Goal: Task Accomplishment & Management: Use online tool/utility

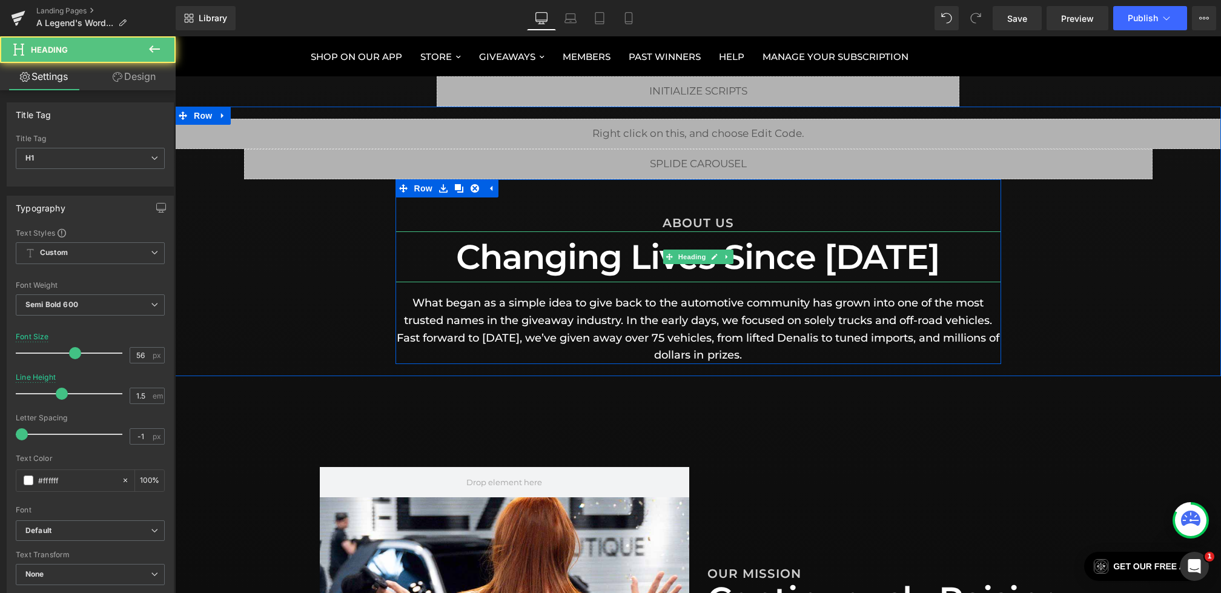
click at [914, 257] on h1 "Changing Lives Since [DATE]" at bounding box center [698, 256] width 606 height 51
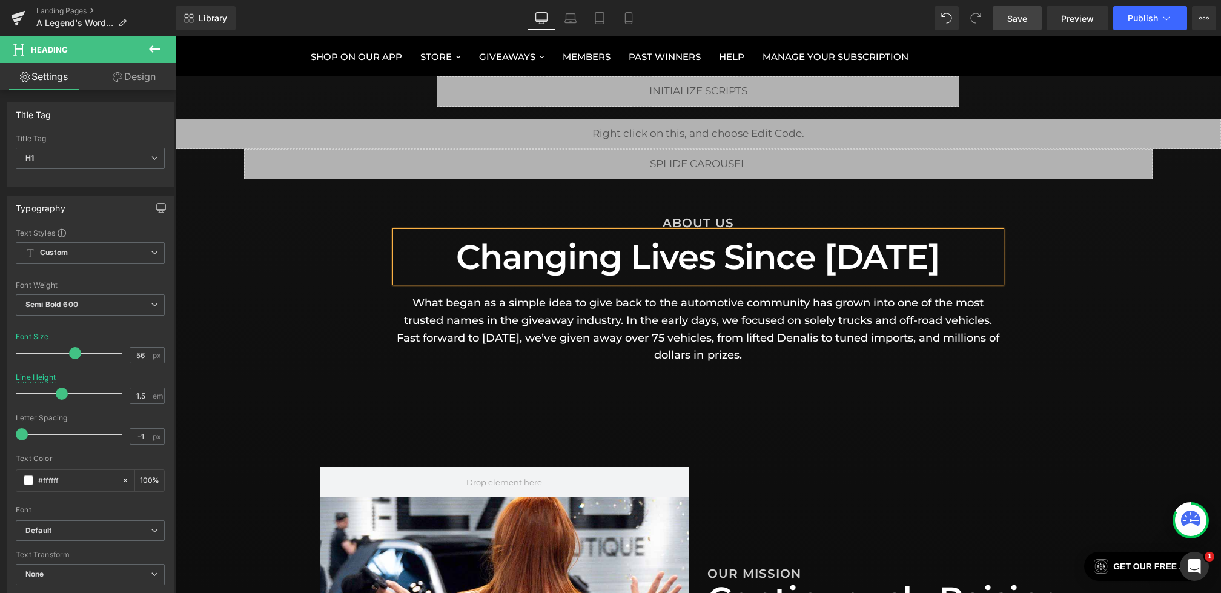
click at [1018, 18] on span "Save" at bounding box center [1017, 18] width 20 height 13
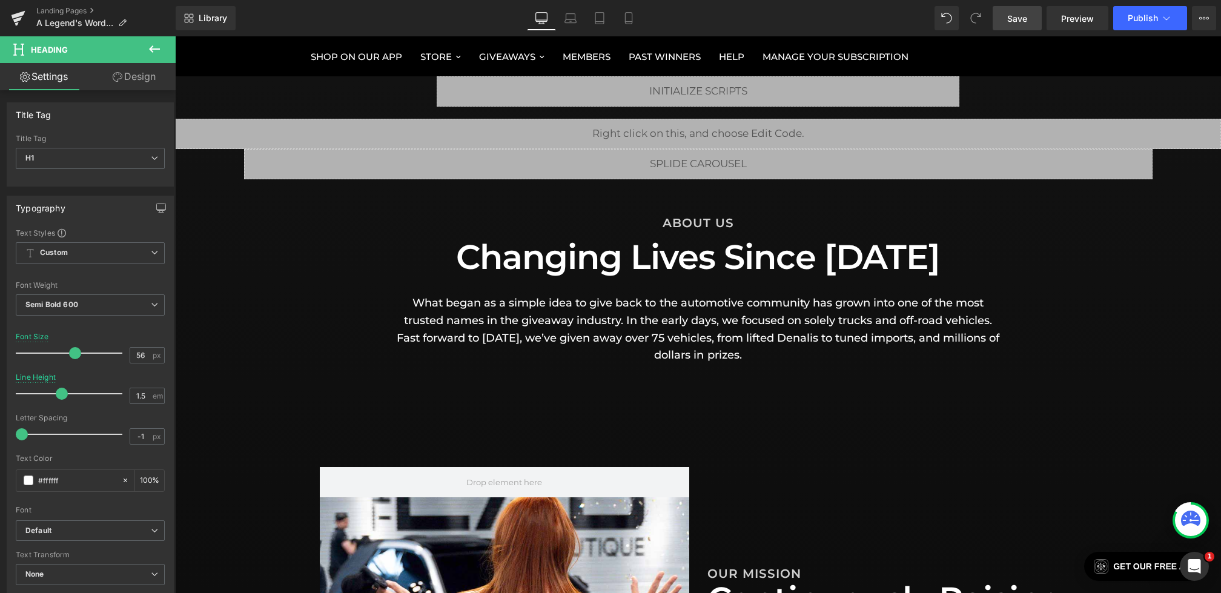
click at [1004, 17] on link "Save" at bounding box center [1017, 18] width 49 height 24
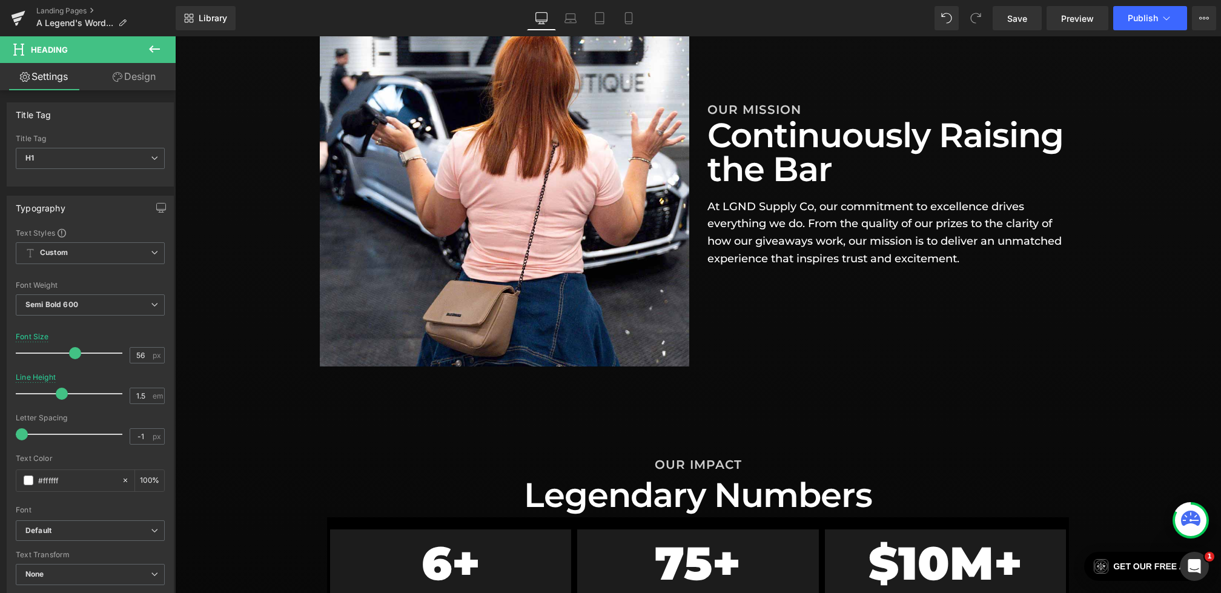
scroll to position [458, 0]
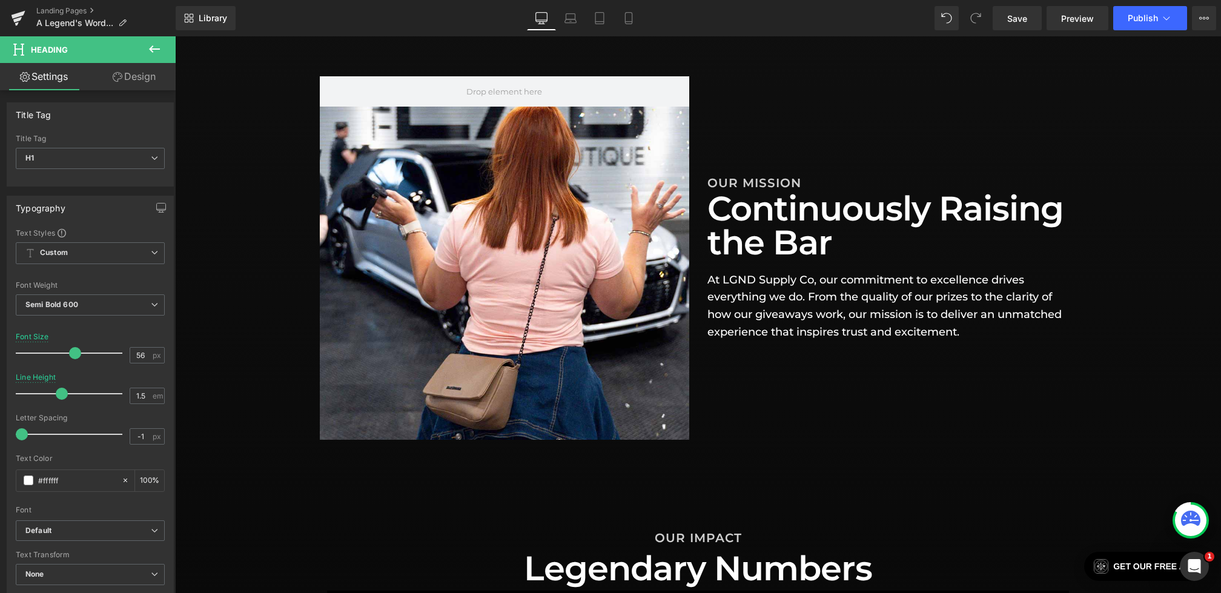
click at [156, 53] on icon at bounding box center [154, 49] width 15 height 15
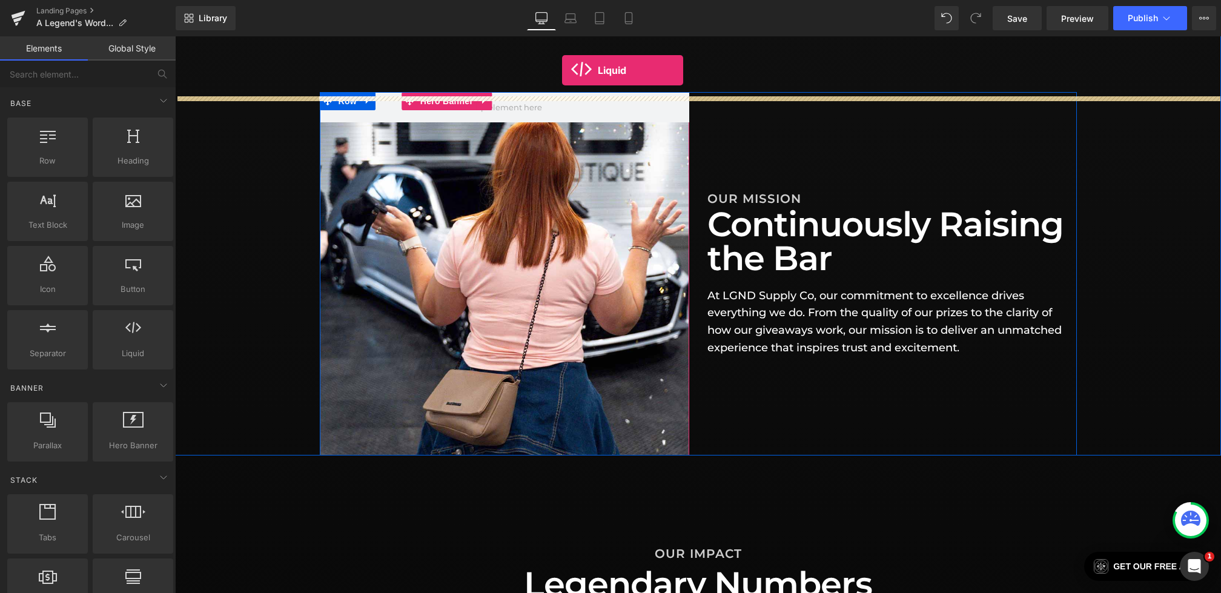
scroll to position [425, 0]
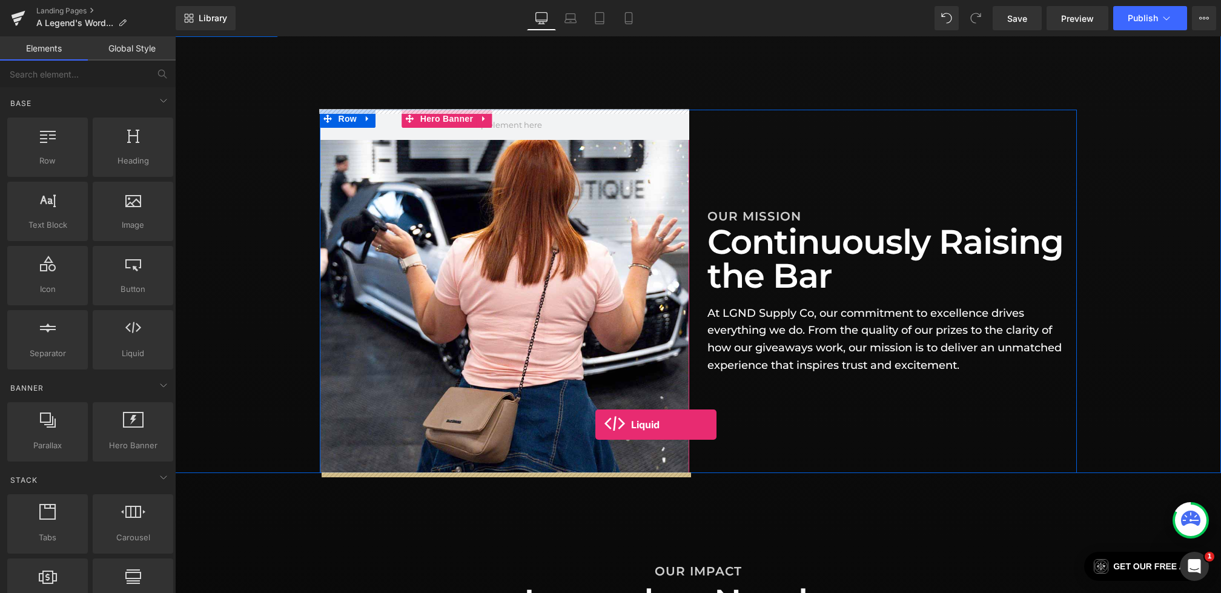
drag, startPoint x: 302, startPoint y: 368, endPoint x: 595, endPoint y: 425, distance: 298.6
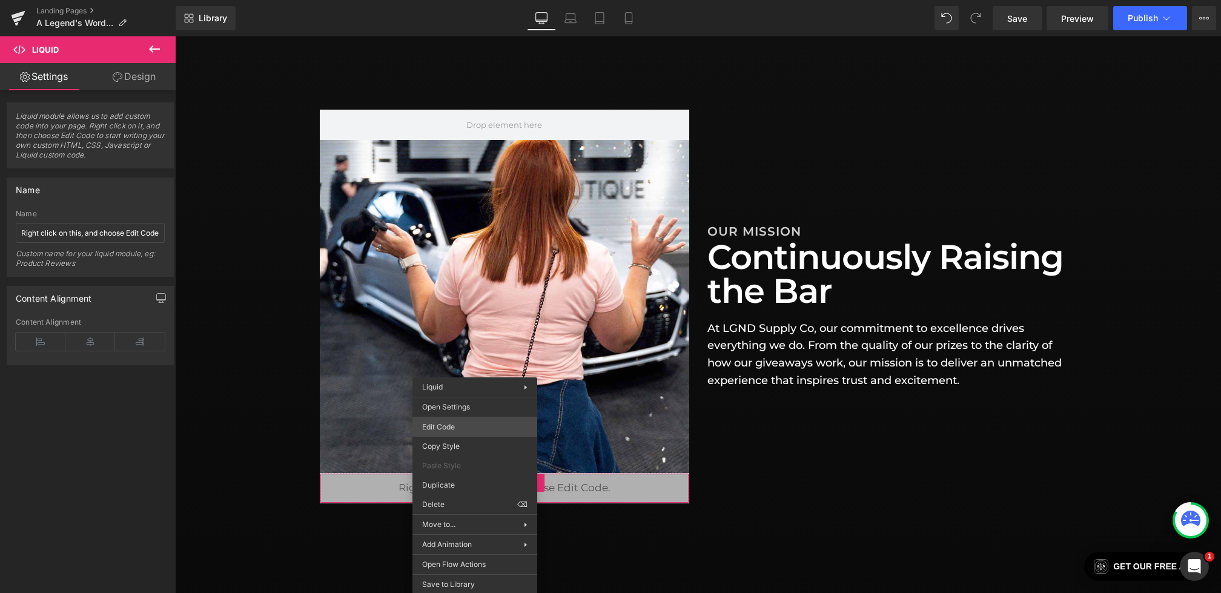
click at [432, 0] on div "Liquid You are previewing how the will restyle your page. You can not edit Elem…" at bounding box center [610, 0] width 1221 height 0
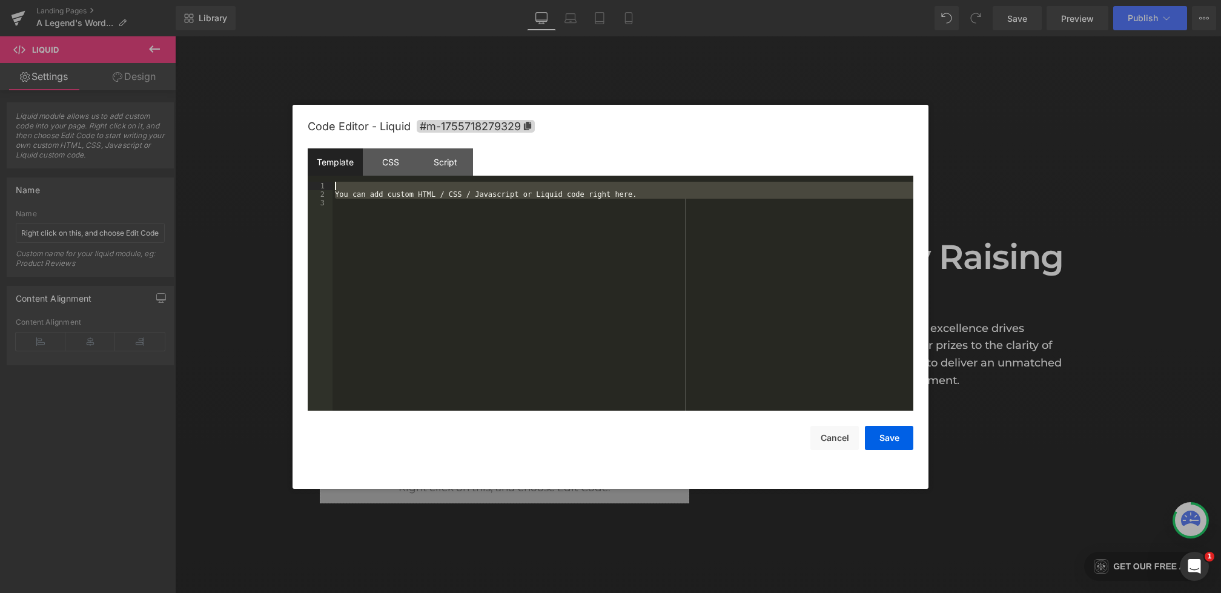
drag, startPoint x: 458, startPoint y: 268, endPoint x: 266, endPoint y: 106, distance: 251.4
click at [266, 106] on body "Liquid You are previewing how the will restyle your page. You can not edit Elem…" at bounding box center [610, 296] width 1221 height 593
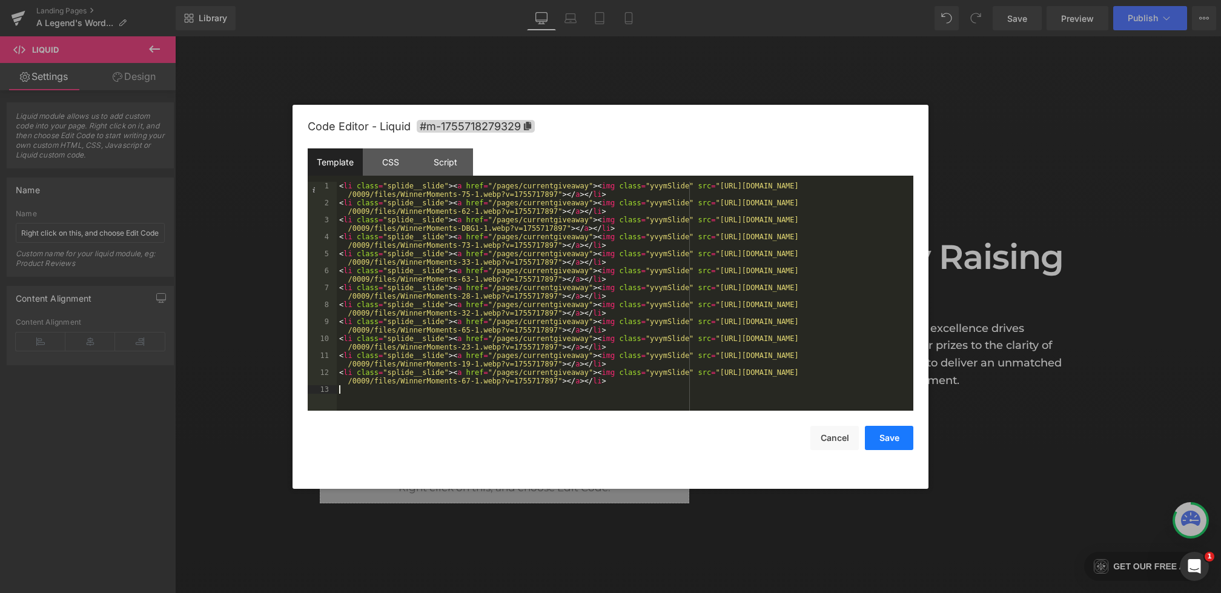
click at [891, 436] on button "Save" at bounding box center [889, 438] width 48 height 24
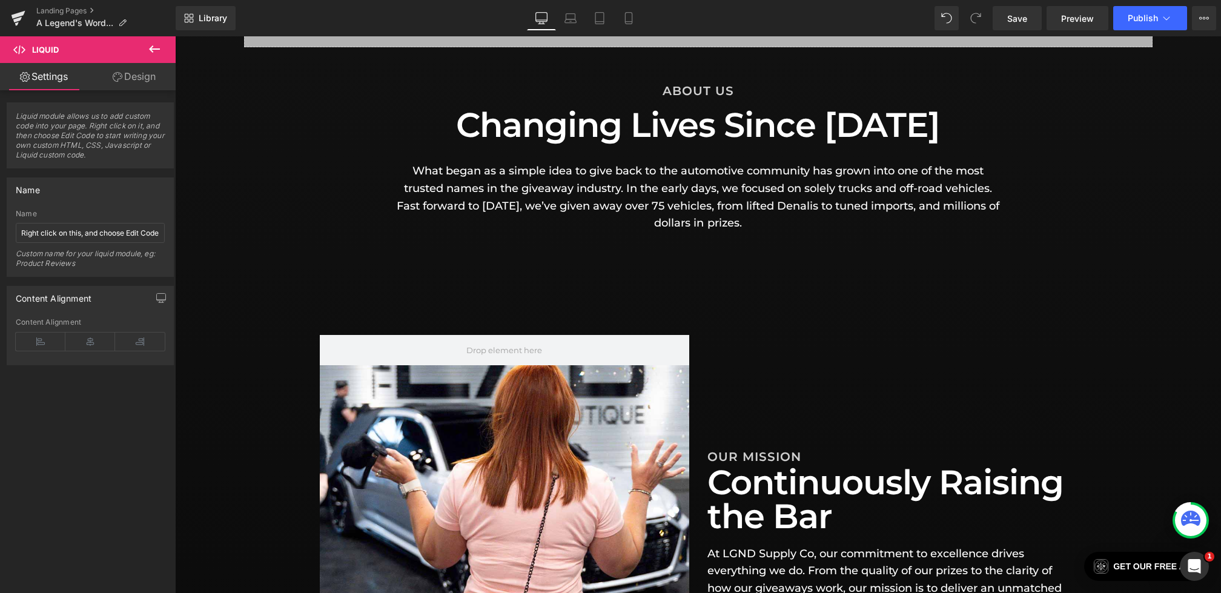
scroll to position [133, 0]
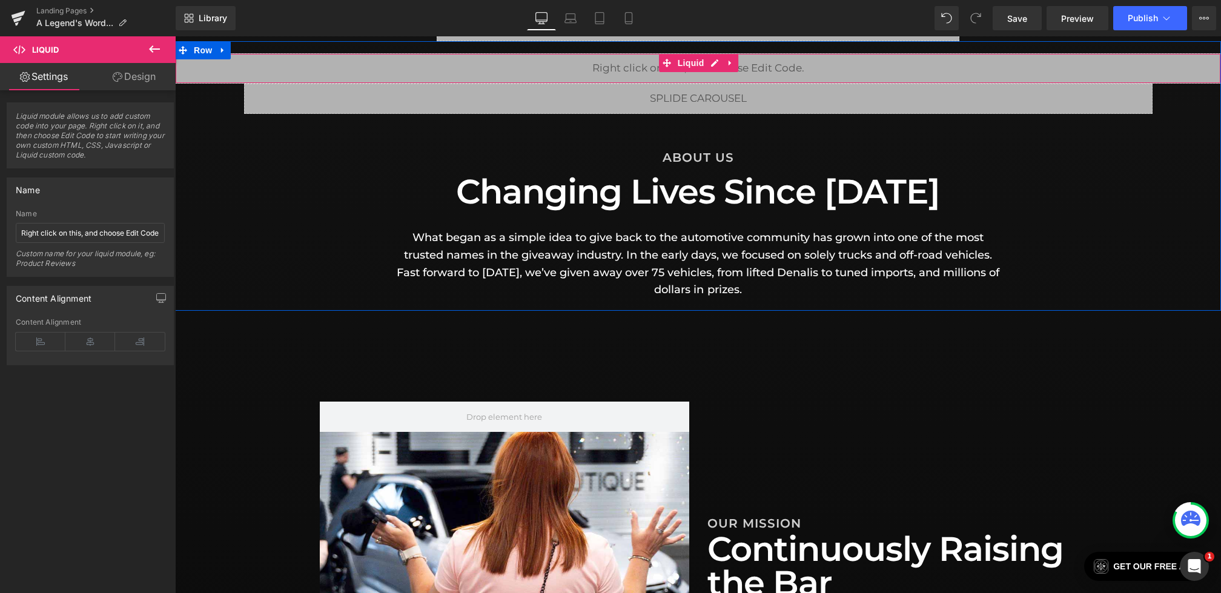
click at [609, 70] on div "Liquid" at bounding box center [698, 68] width 1046 height 30
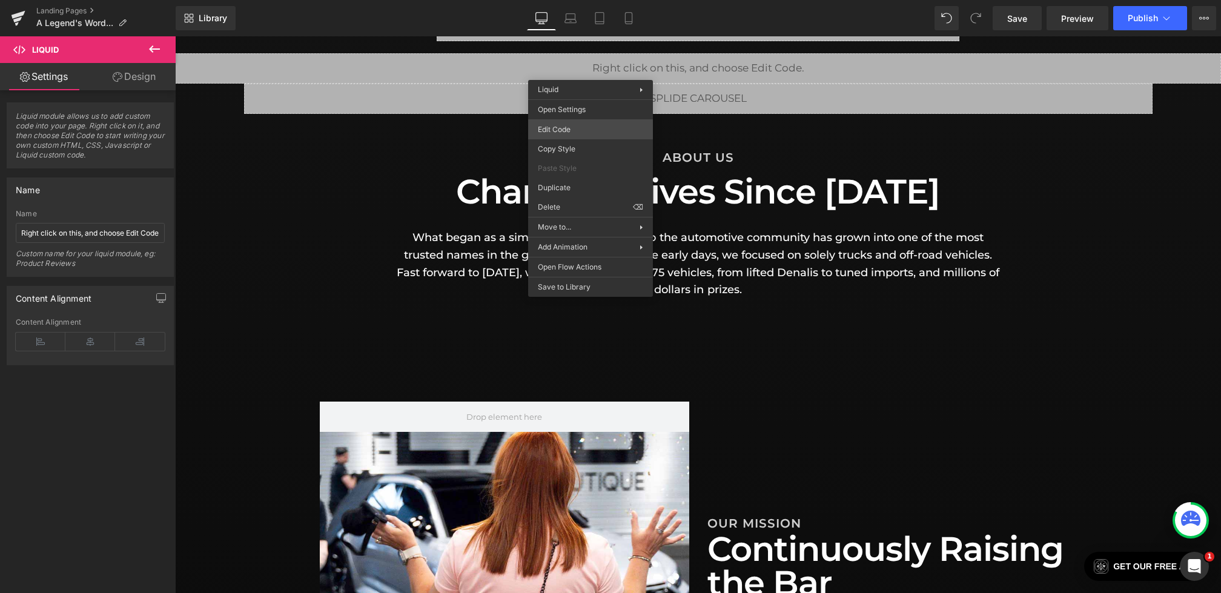
click at [557, 0] on div "Liquid You are previewing how the will restyle your page. You can not edit Elem…" at bounding box center [610, 0] width 1221 height 0
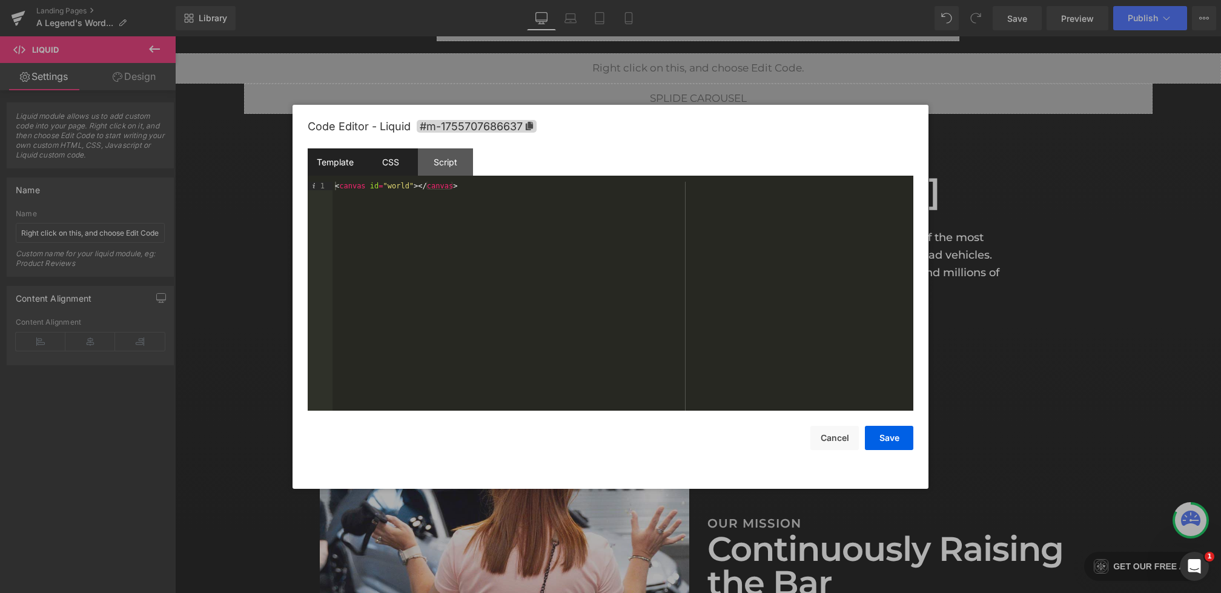
click at [393, 173] on div "CSS" at bounding box center [390, 161] width 55 height 27
click at [832, 441] on button "Cancel" at bounding box center [834, 438] width 48 height 24
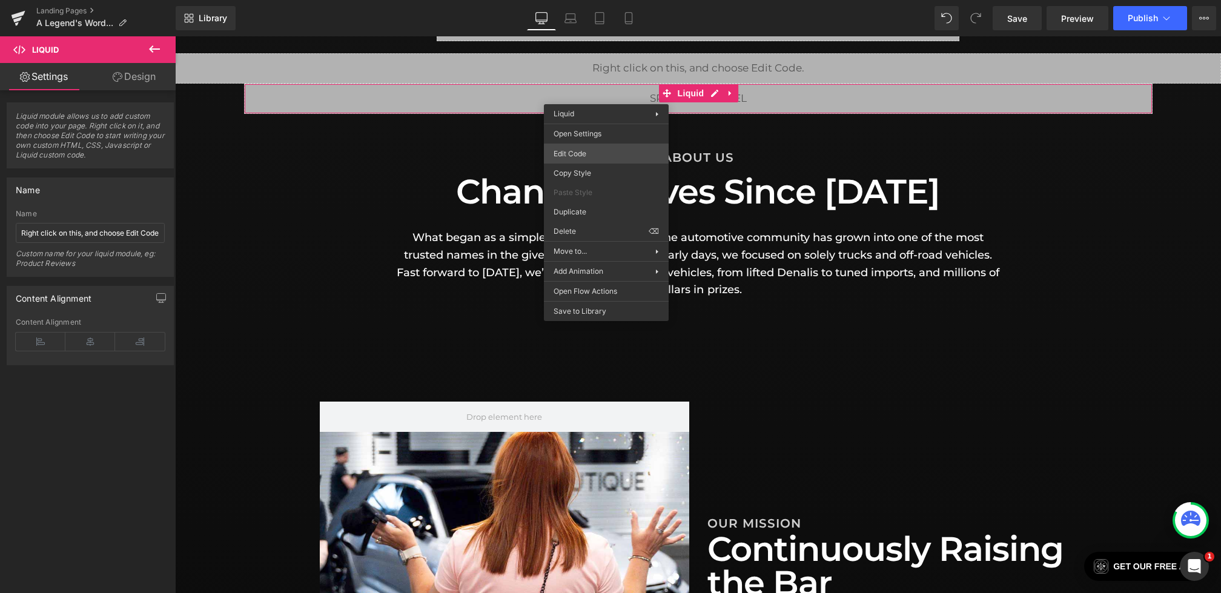
click at [581, 0] on div "Liquid You are previewing how the will restyle your page. You can not edit Elem…" at bounding box center [610, 0] width 1221 height 0
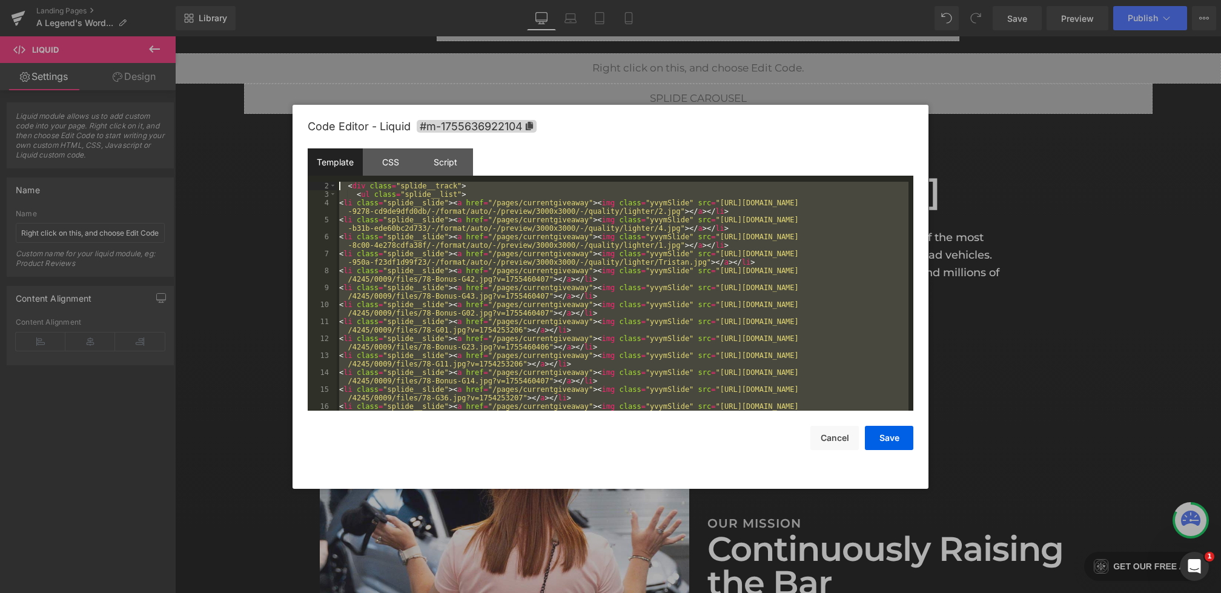
scroll to position [0, 0]
drag, startPoint x: 388, startPoint y: 288, endPoint x: 232, endPoint y: -48, distance: 370.4
click at [232, 0] on html "Liquid You are previewing how the will restyle your page. You can not edit Elem…" at bounding box center [610, 296] width 1221 height 593
click at [1042, 208] on div at bounding box center [610, 296] width 1221 height 593
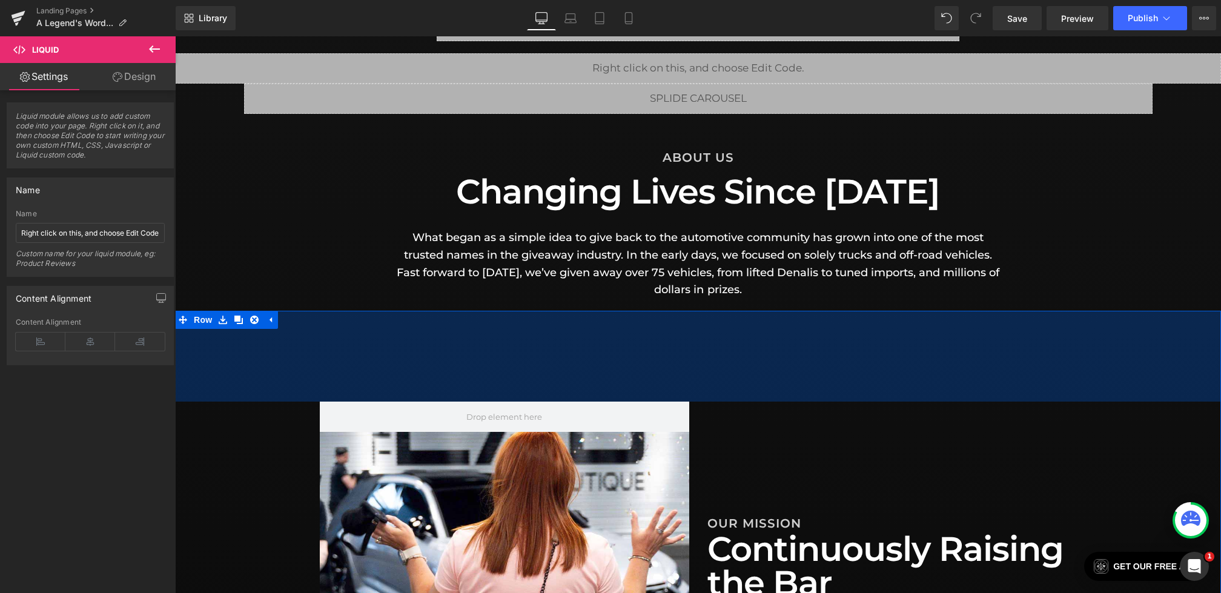
scroll to position [371, 0]
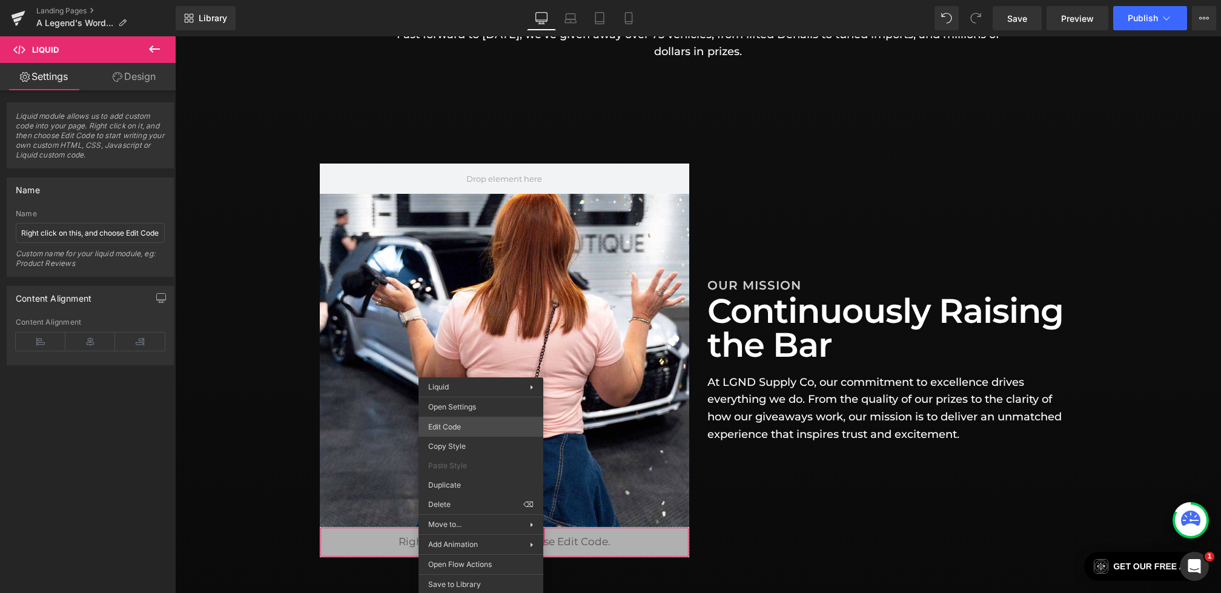
click at [450, 0] on div "Liquid You are previewing how the will restyle your page. You can not edit Elem…" at bounding box center [610, 0] width 1221 height 0
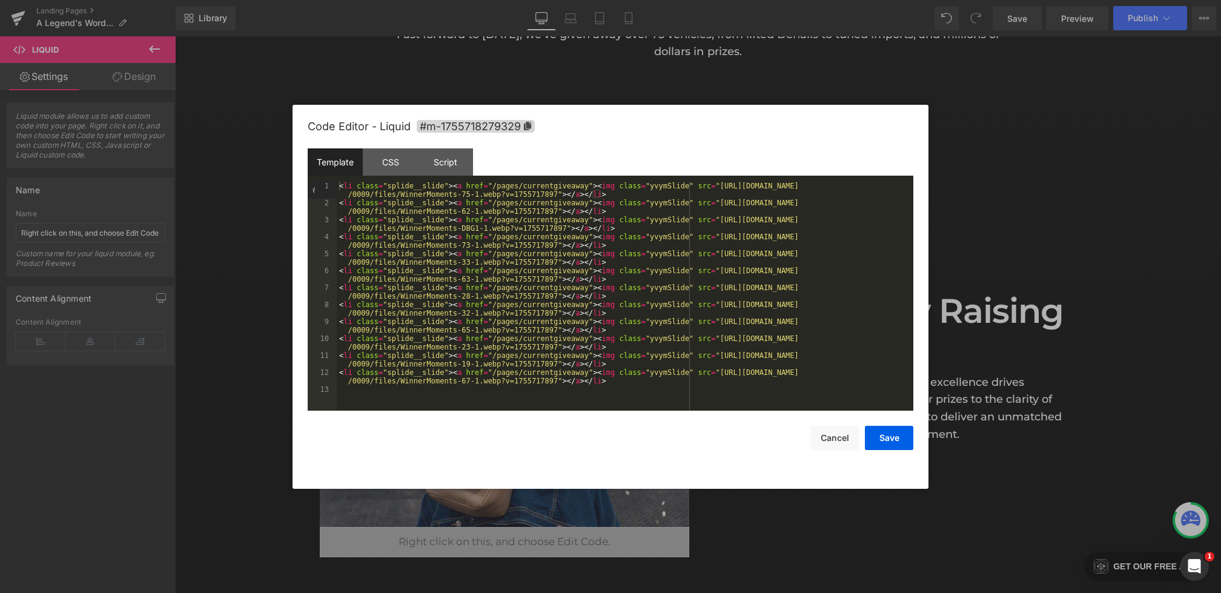
click at [379, 391] on div "< li class = "splide__slide" > < a href = "/pages/currentgiveaway" > < img clas…" at bounding box center [625, 309] width 577 height 254
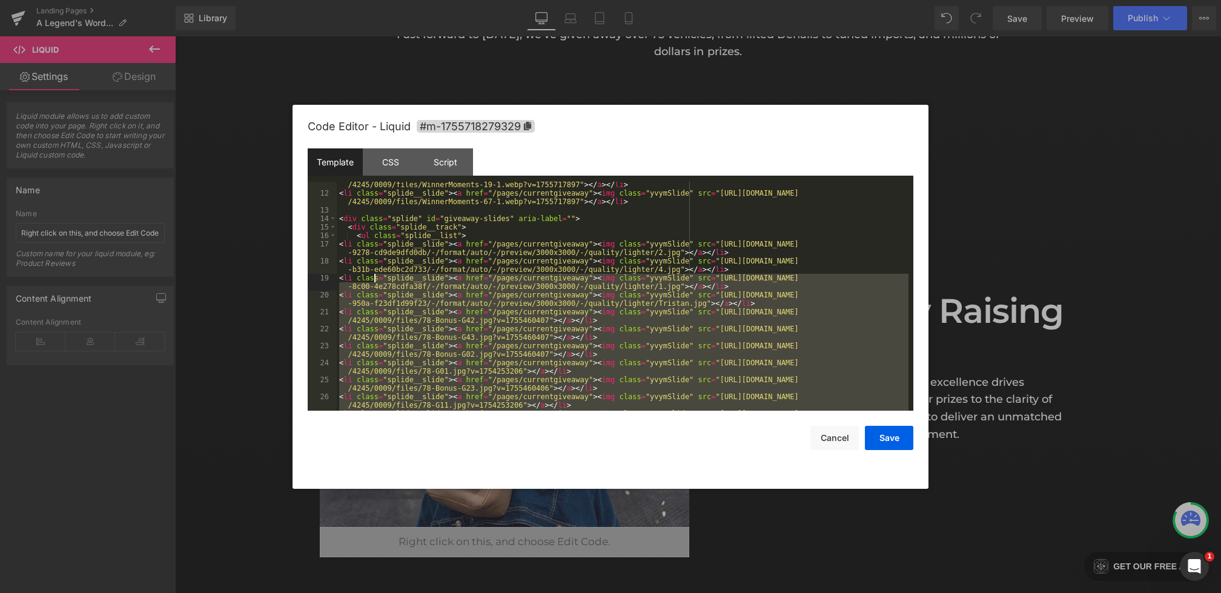
scroll to position [179, 0]
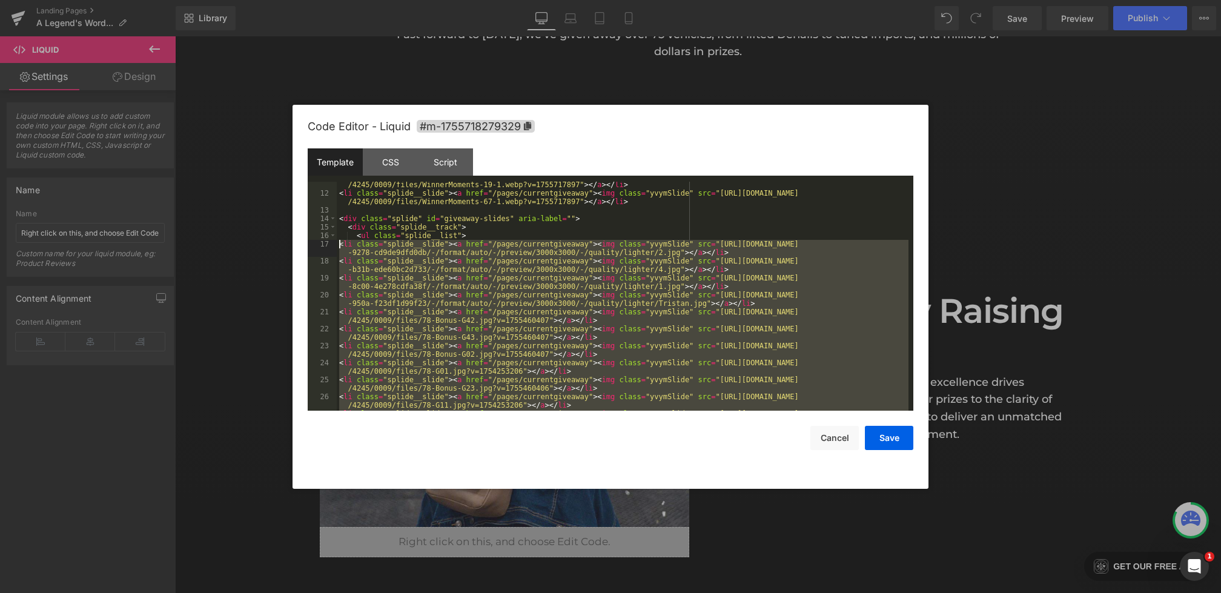
drag, startPoint x: 598, startPoint y: 382, endPoint x: 322, endPoint y: 243, distance: 308.8
click at [322, 243] on pre "11 12 13 14 15 16 17 18 19 20 21 22 23 24 25 26 27 28 29 < li class = "splide__…" at bounding box center [611, 296] width 606 height 229
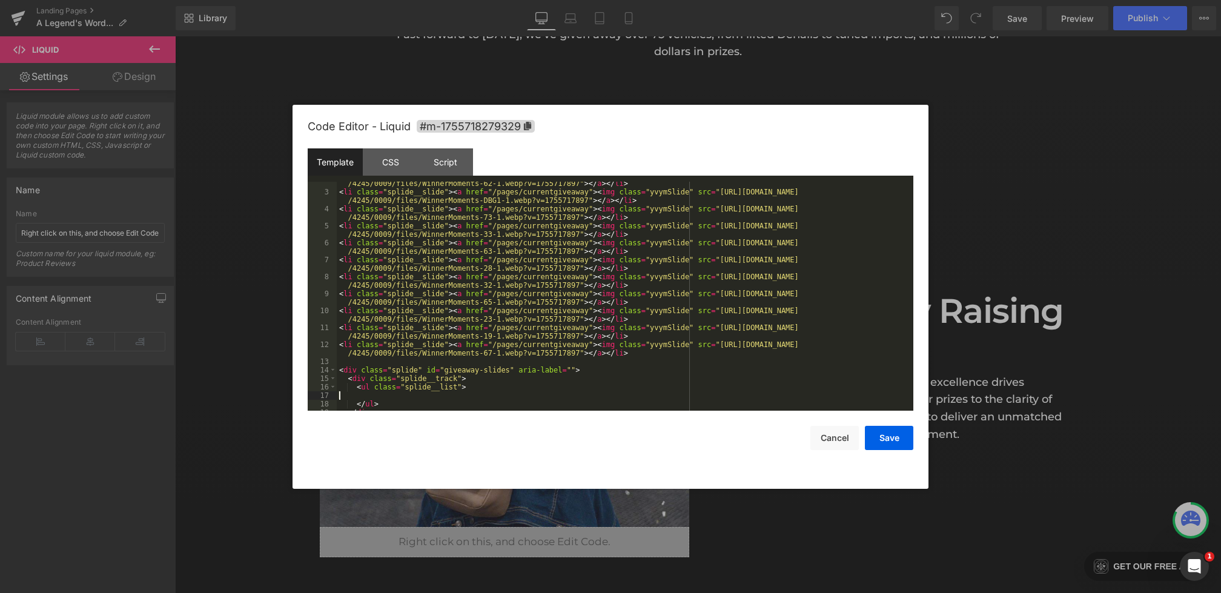
scroll to position [0, 0]
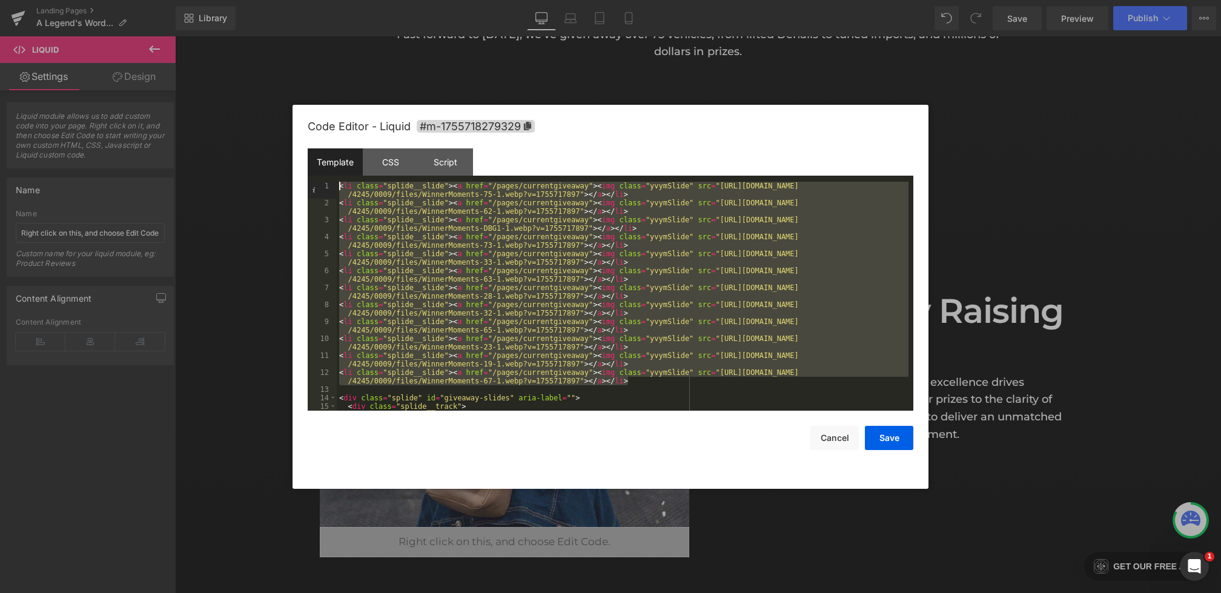
drag, startPoint x: 656, startPoint y: 381, endPoint x: 172, endPoint y: 63, distance: 579.0
click at [172, 63] on body "Liquid You are previewing how the will restyle your page. You can not edit Elem…" at bounding box center [610, 296] width 1221 height 593
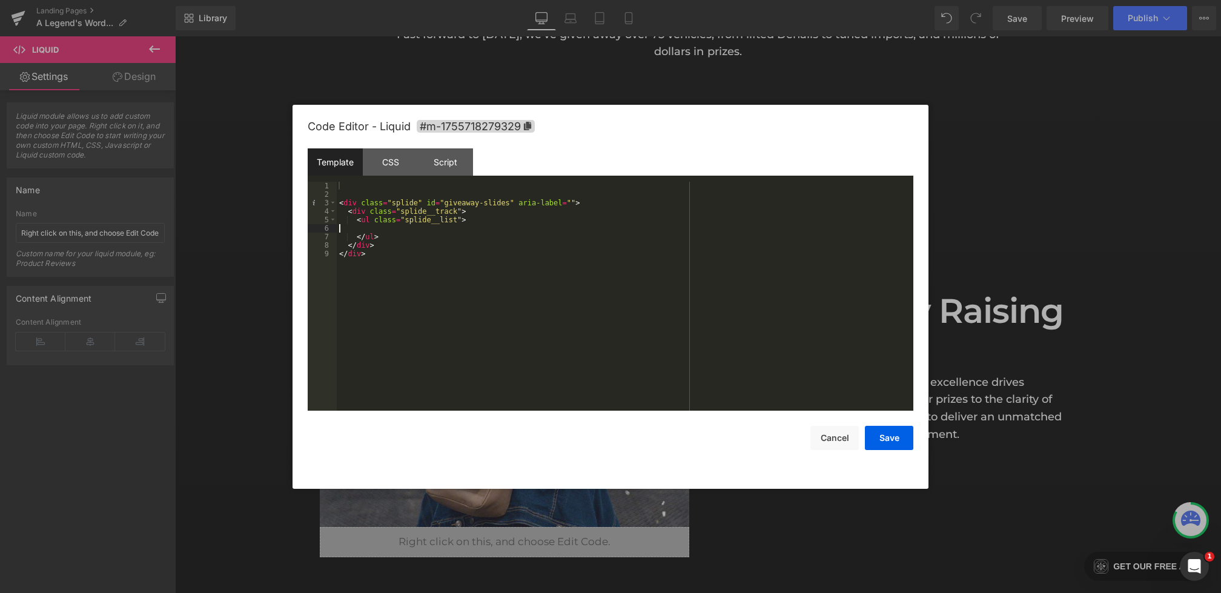
click at [405, 230] on div "< div class = "splide" id = "giveaway-slides" aria-label = "" > < div class = "…" at bounding box center [625, 305] width 577 height 246
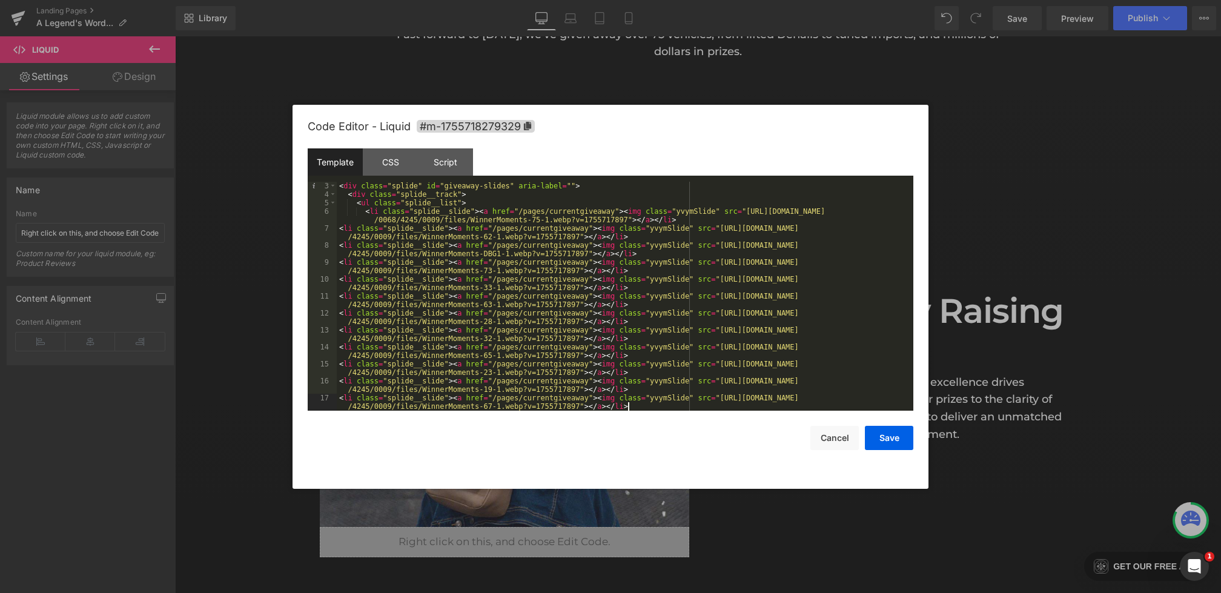
scroll to position [17, 0]
drag, startPoint x: 480, startPoint y: 211, endPoint x: 623, endPoint y: 212, distance: 142.9
click at [623, 212] on div "< div class = "splide" id = "giveaway-slides" aria-label = "" > < div class = "…" at bounding box center [623, 305] width 572 height 246
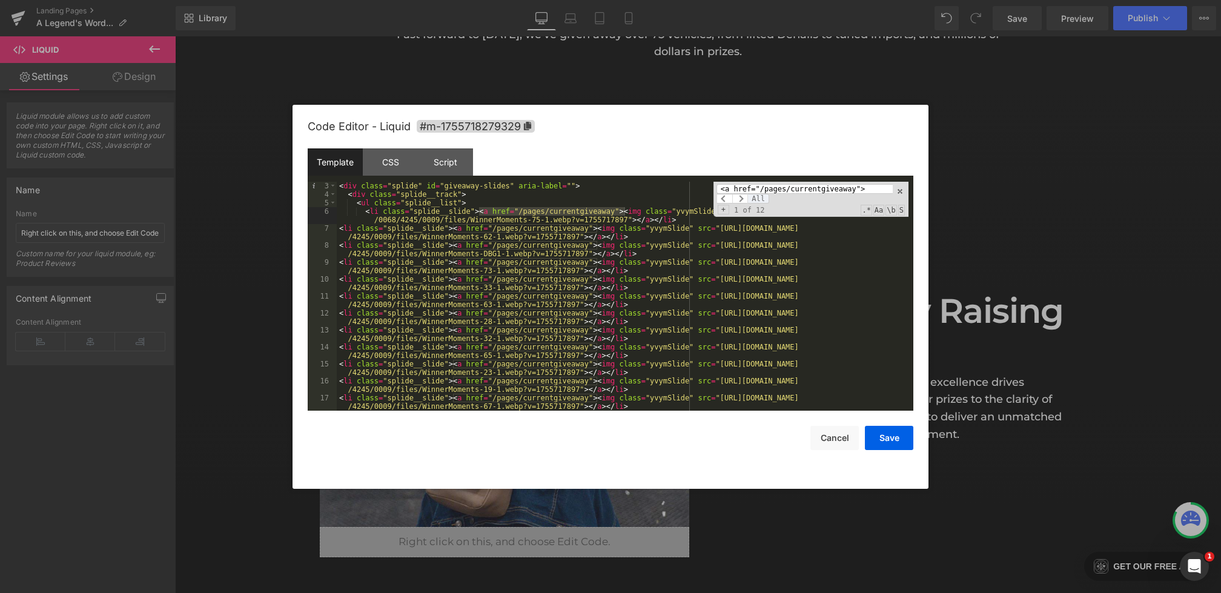
click at [763, 197] on span "All" at bounding box center [758, 199] width 22 height 10
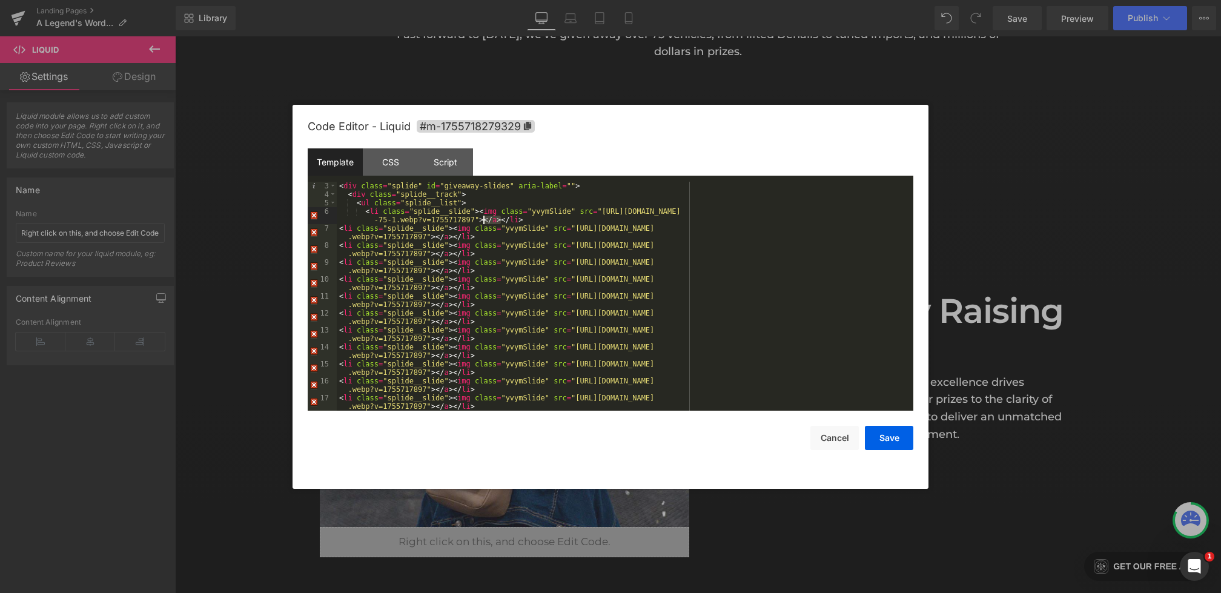
drag, startPoint x: 500, startPoint y: 220, endPoint x: 484, endPoint y: 220, distance: 15.1
click at [484, 220] on div "< div class = "splide" id = "giveaway-slides" aria-label = "" > < div class = "…" at bounding box center [623, 305] width 572 height 246
type input "</a>"
click at [752, 199] on span "All" at bounding box center [758, 199] width 22 height 10
drag, startPoint x: 509, startPoint y: 188, endPoint x: 447, endPoint y: 185, distance: 62.5
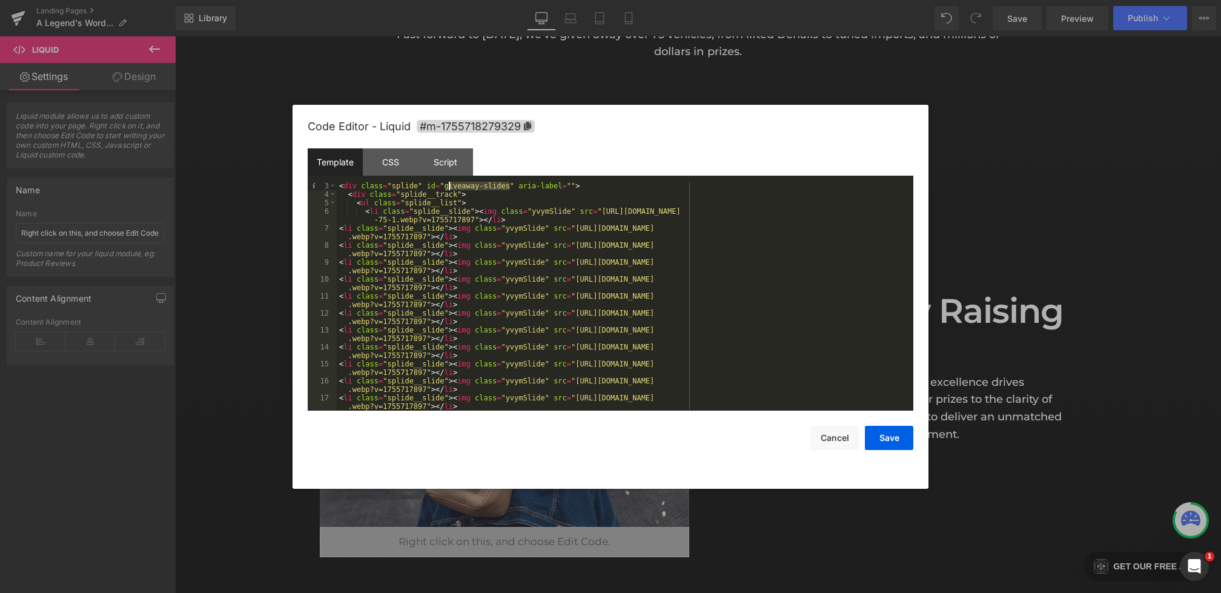
click at [447, 185] on div "< div class = "splide" id = "giveaway-slides" aria-label = "" > < div class = "…" at bounding box center [623, 305] width 572 height 246
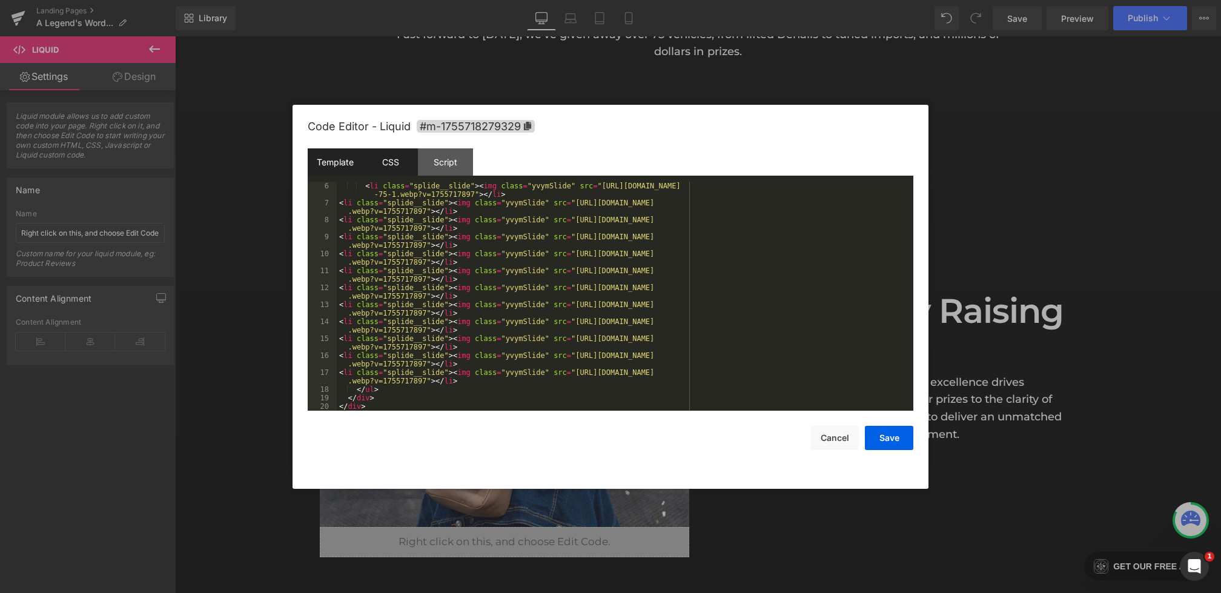
click at [393, 157] on div "CSS" at bounding box center [390, 161] width 55 height 27
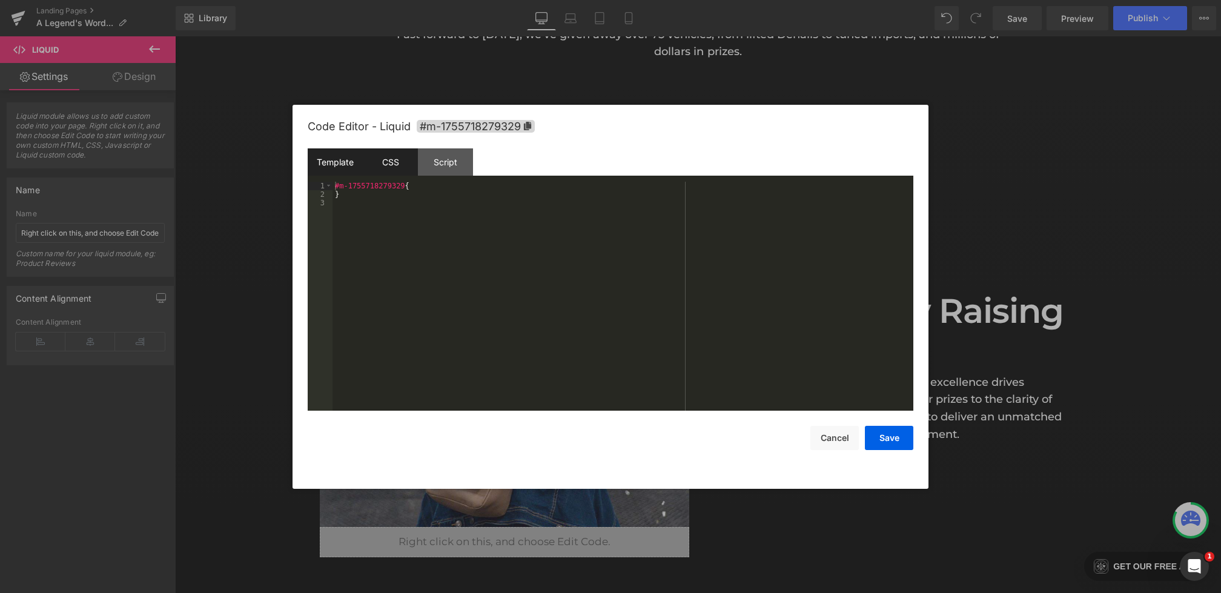
click at [337, 160] on div "Template" at bounding box center [335, 161] width 55 height 27
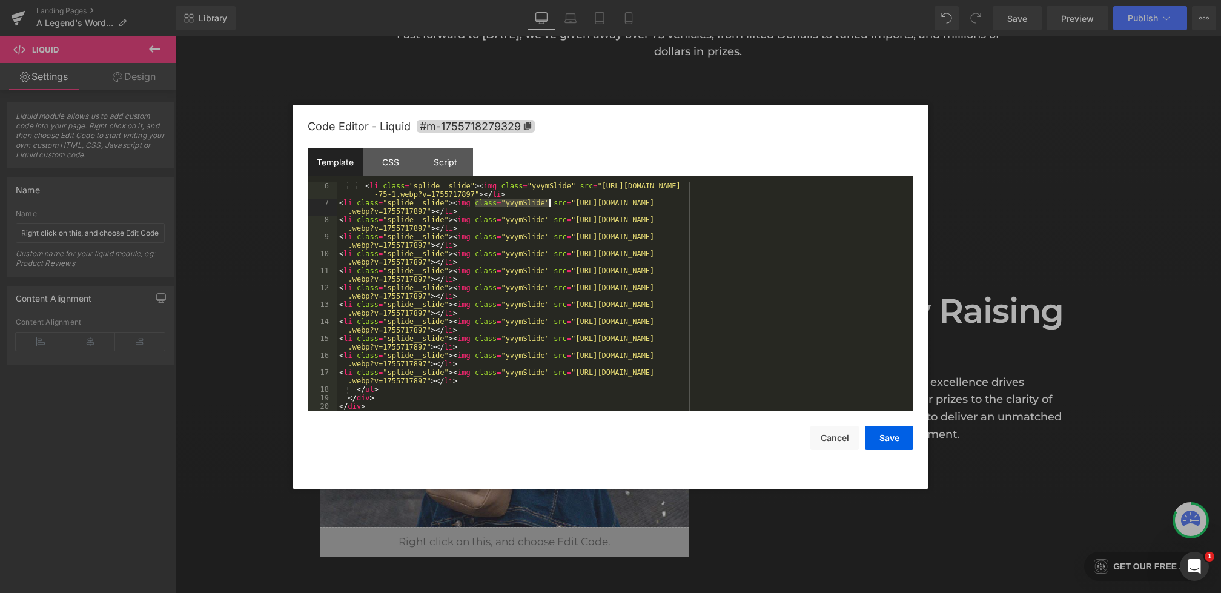
drag, startPoint x: 475, startPoint y: 203, endPoint x: 549, endPoint y: 203, distance: 74.5
click at [549, 203] on div "< li class = "splide__slide" > < img class = "yvymSlide" src = "[URL][DOMAIN_NA…" at bounding box center [623, 309] width 572 height 254
type input "class="yvymSlide""
click at [755, 197] on span "All" at bounding box center [758, 199] width 22 height 10
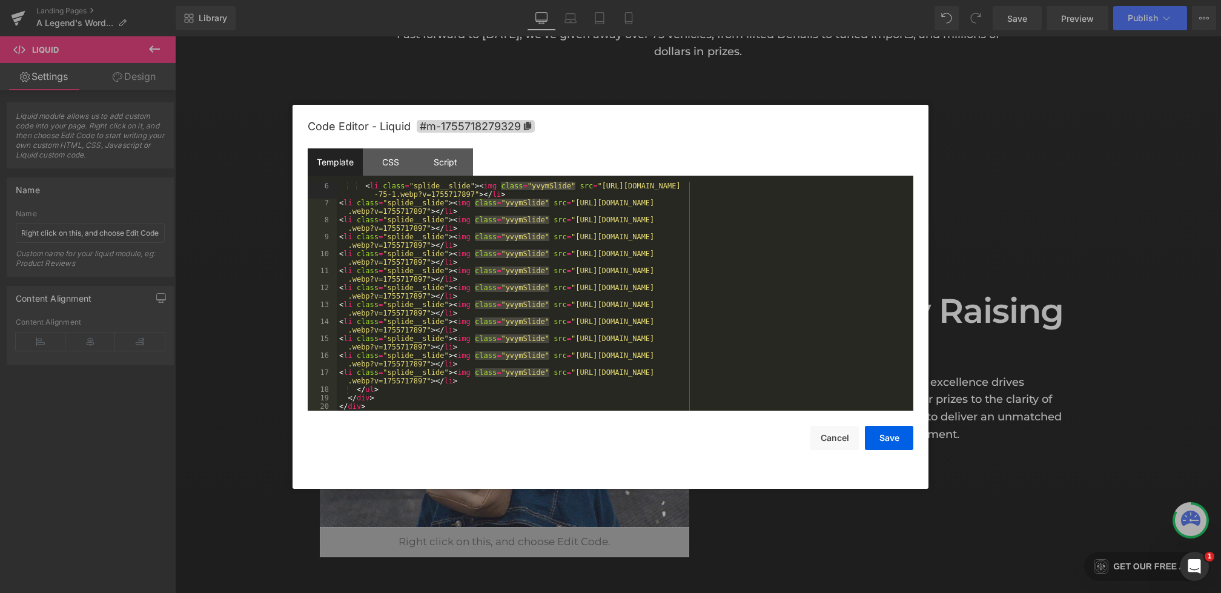
scroll to position [0, 0]
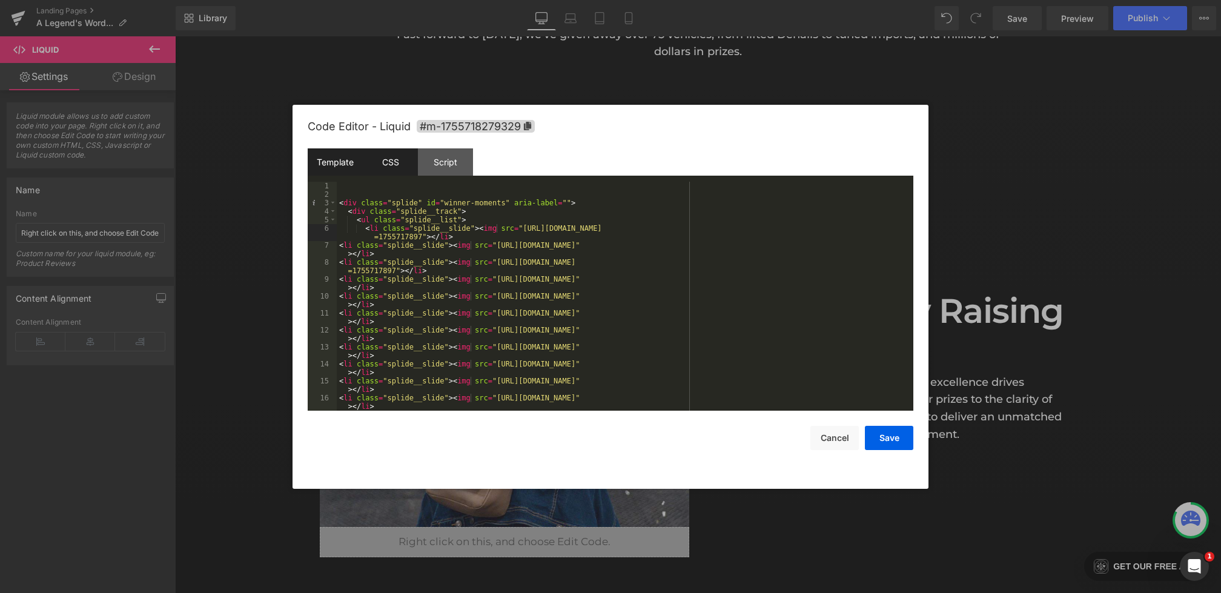
click at [394, 166] on div "CSS" at bounding box center [390, 161] width 55 height 27
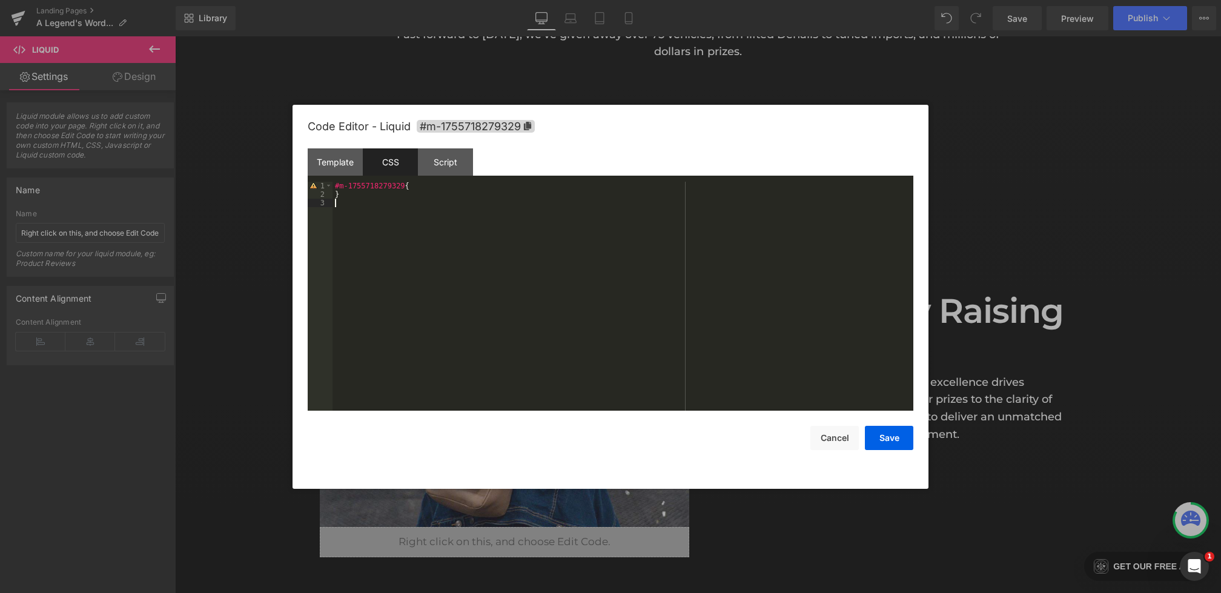
click at [393, 213] on div "#m-1755718279329 { }" at bounding box center [622, 305] width 581 height 246
click at [890, 443] on button "Save" at bounding box center [889, 438] width 48 height 24
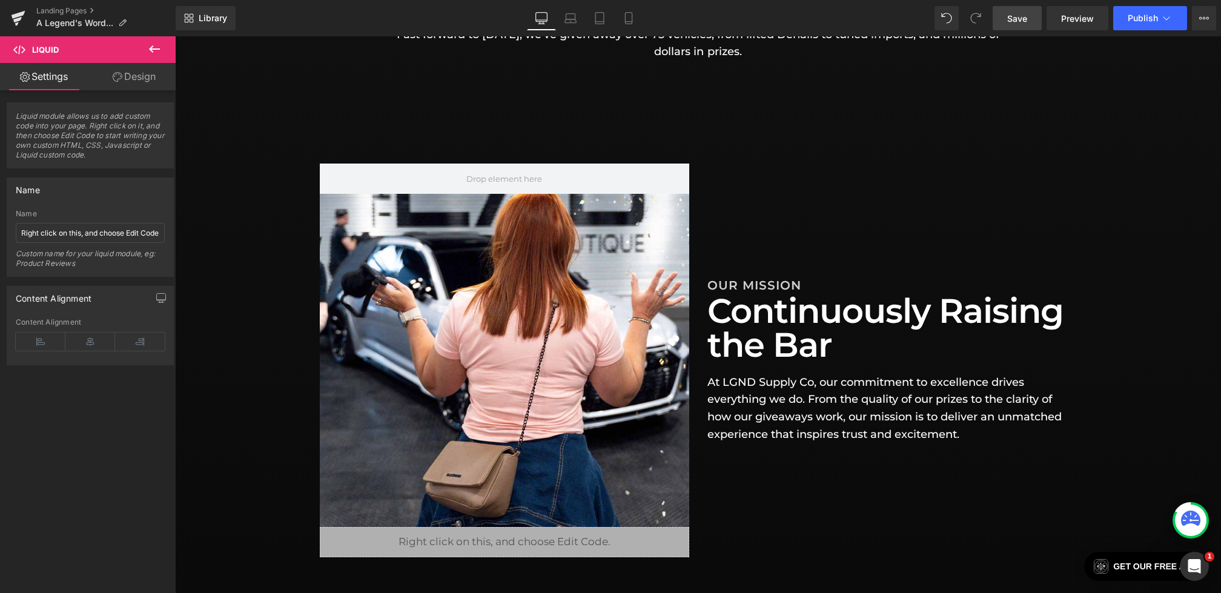
click at [1021, 25] on link "Save" at bounding box center [1017, 18] width 49 height 24
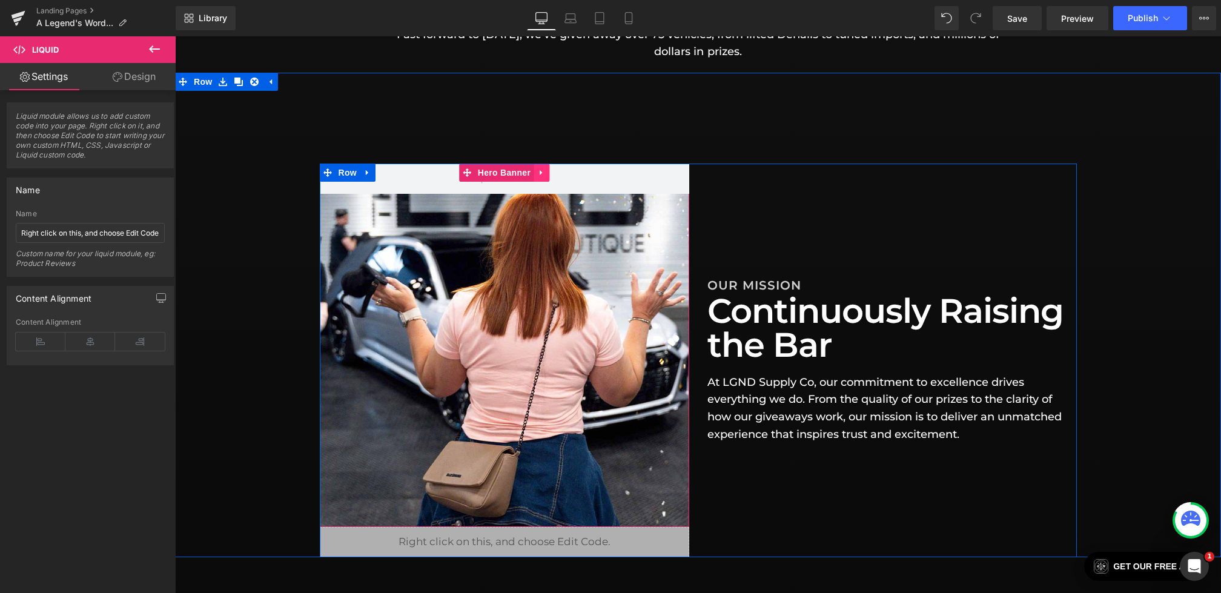
click at [537, 179] on link at bounding box center [542, 173] width 16 height 18
click at [558, 175] on link at bounding box center [565, 173] width 16 height 18
click at [536, 174] on link at bounding box center [542, 173] width 16 height 18
click at [543, 174] on link at bounding box center [549, 173] width 16 height 18
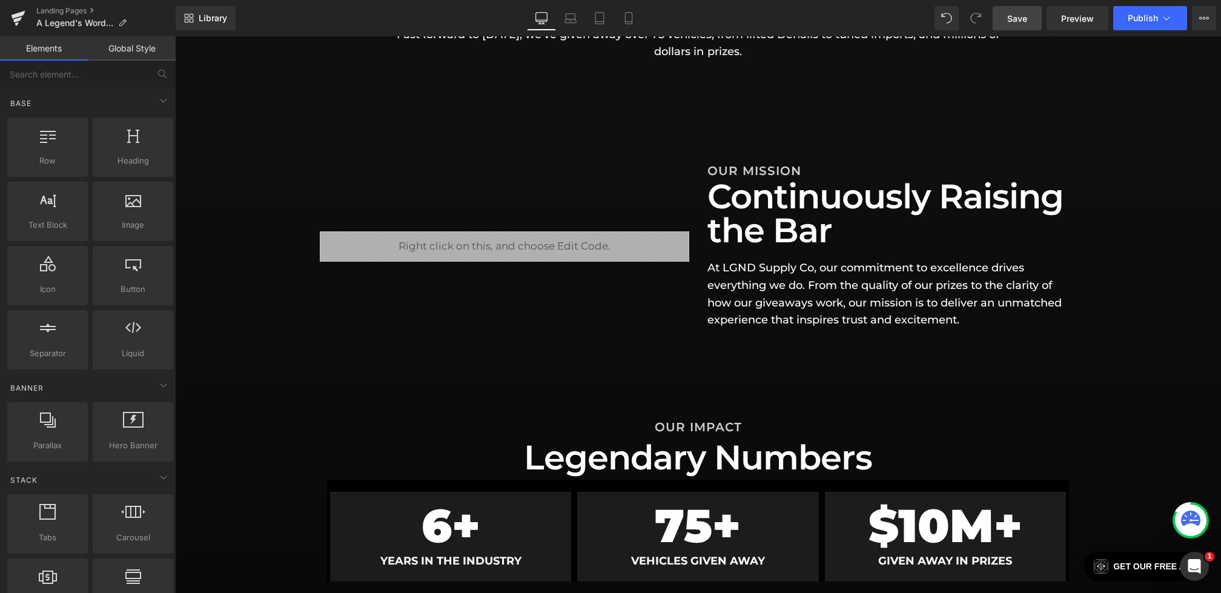
click at [1006, 18] on link "Save" at bounding box center [1017, 18] width 49 height 24
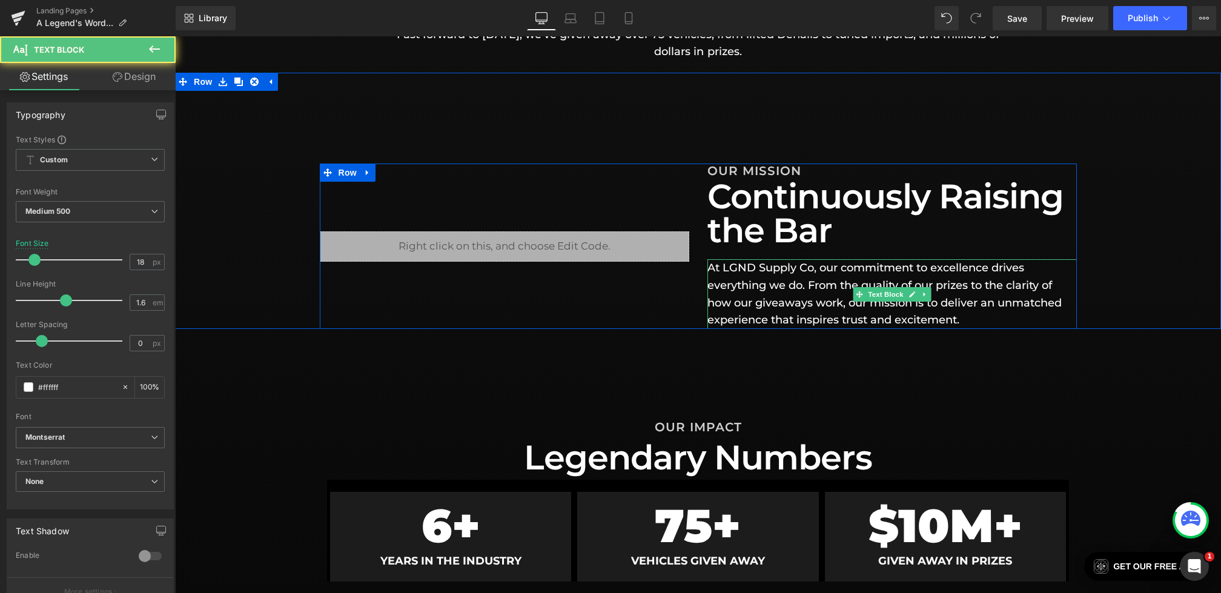
click at [1043, 285] on p "At LGND Supply Co, our commitment to excellence drives everything we do. From t…" at bounding box center [891, 294] width 369 height 70
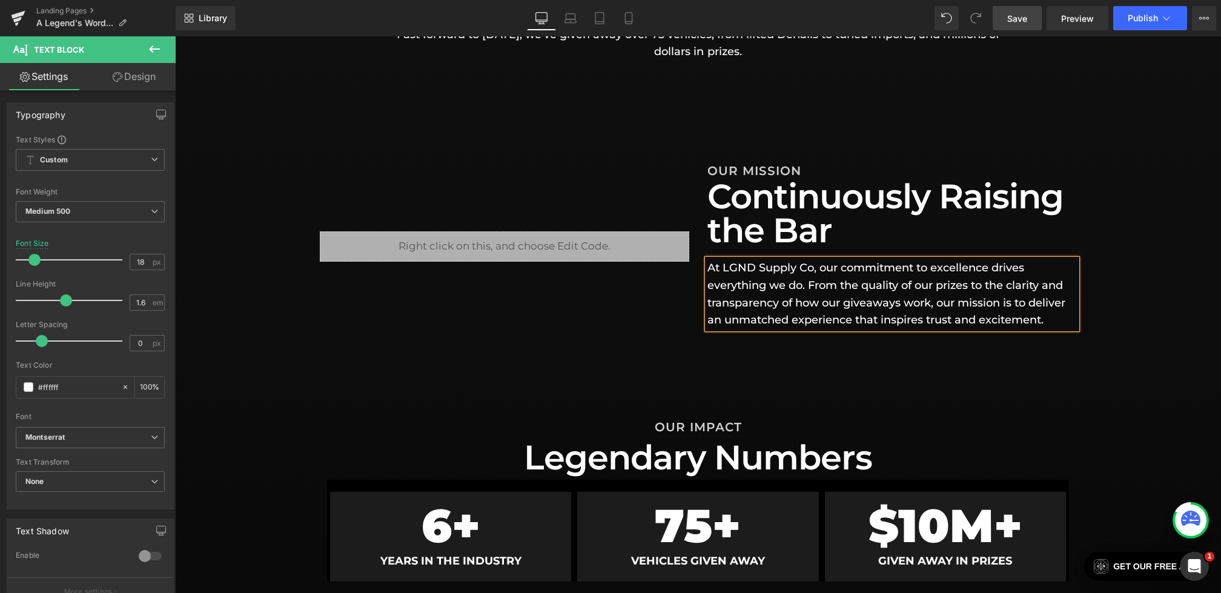
click at [1010, 18] on span "Save" at bounding box center [1017, 18] width 20 height 13
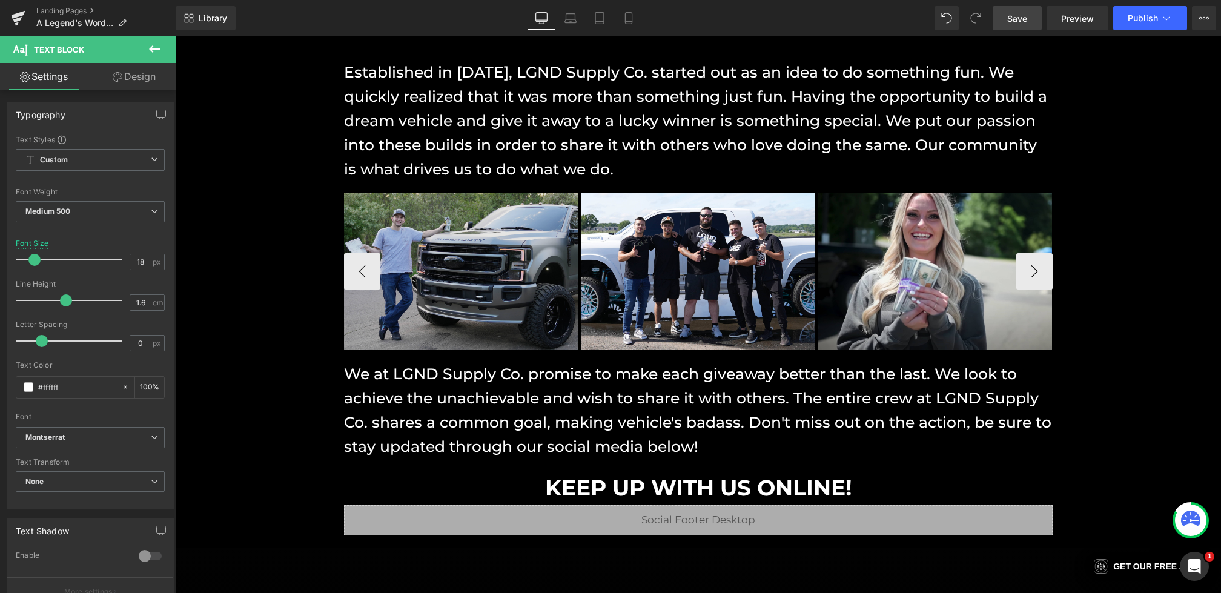
scroll to position [1019, 0]
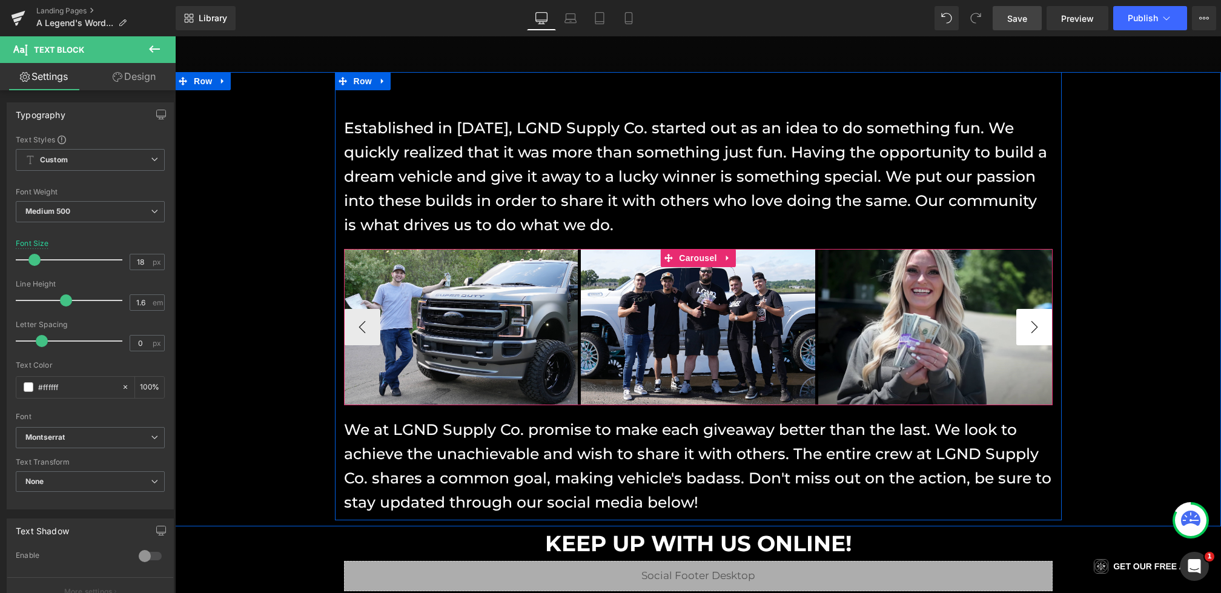
click at [1039, 332] on button "›" at bounding box center [1034, 327] width 36 height 36
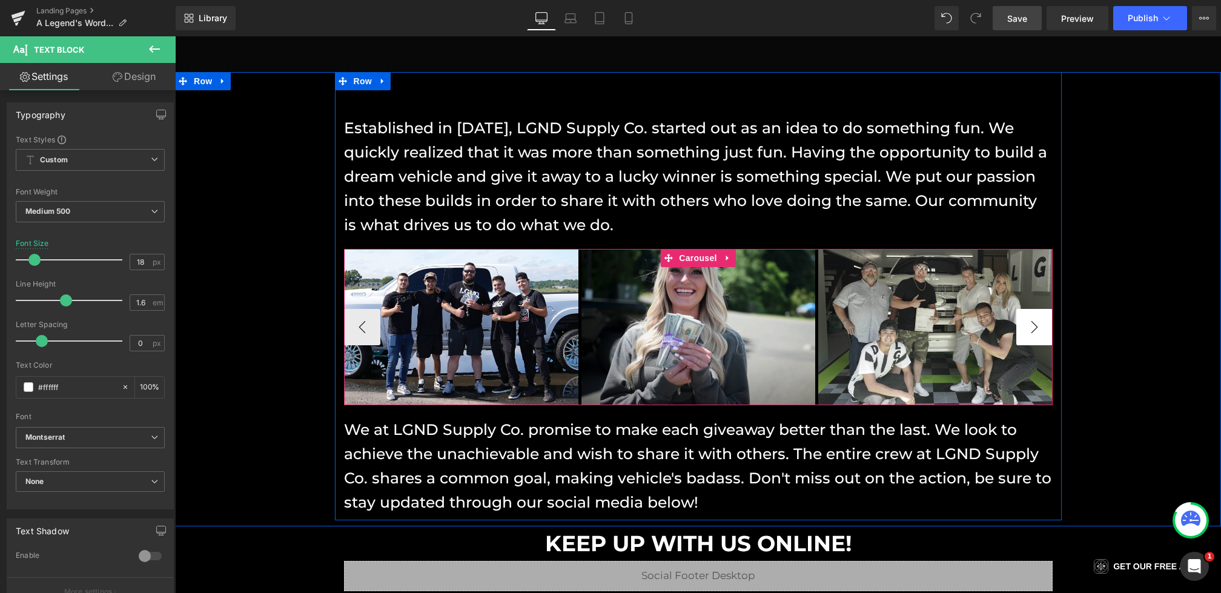
click at [1039, 332] on button "›" at bounding box center [1034, 327] width 36 height 36
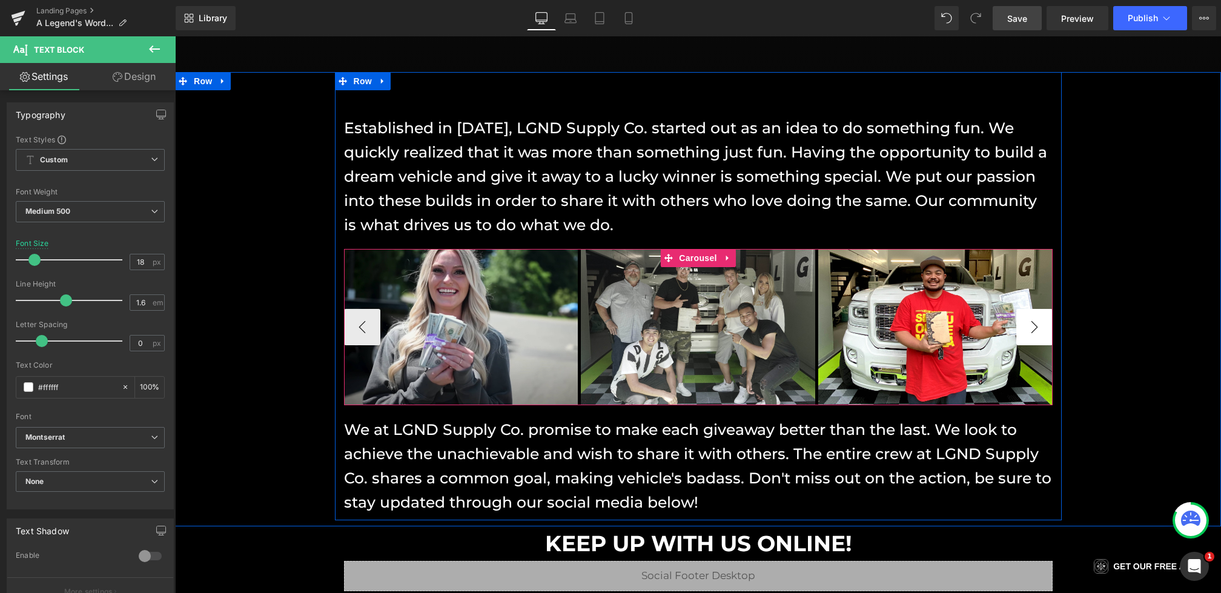
click at [1039, 332] on button "›" at bounding box center [1034, 327] width 36 height 36
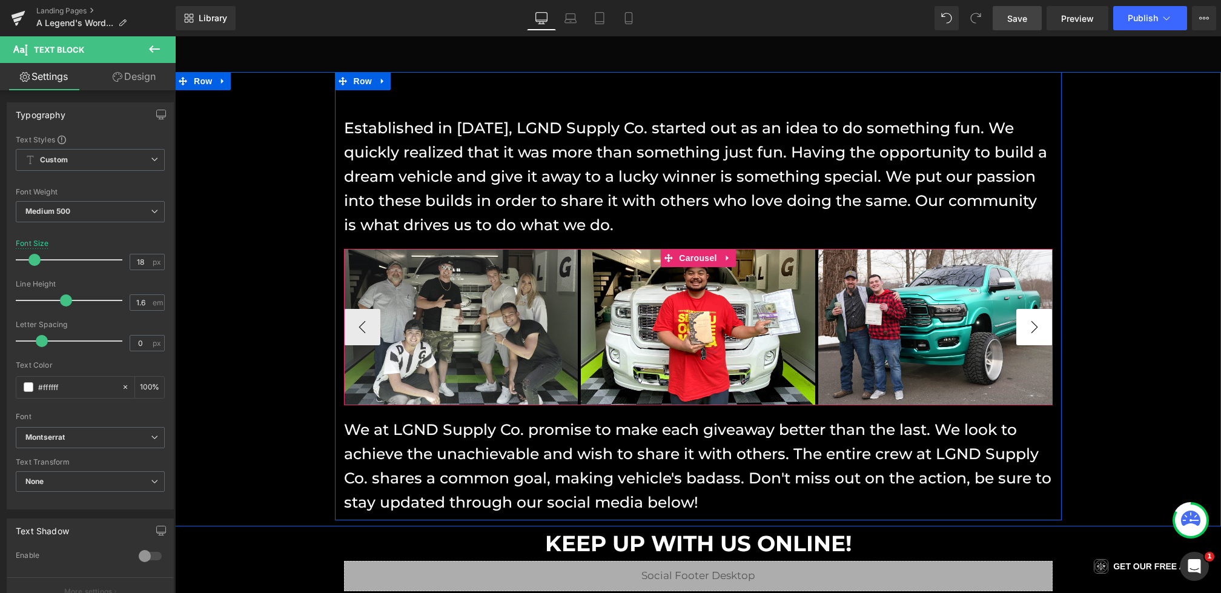
click at [1039, 332] on button "›" at bounding box center [1034, 327] width 36 height 36
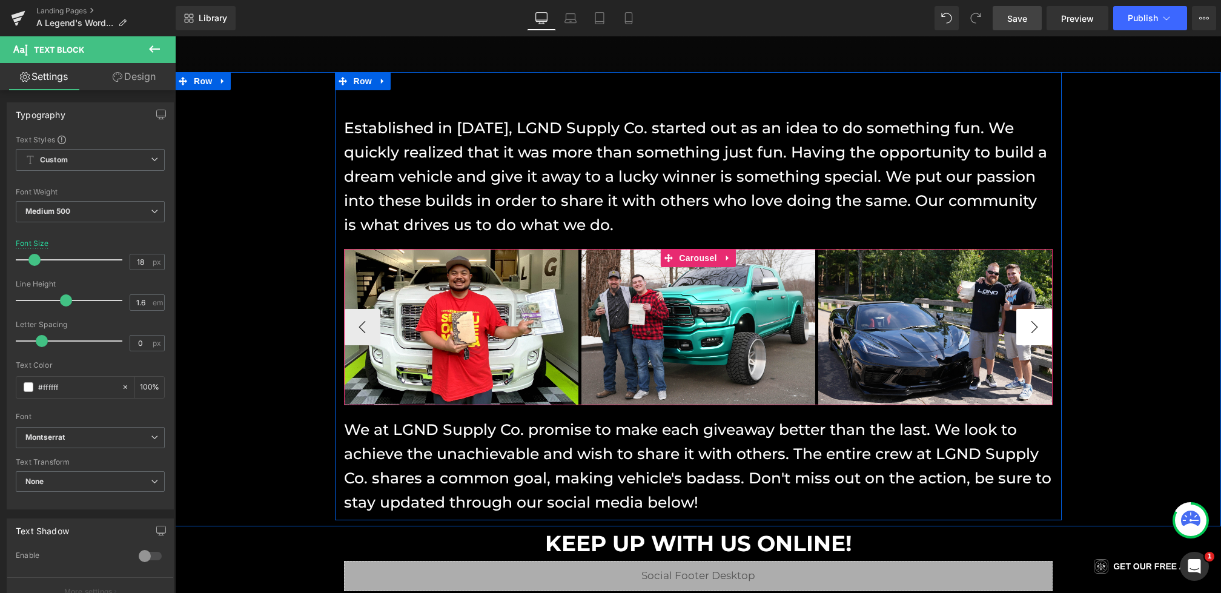
click at [1039, 332] on button "›" at bounding box center [1034, 327] width 36 height 36
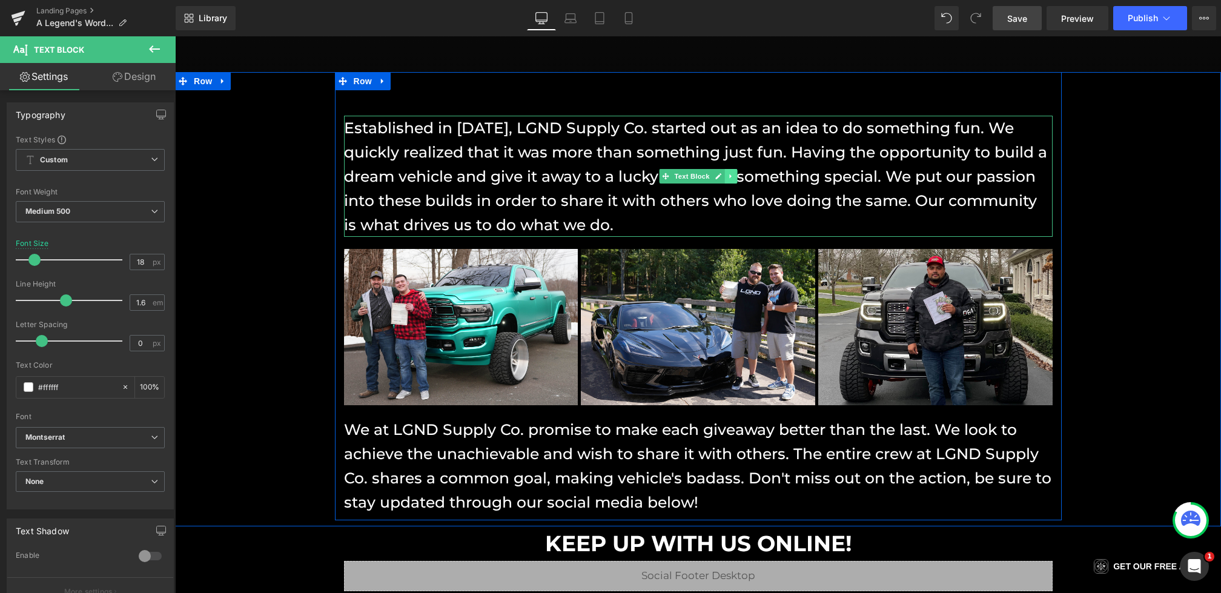
click at [729, 173] on icon at bounding box center [730, 176] width 7 height 7
click at [737, 175] on icon at bounding box center [736, 176] width 7 height 7
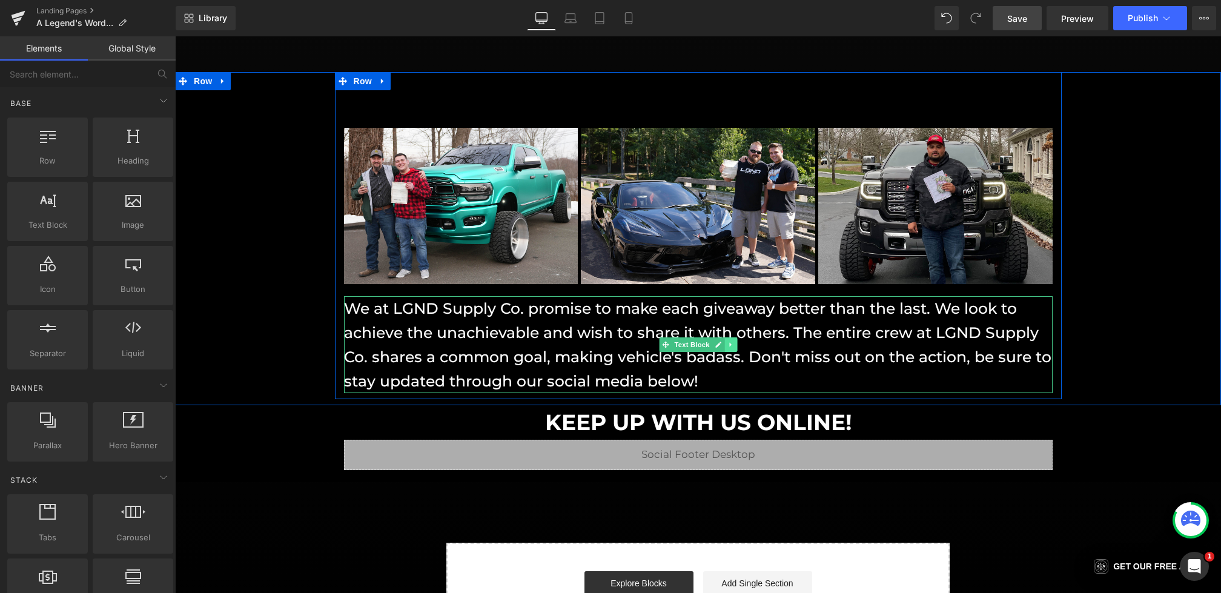
click at [729, 338] on link at bounding box center [730, 344] width 13 height 15
click at [735, 341] on icon at bounding box center [736, 344] width 7 height 7
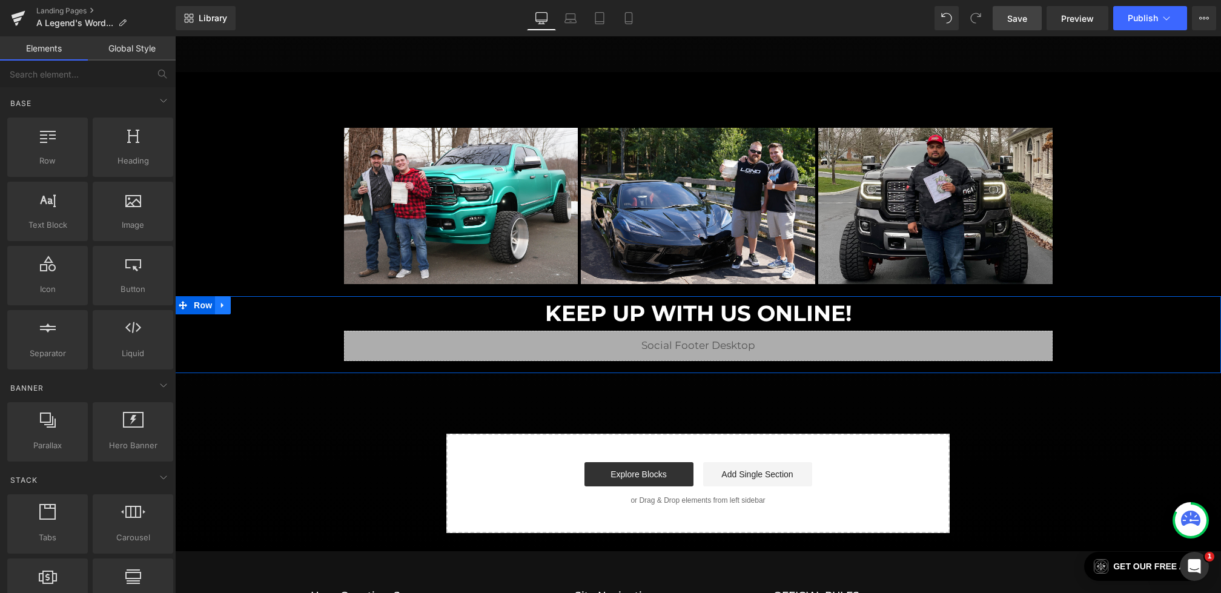
click at [225, 301] on icon at bounding box center [223, 304] width 8 height 9
click at [254, 303] on icon at bounding box center [254, 304] width 8 height 9
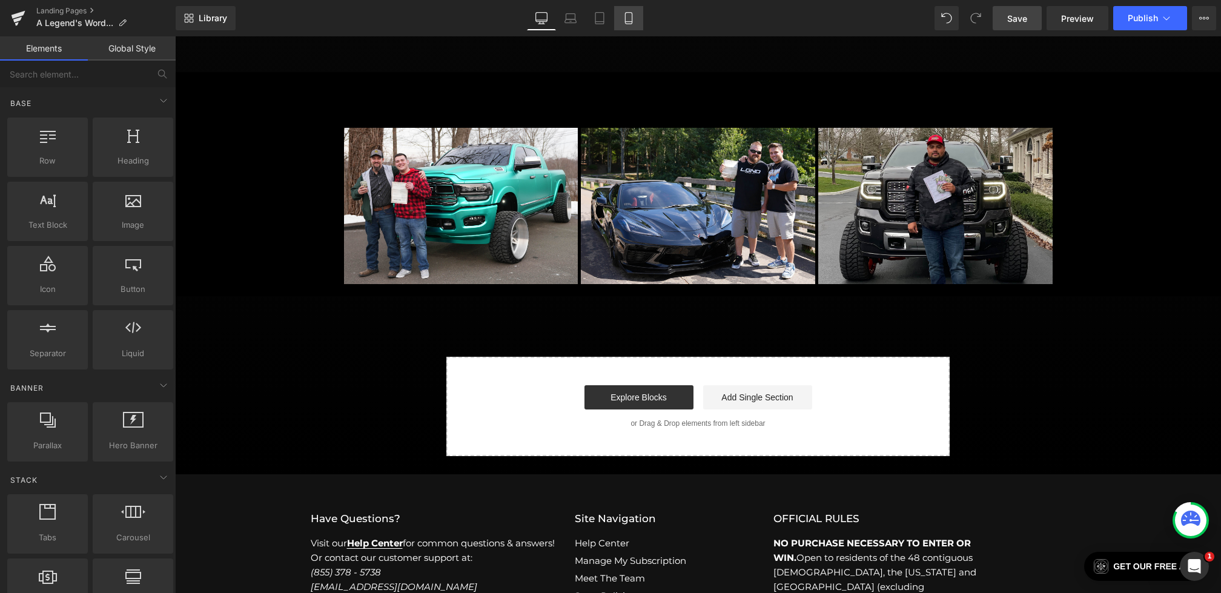
click at [632, 22] on icon at bounding box center [628, 22] width 7 height 0
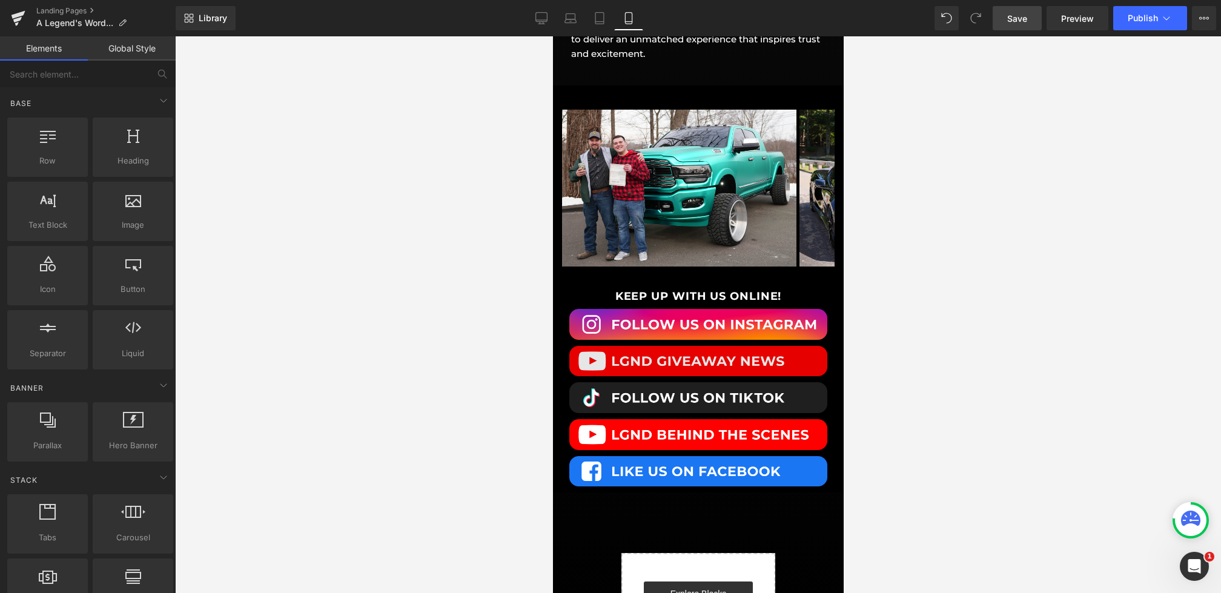
scroll to position [1108, 0]
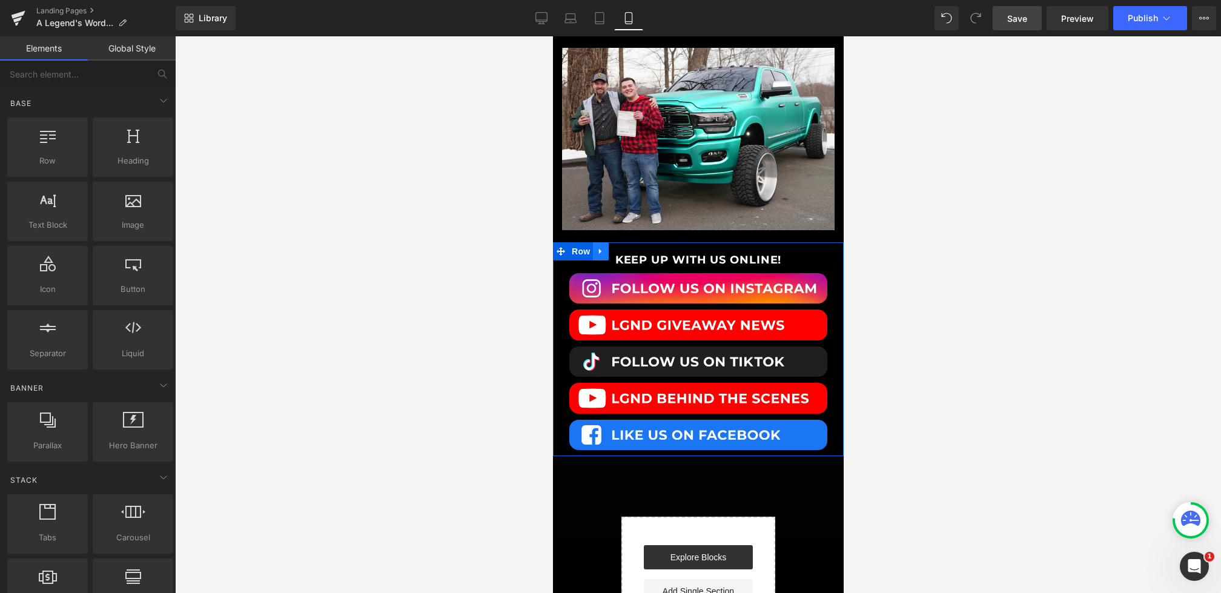
click at [598, 249] on icon at bounding box center [600, 250] width 8 height 9
click at [624, 250] on link at bounding box center [632, 251] width 16 height 18
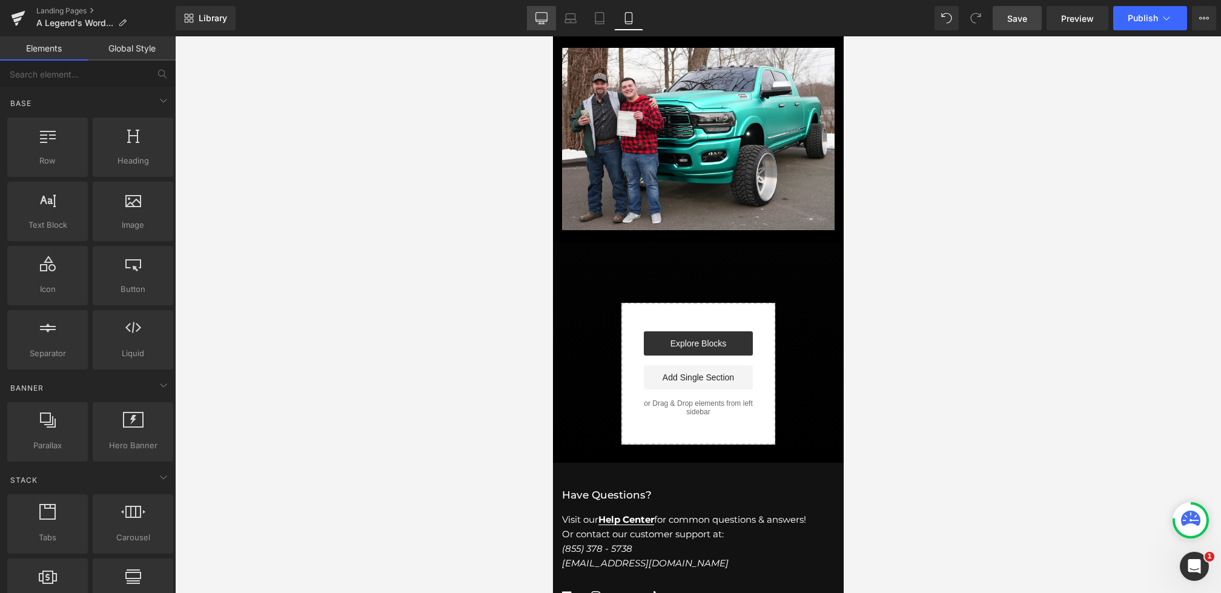
click at [541, 17] on icon at bounding box center [541, 18] width 12 height 12
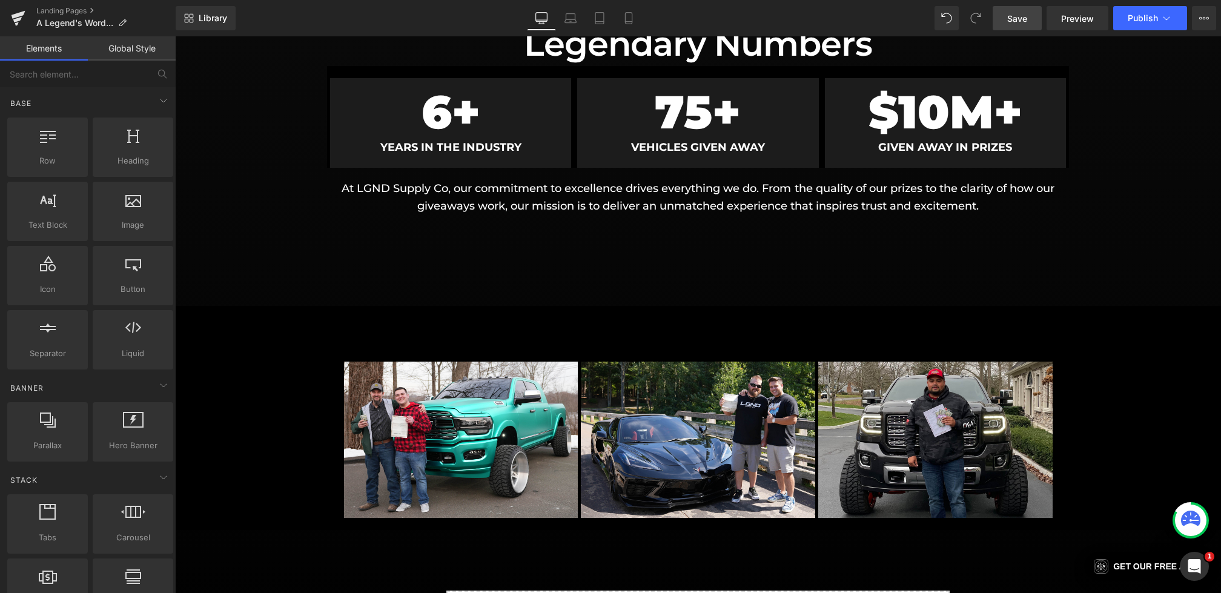
scroll to position [773, 0]
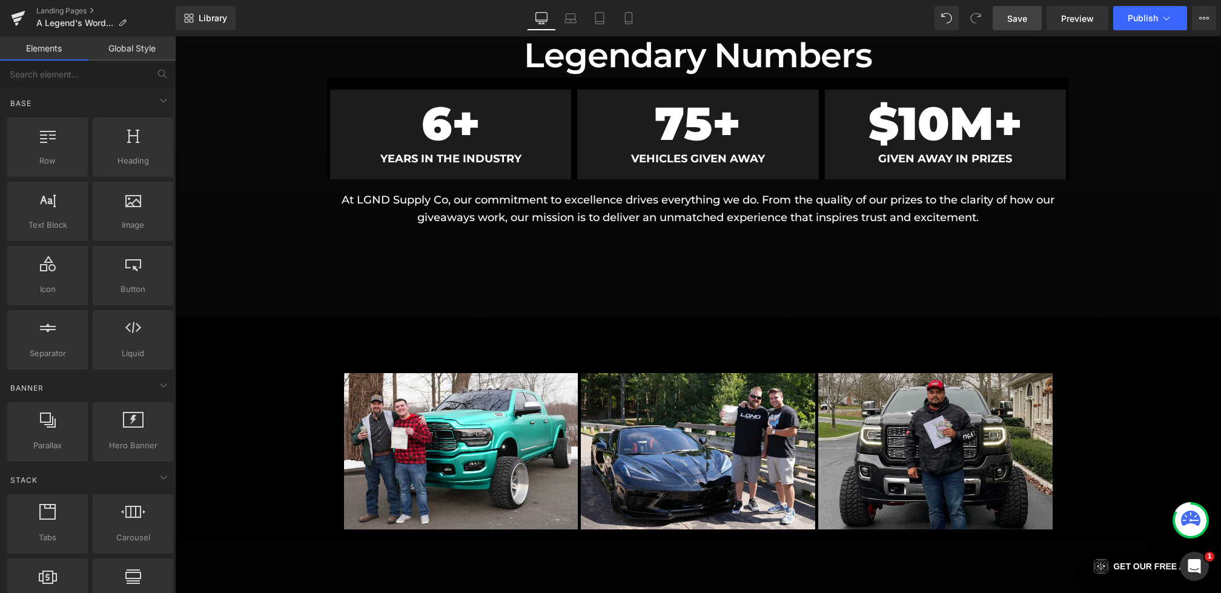
click at [1008, 25] on link "Save" at bounding box center [1017, 18] width 49 height 24
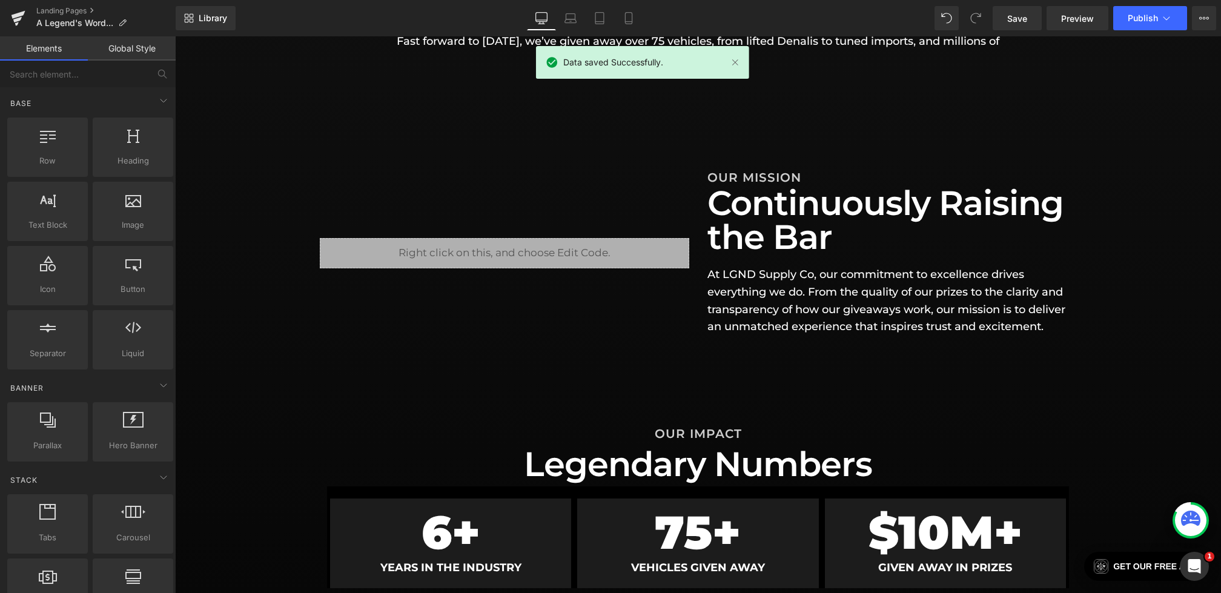
scroll to position [422, 0]
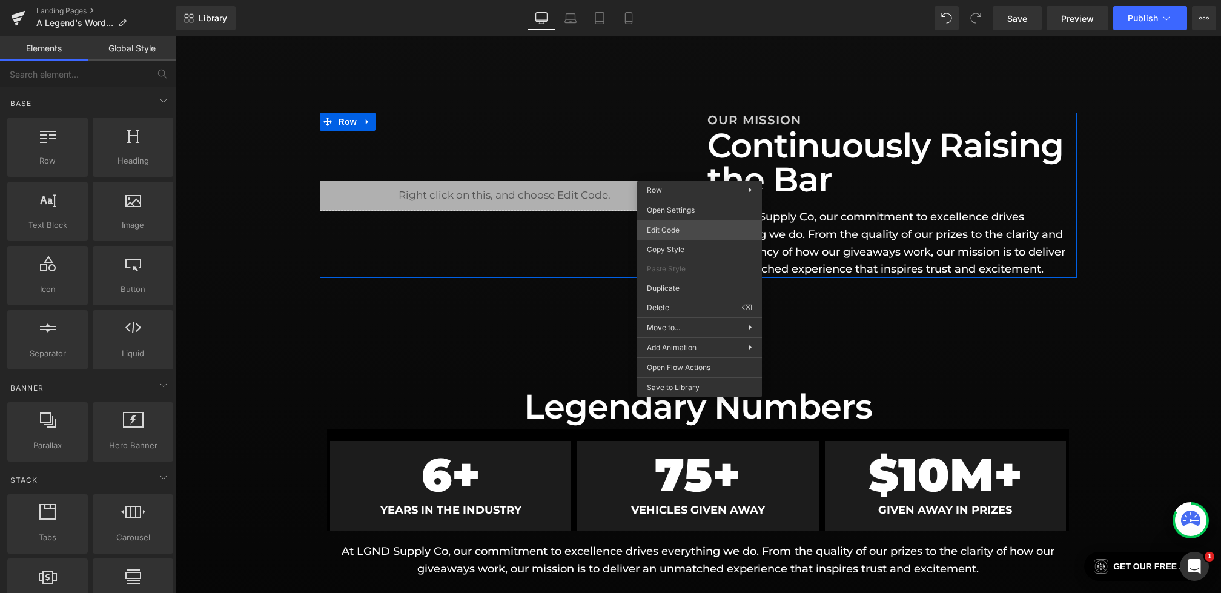
click at [675, 0] on div "Liquid You are previewing how the will restyle your page. You can not edit Elem…" at bounding box center [610, 0] width 1221 height 0
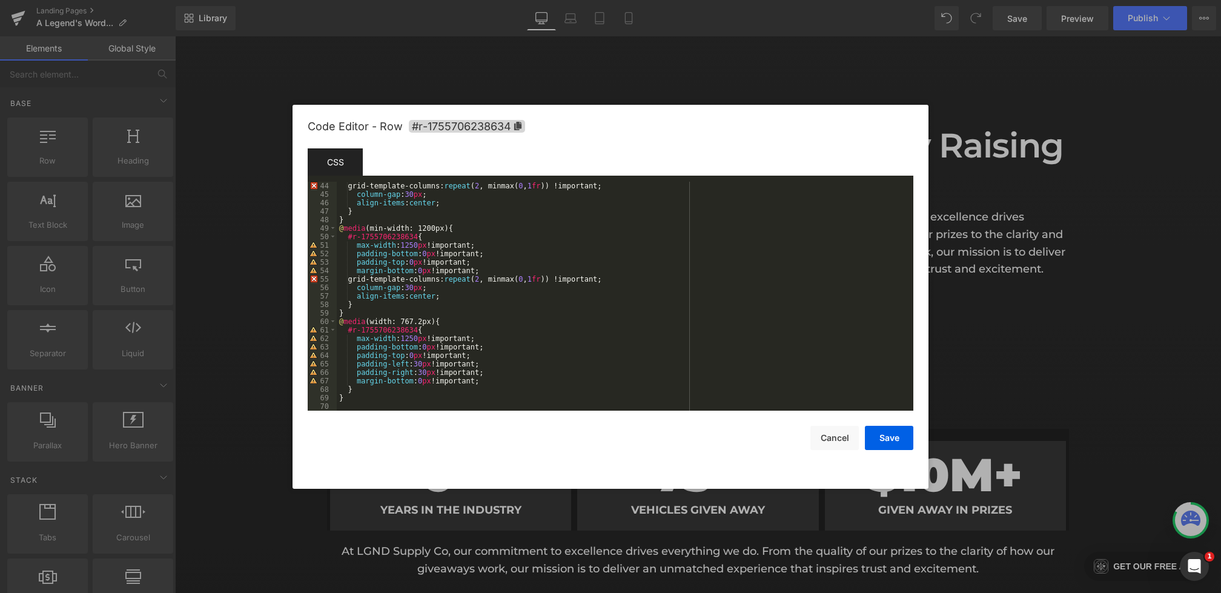
scroll to position [365, 0]
click at [413, 288] on div "grid-template-columns: repeat ( 2 , minmax( 0 , 1 fr )) !important; column-gap …" at bounding box center [623, 305] width 572 height 246
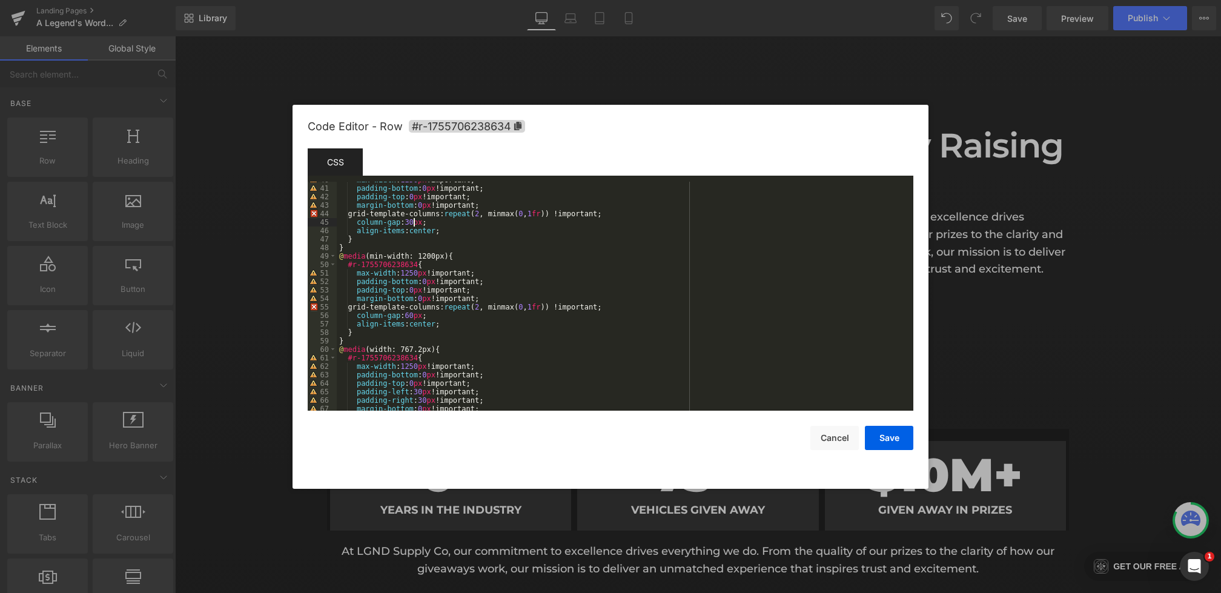
click at [414, 220] on div "max-width : 1250 px !important; padding-bottom : 0 px !important; padding-top :…" at bounding box center [623, 299] width 572 height 246
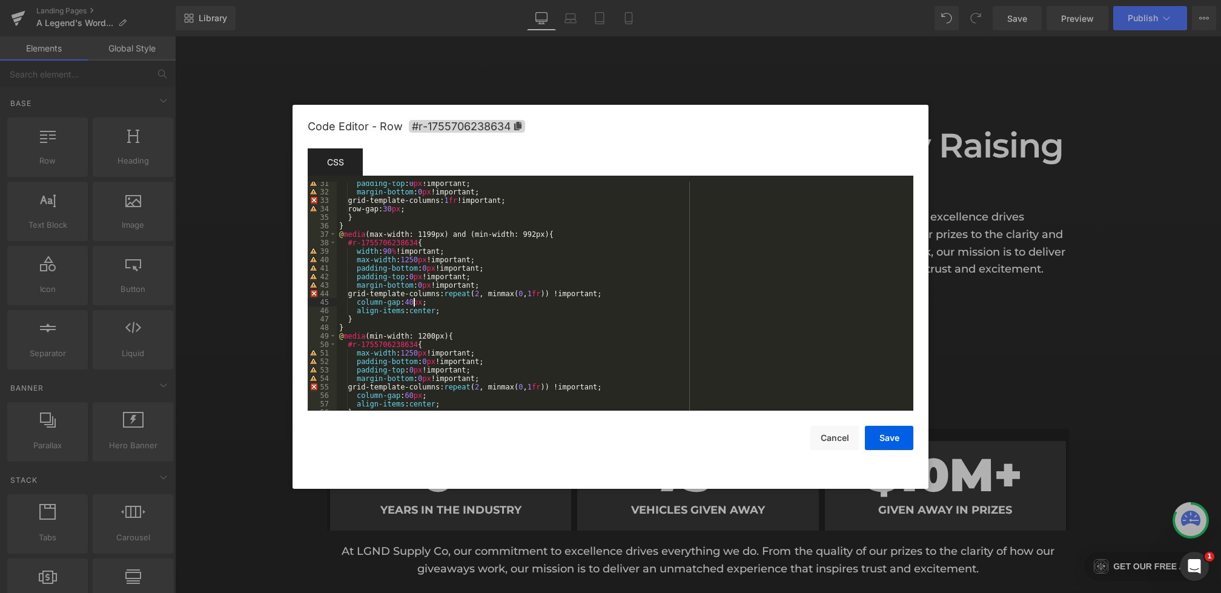
scroll to position [216, 0]
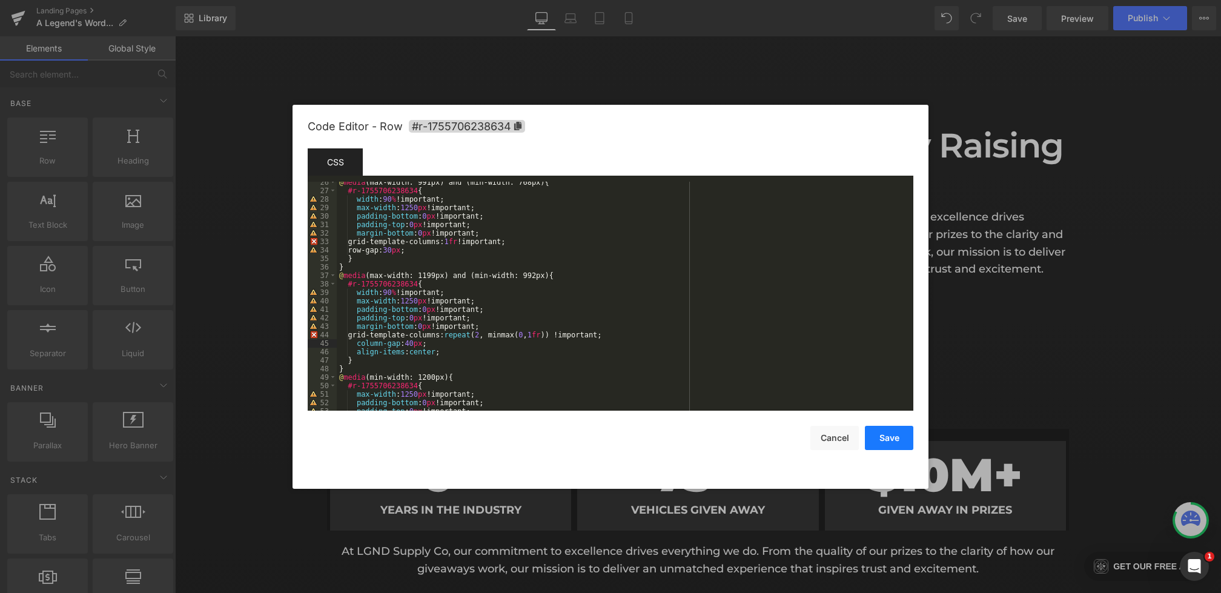
click at [891, 437] on button "Save" at bounding box center [889, 438] width 48 height 24
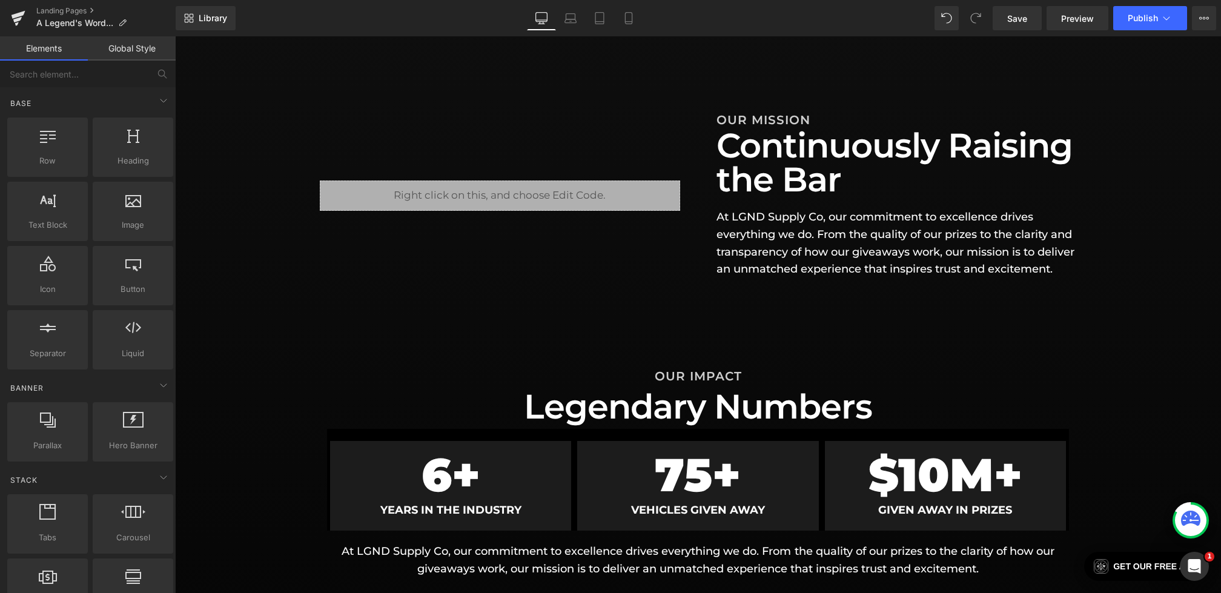
scroll to position [431, 0]
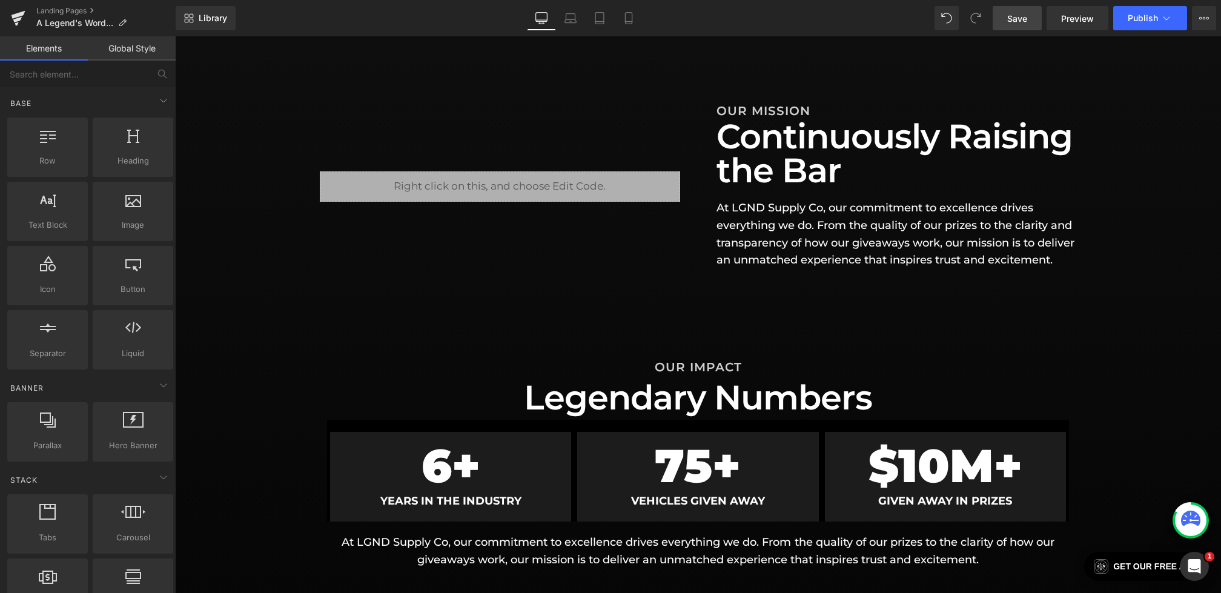
click at [997, 18] on link "Save" at bounding box center [1017, 18] width 49 height 24
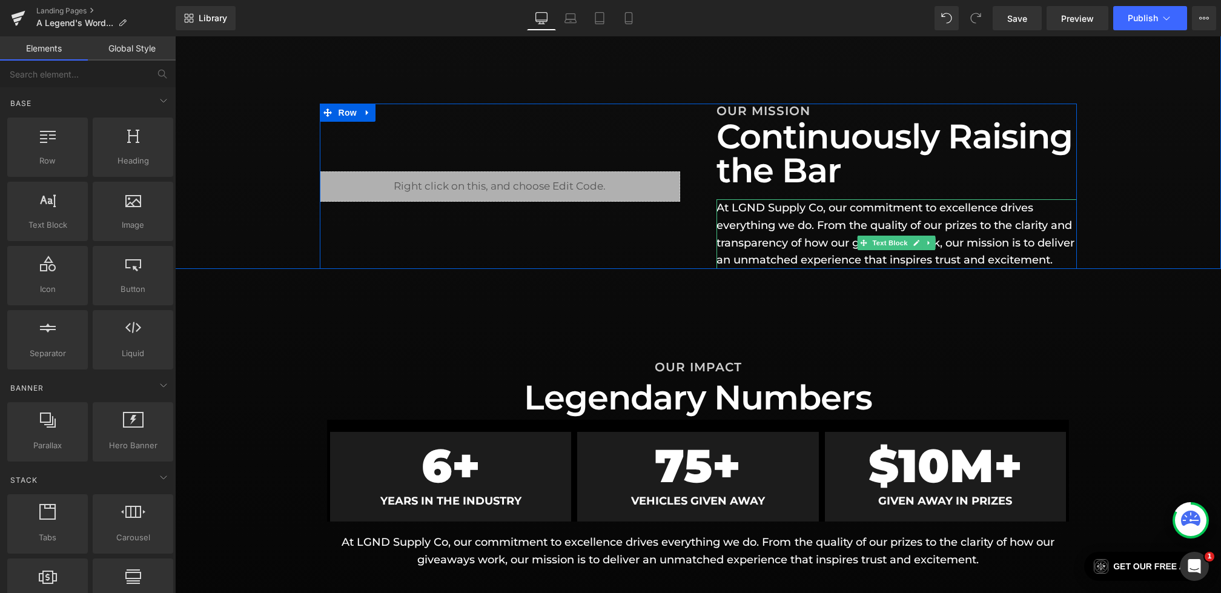
click at [1036, 261] on p "At LGND Supply Co, our commitment to excellence drives everything we do. From t…" at bounding box center [896, 234] width 360 height 70
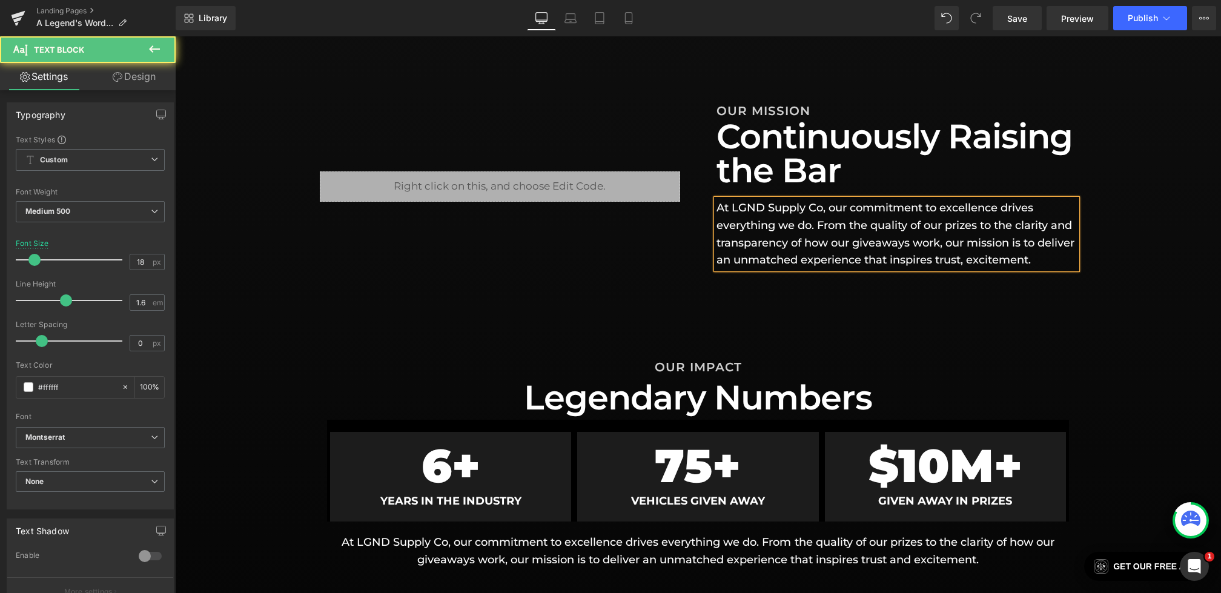
click at [1074, 259] on p "At LGND Supply Co, our commitment to excellence drives everything we do. From t…" at bounding box center [896, 234] width 360 height 70
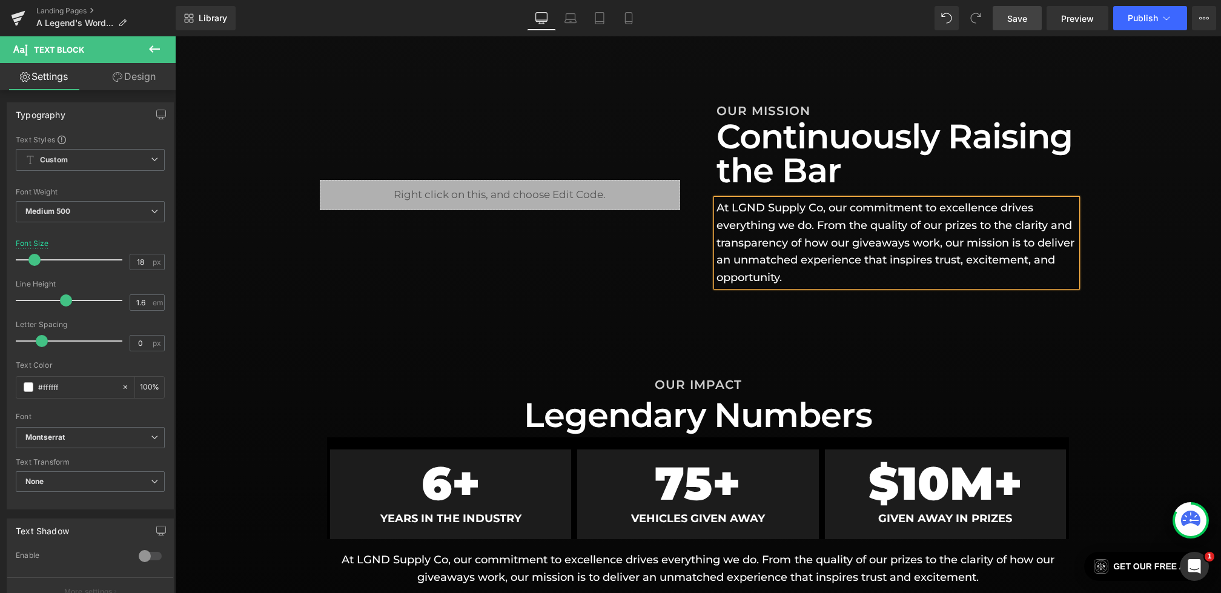
click at [1024, 12] on span "Save" at bounding box center [1017, 18] width 20 height 13
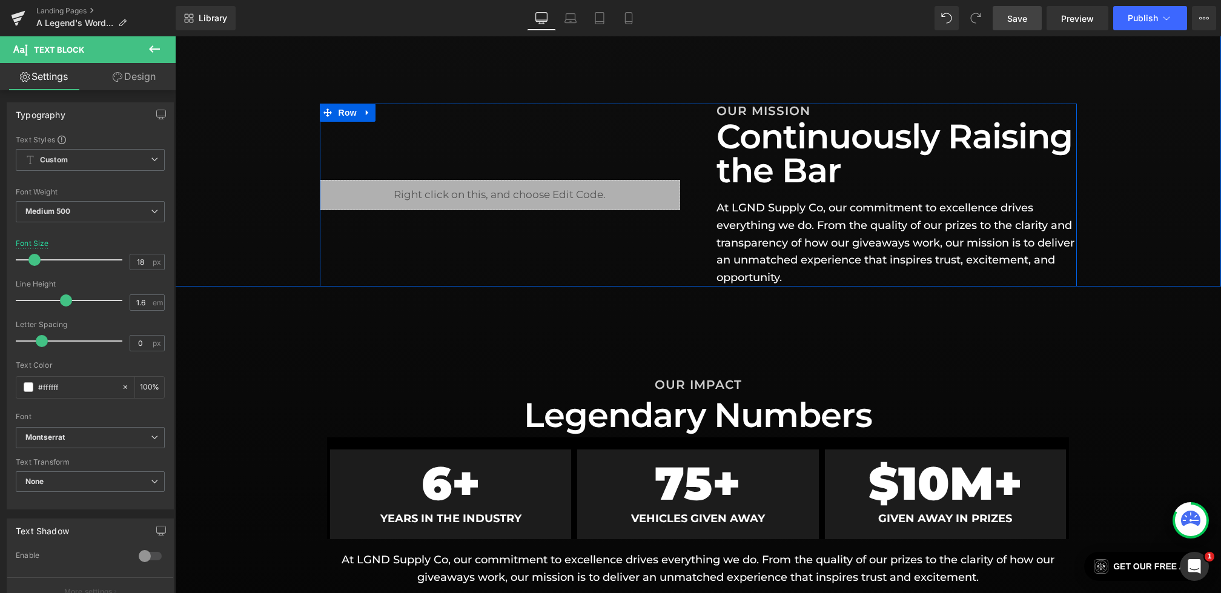
scroll to position [0, 0]
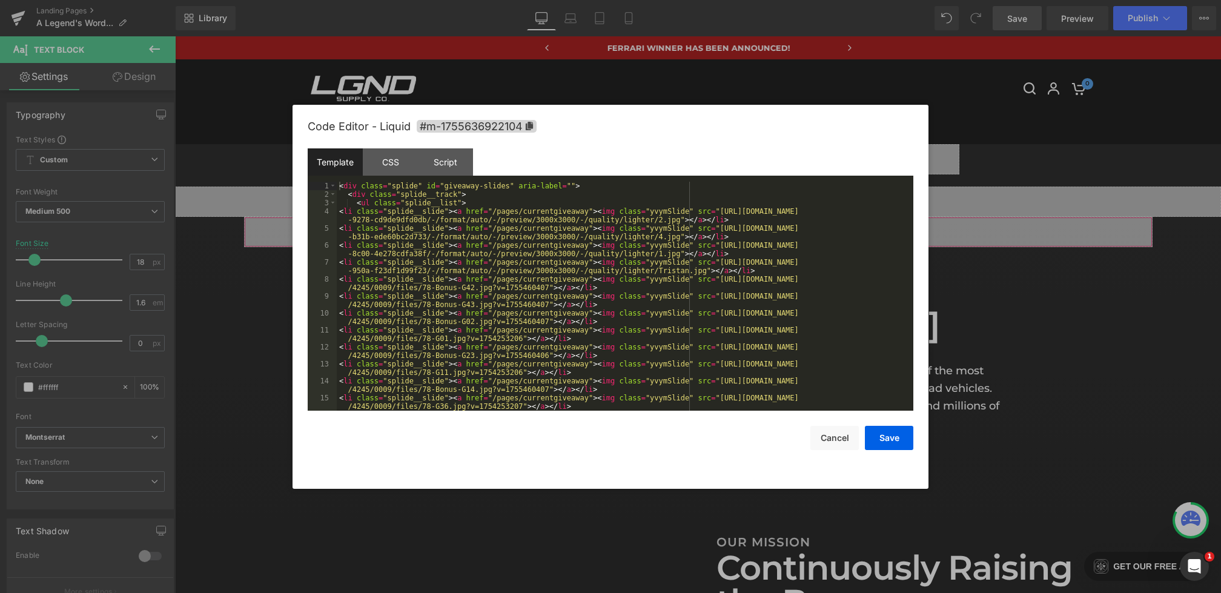
click at [374, 0] on div "Liquid You are previewing how the will restyle your page. You can not edit Elem…" at bounding box center [610, 0] width 1221 height 0
click at [620, 213] on div "< div class = "splide" id = "giveaway-slides" aria-label = "" > < div class = "…" at bounding box center [623, 309] width 572 height 254
click at [635, 239] on div "< div class = "splide" id = "giveaway-slides" aria-label = "" > < div class = "…" at bounding box center [623, 309] width 572 height 254
click at [686, 220] on div "< div class = "splide" id = "giveaway-slides" aria-label = "" > < div class = "…" at bounding box center [623, 309] width 572 height 254
click at [386, 161] on div "CSS" at bounding box center [390, 161] width 55 height 27
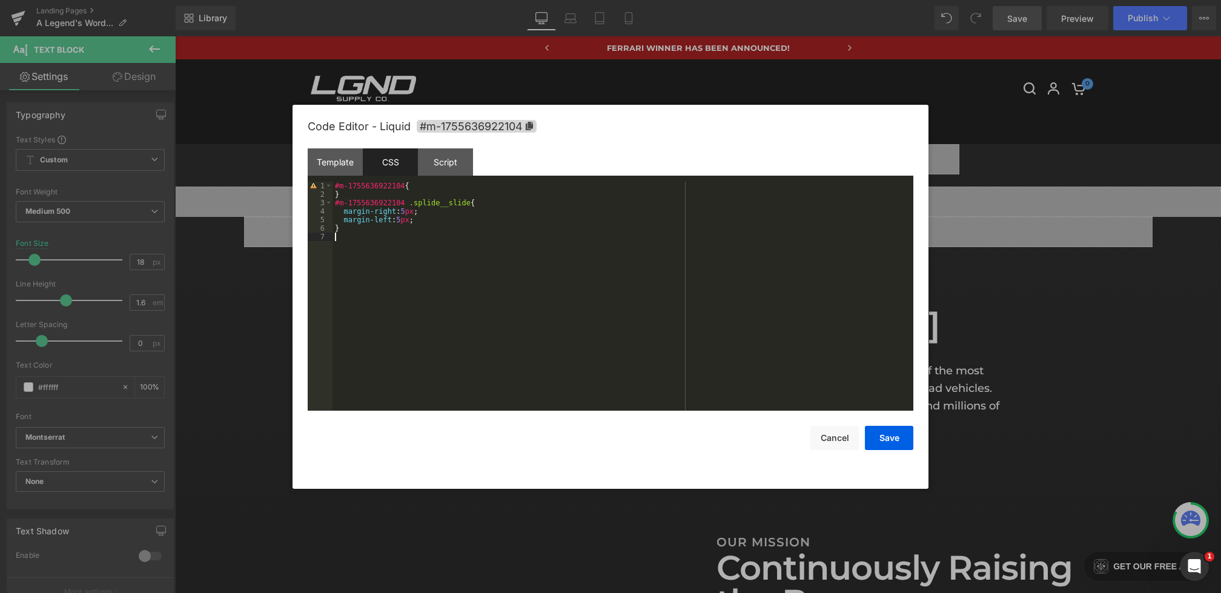
click at [390, 257] on div "#m-1755636922104 { } #m-1755636922104 .splide__slide { margin-right : 5 px ; ma…" at bounding box center [622, 305] width 581 height 246
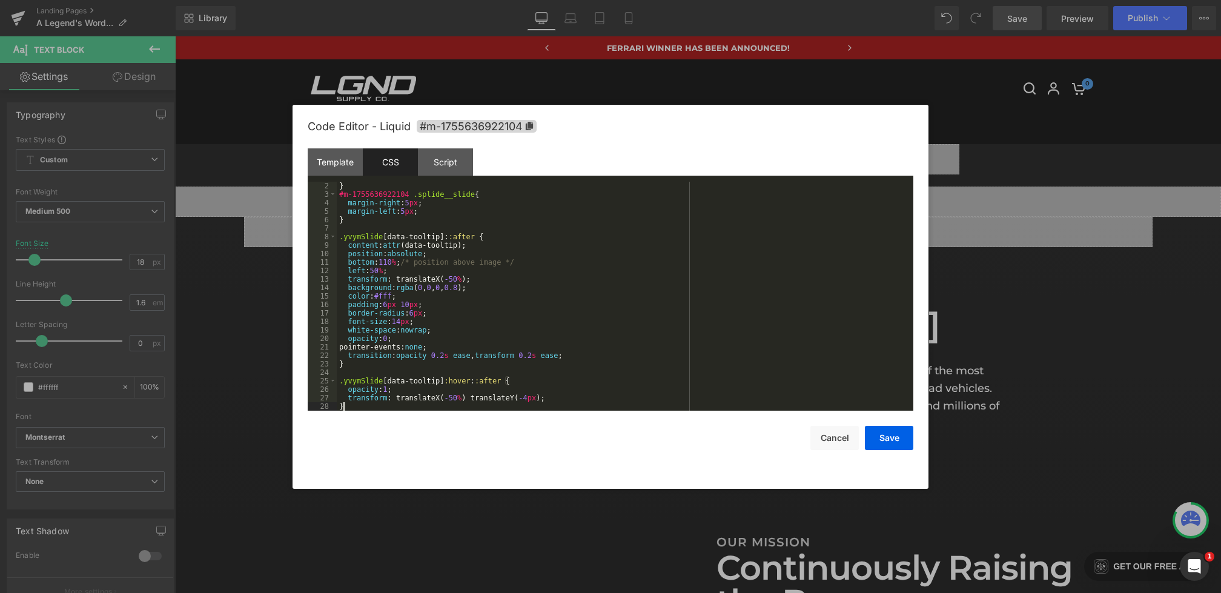
scroll to position [8, 0]
click at [882, 437] on button "Save" at bounding box center [889, 438] width 48 height 24
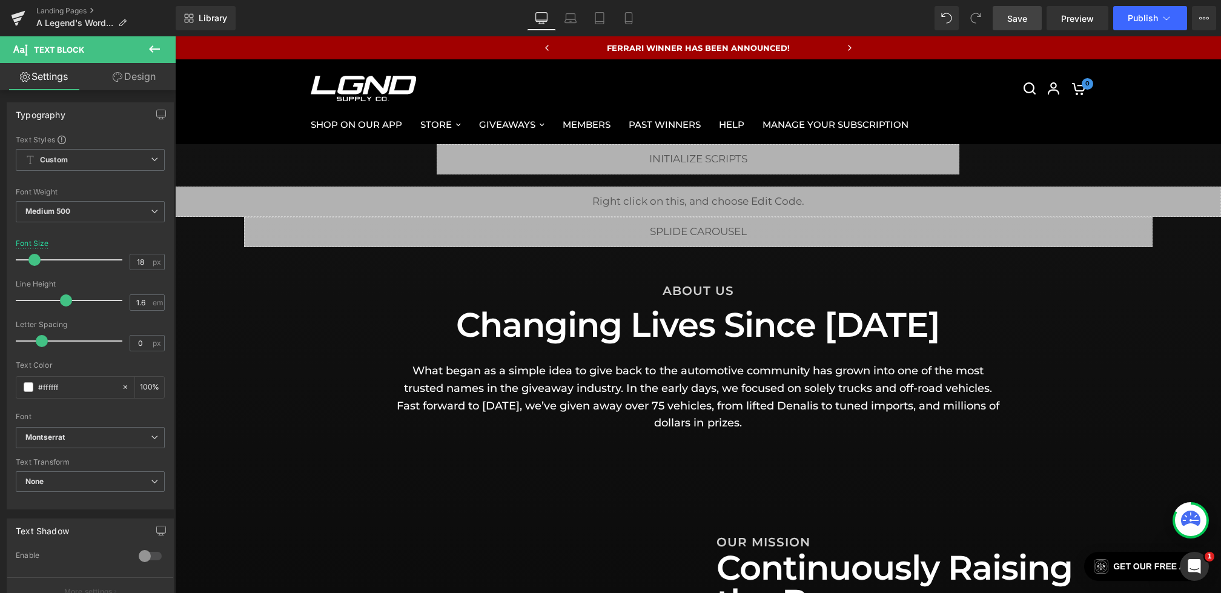
click at [1028, 19] on link "Save" at bounding box center [1017, 18] width 49 height 24
click at [1017, 19] on span "Save" at bounding box center [1017, 18] width 20 height 13
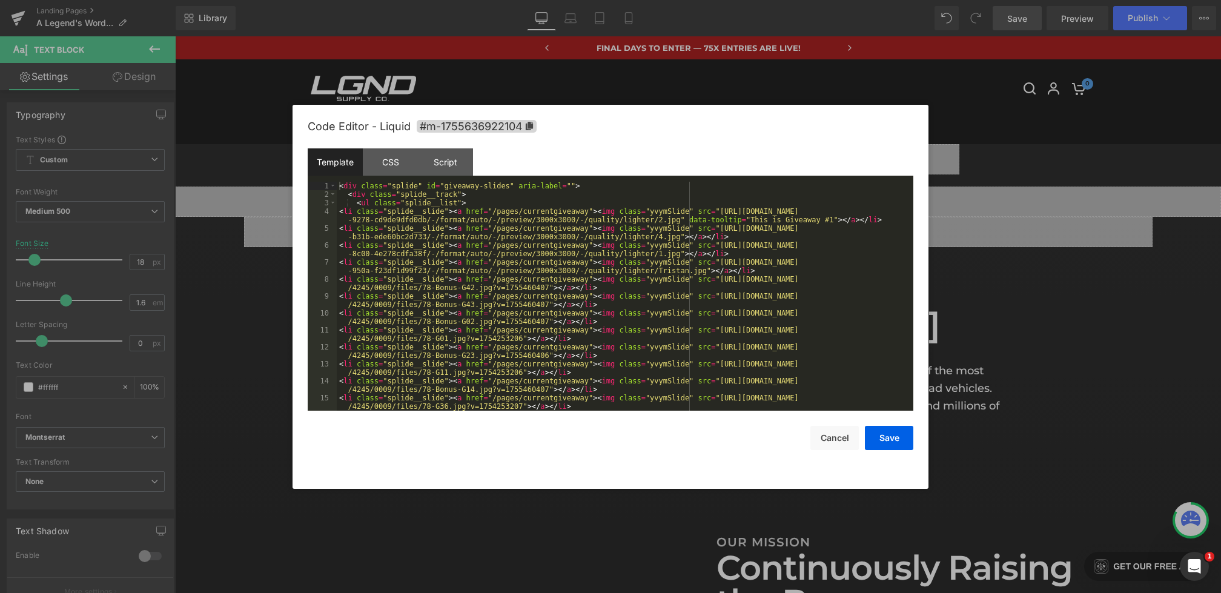
click at [494, 0] on div "Liquid You are previewing how the will restyle your page. You can not edit Elem…" at bounding box center [610, 0] width 1221 height 0
click at [382, 163] on div "CSS" at bounding box center [390, 161] width 55 height 27
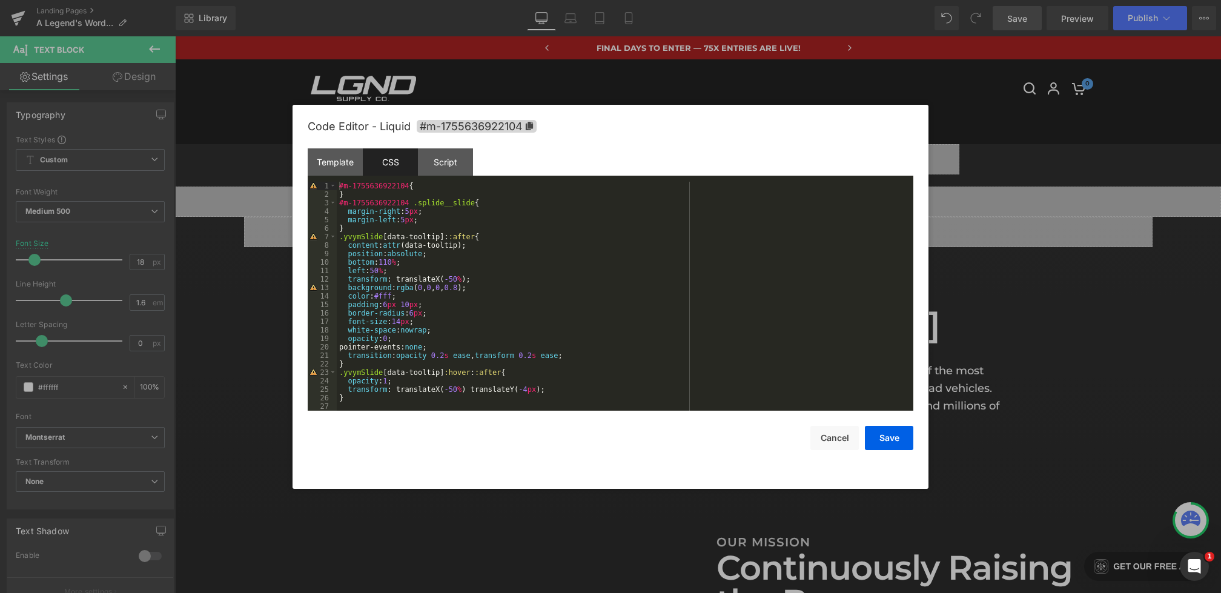
click at [388, 399] on div "#m-1755636922104 { } #m-1755636922104 .splide__slide { margin-right : 5 px ; ma…" at bounding box center [625, 305] width 577 height 246
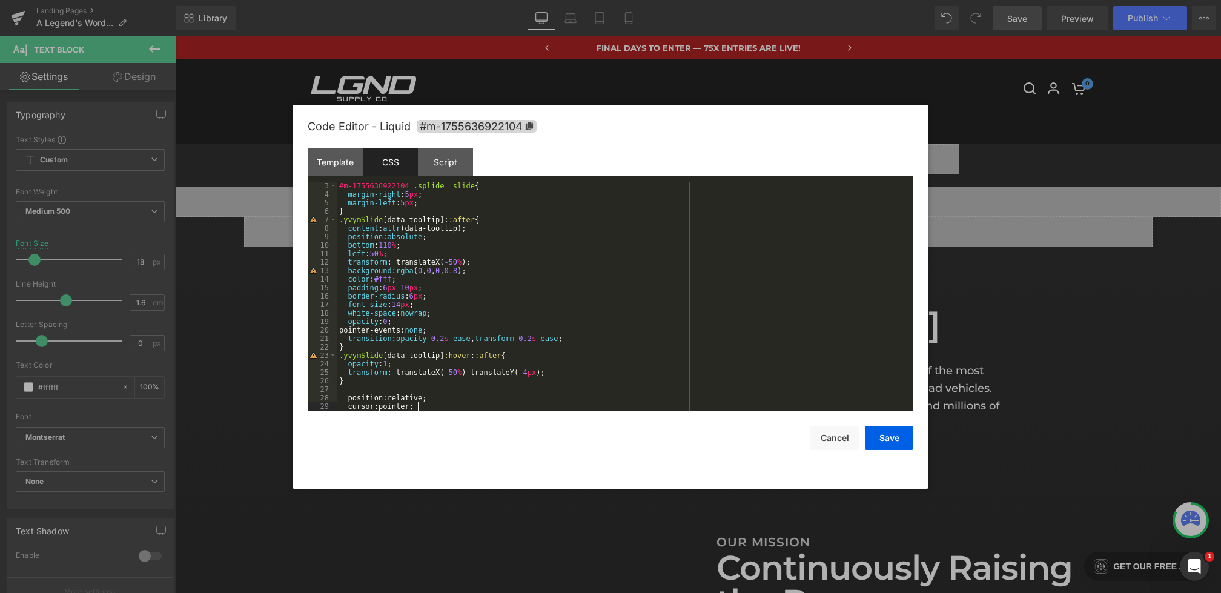
scroll to position [17, 0]
drag, startPoint x: 435, startPoint y: 405, endPoint x: 293, endPoint y: 394, distance: 143.3
click at [293, 394] on div "Code Editor - Liquid #m-1755636922104 Template CSS Script Data 1 2 3 4 5 6 7 8 …" at bounding box center [611, 297] width 636 height 384
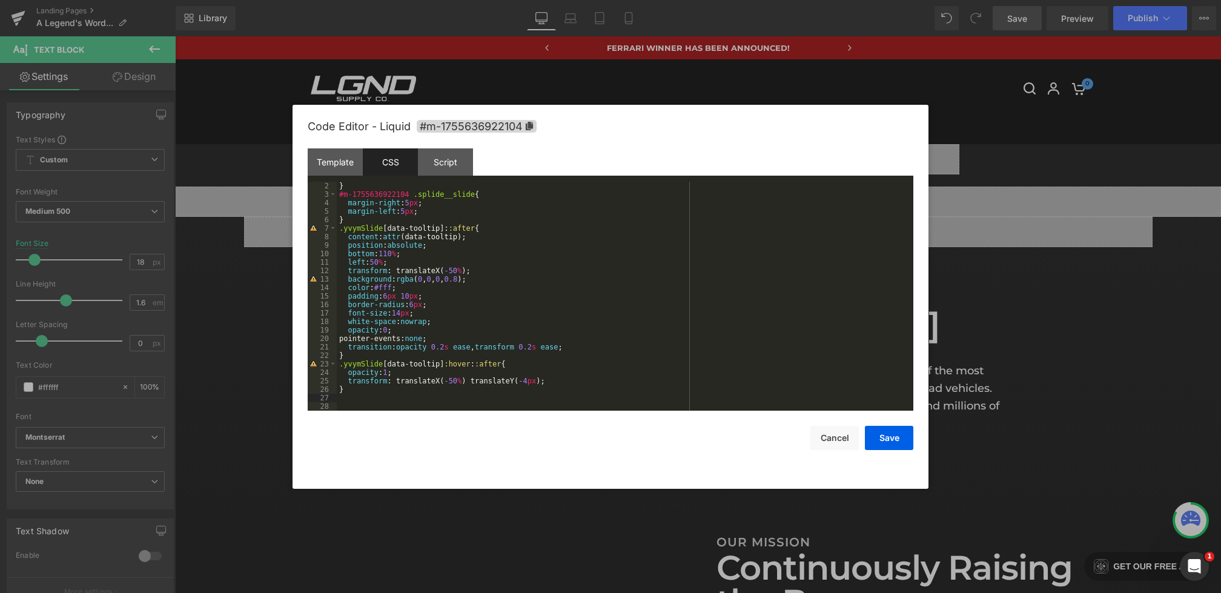
click at [499, 195] on div "} #m-1755636922104 .splide__slide { margin-right : 5 px ; margin-left : 5 px ; …" at bounding box center [623, 305] width 572 height 246
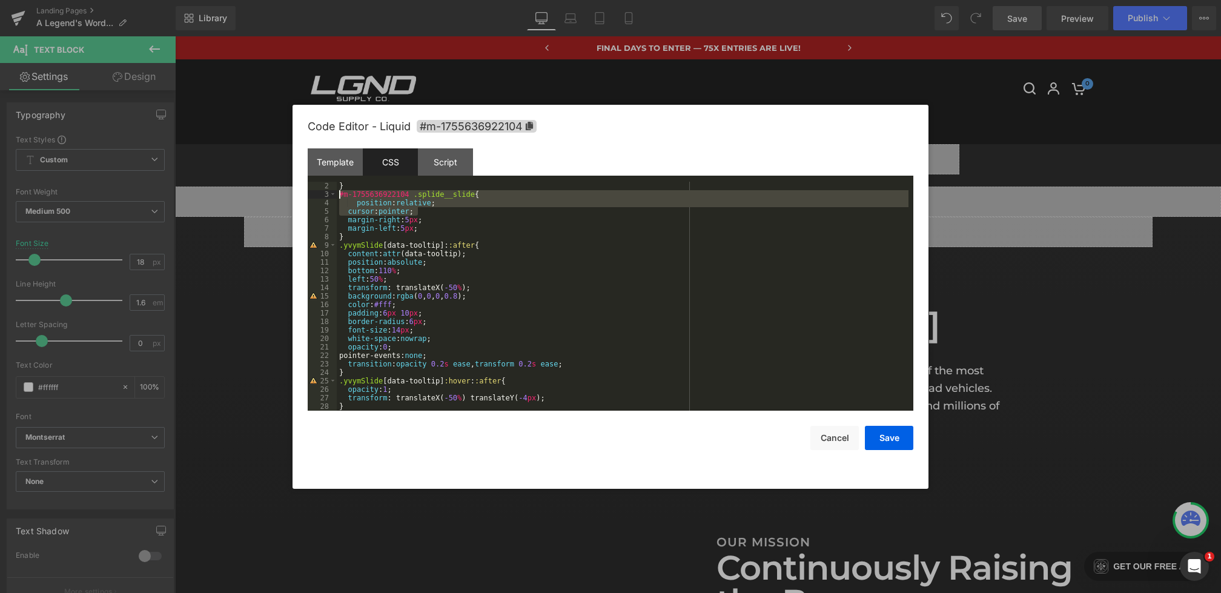
drag, startPoint x: 434, startPoint y: 212, endPoint x: 265, endPoint y: 197, distance: 169.6
click at [265, 197] on body "Liquid You are previewing how the will restyle your page. You can not edit Elem…" at bounding box center [610, 296] width 1221 height 593
click at [409, 229] on div "} #m-1755636922104 .splide__slide { position : relative ; cursor : pointer ; ma…" at bounding box center [623, 305] width 572 height 246
drag, startPoint x: 435, startPoint y: 213, endPoint x: 280, endPoint y: 204, distance: 155.3
click at [280, 204] on body "Liquid You are previewing how the will restyle your page. You can not edit Elem…" at bounding box center [610, 296] width 1221 height 593
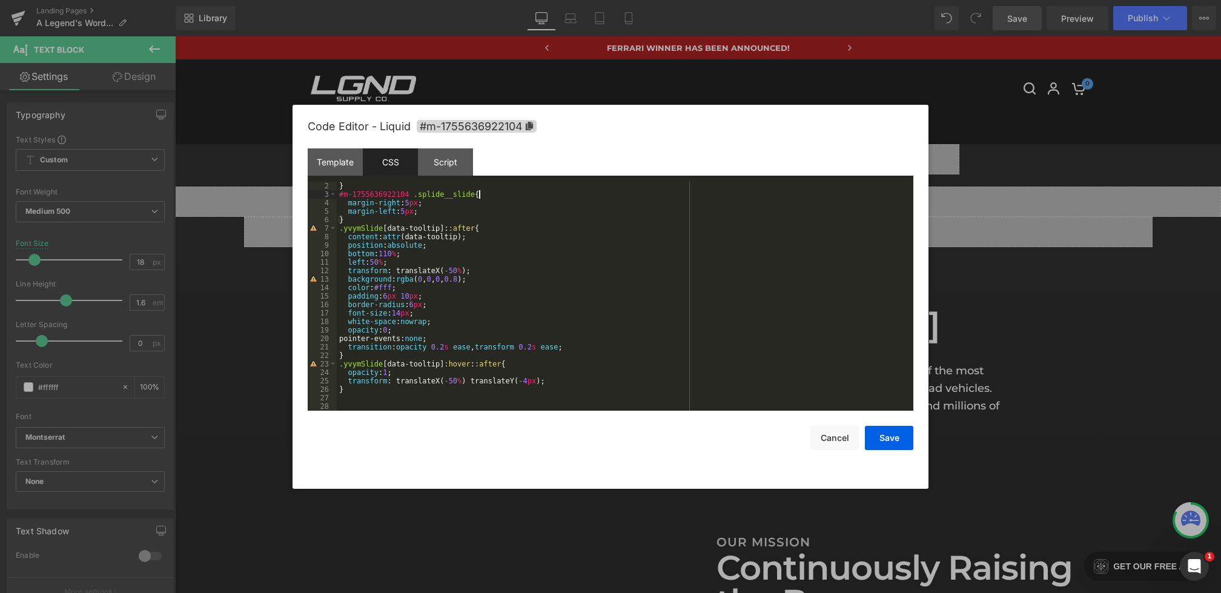
click at [365, 218] on div "} #m-1755636922104 .splide__slide { margin-right : 5 px ; margin-left : 5 px ; …" at bounding box center [623, 305] width 572 height 246
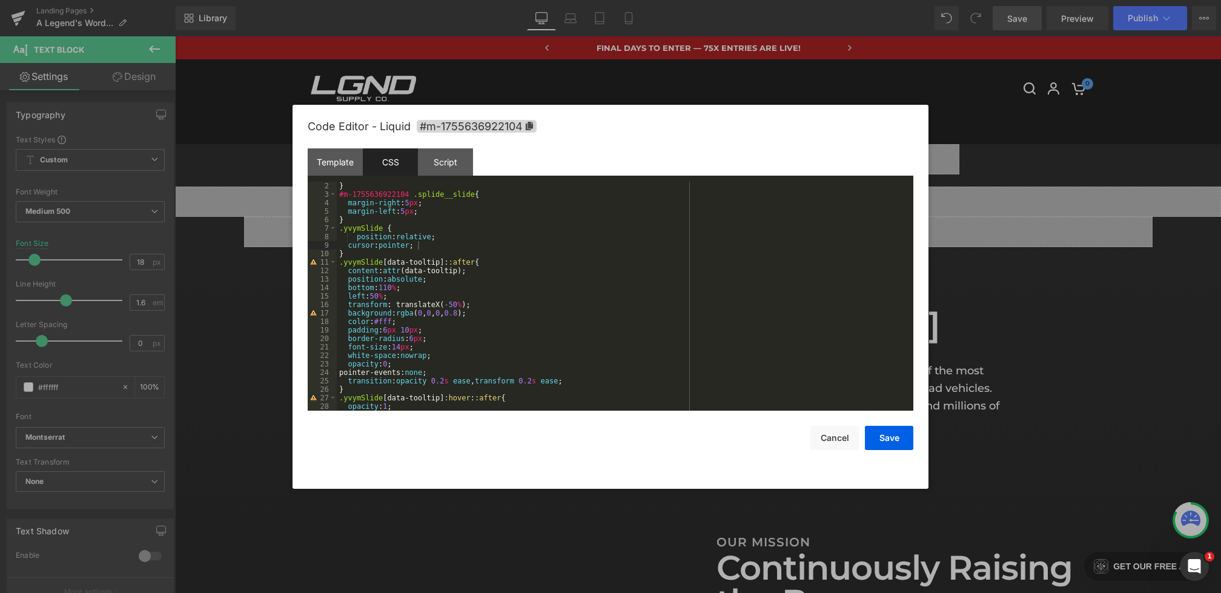
click at [897, 454] on div "Code Editor - Liquid #m-1755636922104 Template CSS Script Data 1 2 3 4 5 6 7 8 …" at bounding box center [611, 297] width 606 height 384
click at [893, 437] on button "Save" at bounding box center [889, 438] width 48 height 24
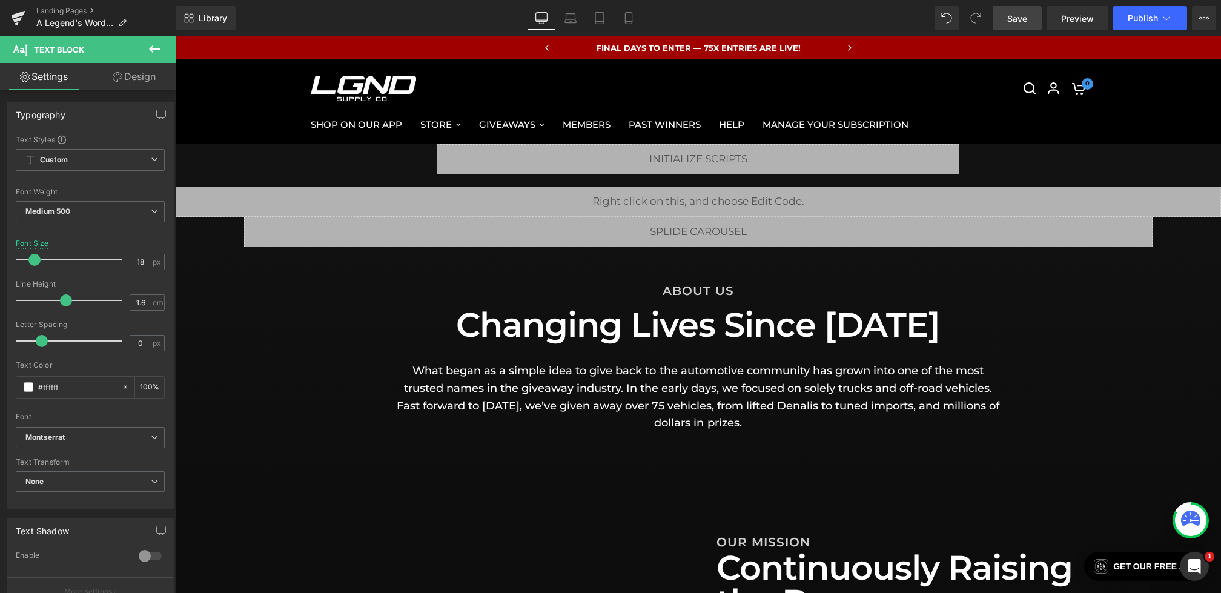
click at [1022, 30] on div "Library Desktop Desktop Laptop Tablet Mobile Save Preview Publish Scheduled Vie…" at bounding box center [698, 18] width 1045 height 36
click at [1022, 26] on link "Save" at bounding box center [1017, 18] width 49 height 24
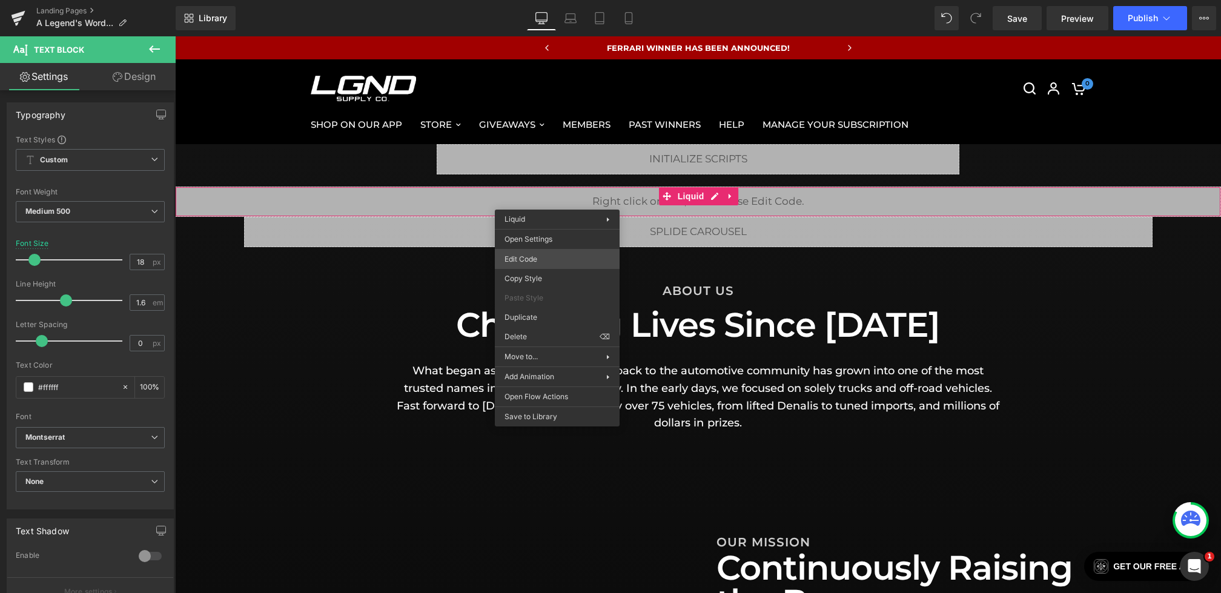
click at [519, 0] on div "Liquid You are previewing how the will restyle your page. You can not edit Elem…" at bounding box center [610, 0] width 1221 height 0
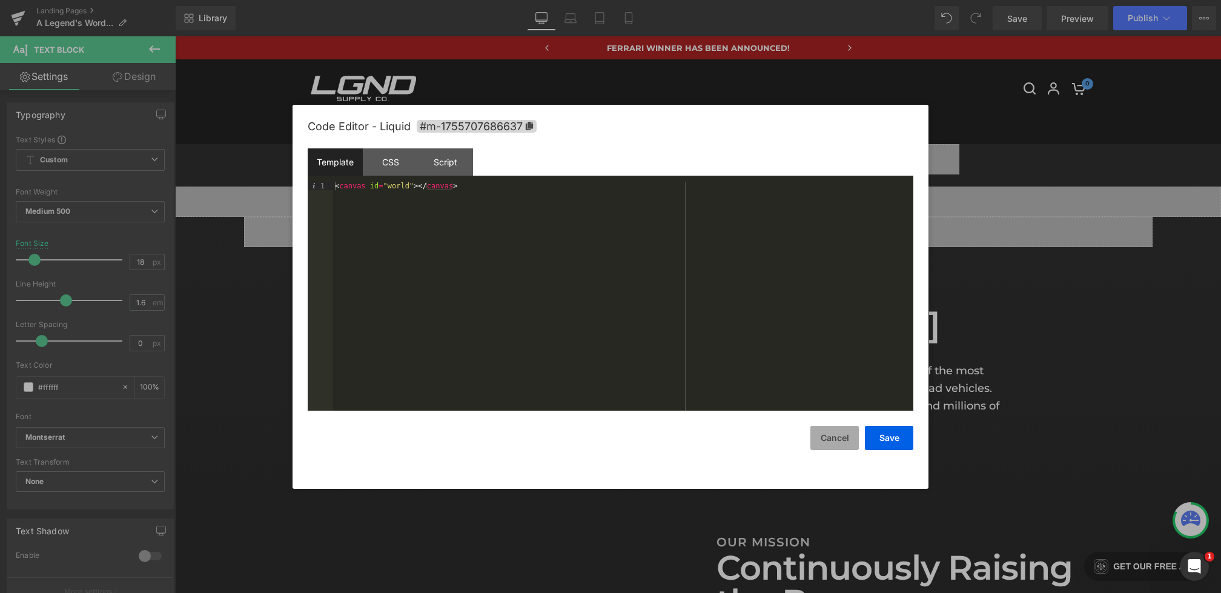
click at [834, 446] on button "Cancel" at bounding box center [834, 438] width 48 height 24
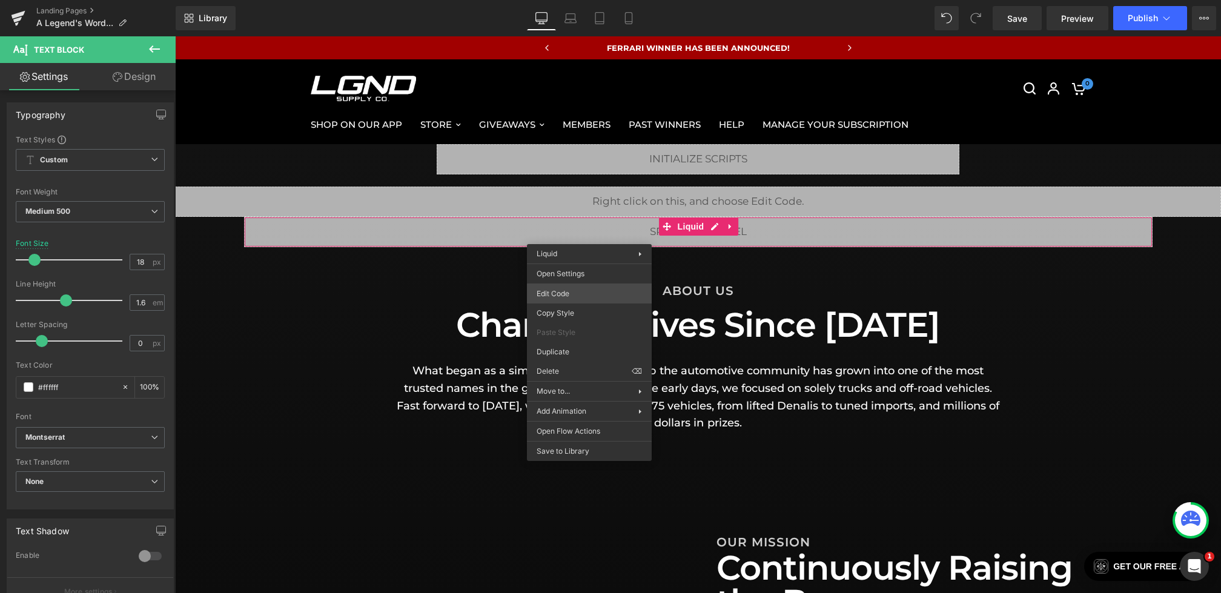
click at [563, 0] on div "Liquid You are previewing how the will restyle your page. You can not edit Elem…" at bounding box center [610, 0] width 1221 height 0
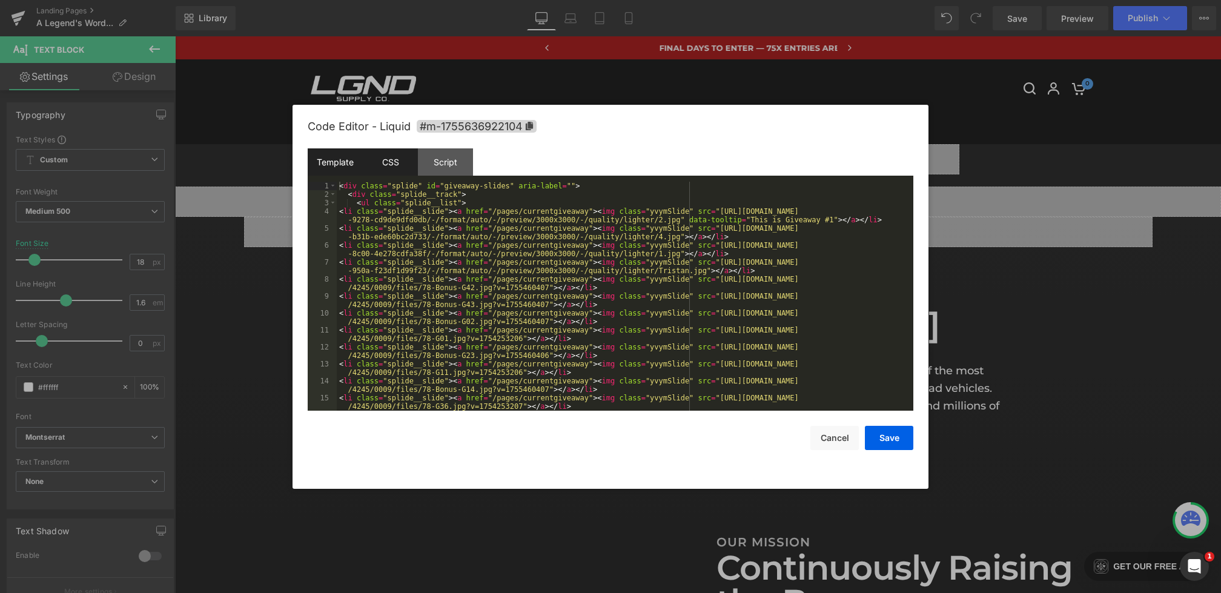
click at [376, 160] on div "CSS" at bounding box center [390, 161] width 55 height 27
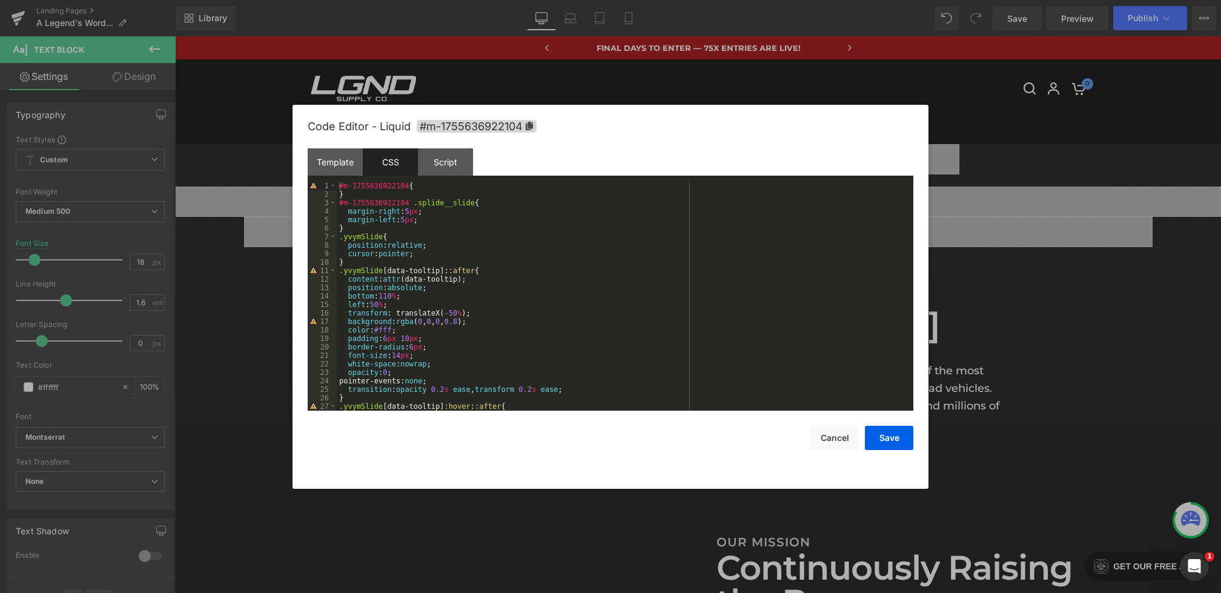
scroll to position [34, 0]
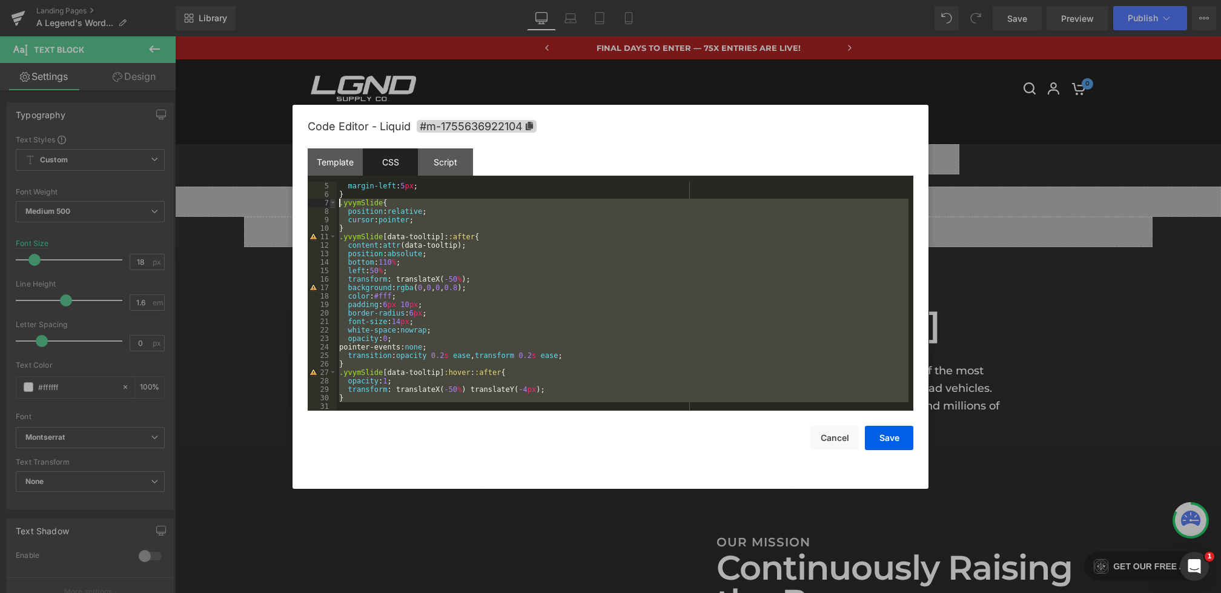
drag, startPoint x: 360, startPoint y: 405, endPoint x: 330, endPoint y: 205, distance: 202.0
click at [330, 205] on pre "5 6 7 8 9 10 11 12 13 14 15 16 17 18 19 20 21 22 23 24 25 26 27 28 29 30 31 mar…" at bounding box center [611, 296] width 606 height 229
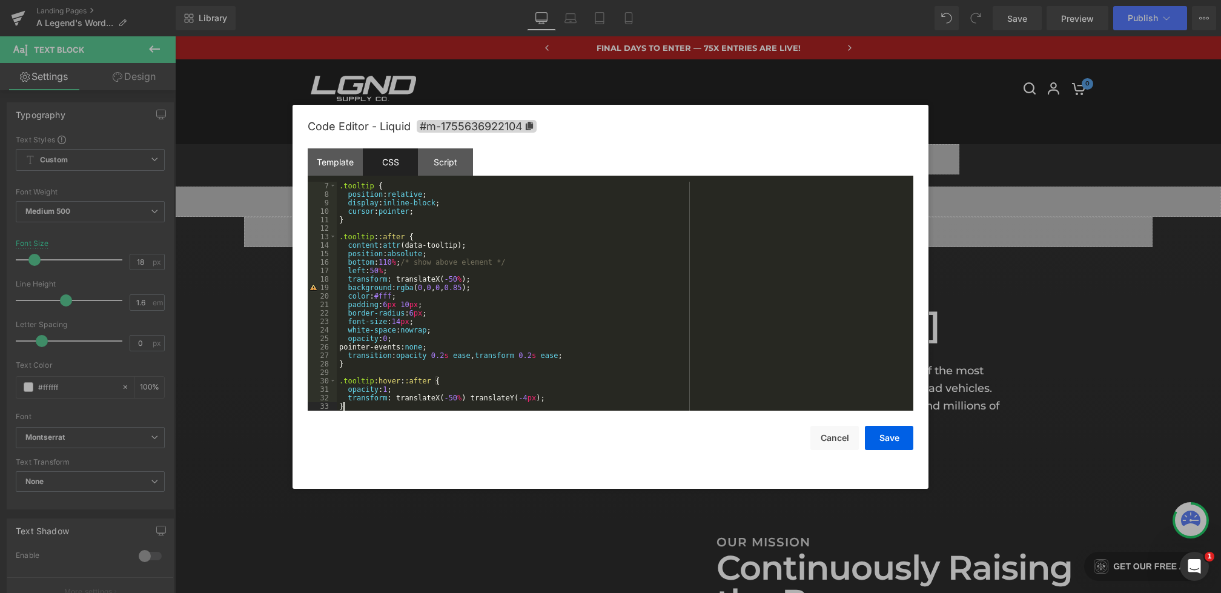
scroll to position [0, 0]
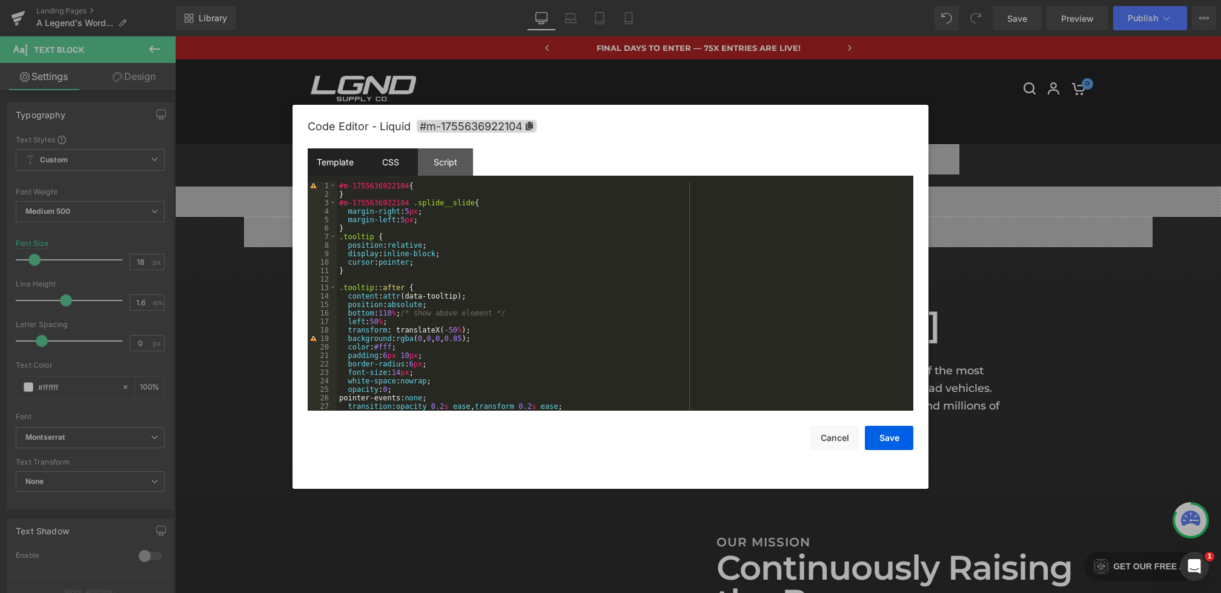
click at [334, 156] on div "Template" at bounding box center [335, 161] width 55 height 27
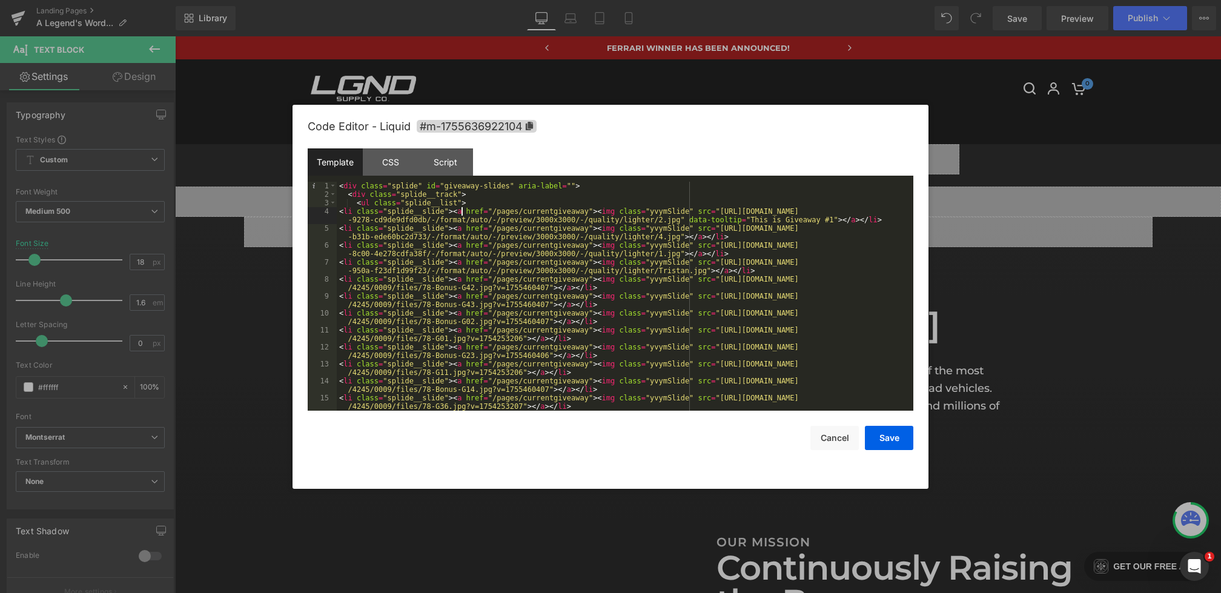
click at [461, 211] on div "< div class = "splide" id = "giveaway-slides" aria-label = "" > < div class = "…" at bounding box center [623, 309] width 572 height 254
drag, startPoint x: 465, startPoint y: 212, endPoint x: 593, endPoint y: 210, distance: 128.4
click at [593, 210] on div "< div class = "splide" id = "giveaway-slides" aria-label = "" > < div class = "…" at bounding box center [623, 309] width 572 height 254
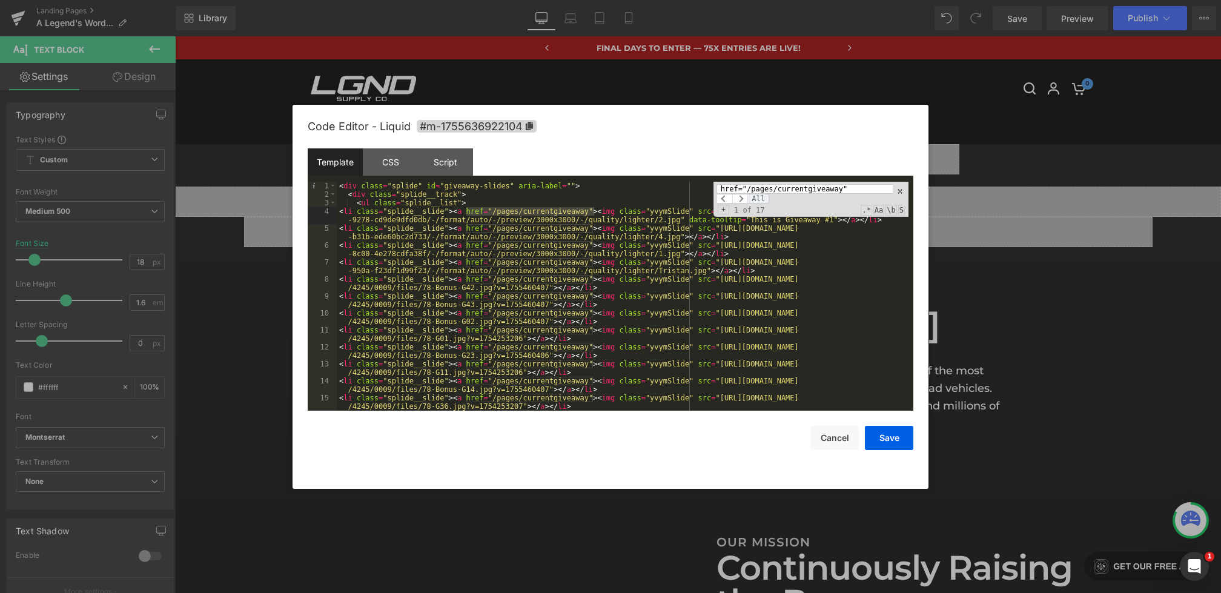
click at [759, 199] on span "All" at bounding box center [758, 199] width 22 height 10
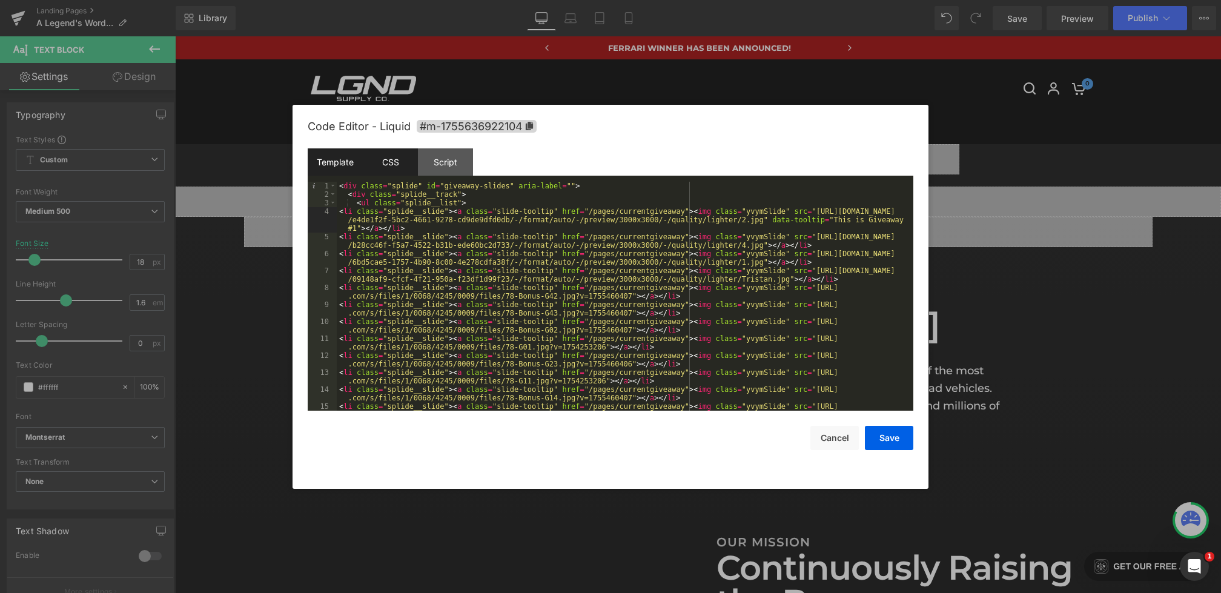
click at [397, 167] on div "CSS" at bounding box center [390, 161] width 55 height 27
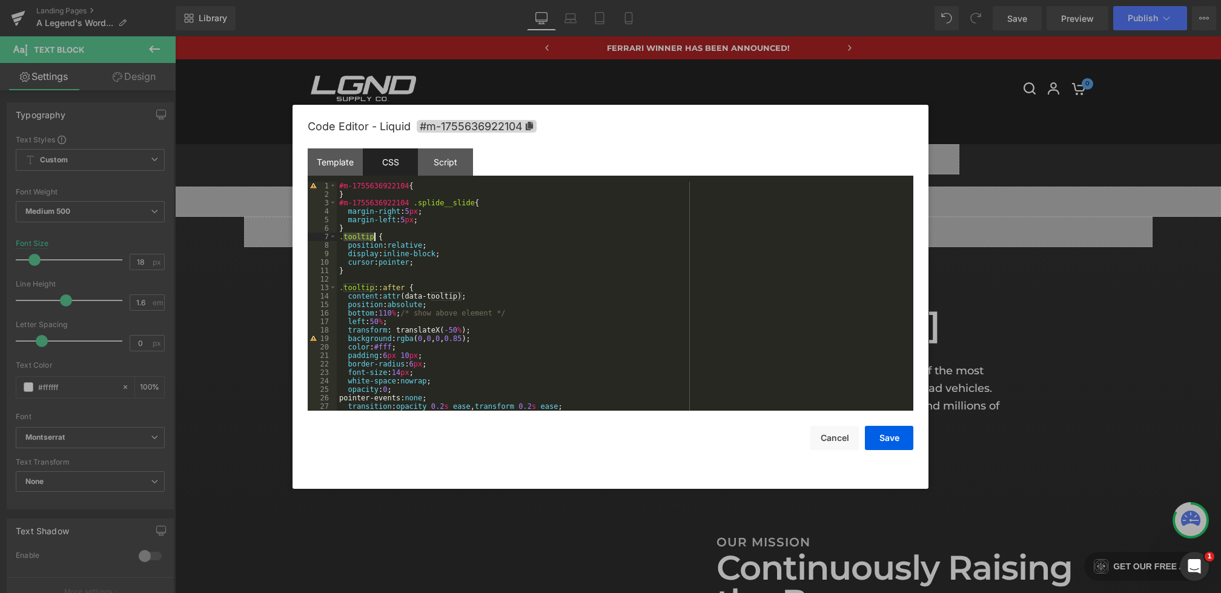
drag, startPoint x: 342, startPoint y: 237, endPoint x: 372, endPoint y: 236, distance: 29.7
click at [372, 236] on div "#m-1755636922104 { } #m-1755636922104 .splide__slide { margin-right : 5 px ; ma…" at bounding box center [623, 305] width 572 height 246
click at [377, 238] on div "#m-1755636922104 { } #m-1755636922104 .splide__slide { margin-right : 5 px ; ma…" at bounding box center [623, 305] width 572 height 246
drag, startPoint x: 373, startPoint y: 239, endPoint x: 343, endPoint y: 238, distance: 30.3
click at [343, 238] on div "#m-1755636922104 { } #m-1755636922104 .splide__slide { margin-right : 5 px ; ma…" at bounding box center [623, 305] width 572 height 246
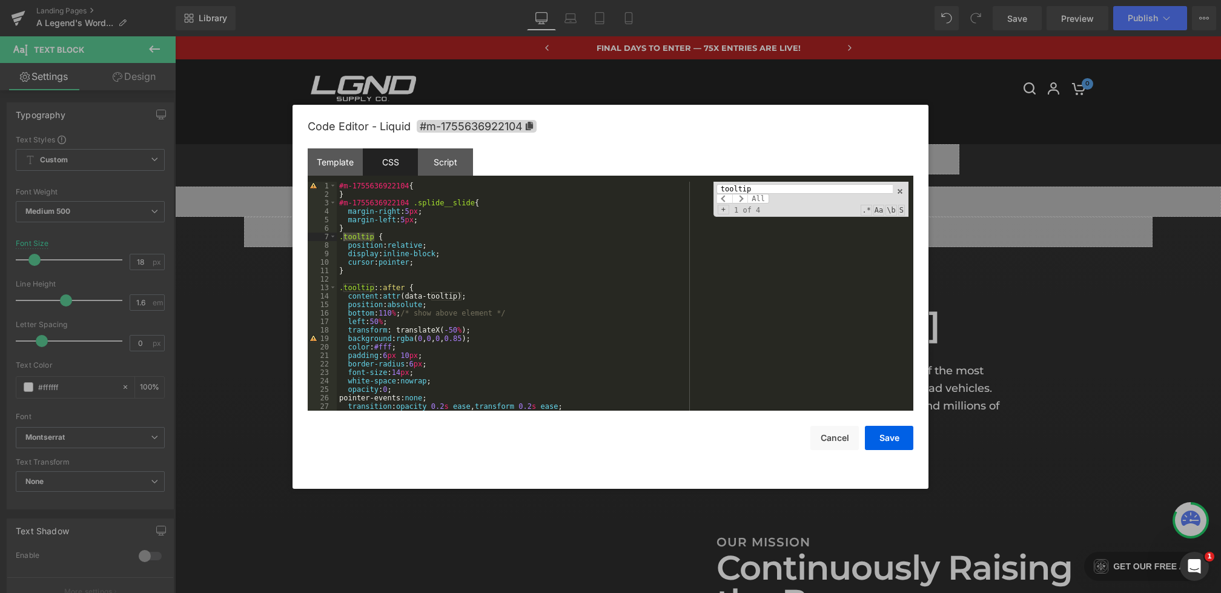
click at [757, 203] on div "tooltip All Replace All + 1 of 4 .* Aa \b S" at bounding box center [810, 199] width 195 height 35
click at [758, 197] on span "All" at bounding box center [758, 199] width 22 height 10
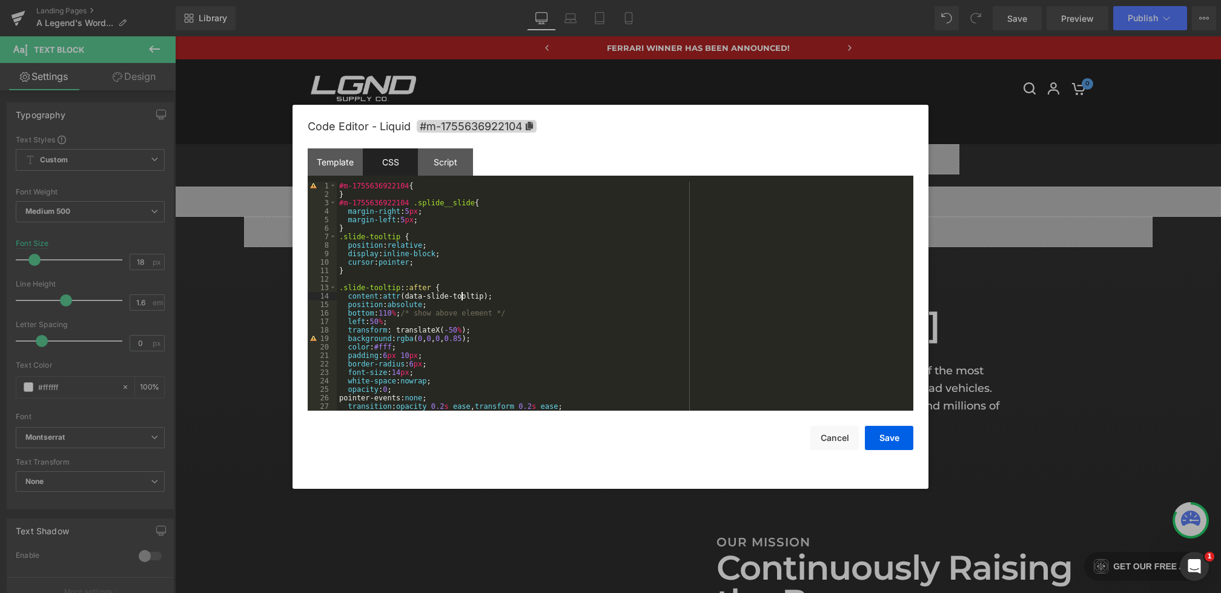
click at [461, 298] on div "#m-1755636922104 { } #m-1755636922104 .splide__slide { margin-right : 5 px ; ma…" at bounding box center [623, 305] width 572 height 246
click at [458, 297] on div "#m-1755636922104 { } #m-1755636922104 .splide__slide { margin-right : 5 px ; ma…" at bounding box center [623, 305] width 572 height 246
click at [351, 162] on div "Template" at bounding box center [335, 161] width 55 height 27
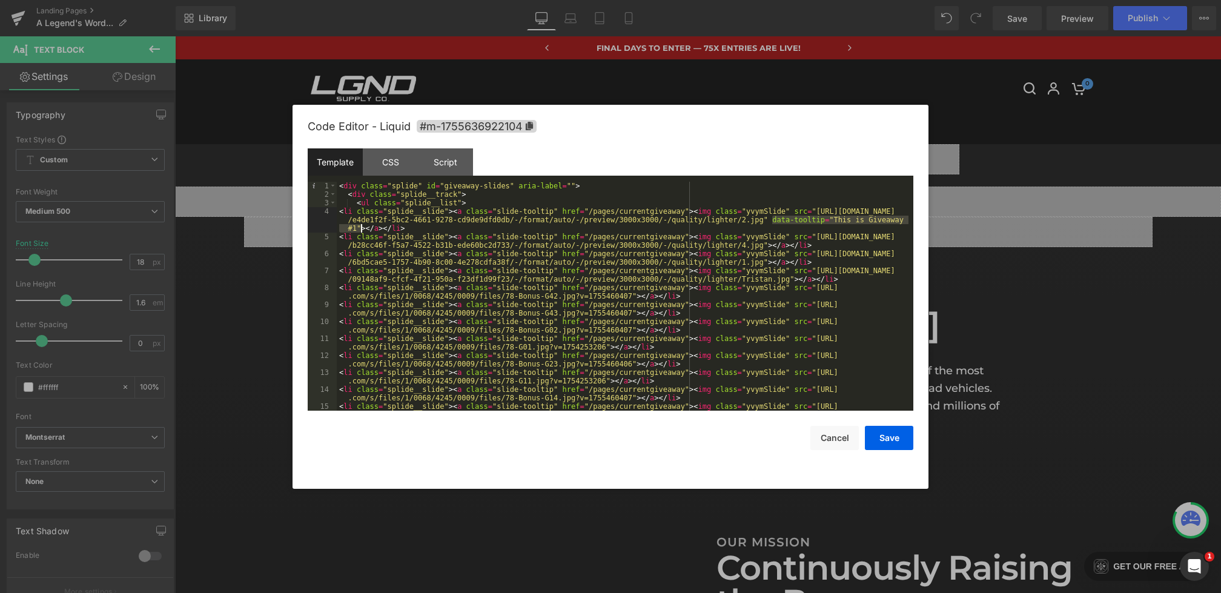
drag, startPoint x: 771, startPoint y: 223, endPoint x: 360, endPoint y: 226, distance: 410.6
click at [360, 226] on div "< div class = "splide" id = "giveaway-slides" aria-label = "" > < div class = "…" at bounding box center [623, 309] width 572 height 254
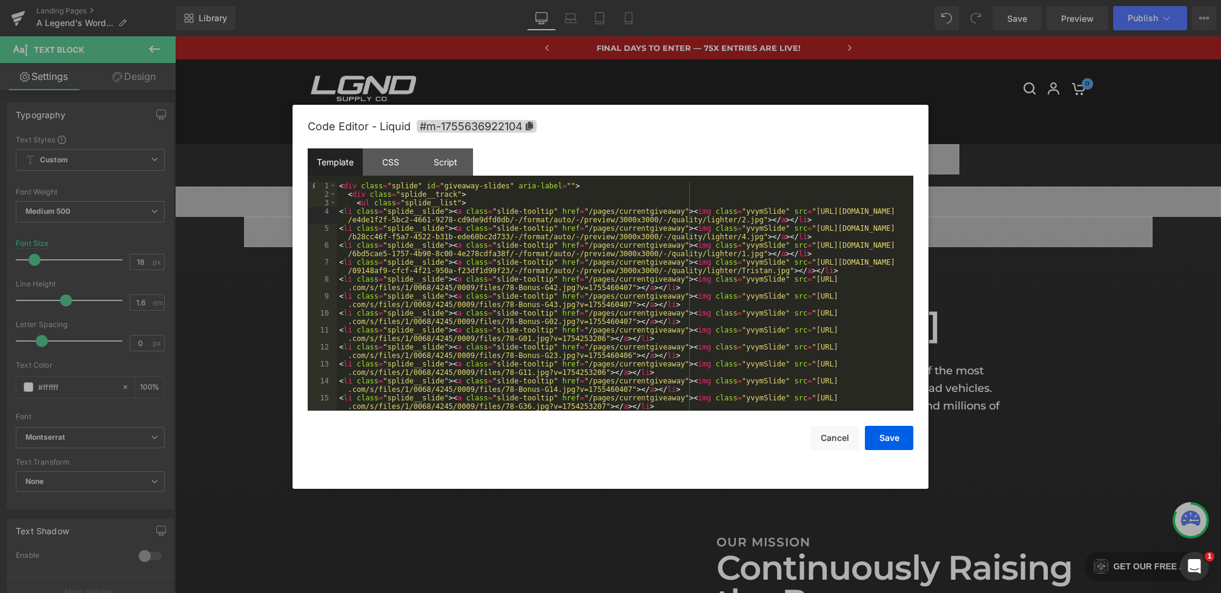
click at [688, 213] on div "< div class = "splide" id = "giveaway-slides" aria-label = "" > < div class = "…" at bounding box center [623, 309] width 572 height 254
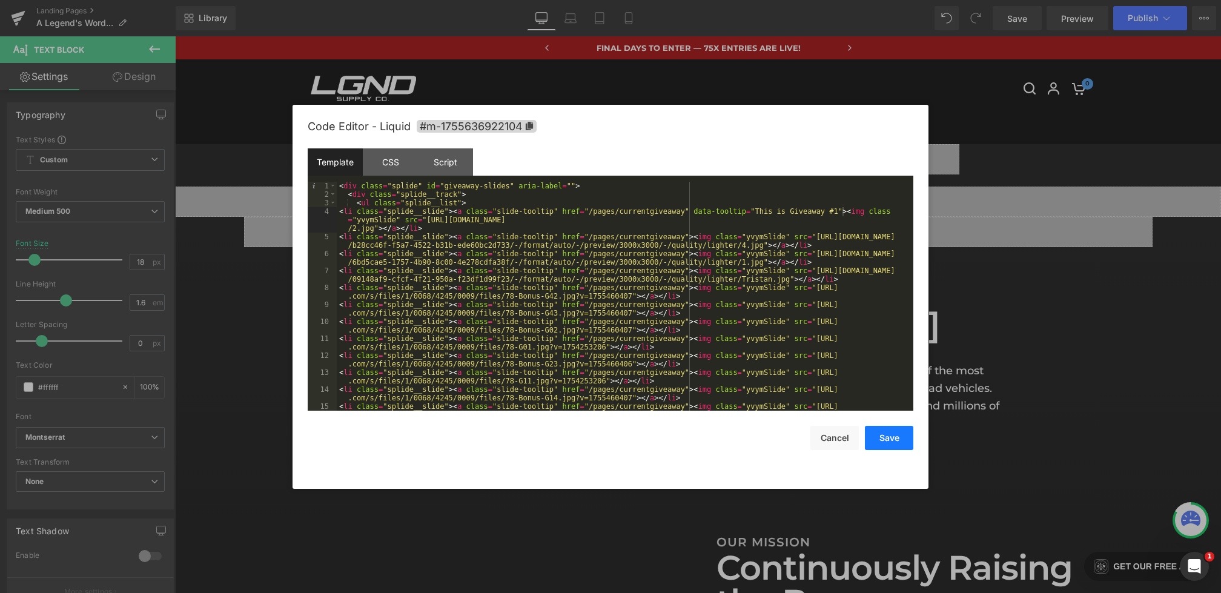
click at [871, 433] on button "Save" at bounding box center [889, 438] width 48 height 24
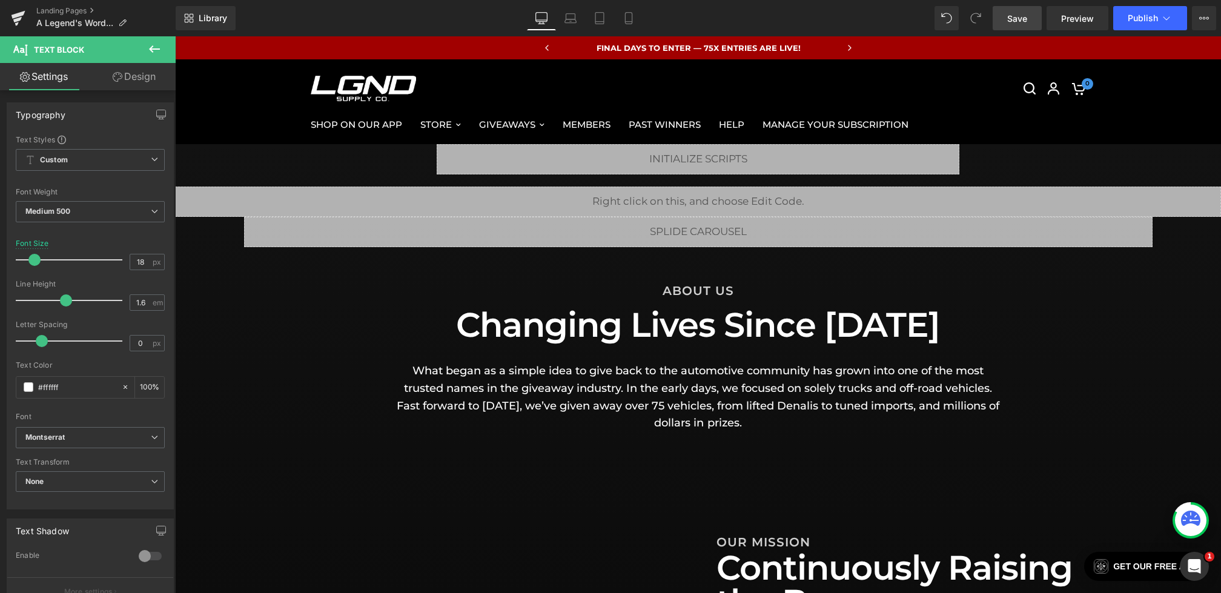
click at [1017, 21] on span "Save" at bounding box center [1017, 18] width 20 height 13
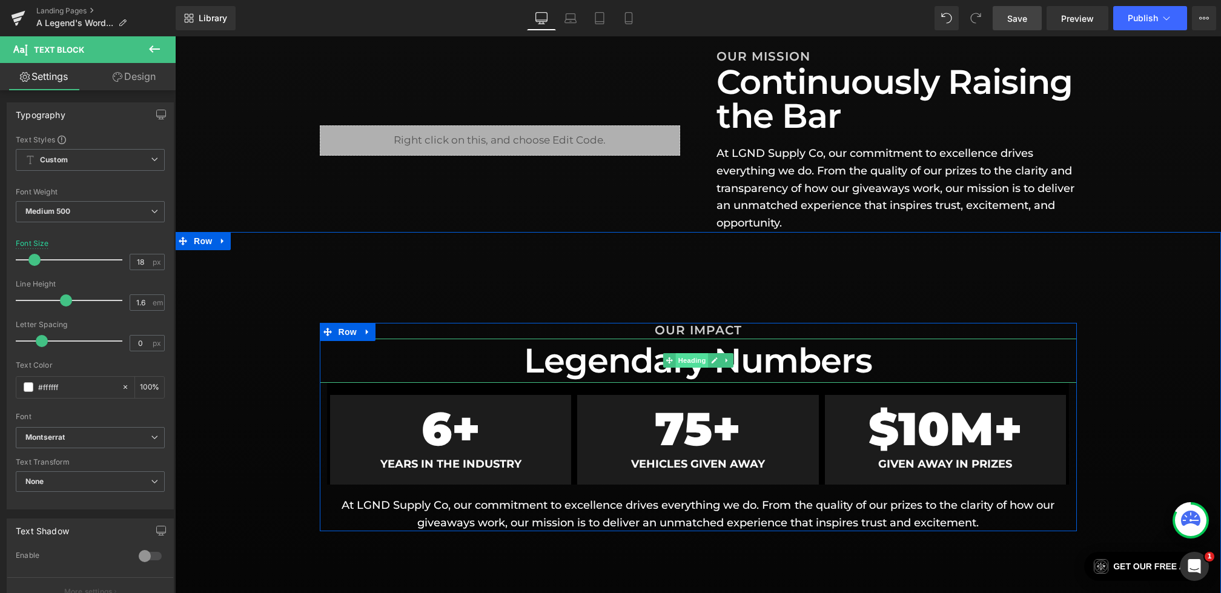
click at [695, 356] on span "Heading" at bounding box center [691, 360] width 33 height 15
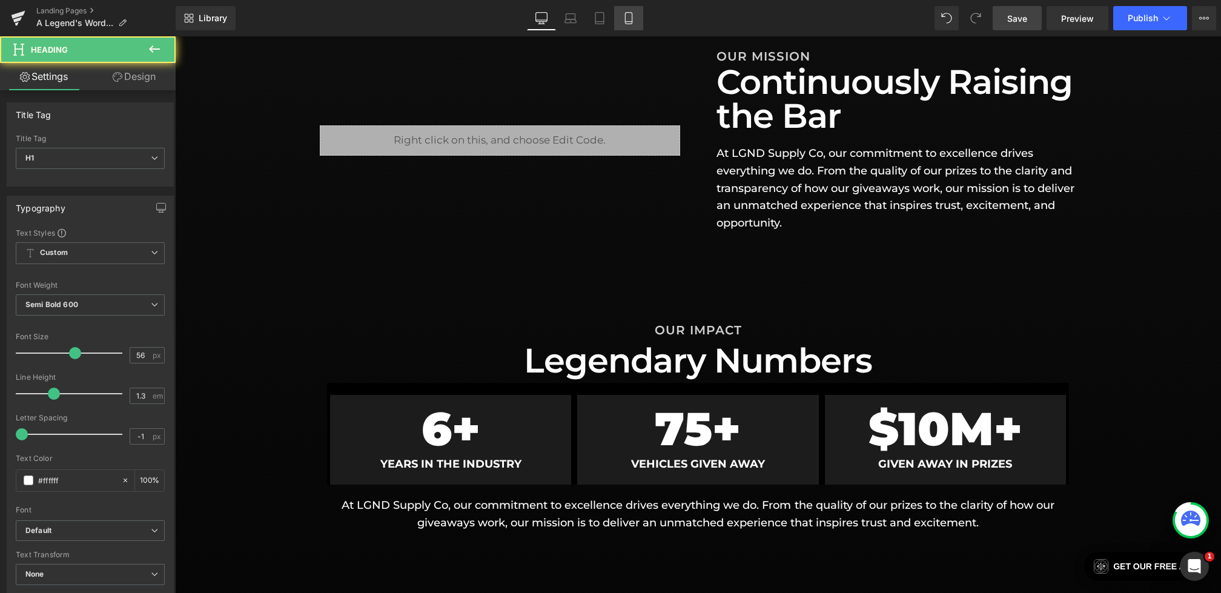
click at [629, 13] on icon at bounding box center [629, 18] width 12 height 12
type input "100"
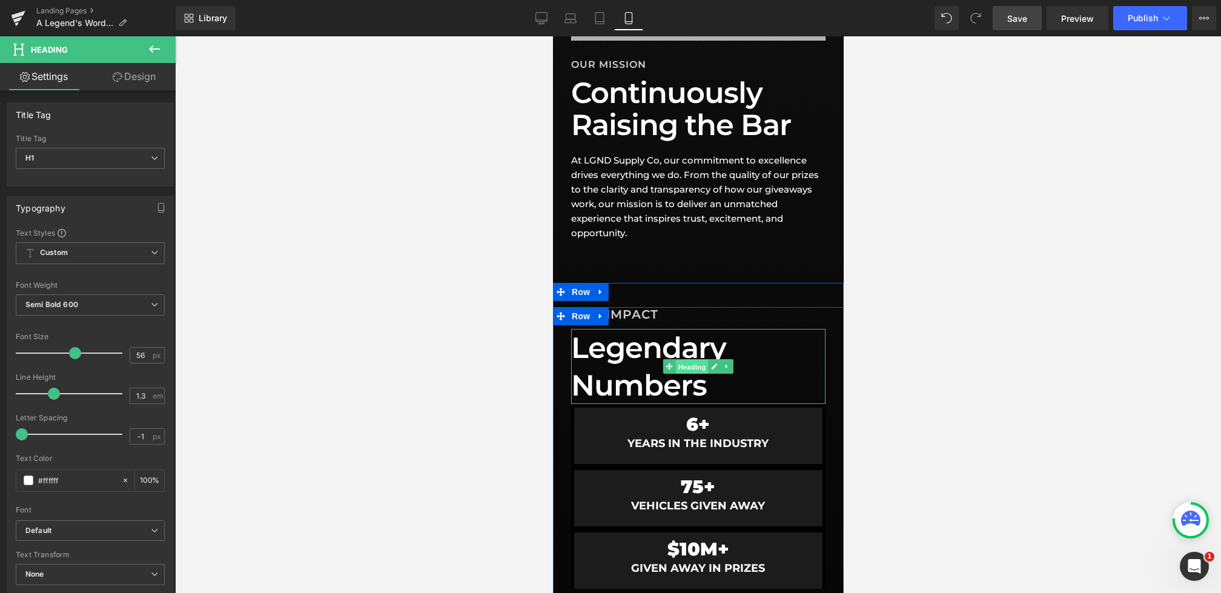
click at [689, 362] on span "Heading" at bounding box center [691, 367] width 33 height 15
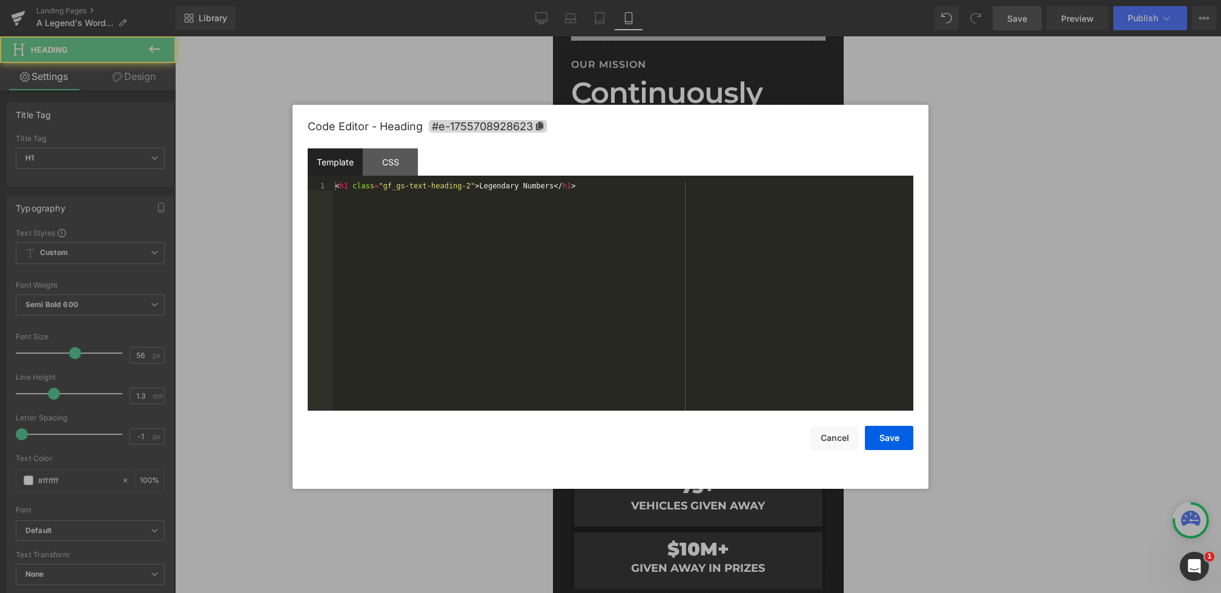
click at [650, 0] on div "Heading You are previewing how the will restyle your page. You can not edit Ele…" at bounding box center [610, 0] width 1221 height 0
click at [408, 171] on div "CSS" at bounding box center [390, 161] width 55 height 27
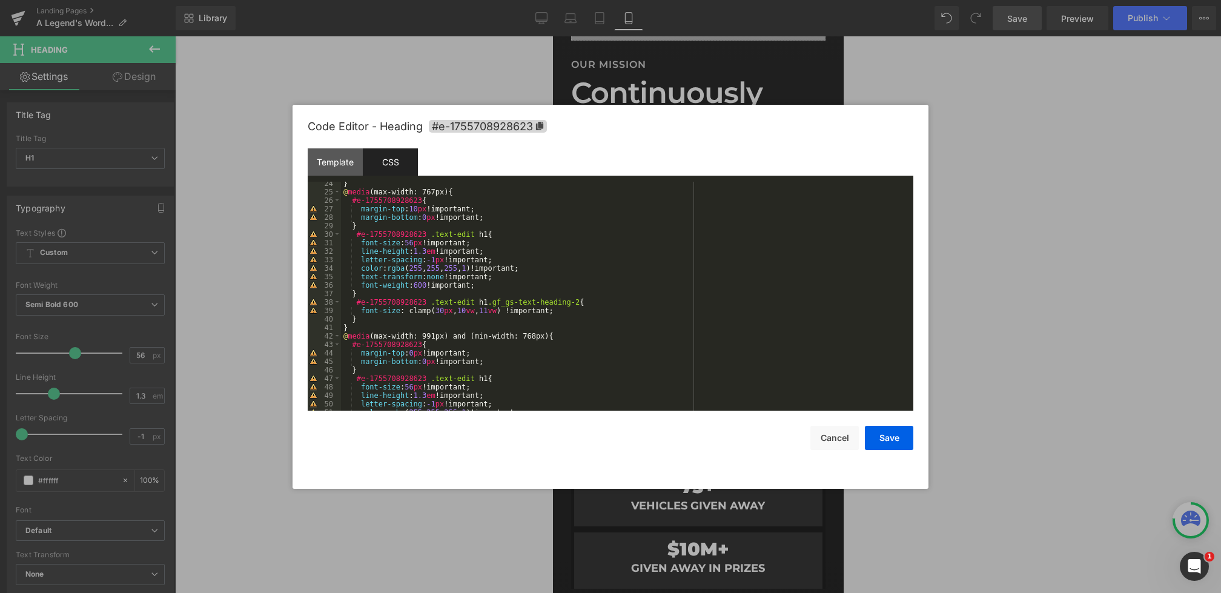
scroll to position [197, 0]
click at [469, 309] on div "} @ media (max-width: 767px) { #e-1755708928623 { margin-top : 10 px !important…" at bounding box center [624, 302] width 567 height 246
click at [491, 309] on div "} @ media (max-width: 767px) { #e-1755708928623 { margin-top : 10 px !important…" at bounding box center [624, 302] width 567 height 246
click at [893, 441] on button "Save" at bounding box center [889, 438] width 48 height 24
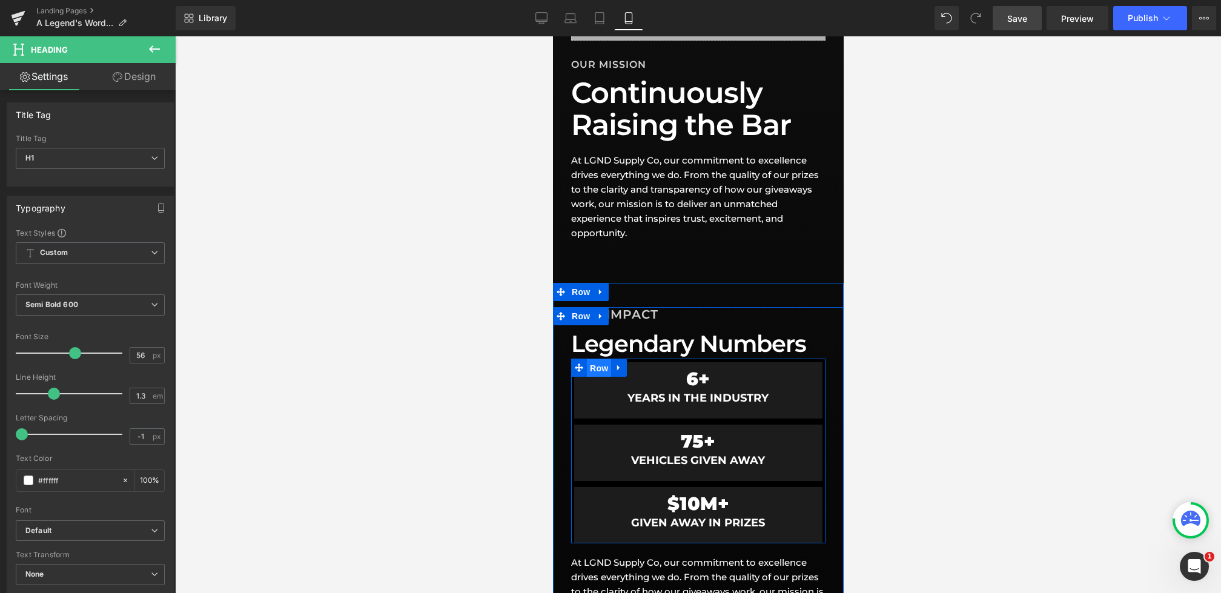
click at [588, 367] on span "Row" at bounding box center [598, 368] width 24 height 18
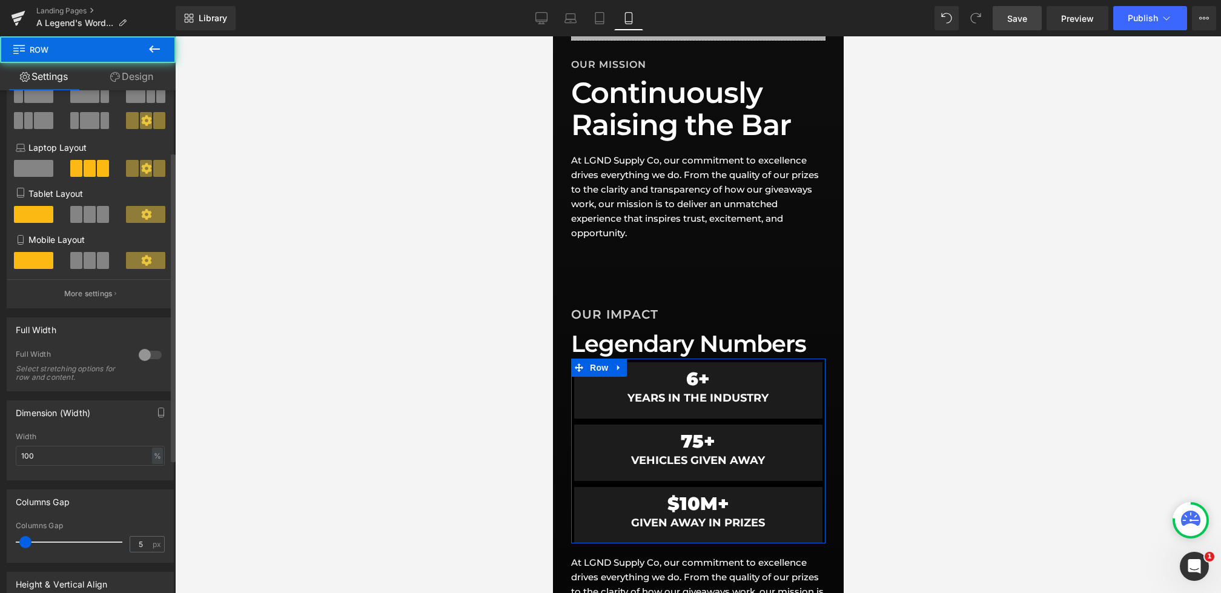
scroll to position [107, 0]
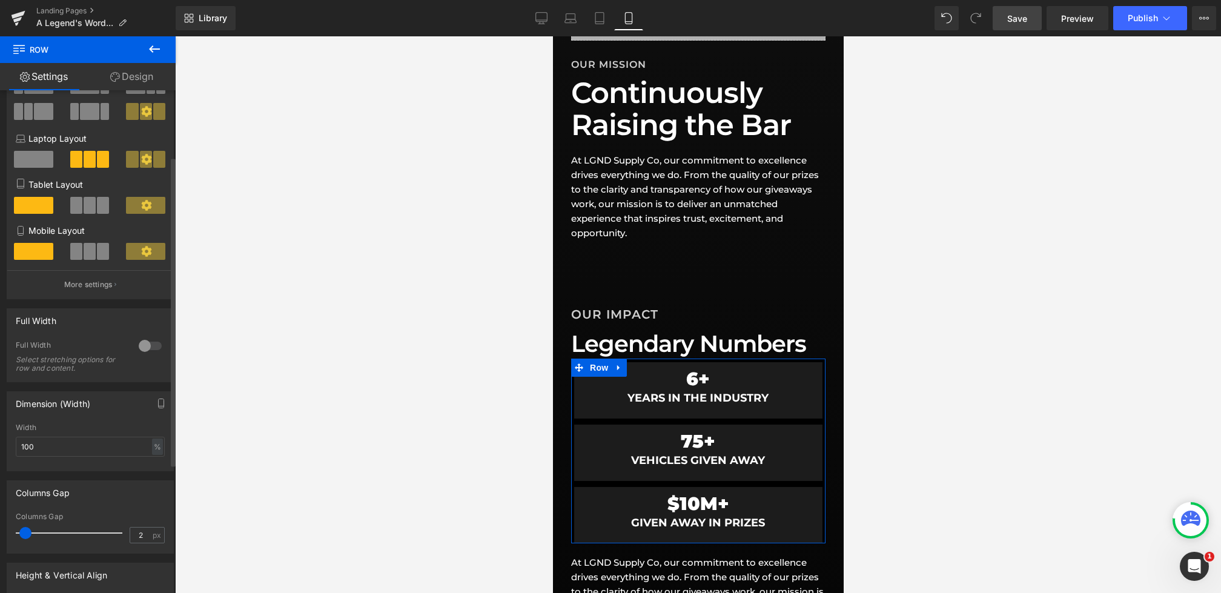
type input "0"
drag, startPoint x: 27, startPoint y: 530, endPoint x: 1, endPoint y: 530, distance: 26.0
click at [1, 530] on div "Columns Gap 0px Columns Gap 0 px" at bounding box center [90, 512] width 181 height 82
click at [544, 24] on icon at bounding box center [541, 24] width 6 height 0
type input "1225"
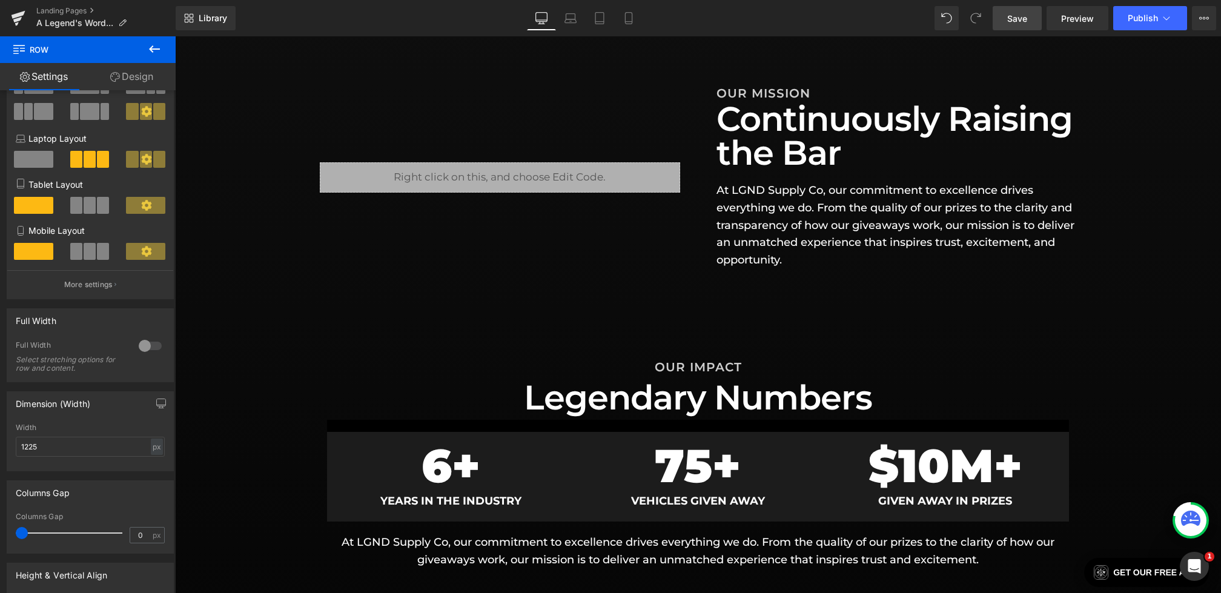
scroll to position [499, 0]
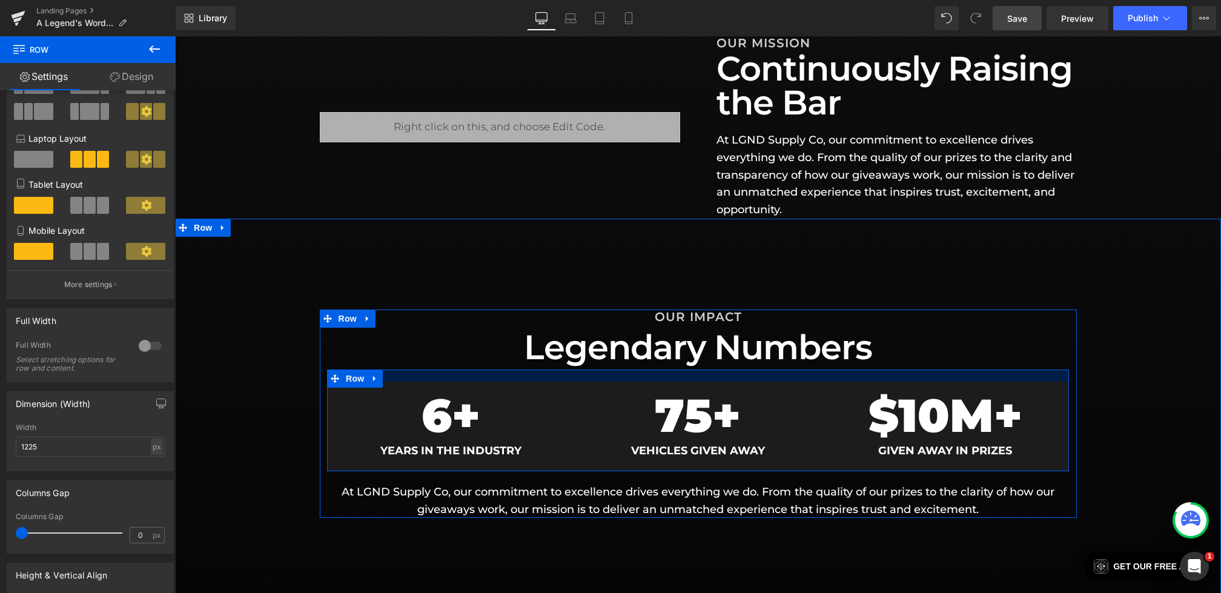
click at [448, 373] on div at bounding box center [698, 375] width 742 height 12
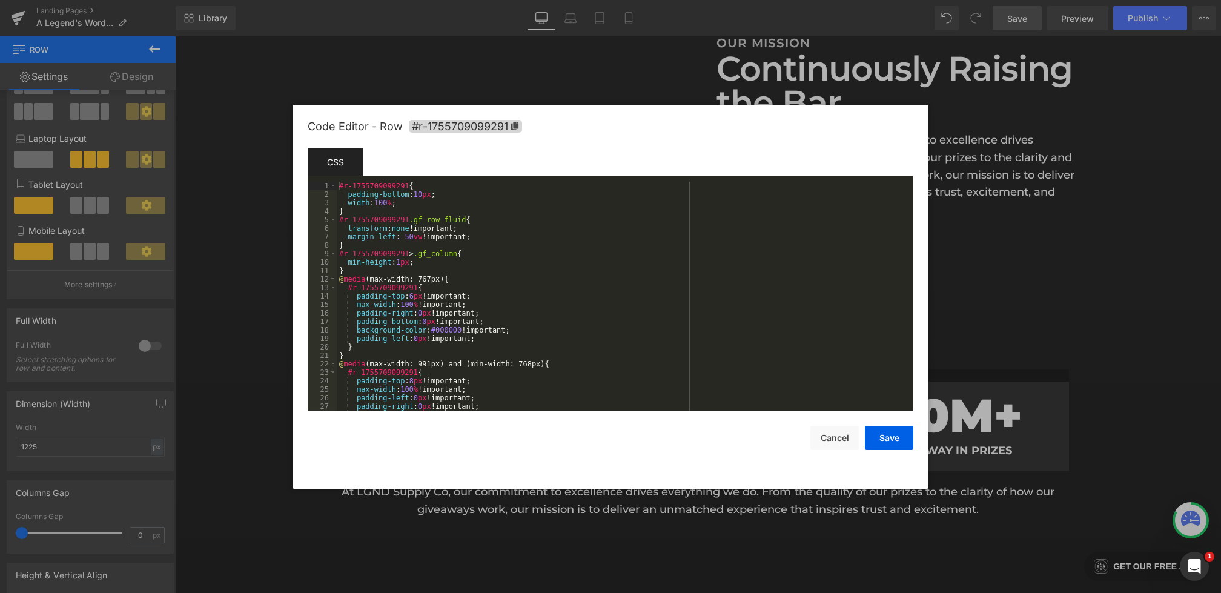
click at [422, 0] on div "Row You are previewing how the will restyle your page. You can not edit Element…" at bounding box center [610, 0] width 1221 height 0
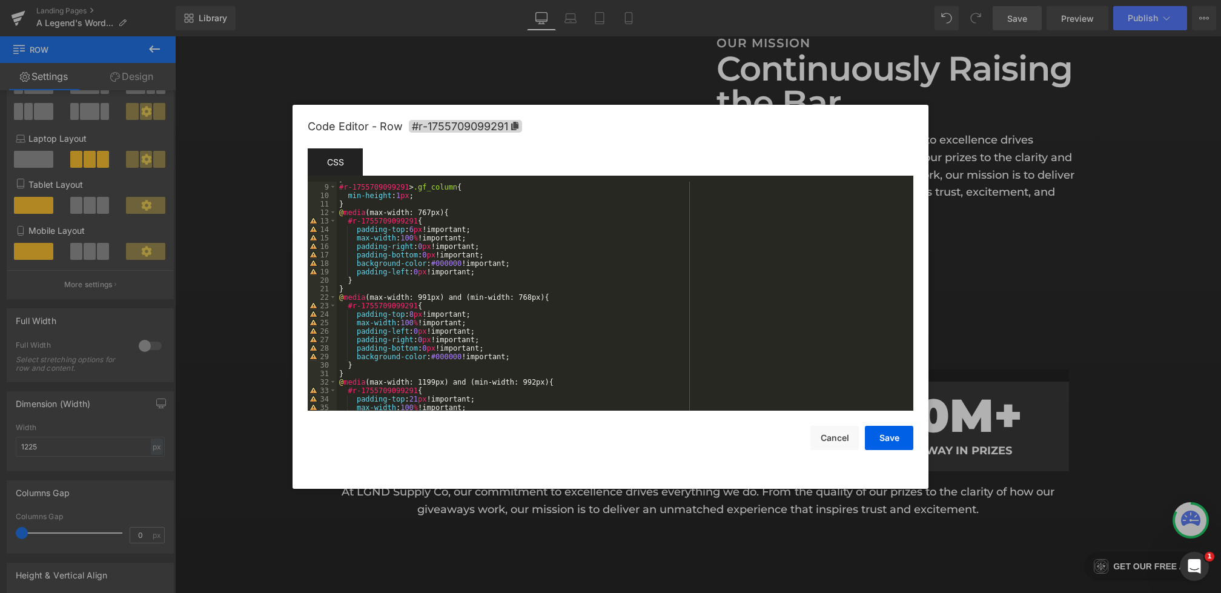
scroll to position [0, 0]
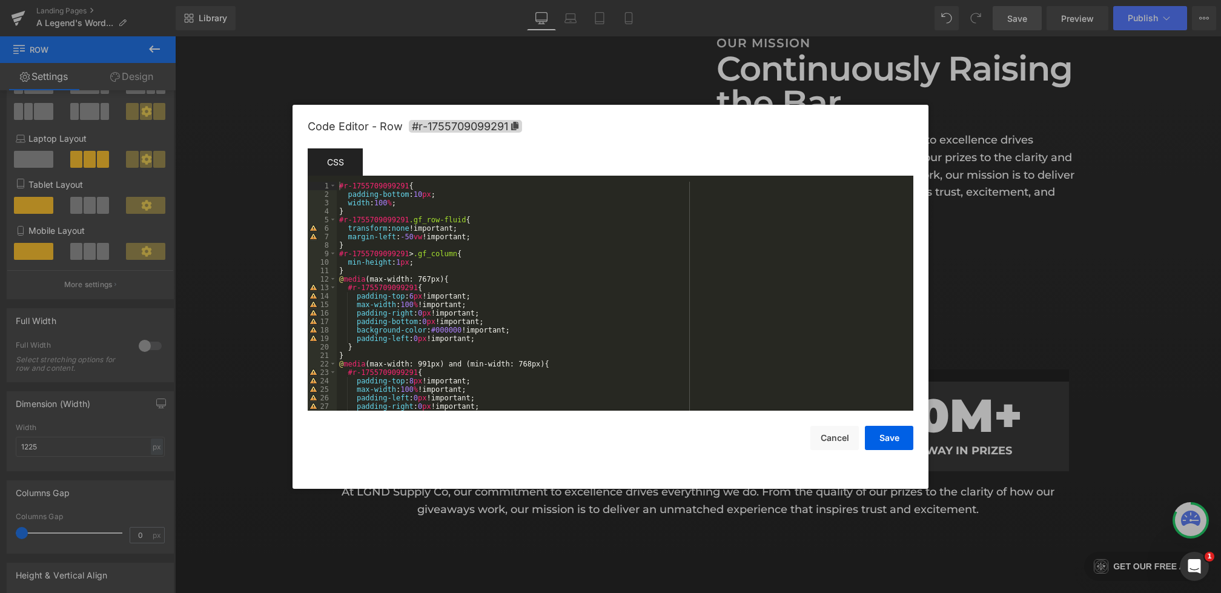
click at [427, 207] on div "#r-1755709099291 { padding-bottom : 10 px ; width : 100 % ; } #r-1755709099291 …" at bounding box center [623, 305] width 572 height 246
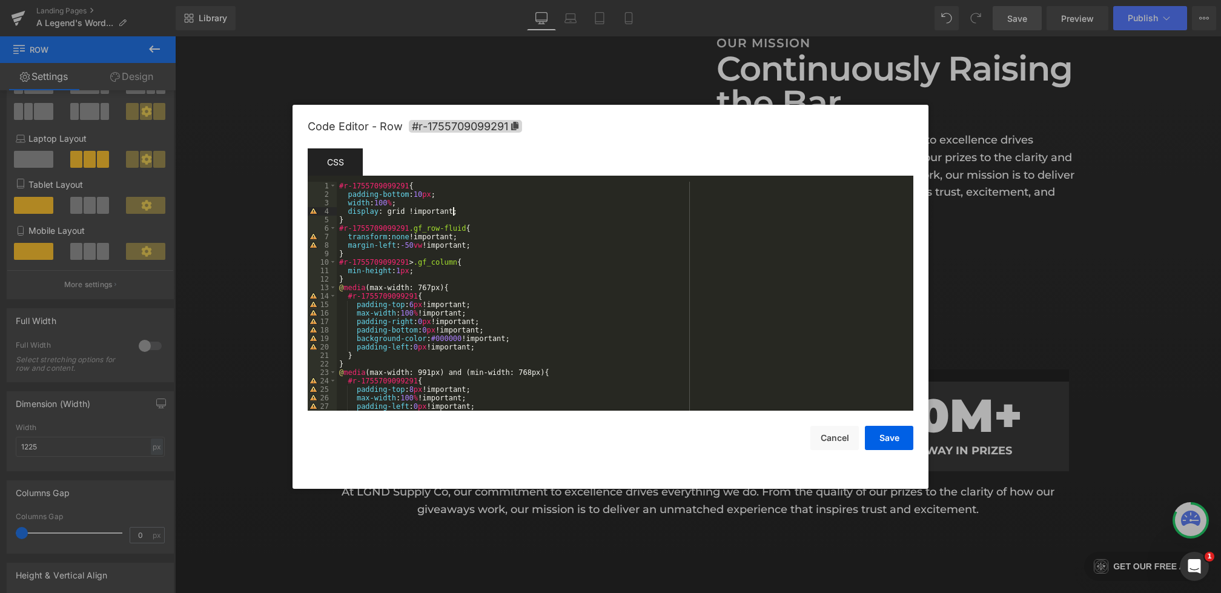
click at [452, 277] on div "#r-1755709099291 { padding-bottom : 10 px ; width : 100 % ; display : grid !imp…" at bounding box center [623, 305] width 572 height 246
click at [435, 273] on div "#r-1755709099291 { padding-bottom : 10 px ; width : 100 % ; display : grid !imp…" at bounding box center [623, 305] width 572 height 246
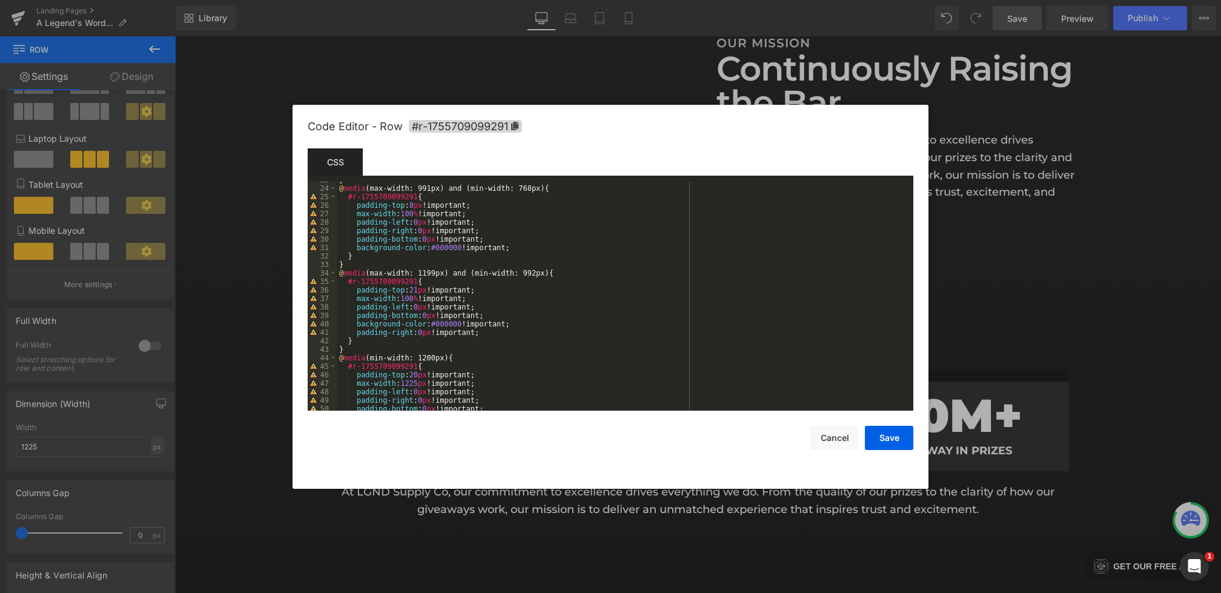
scroll to position [240, 0]
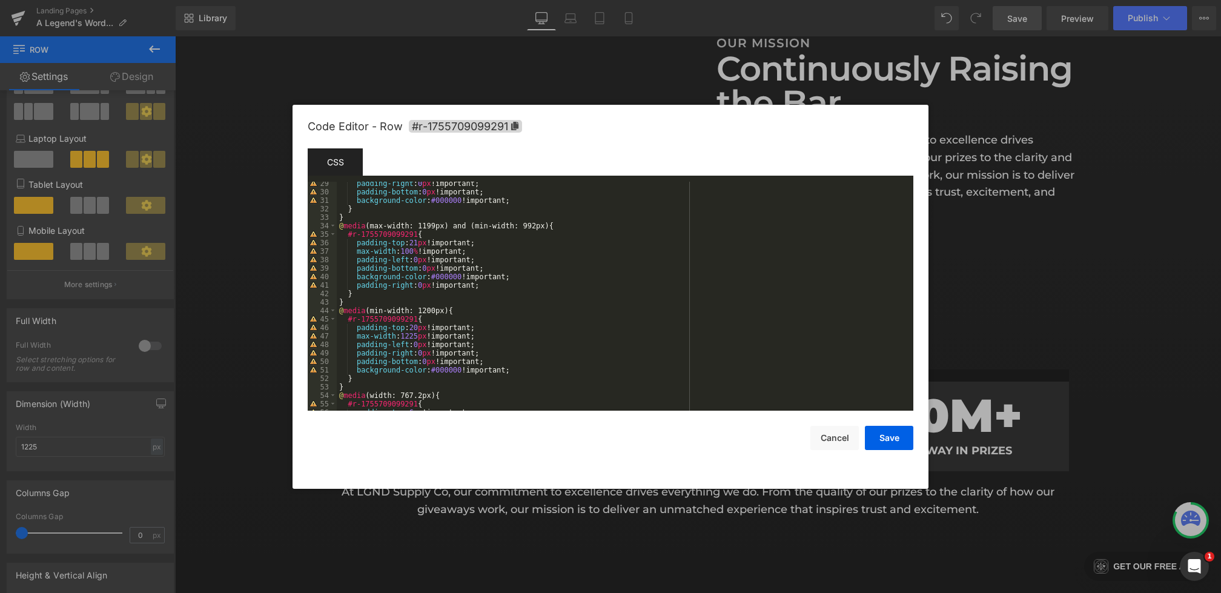
click at [521, 371] on div "padding-right : 0 px !important; padding-bottom : 0 px !important; background-c…" at bounding box center [623, 302] width 572 height 246
click at [881, 430] on button "Save" at bounding box center [889, 438] width 48 height 24
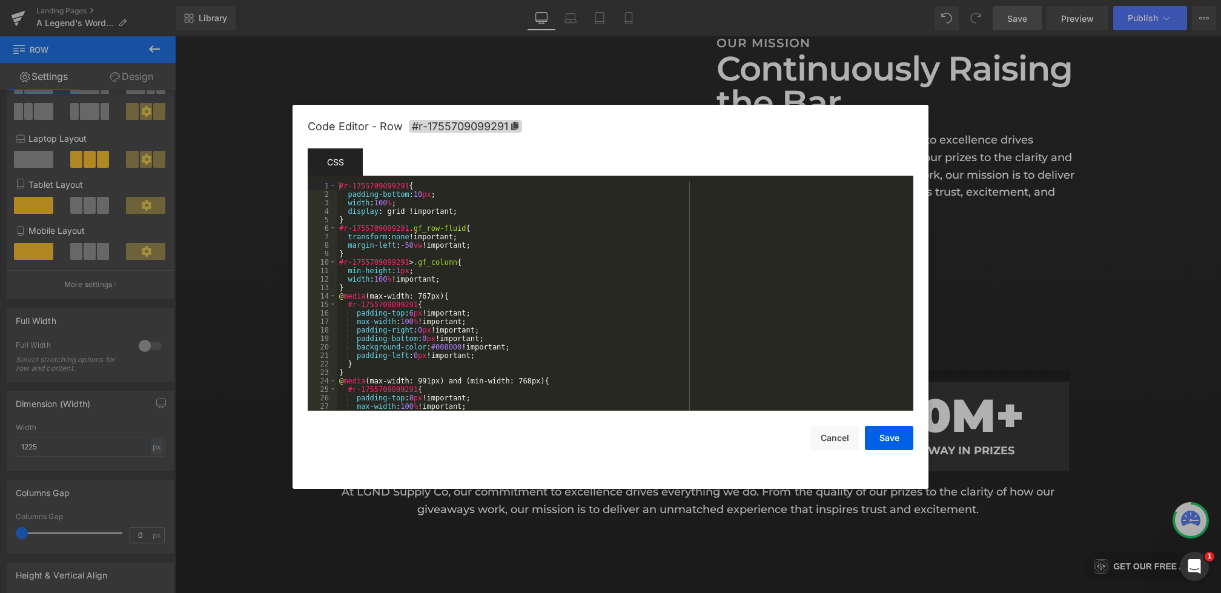
click at [547, 0] on div "Row You are previewing how the will restyle your page. You can not edit Element…" at bounding box center [610, 0] width 1221 height 0
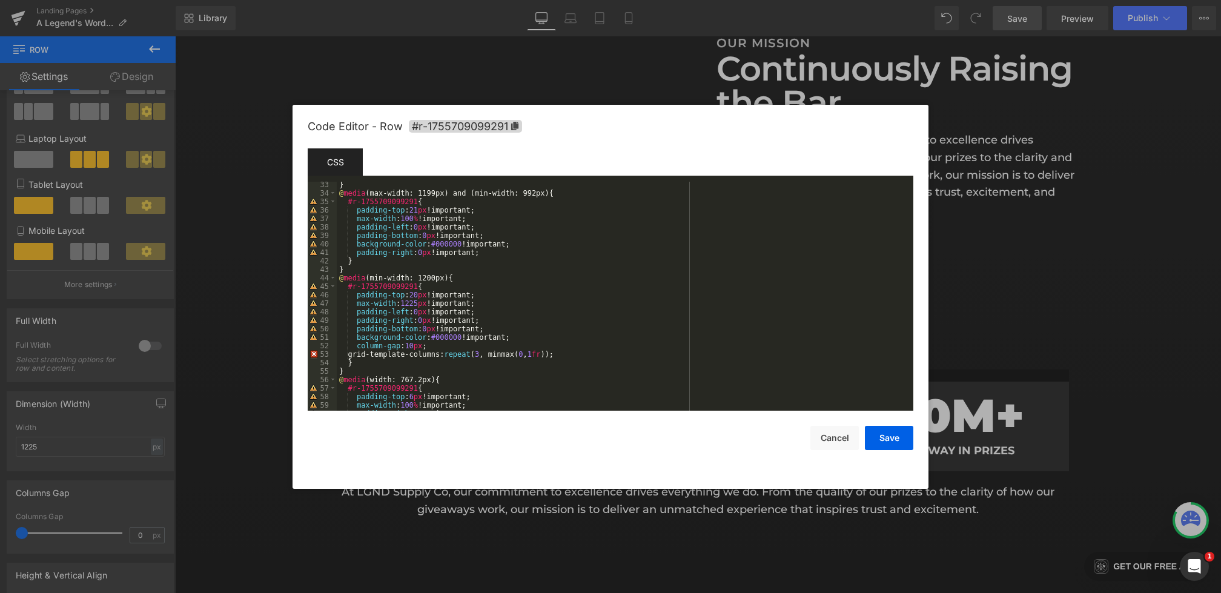
scroll to position [304, 0]
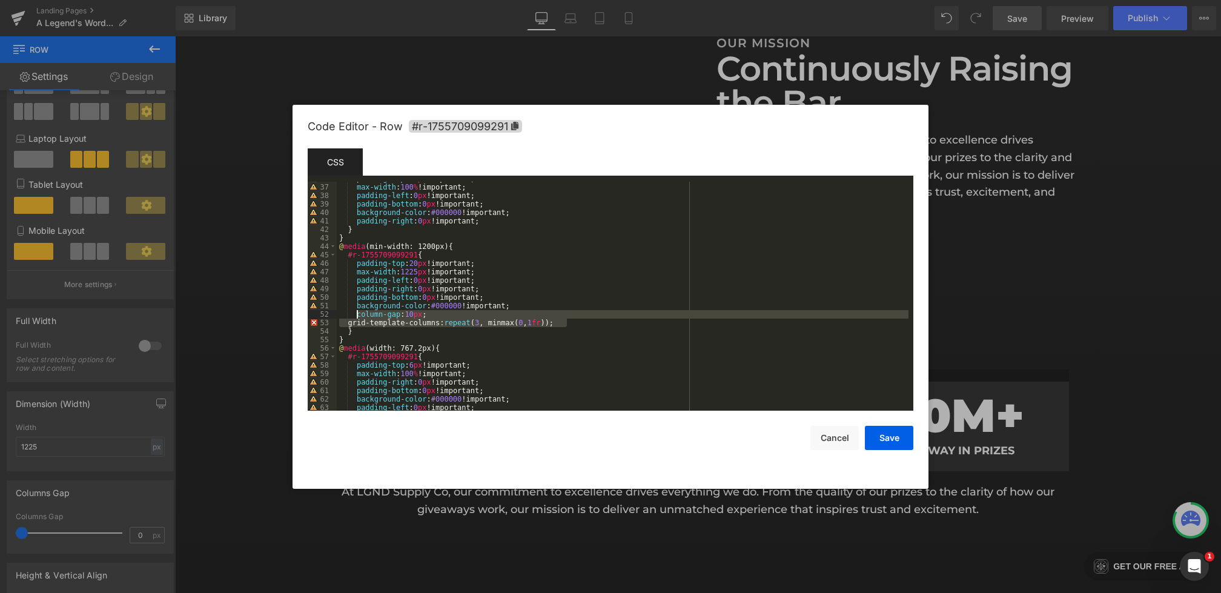
drag, startPoint x: 570, startPoint y: 324, endPoint x: 357, endPoint y: 317, distance: 213.3
click at [357, 317] on div "padding-top : 21 px !important; max-width : 100 % !important; padding-left : 0 …" at bounding box center [623, 297] width 572 height 246
click at [504, 221] on div "padding-top : 21 px !important; max-width : 100 % !important; padding-left : 0 …" at bounding box center [623, 297] width 572 height 246
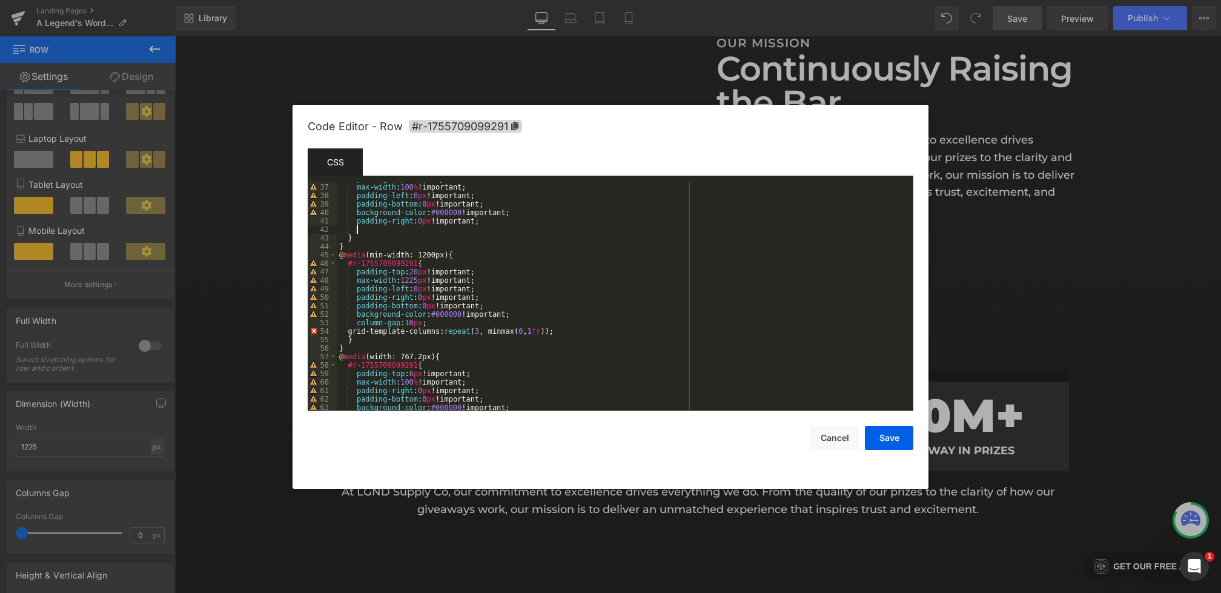
paste textarea
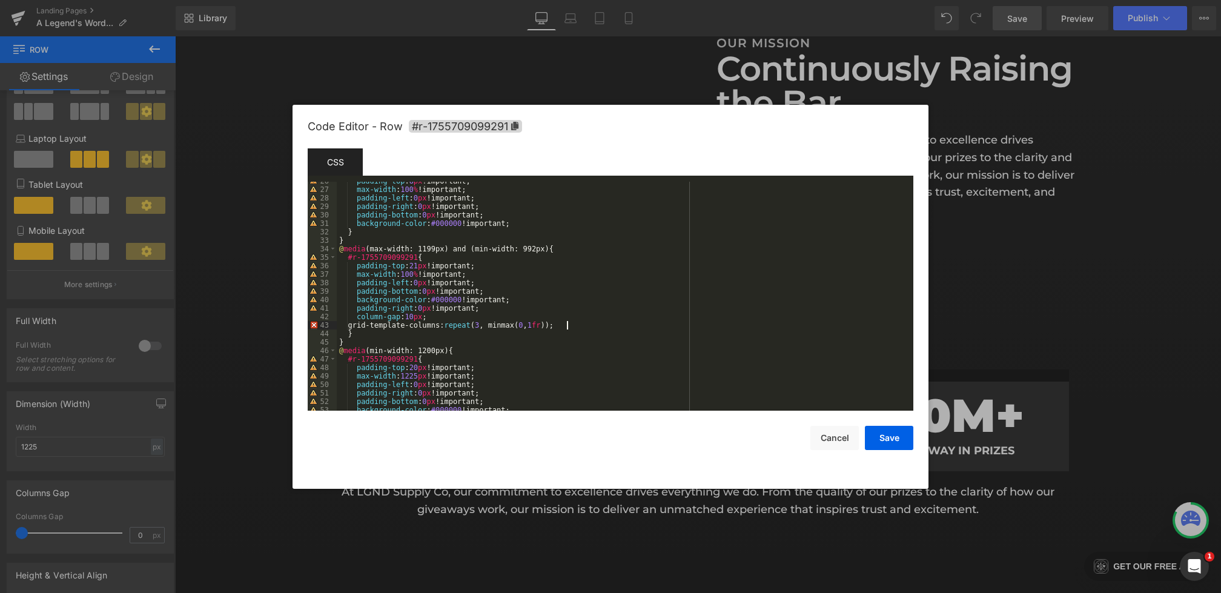
scroll to position [217, 0]
click at [531, 219] on div "padding-top : 8 px !important; max-width : 100 % !important; padding-left : 0 p…" at bounding box center [623, 300] width 572 height 246
click at [531, 224] on div "padding-top : 8 px !important; max-width : 100 % !important; padding-left : 0 p…" at bounding box center [623, 300] width 572 height 246
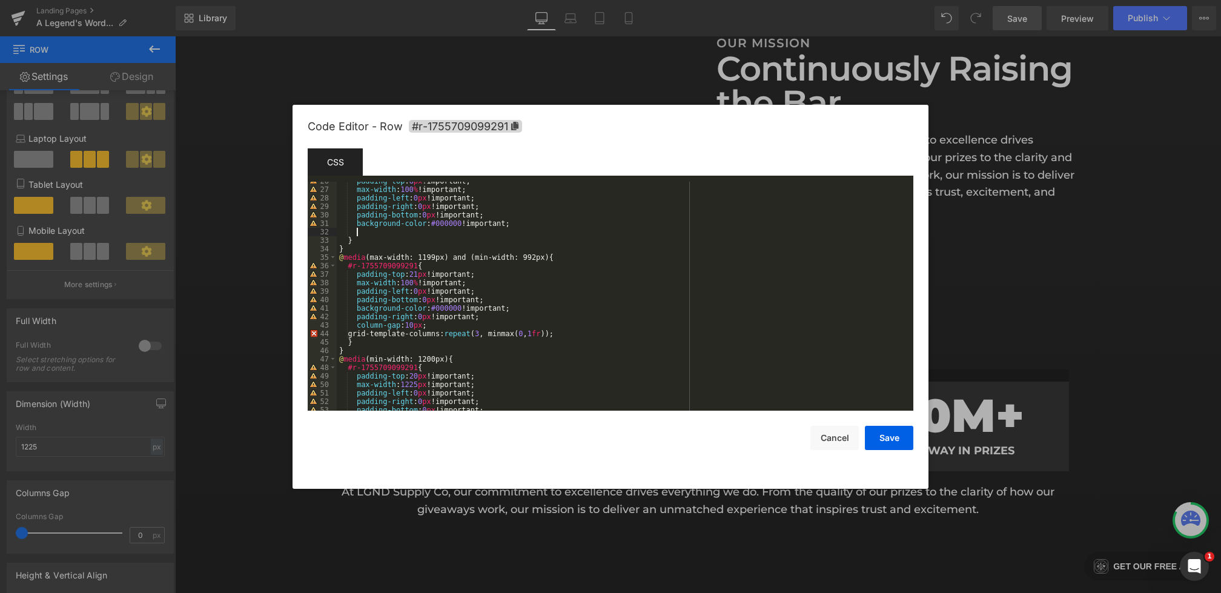
paste textarea
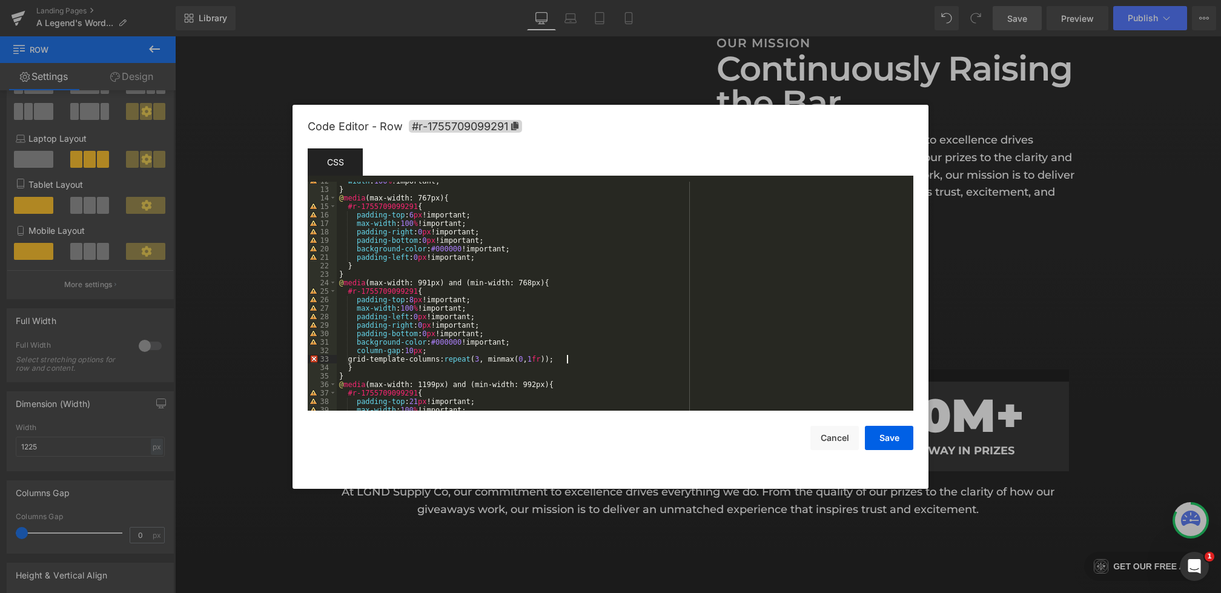
click at [500, 258] on div "width : 100 % !important; } @ media (max-width: 767px) { #r-1755709099291 { pad…" at bounding box center [623, 300] width 572 height 246
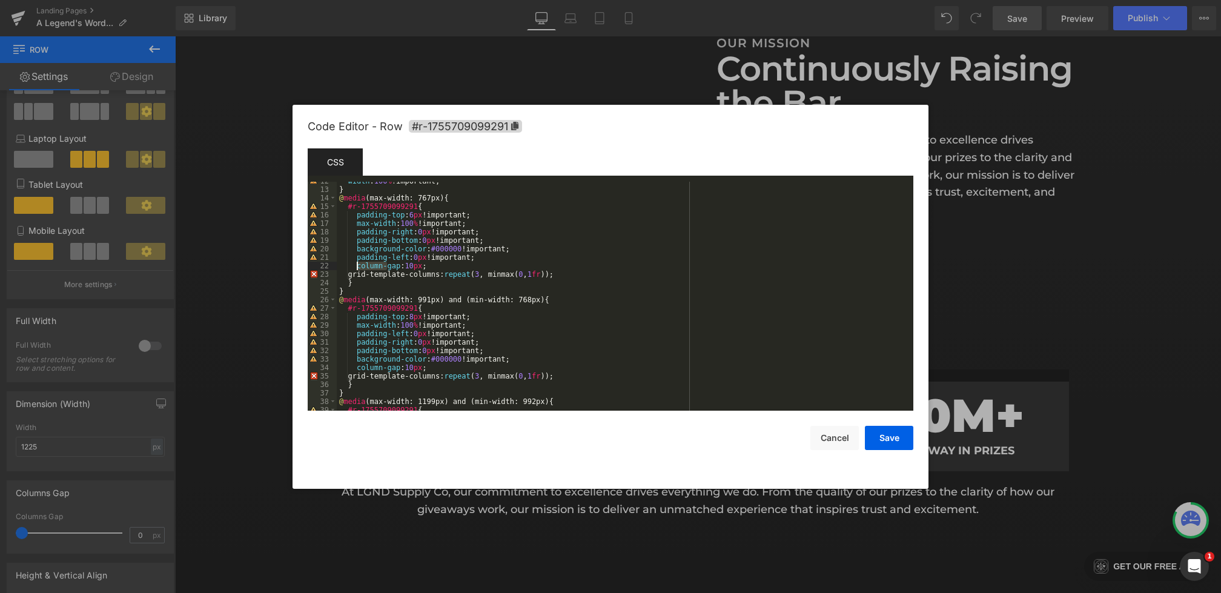
drag, startPoint x: 388, startPoint y: 266, endPoint x: 357, endPoint y: 265, distance: 30.3
click at [357, 265] on div "width : 100 % !important; } @ media (max-width: 767px) { #r-1755709099291 { pad…" at bounding box center [623, 300] width 572 height 246
drag, startPoint x: 455, startPoint y: 274, endPoint x: 538, endPoint y: 274, distance: 82.4
click at [538, 274] on div "width : 100 % !important; } @ media (max-width: 767px) { #r-1755709099291 { pad…" at bounding box center [623, 300] width 572 height 246
click at [893, 435] on button "Save" at bounding box center [889, 438] width 48 height 24
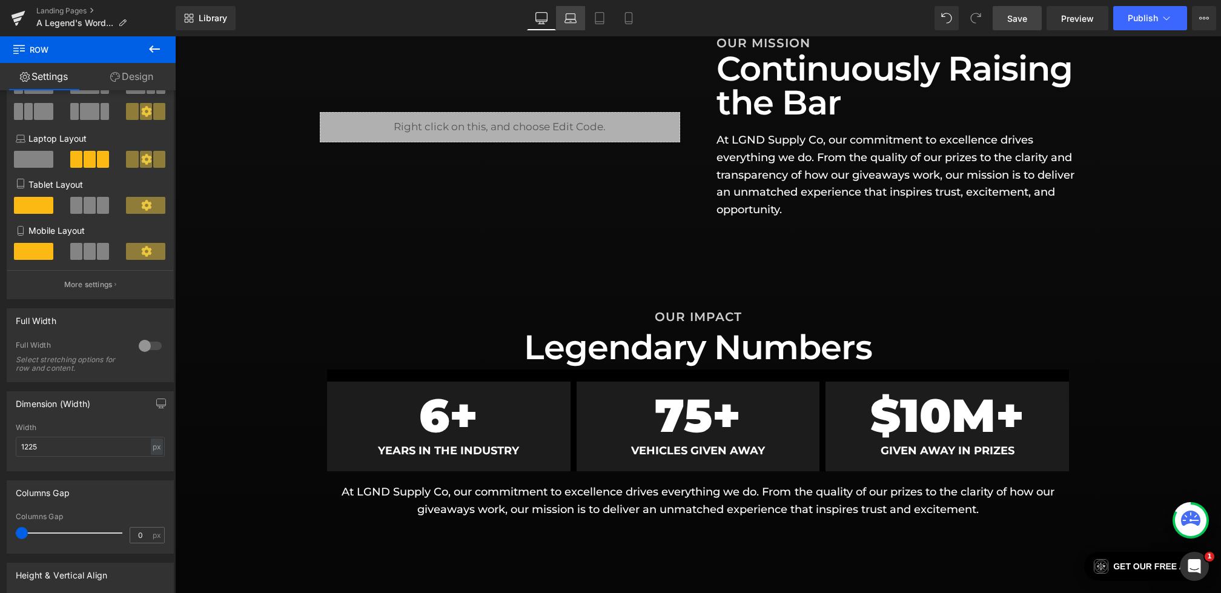
click at [570, 24] on link "Laptop" at bounding box center [570, 18] width 29 height 24
type input "100"
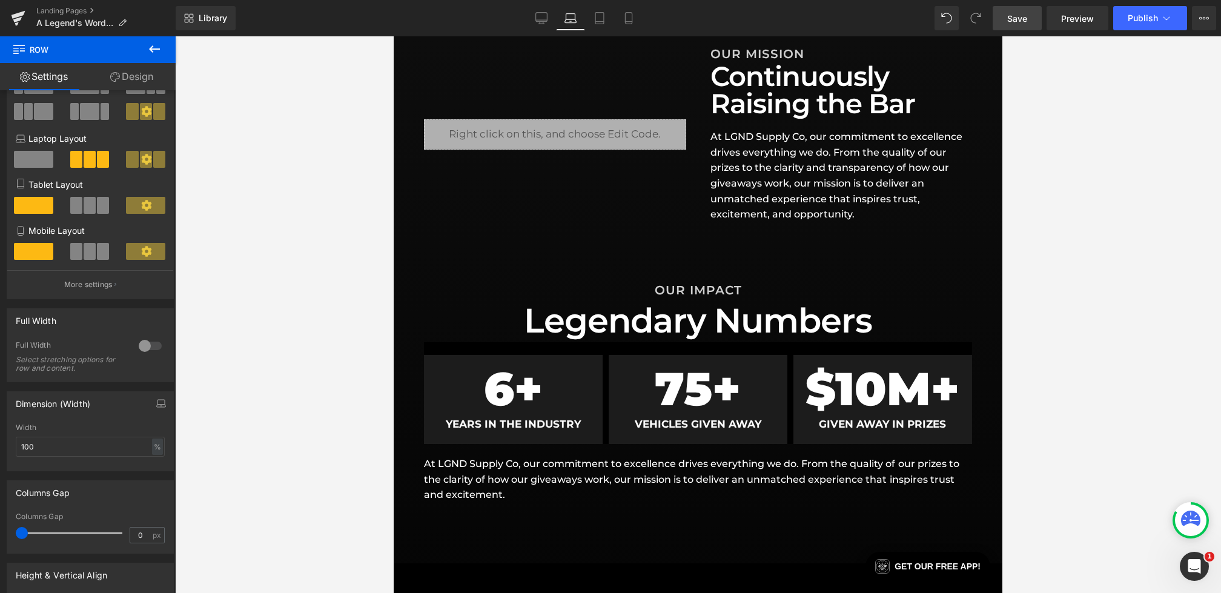
scroll to position [394, 0]
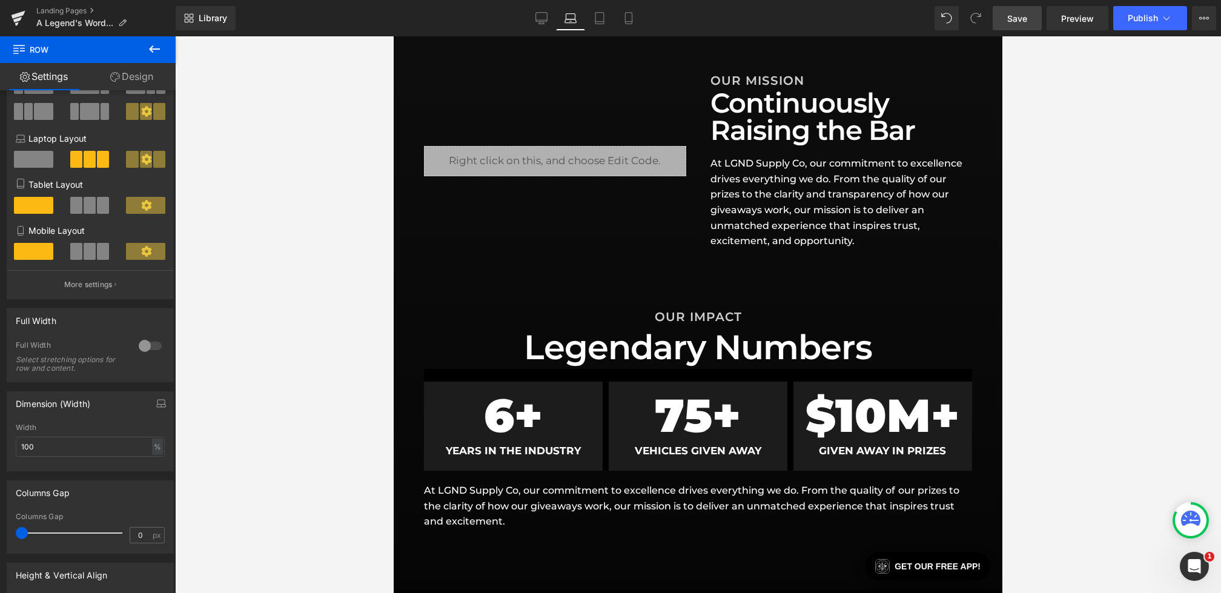
click at [583, 22] on link "Laptop" at bounding box center [570, 18] width 29 height 24
click at [609, 19] on link "Tablet" at bounding box center [599, 18] width 29 height 24
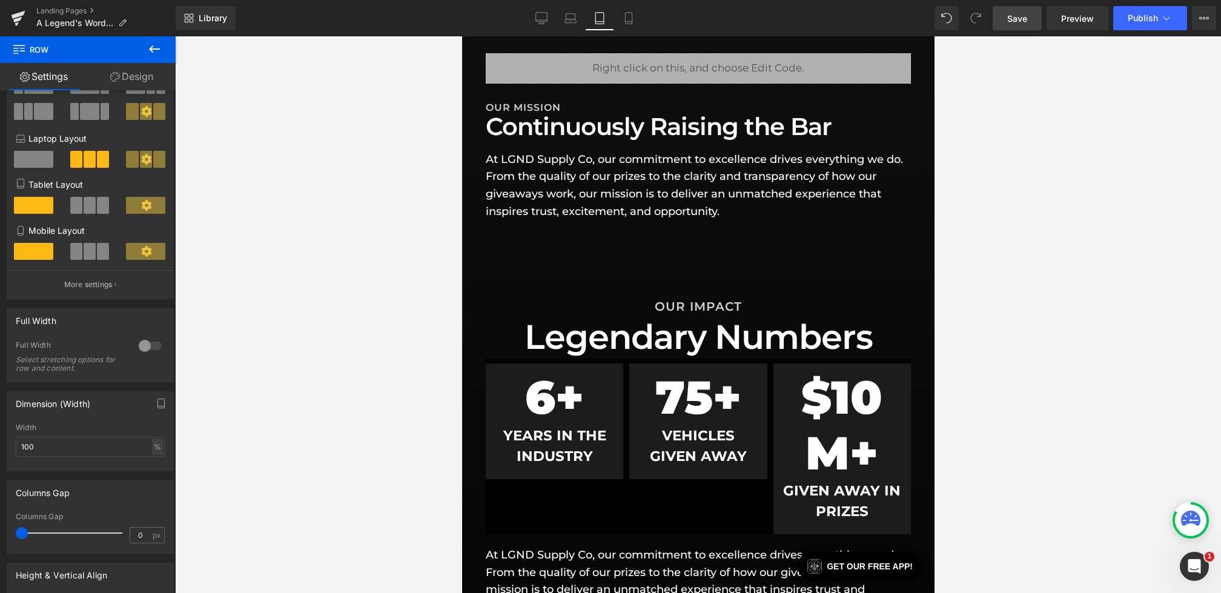
scroll to position [384, 0]
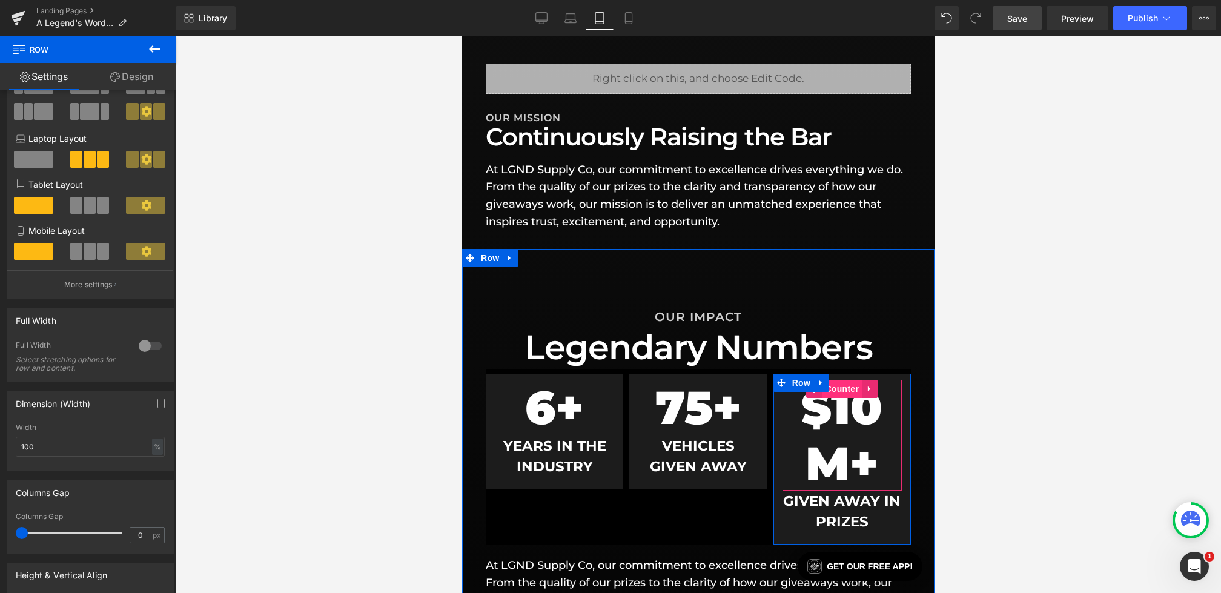
click at [844, 391] on span "Counter" at bounding box center [841, 389] width 40 height 18
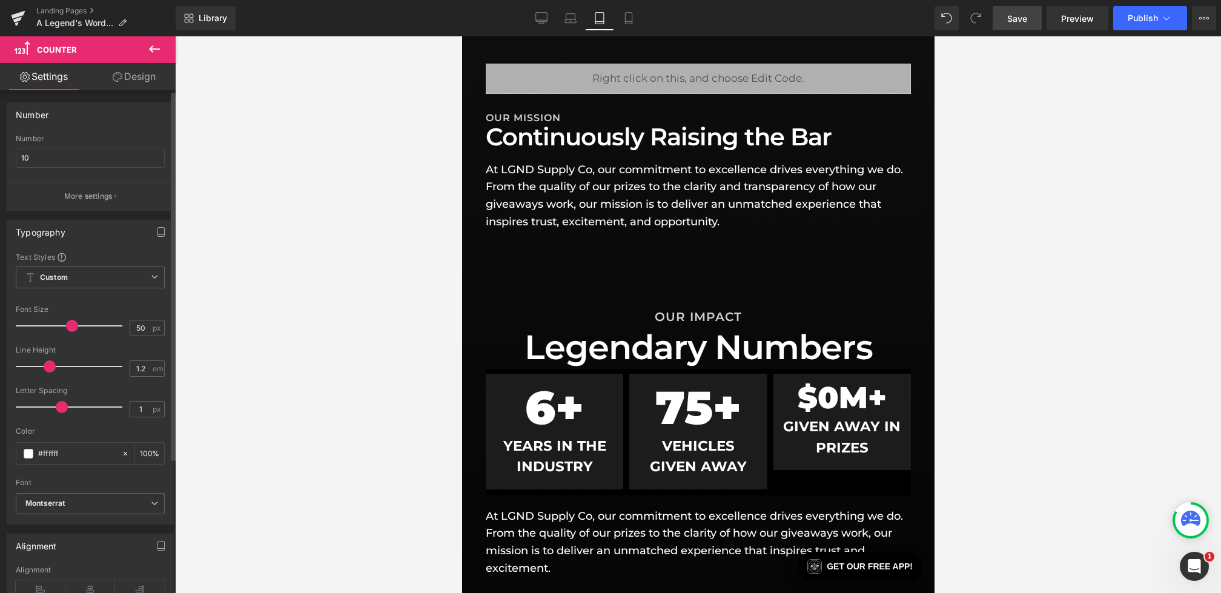
type input "49"
drag, startPoint x: 93, startPoint y: 326, endPoint x: 67, endPoint y: 326, distance: 26.0
click at [67, 326] on span at bounding box center [71, 326] width 12 height 12
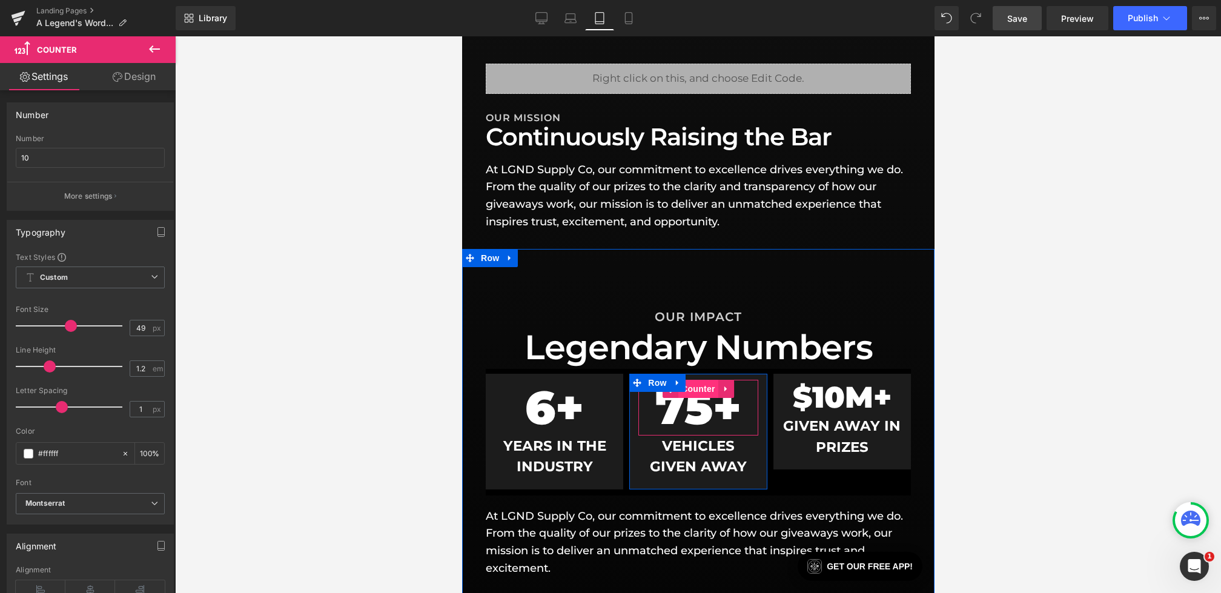
click at [691, 389] on span "Counter" at bounding box center [698, 389] width 40 height 18
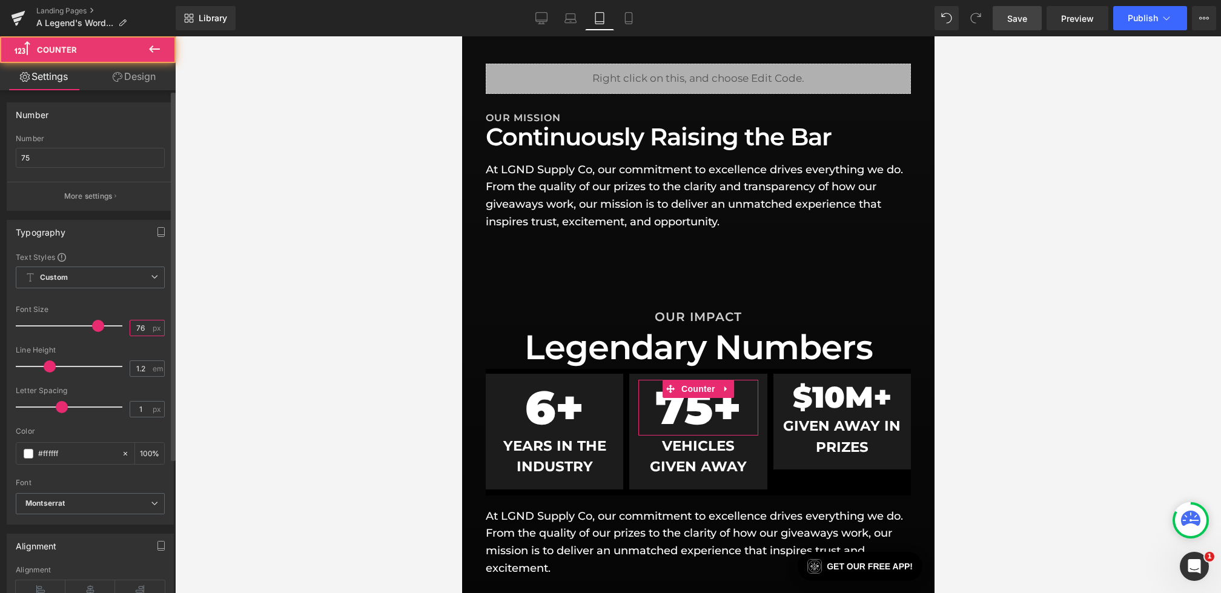
click at [141, 325] on input "76" at bounding box center [140, 327] width 21 height 15
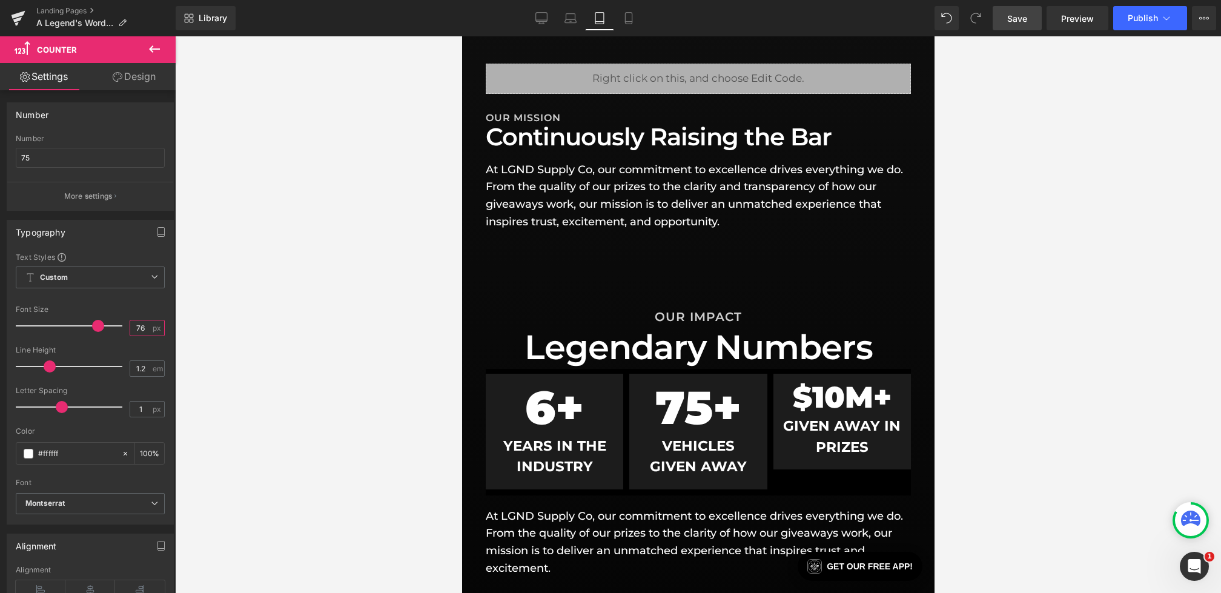
type input "7"
type input "49"
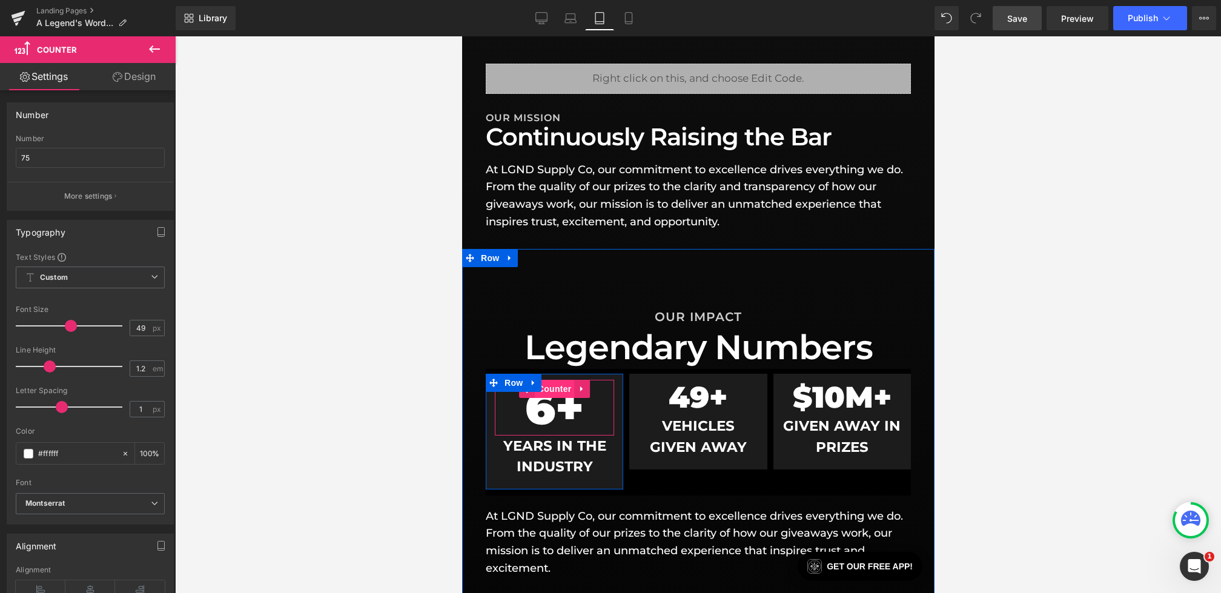
click at [552, 388] on span "Counter" at bounding box center [554, 389] width 40 height 18
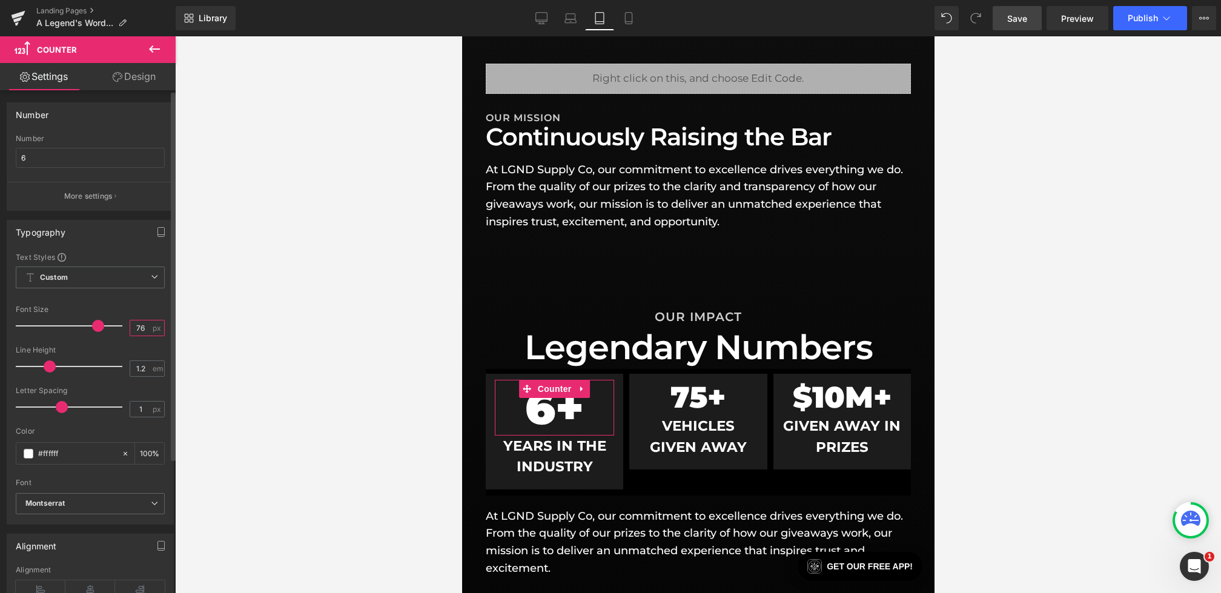
click at [141, 330] on input "76" at bounding box center [140, 327] width 21 height 15
type input "7"
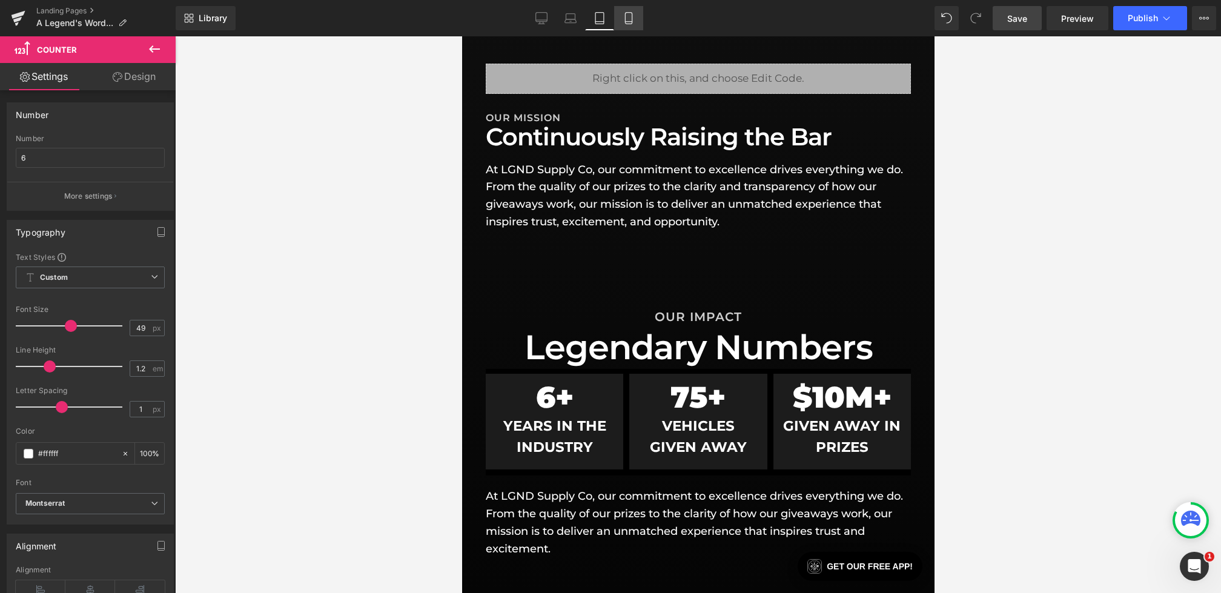
click at [626, 24] on link "Mobile" at bounding box center [628, 18] width 29 height 24
type input "30"
type input "100"
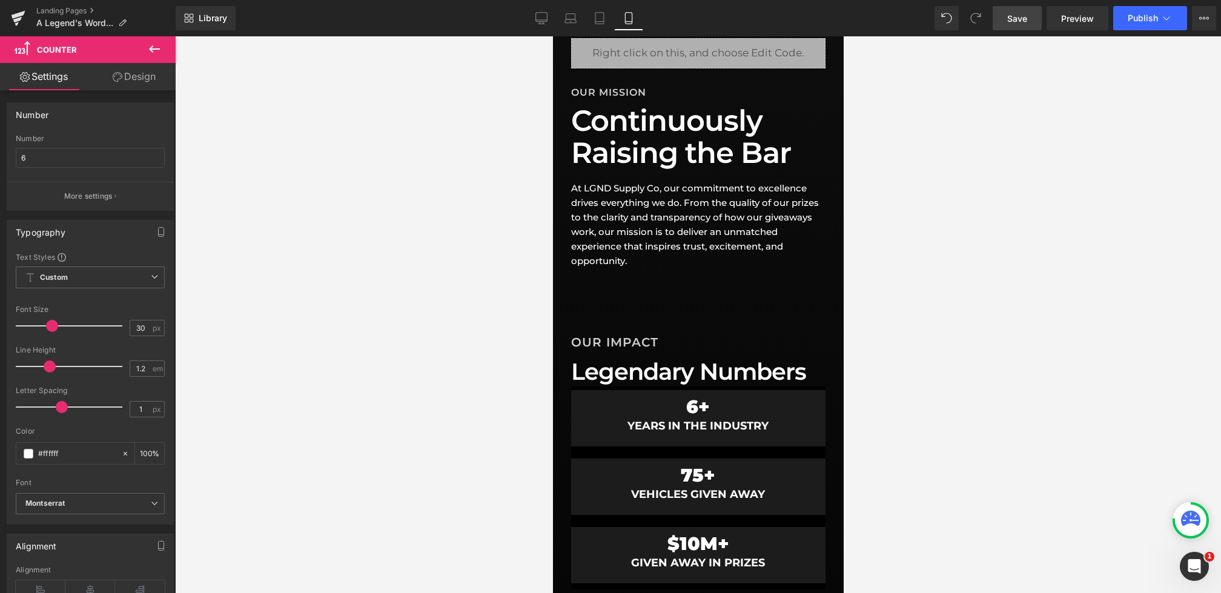
scroll to position [450, 0]
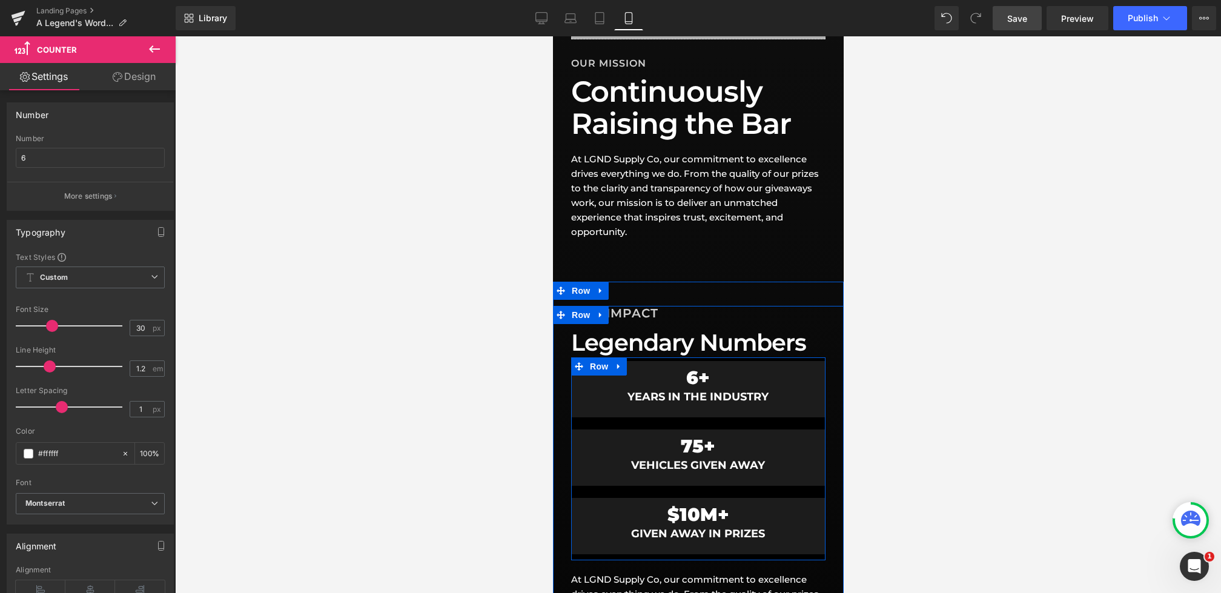
click at [679, 423] on div "6 + Counter YEARS IN THE INDUSTRY Heading Row" at bounding box center [697, 392] width 254 height 62
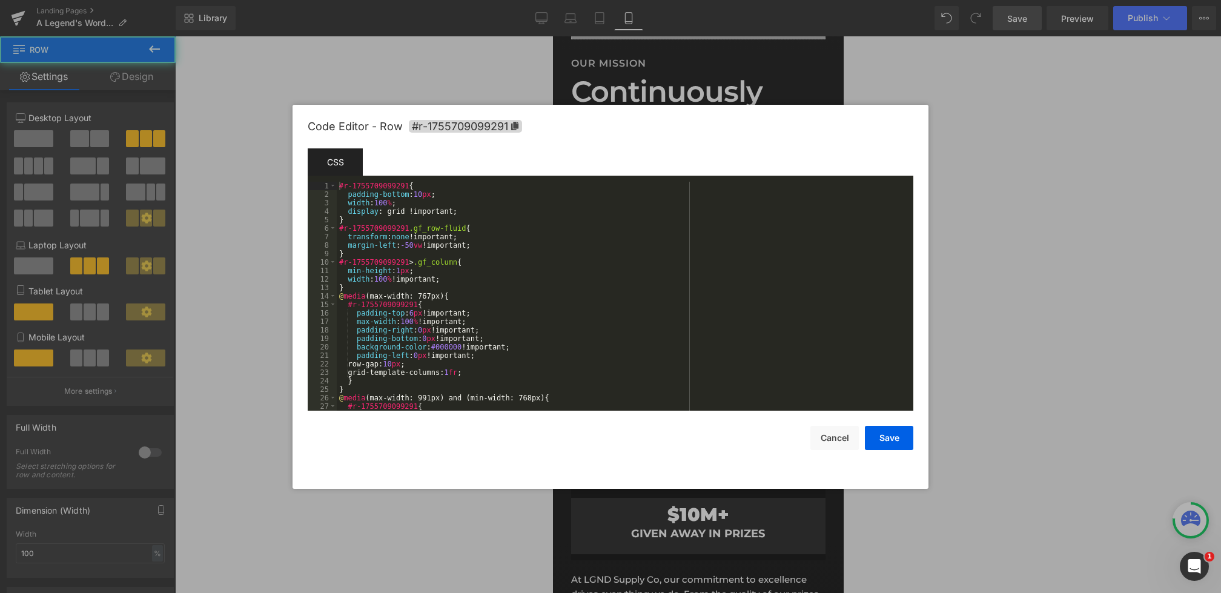
click at [662, 0] on div "Counter You are previewing how the will restyle your page. You can not edit Ele…" at bounding box center [610, 0] width 1221 height 0
click at [401, 362] on div "#r-1755709099291 { padding-bottom : 10 px ; width : 100 % ; display : grid !imp…" at bounding box center [623, 305] width 572 height 246
click at [893, 439] on button "Save" at bounding box center [889, 438] width 48 height 24
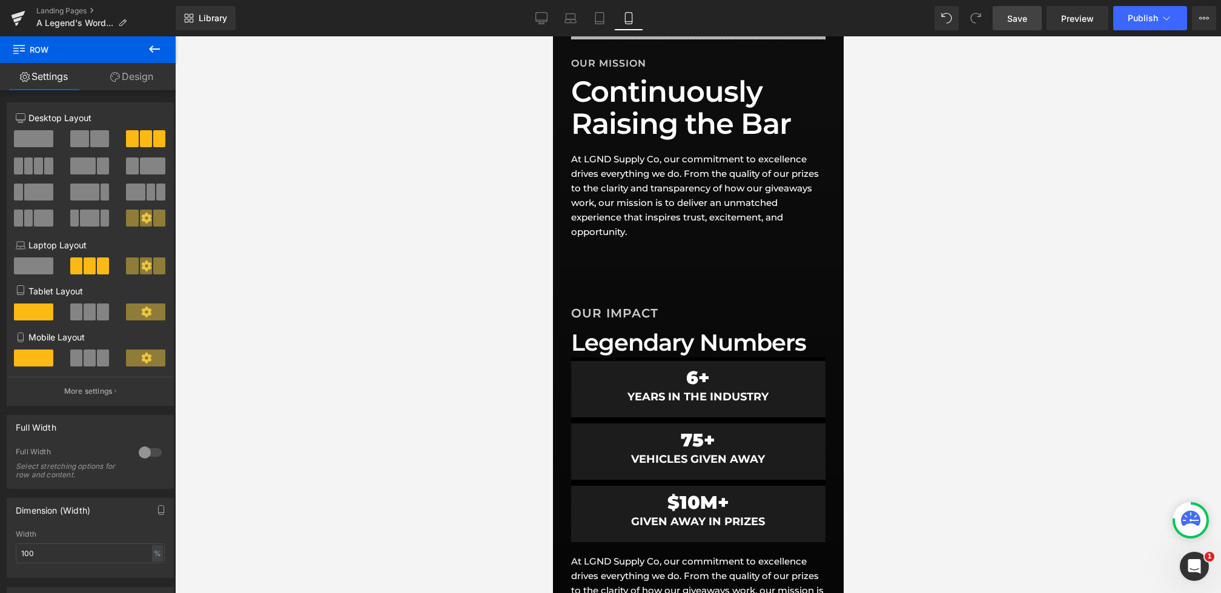
click at [1023, 13] on span "Save" at bounding box center [1017, 18] width 20 height 13
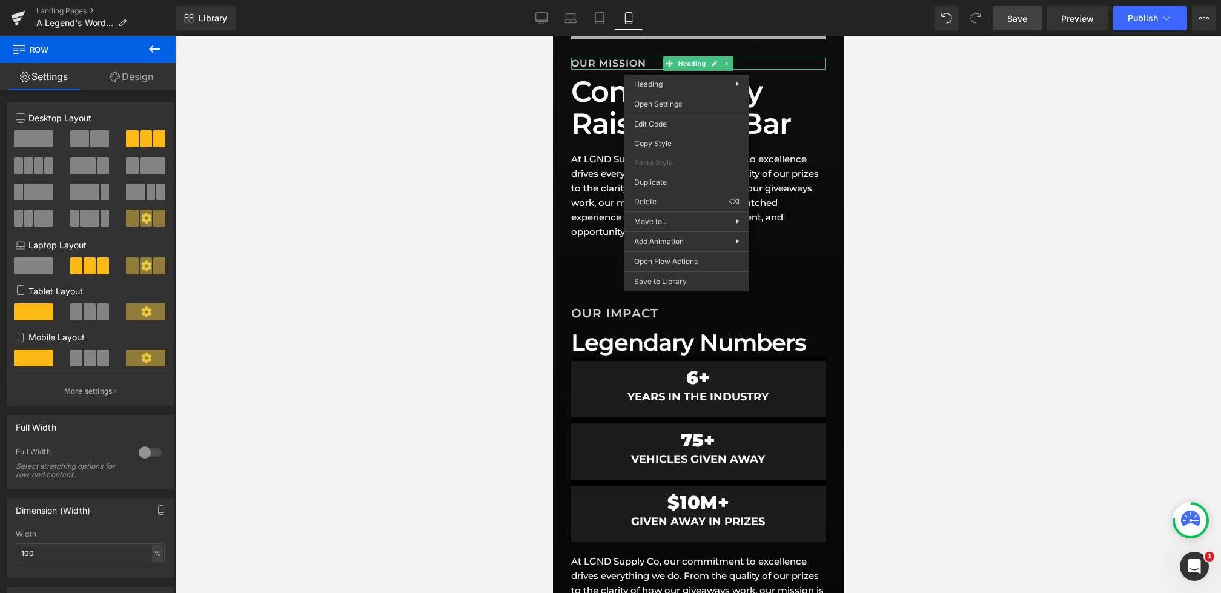
drag, startPoint x: 1217, startPoint y: 179, endPoint x: 664, endPoint y: 143, distance: 554.1
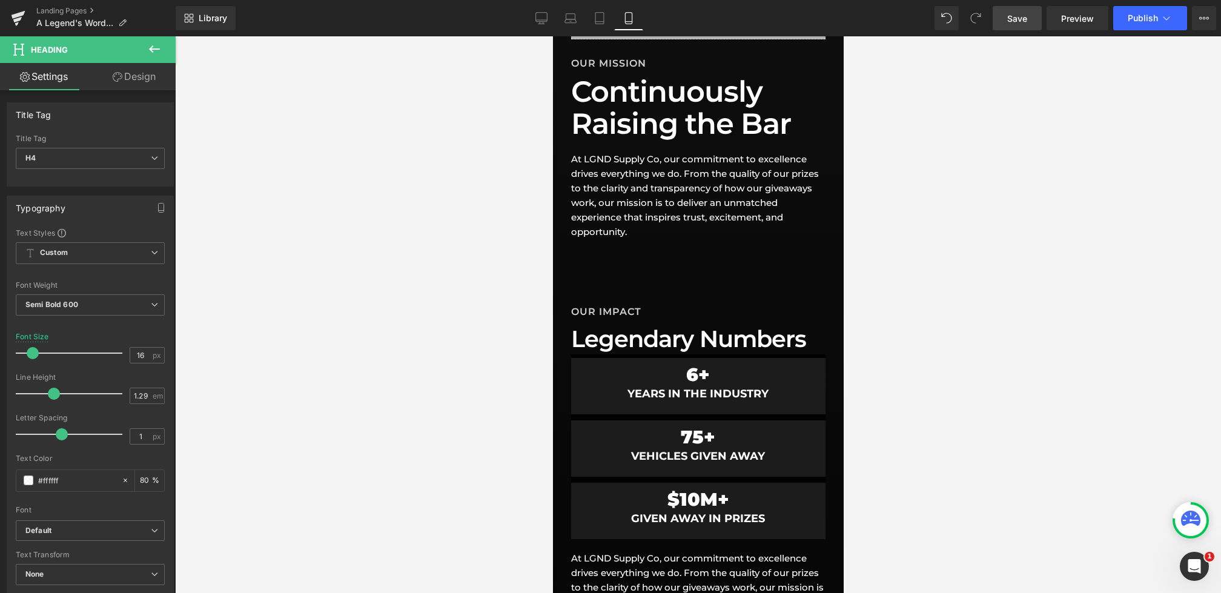
click at [1020, 20] on span "Save" at bounding box center [1017, 18] width 20 height 13
click at [544, 24] on icon at bounding box center [541, 24] width 6 height 0
type input "20"
type input "80"
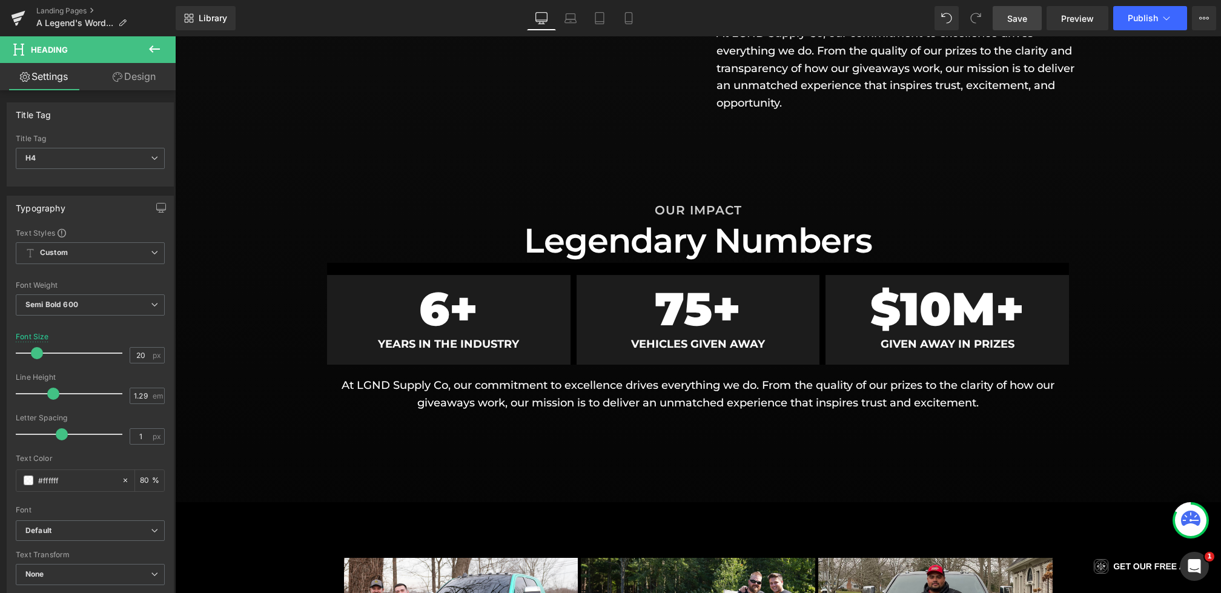
scroll to position [607, 0]
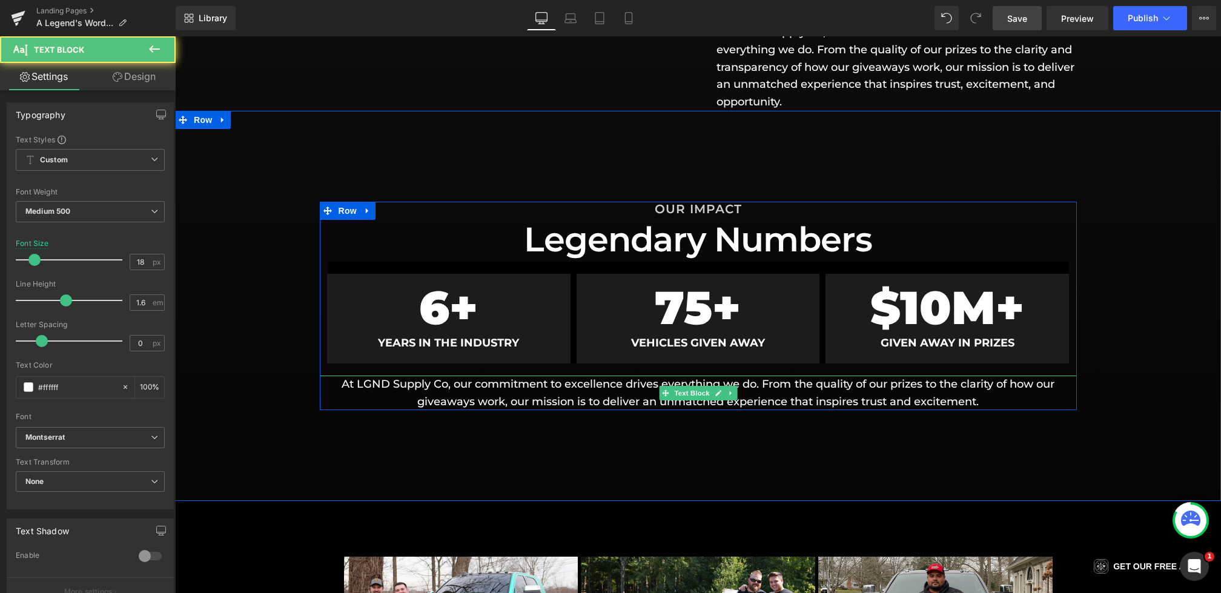
click at [578, 389] on p "At LGND Supply Co, our commitment to excellence drives everything we do. From t…" at bounding box center [698, 392] width 757 height 35
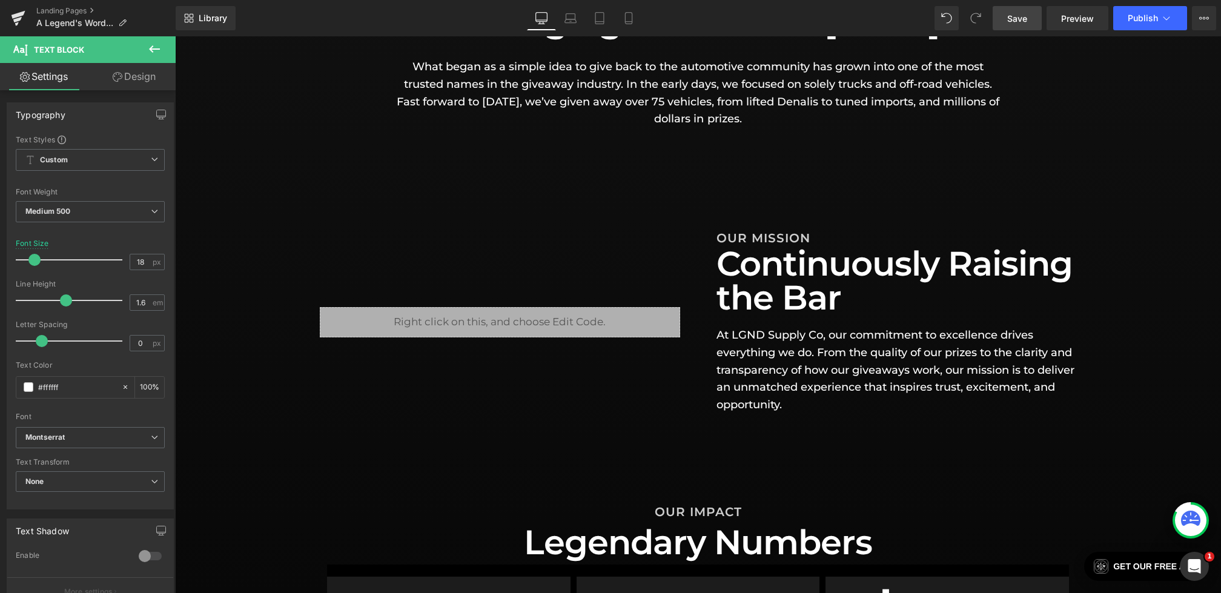
scroll to position [294, 0]
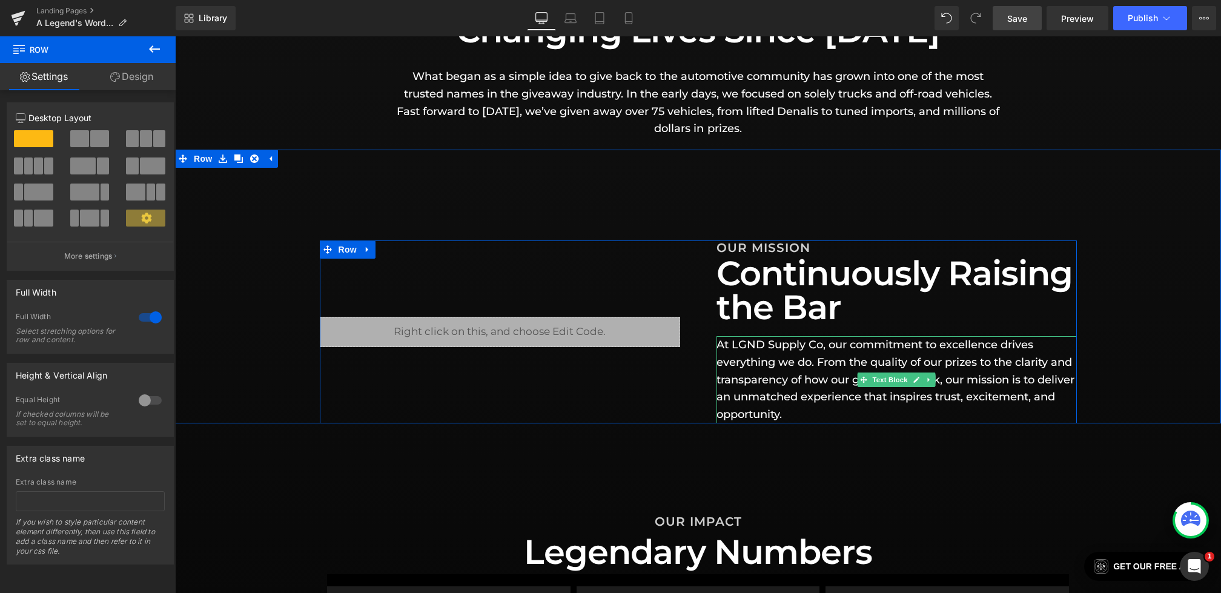
click at [777, 389] on p "At LGND Supply Co, our commitment to excellence drives everything we do. From t…" at bounding box center [896, 379] width 360 height 87
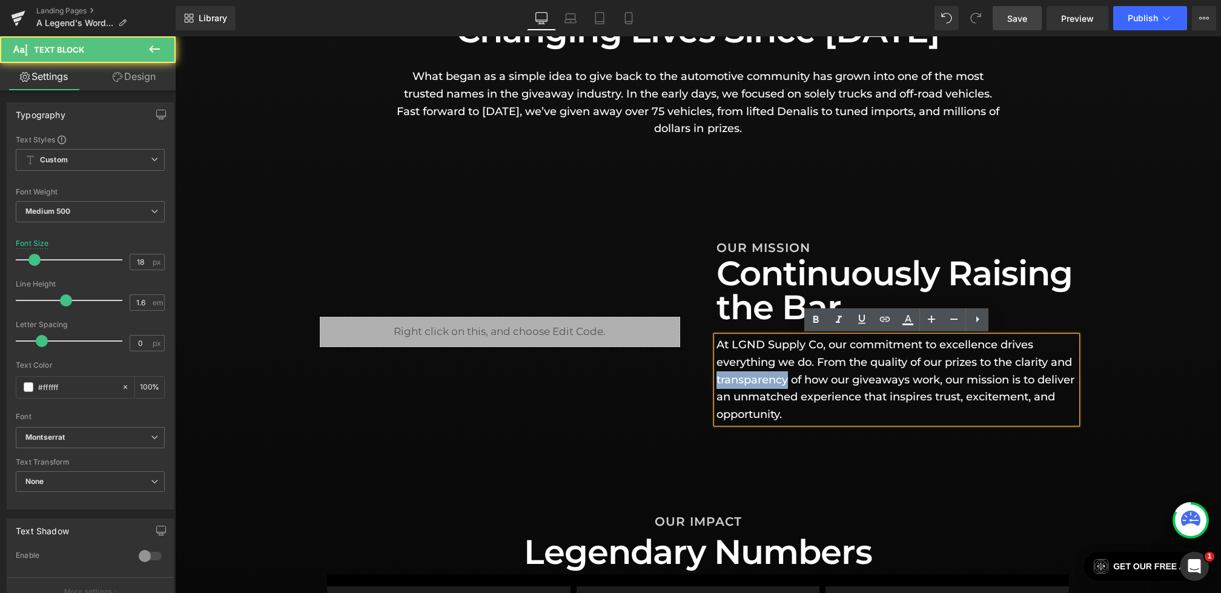
drag, startPoint x: 788, startPoint y: 381, endPoint x: 709, endPoint y: 381, distance: 78.7
click at [709, 381] on div "Liquid OUR MISSION Heading Continuously Raising the Bar Heading At LGND Supply …" at bounding box center [698, 331] width 757 height 183
click at [924, 381] on p "At LGND Supply Co, our commitment to excellence drives everything we do. From t…" at bounding box center [896, 379] width 360 height 87
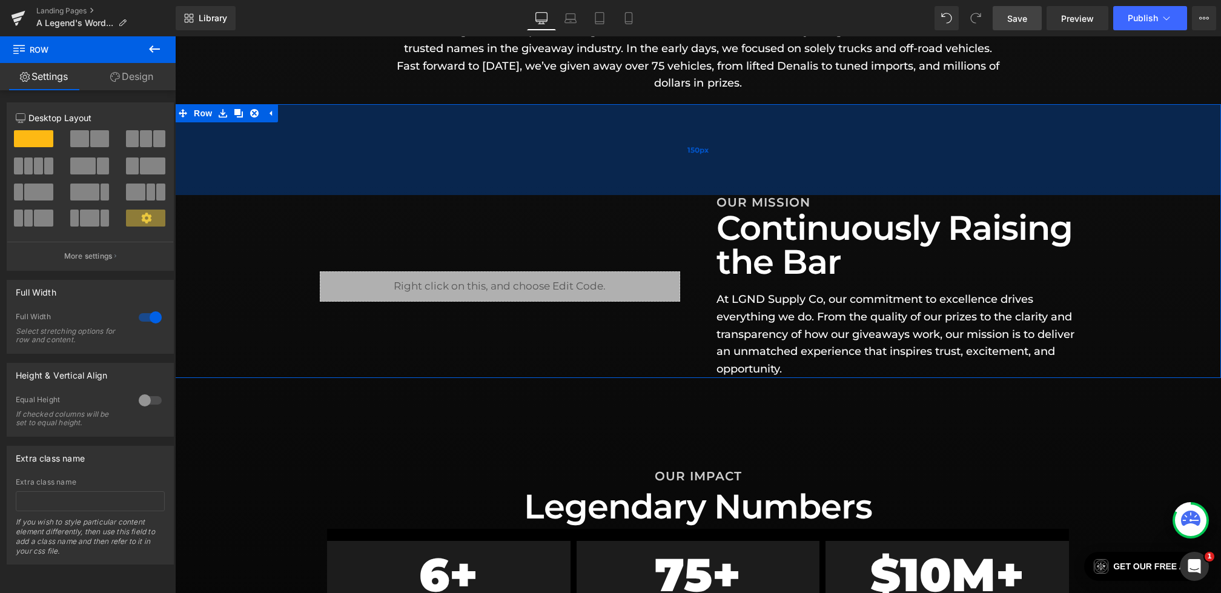
scroll to position [608, 0]
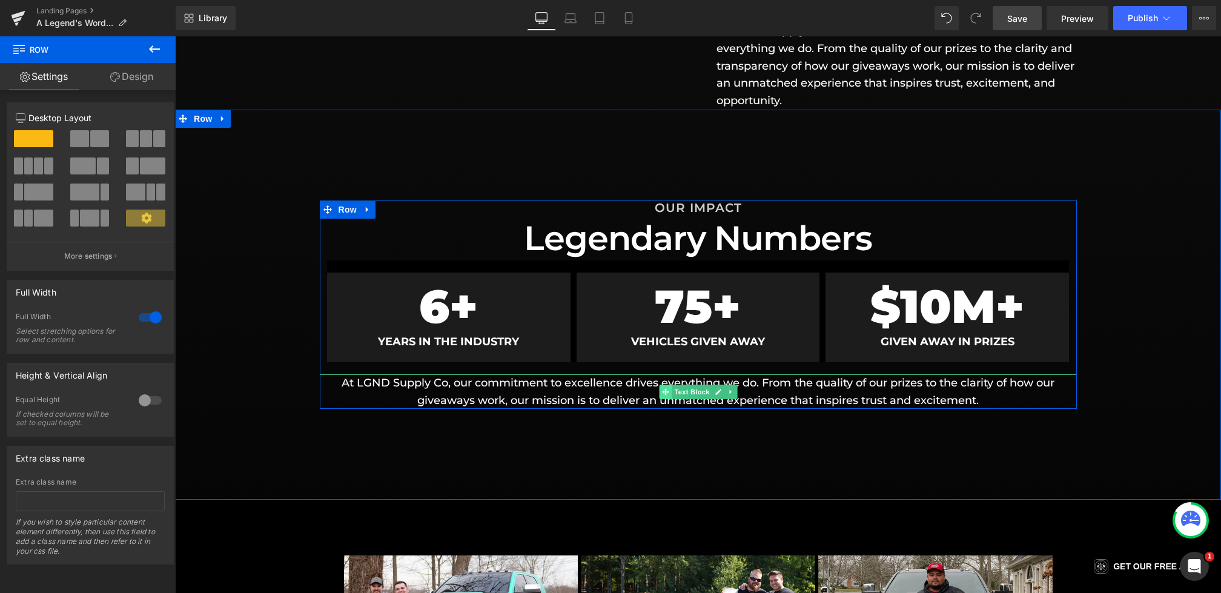
click at [668, 388] on icon at bounding box center [665, 391] width 7 height 7
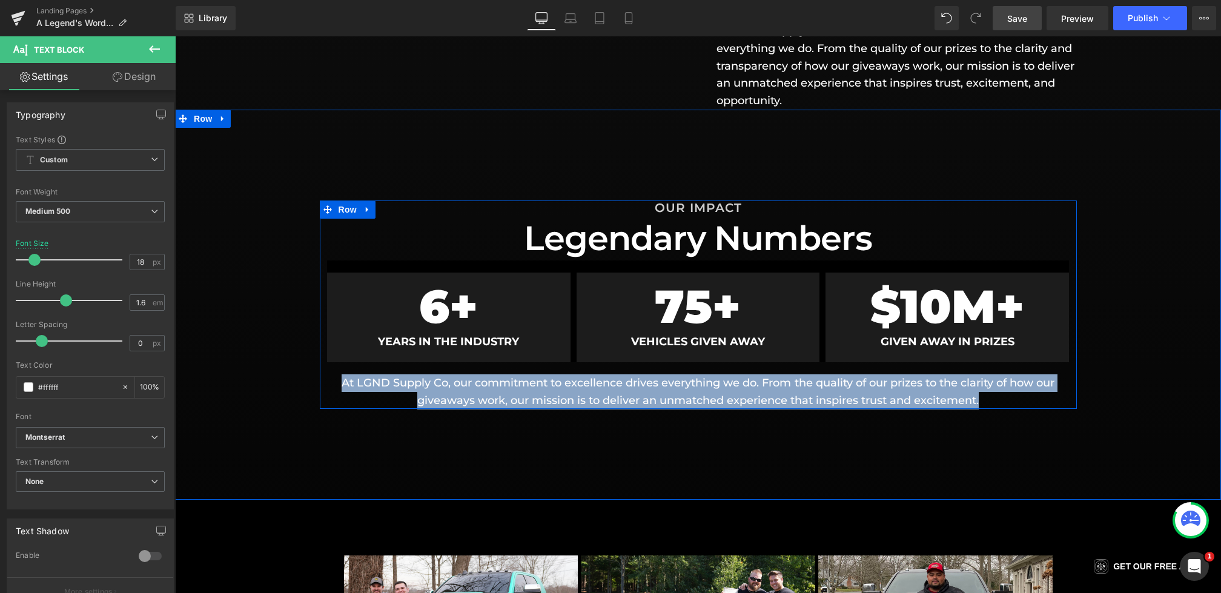
drag, startPoint x: 1007, startPoint y: 395, endPoint x: 302, endPoint y: 342, distance: 706.9
click at [302, 342] on div "OUR IMPACT Heading Legendary Numbers Heading 6 + Counter YEARS IN THE INDUSTRY …" at bounding box center [698, 304] width 1046 height 208
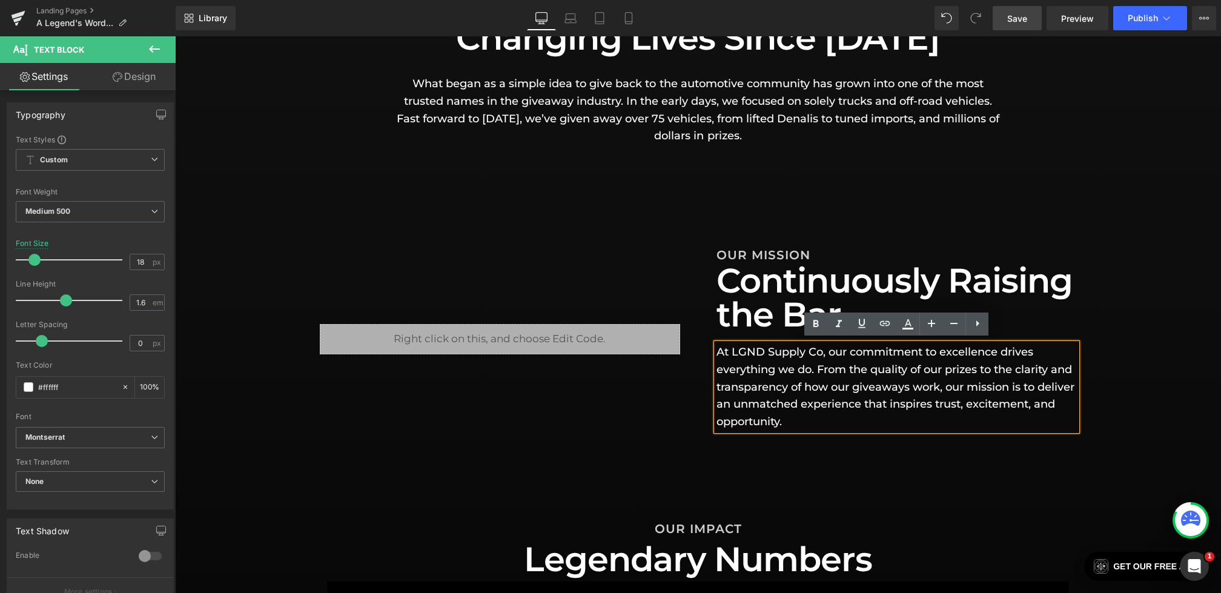
scroll to position [260, 0]
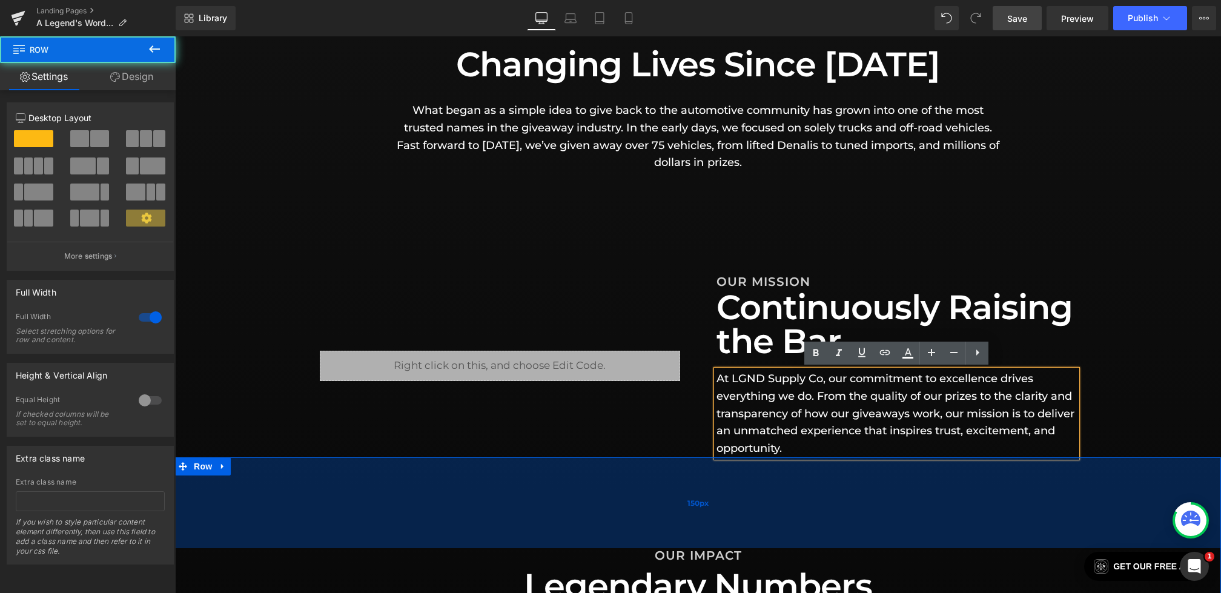
click at [458, 463] on div "150px" at bounding box center [698, 502] width 1046 height 91
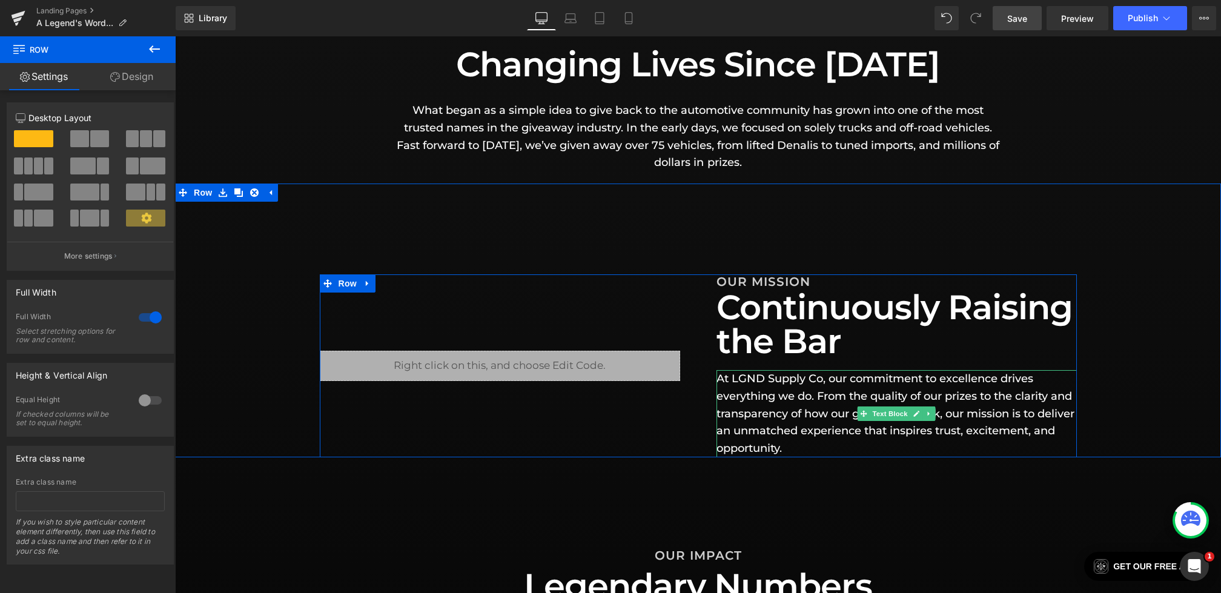
click at [868, 395] on p "At LGND Supply Co, our commitment to excellence drives everything we do. From t…" at bounding box center [896, 413] width 360 height 87
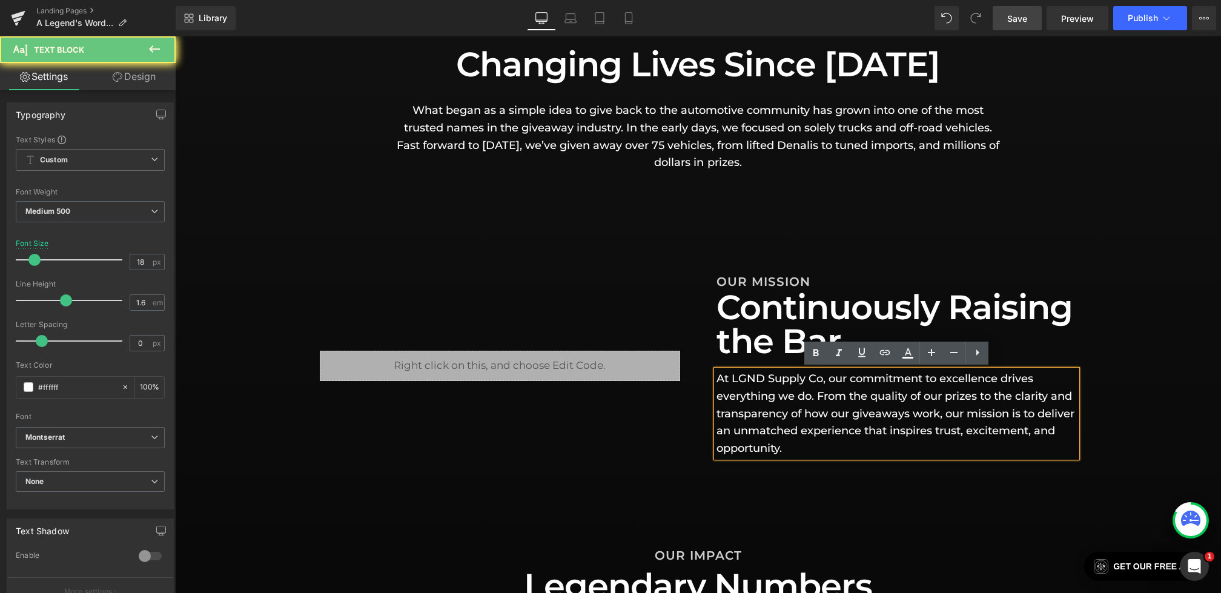
click at [873, 395] on p "At LGND Supply Co, our commitment to excellence drives everything we do. From t…" at bounding box center [896, 413] width 360 height 87
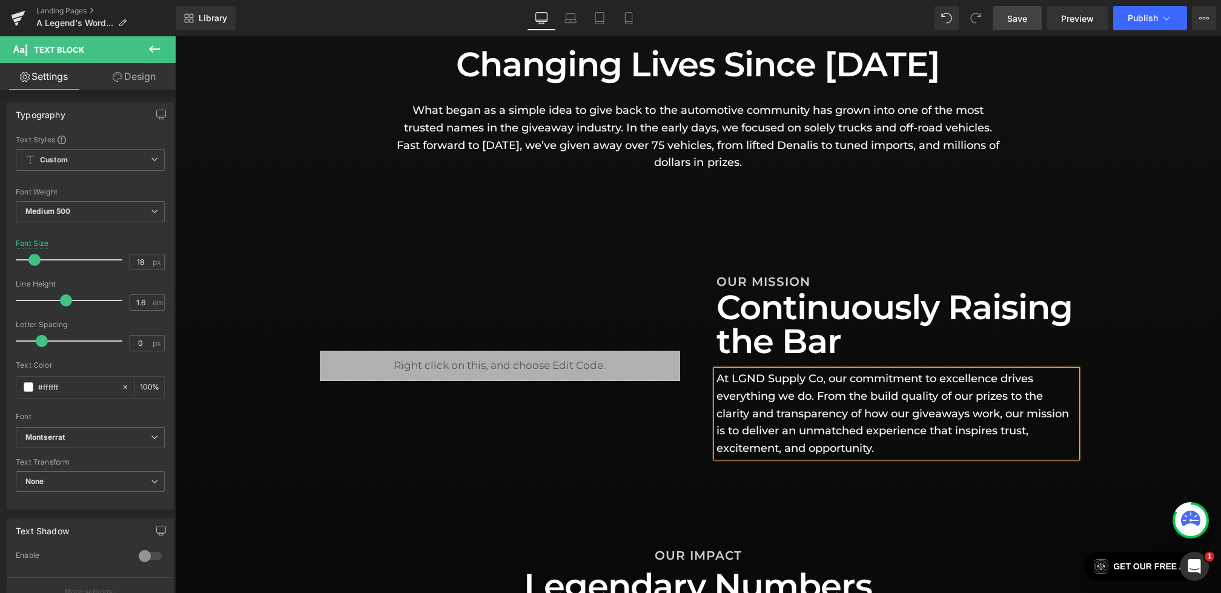
click at [870, 241] on div "Liquid OUR MISSION Heading Continuously Raising the Bar Heading At LGND Supply …" at bounding box center [698, 321] width 1046 height 274
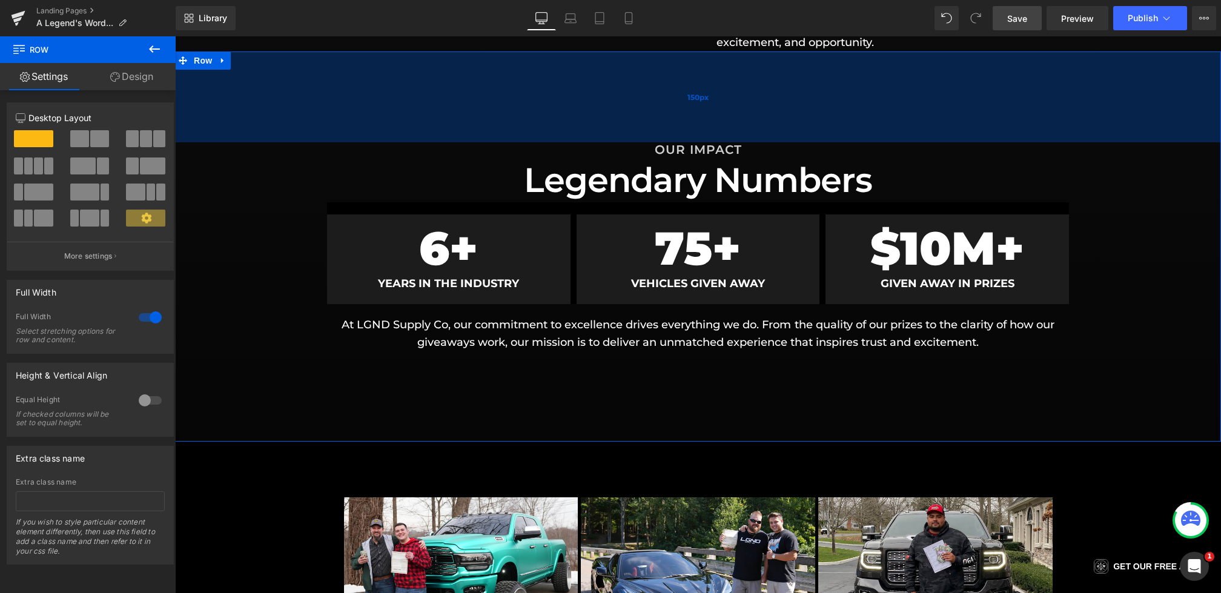
scroll to position [669, 0]
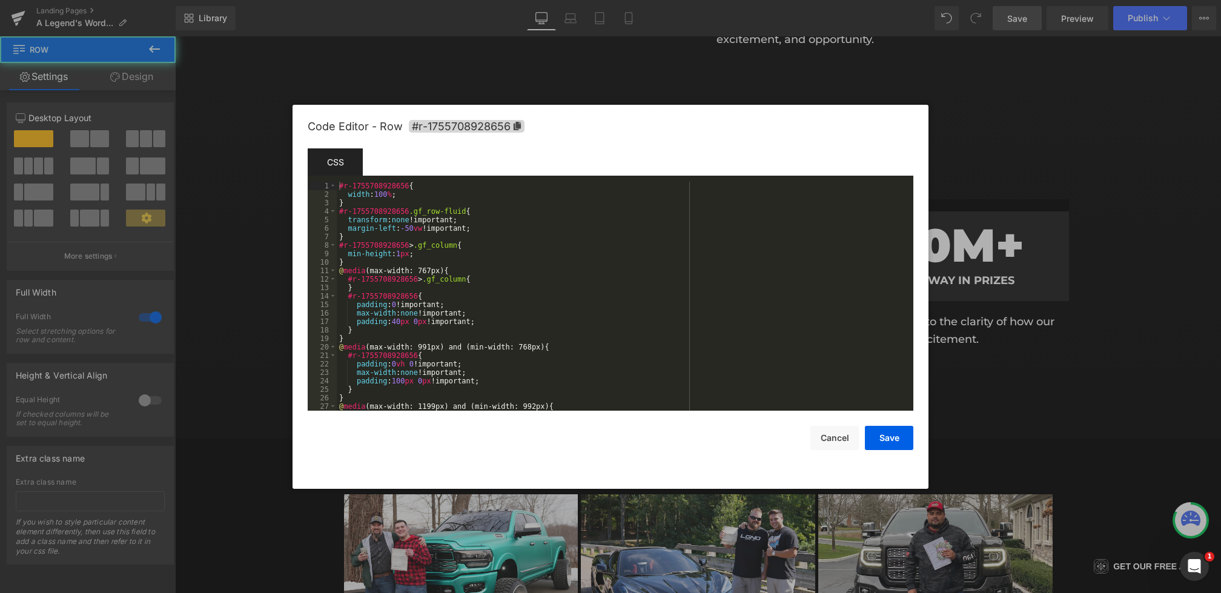
click at [564, 0] on div "Text Block You are previewing how the will restyle your page. You can not edit …" at bounding box center [610, 0] width 1221 height 0
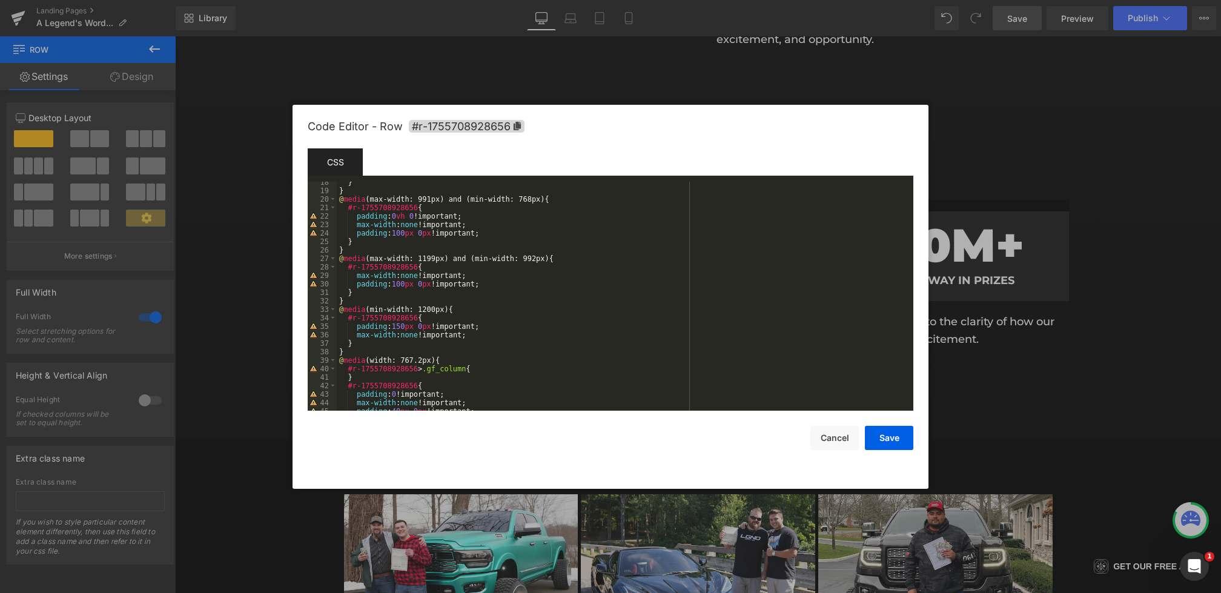
scroll to position [143, 0]
click at [437, 331] on div "padding : 40 px 0 px !important; } } @ media (max-width: 991px) and (min-width:…" at bounding box center [623, 297] width 572 height 246
click at [438, 288] on div "padding : 40 px 0 px !important; } } @ media (max-width: 991px) and (min-width:…" at bounding box center [623, 297] width 572 height 246
click at [437, 239] on div "padding : 40 px 0 px !important; } } @ media (max-width: 991px) and (min-width:…" at bounding box center [623, 297] width 572 height 246
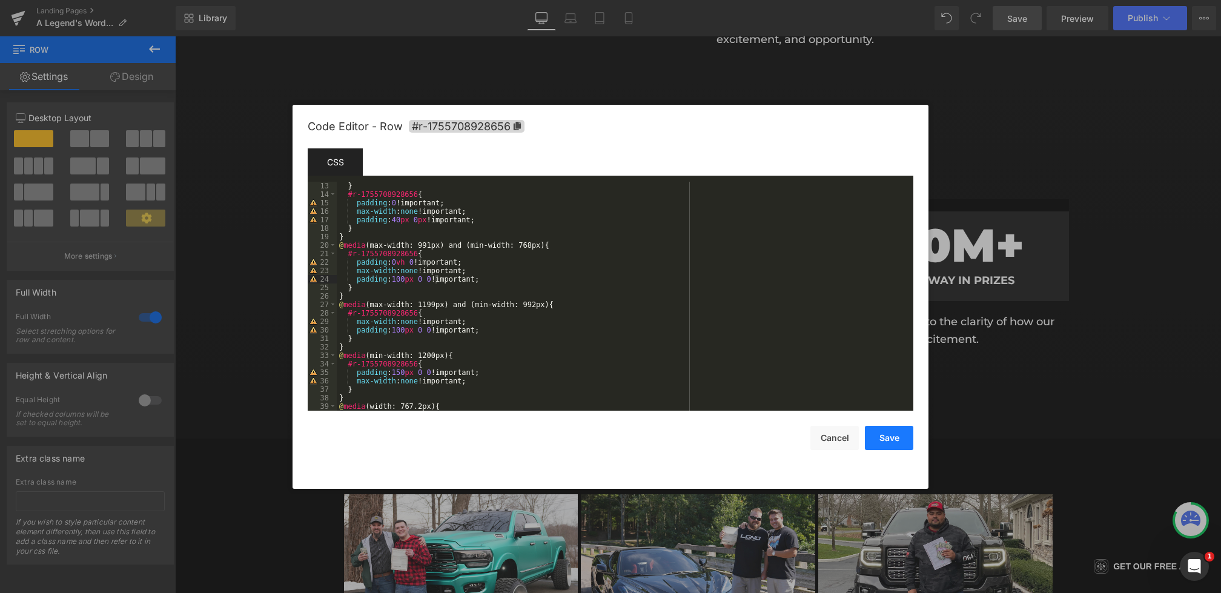
click at [879, 435] on button "Save" at bounding box center [889, 438] width 48 height 24
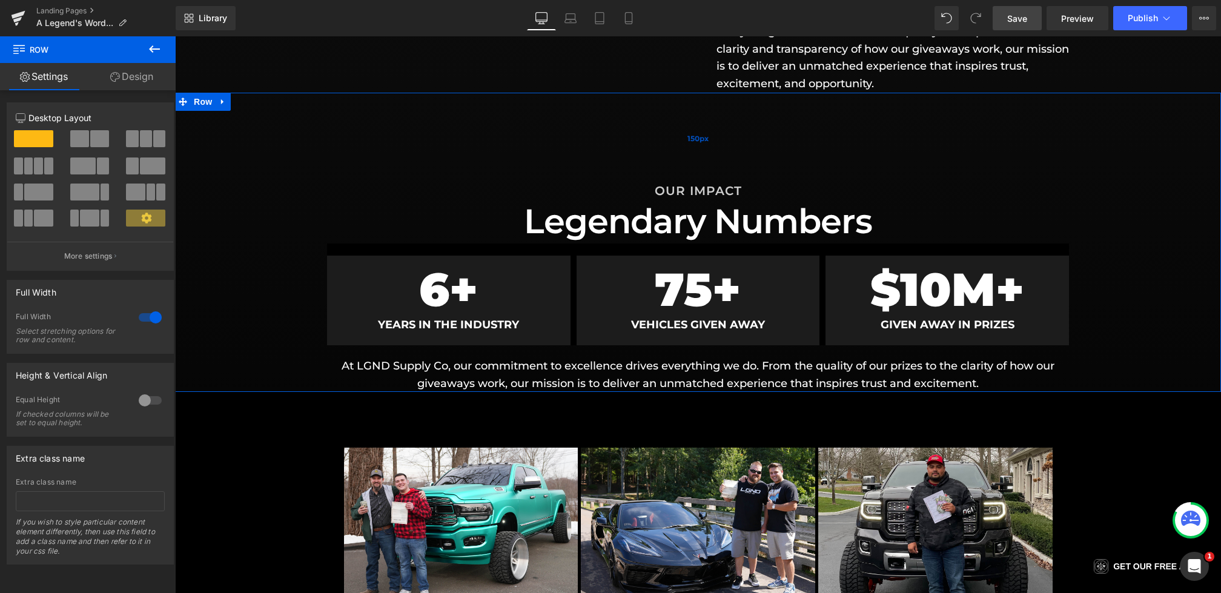
scroll to position [633, 0]
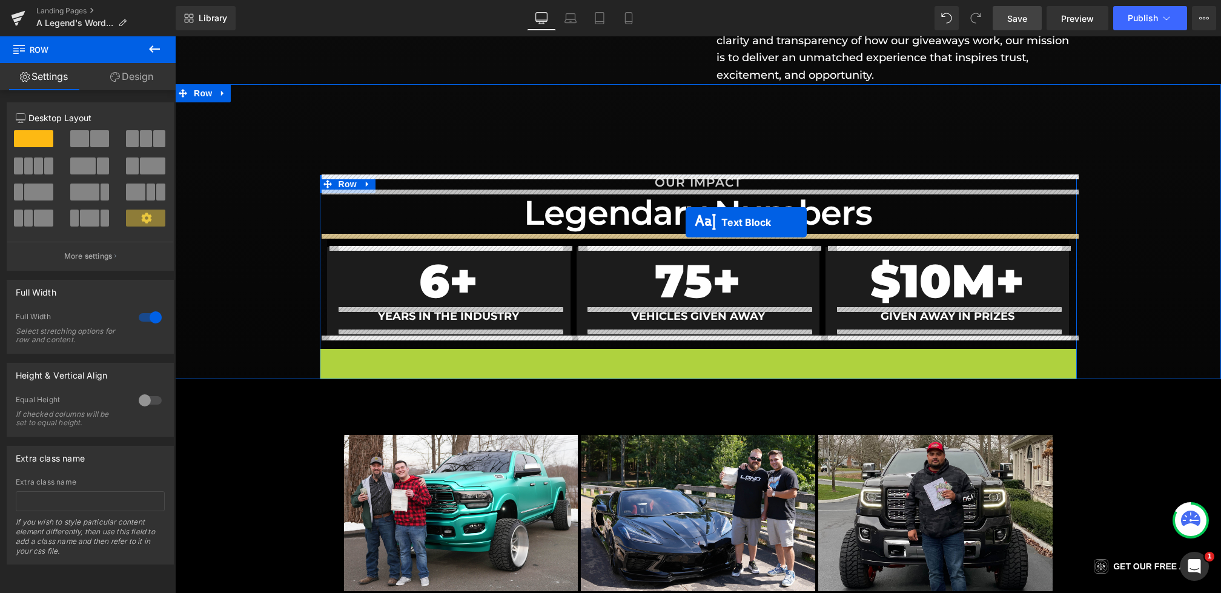
drag, startPoint x: 689, startPoint y: 362, endPoint x: 685, endPoint y: 222, distance: 139.9
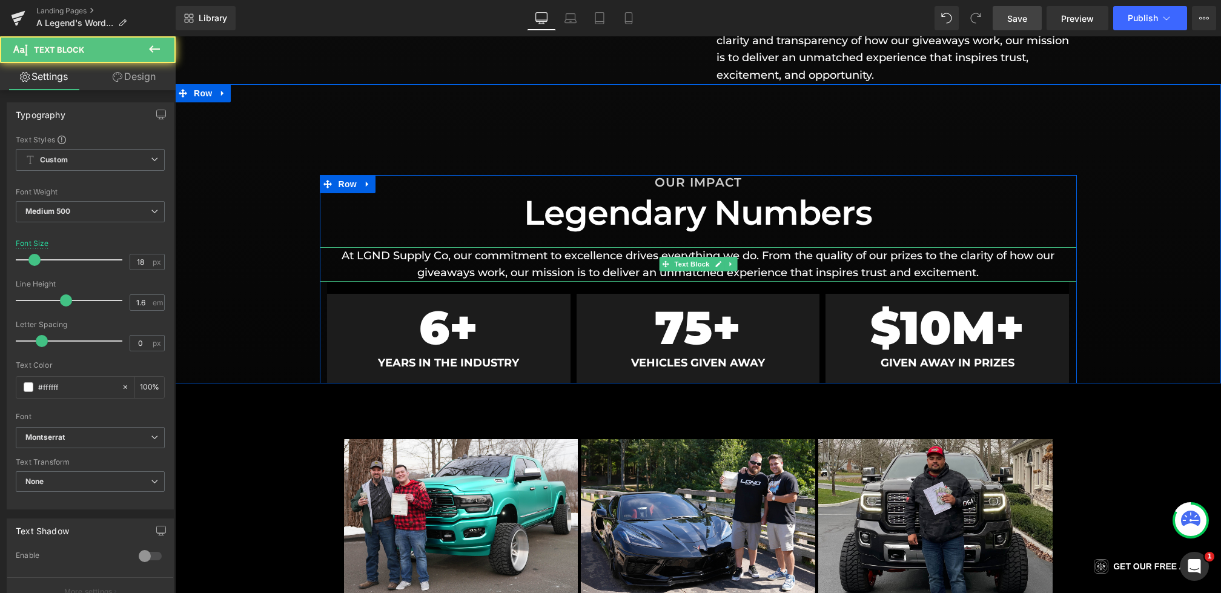
click at [958, 267] on p "At LGND Supply Co, our commitment to excellence drives everything we do. From t…" at bounding box center [698, 264] width 757 height 35
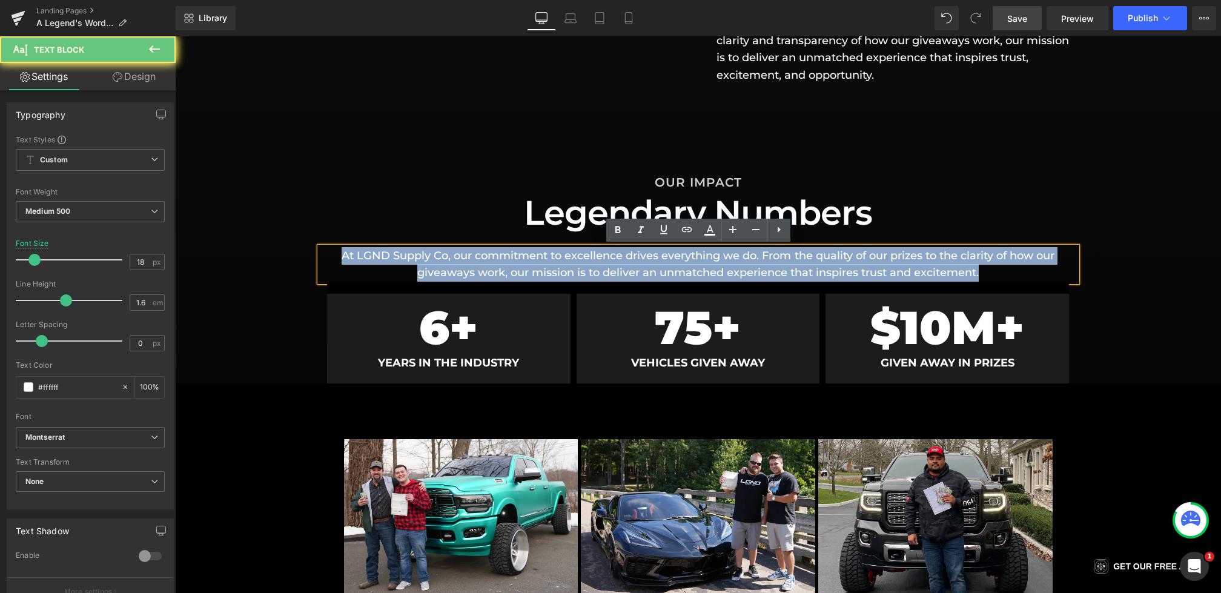
drag, startPoint x: 990, startPoint y: 268, endPoint x: 246, endPoint y: 223, distance: 745.0
click at [246, 223] on div "OUR IMPACT Heading Legendary Numbers Heading At LGND Supply Co, our commitment …" at bounding box center [698, 279] width 1046 height 208
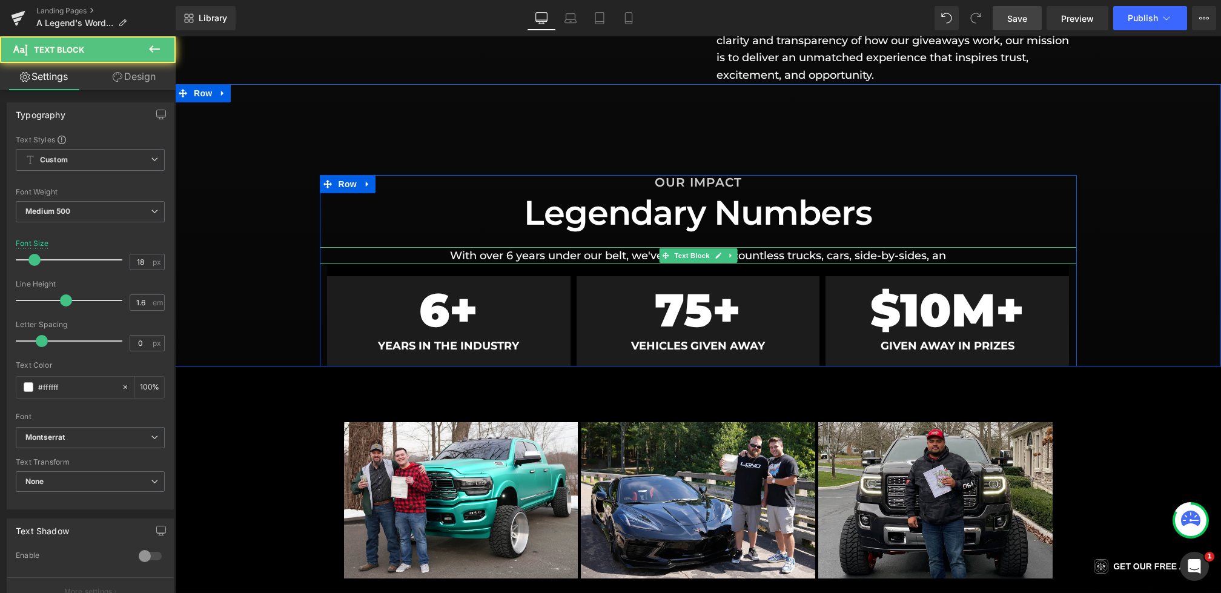
click at [805, 256] on p "With over 6 years under our belt, we've given away countless trucks, cars, side…" at bounding box center [698, 256] width 757 height 18
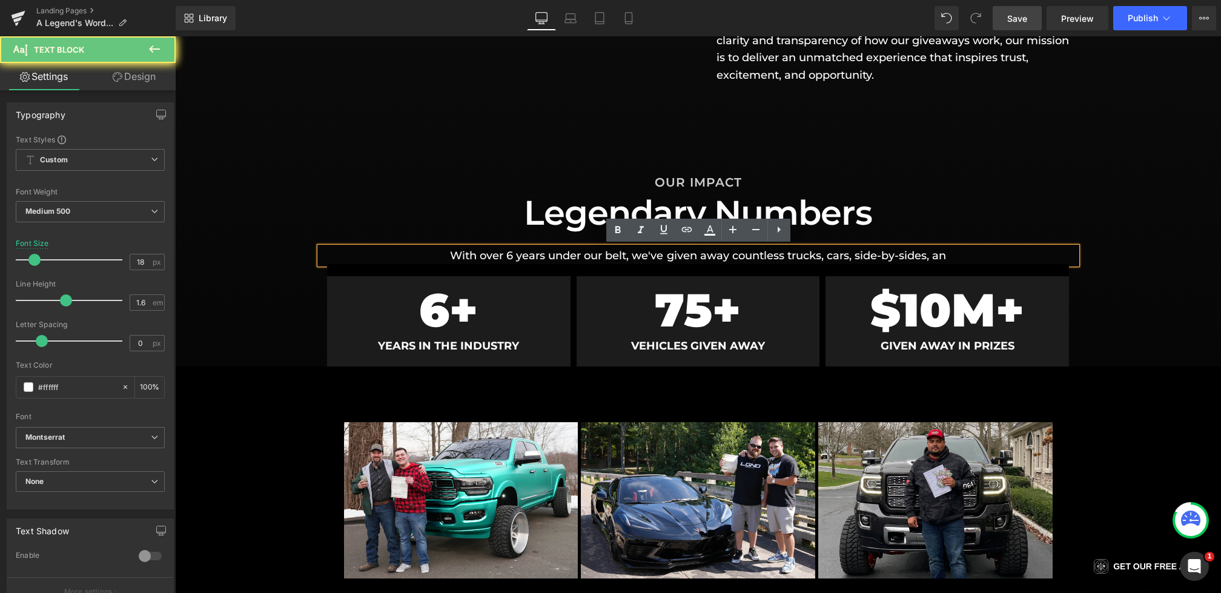
click at [951, 255] on p "With over 6 years under our belt, we've given away countless trucks, cars, side…" at bounding box center [698, 256] width 757 height 18
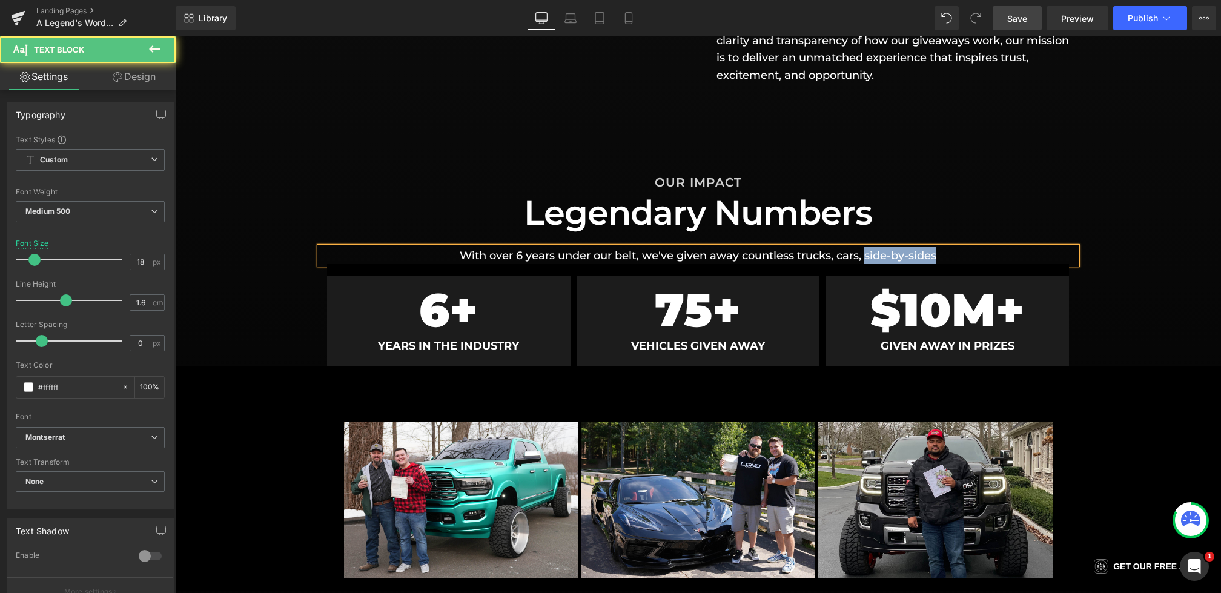
drag, startPoint x: 956, startPoint y: 253, endPoint x: 866, endPoint y: 253, distance: 89.6
click at [866, 253] on p "With over 6 years under our belt, we've given away countless trucks, cars, side…" at bounding box center [698, 256] width 757 height 18
drag, startPoint x: 986, startPoint y: 256, endPoint x: 1097, endPoint y: 260, distance: 111.5
click at [1097, 260] on div "OUR IMPACT Heading Legendary Numbers Heading With over 6 years under our belt, …" at bounding box center [698, 270] width 1046 height 191
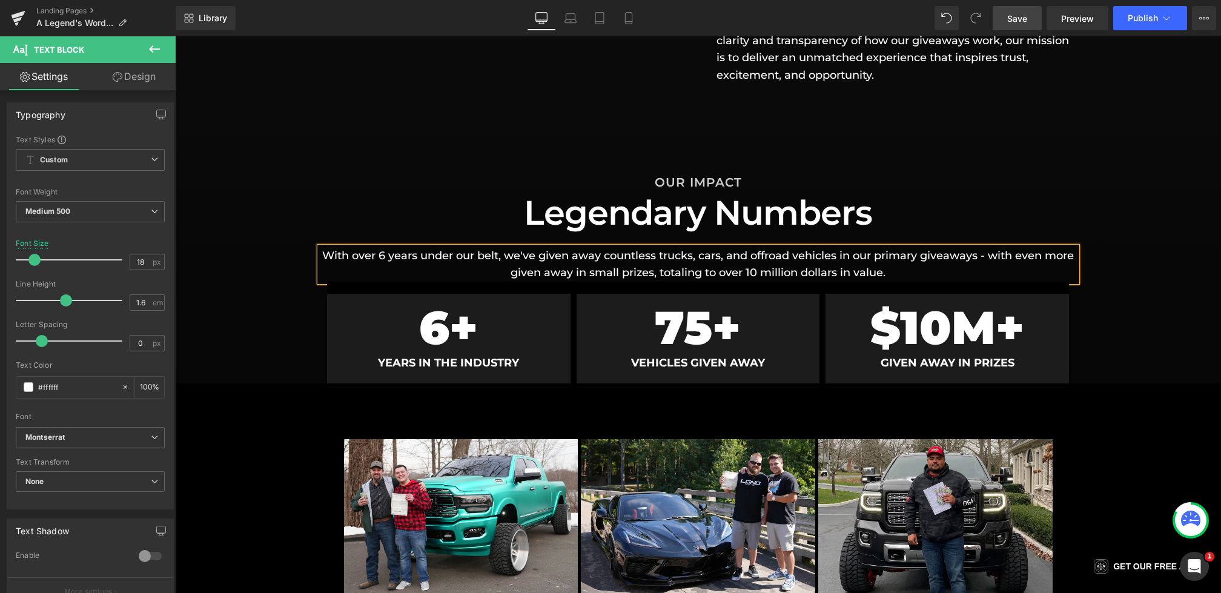
click at [244, 367] on div "OUR IMPACT Heading Legendary Numbers Heading With over 6 years under our belt, …" at bounding box center [698, 279] width 1046 height 208
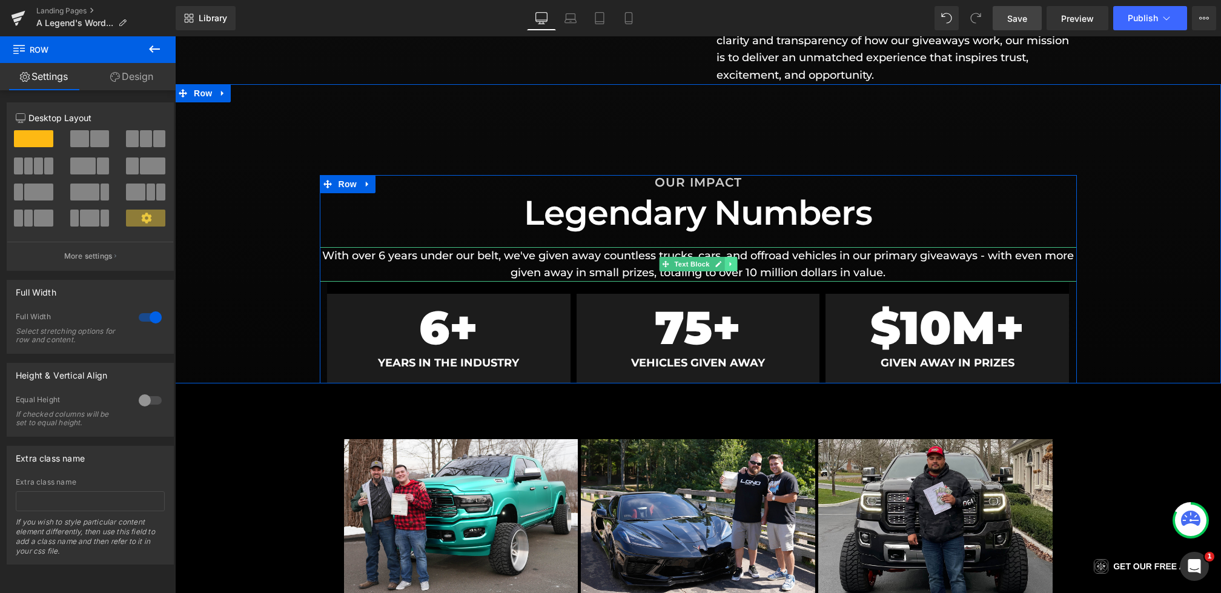
click at [727, 265] on icon at bounding box center [730, 263] width 7 height 7
click at [729, 265] on link at bounding box center [724, 264] width 13 height 15
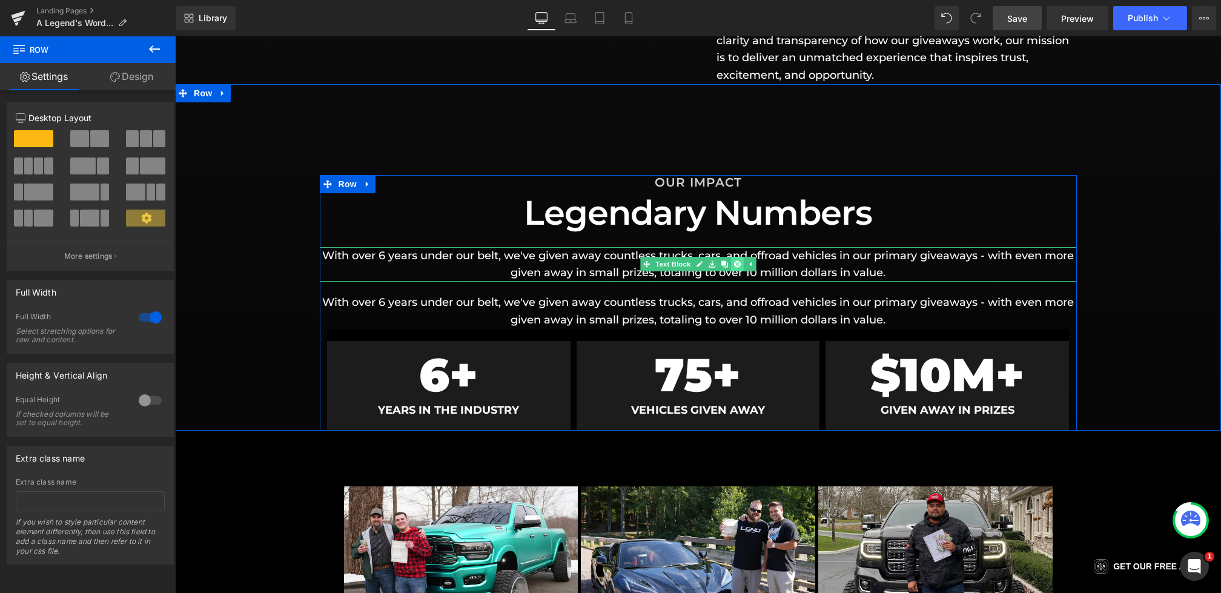
click at [736, 265] on icon at bounding box center [736, 263] width 7 height 7
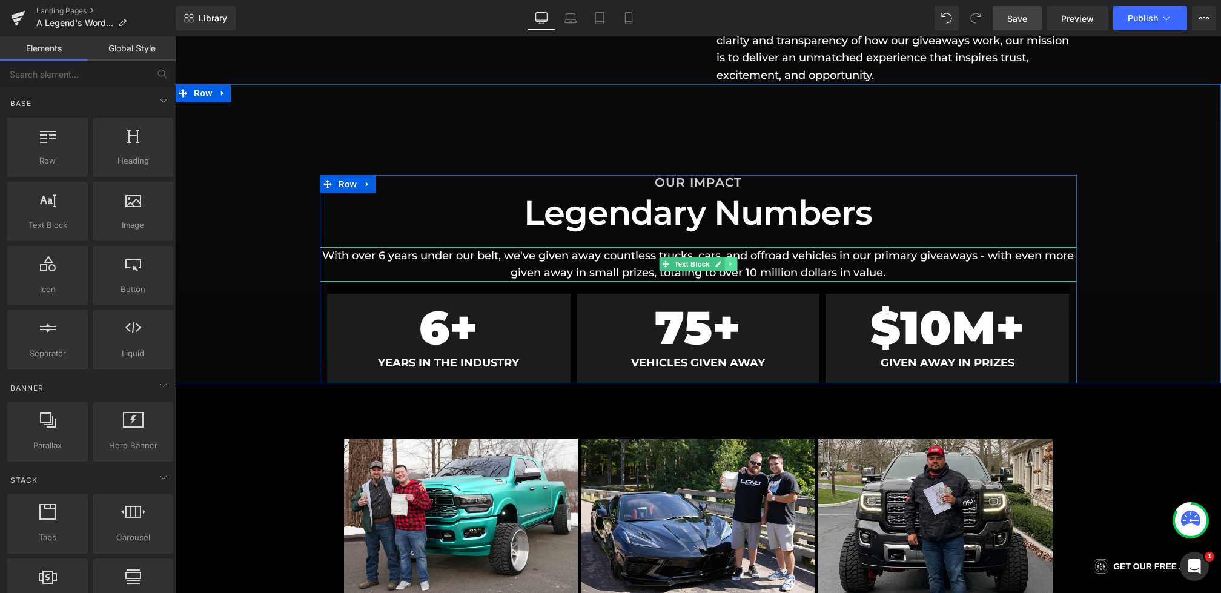
click at [734, 265] on link at bounding box center [730, 264] width 13 height 15
click at [738, 265] on icon at bounding box center [736, 263] width 7 height 7
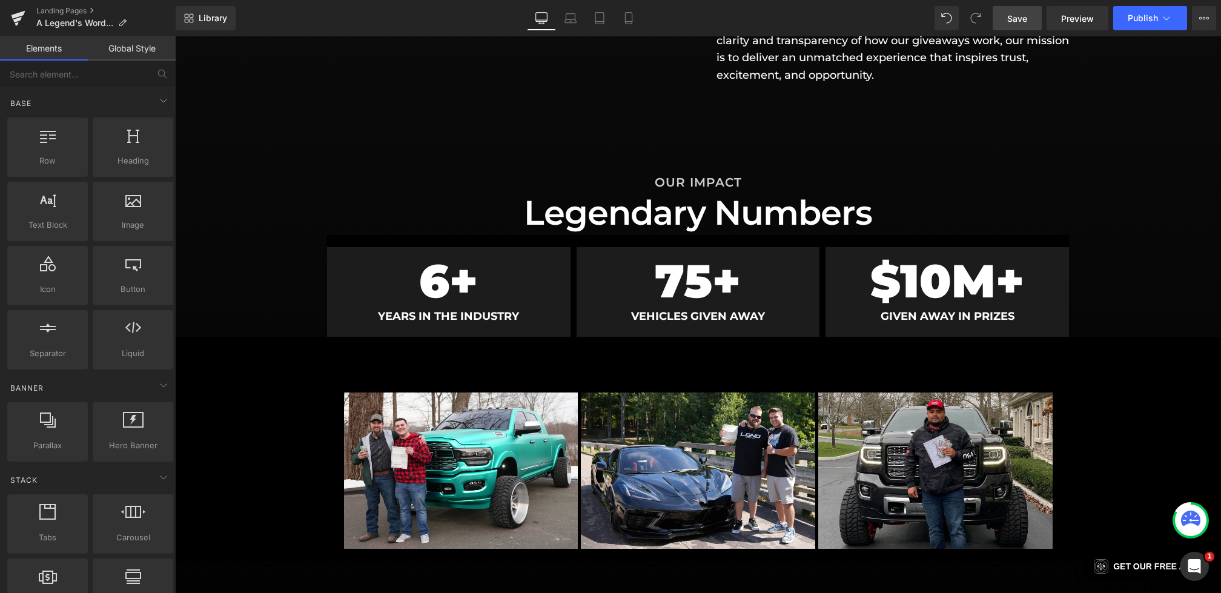
drag, startPoint x: 1017, startPoint y: 22, endPoint x: 815, endPoint y: 94, distance: 215.3
click at [1017, 22] on span "Save" at bounding box center [1017, 18] width 20 height 13
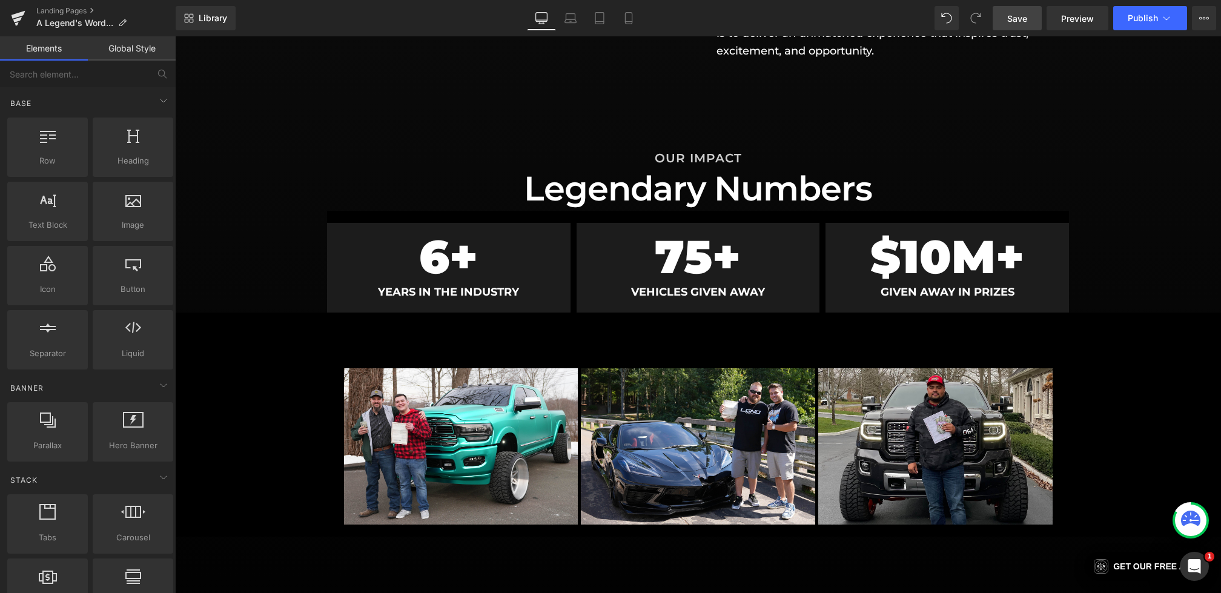
scroll to position [660, 0]
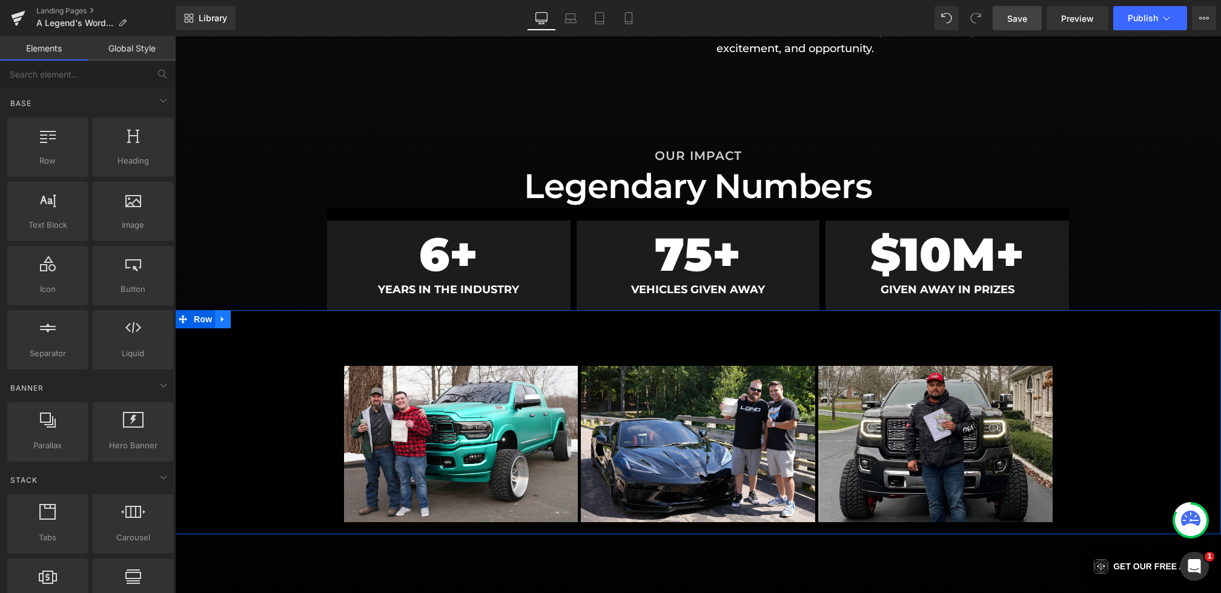
click at [225, 320] on icon at bounding box center [223, 318] width 8 height 9
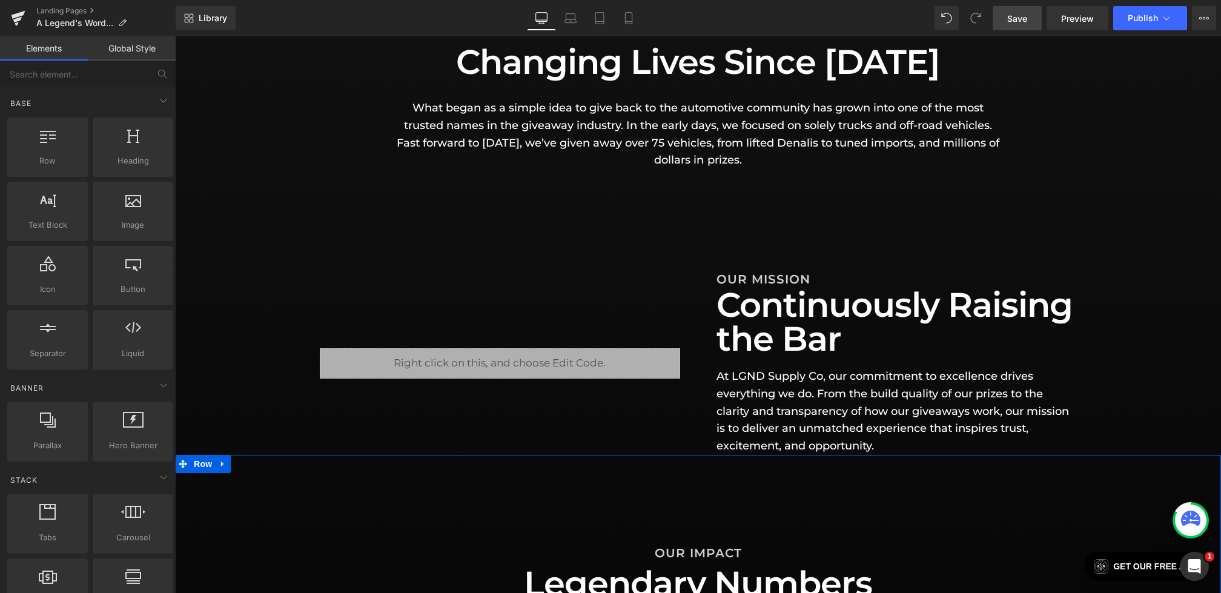
scroll to position [0, 0]
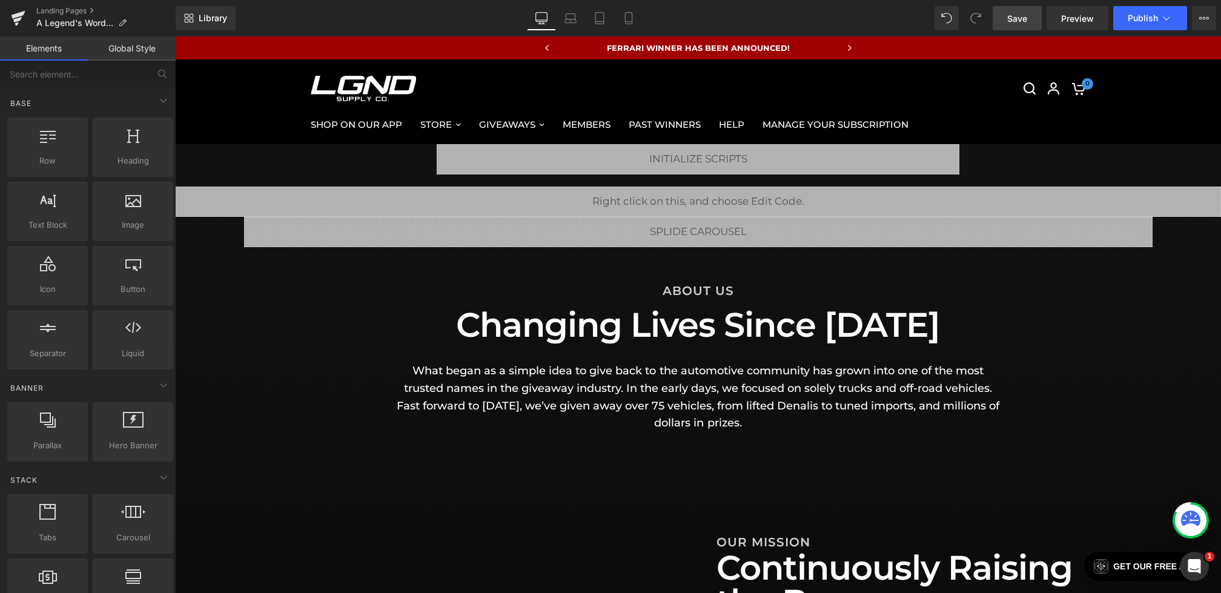
click at [1011, 19] on span "Save" at bounding box center [1017, 18] width 20 height 13
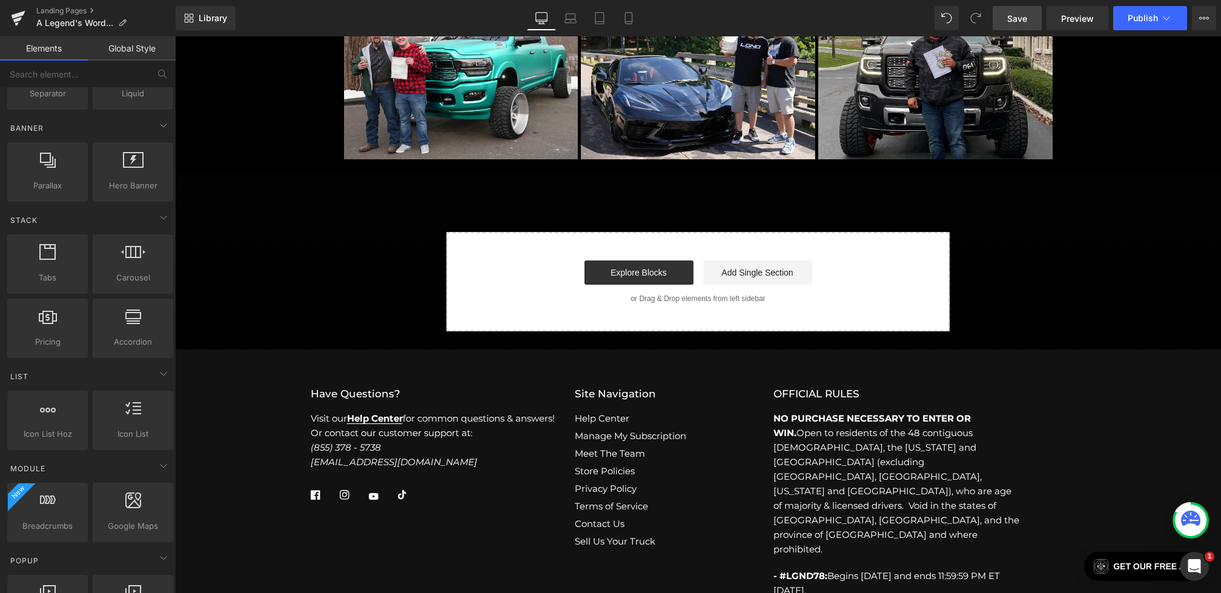
scroll to position [627, 0]
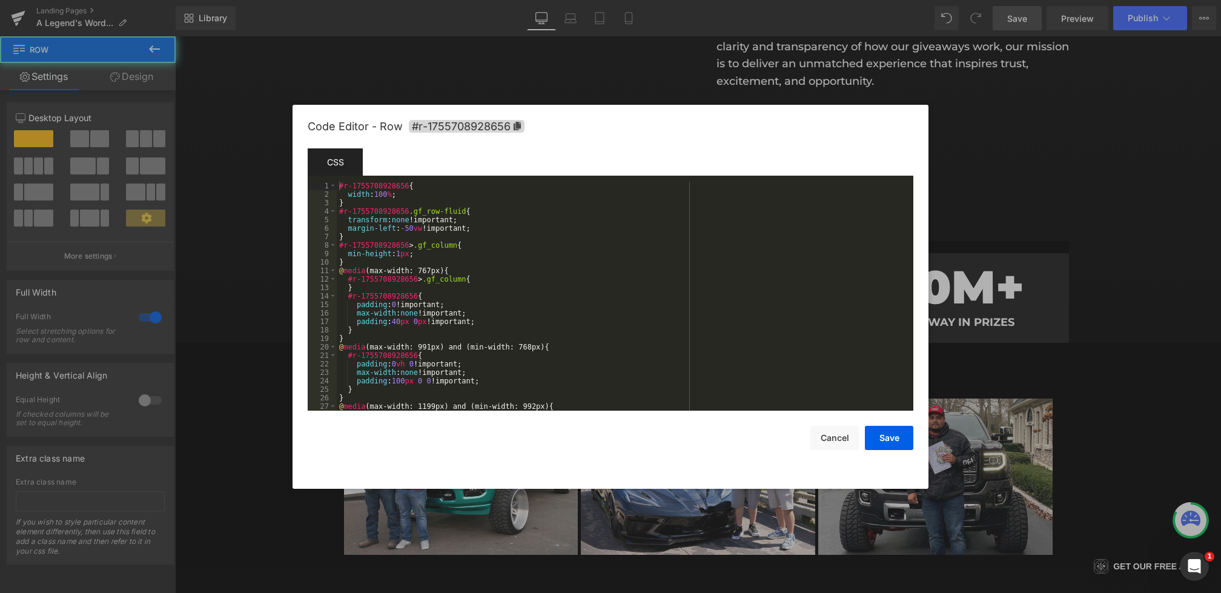
click at [316, 0] on div "Text Block You are previewing how the will restyle your page. You can not edit …" at bounding box center [610, 0] width 1221 height 0
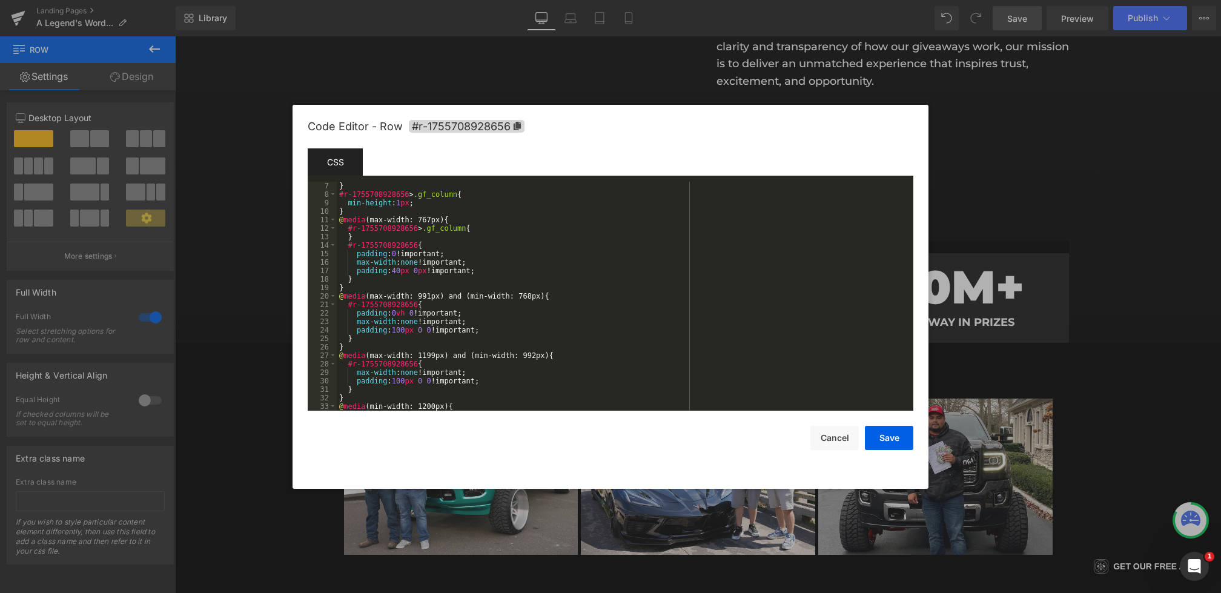
scroll to position [178, 0]
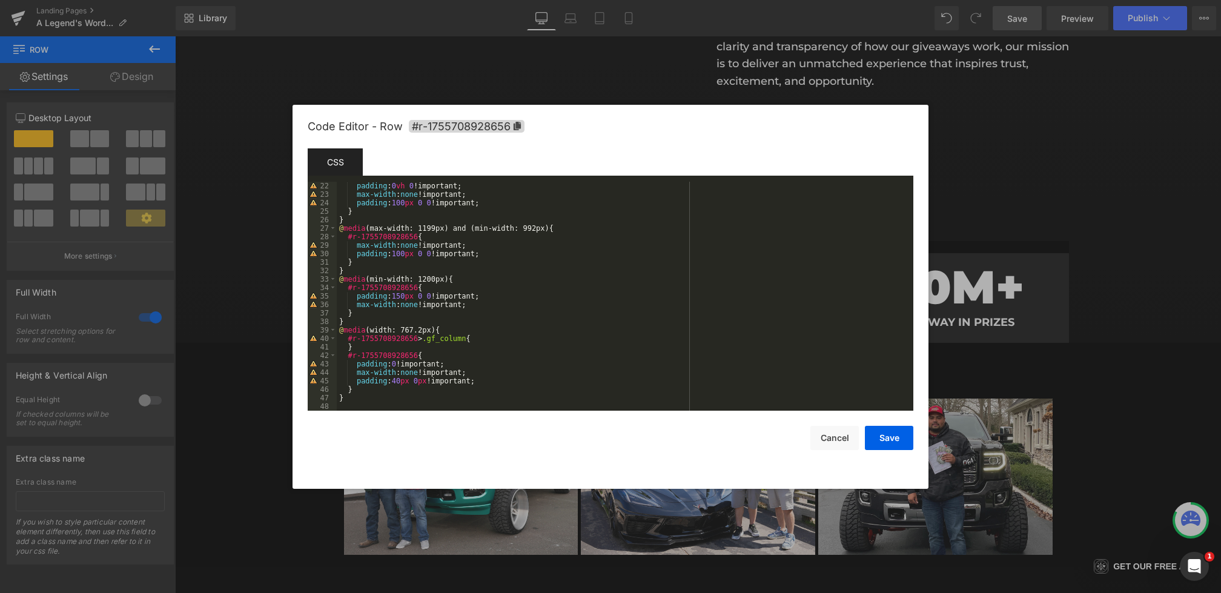
click at [436, 296] on div "padding : 0 vh 0 !important; max-width : none !important; padding : 100 px 0 0 …" at bounding box center [623, 305] width 572 height 246
click at [435, 254] on div "padding : 0 vh 0 !important; max-width : none !important; padding : 100 px 0 0 …" at bounding box center [623, 305] width 572 height 246
click at [434, 207] on div "padding : 0 vh 0 !important; max-width : none !important; padding : 100 px 0 0 …" at bounding box center [623, 305] width 572 height 246
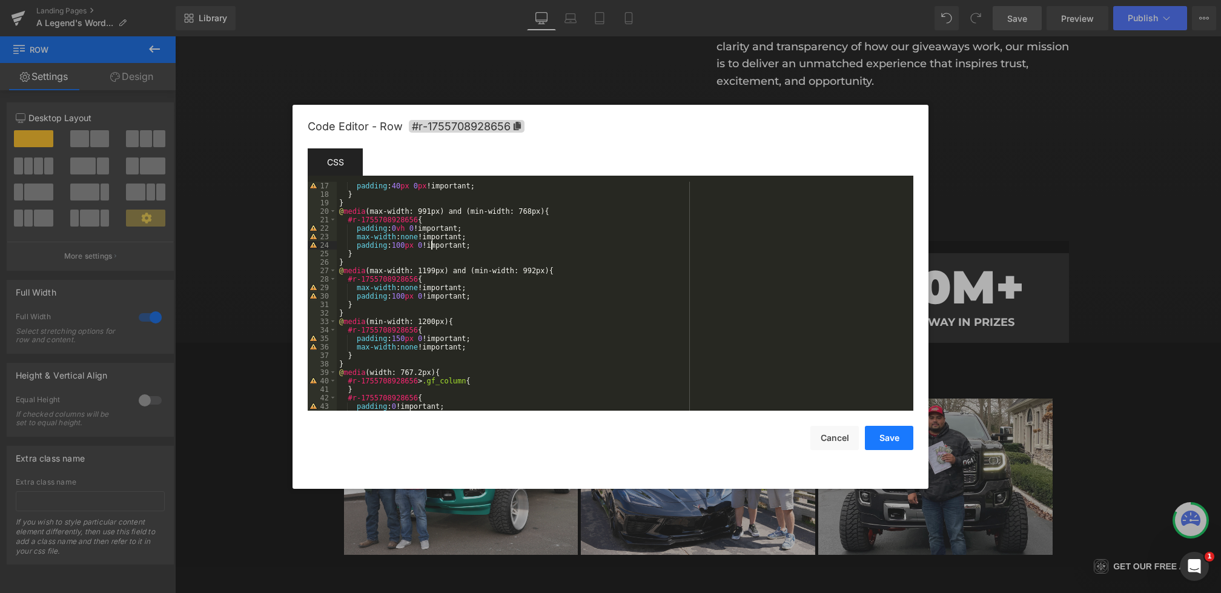
click at [876, 437] on button "Save" at bounding box center [889, 438] width 48 height 24
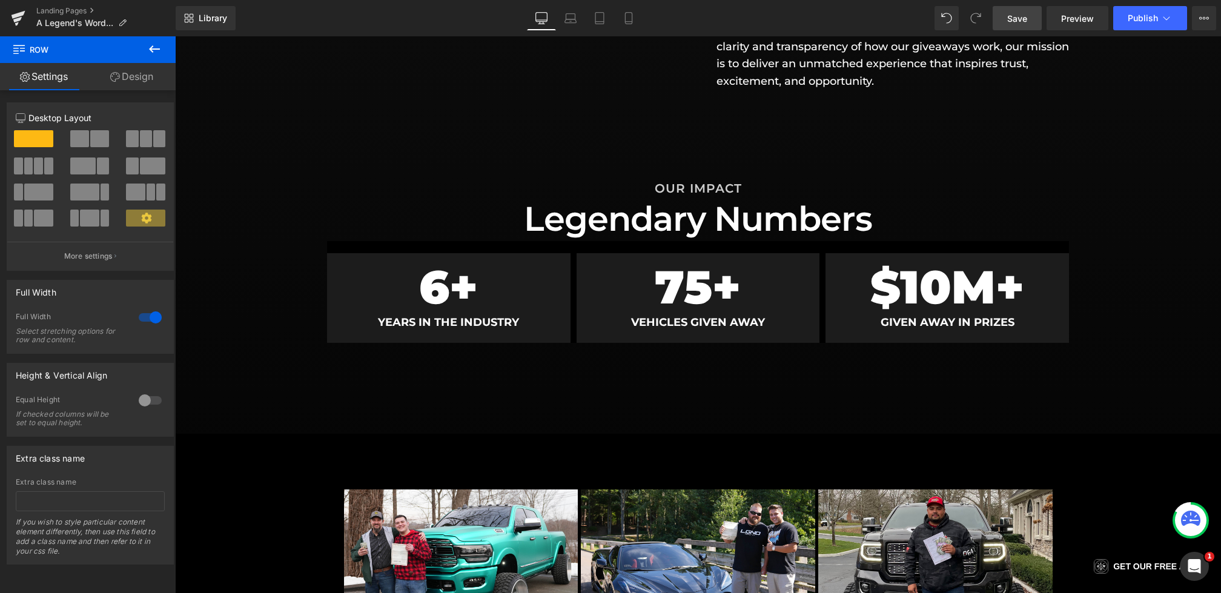
click at [159, 49] on icon at bounding box center [154, 49] width 15 height 15
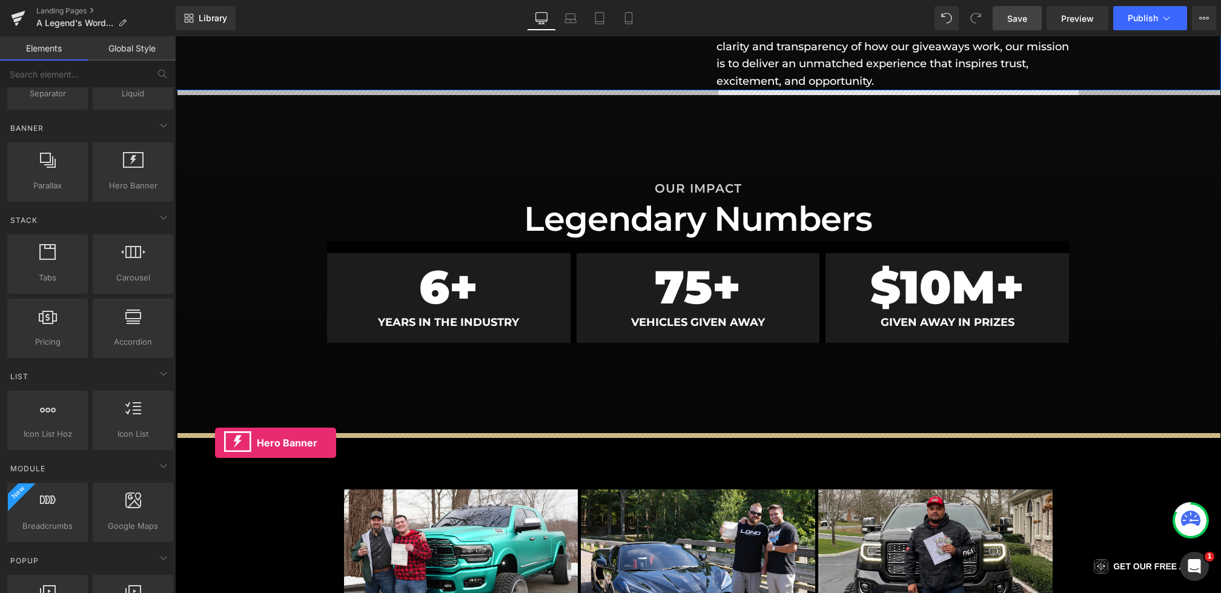
drag, startPoint x: 286, startPoint y: 197, endPoint x: 215, endPoint y: 443, distance: 255.3
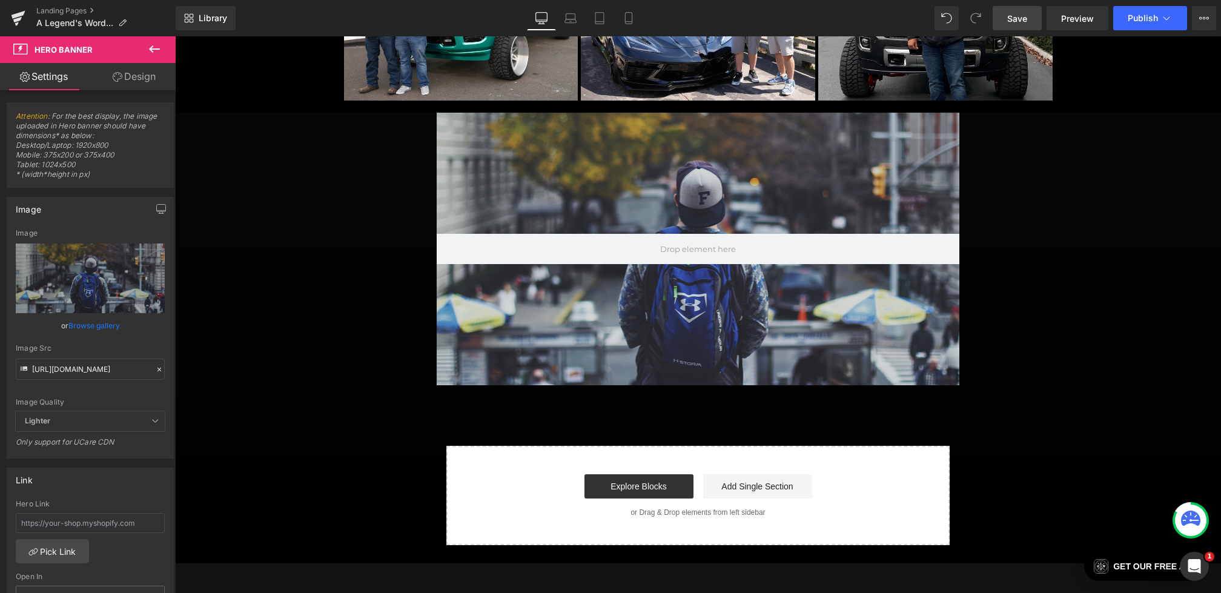
scroll to position [1200, 0]
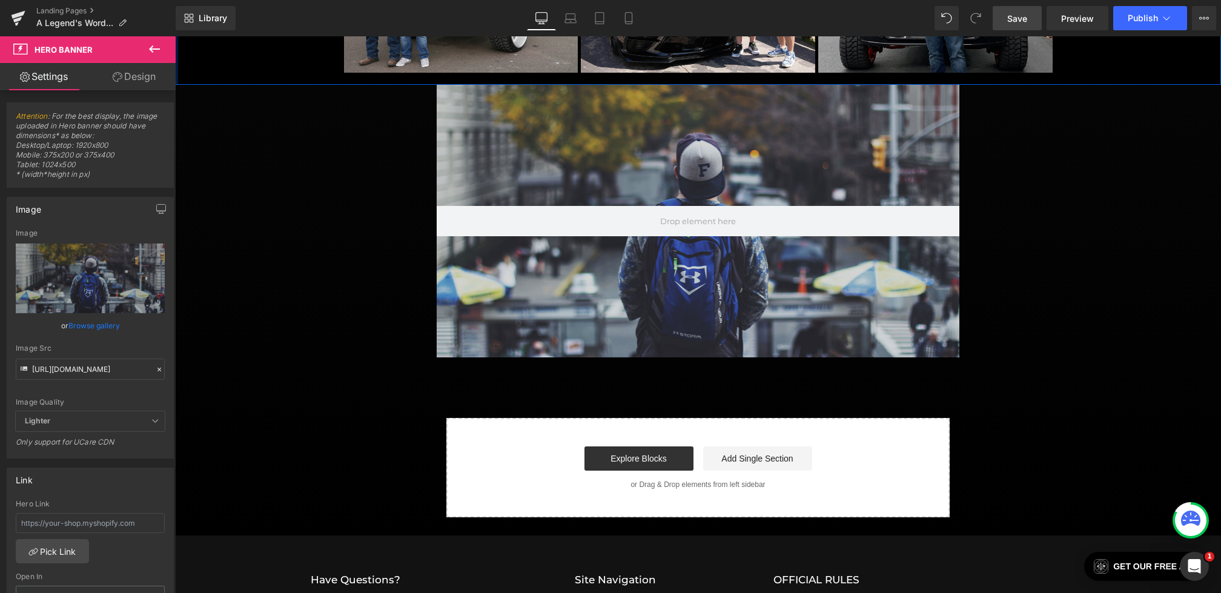
click at [146, 56] on button at bounding box center [154, 49] width 42 height 27
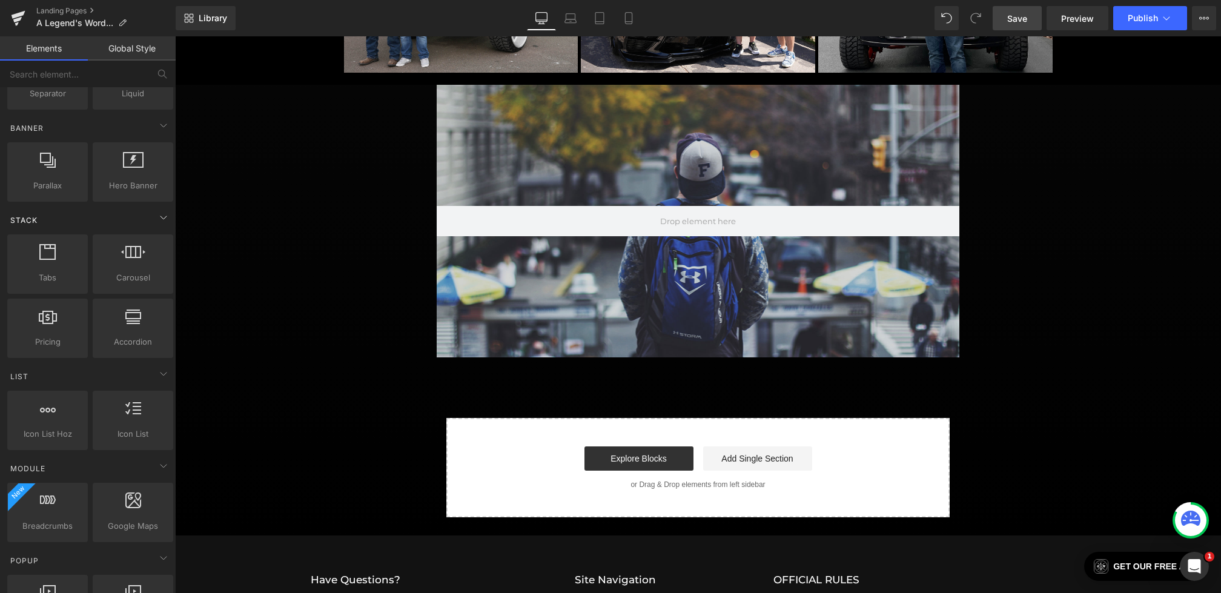
scroll to position [0, 0]
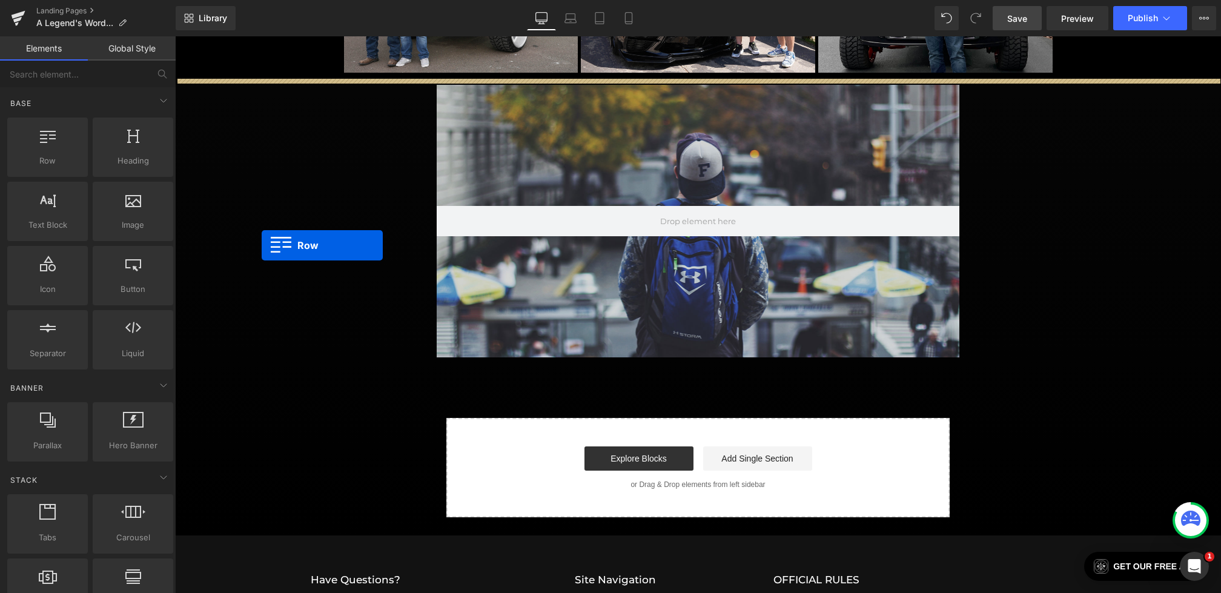
drag, startPoint x: 229, startPoint y: 199, endPoint x: 262, endPoint y: 245, distance: 56.5
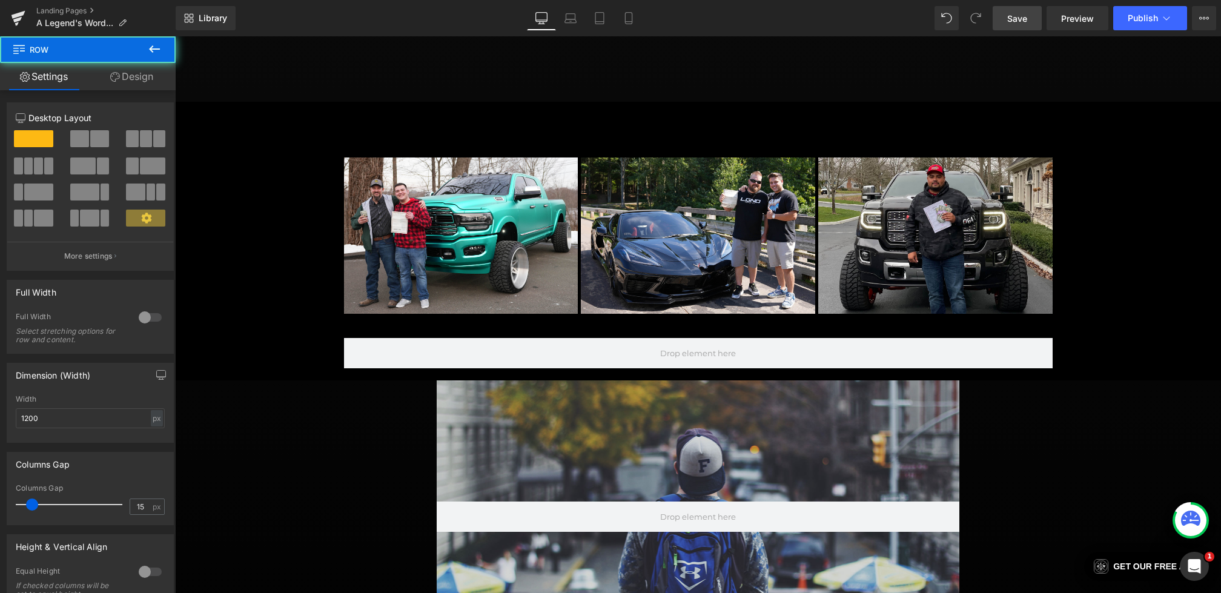
scroll to position [939, 0]
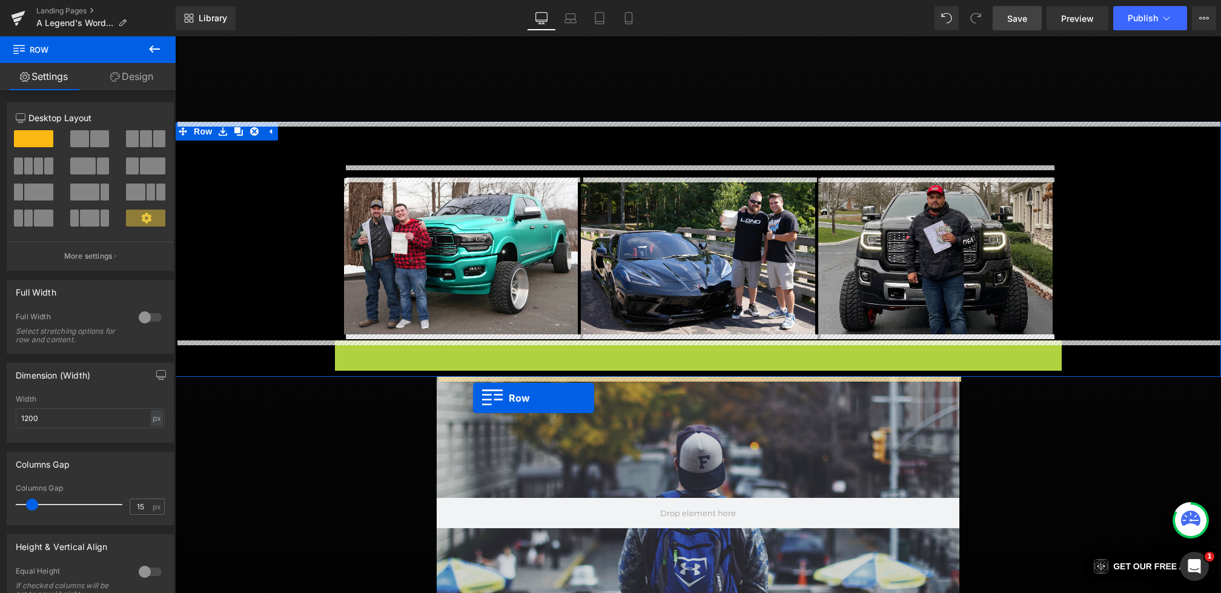
drag, startPoint x: 361, startPoint y: 348, endPoint x: 473, endPoint y: 398, distance: 122.6
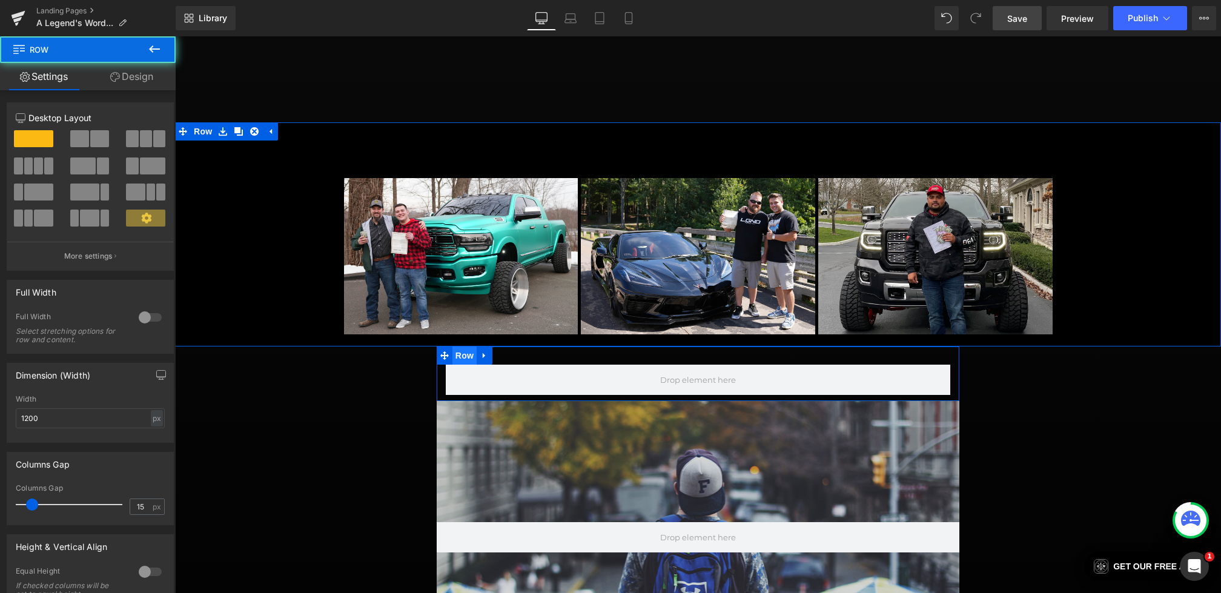
click at [456, 352] on span "Row" at bounding box center [464, 355] width 24 height 18
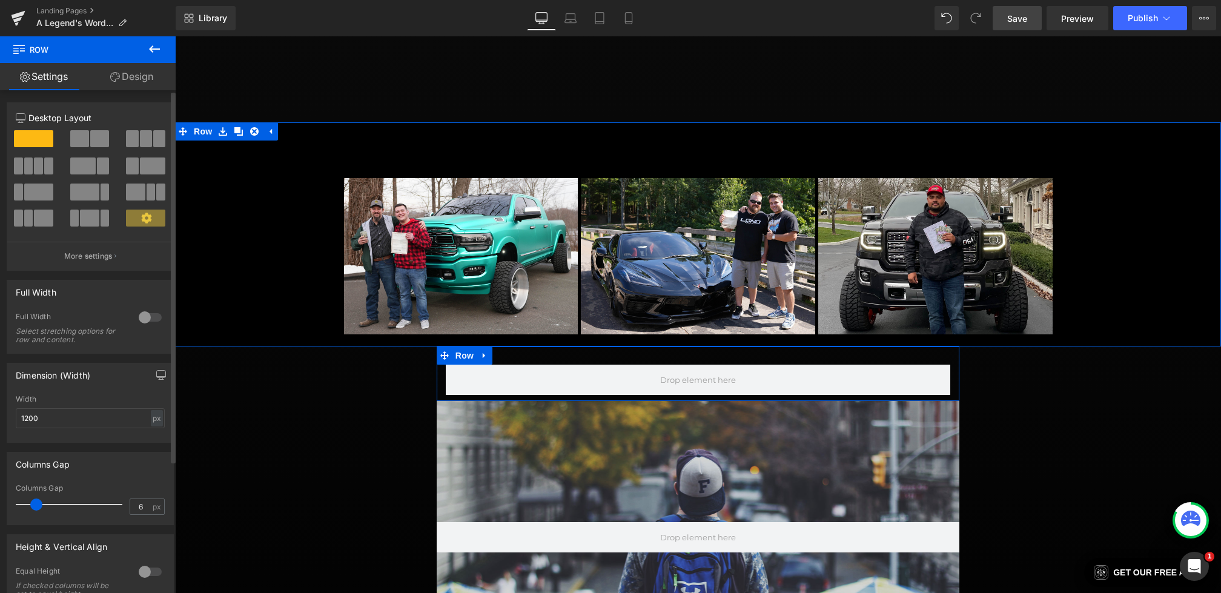
type input "0"
drag, startPoint x: 36, startPoint y: 497, endPoint x: 0, endPoint y: 497, distance: 35.7
click at [0, 497] on div "Columns Gap 0px Columns Gap 0 px" at bounding box center [90, 484] width 181 height 82
click at [125, 74] on link "Design" at bounding box center [132, 76] width 88 height 27
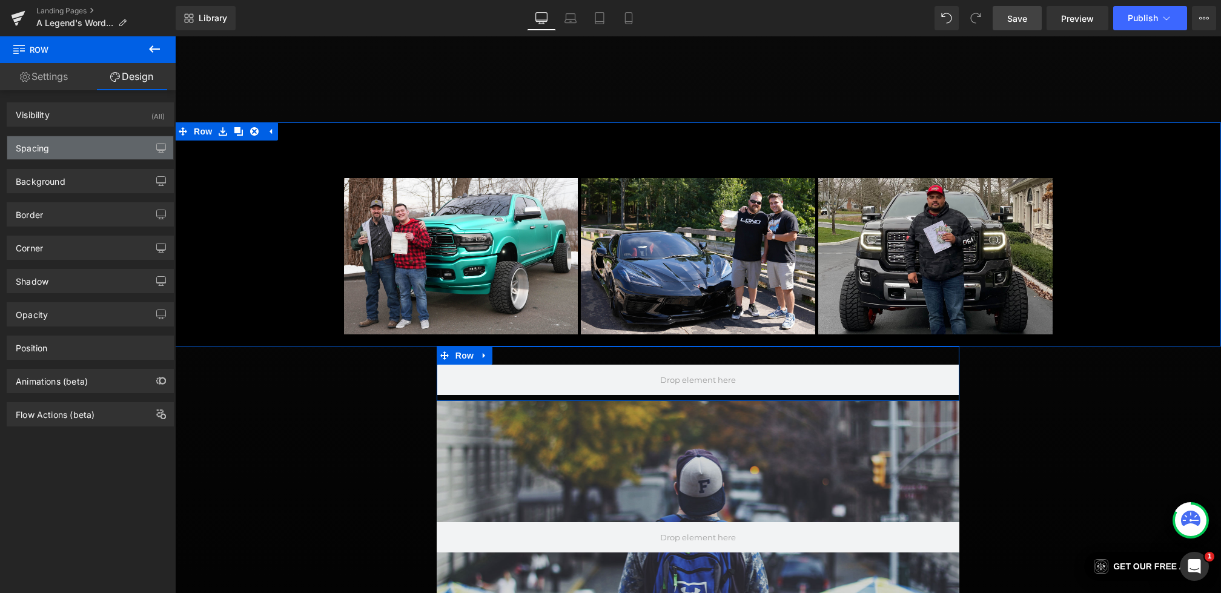
click at [57, 147] on div "Spacing" at bounding box center [90, 147] width 166 height 23
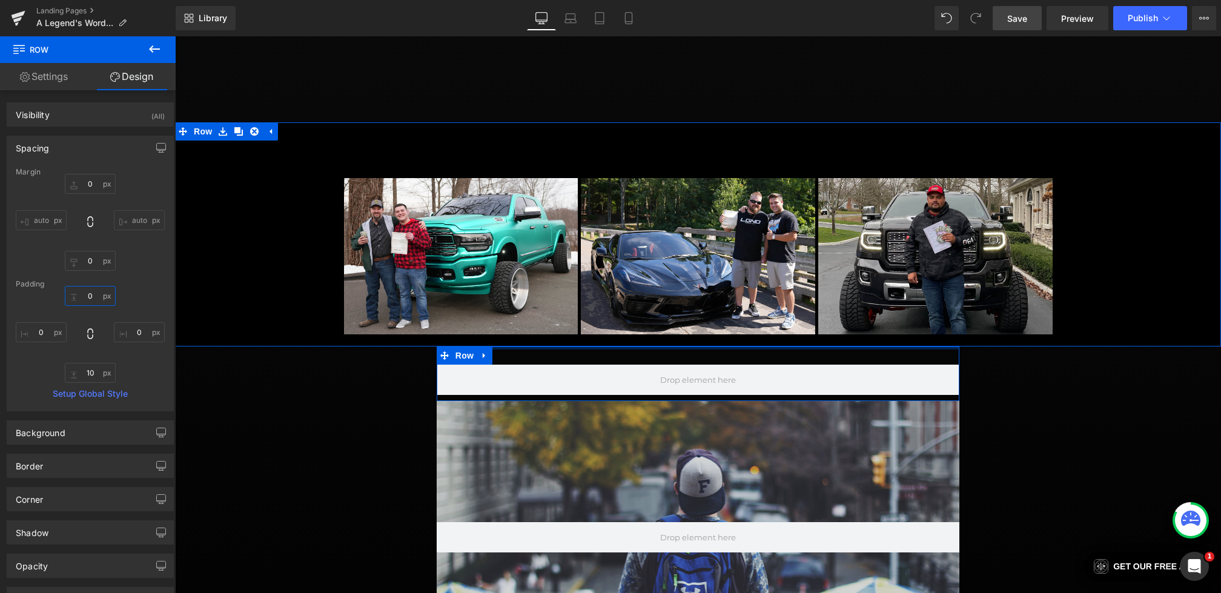
drag, startPoint x: 90, startPoint y: 289, endPoint x: 90, endPoint y: 316, distance: 26.6
click at [90, 316] on div "0px 0 0px 0 10px 10 0px 0" at bounding box center [90, 334] width 149 height 97
type input "0"
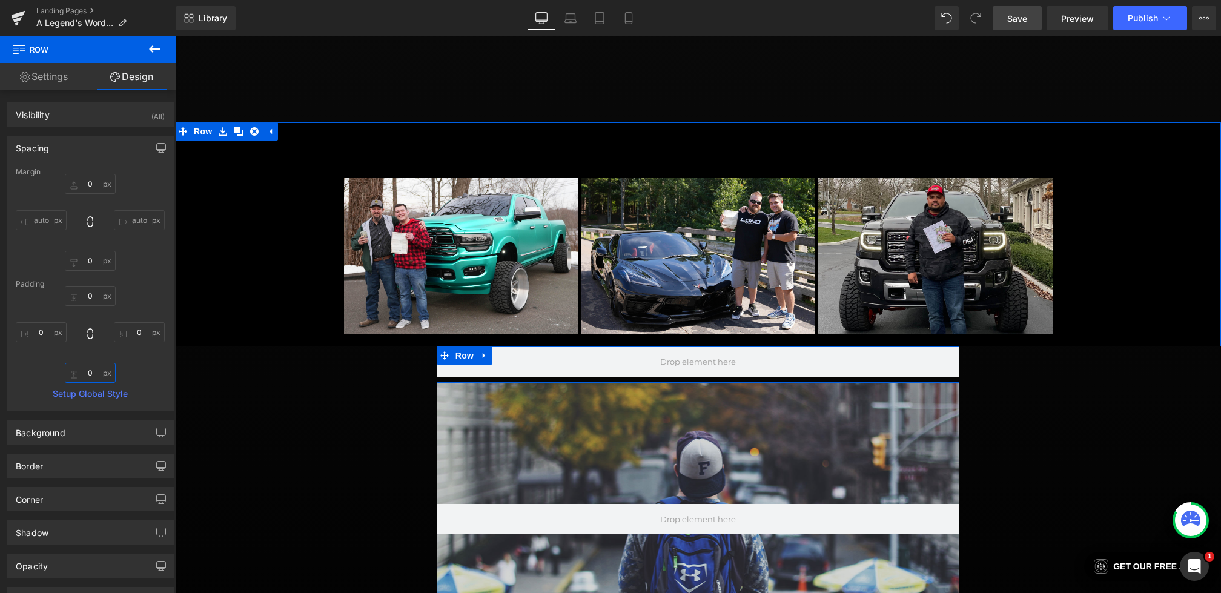
type input "0"
drag, startPoint x: 91, startPoint y: 368, endPoint x: 91, endPoint y: 393, distance: 24.8
click at [91, 393] on div "Margin 0px 0 auto auto 0px 0 auto auto [GEOGRAPHIC_DATA] 0px 0 0px 0 0px 0 0px …" at bounding box center [90, 289] width 166 height 243
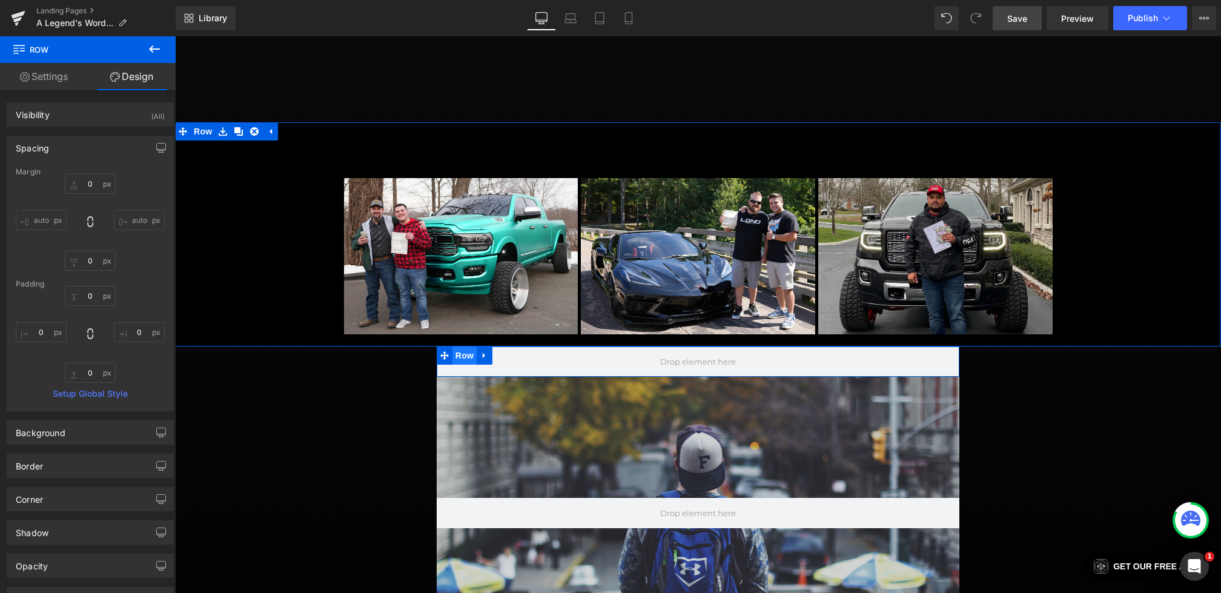
click at [452, 356] on span "Row" at bounding box center [464, 355] width 24 height 18
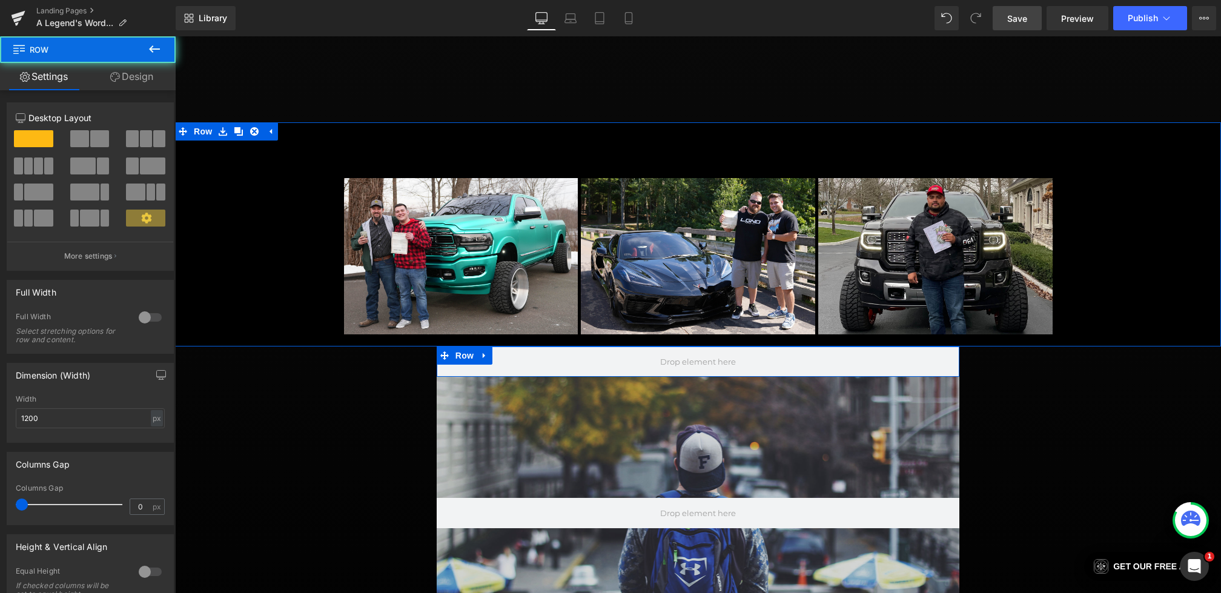
scroll to position [95, 0]
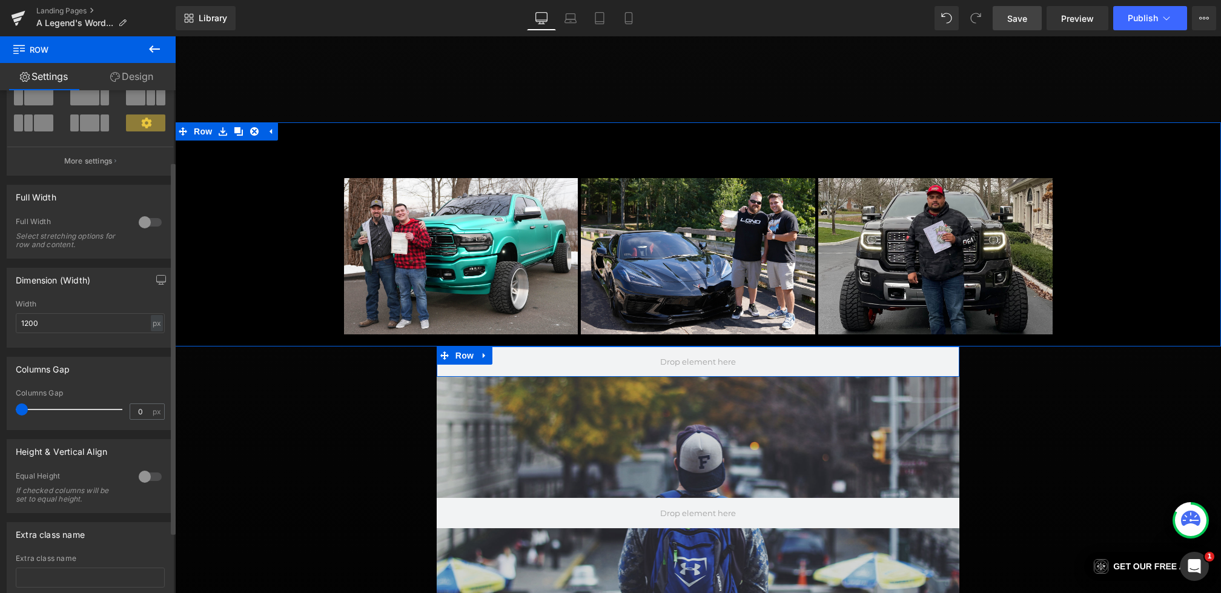
click at [140, 228] on div at bounding box center [150, 222] width 29 height 19
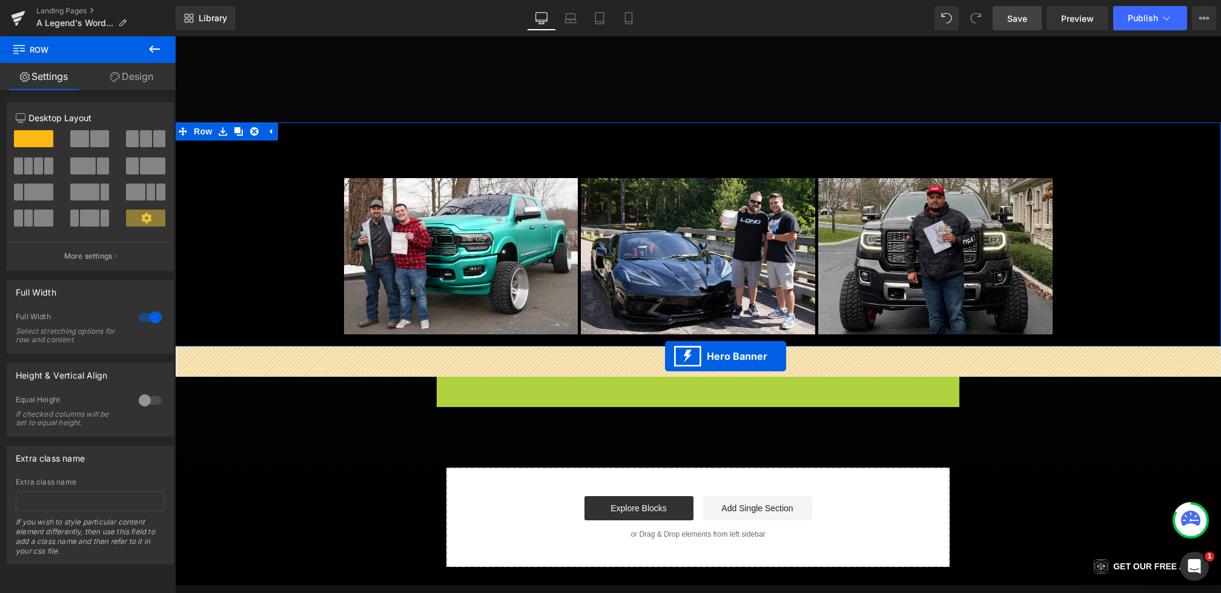
drag, startPoint x: 683, startPoint y: 383, endPoint x: 664, endPoint y: 355, distance: 34.1
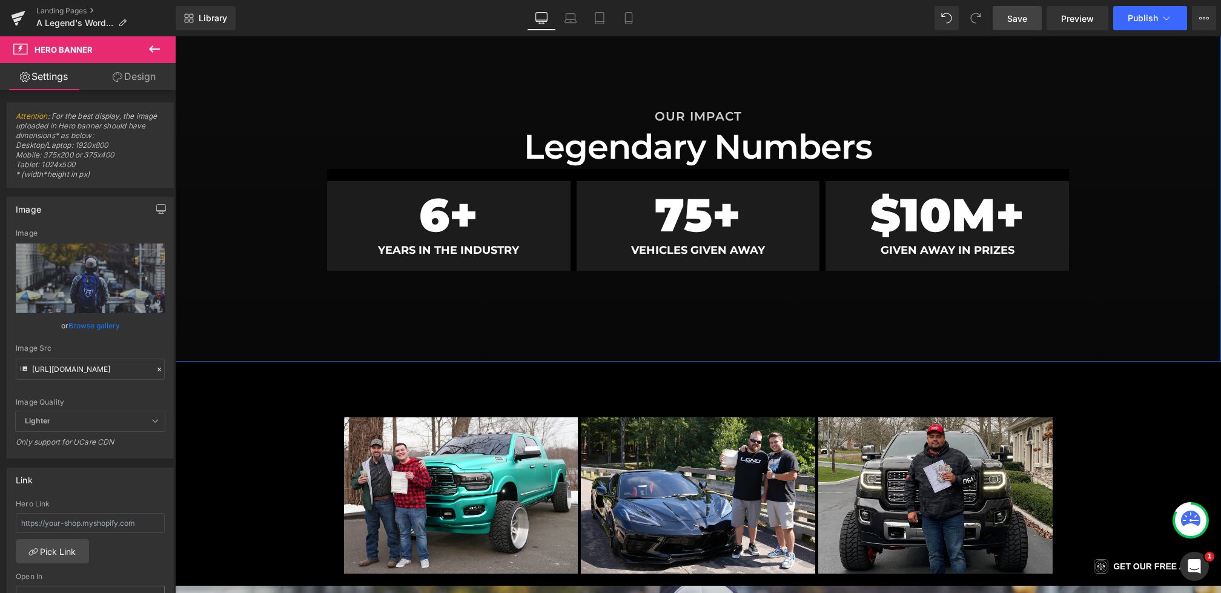
scroll to position [666, 0]
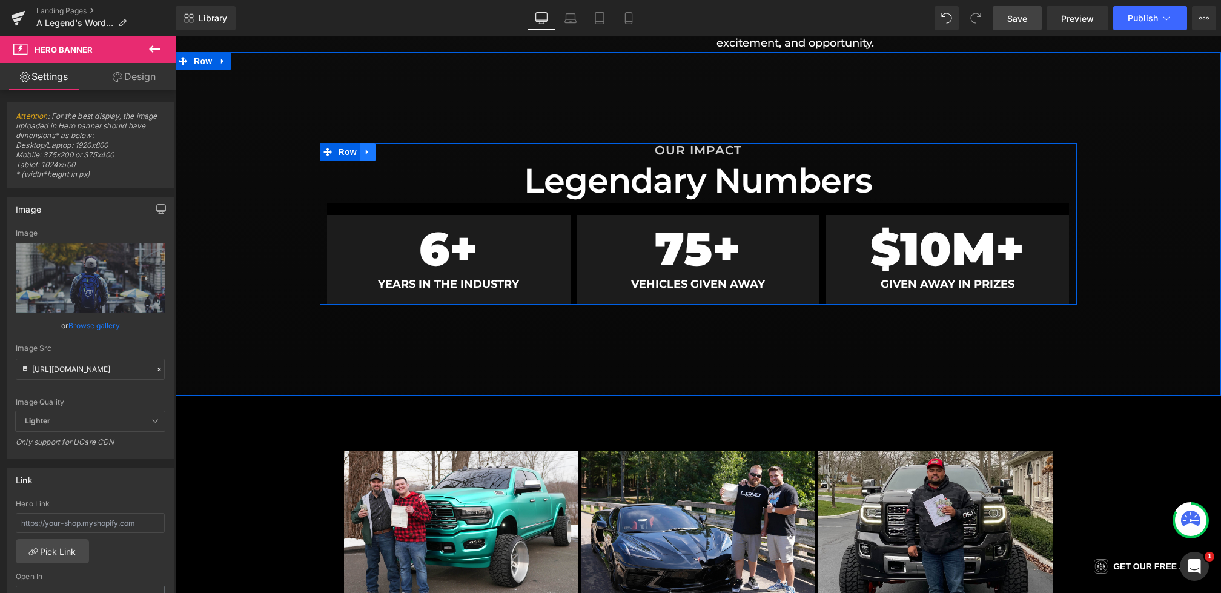
click at [370, 153] on icon at bounding box center [367, 152] width 8 height 9
click at [388, 153] on link at bounding box center [383, 152] width 16 height 18
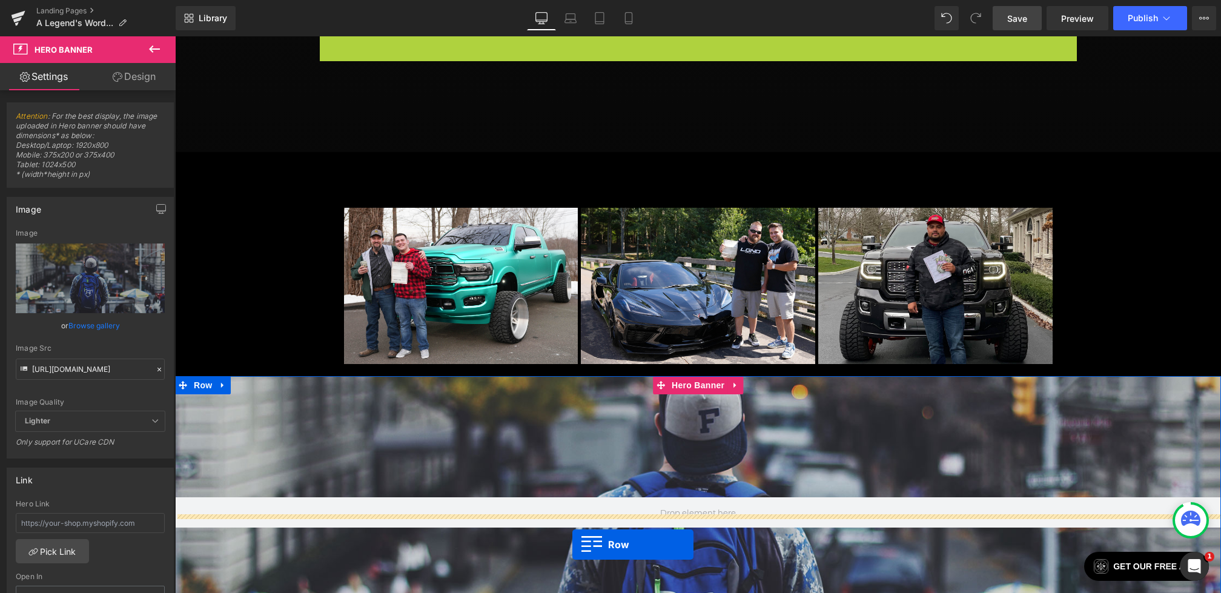
scroll to position [941, 0]
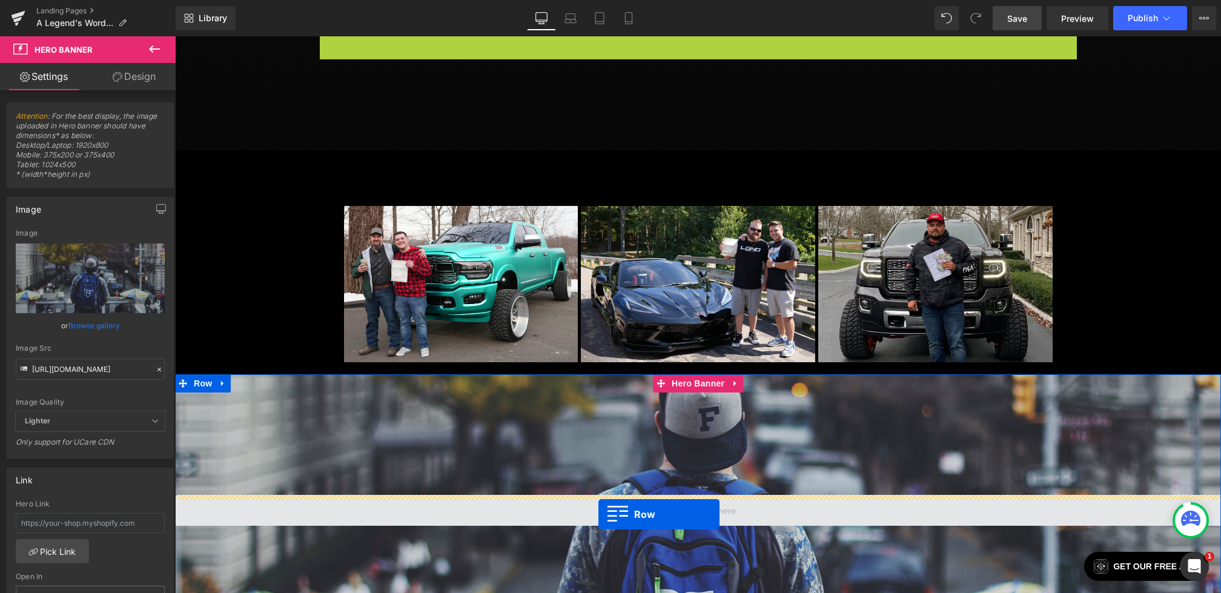
drag, startPoint x: 328, startPoint y: 314, endPoint x: 598, endPoint y: 514, distance: 336.4
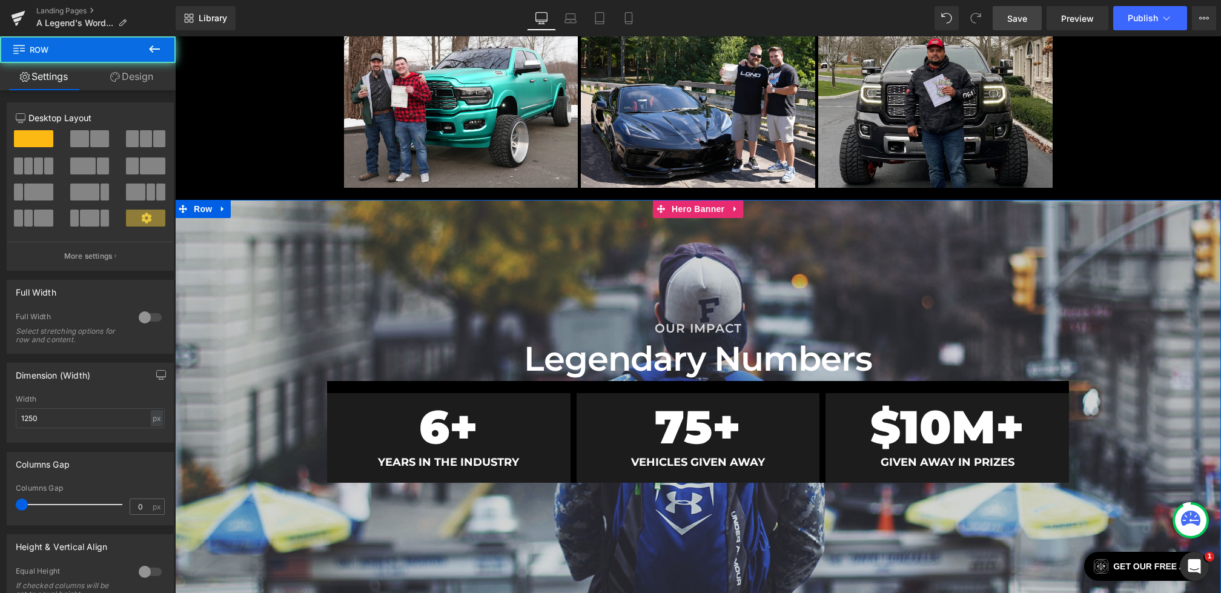
scroll to position [1118, 0]
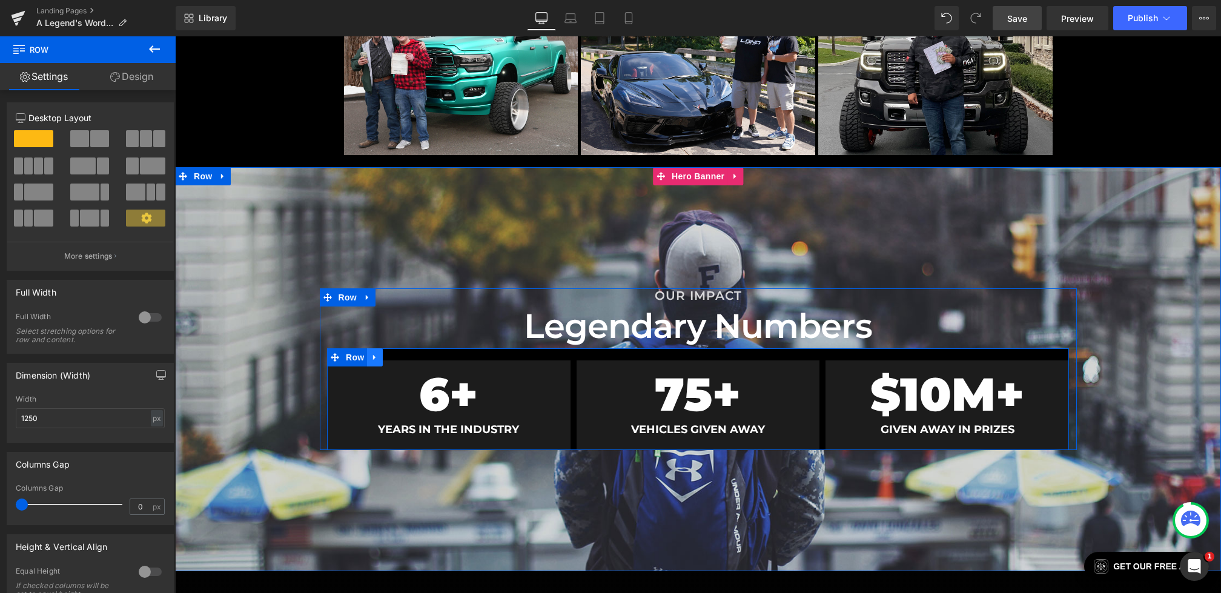
click at [375, 356] on icon at bounding box center [374, 356] width 2 height 5
click at [410, 352] on icon at bounding box center [406, 356] width 8 height 9
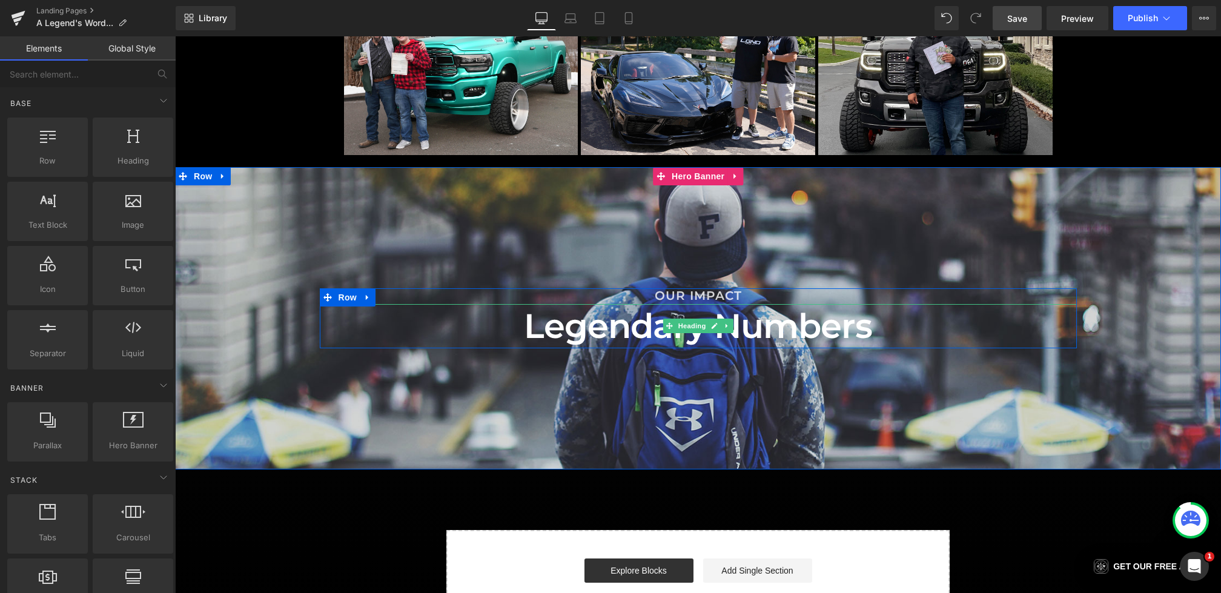
click at [592, 326] on h1 "Legendary Numbers" at bounding box center [698, 326] width 757 height 44
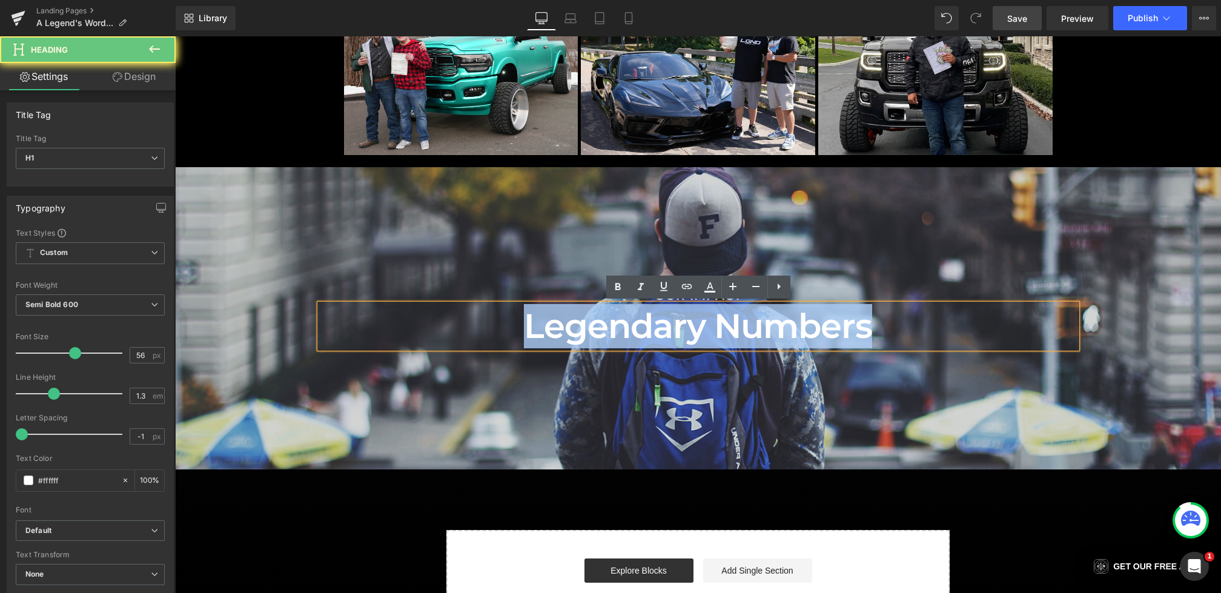
drag, startPoint x: 899, startPoint y: 326, endPoint x: 262, endPoint y: 326, distance: 637.1
click at [262, 326] on span "OUR IMPACT Heading Legendary Numbers Heading Row" at bounding box center [698, 318] width 1046 height 60
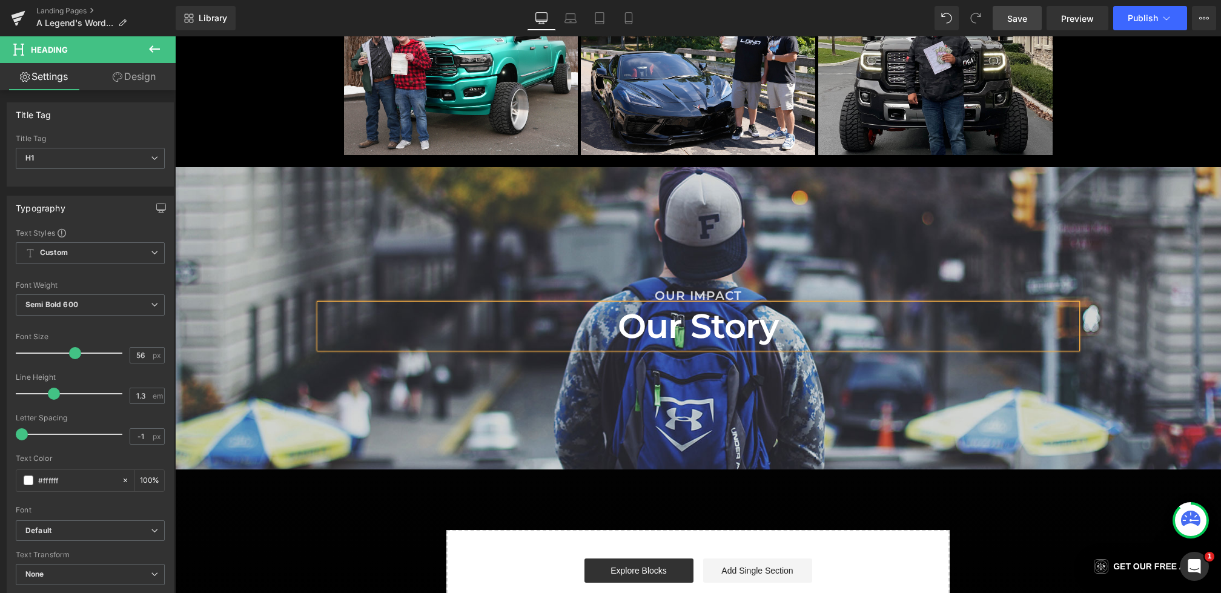
click at [351, 377] on div at bounding box center [698, 318] width 1046 height 302
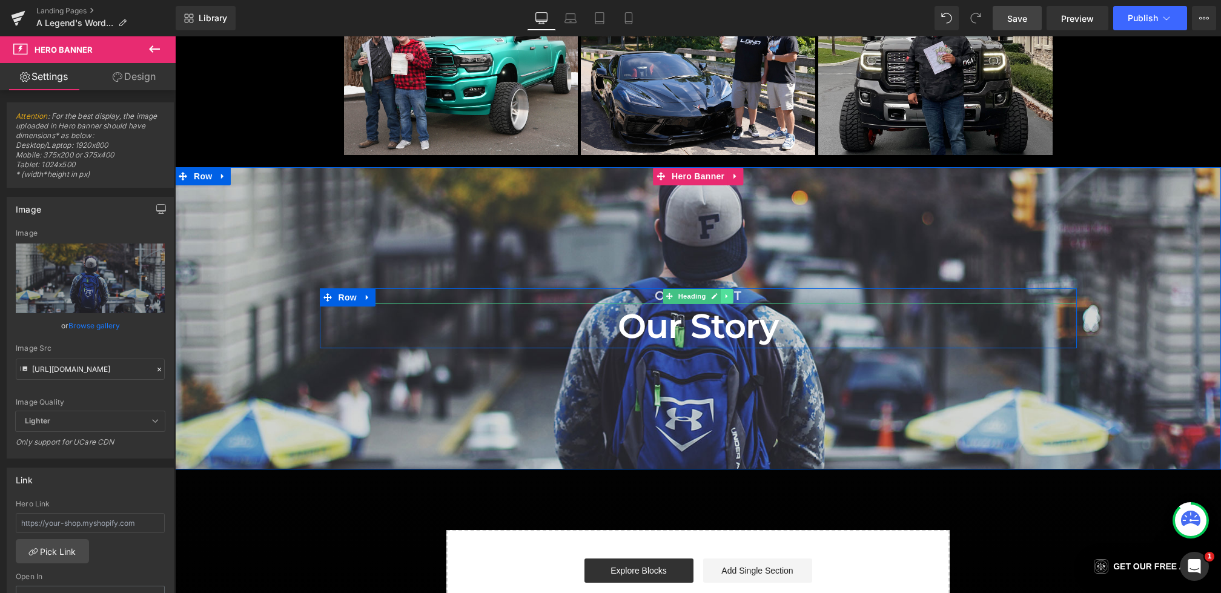
click at [727, 297] on icon at bounding box center [727, 296] width 7 height 7
click at [730, 297] on icon at bounding box center [733, 296] width 7 height 7
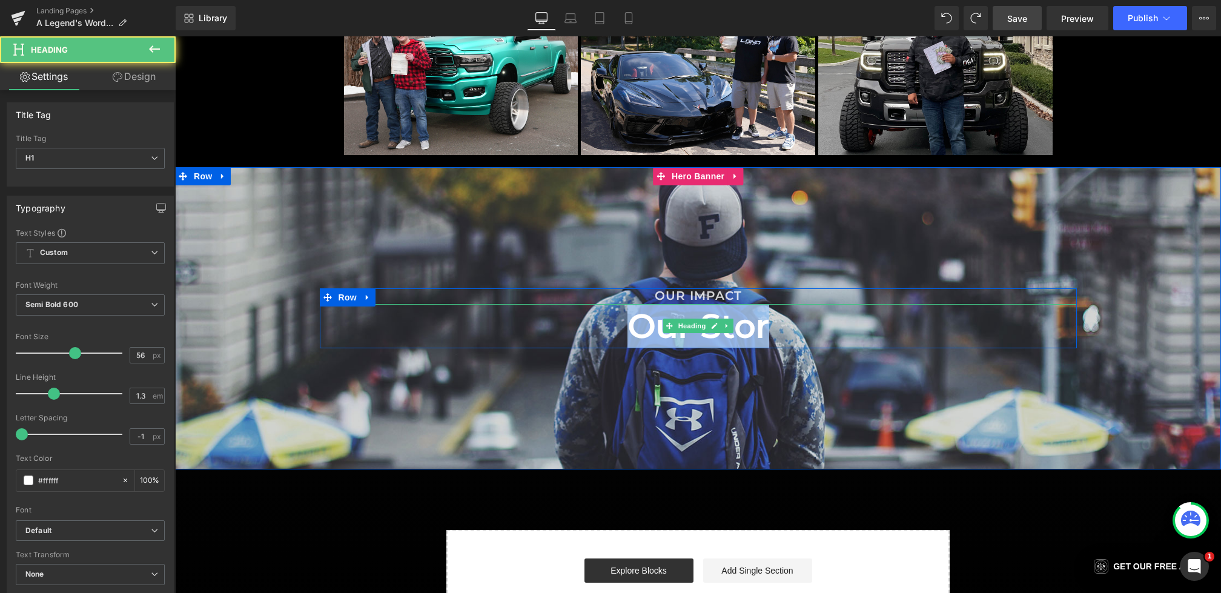
drag, startPoint x: 767, startPoint y: 335, endPoint x: 493, endPoint y: 322, distance: 274.0
click at [493, 322] on h1 "Our Stor" at bounding box center [698, 326] width 757 height 44
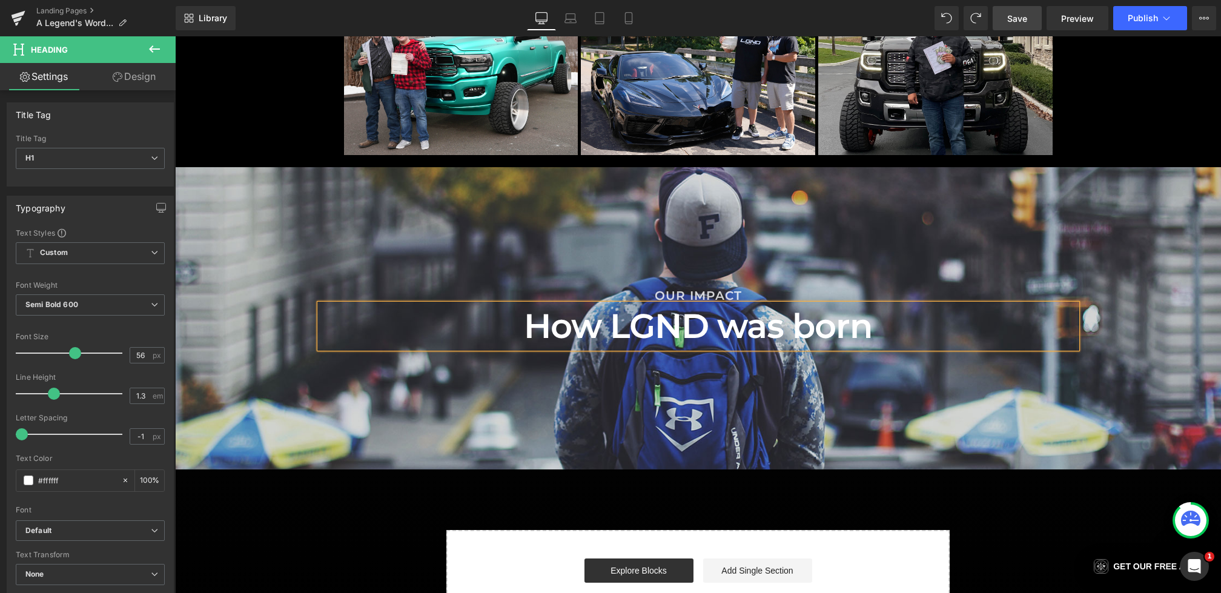
click at [755, 332] on h1 "How LGND was born" at bounding box center [698, 326] width 757 height 44
click at [823, 335] on h1 "How LGND Was born" at bounding box center [698, 326] width 757 height 44
click at [881, 403] on div at bounding box center [698, 318] width 1046 height 302
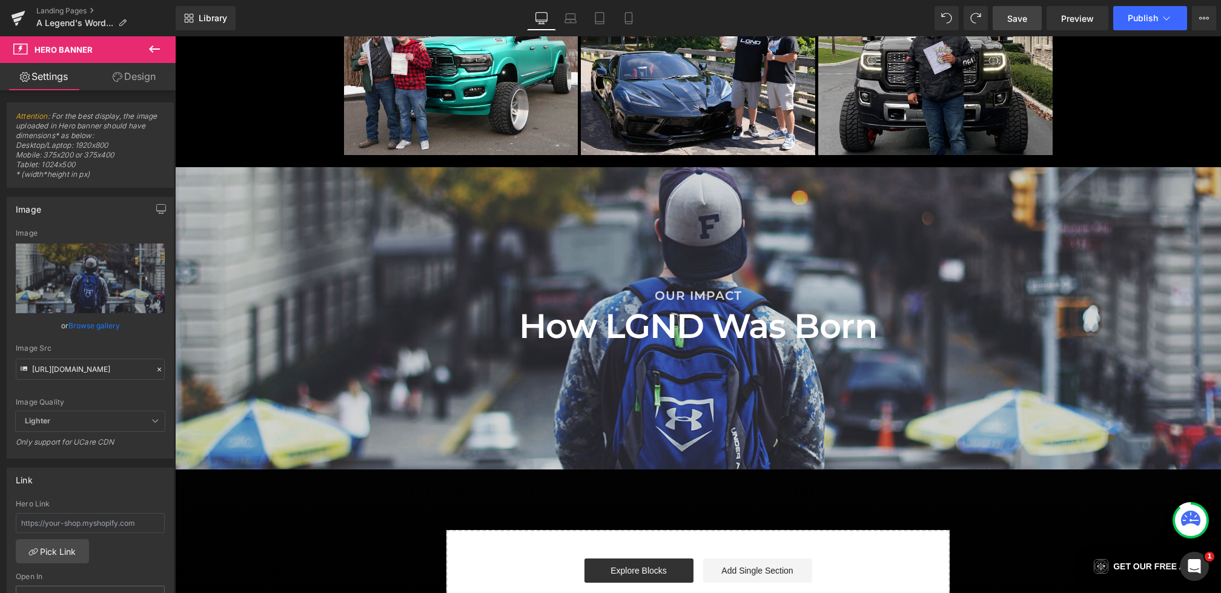
click at [1021, 18] on span "Save" at bounding box center [1017, 18] width 20 height 13
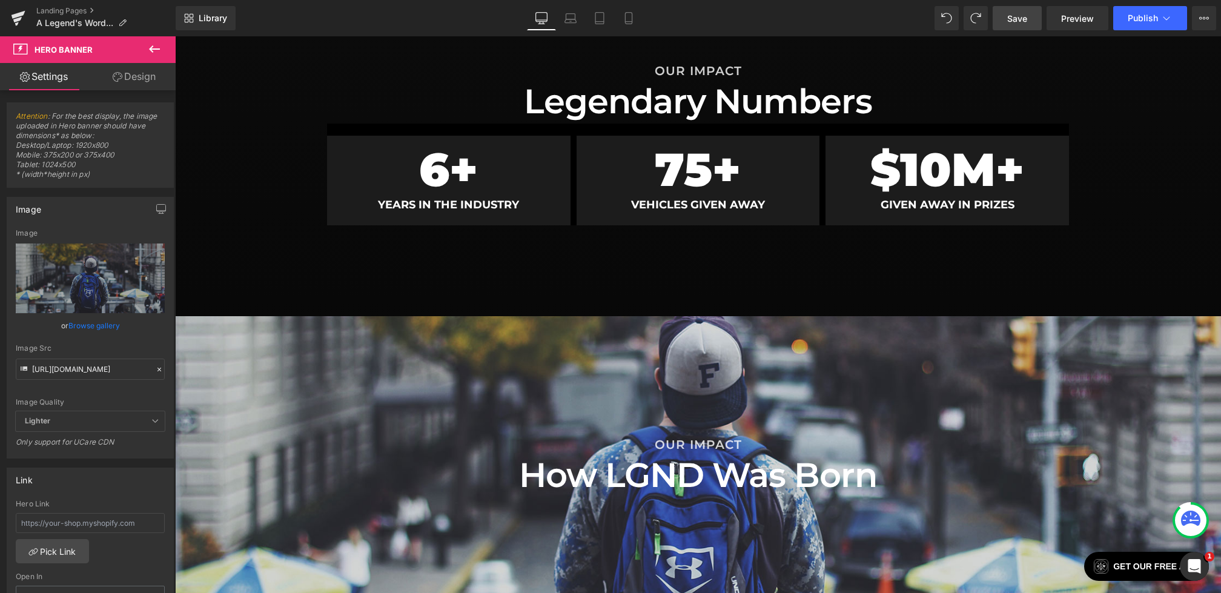
scroll to position [804, 0]
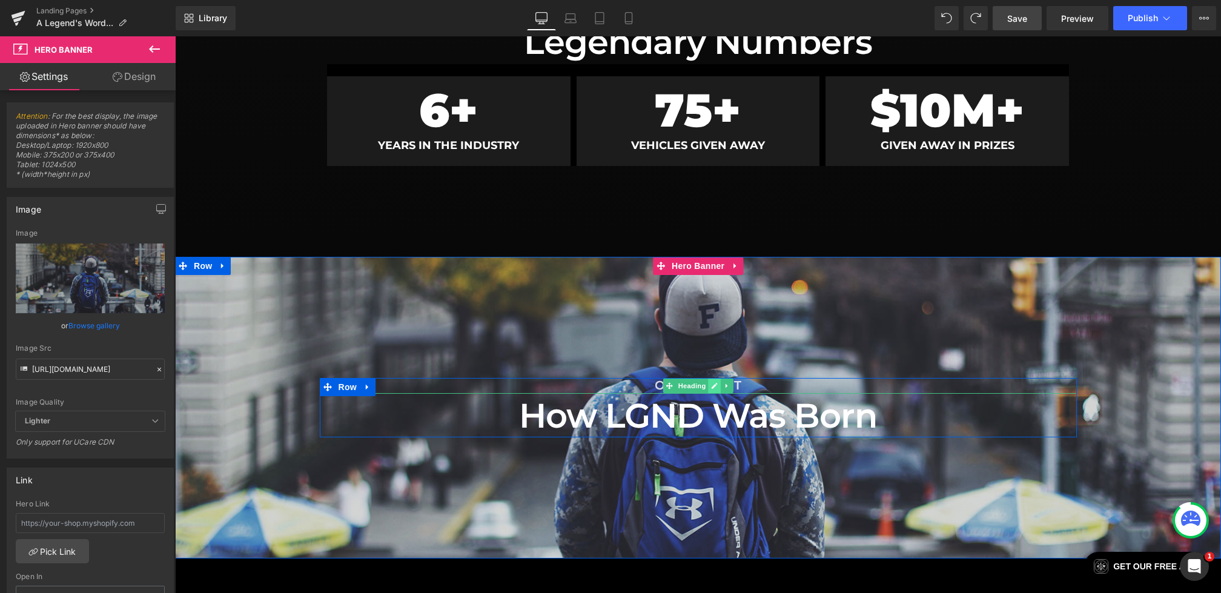
click at [715, 385] on icon at bounding box center [715, 386] width 6 height 6
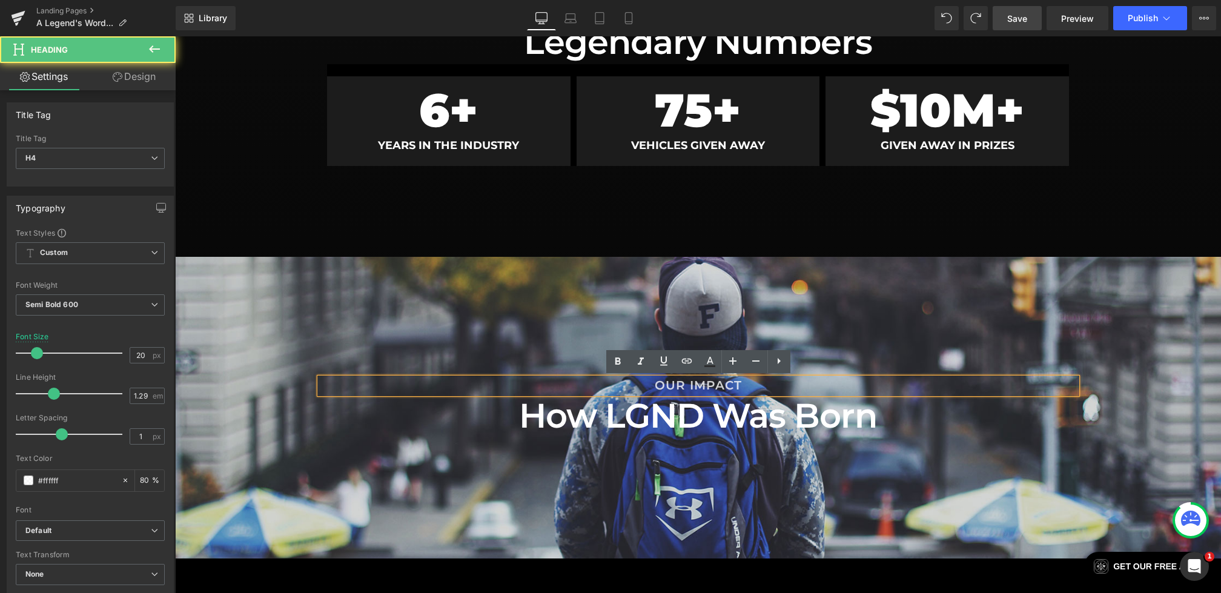
click at [765, 385] on h4 "OUR IMPACT" at bounding box center [698, 386] width 757 height 16
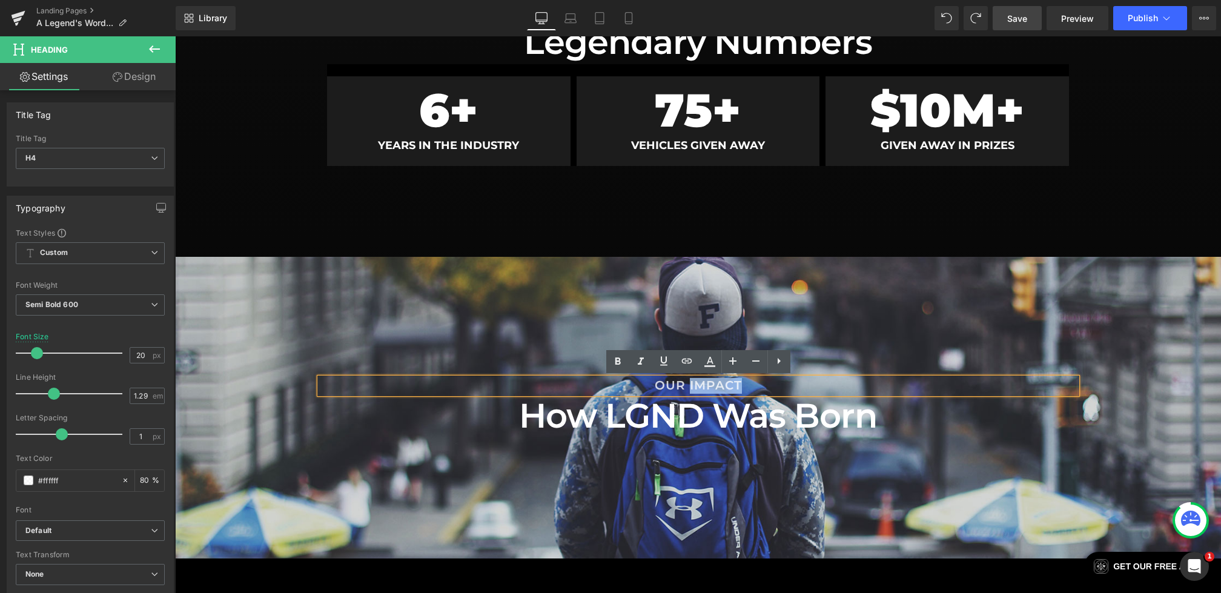
drag, startPoint x: 799, startPoint y: 383, endPoint x: 690, endPoint y: 382, distance: 109.0
click at [690, 382] on h4 "OUR IMPACT" at bounding box center [698, 386] width 757 height 16
click at [788, 336] on div at bounding box center [698, 408] width 1046 height 302
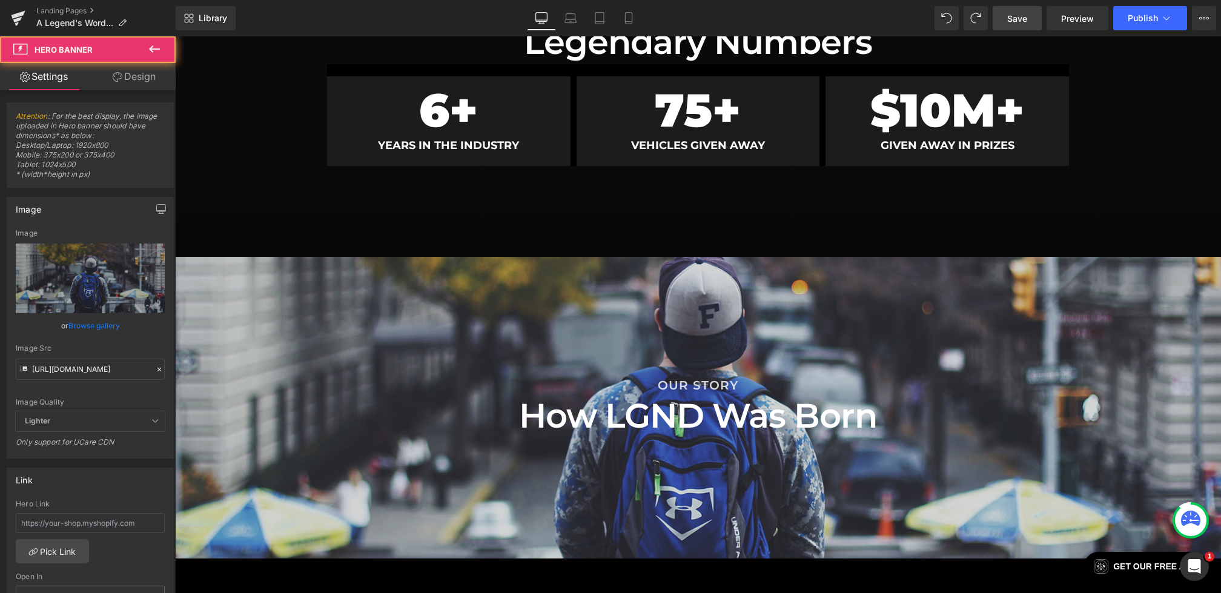
click at [1019, 23] on span "Save" at bounding box center [1017, 18] width 20 height 13
click at [684, 269] on span "Hero Banner" at bounding box center [698, 266] width 47 height 15
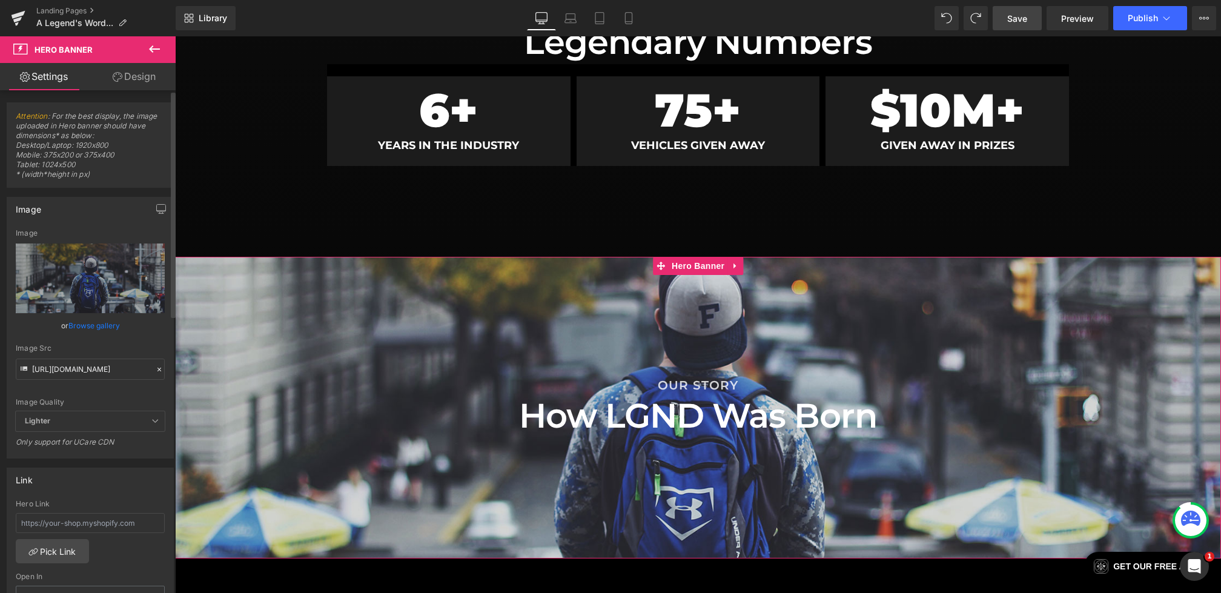
click at [156, 368] on icon at bounding box center [159, 369] width 8 height 8
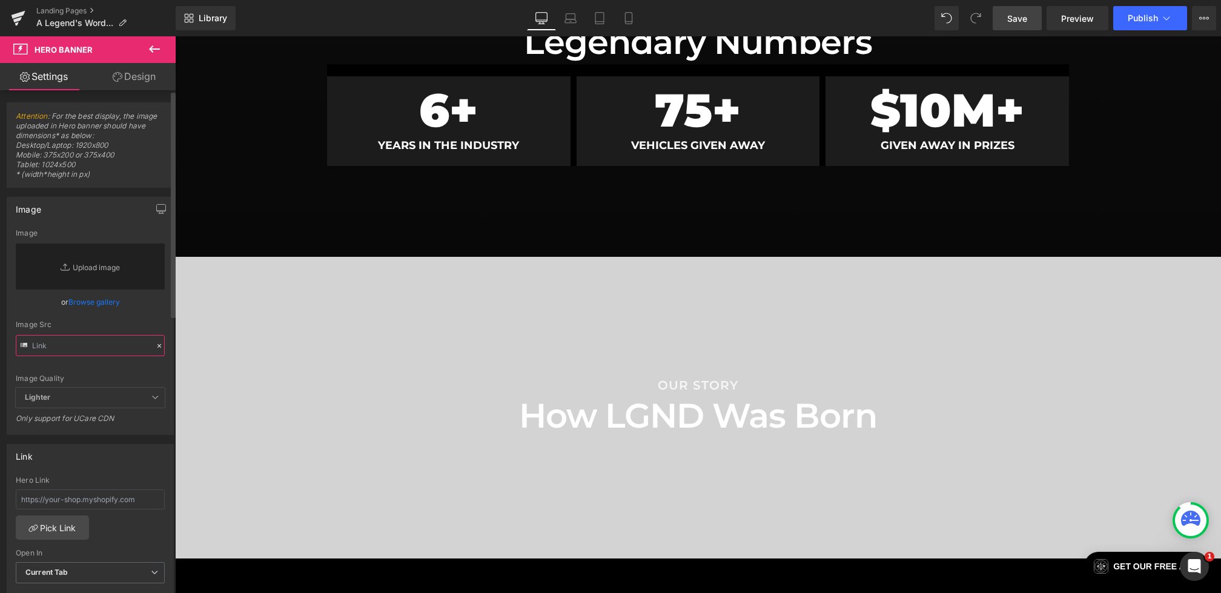
click at [104, 352] on input "text" at bounding box center [90, 345] width 149 height 21
paste input "[URL][DOMAIN_NAME]"
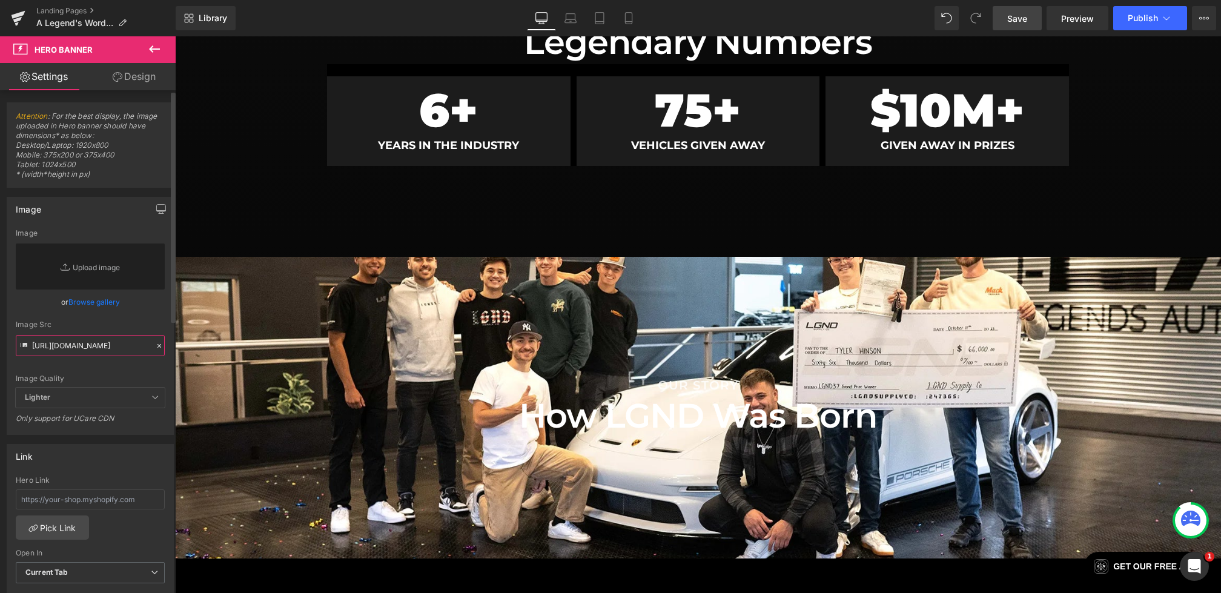
type input "[URL][DOMAIN_NAME]"
click at [132, 329] on div "Image Src [URL][DOMAIN_NAME]" at bounding box center [90, 338] width 149 height 36
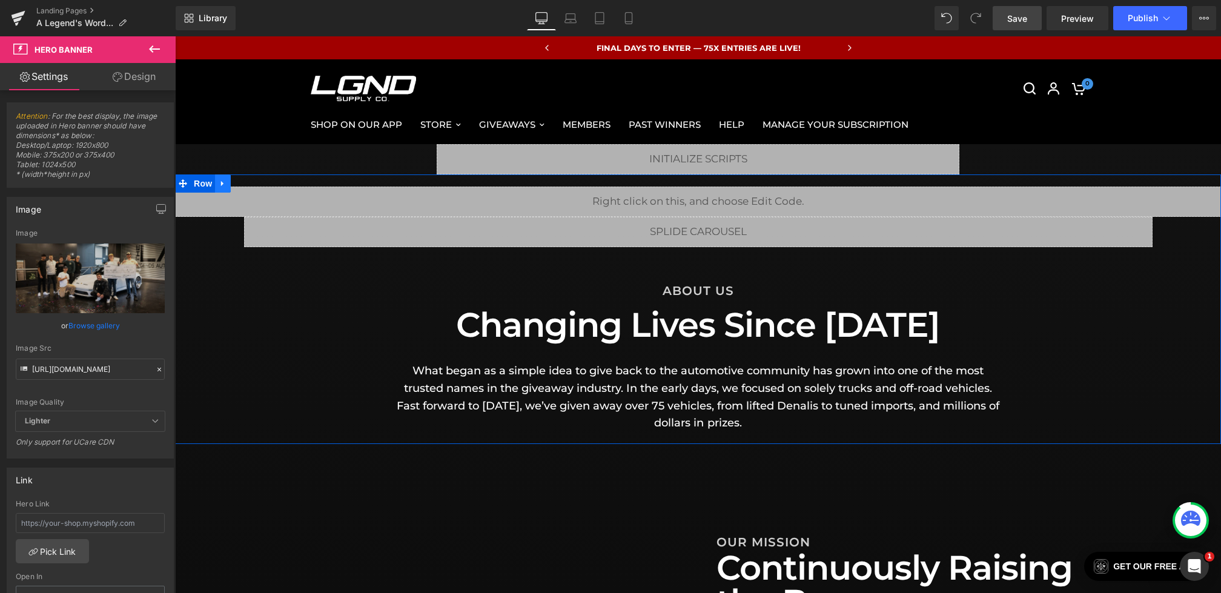
click at [222, 185] on icon at bounding box center [222, 183] width 2 height 5
click at [240, 185] on icon at bounding box center [238, 183] width 8 height 8
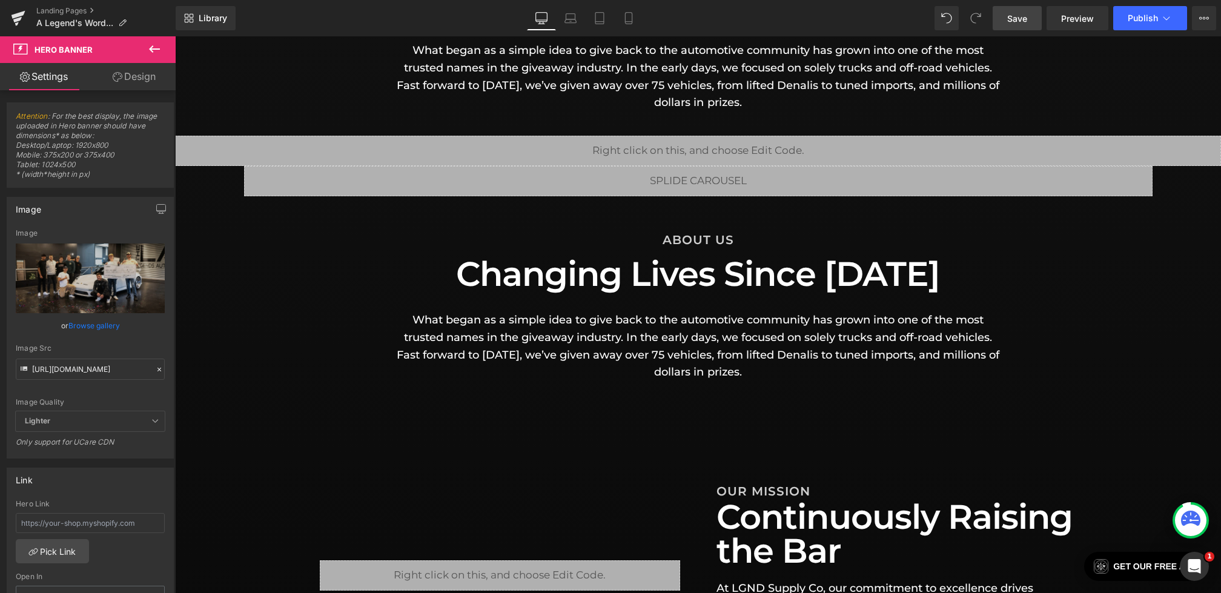
scroll to position [359, 0]
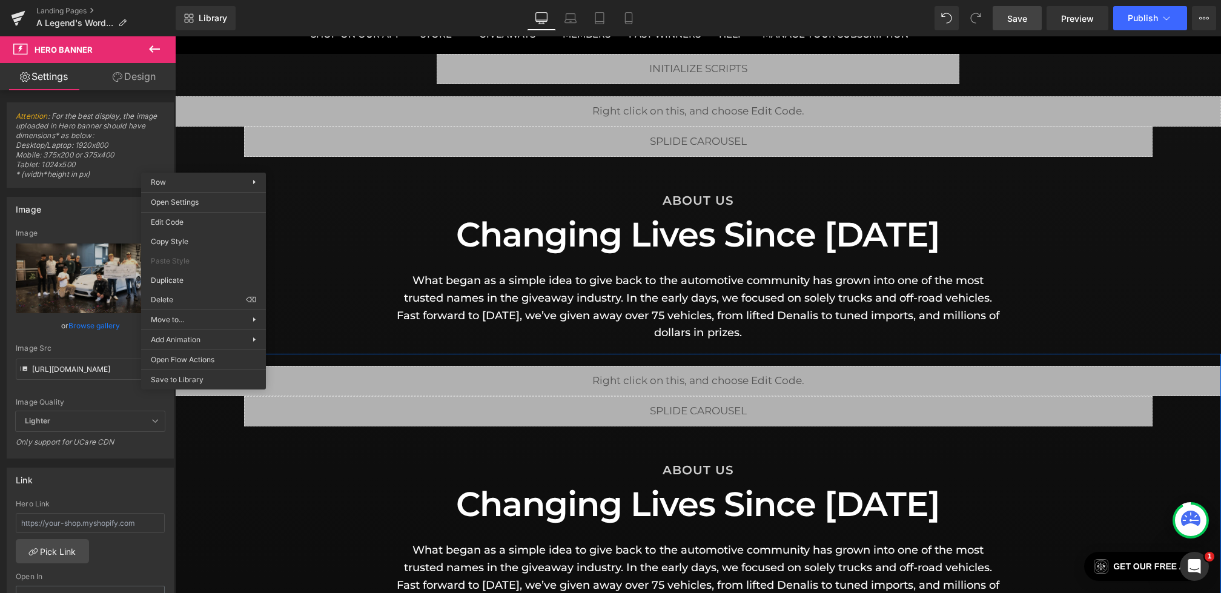
drag, startPoint x: 511, startPoint y: 373, endPoint x: 336, endPoint y: 337, distance: 178.8
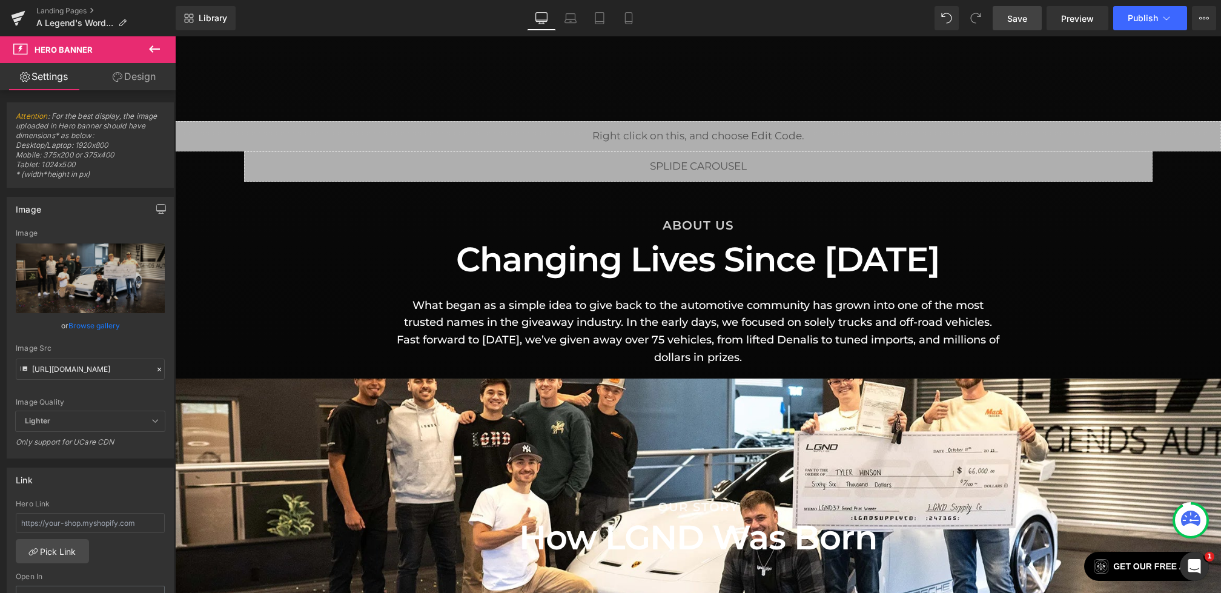
scroll to position [976, 0]
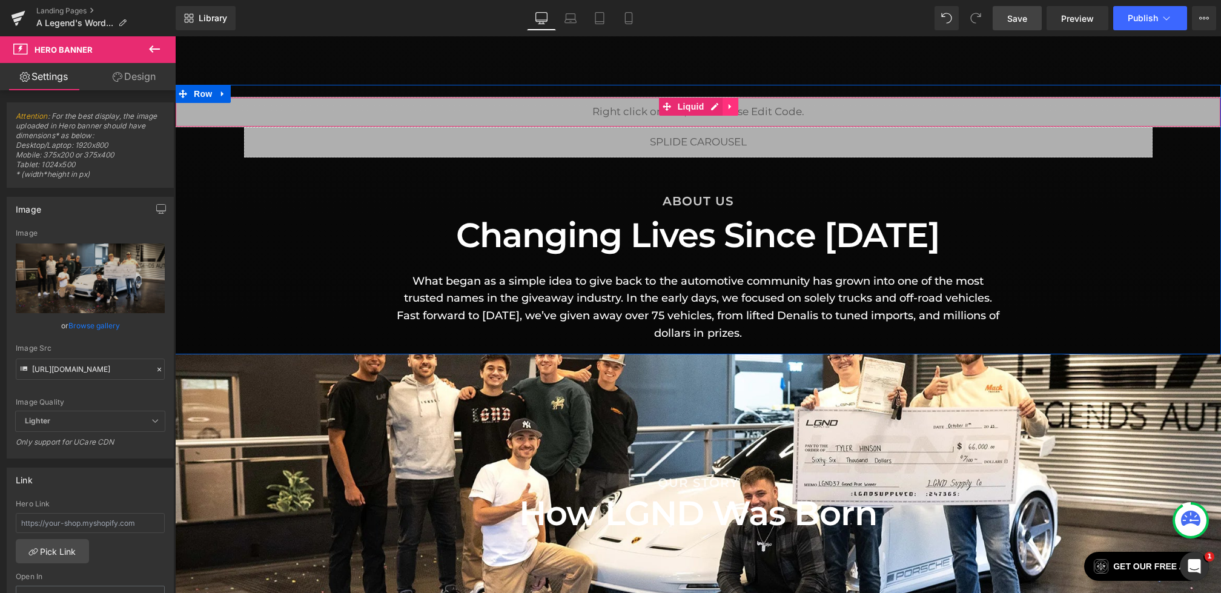
click at [732, 107] on icon at bounding box center [731, 106] width 8 height 9
click at [736, 106] on icon at bounding box center [739, 106] width 8 height 8
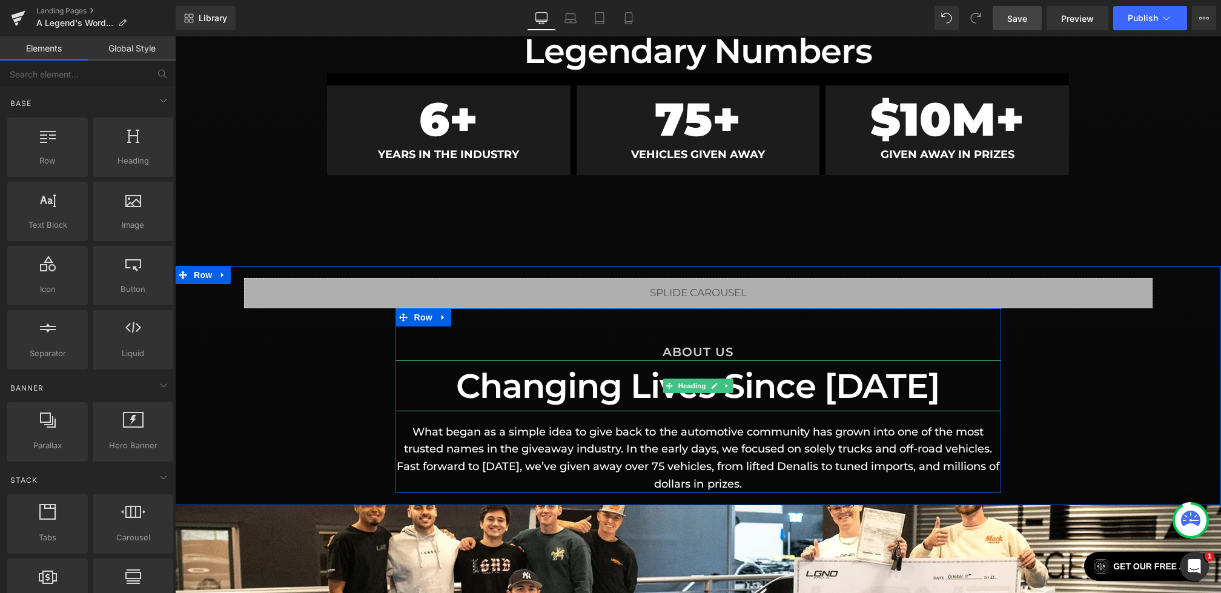
scroll to position [891, 0]
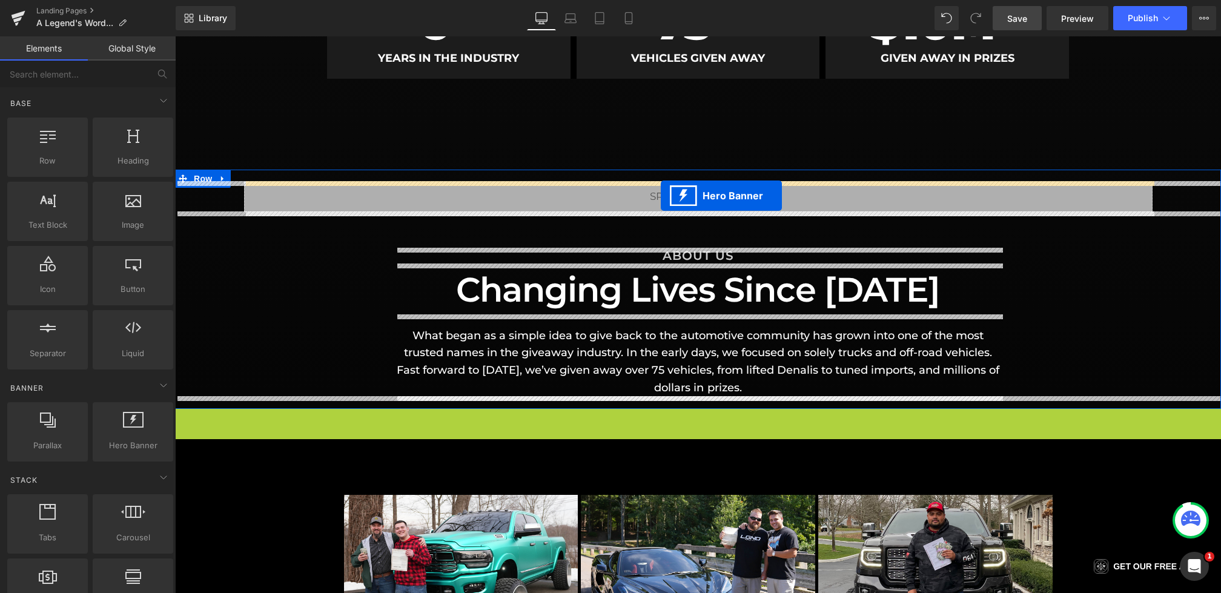
drag, startPoint x: 707, startPoint y: 420, endPoint x: 660, endPoint y: 197, distance: 227.4
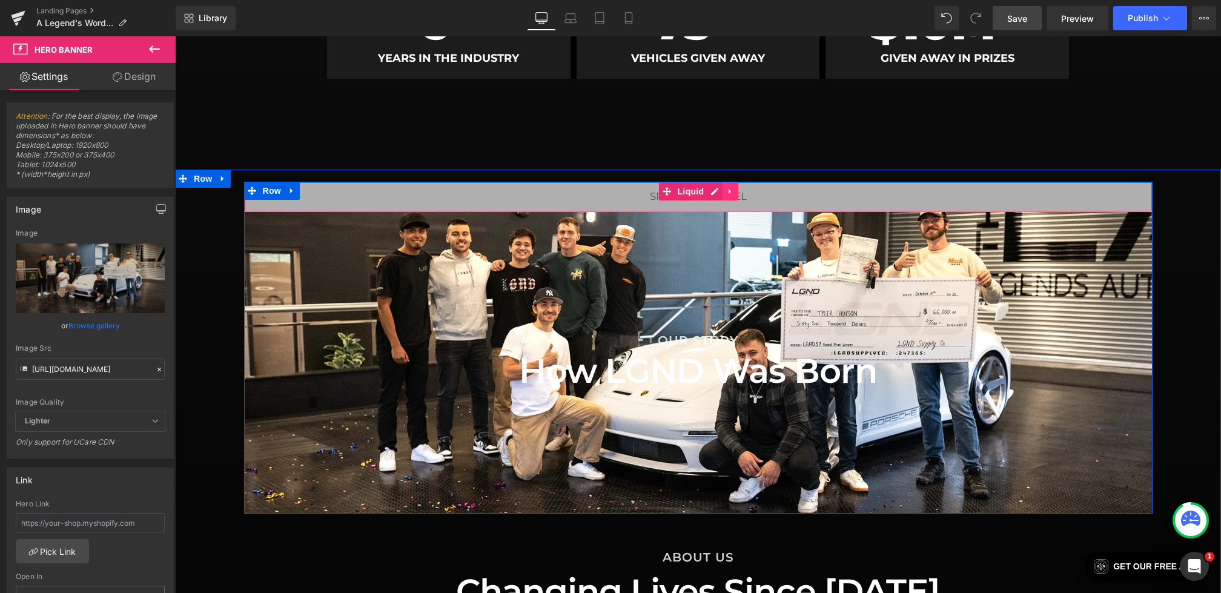
click at [734, 191] on icon at bounding box center [730, 191] width 8 height 9
click at [737, 191] on icon at bounding box center [738, 191] width 8 height 9
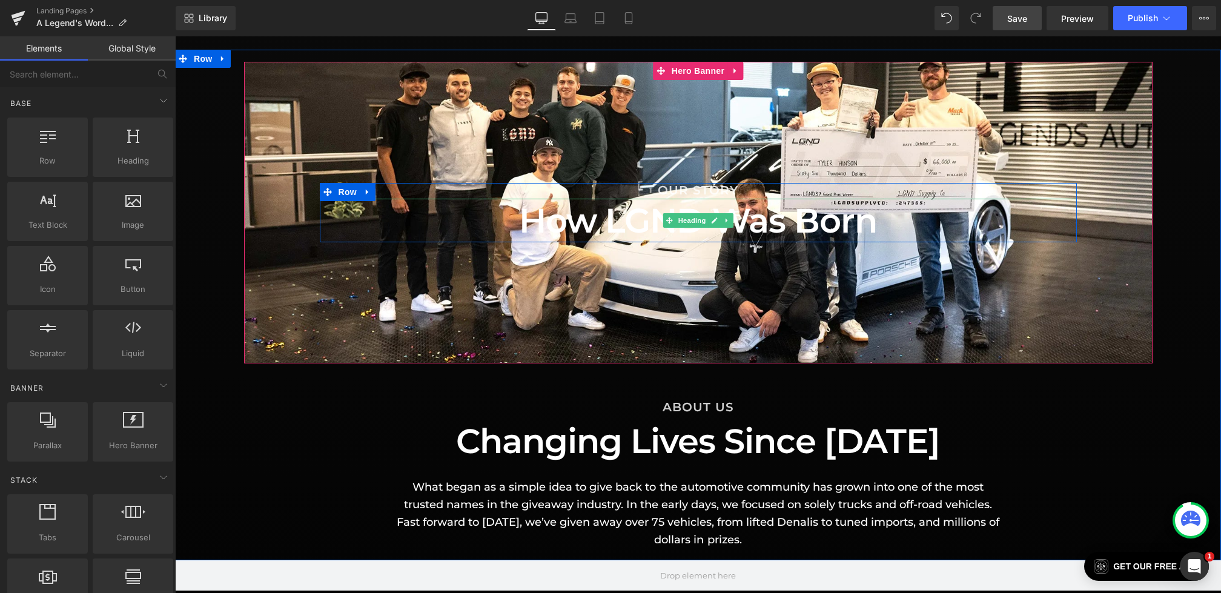
scroll to position [1065, 0]
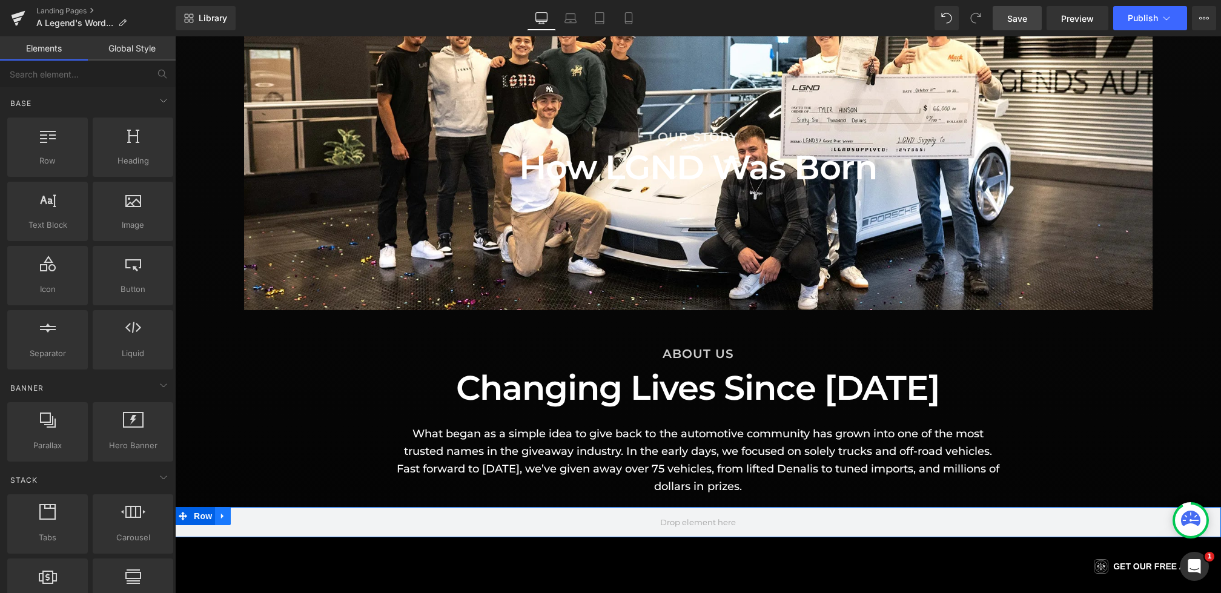
click at [223, 512] on icon at bounding box center [223, 516] width 8 height 9
click at [254, 515] on icon at bounding box center [254, 516] width 8 height 9
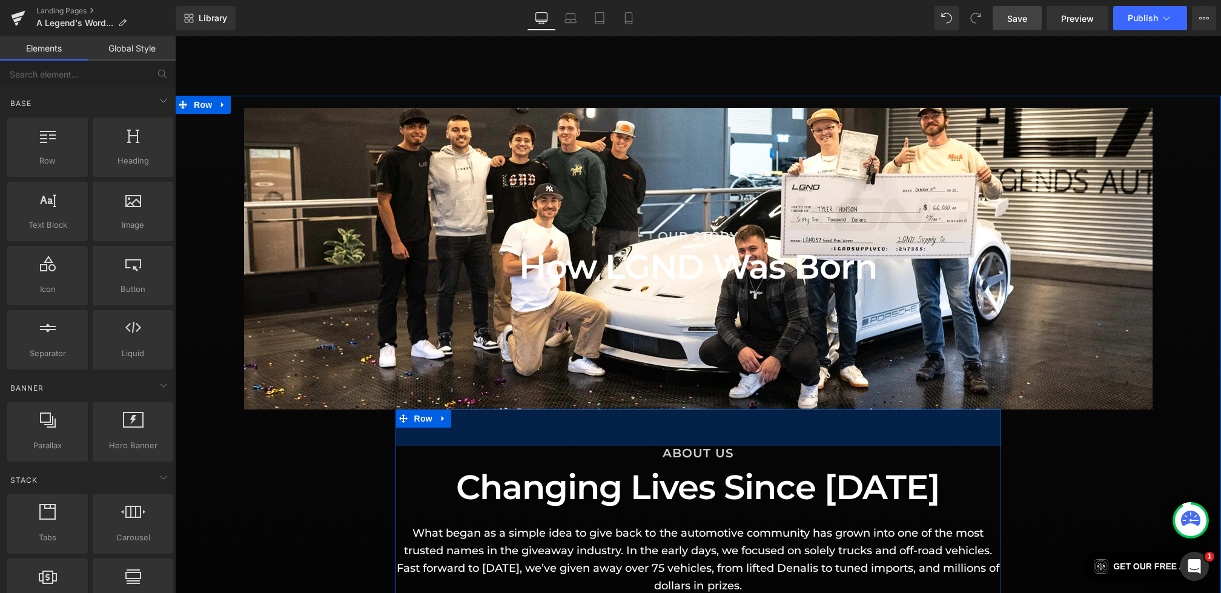
scroll to position [939, 0]
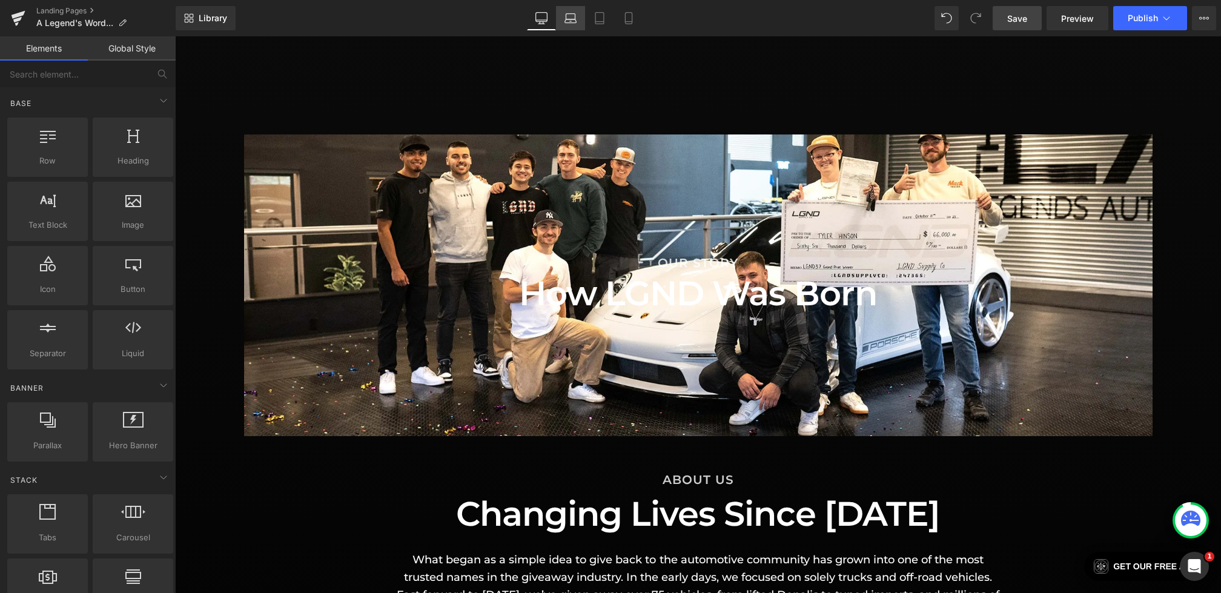
click at [574, 17] on icon at bounding box center [570, 18] width 12 height 12
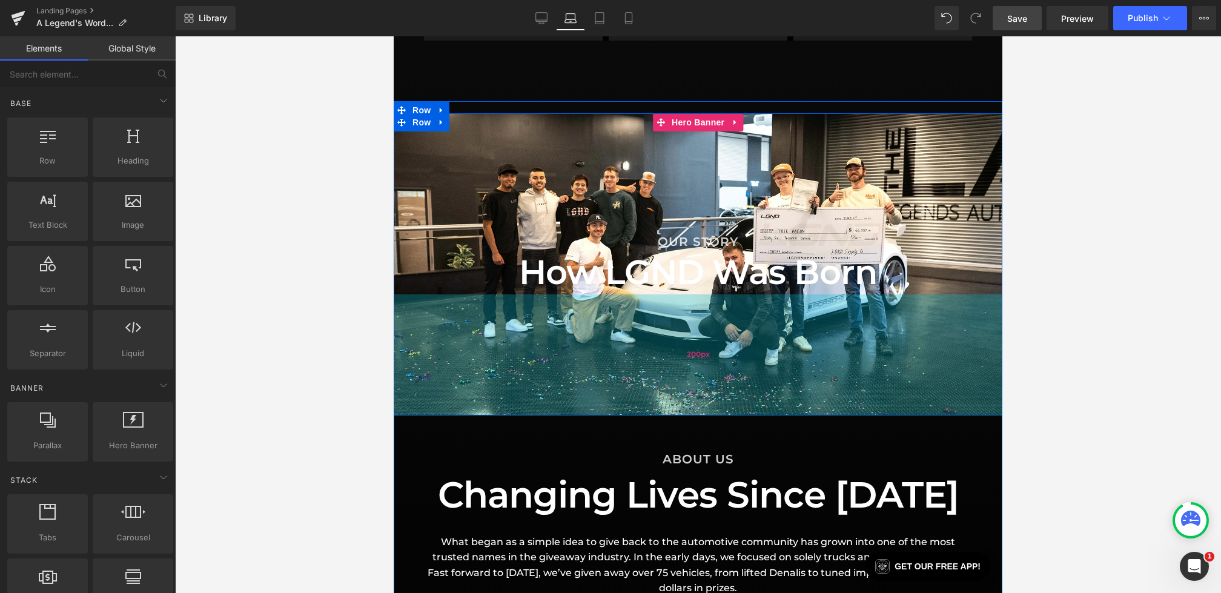
scroll to position [812, 0]
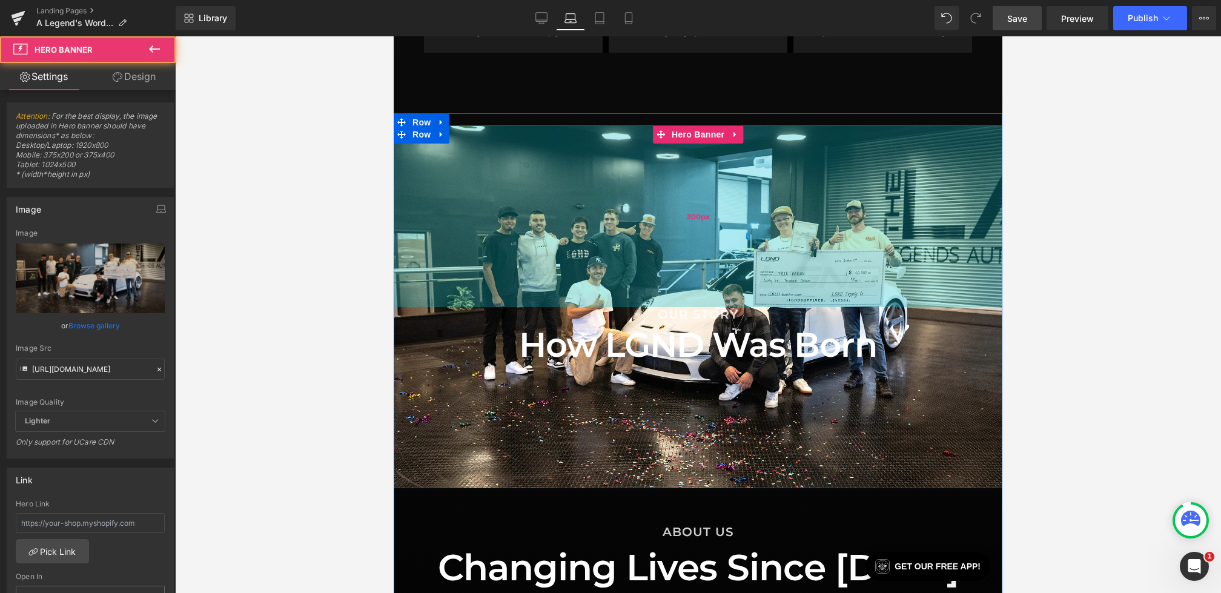
drag, startPoint x: 679, startPoint y: 216, endPoint x: 676, endPoint y: 280, distance: 64.8
click at [676, 281] on div "300px" at bounding box center [698, 216] width 609 height 182
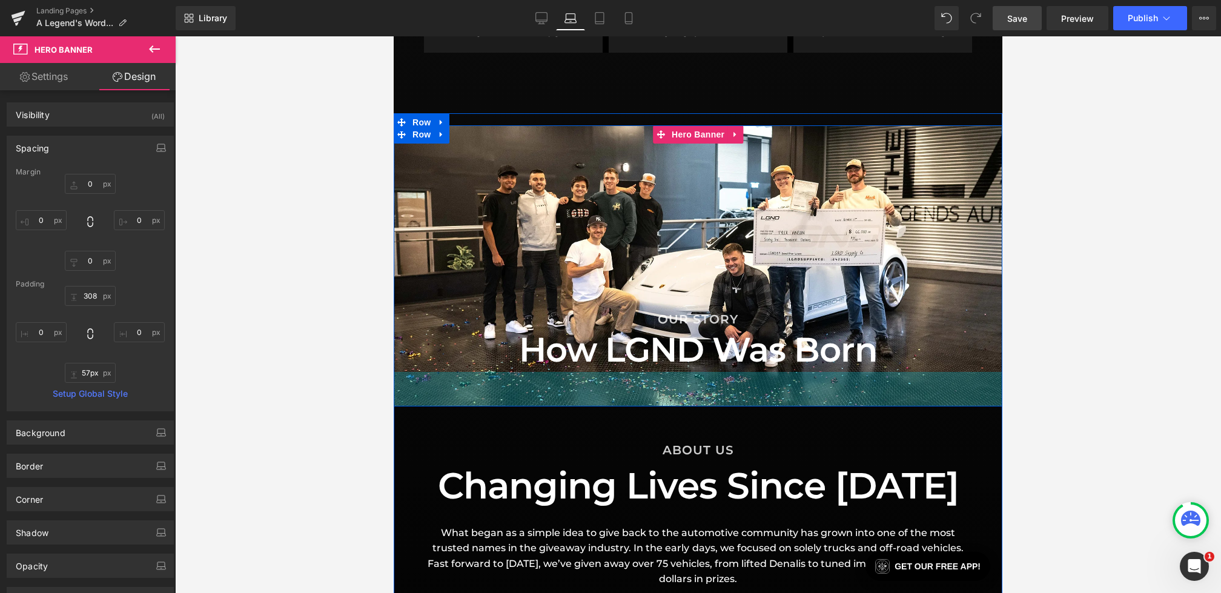
type input "58px"
drag, startPoint x: 673, startPoint y: 426, endPoint x: 673, endPoint y: 345, distance: 81.2
click at [673, 344] on div "OUR STORY Heading How LGND Was Born Heading Row Hero Banner 308px 57px" at bounding box center [698, 265] width 609 height 281
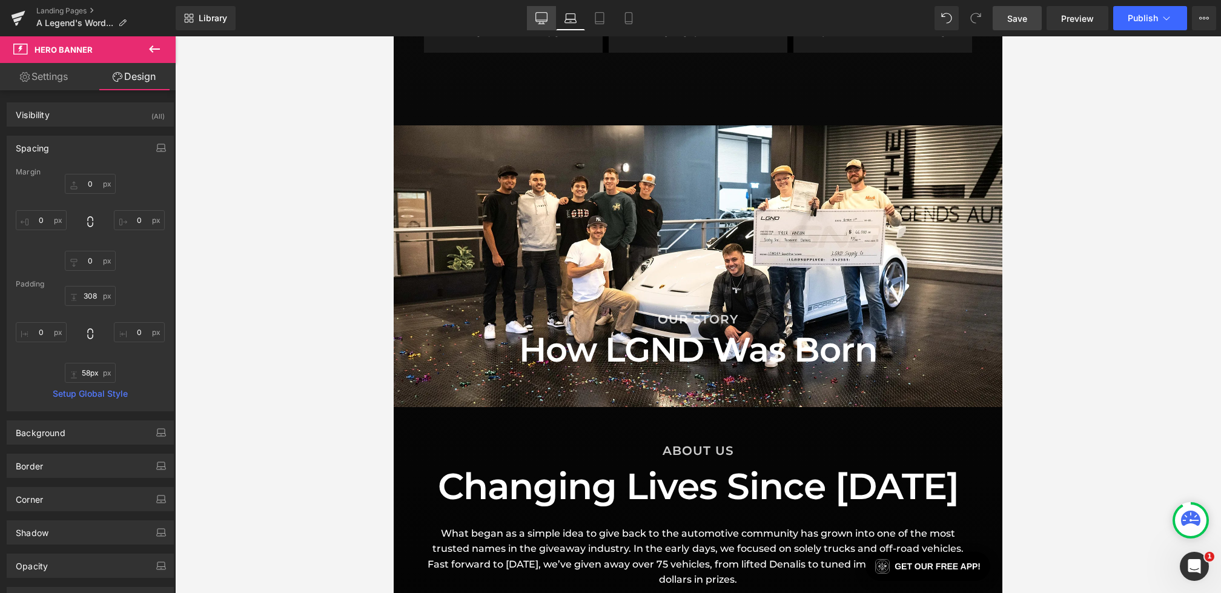
click at [541, 16] on icon at bounding box center [541, 18] width 12 height 12
type input "0"
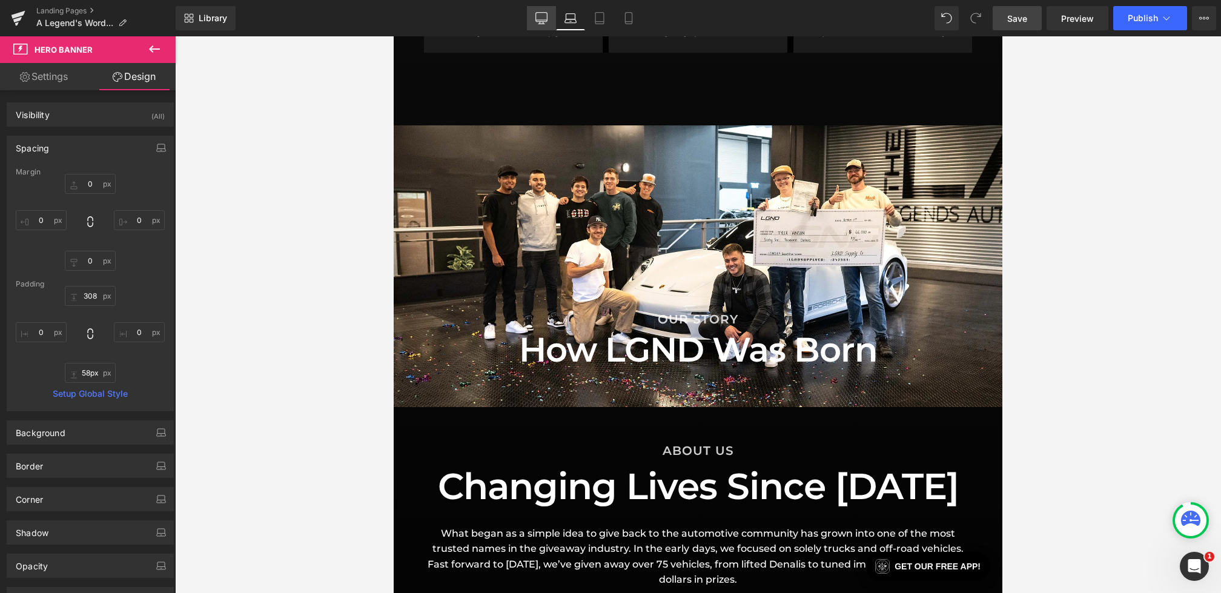
type input "200"
type input "0"
type input "200"
type input "0"
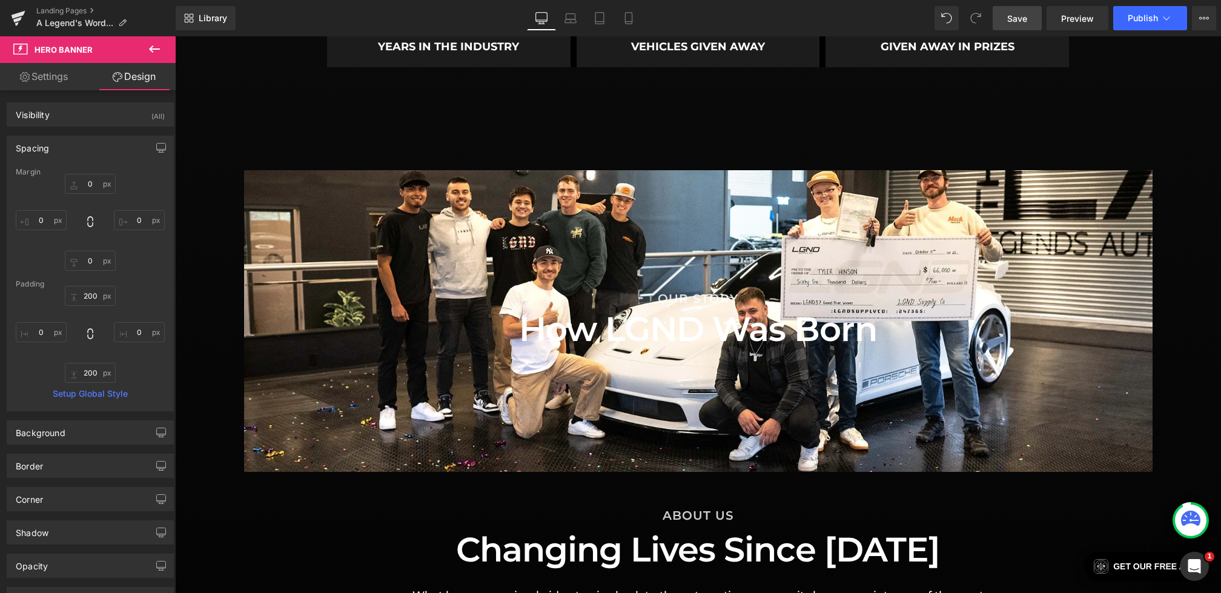
scroll to position [948, 0]
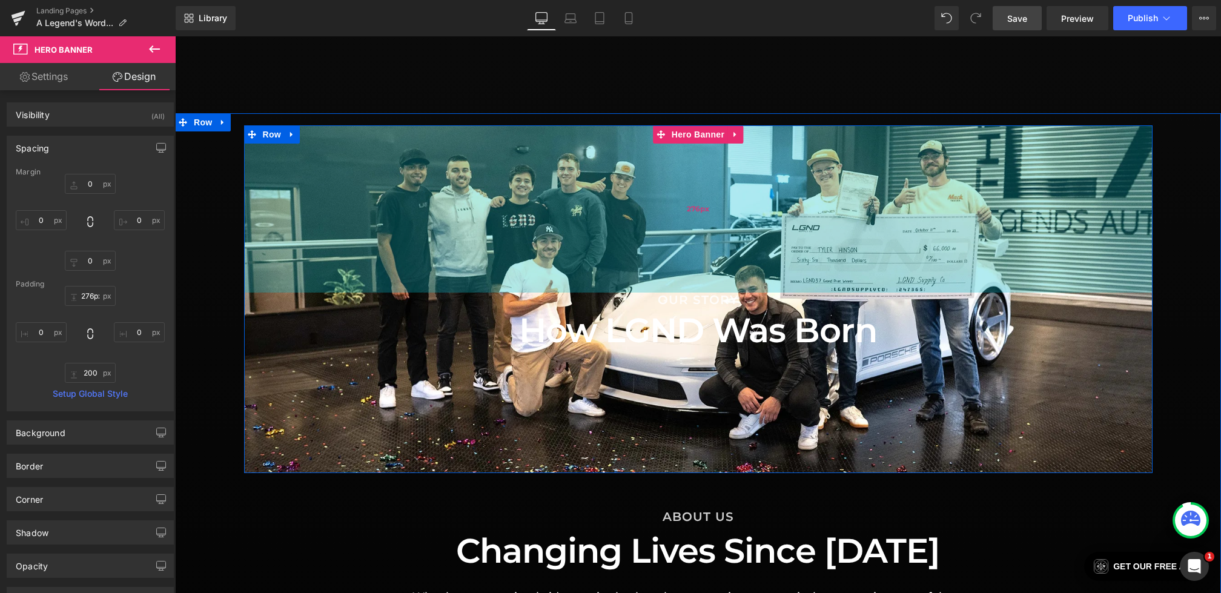
drag, startPoint x: 659, startPoint y: 228, endPoint x: 661, endPoint y: 274, distance: 46.1
click at [661, 274] on div "276px" at bounding box center [698, 208] width 908 height 167
click at [661, 274] on div "274px" at bounding box center [698, 208] width 908 height 166
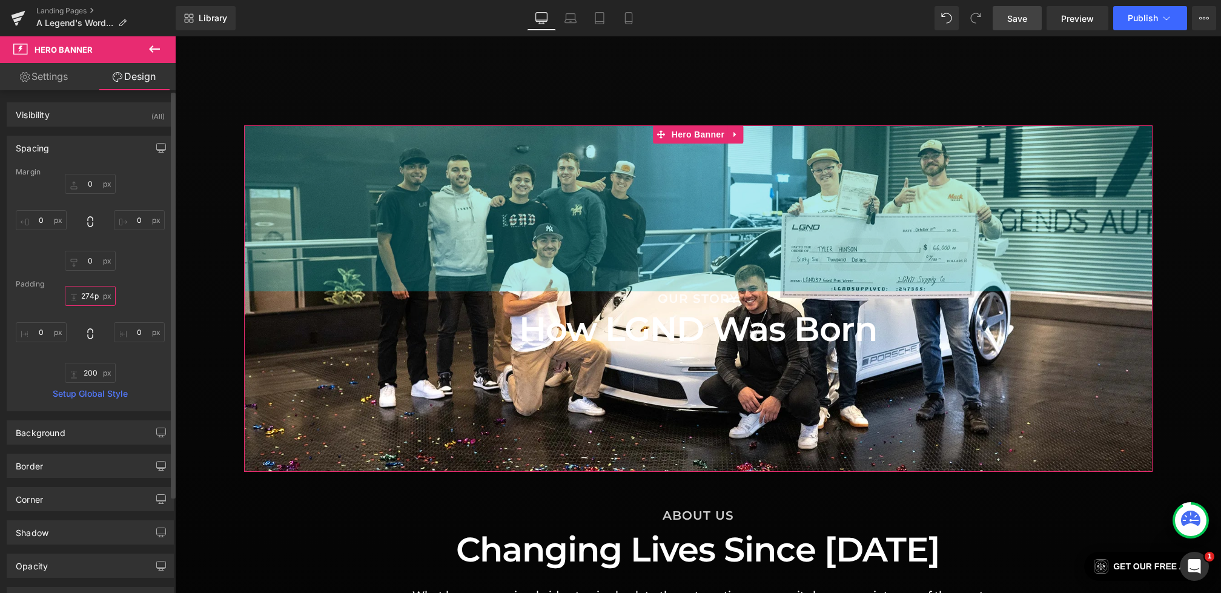
scroll to position [0, 3]
click at [94, 294] on input "274px" at bounding box center [90, 296] width 51 height 20
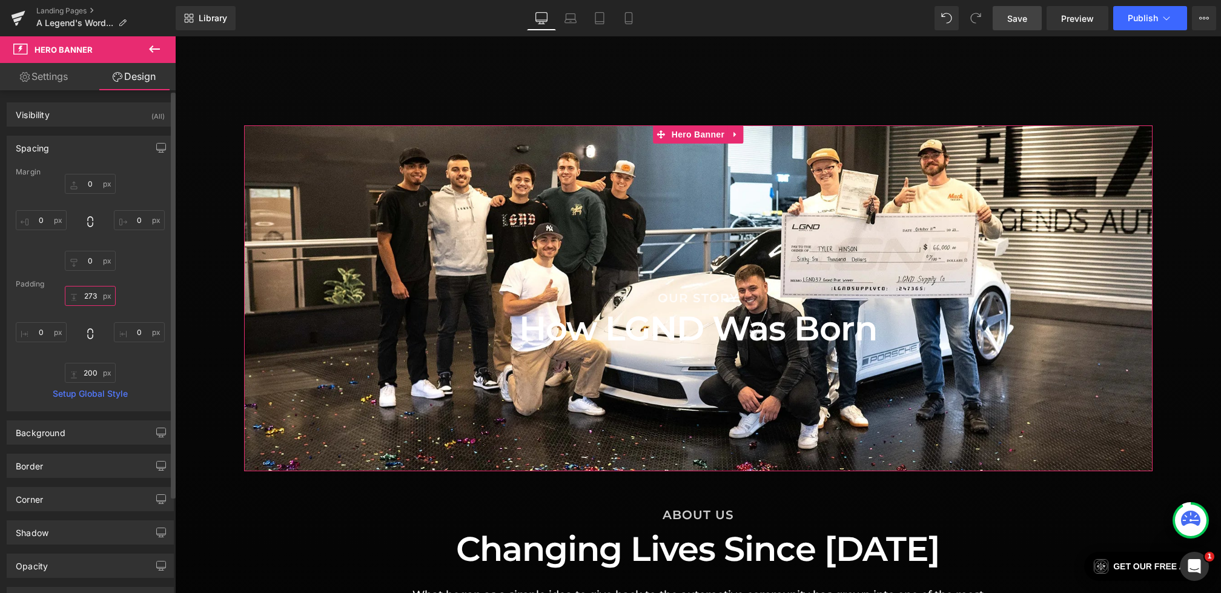
scroll to position [0, 0]
type input "275"
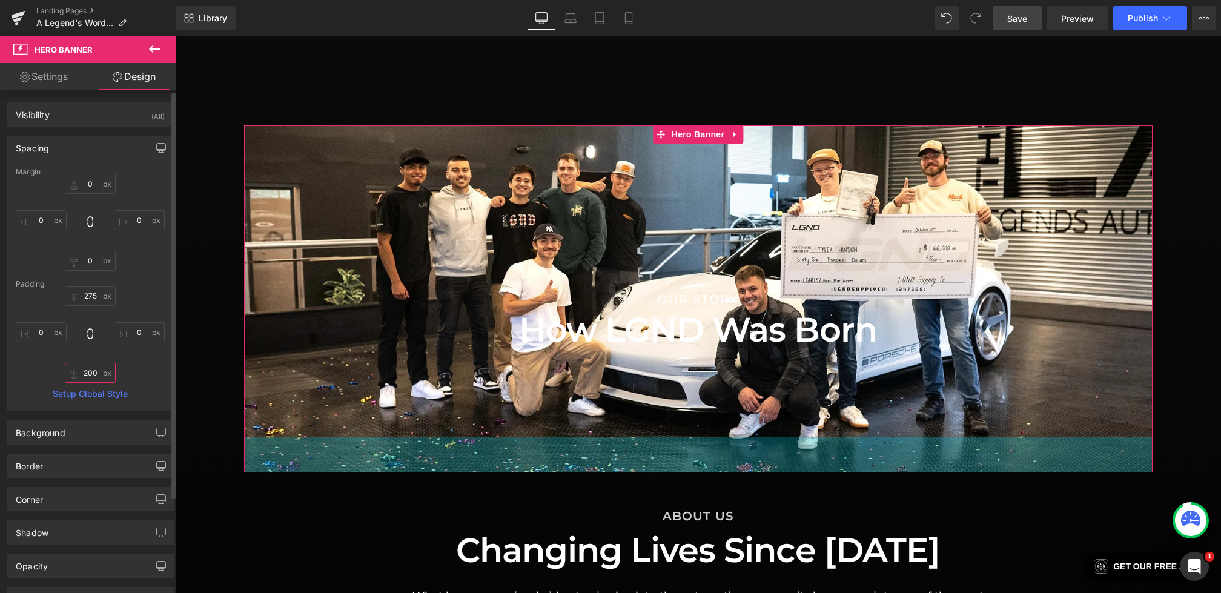
click at [91, 372] on input "200" at bounding box center [90, 373] width 51 height 20
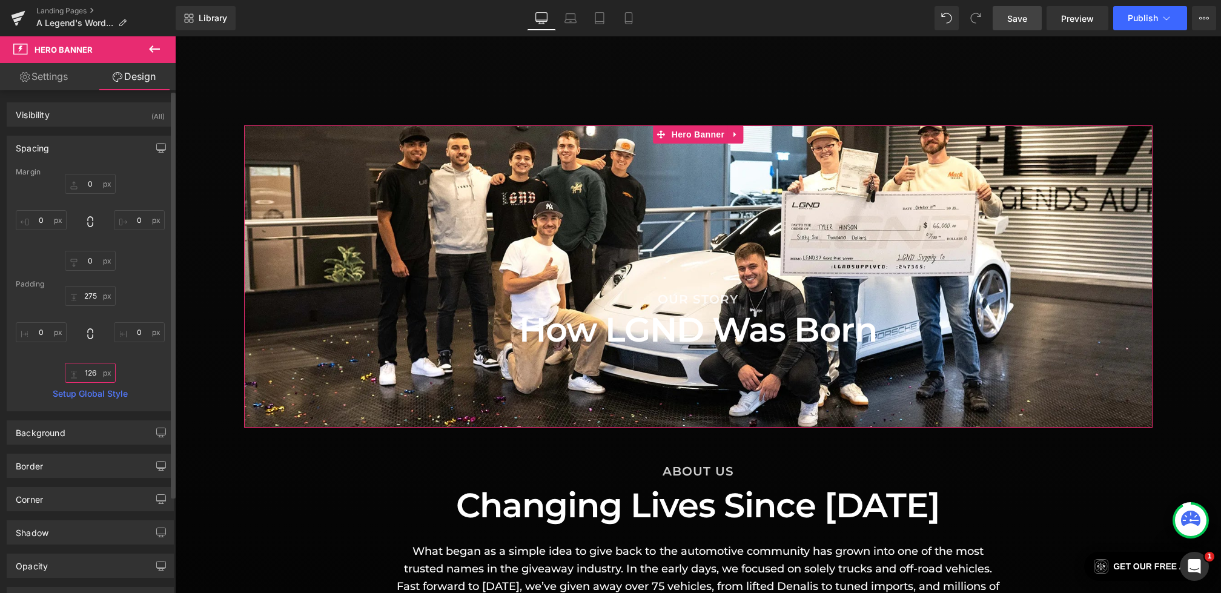
type input "125"
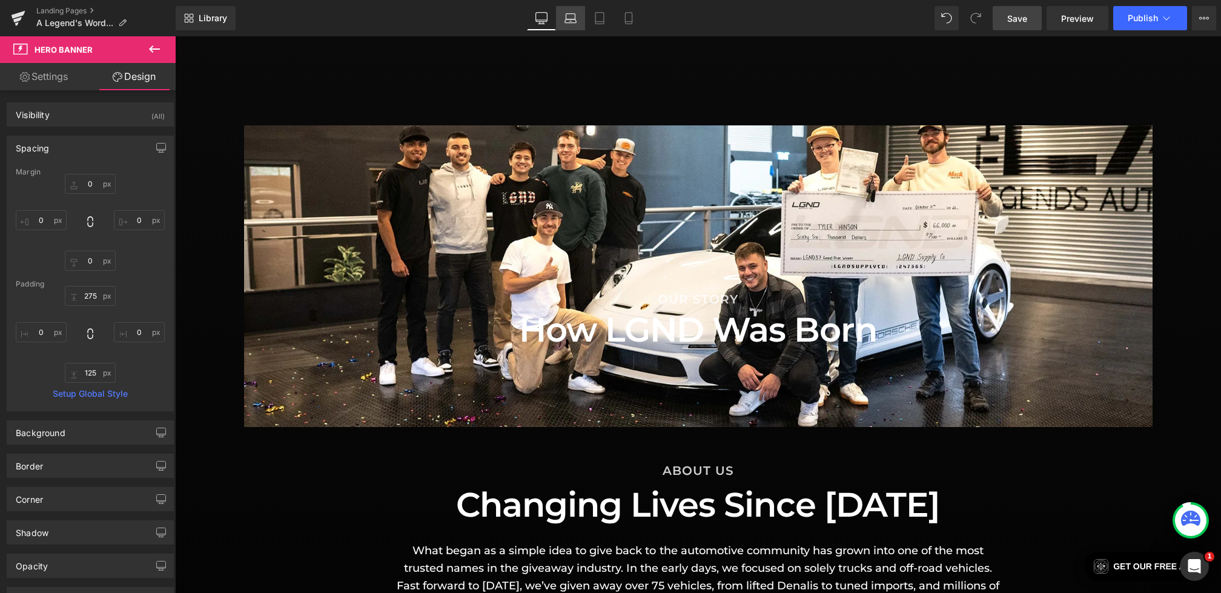
click at [570, 21] on icon at bounding box center [571, 21] width 2 height 0
type input "0"
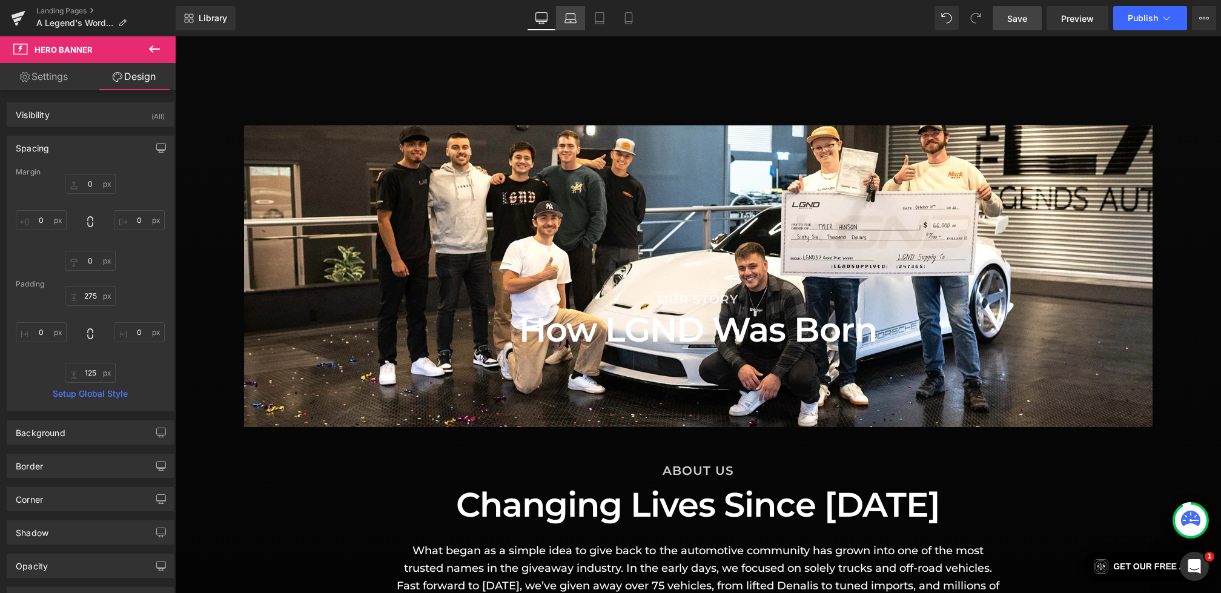
type input "308"
type input "0"
type input "58"
type input "0"
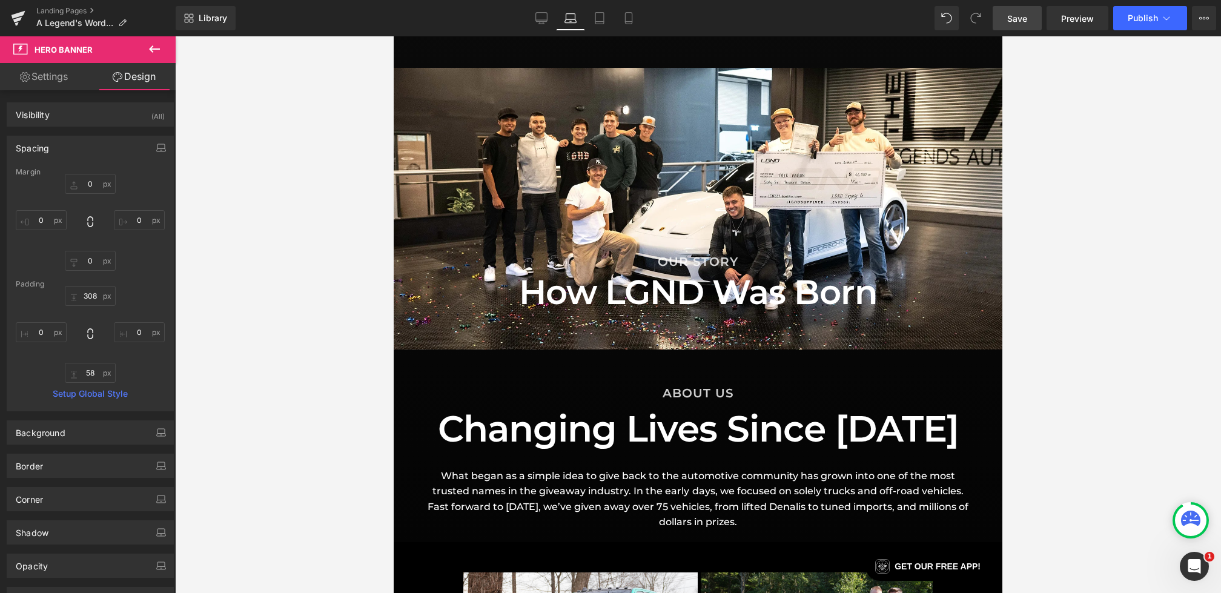
scroll to position [812, 0]
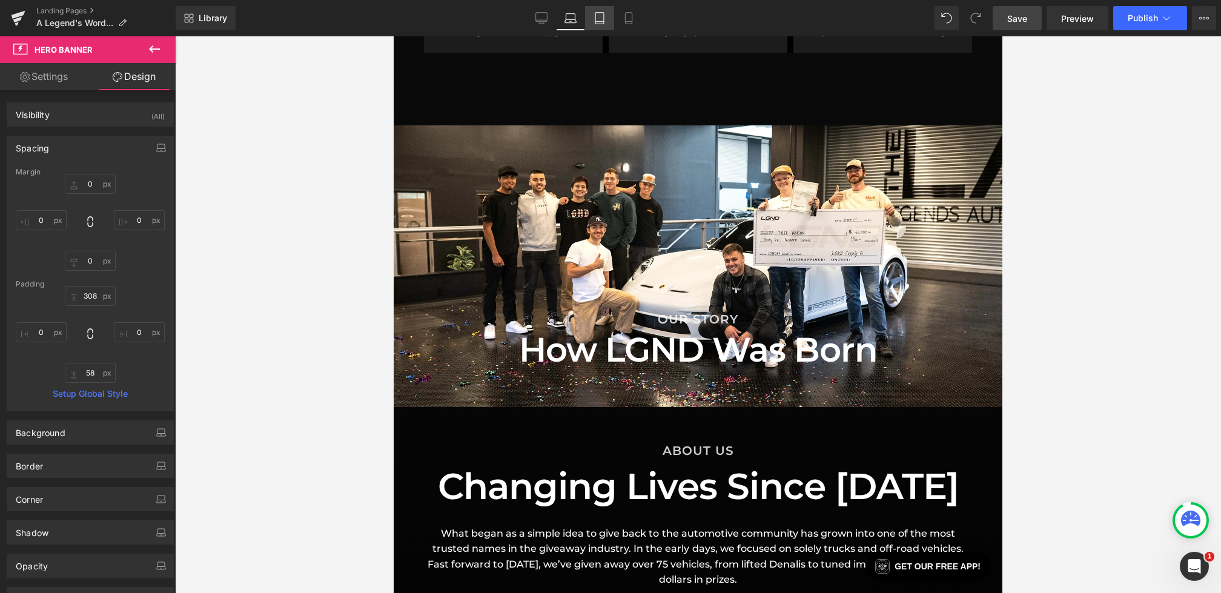
click at [602, 12] on icon at bounding box center [600, 18] width 12 height 12
type input "0"
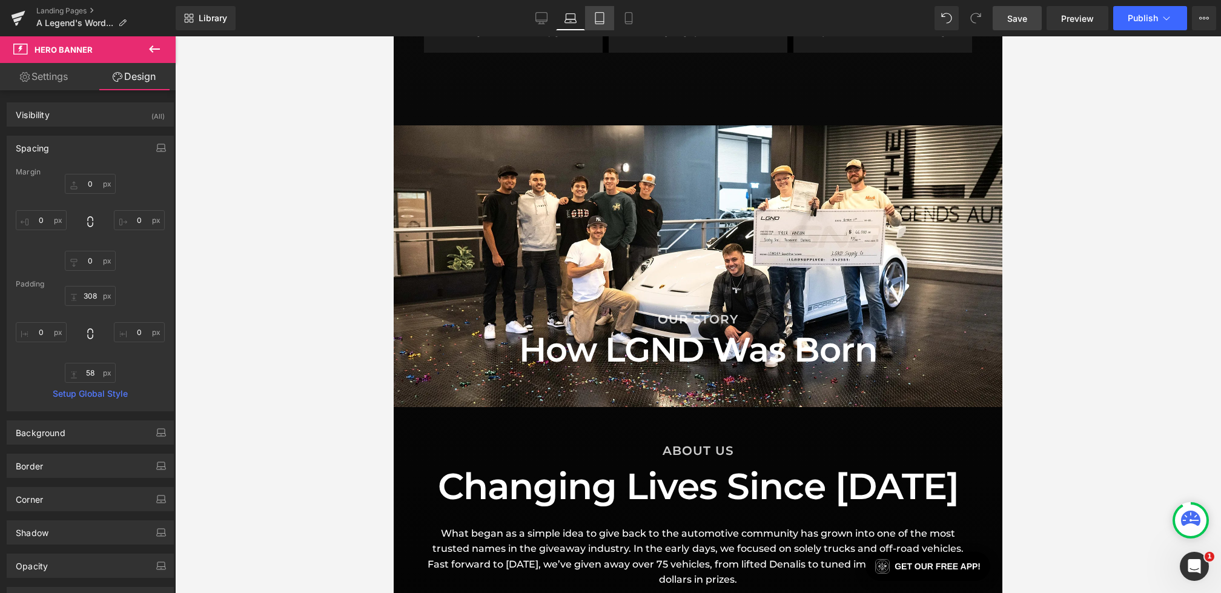
type input "200"
type input "0"
type input "200"
type input "0"
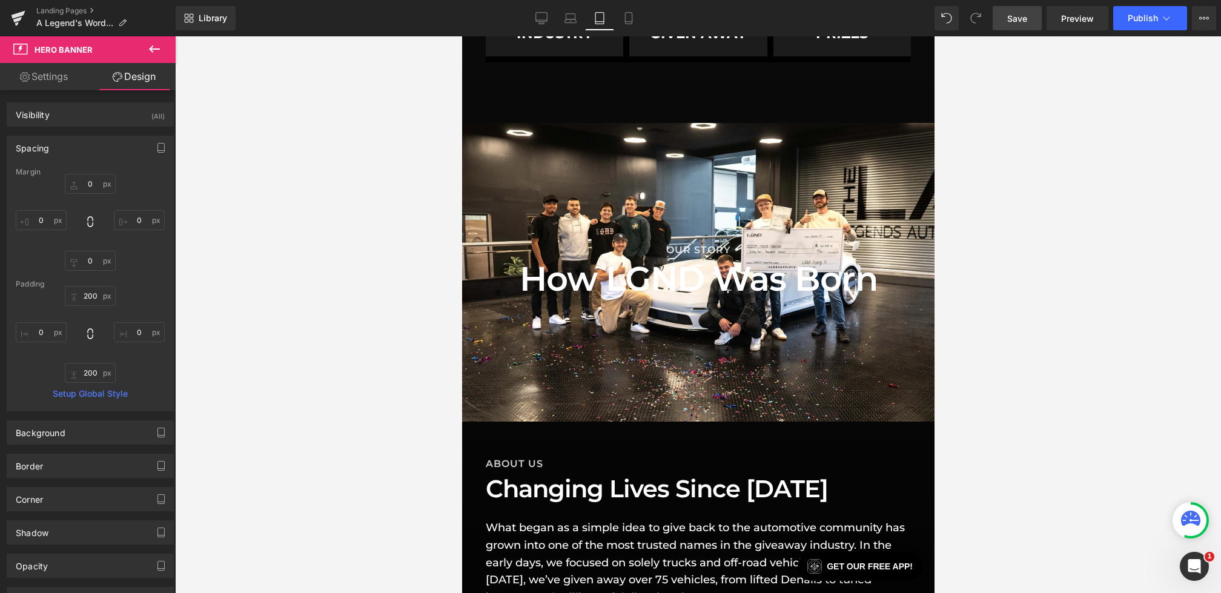
scroll to position [792, 0]
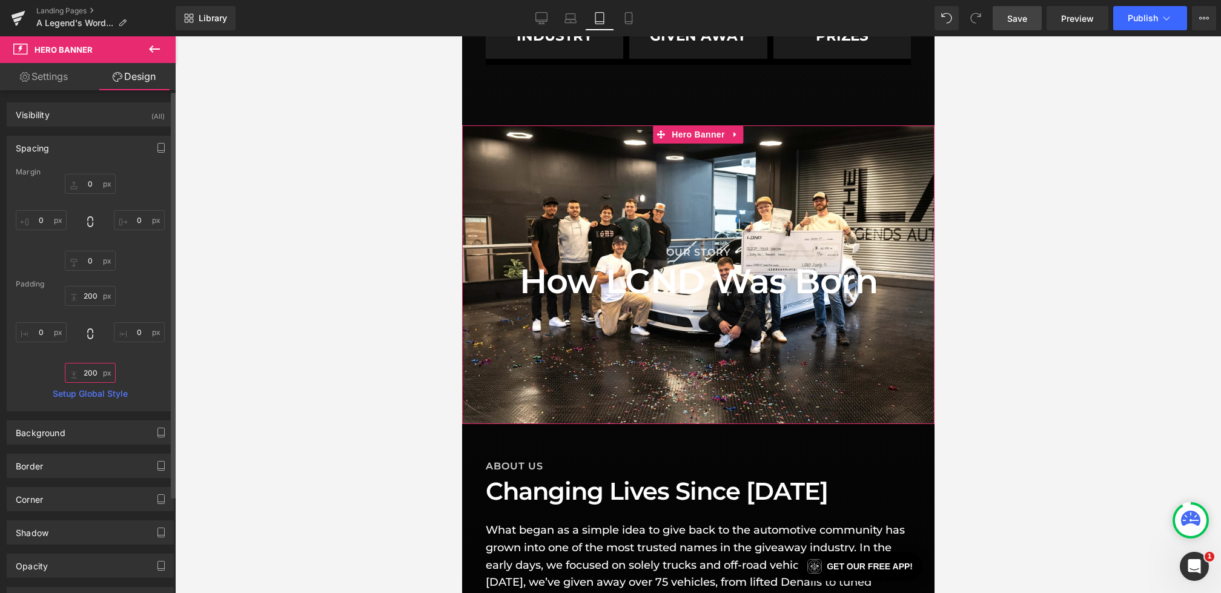
click at [93, 371] on input "200" at bounding box center [90, 373] width 51 height 20
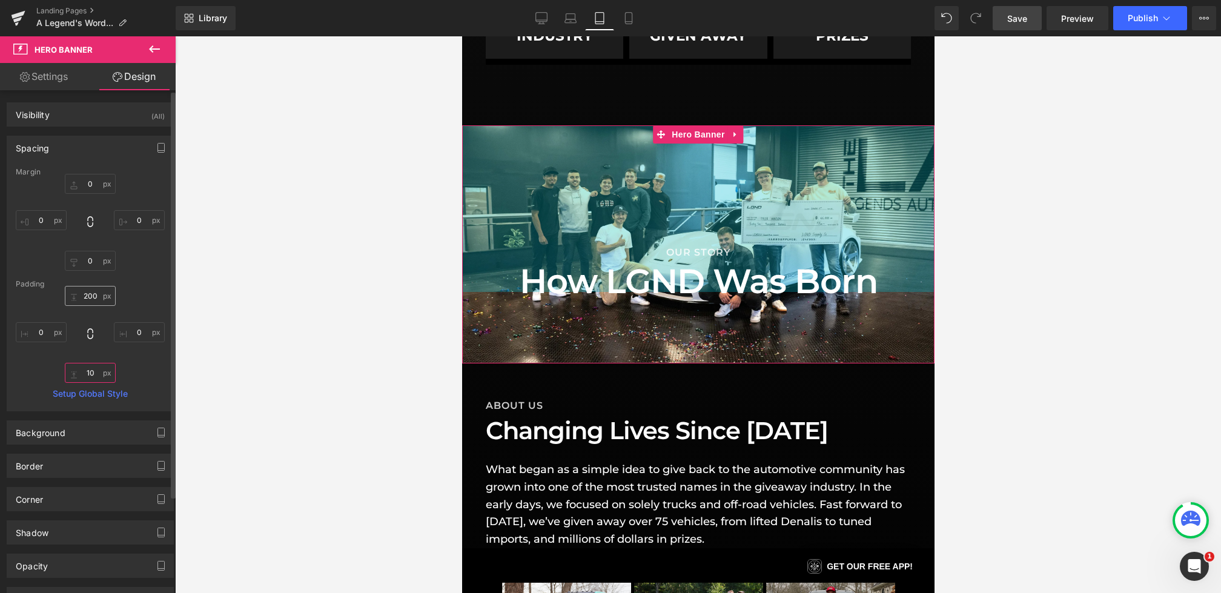
type input "1"
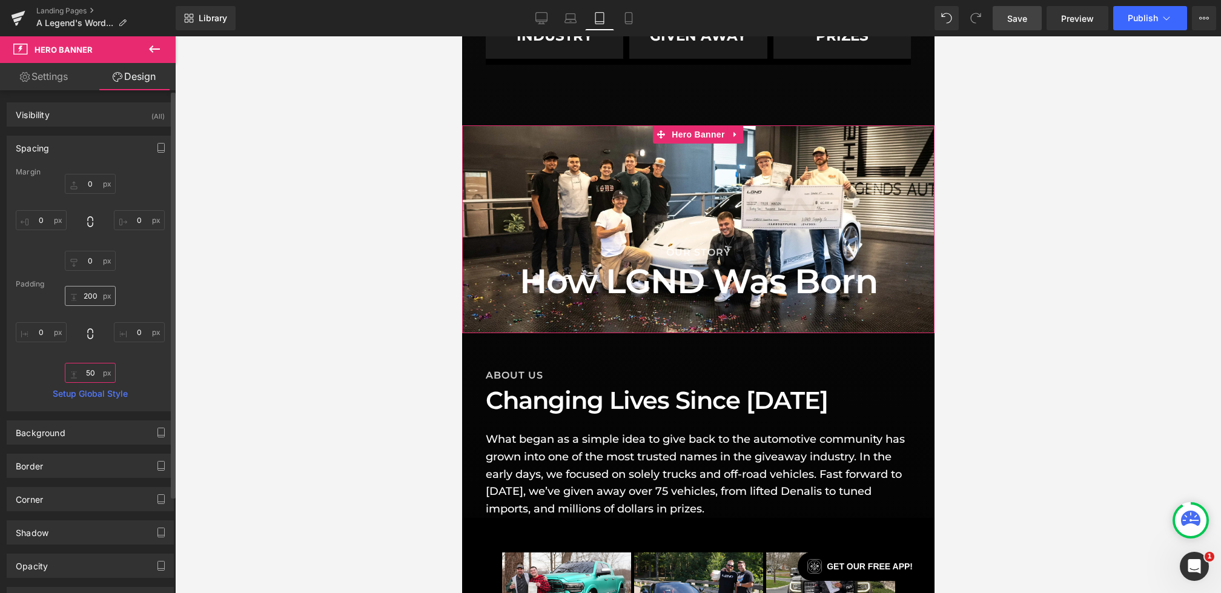
type input "50"
click at [85, 296] on input "200" at bounding box center [90, 296] width 51 height 20
type input "212"
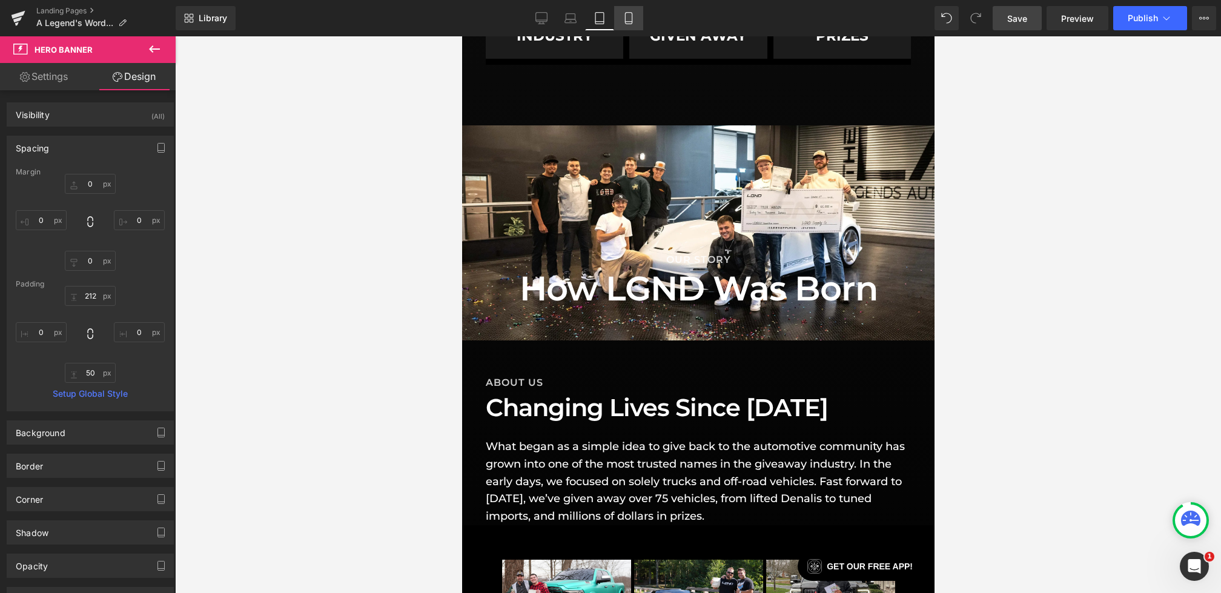
click at [629, 17] on icon at bounding box center [629, 18] width 12 height 12
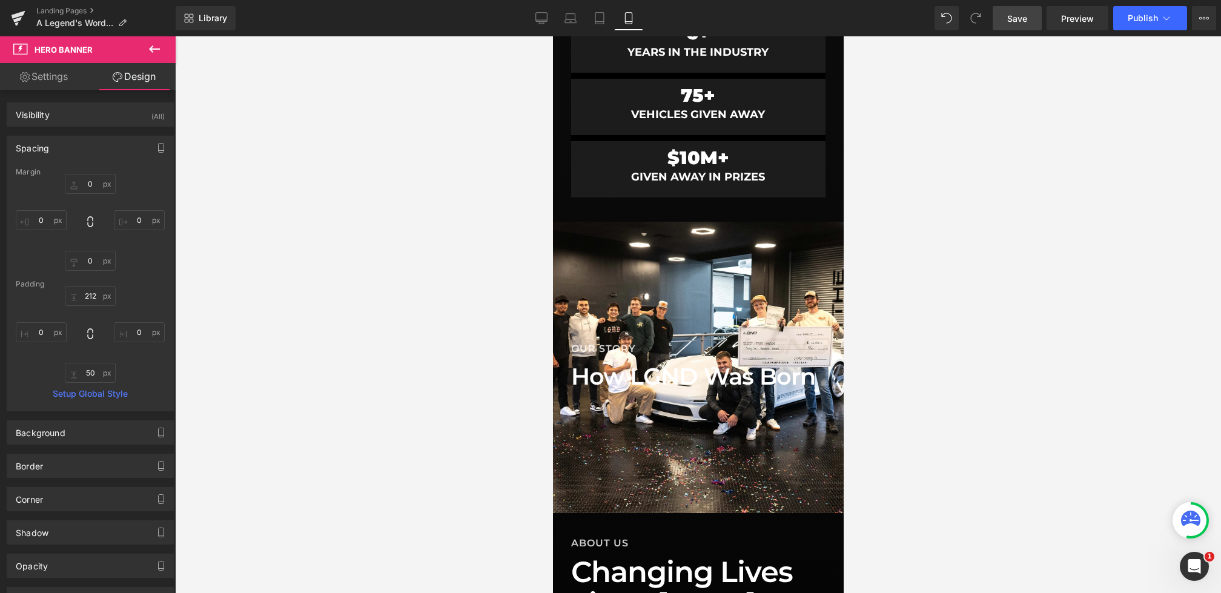
type input "0"
type input "200"
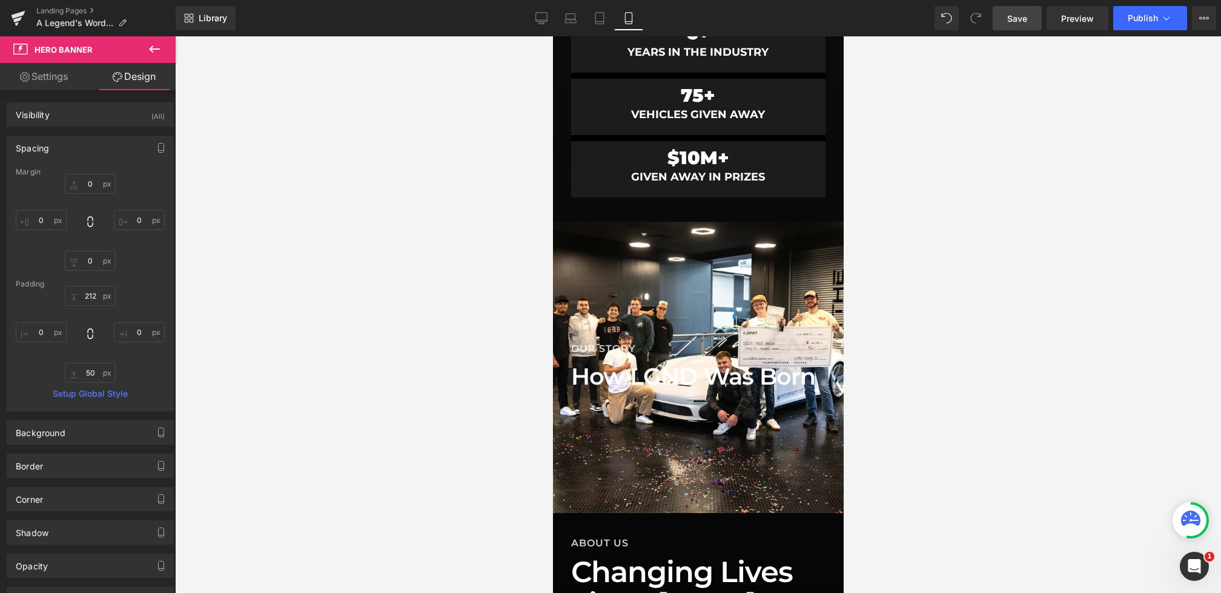
type input "0"
type input "200"
type input "0"
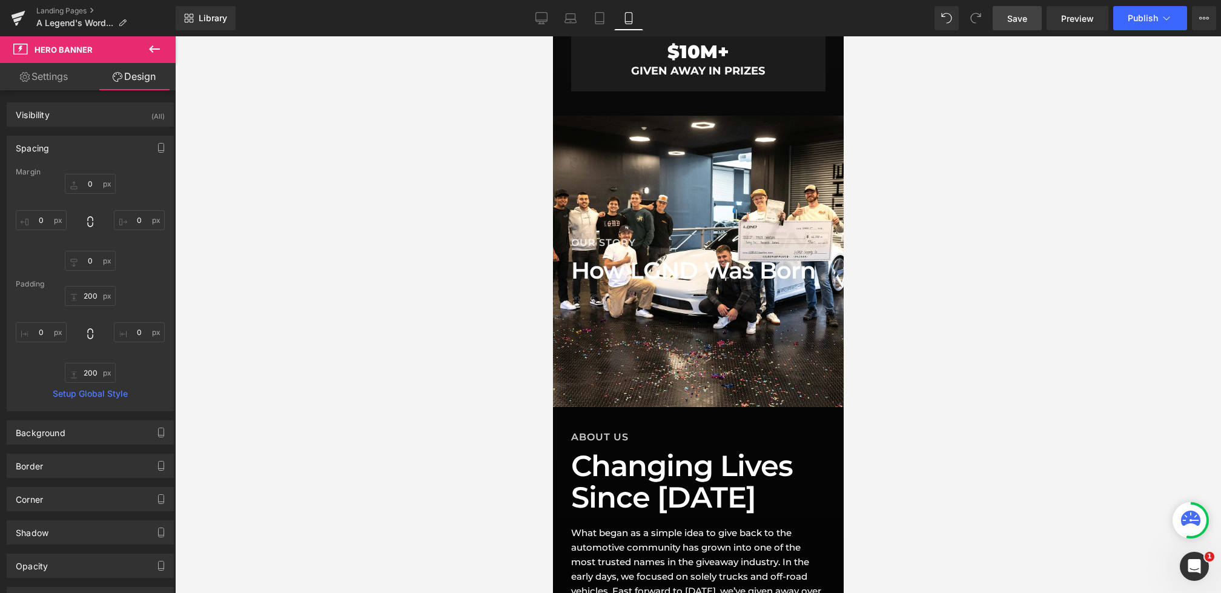
scroll to position [901, 0]
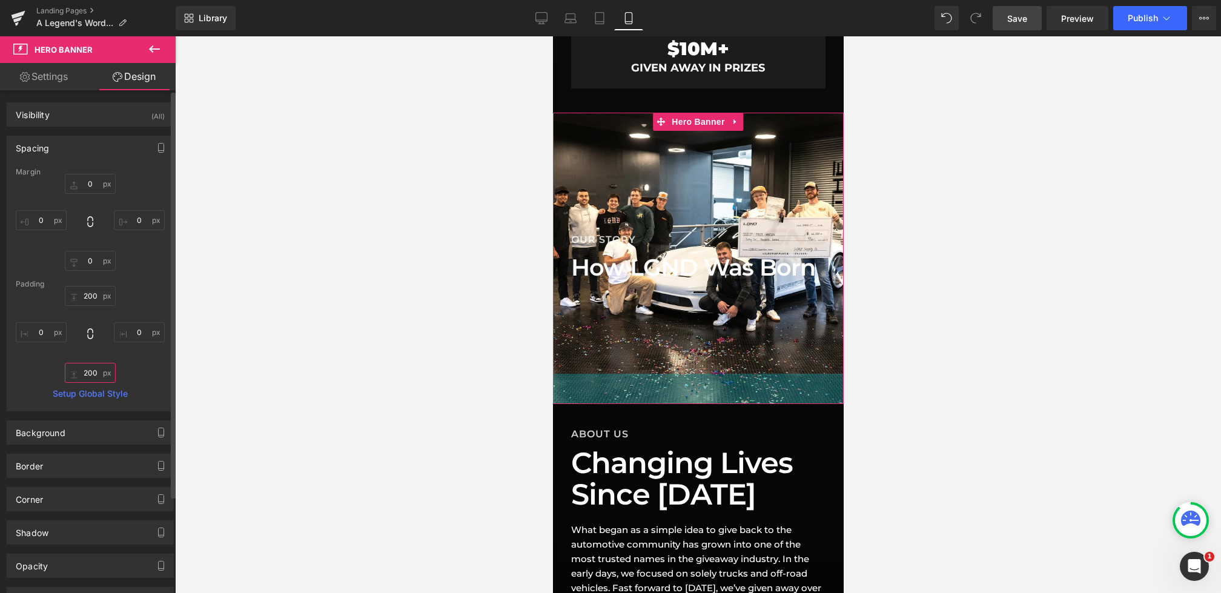
click at [92, 373] on input "200" at bounding box center [90, 373] width 51 height 20
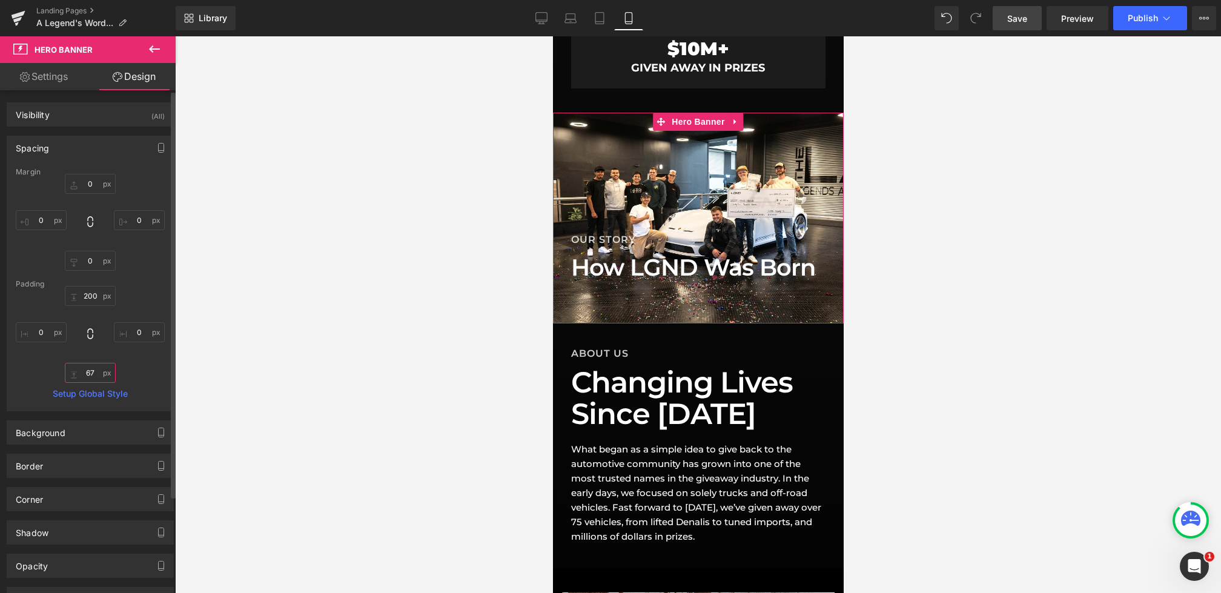
type input "57"
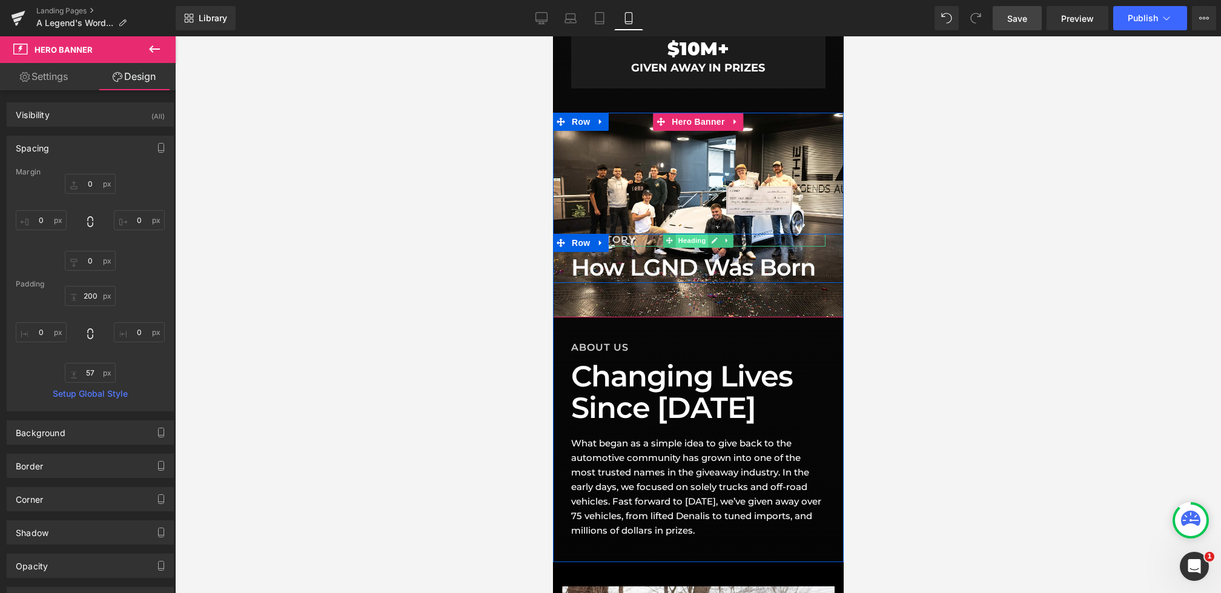
click at [686, 237] on span "Heading" at bounding box center [691, 240] width 33 height 15
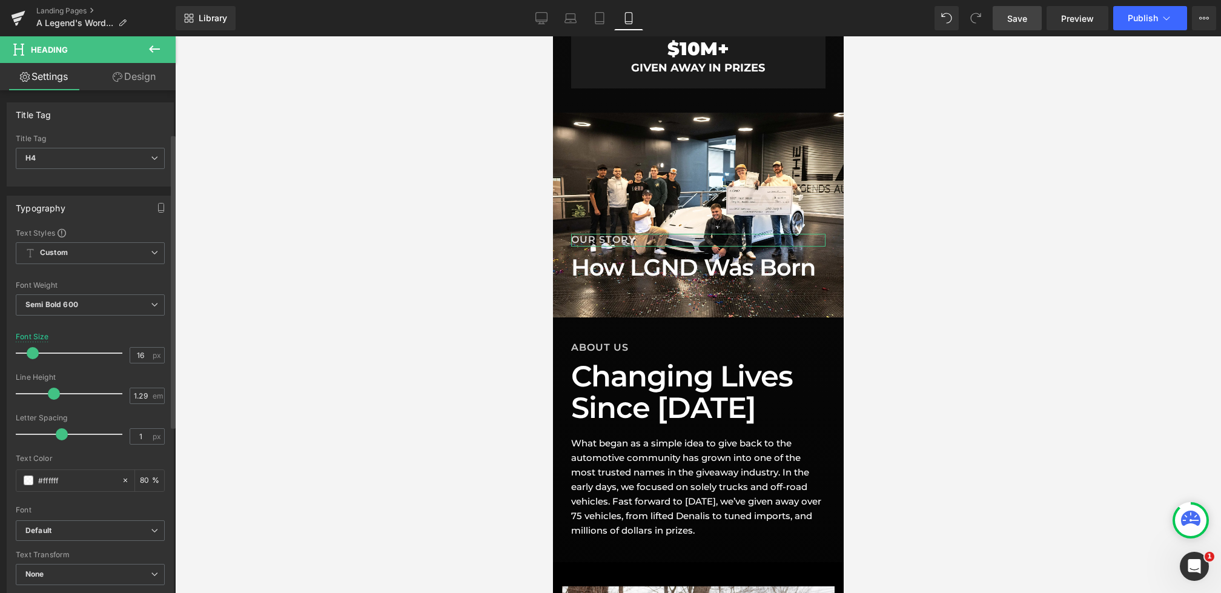
scroll to position [311, 0]
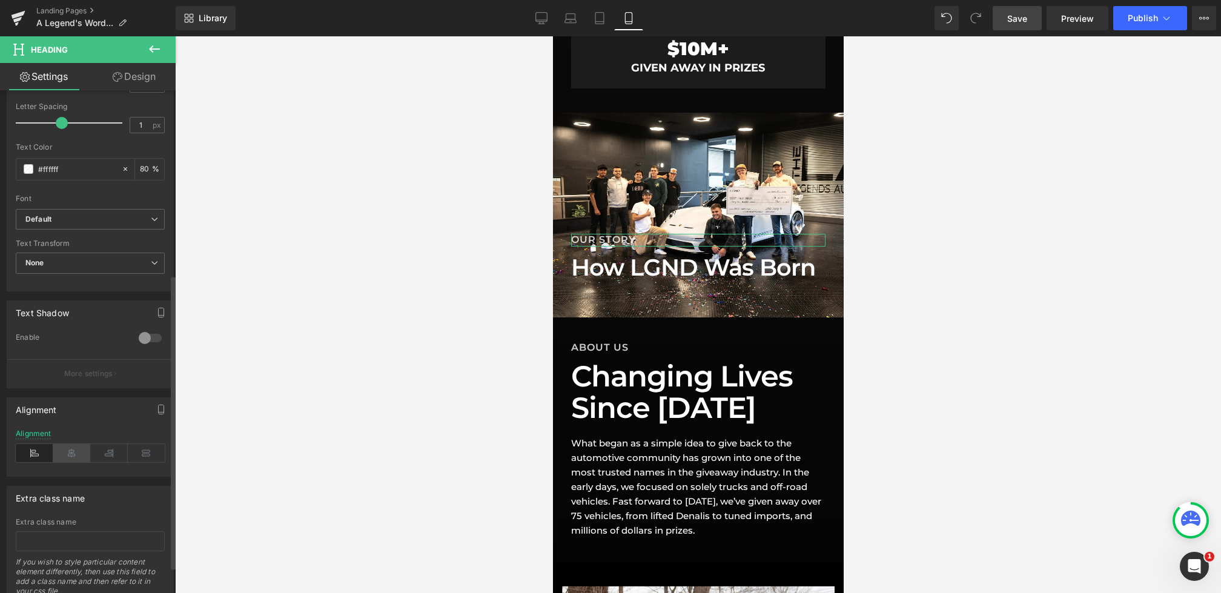
click at [69, 444] on icon at bounding box center [72, 453] width 38 height 18
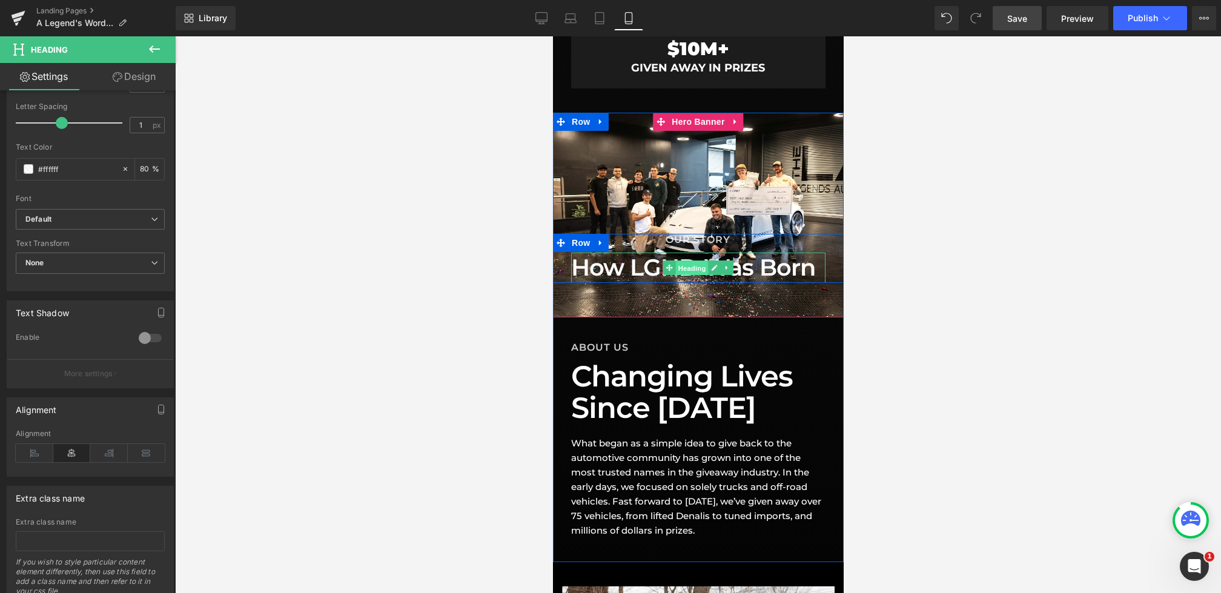
click at [688, 266] on span "Heading" at bounding box center [691, 268] width 33 height 15
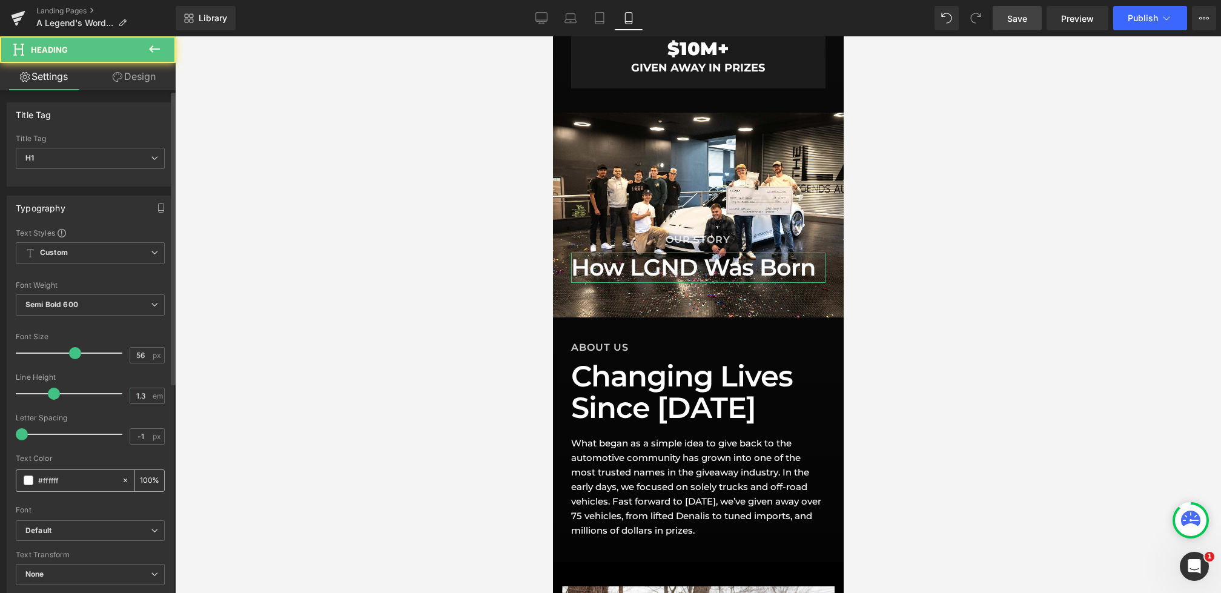
scroll to position [355, 0]
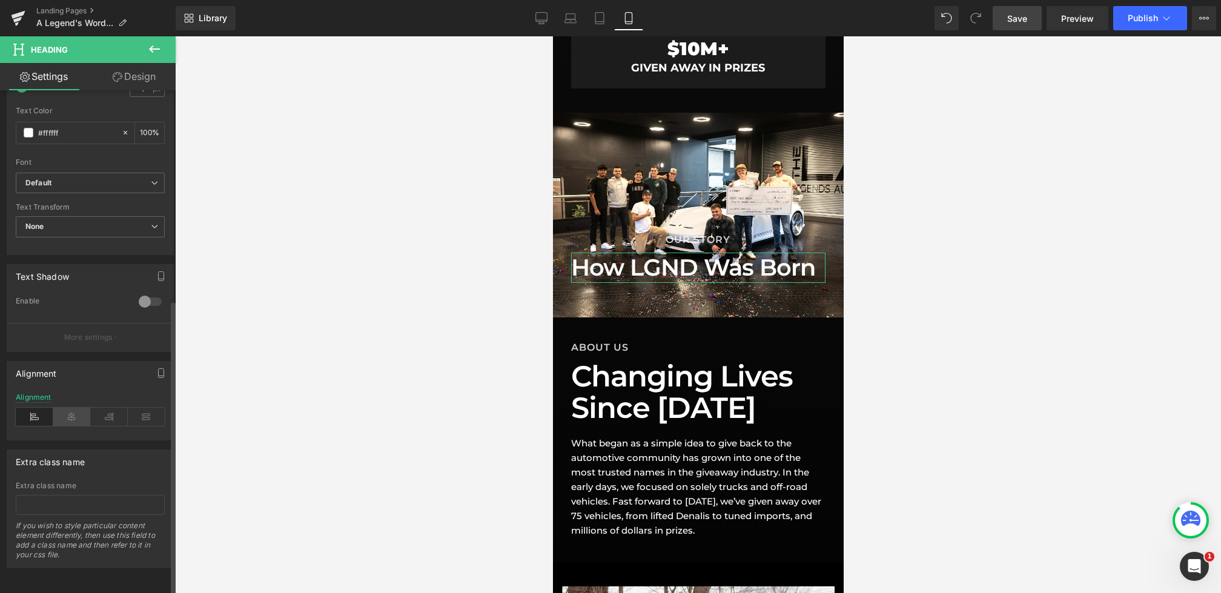
click at [73, 408] on icon at bounding box center [72, 417] width 38 height 18
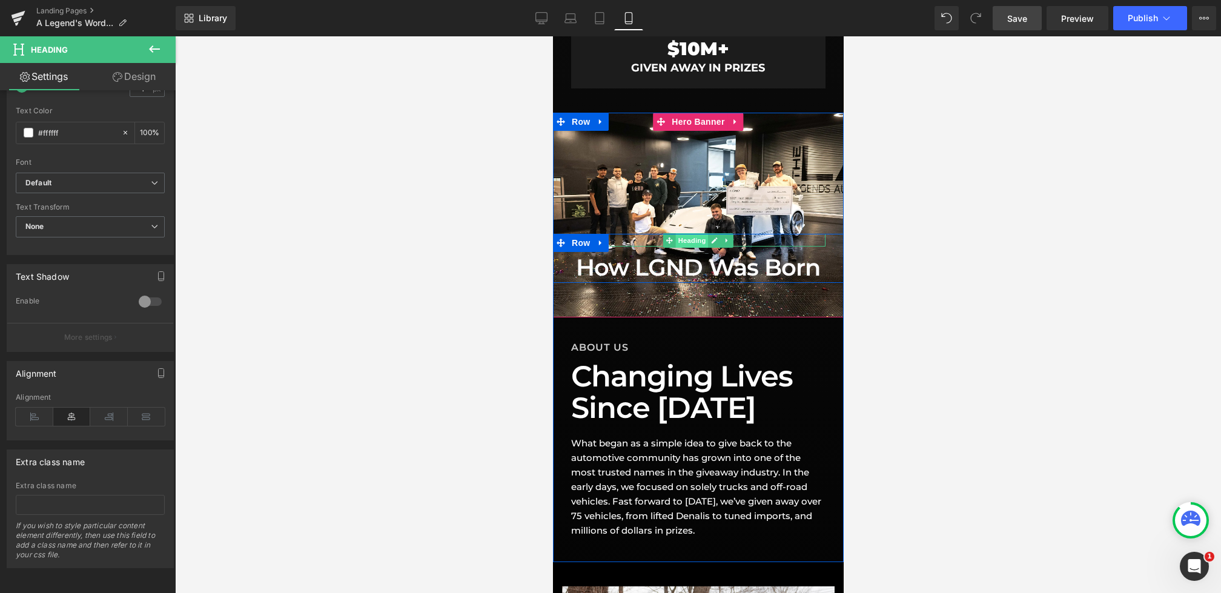
click at [701, 242] on span "Heading" at bounding box center [691, 240] width 33 height 15
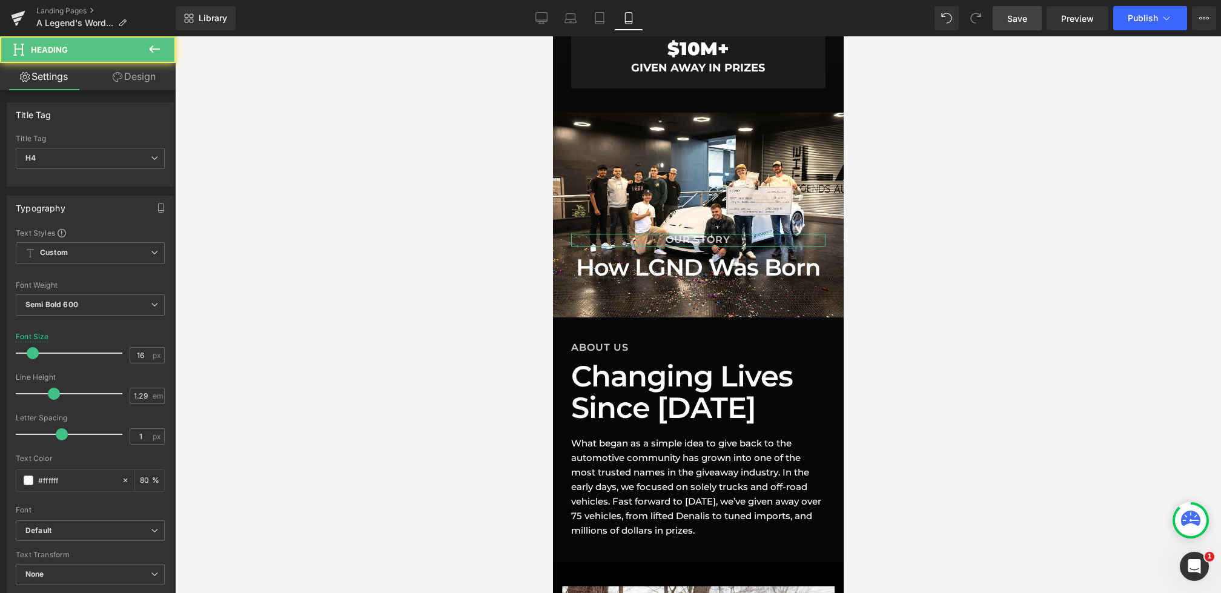
click at [118, 84] on link "Design" at bounding box center [134, 76] width 88 height 27
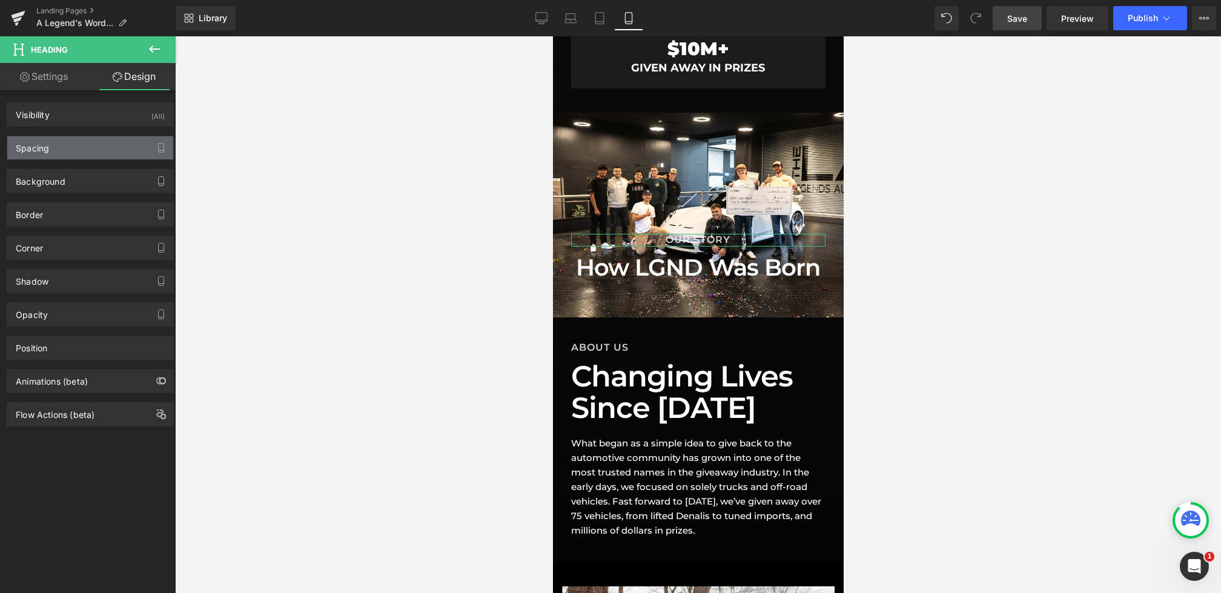
click at [76, 148] on div "Spacing" at bounding box center [90, 147] width 166 height 23
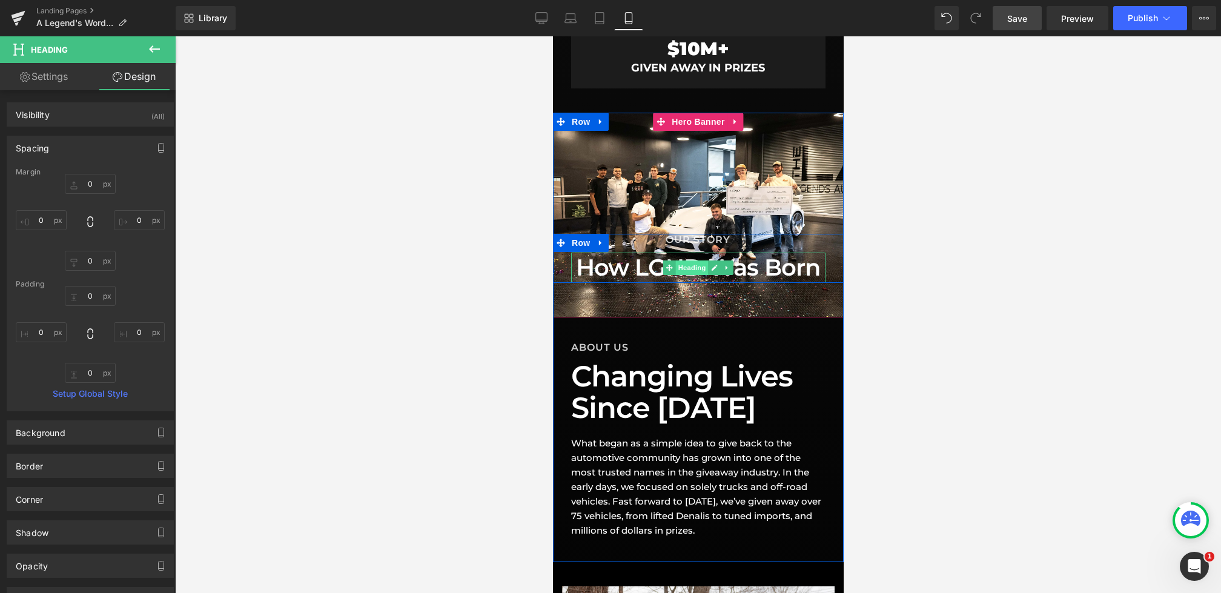
click at [695, 269] on span "Heading" at bounding box center [691, 267] width 33 height 15
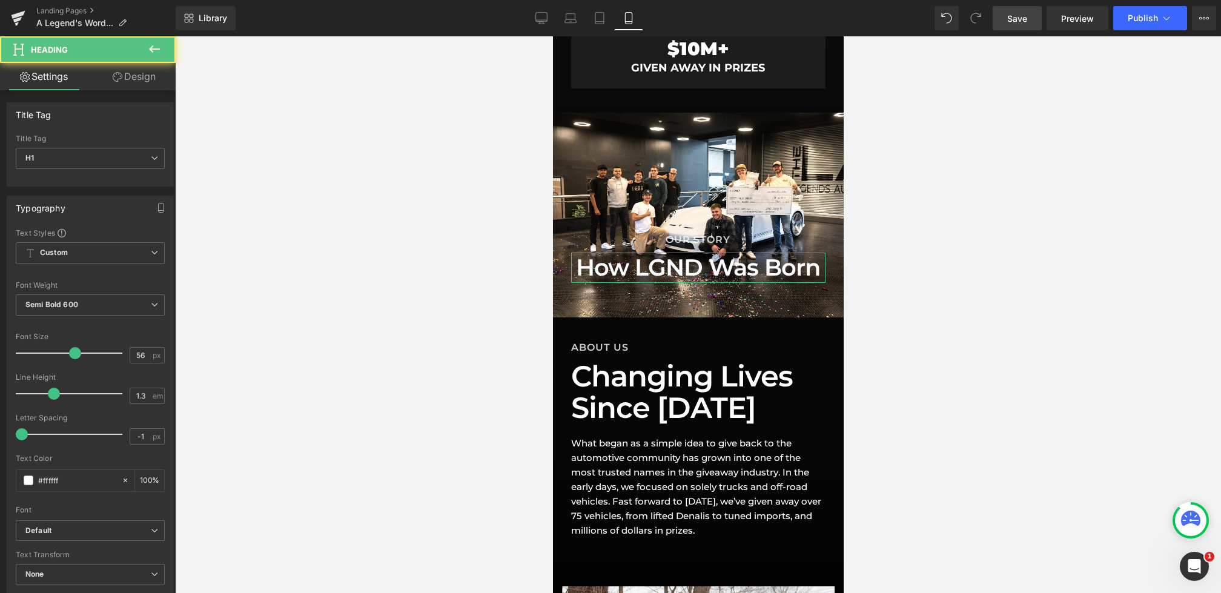
click at [127, 75] on link "Design" at bounding box center [134, 76] width 88 height 27
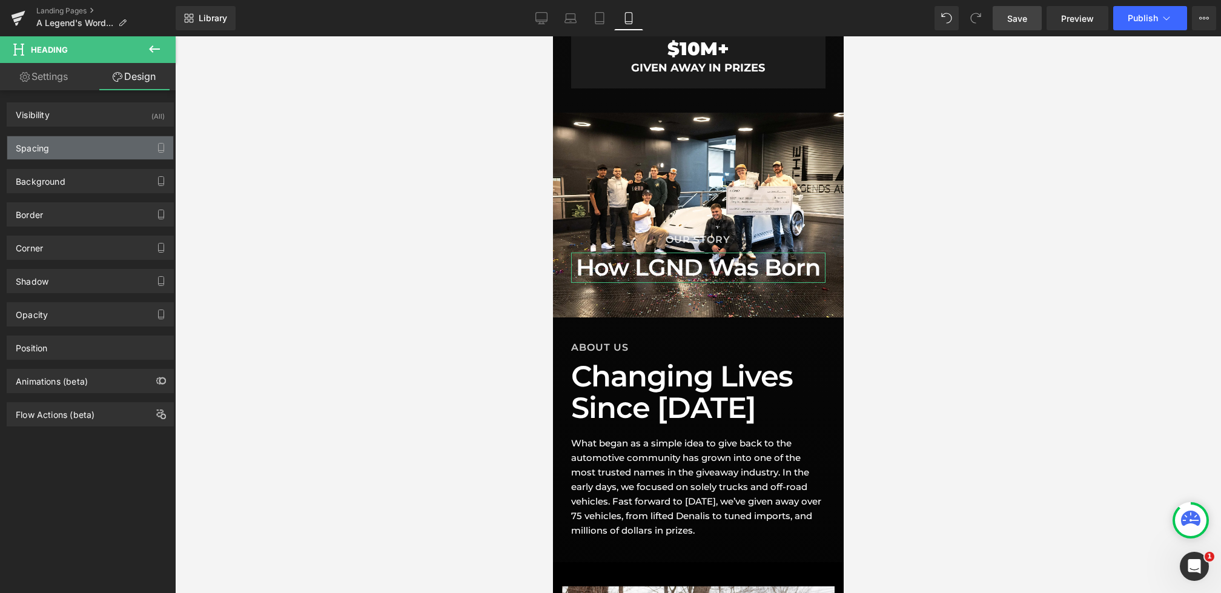
click at [82, 139] on div "Spacing" at bounding box center [90, 147] width 166 height 23
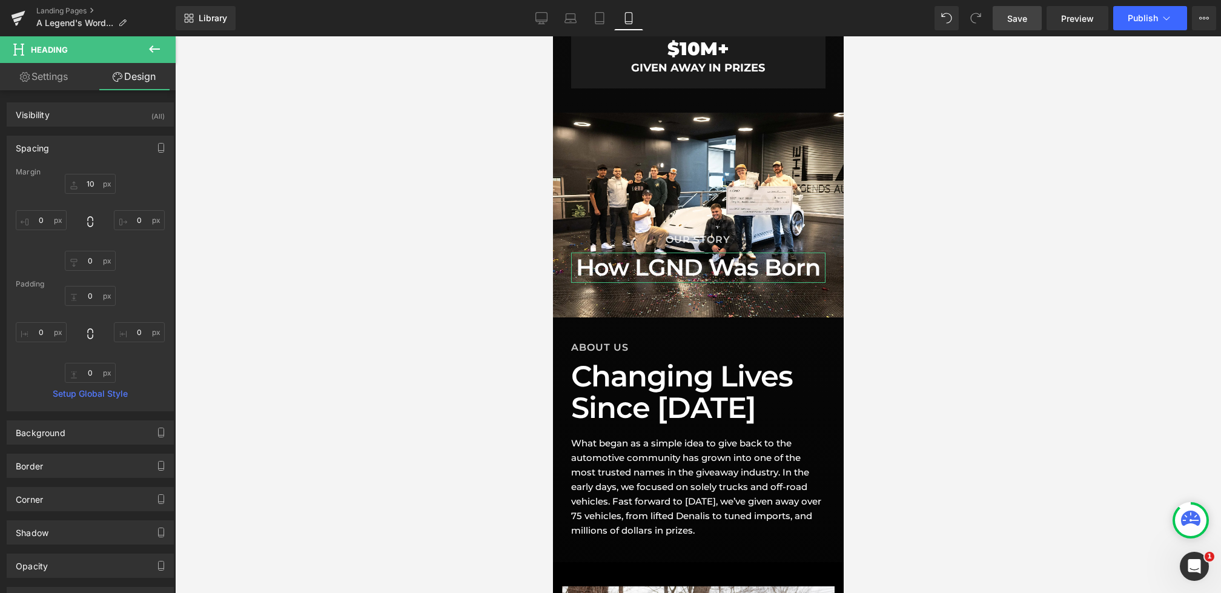
click at [82, 175] on div "Margin" at bounding box center [90, 172] width 149 height 8
click at [87, 185] on input "10" at bounding box center [90, 184] width 51 height 20
type input "0"
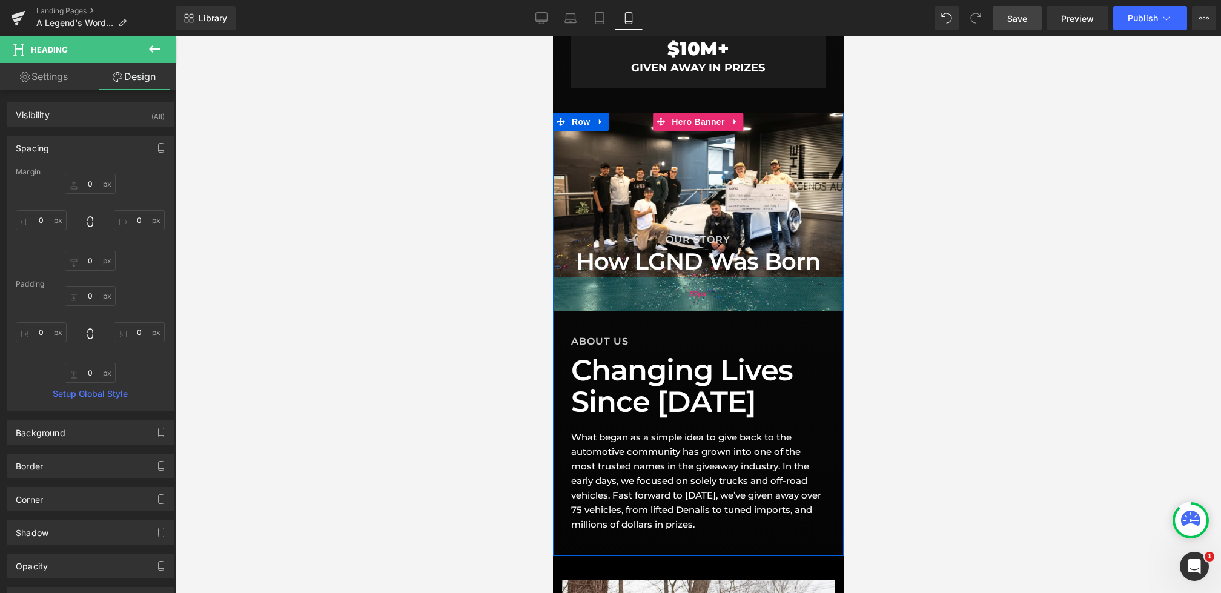
click at [707, 280] on div "57px" at bounding box center [697, 294] width 291 height 35
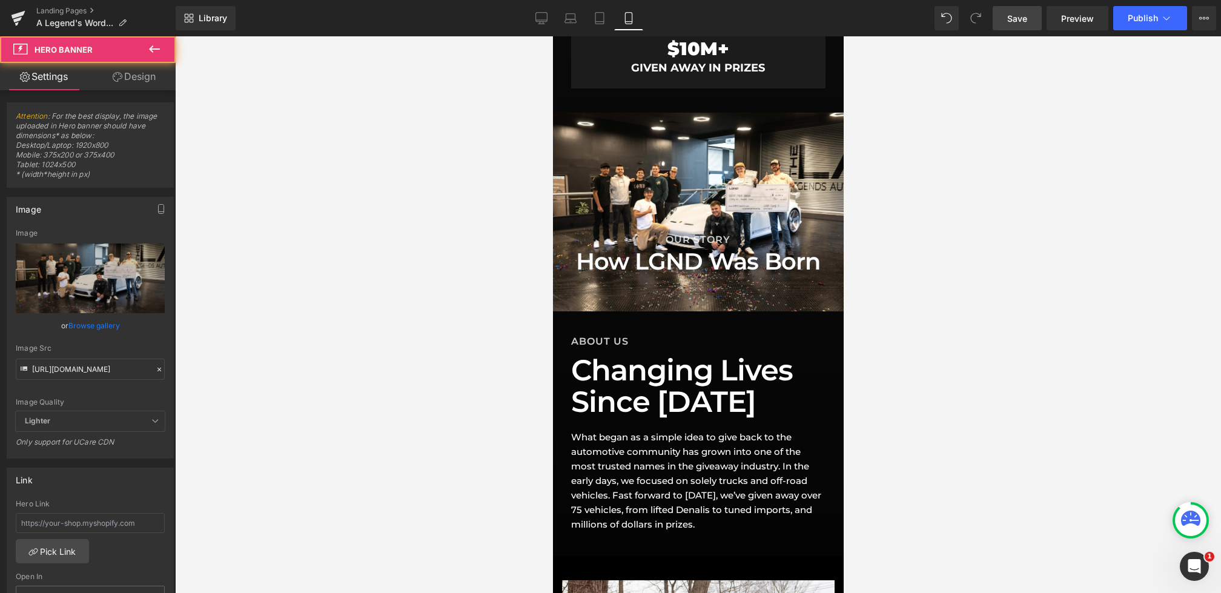
click at [121, 74] on icon at bounding box center [118, 77] width 10 height 10
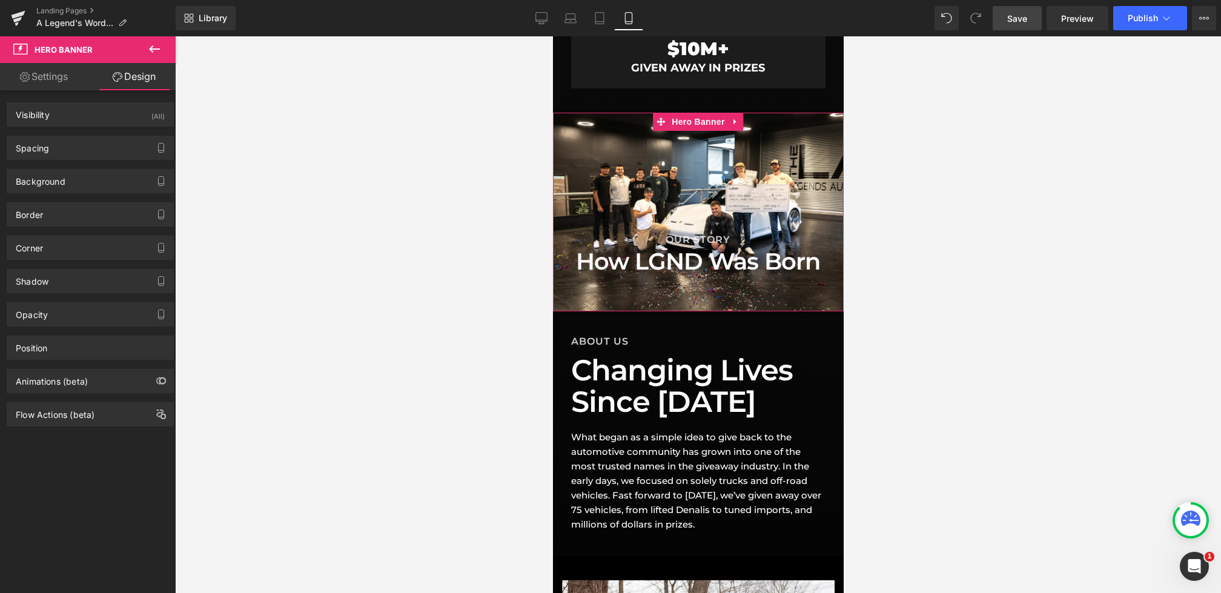
type input "0"
type input "200"
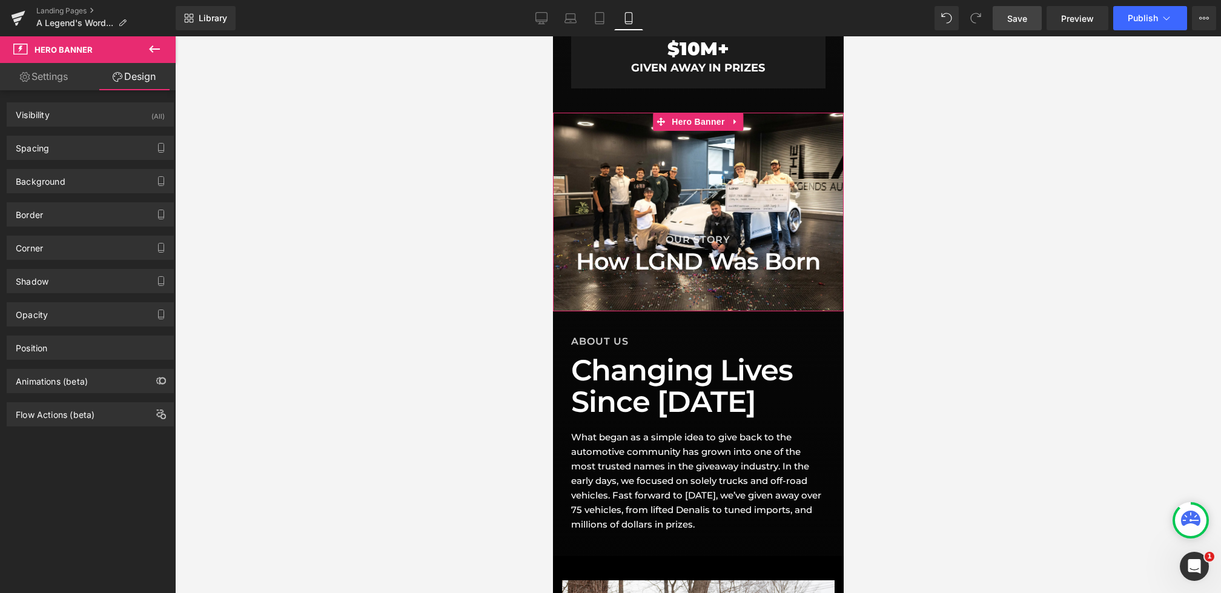
type input "0"
type input "57"
type input "0"
click at [81, 153] on div "Spacing" at bounding box center [90, 147] width 166 height 23
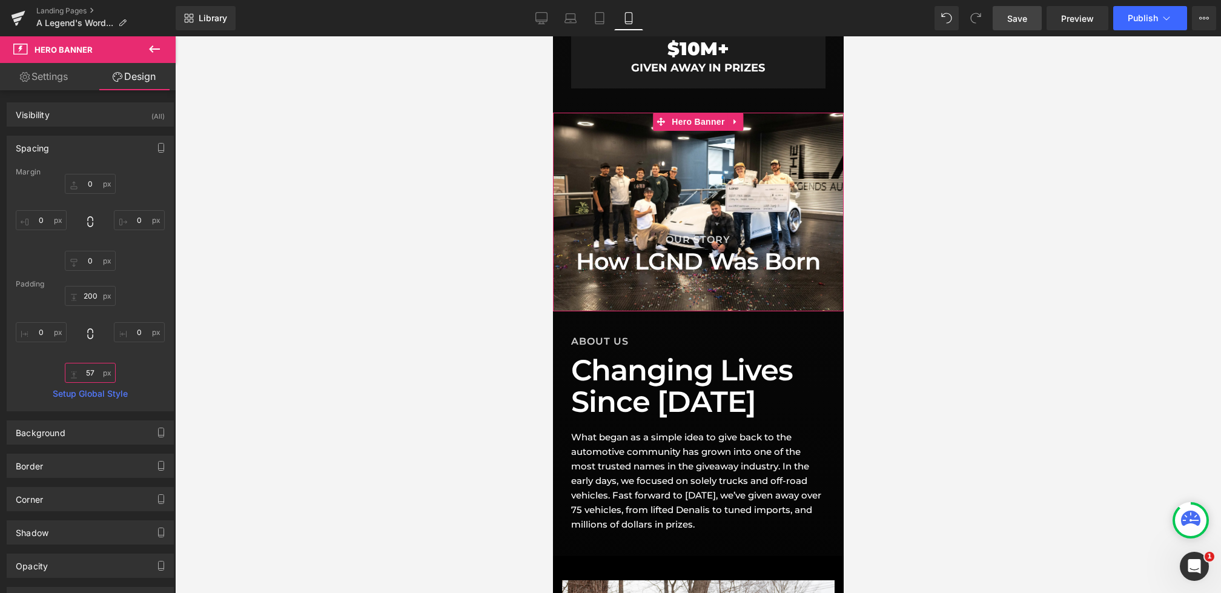
click at [94, 368] on input "57" at bounding box center [90, 373] width 51 height 20
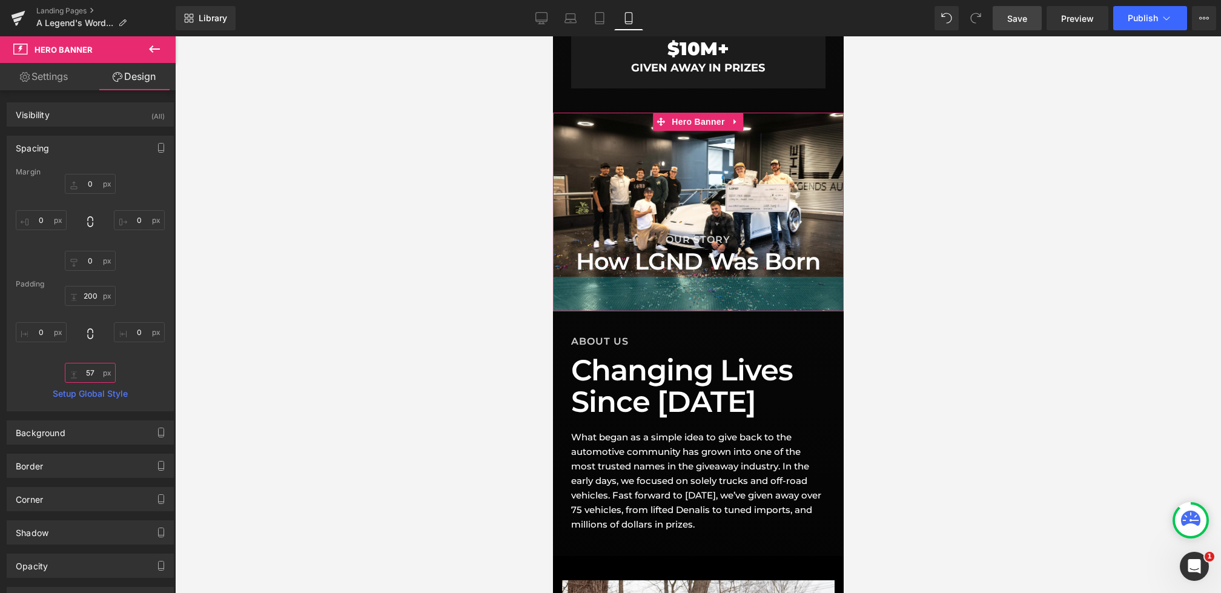
click at [93, 375] on input "57" at bounding box center [90, 373] width 51 height 20
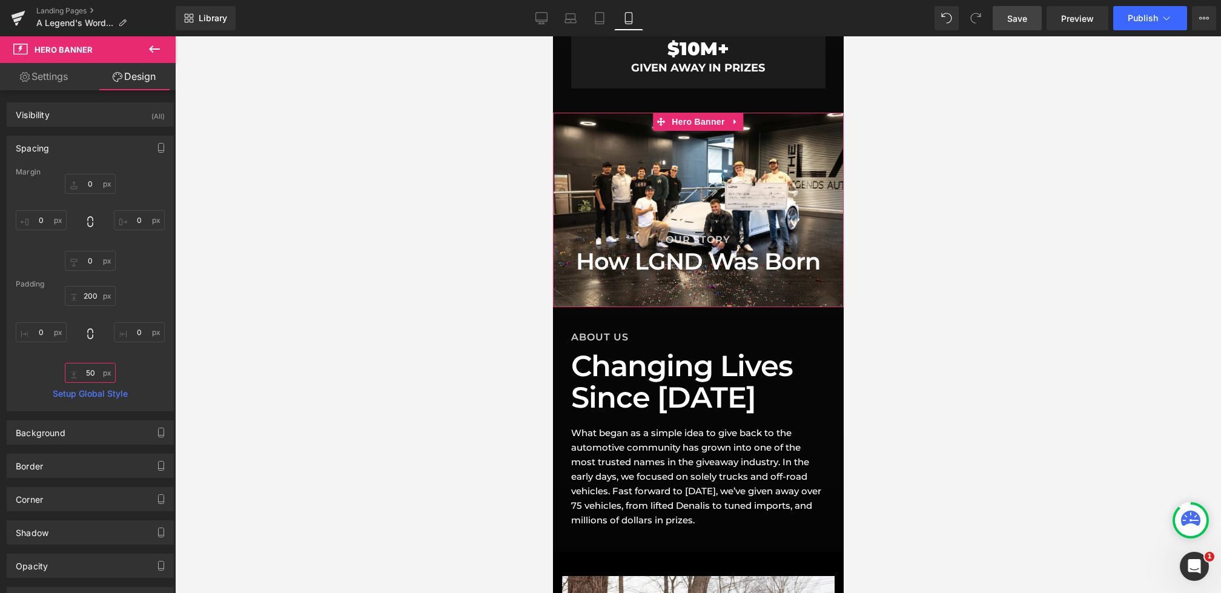
type input "5"
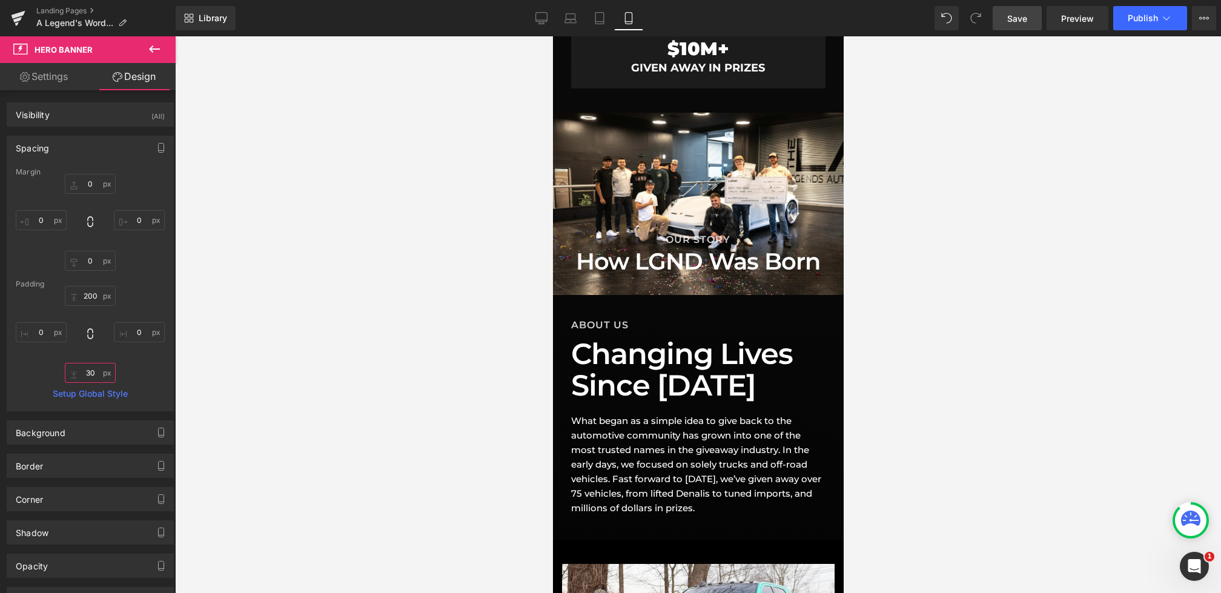
type input "30"
click at [1007, 28] on link "Save" at bounding box center [1017, 18] width 49 height 24
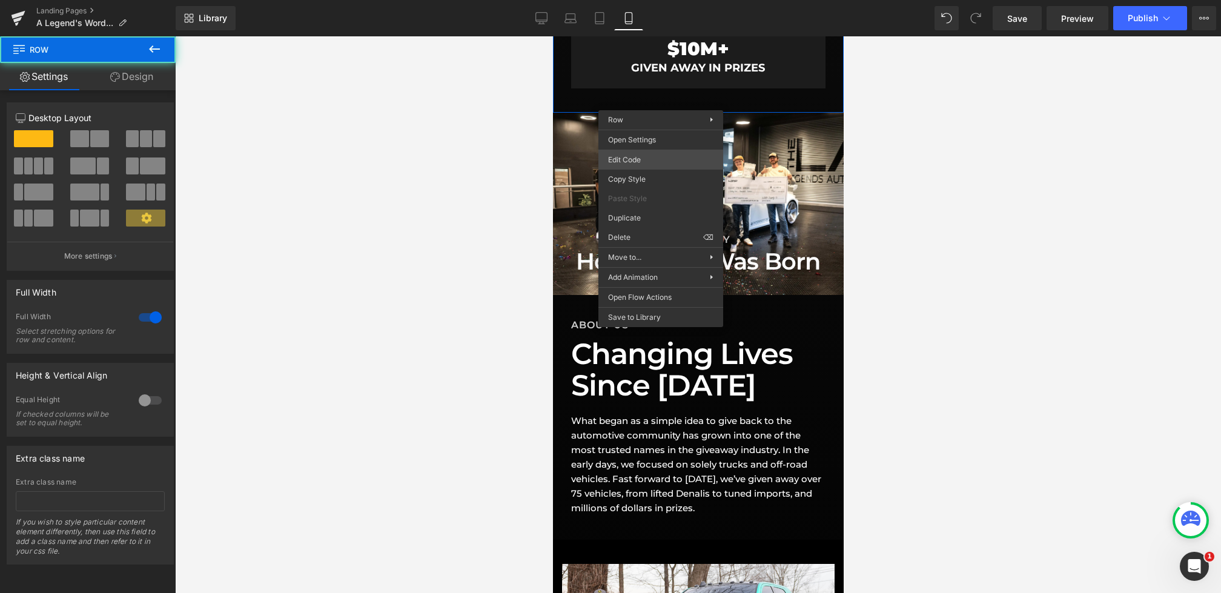
click at [619, 0] on div "Heading You are previewing how the will restyle your page. You can not edit Ele…" at bounding box center [610, 0] width 1221 height 0
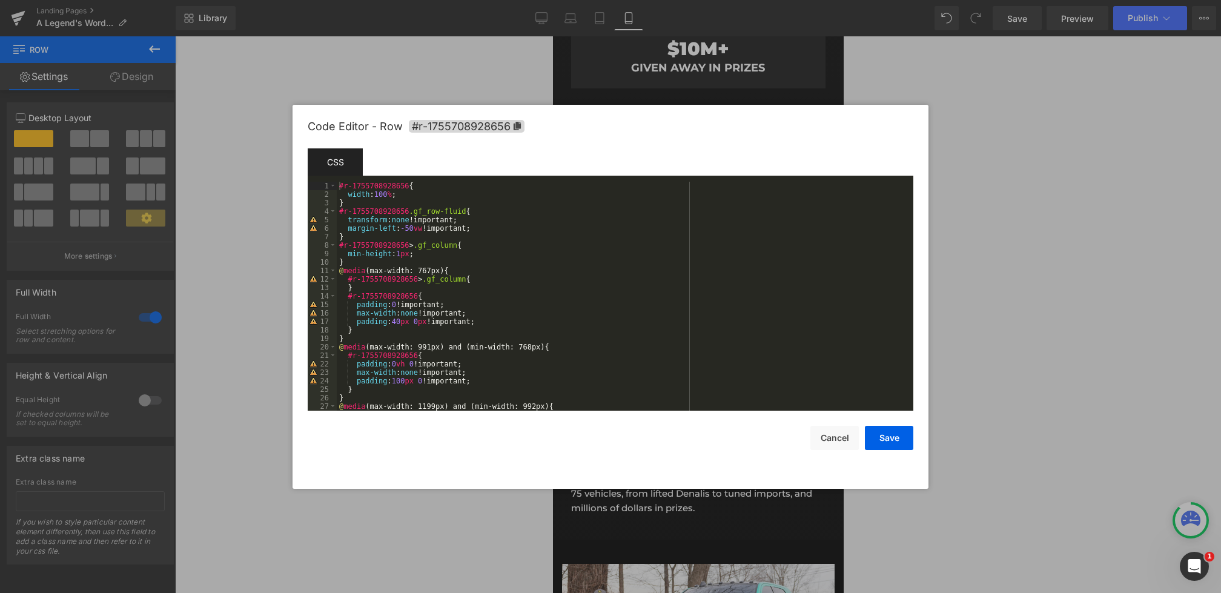
click at [431, 322] on div "#r-1755708928656 { width : 100 % ; } #r-1755708928656 .gf_row-fluid { transform…" at bounding box center [623, 305] width 572 height 246
drag, startPoint x: 871, startPoint y: 437, endPoint x: 241, endPoint y: 339, distance: 637.4
click at [871, 437] on button "Save" at bounding box center [889, 438] width 48 height 24
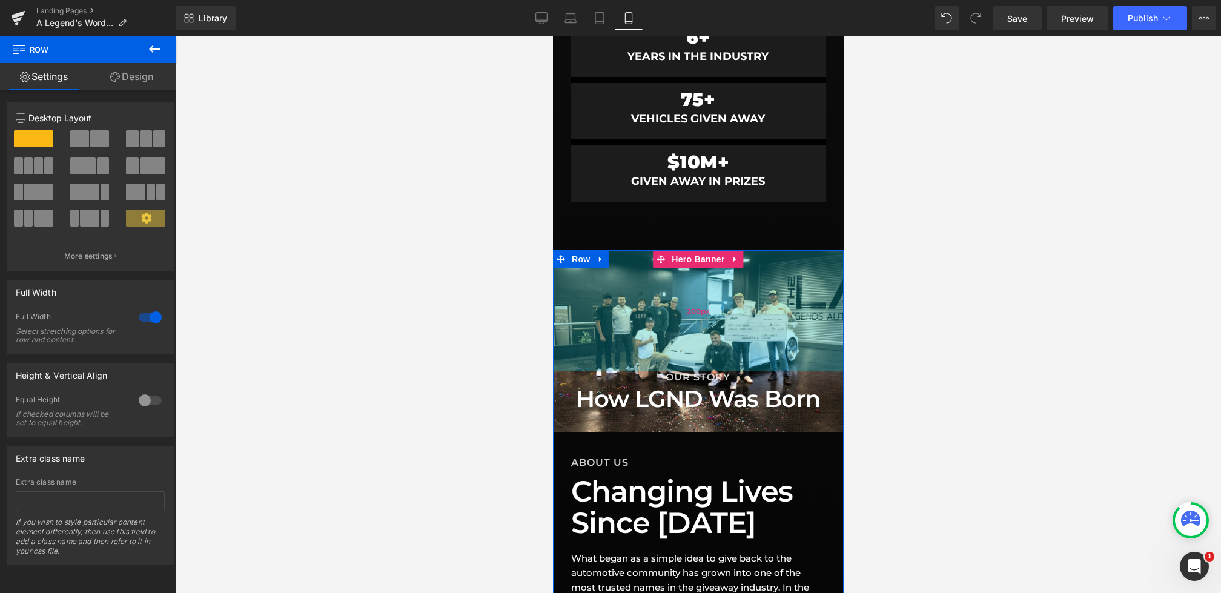
scroll to position [781, 0]
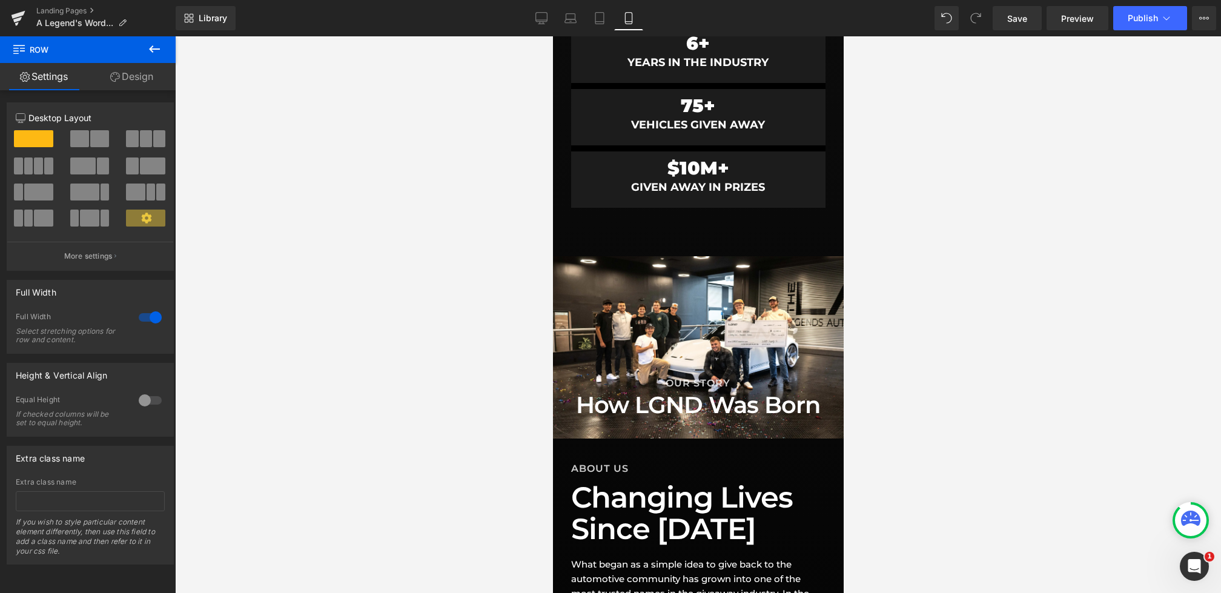
click at [999, 31] on div "Library Mobile Desktop Laptop Tablet Mobile Save Preview Publish Scheduled View…" at bounding box center [698, 18] width 1045 height 36
click at [1000, 22] on link "Save" at bounding box center [1017, 18] width 49 height 24
click at [540, 19] on icon at bounding box center [541, 18] width 12 height 12
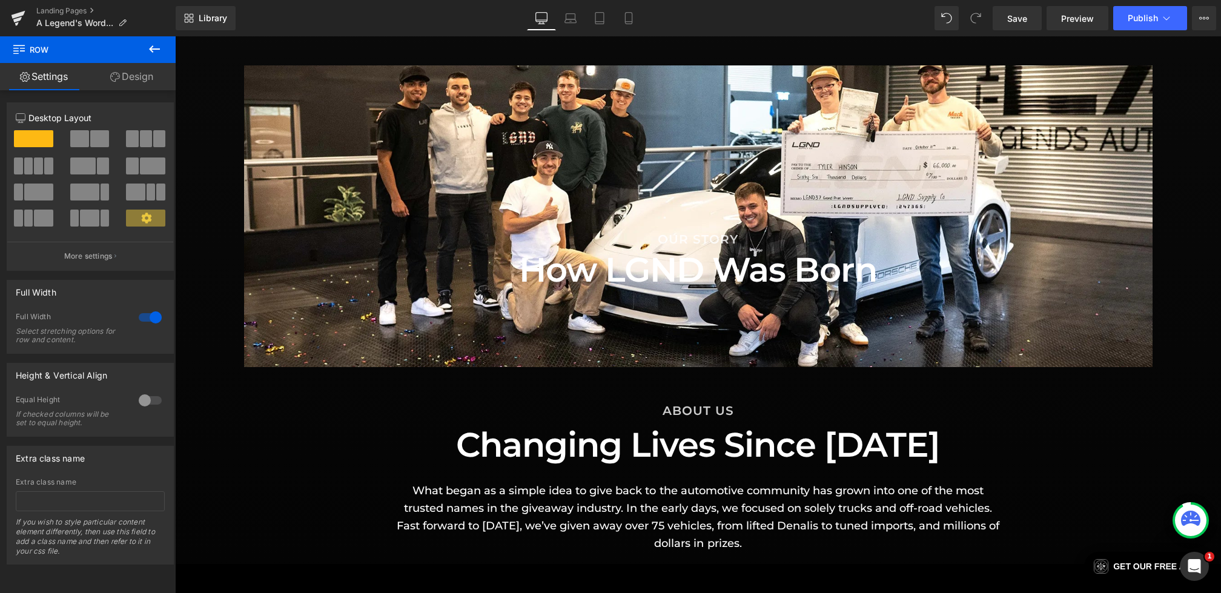
scroll to position [1045, 0]
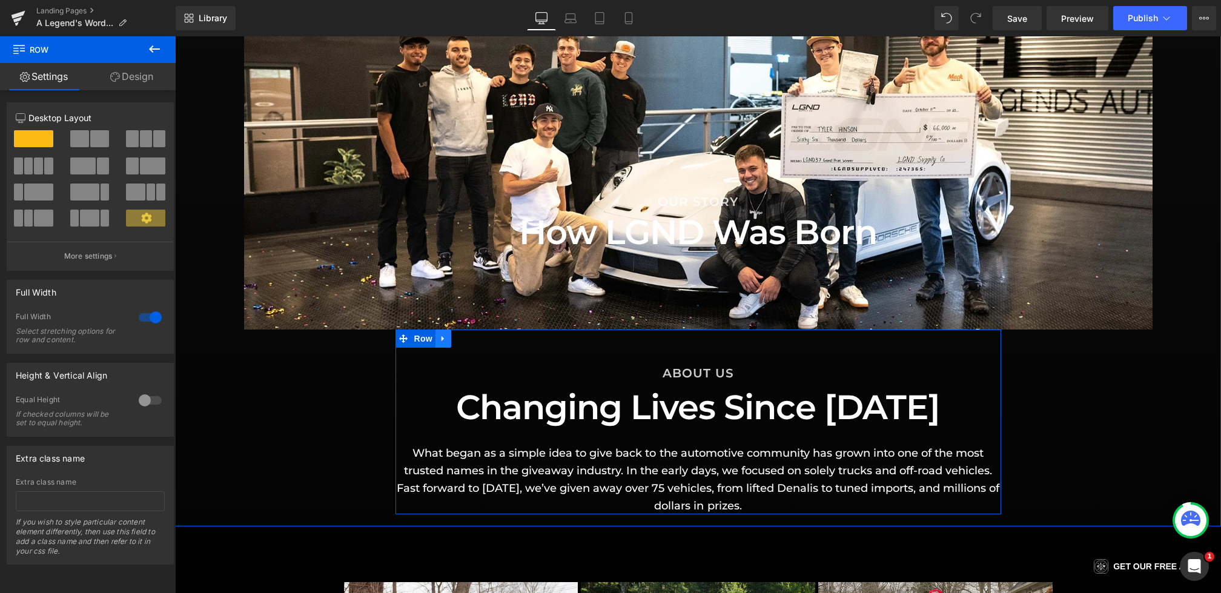
click at [438, 345] on link at bounding box center [443, 338] width 16 height 18
click at [471, 344] on link at bounding box center [475, 338] width 16 height 18
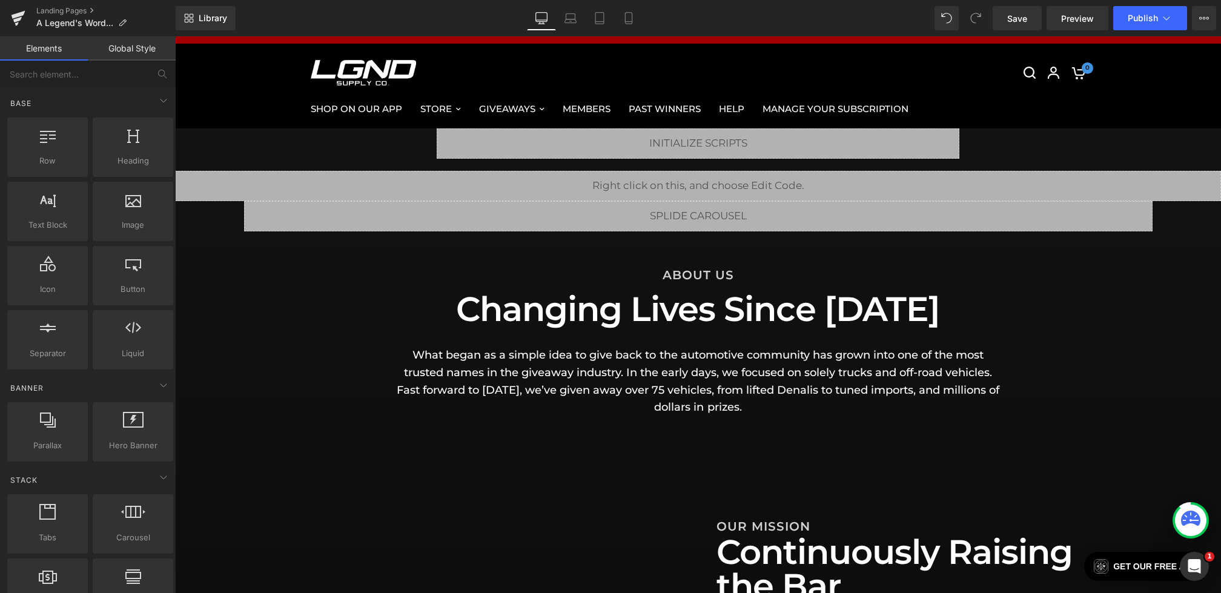
scroll to position [12, 0]
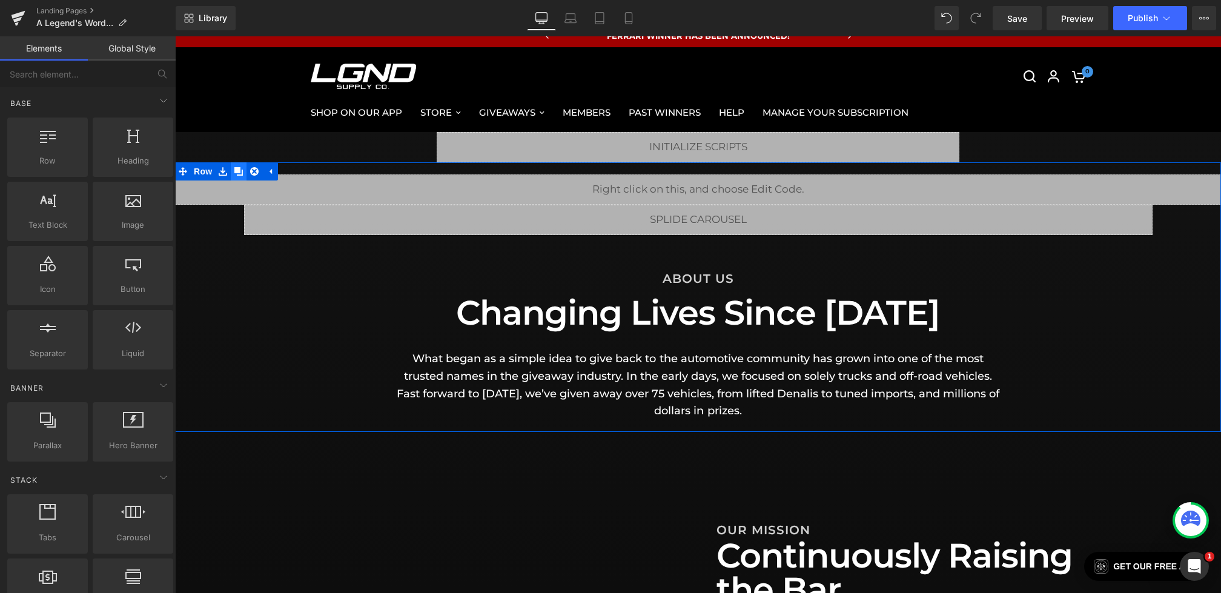
click at [240, 171] on icon at bounding box center [238, 171] width 8 height 8
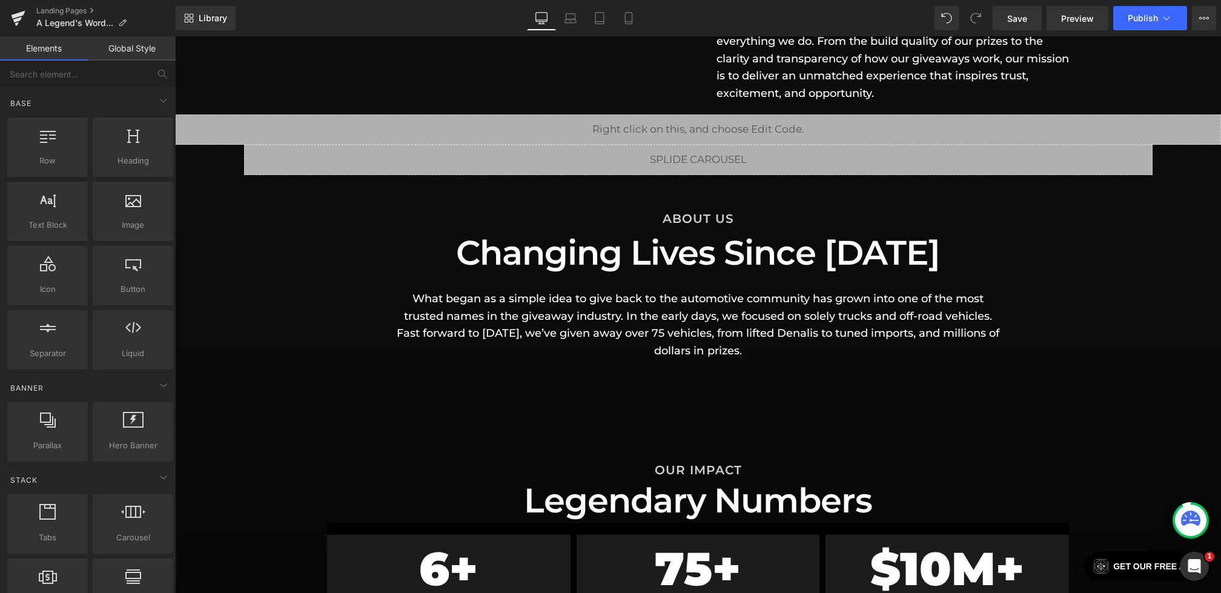
scroll to position [633, 0]
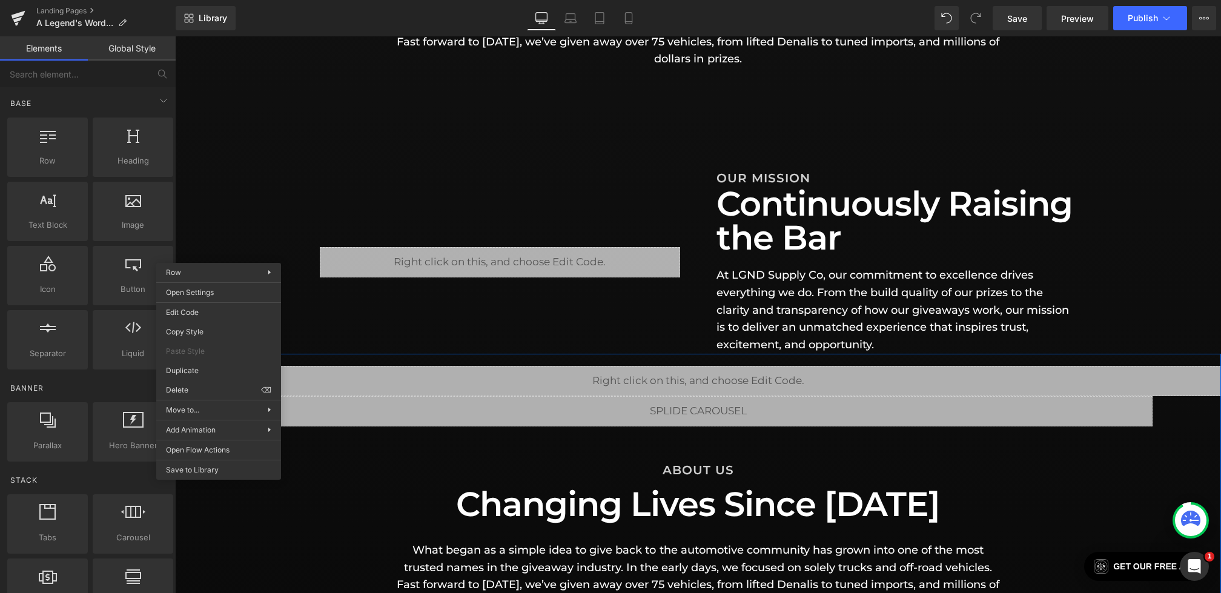
drag, startPoint x: 511, startPoint y: 459, endPoint x: 336, endPoint y: 423, distance: 178.6
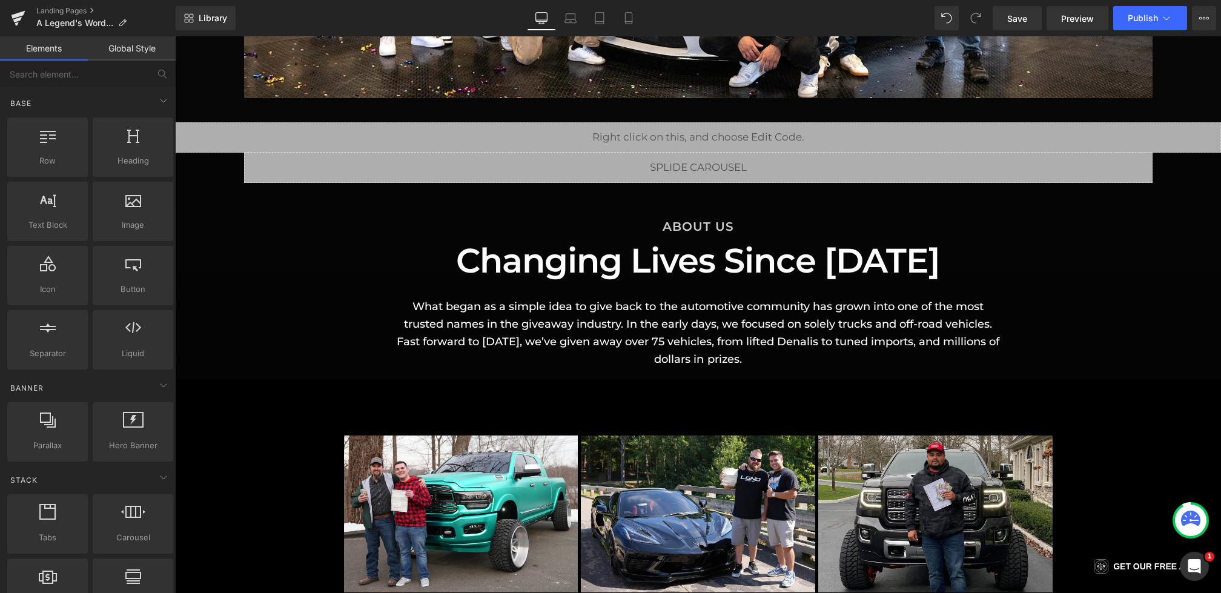
scroll to position [1302, 0]
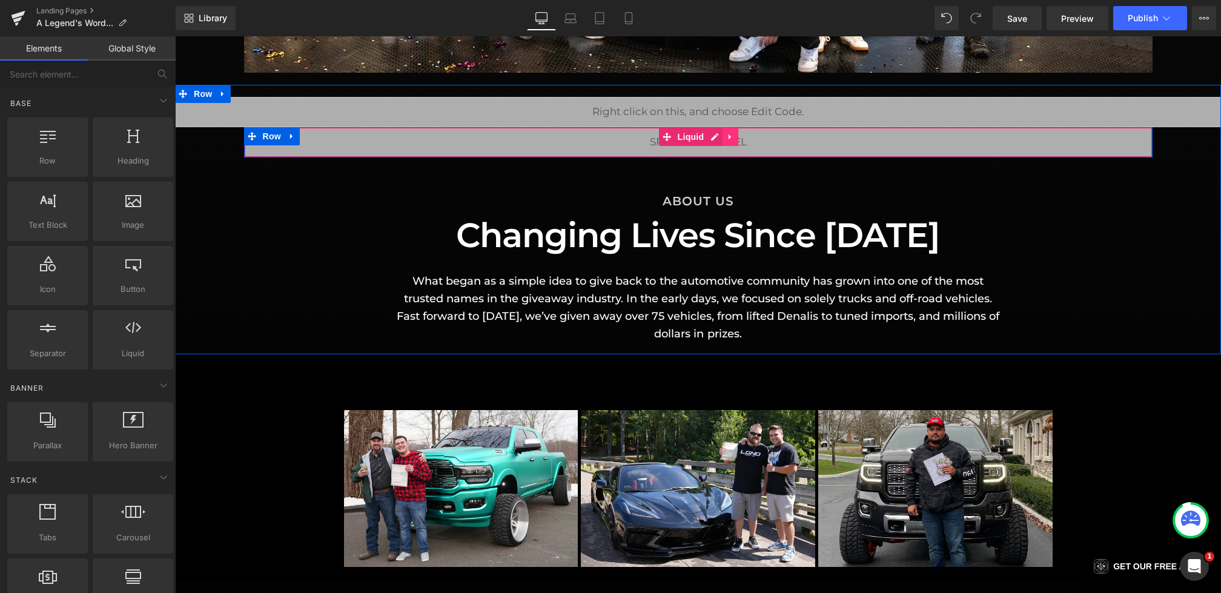
click at [726, 139] on icon at bounding box center [730, 137] width 8 height 9
click at [294, 139] on icon at bounding box center [292, 136] width 8 height 9
click at [317, 137] on link at bounding box center [324, 136] width 16 height 18
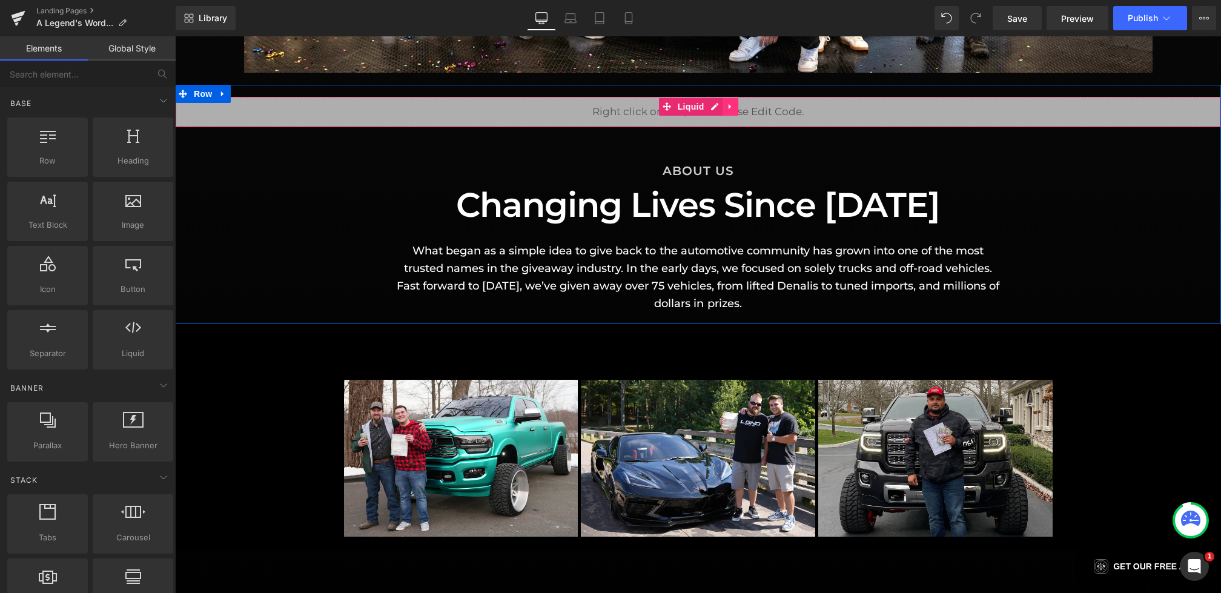
click at [732, 108] on icon at bounding box center [731, 106] width 8 height 9
click at [742, 108] on icon at bounding box center [739, 106] width 8 height 8
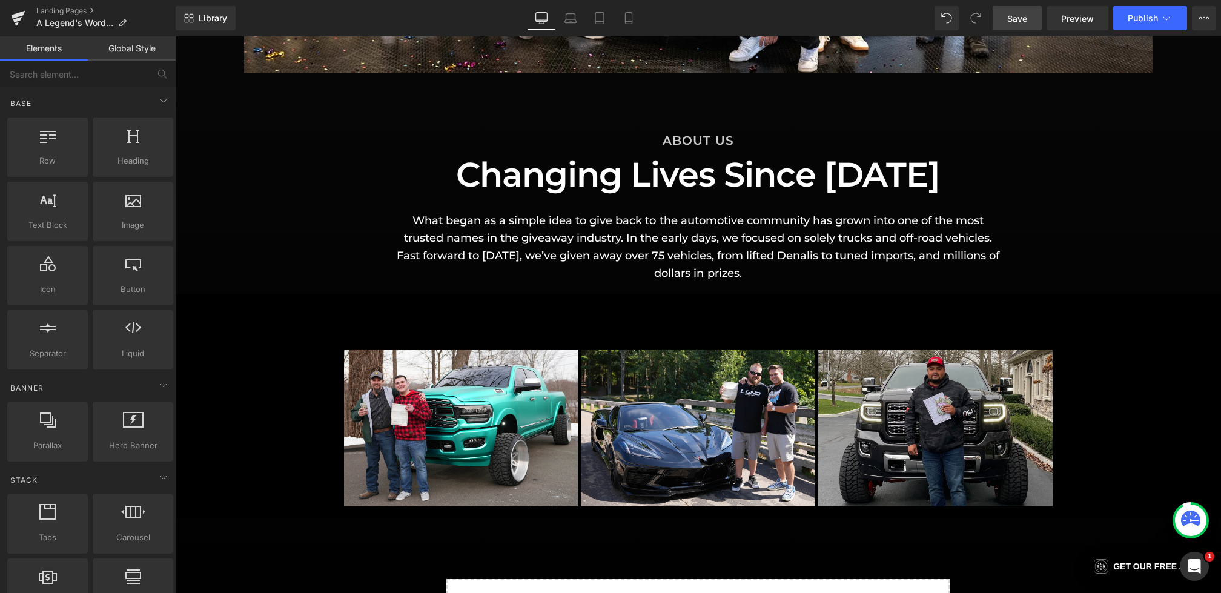
click at [1025, 15] on span "Save" at bounding box center [1017, 18] width 20 height 13
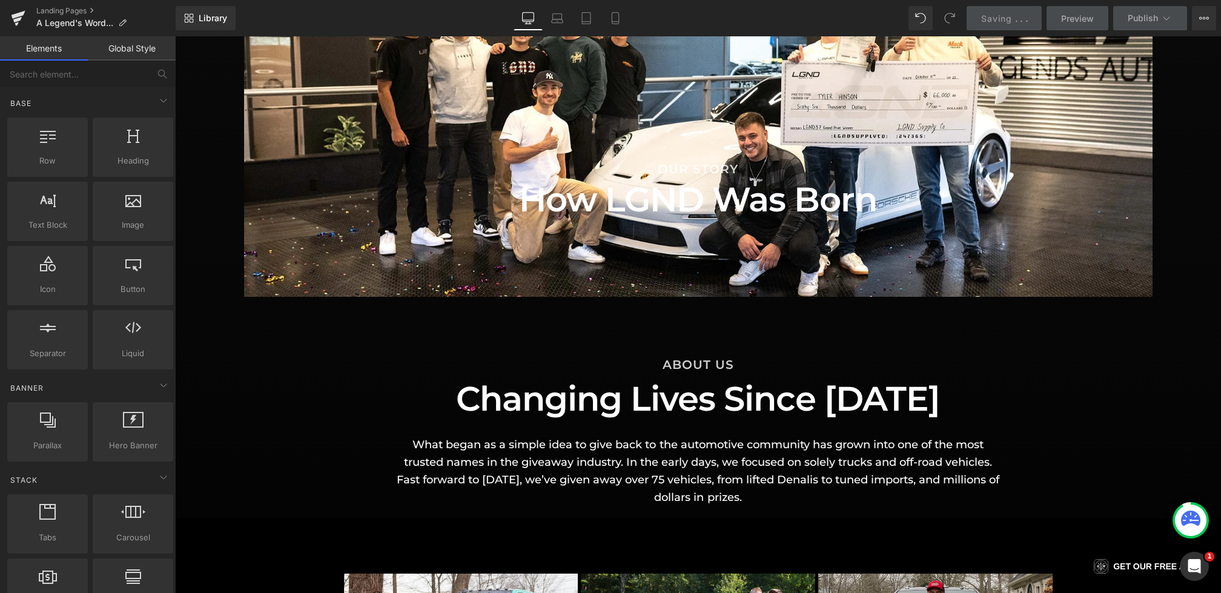
scroll to position [992, 0]
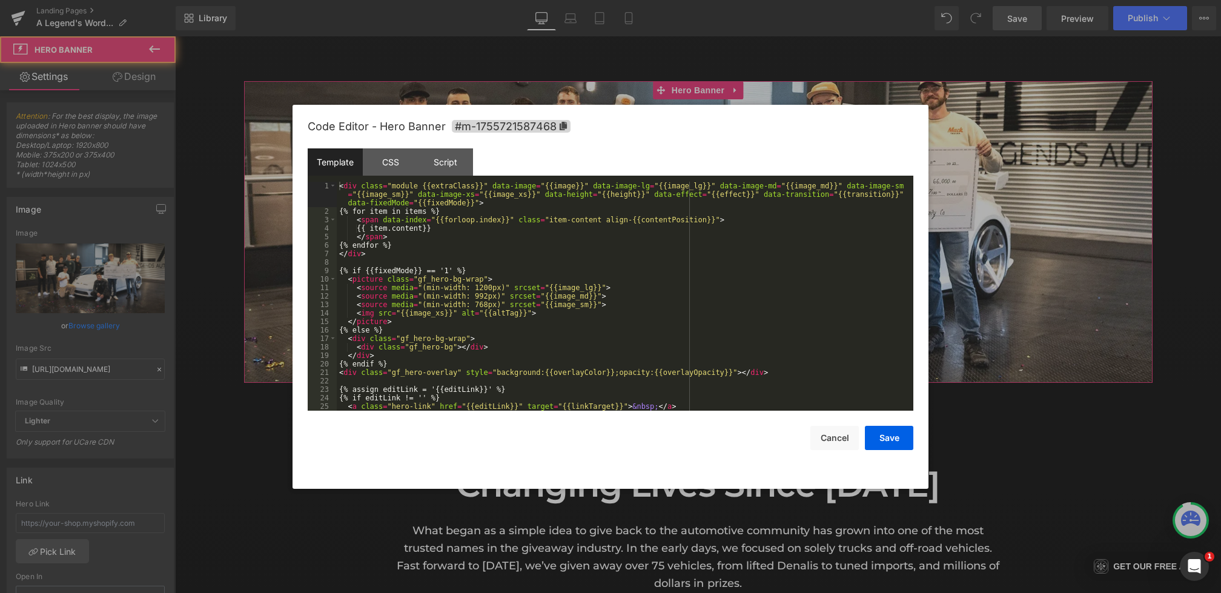
click at [511, 0] on div "Heading You are previewing how the will restyle your page. You can not edit Ele…" at bounding box center [610, 0] width 1221 height 0
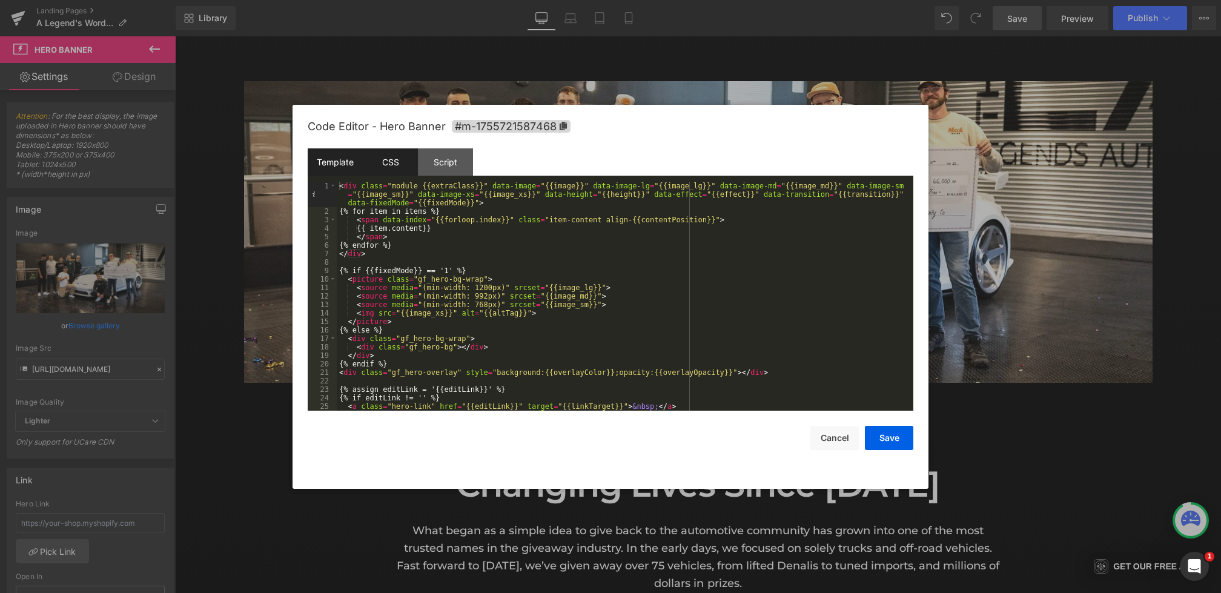
click at [392, 164] on div "CSS" at bounding box center [390, 161] width 55 height 27
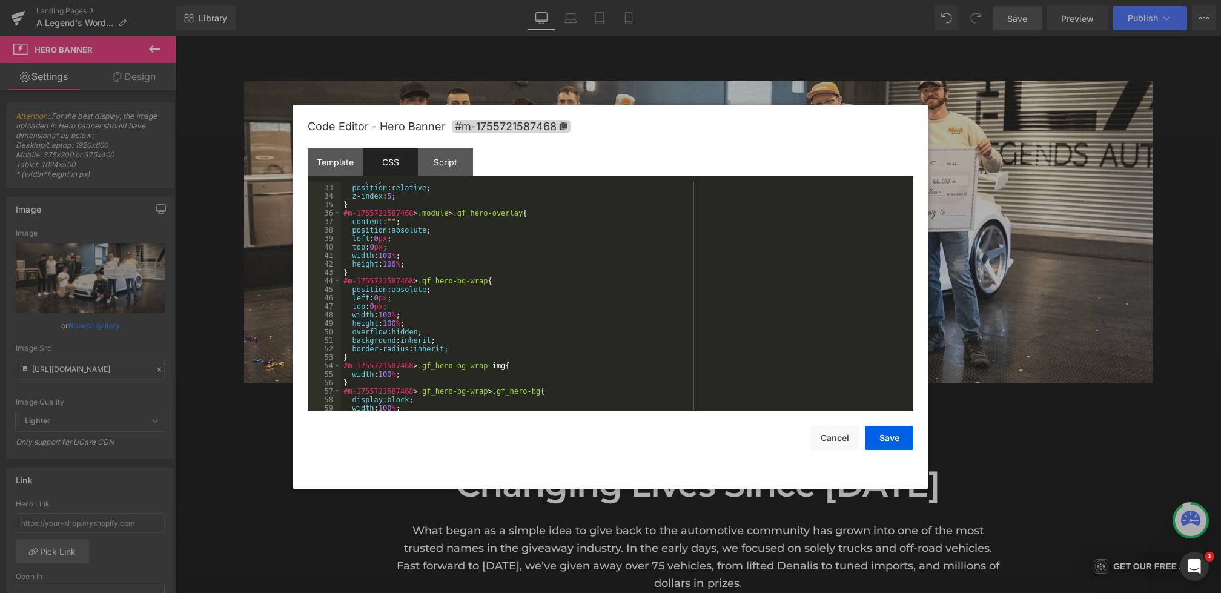
scroll to position [1034, 0]
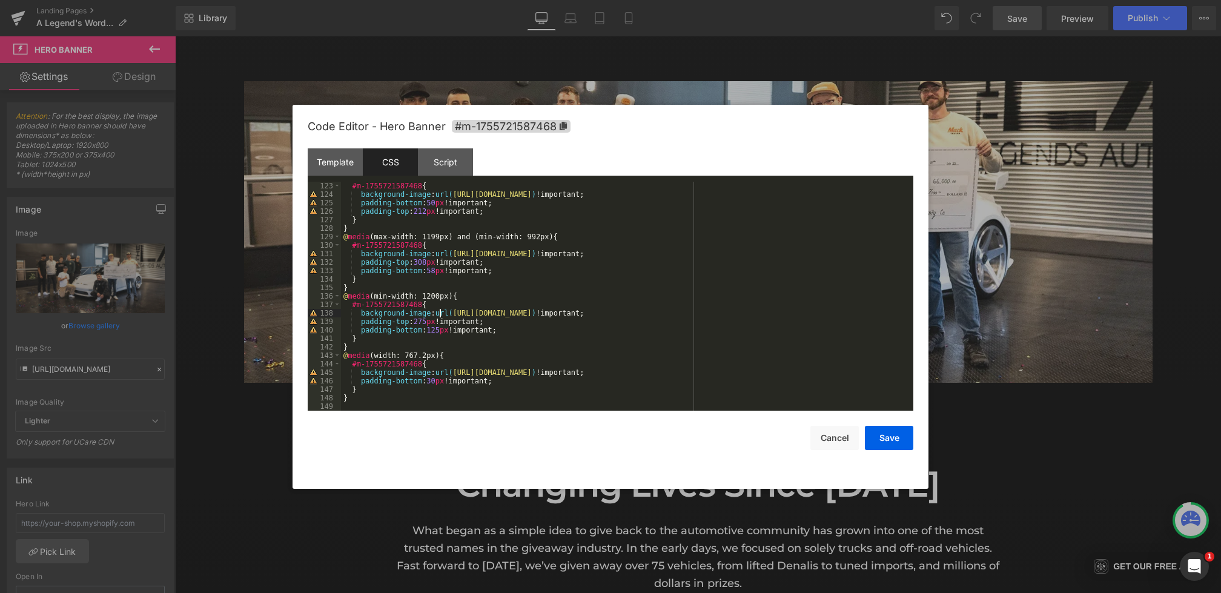
click at [438, 310] on div "#m-1755721587468 { background-image : url( [URL][DOMAIN_NAME] ) !important; pad…" at bounding box center [624, 305] width 567 height 246
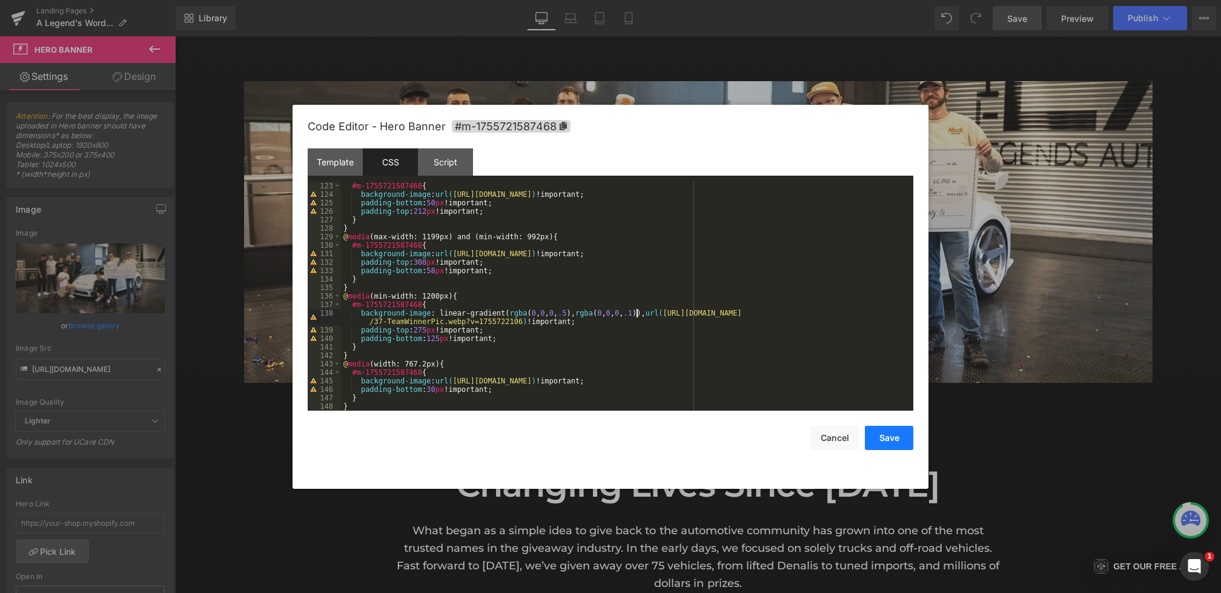
click at [882, 433] on button "Save" at bounding box center [889, 438] width 48 height 24
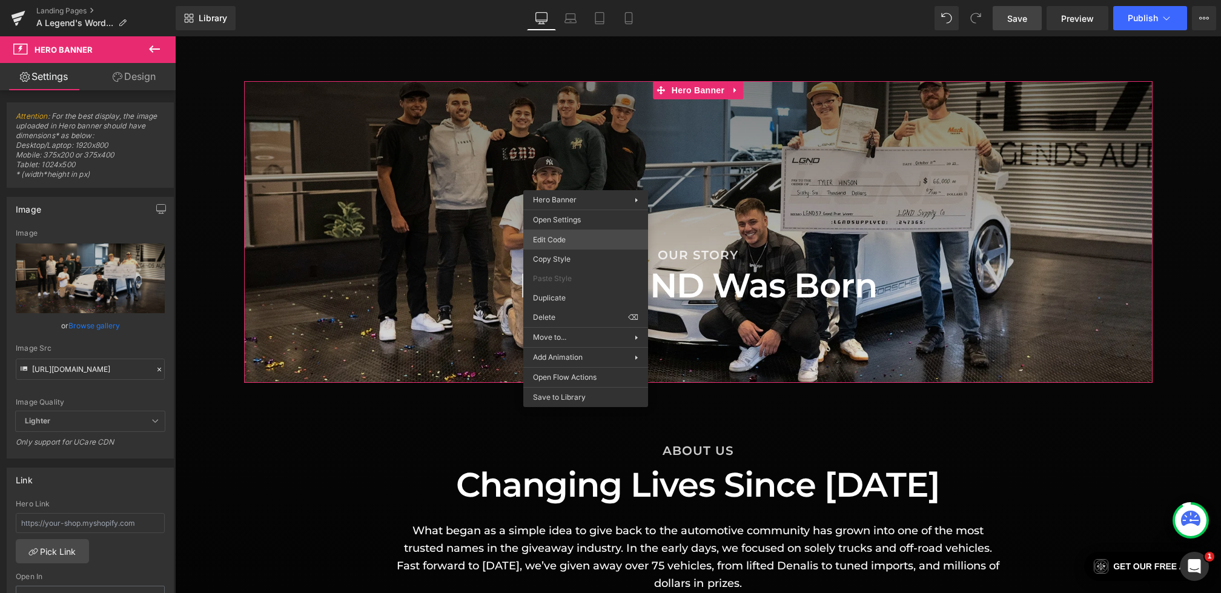
click at [559, 0] on div "Heading You are previewing how the will restyle your page. You can not edit Ele…" at bounding box center [610, 0] width 1221 height 0
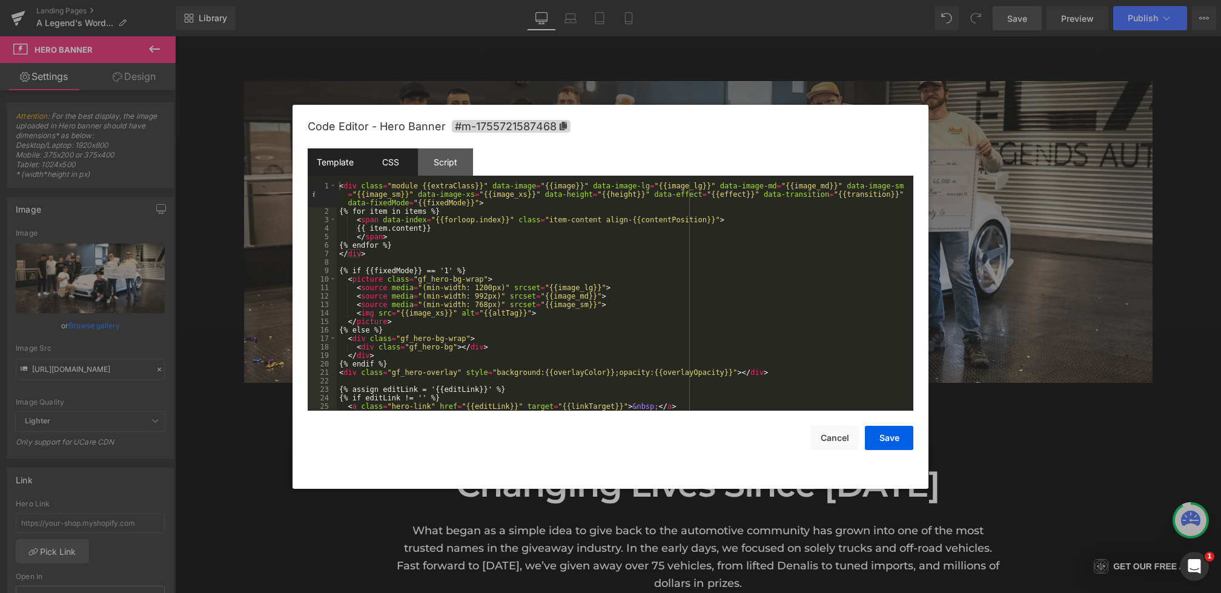
click at [400, 167] on div "CSS" at bounding box center [390, 161] width 55 height 27
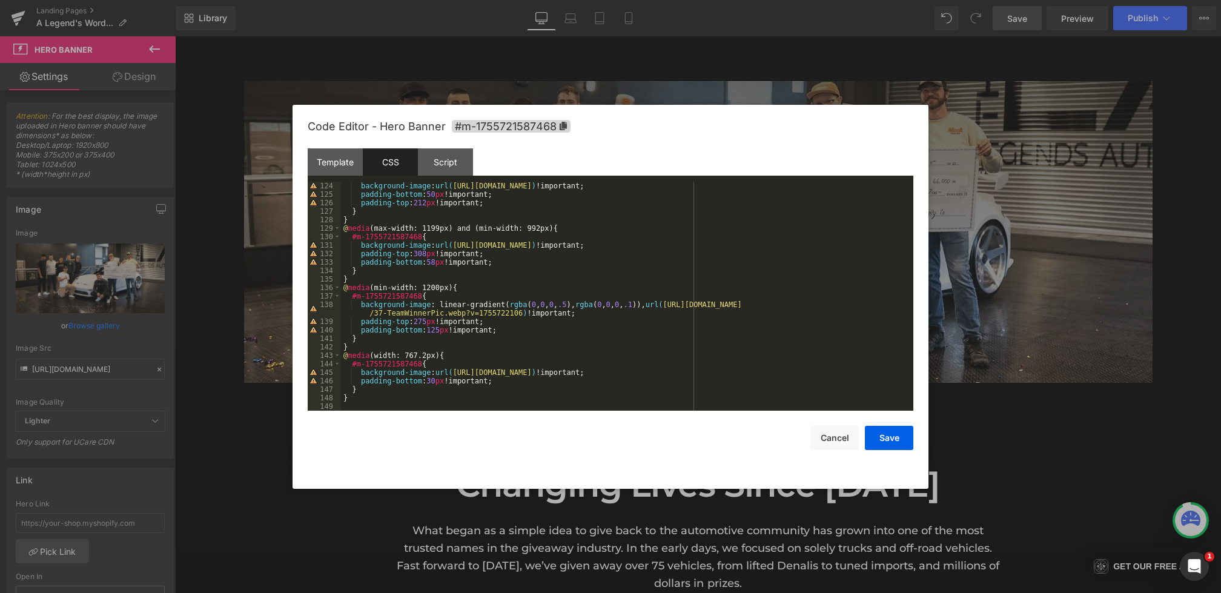
scroll to position [1043, 0]
click at [567, 305] on div "background-image : url( [URL][DOMAIN_NAME] ) !important; padding-bottom : 50 px…" at bounding box center [624, 305] width 567 height 246
click at [636, 305] on div "background-image : url( [URL][DOMAIN_NAME] ) !important; padding-bottom : 50 px…" at bounding box center [624, 305] width 567 height 246
click at [877, 437] on button "Save" at bounding box center [889, 438] width 48 height 24
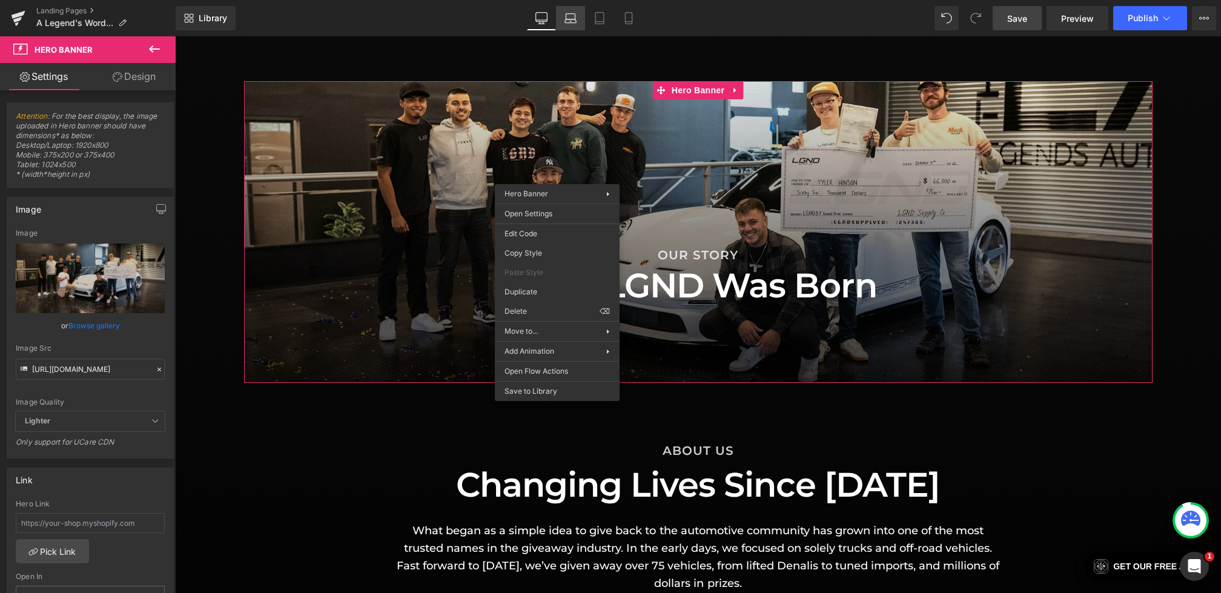
click at [570, 17] on icon at bounding box center [570, 18] width 12 height 12
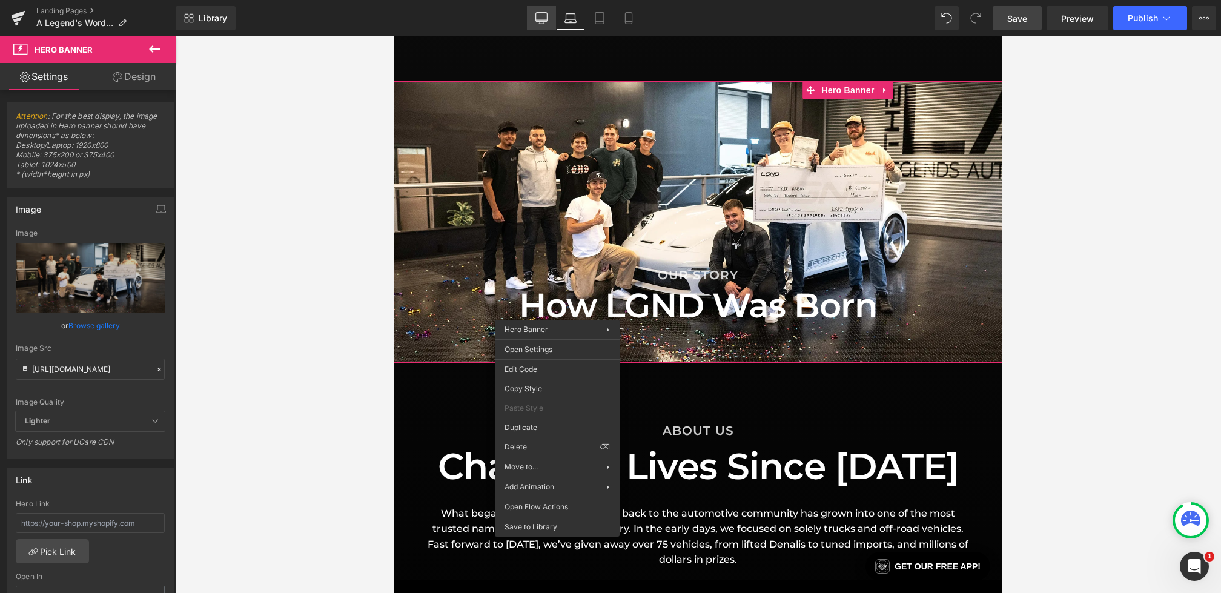
click at [541, 21] on icon at bounding box center [541, 18] width 12 height 12
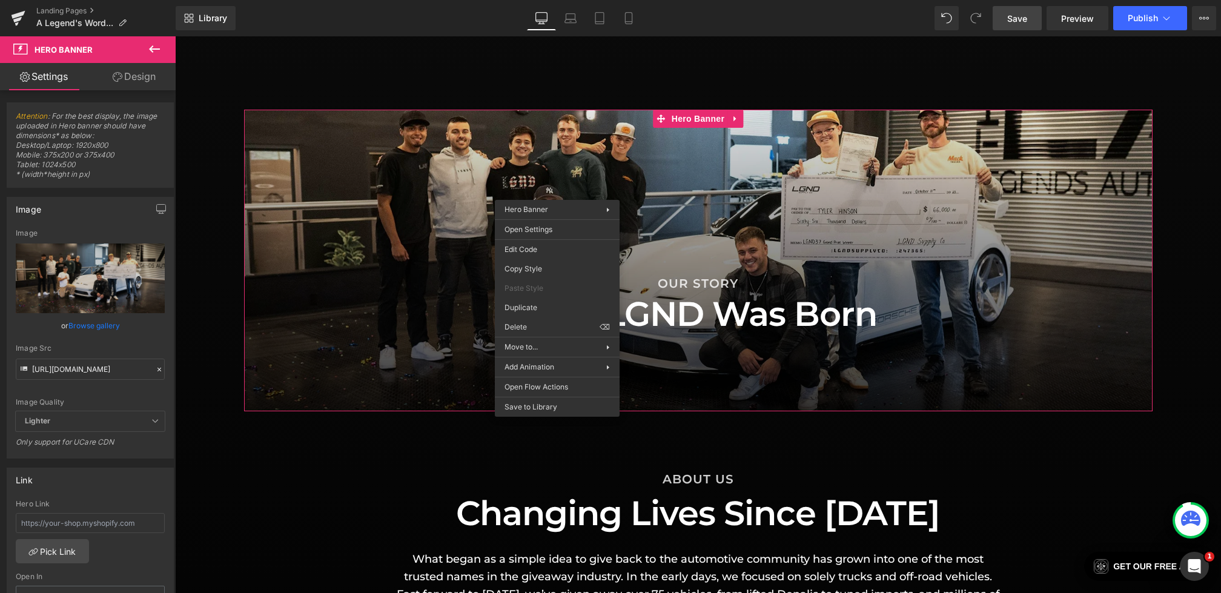
scroll to position [992, 0]
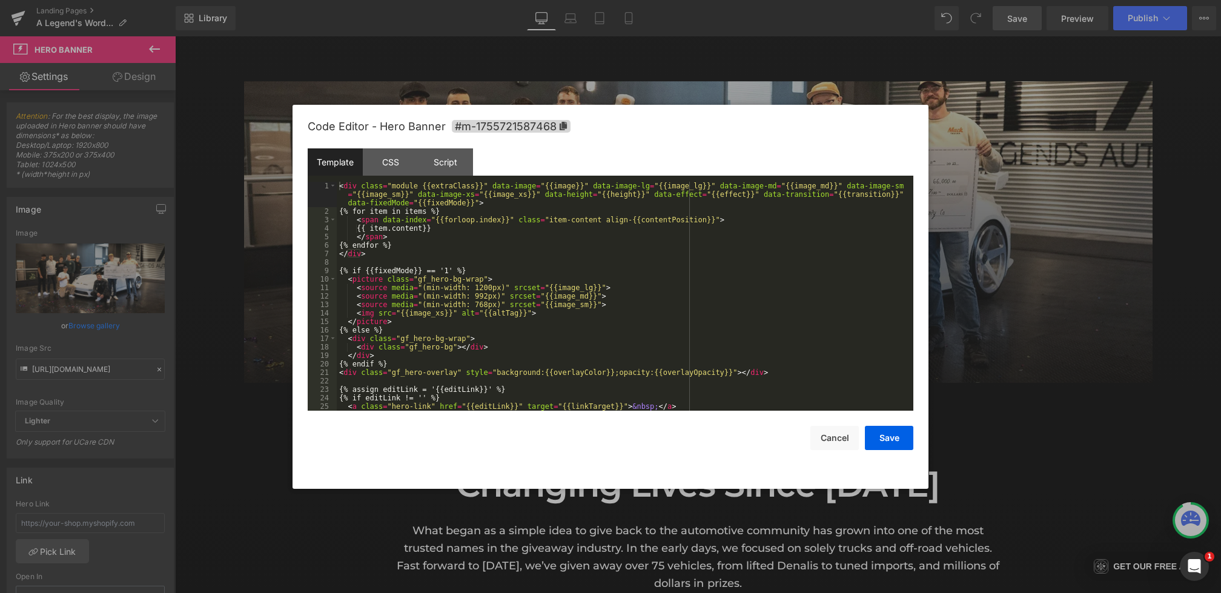
click at [678, 0] on div "Heading You are previewing how the will restyle your page. You can not edit Ele…" at bounding box center [610, 0] width 1221 height 0
click at [397, 169] on div "CSS" at bounding box center [390, 161] width 55 height 27
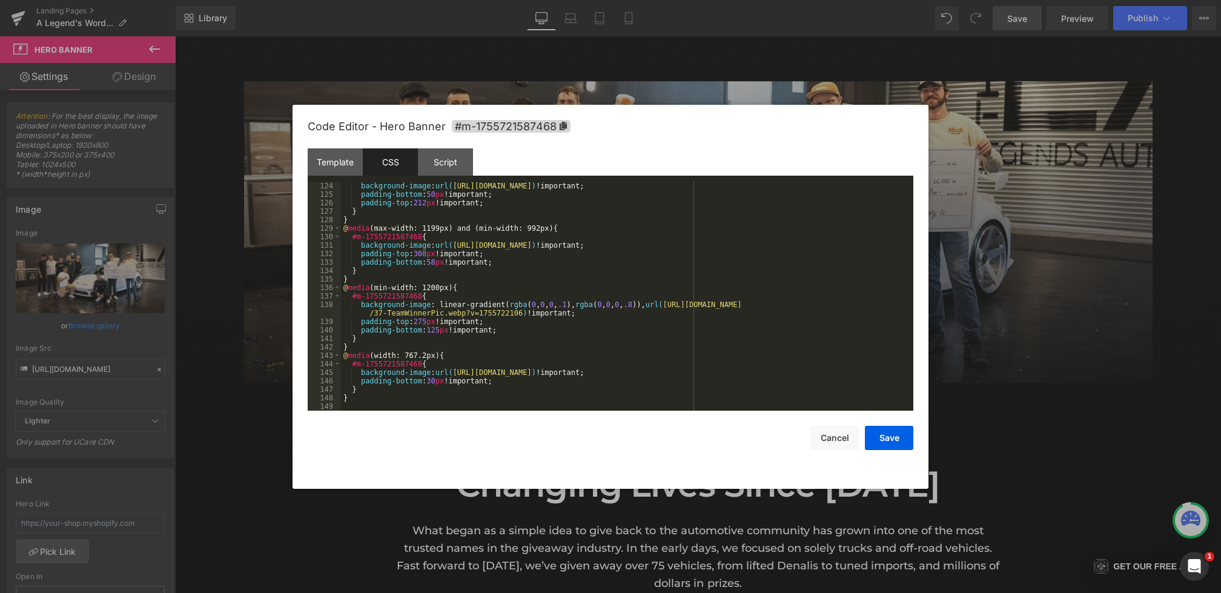
scroll to position [1043, 0]
click at [636, 307] on div "background-image : url( [URL][DOMAIN_NAME] ) !important; padding-bottom : 50 px…" at bounding box center [624, 305] width 567 height 246
click at [570, 305] on div "background-image : url( [URL][DOMAIN_NAME] ) !important; padding-bottom : 50 px…" at bounding box center [624, 305] width 567 height 246
click at [881, 439] on button "Save" at bounding box center [889, 438] width 48 height 24
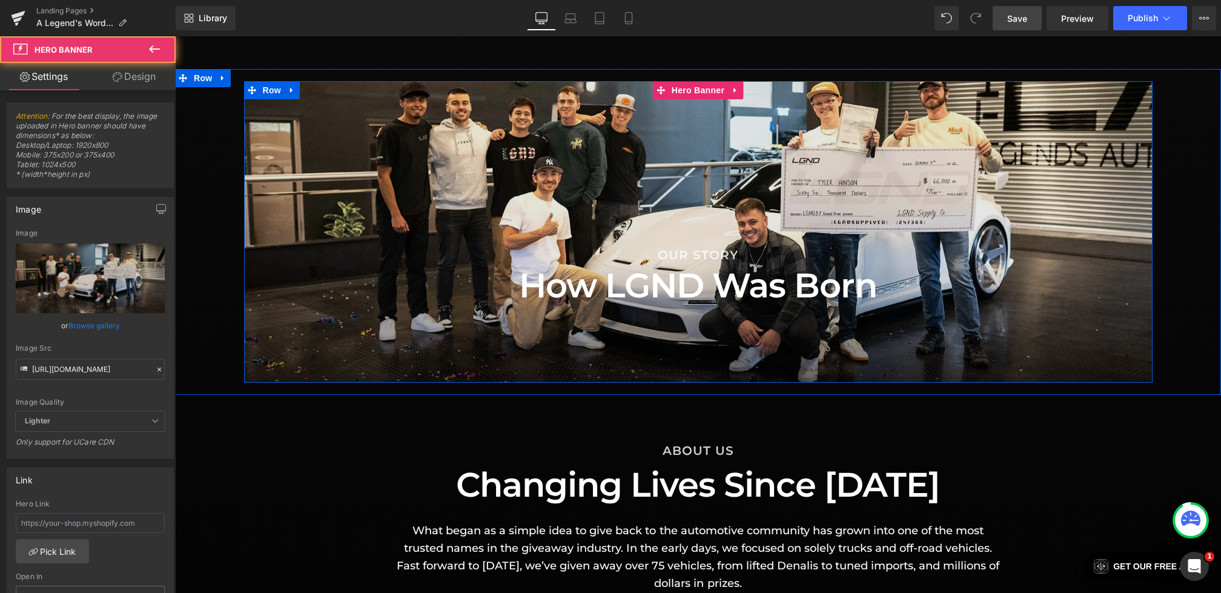
click at [623, 351] on div at bounding box center [698, 232] width 908 height 302
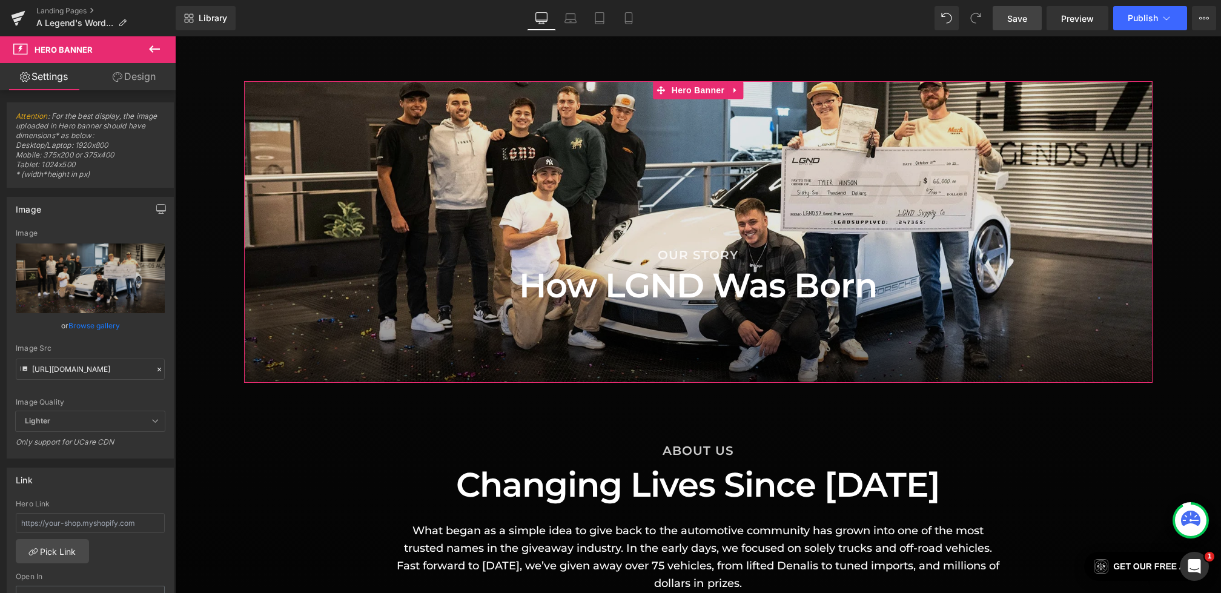
click at [131, 69] on link "Design" at bounding box center [134, 76] width 88 height 27
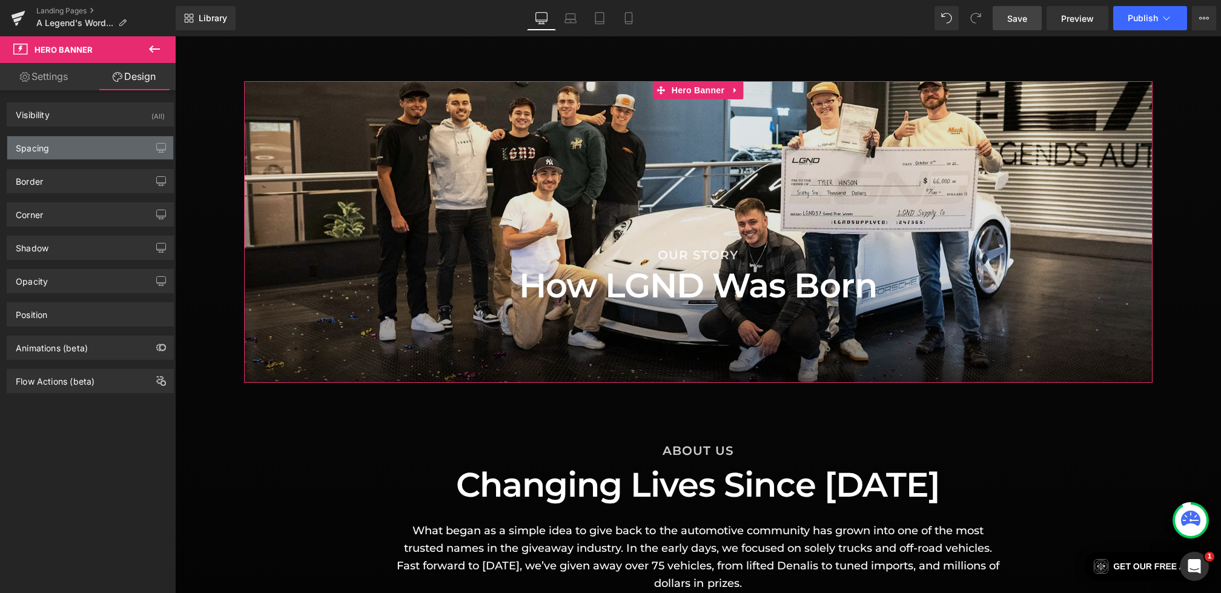
click at [77, 147] on div "Spacing" at bounding box center [90, 147] width 166 height 23
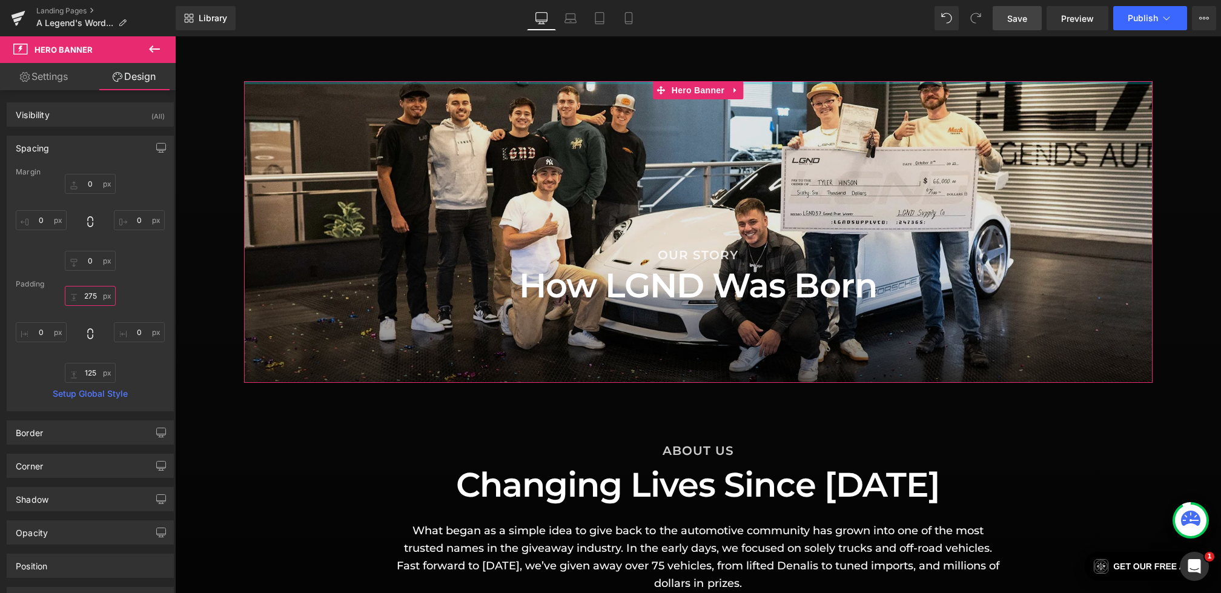
click at [89, 296] on input "275" at bounding box center [90, 296] width 51 height 20
click at [86, 294] on input "275" at bounding box center [90, 296] width 51 height 20
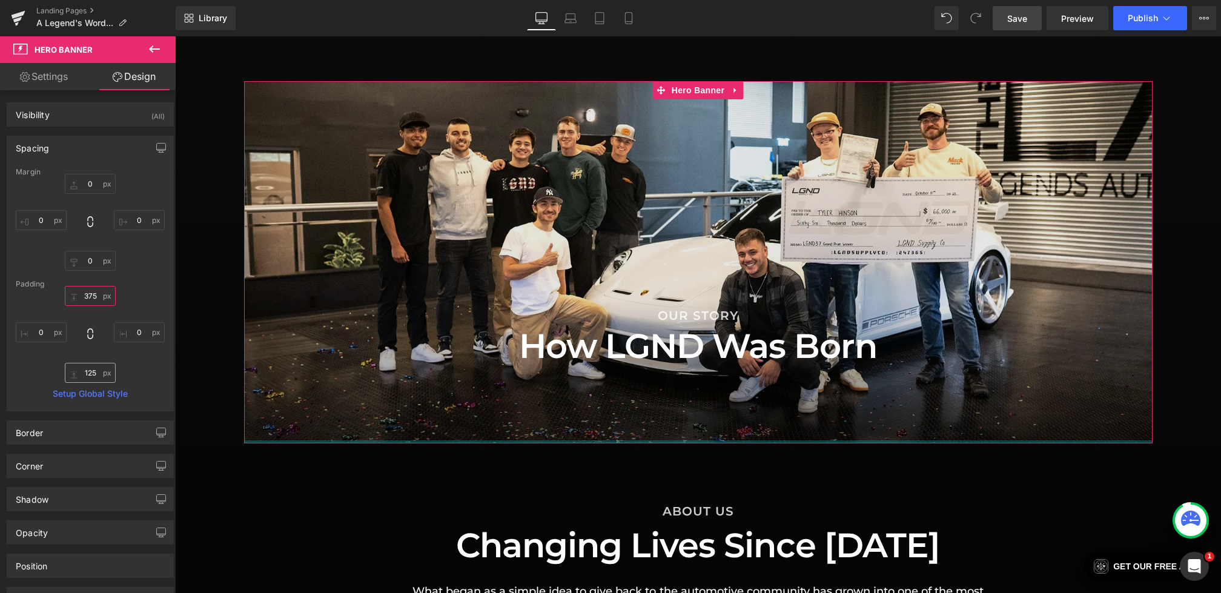
type input "375"
click at [90, 374] on input "125" at bounding box center [90, 373] width 51 height 20
click at [86, 372] on input "125" at bounding box center [90, 373] width 51 height 20
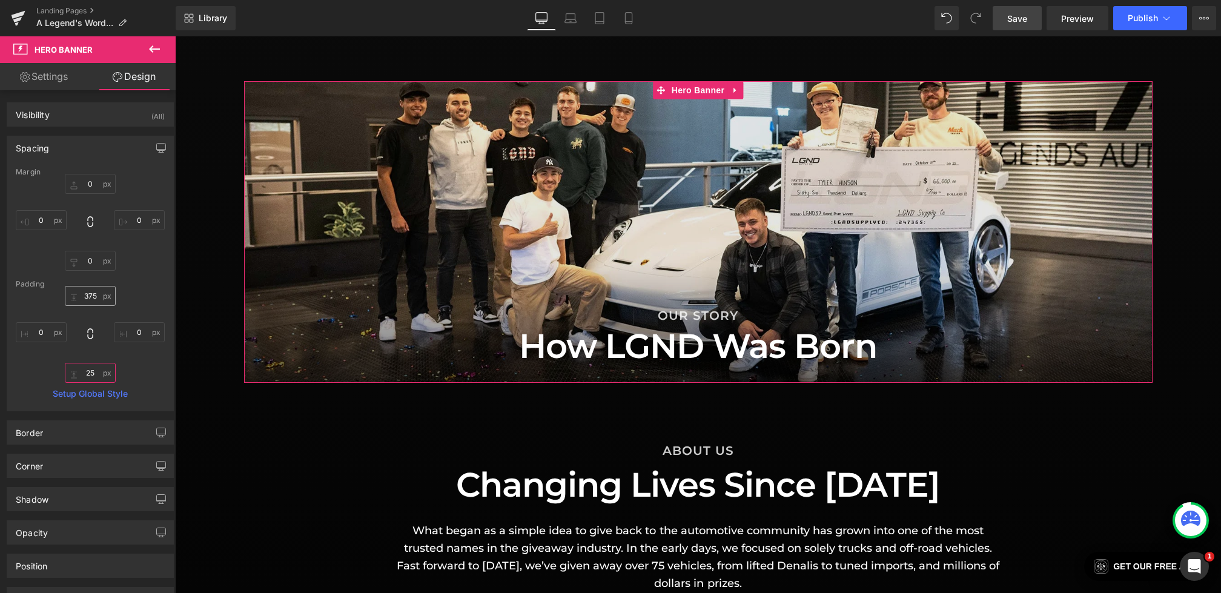
type input "25"
click at [86, 299] on input "375" at bounding box center [90, 296] width 51 height 20
click at [86, 297] on input "375" at bounding box center [90, 296] width 51 height 20
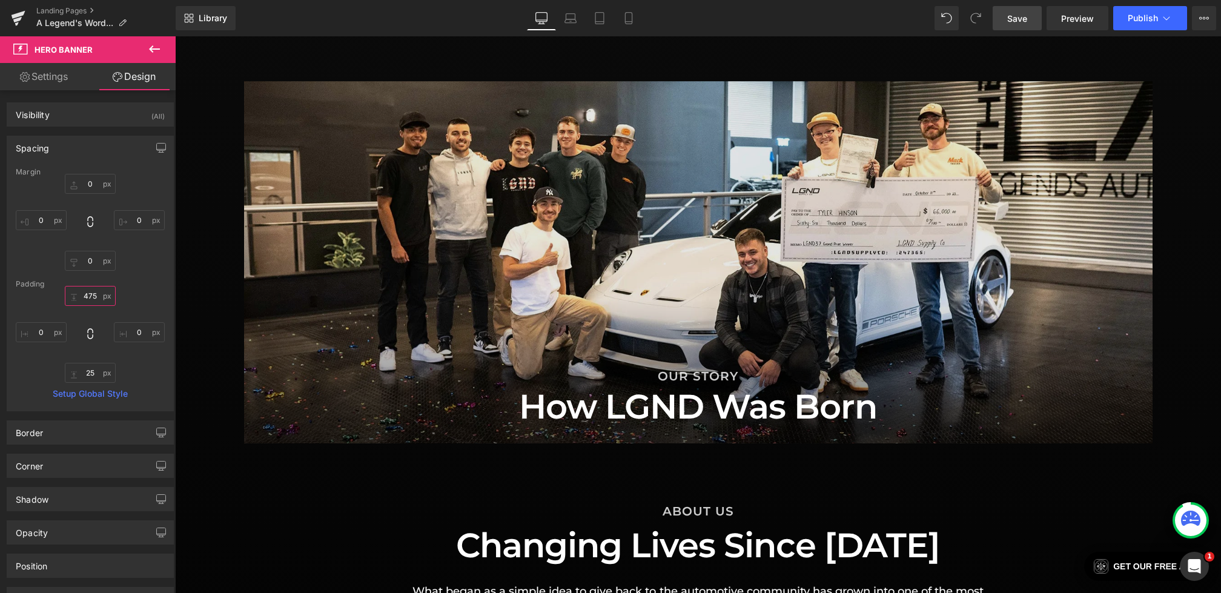
type input "475"
click at [1011, 9] on link "Save" at bounding box center [1017, 18] width 49 height 24
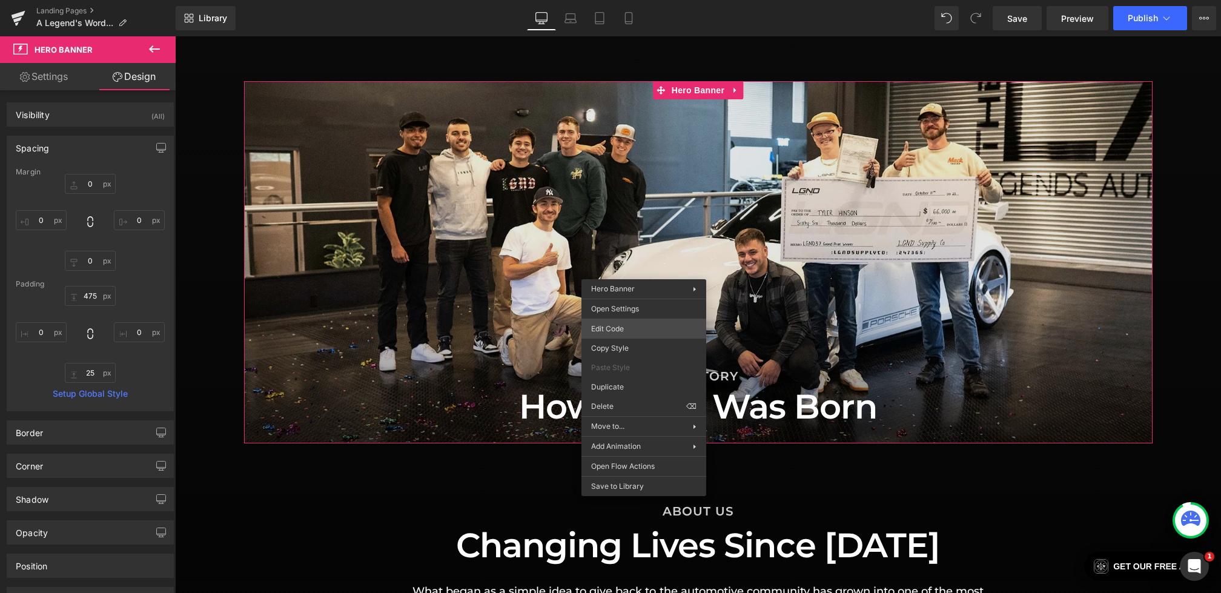
click at [609, 0] on div "Heading You are previewing how the will restyle your page. You can not edit Ele…" at bounding box center [610, 0] width 1221 height 0
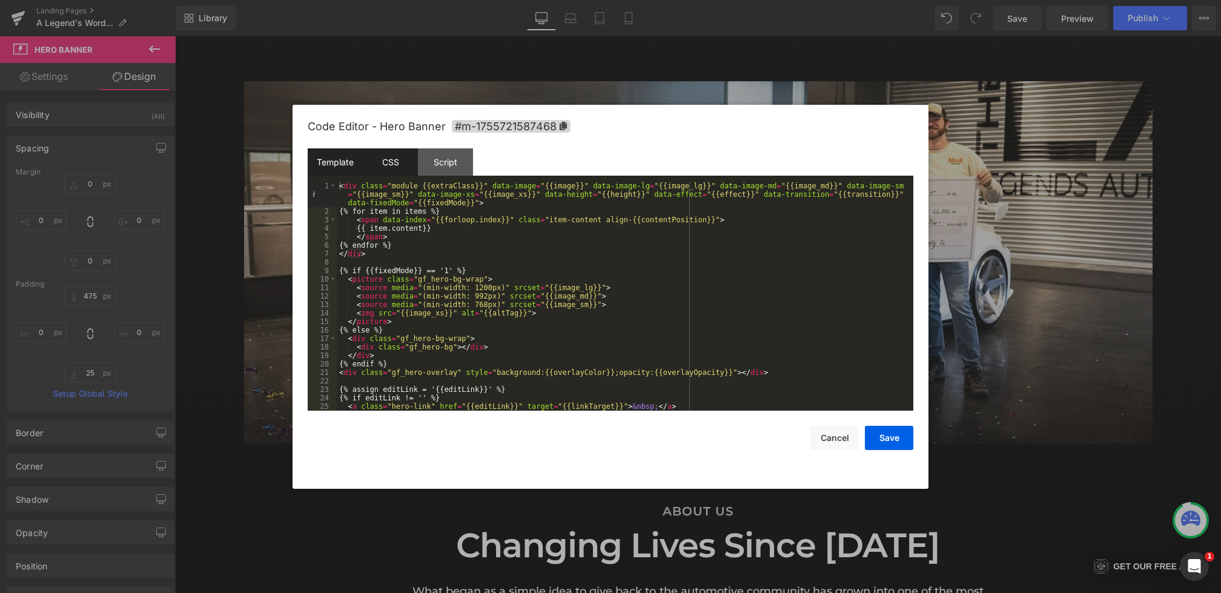
click at [379, 163] on div "CSS" at bounding box center [390, 161] width 55 height 27
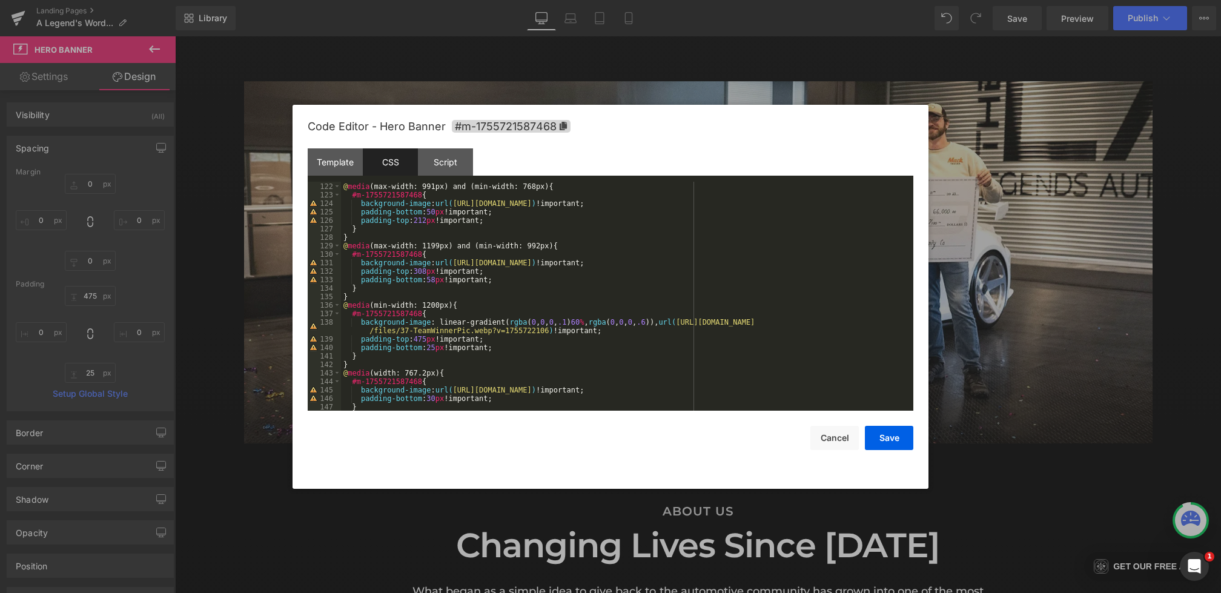
scroll to position [1025, 0]
drag, startPoint x: 437, startPoint y: 323, endPoint x: 669, endPoint y: 322, distance: 232.0
click at [669, 322] on div "} @ media (max-width: 991px) and (min-width: 768px) { #m-1755721587468 { backgr…" at bounding box center [624, 297] width 567 height 246
click at [437, 265] on div "} @ media (max-width: 991px) and (min-width: 768px) { #m-1755721587468 { backgr…" at bounding box center [624, 297] width 567 height 246
paste textarea
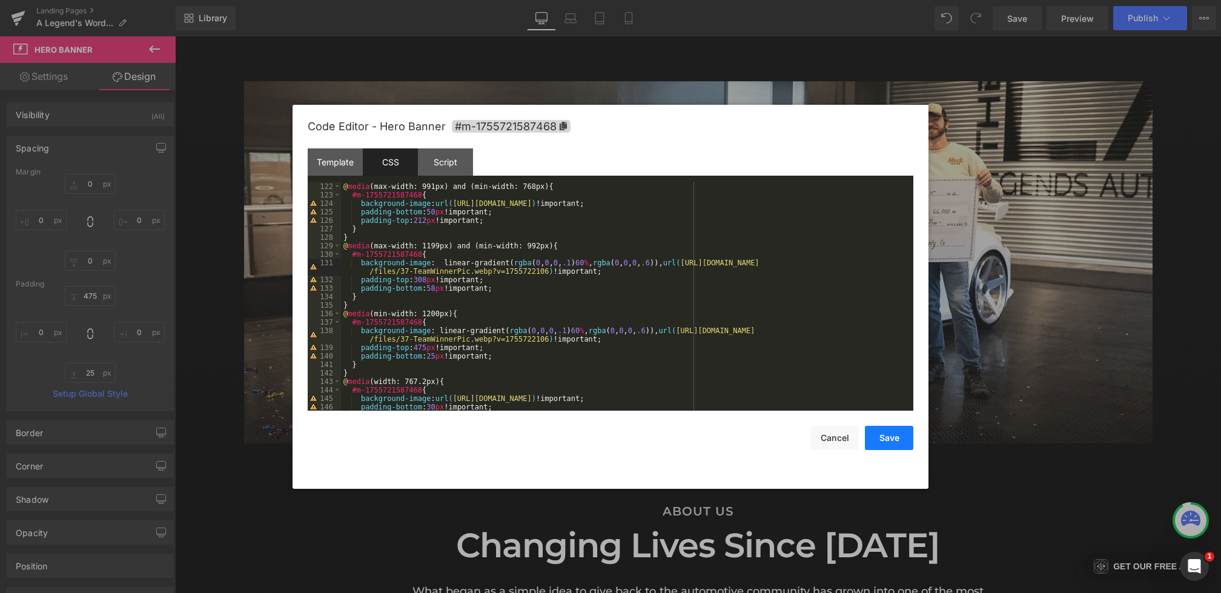
click at [896, 438] on button "Save" at bounding box center [889, 438] width 48 height 24
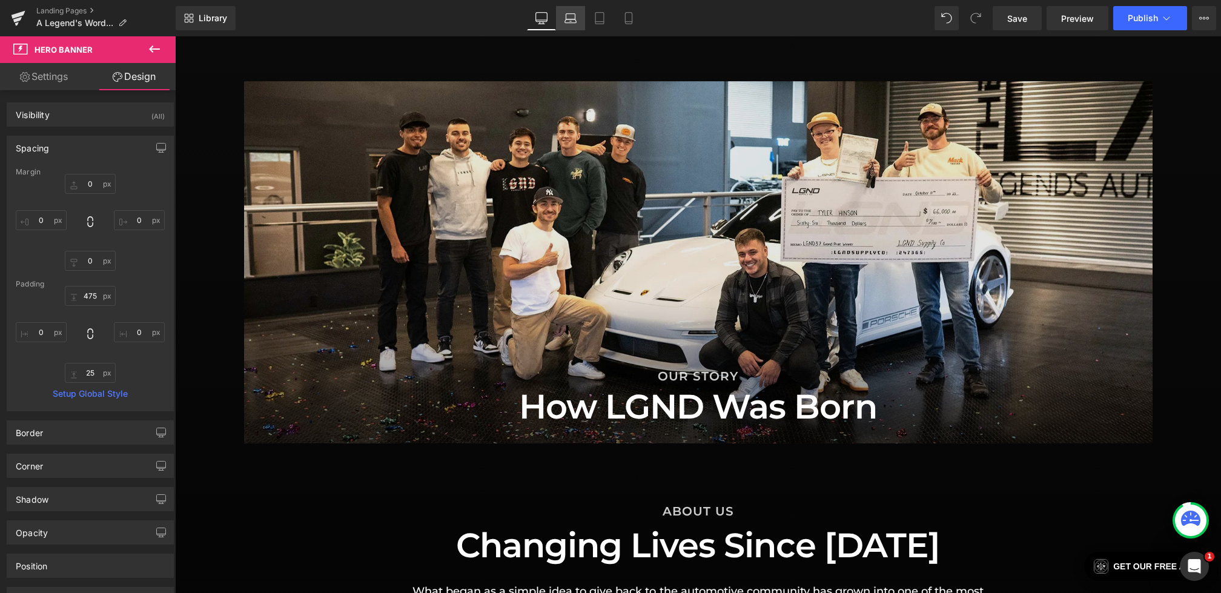
click at [567, 19] on icon at bounding box center [570, 18] width 12 height 12
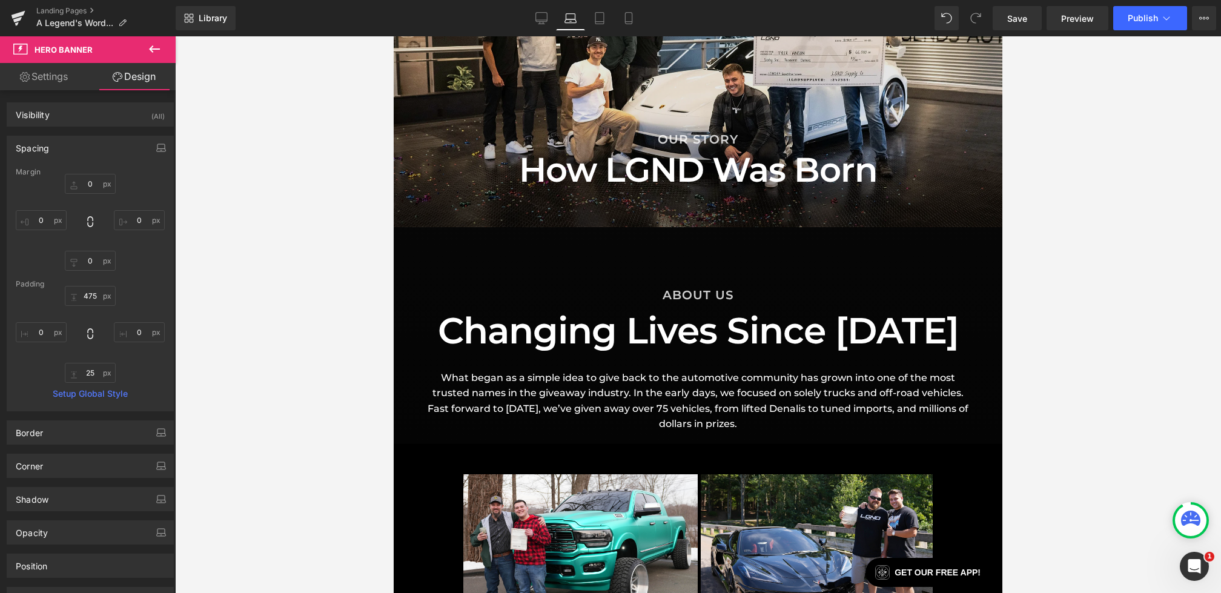
type input "0"
type input "308"
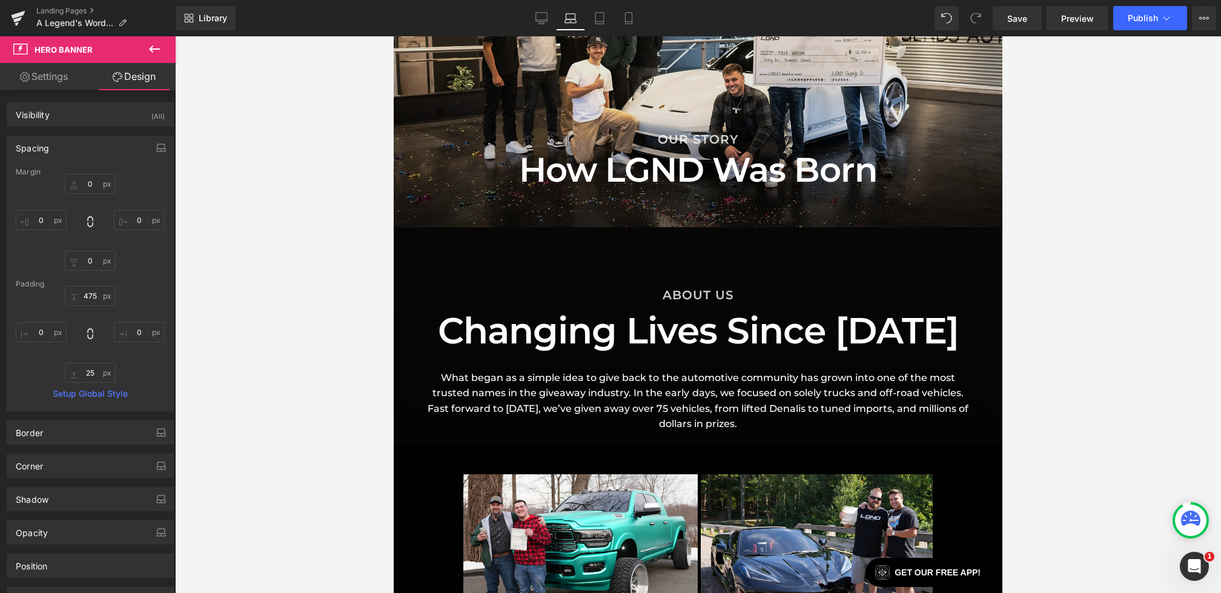
type input "0"
type input "58"
type input "0"
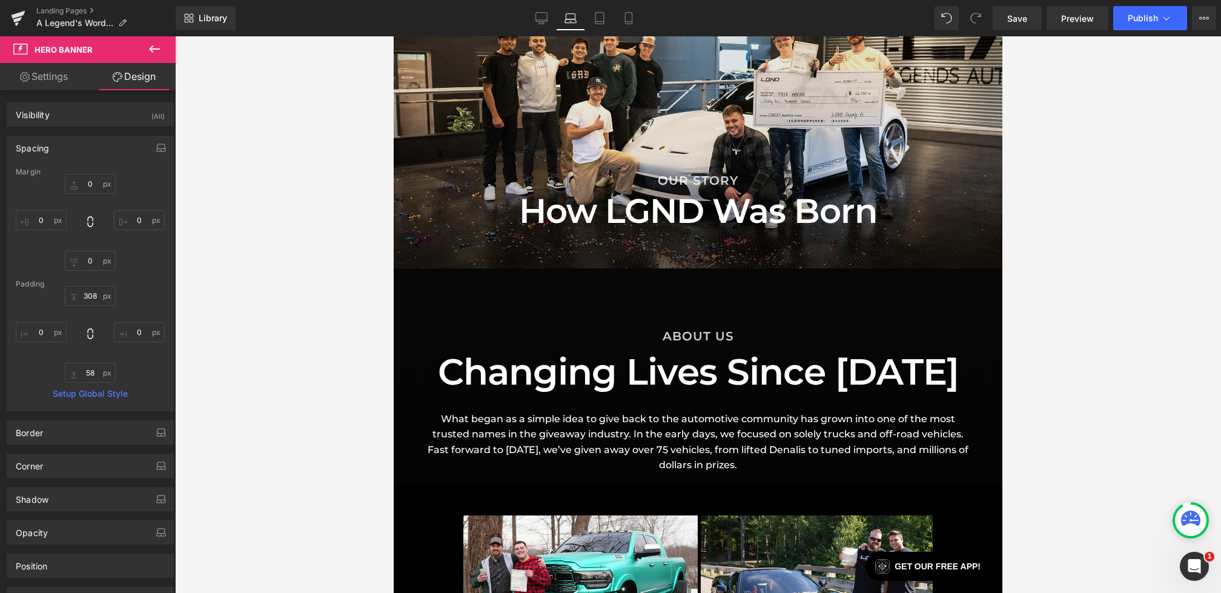
scroll to position [856, 0]
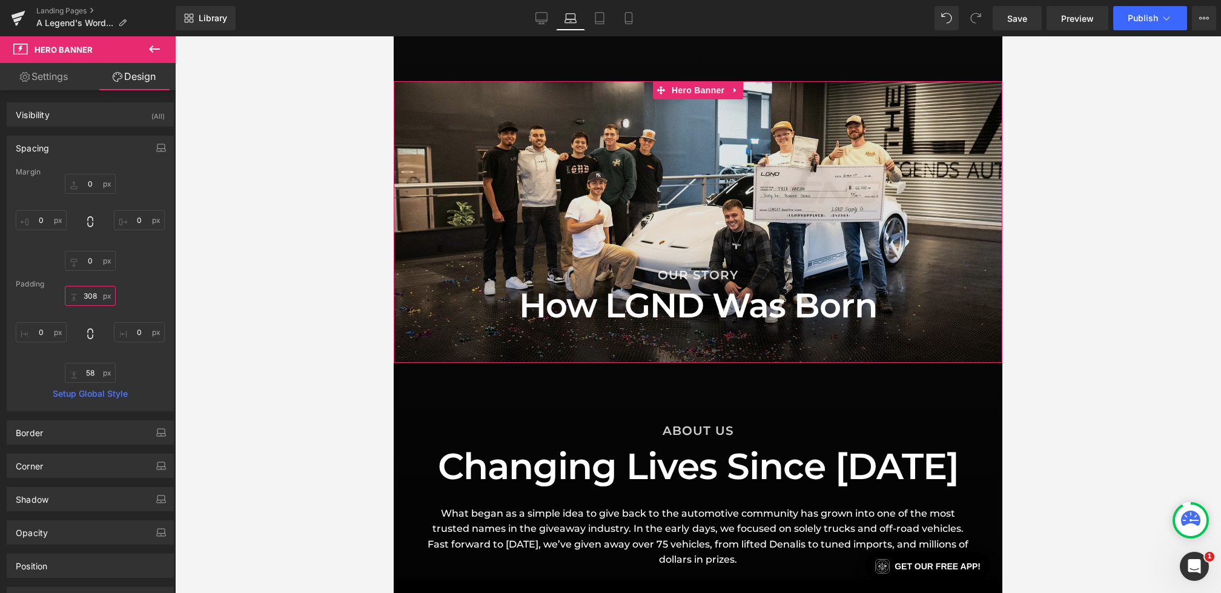
click at [91, 291] on input "308" at bounding box center [90, 296] width 51 height 20
click at [95, 296] on input "308" at bounding box center [90, 296] width 51 height 20
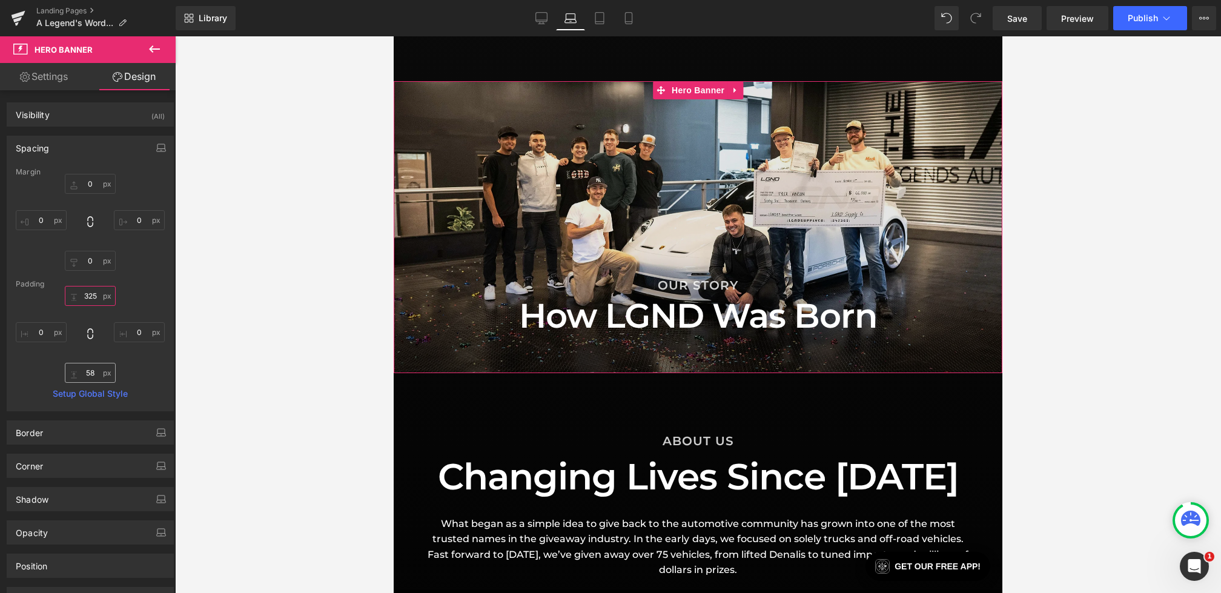
type input "325"
click at [91, 375] on input "58" at bounding box center [90, 373] width 51 height 20
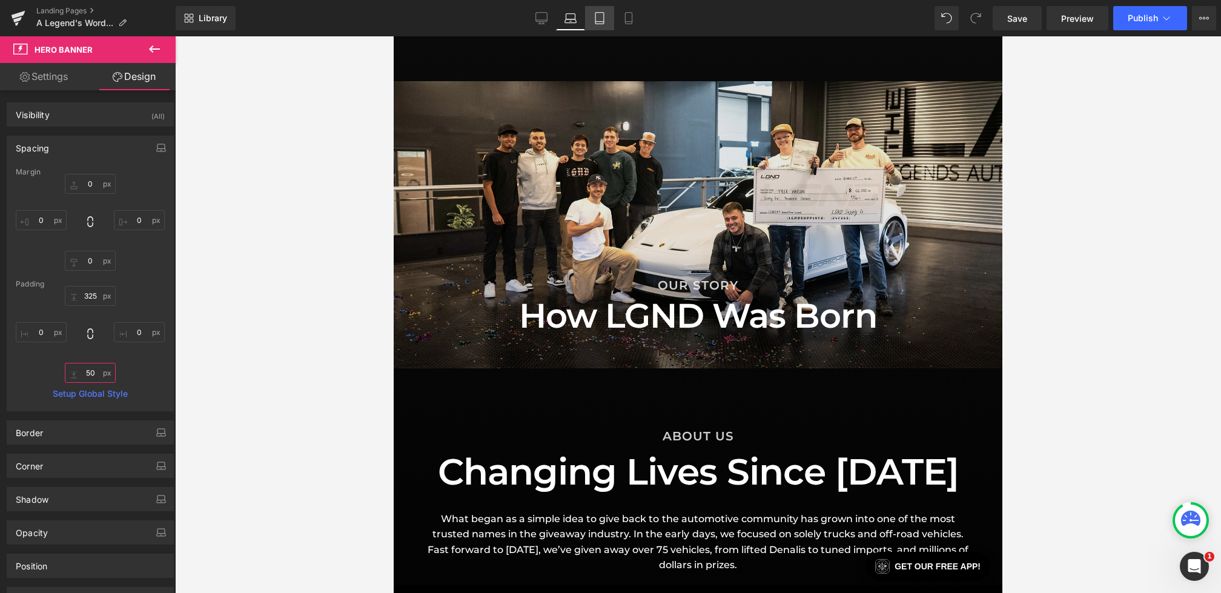
type input "50"
click at [595, 17] on icon at bounding box center [599, 19] width 8 height 12
type input "0"
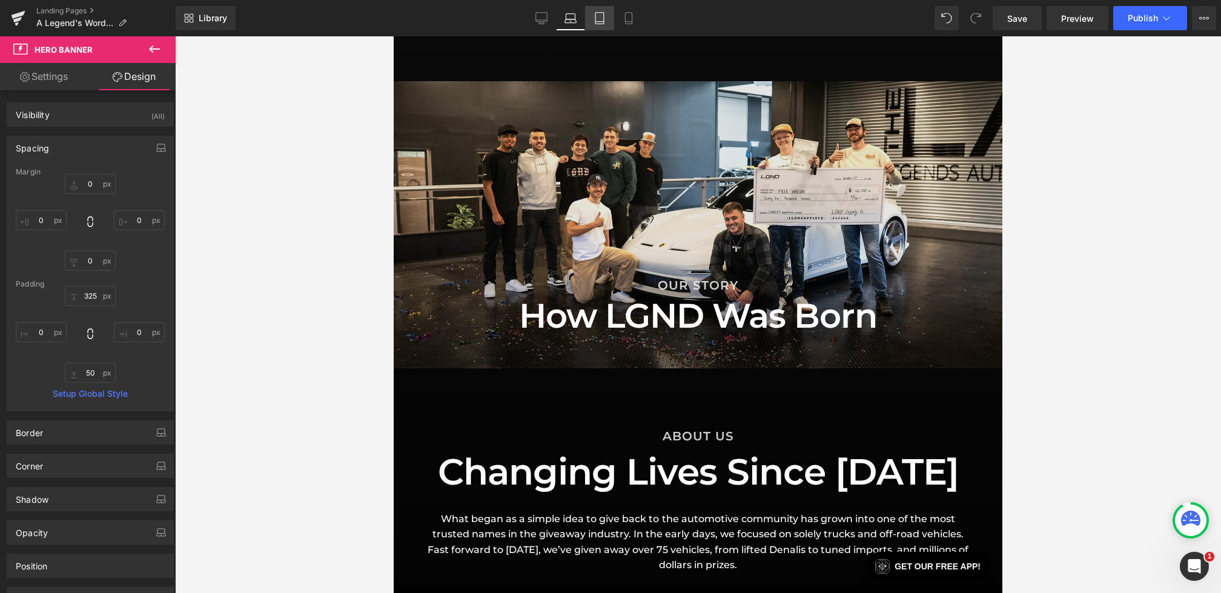
type input "0"
type input "212"
type input "0"
type input "50"
type input "0"
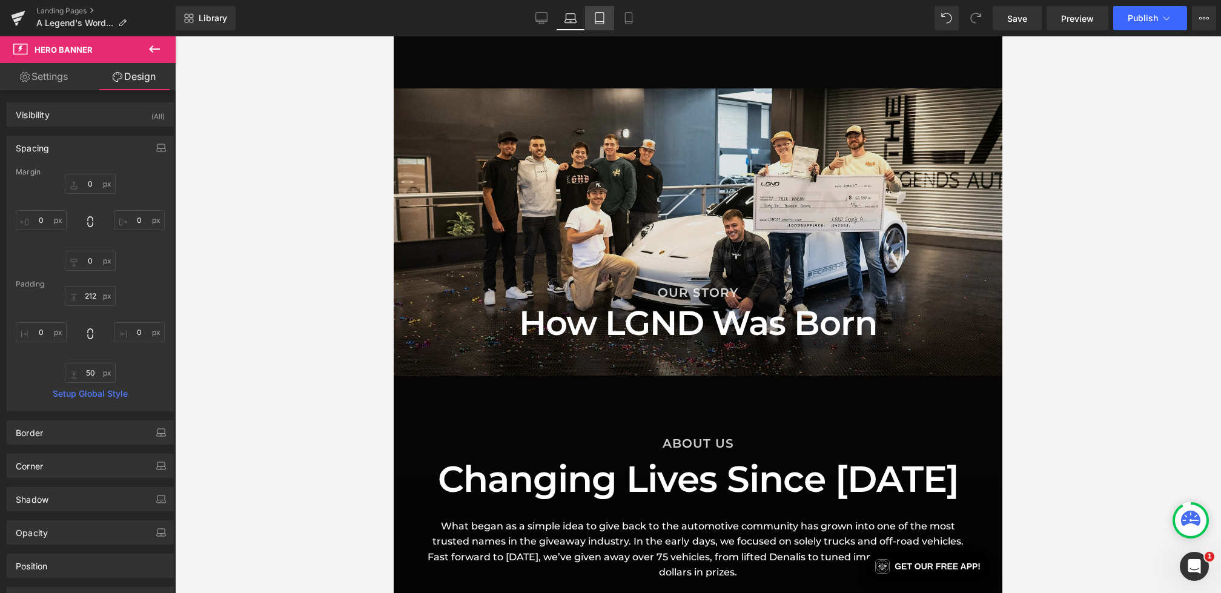
scroll to position [836, 0]
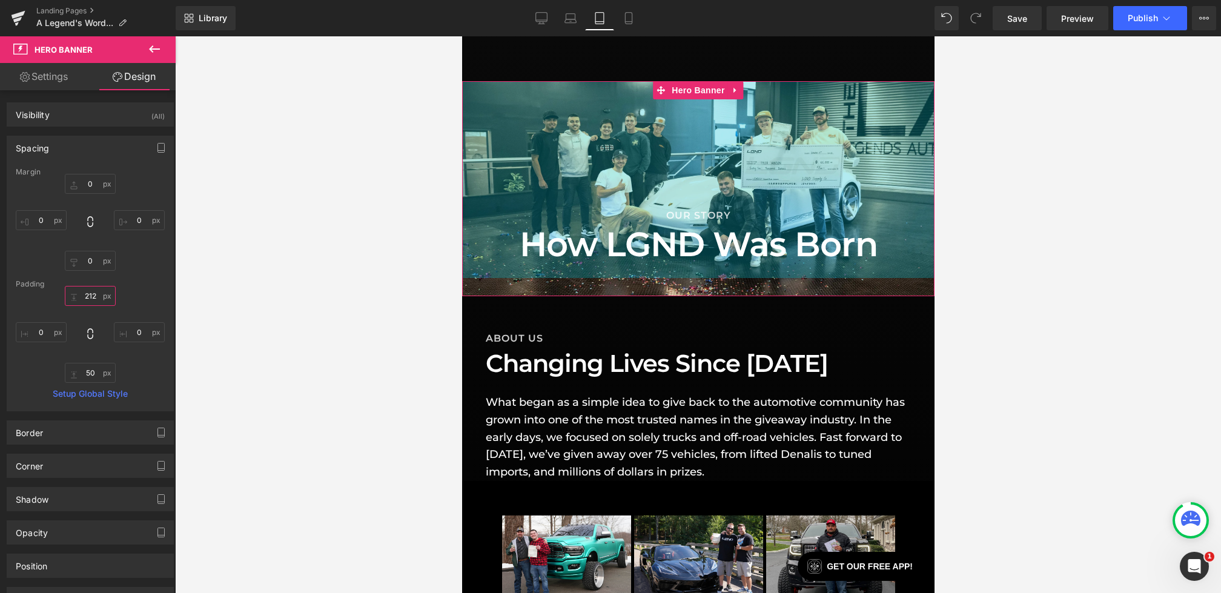
click at [92, 299] on input "212" at bounding box center [90, 296] width 51 height 20
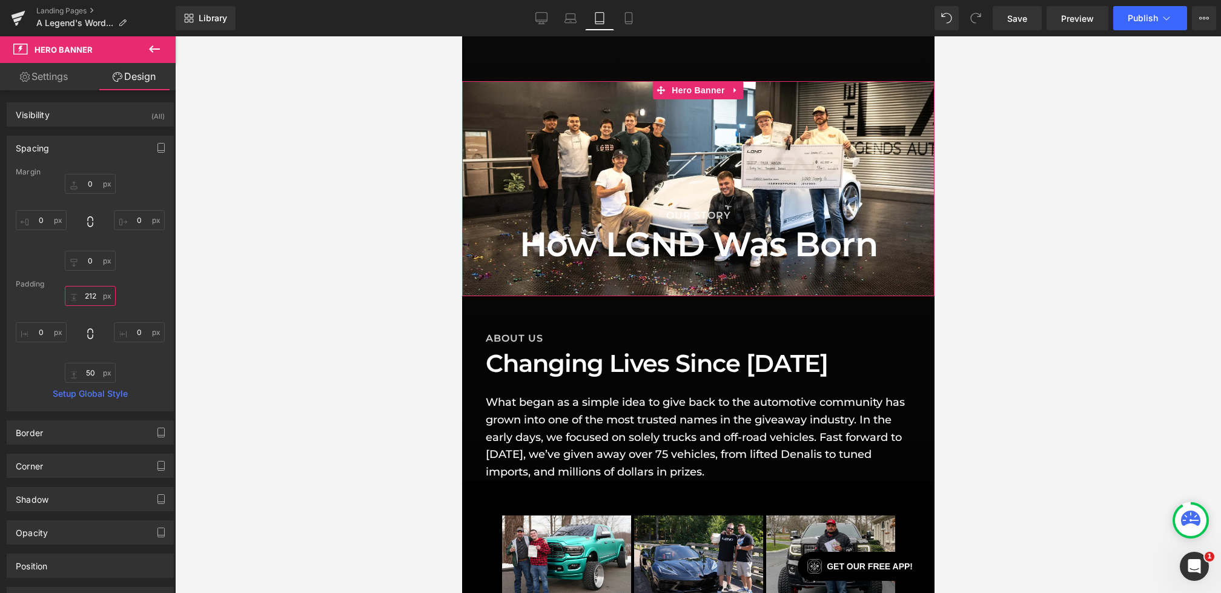
click at [93, 294] on input "212" at bounding box center [90, 296] width 51 height 20
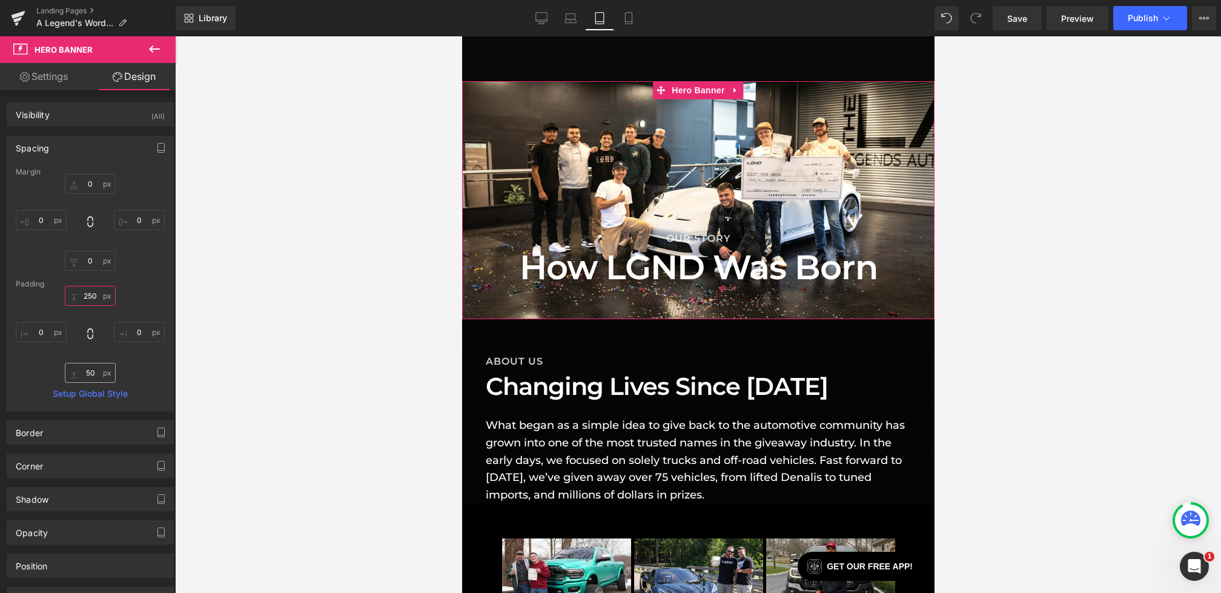
type input "250"
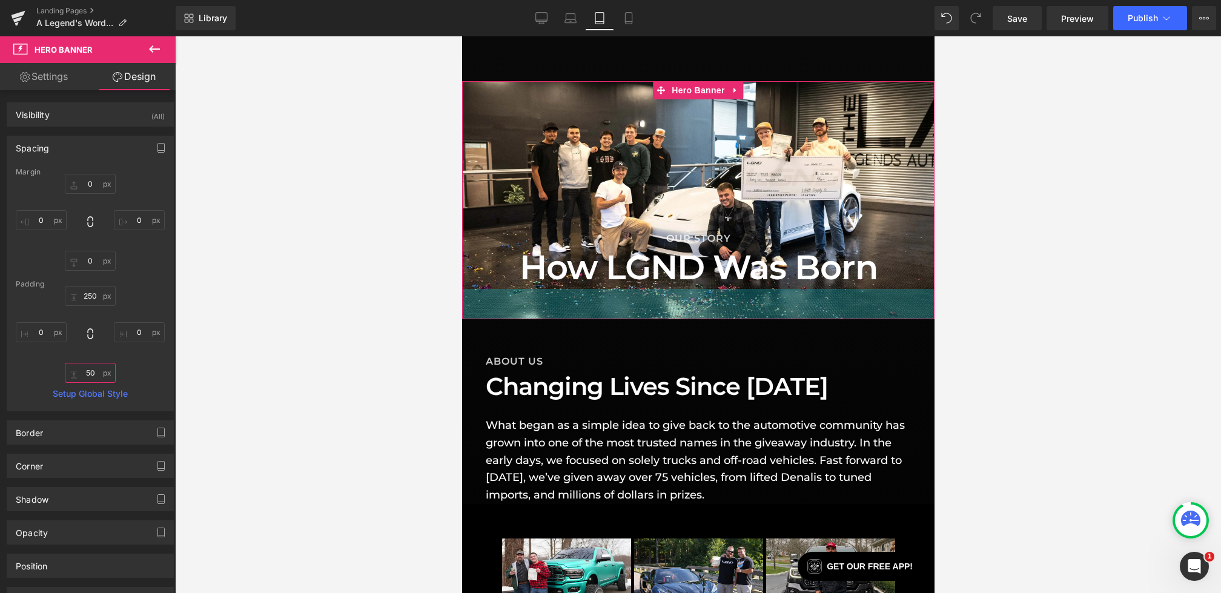
click at [88, 374] on input "50" at bounding box center [90, 373] width 51 height 20
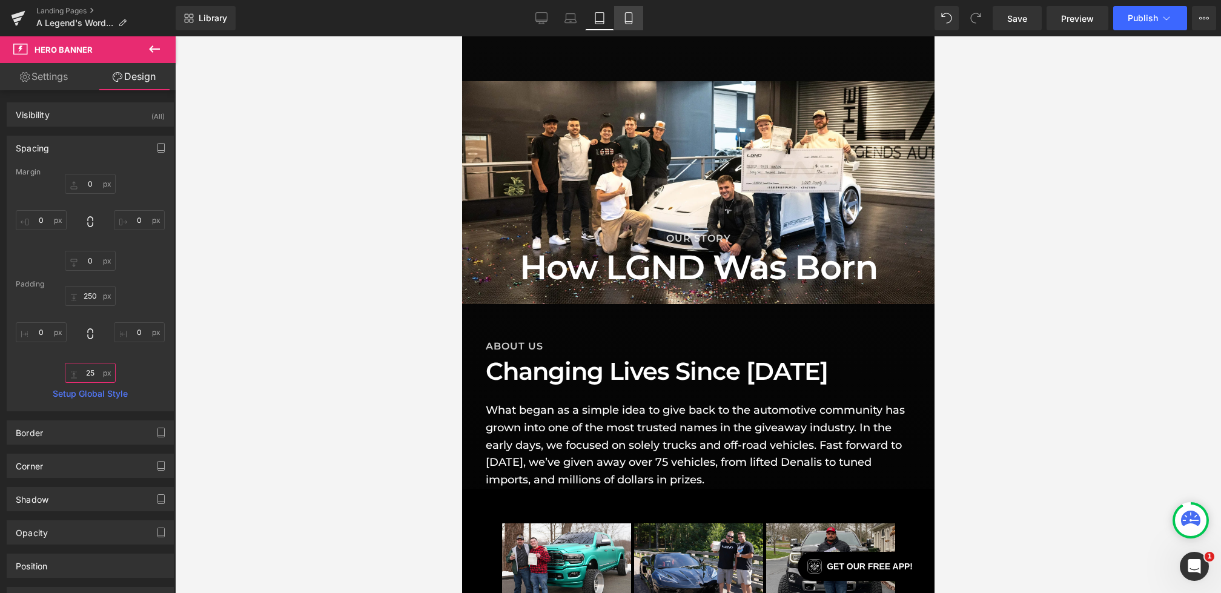
type input "25"
click at [628, 22] on icon at bounding box center [629, 18] width 12 height 12
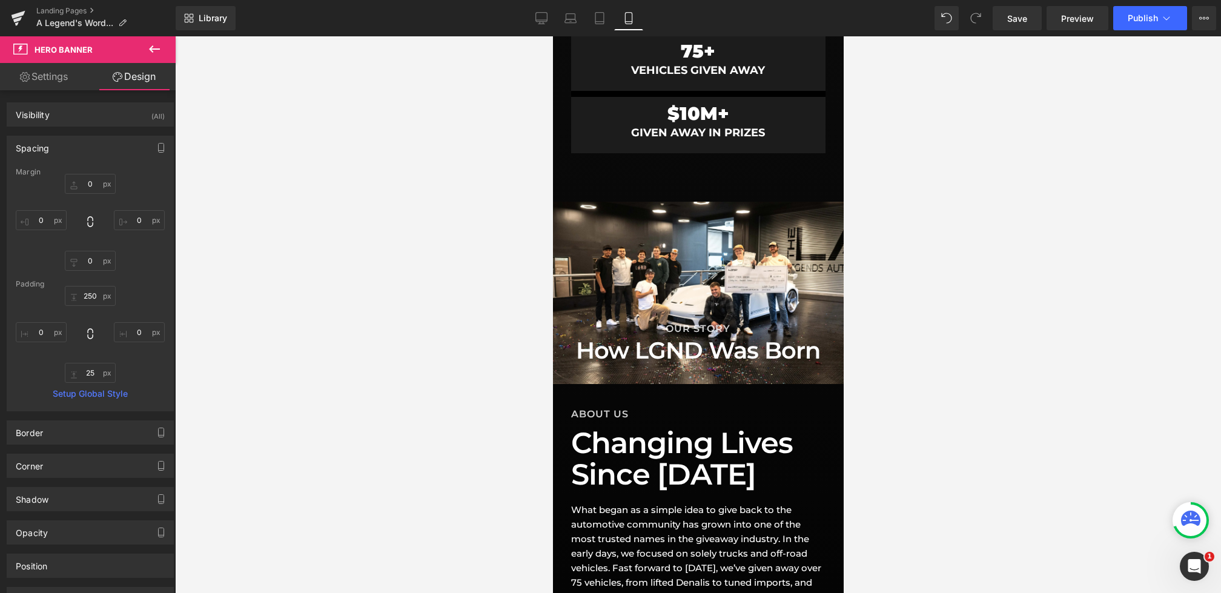
type input "0"
type input "200"
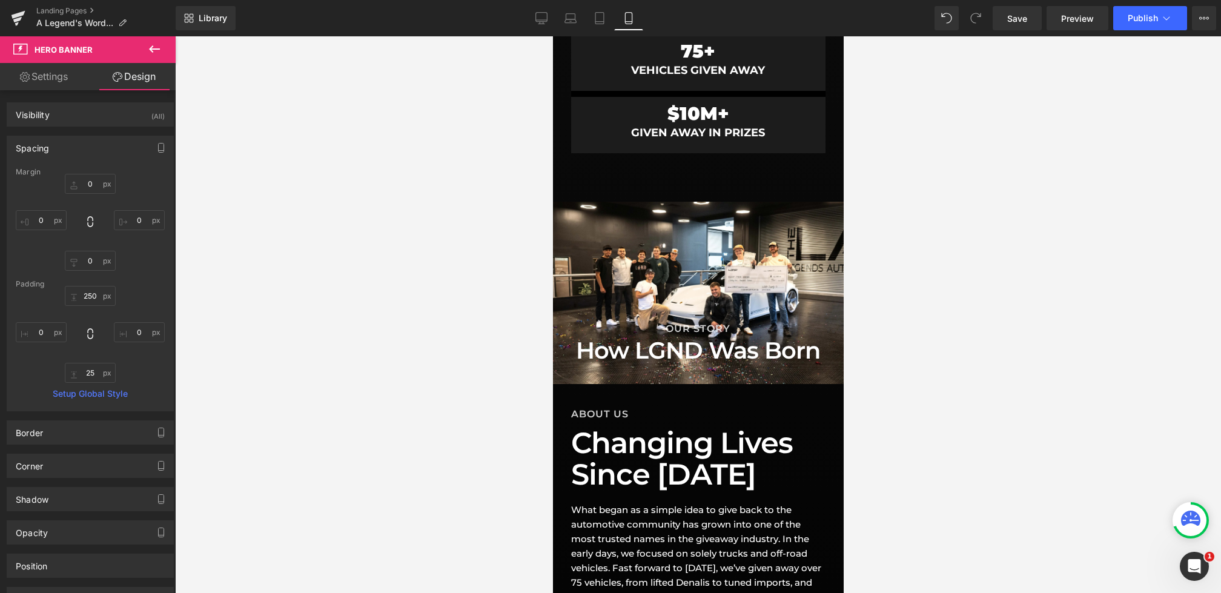
type input "0"
type input "30"
type input "0"
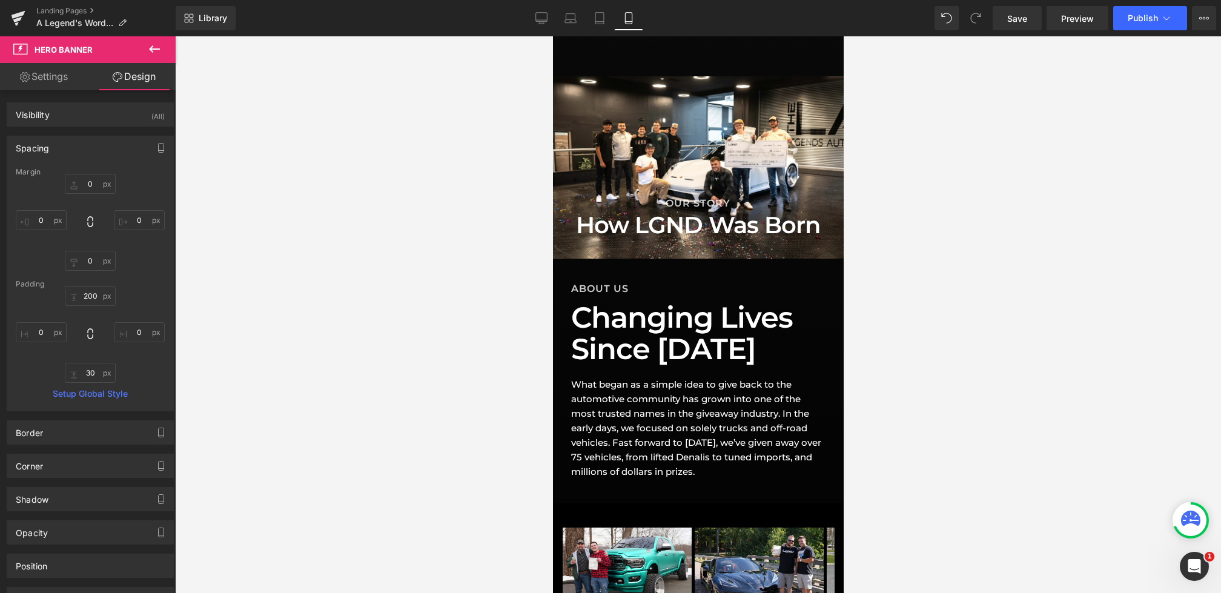
scroll to position [969, 0]
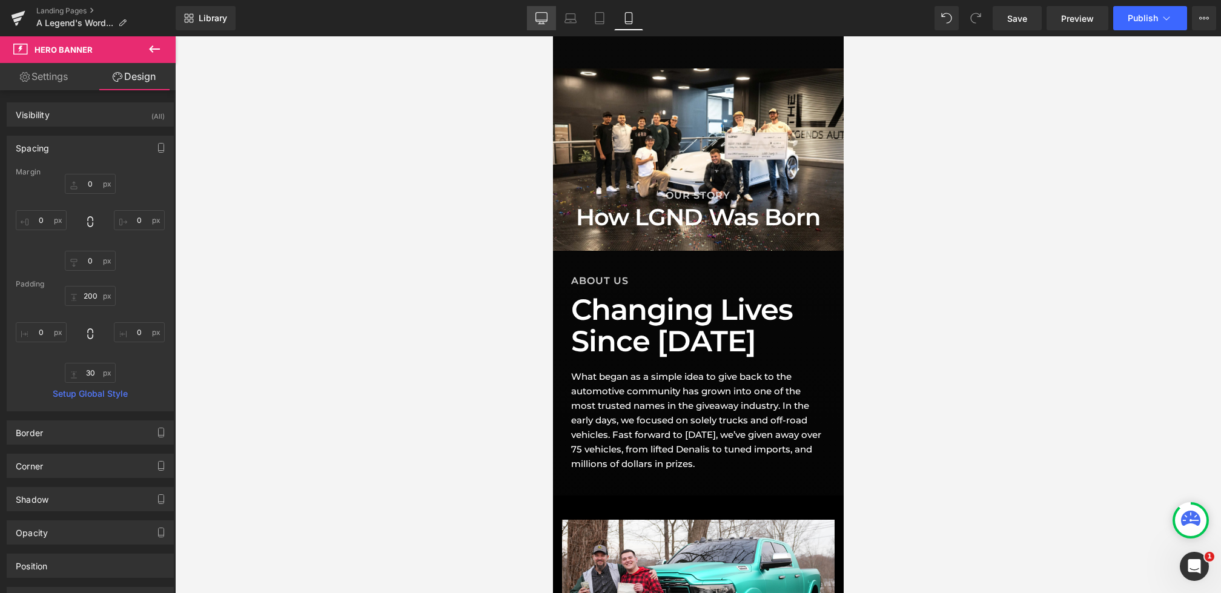
click at [551, 9] on link "Desktop" at bounding box center [541, 18] width 29 height 24
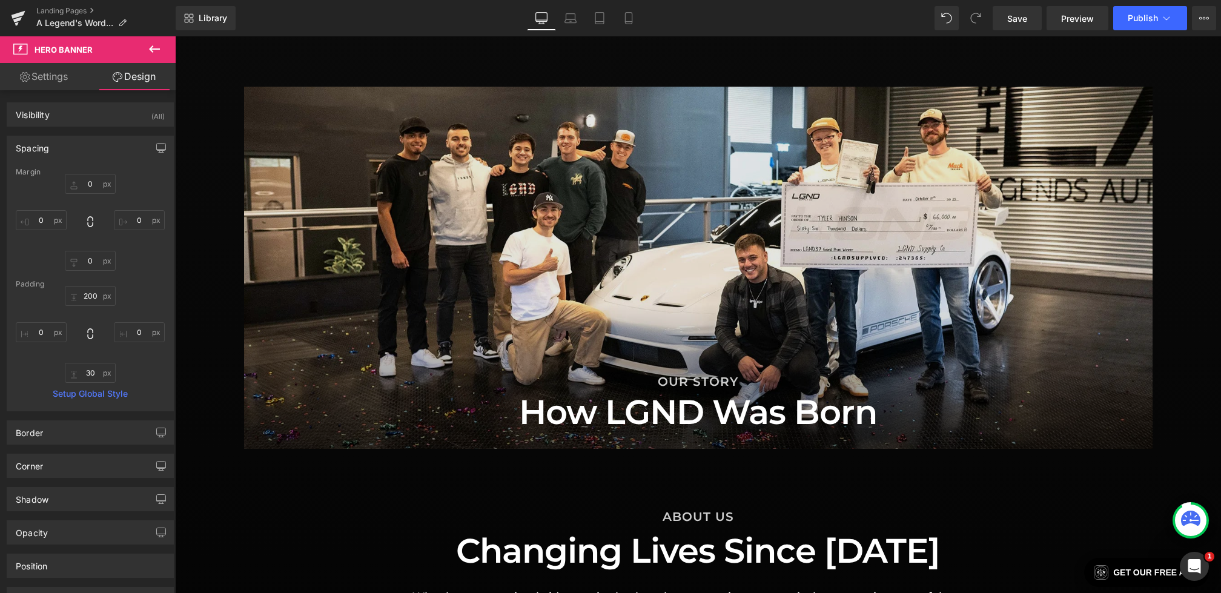
type input "0"
type input "475"
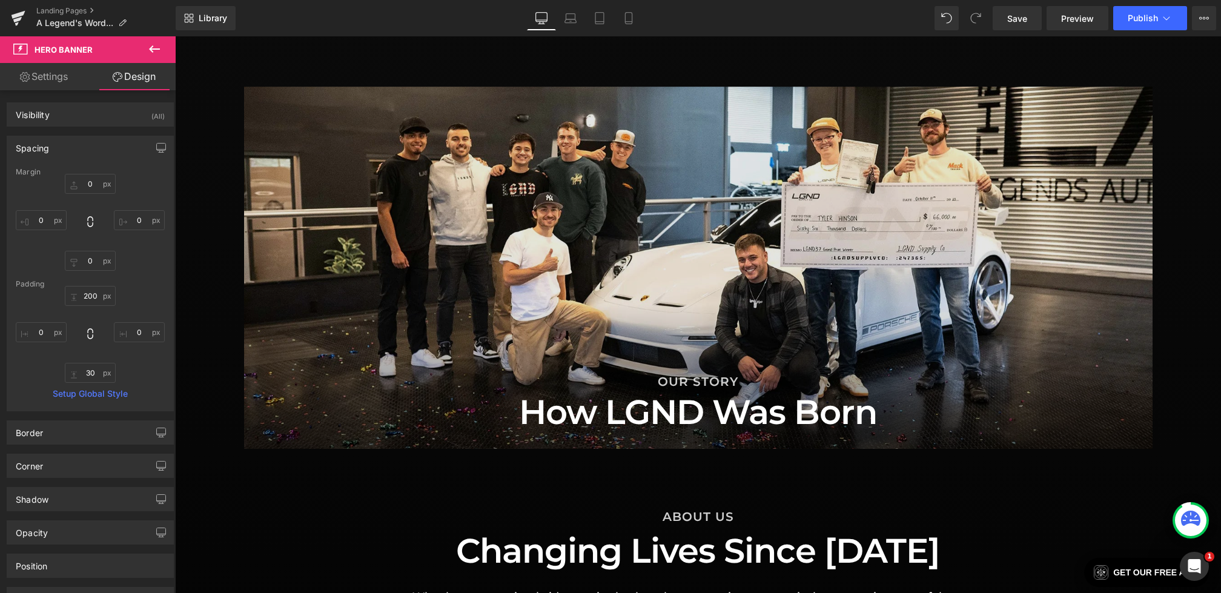
type input "0"
type input "25"
type input "0"
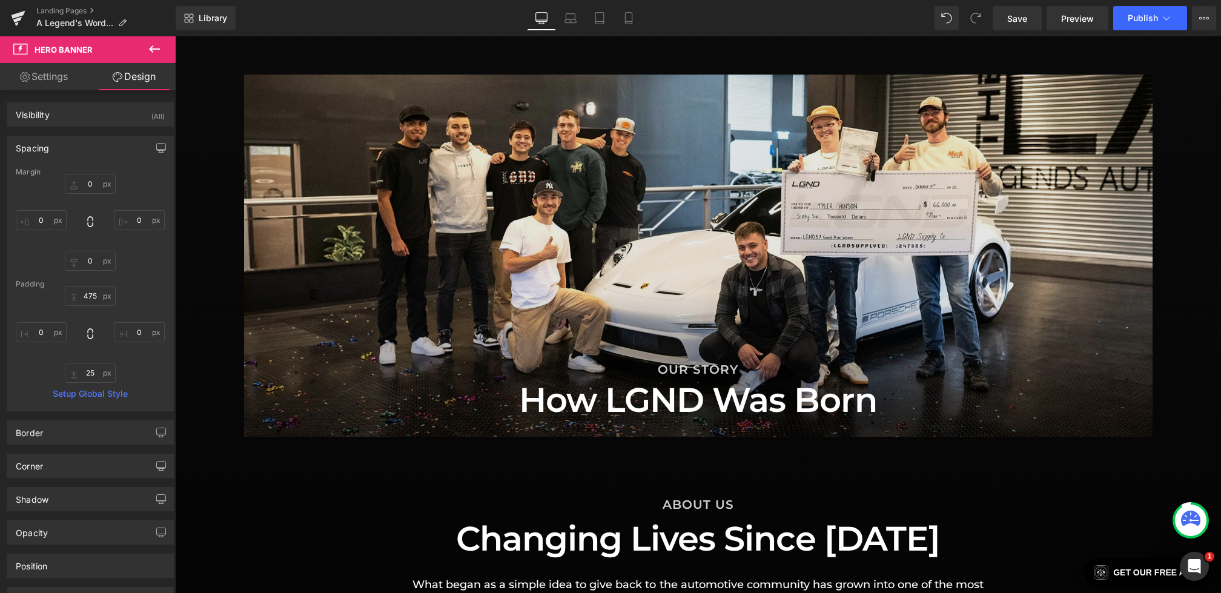
scroll to position [999, 0]
click at [627, 164] on div "OUR STORY Heading How LGND Was Born Heading Row Hero Banner 200px" at bounding box center [698, 255] width 908 height 363
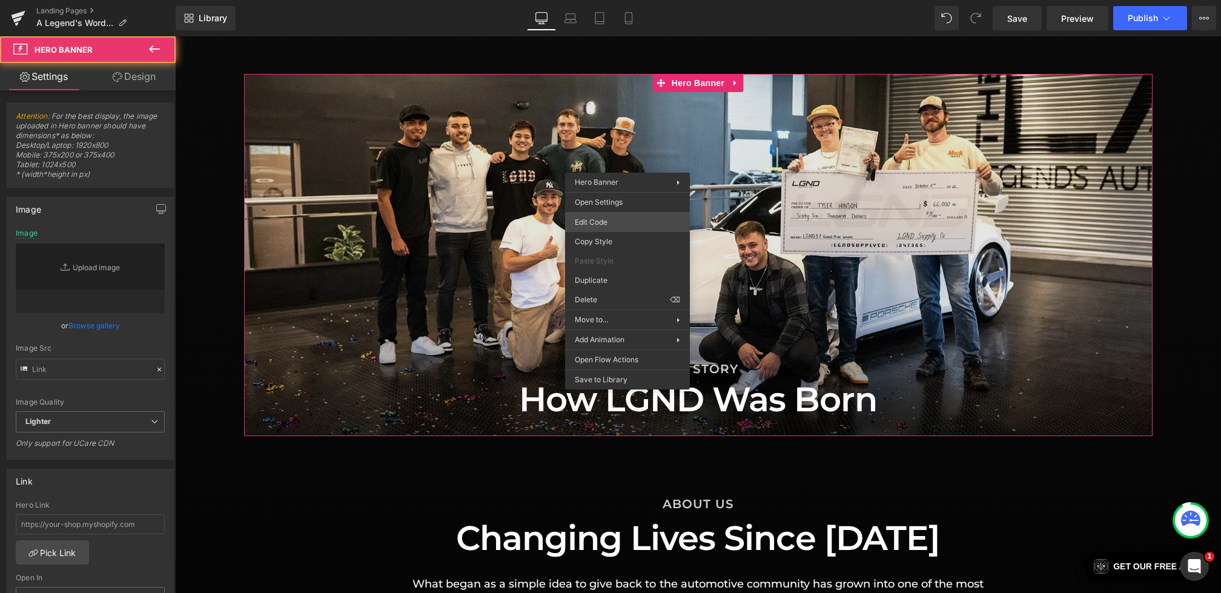
click at [602, 0] on div "Heading You are previewing how the will restyle your page. You can not edit Ele…" at bounding box center [610, 0] width 1221 height 0
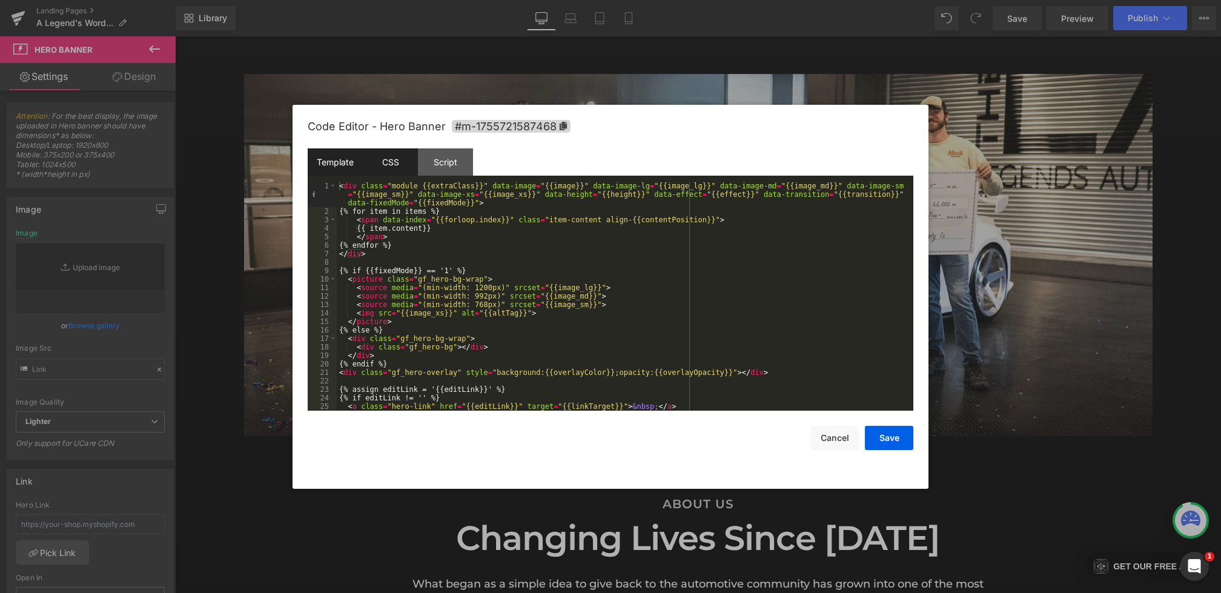
click at [389, 167] on div "CSS" at bounding box center [390, 161] width 55 height 27
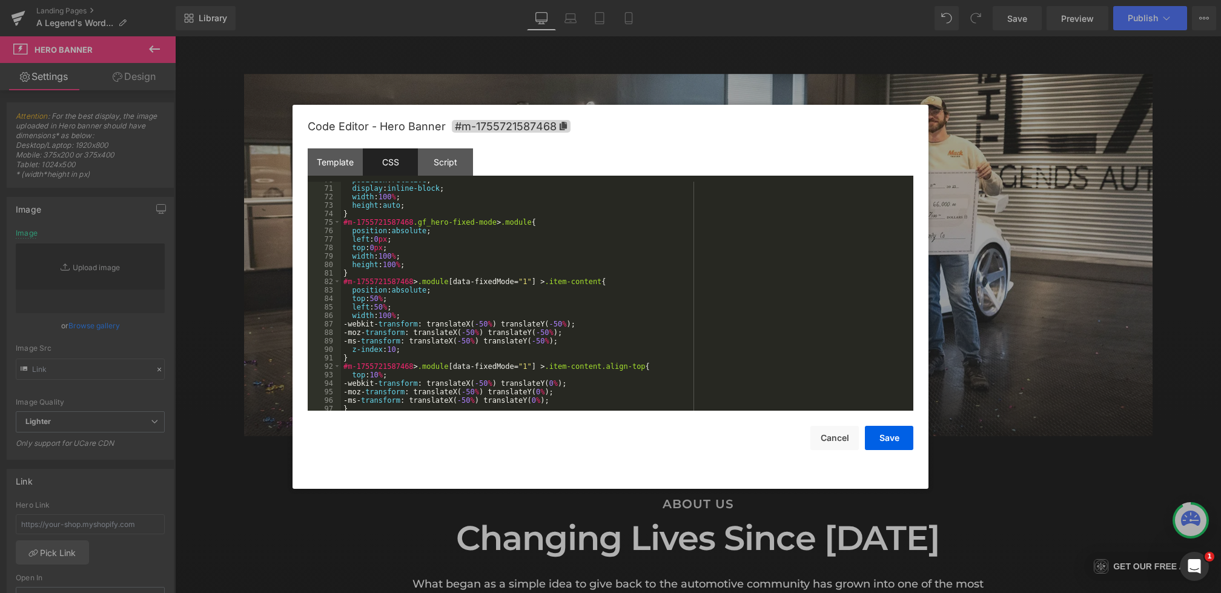
scroll to position [1051, 0]
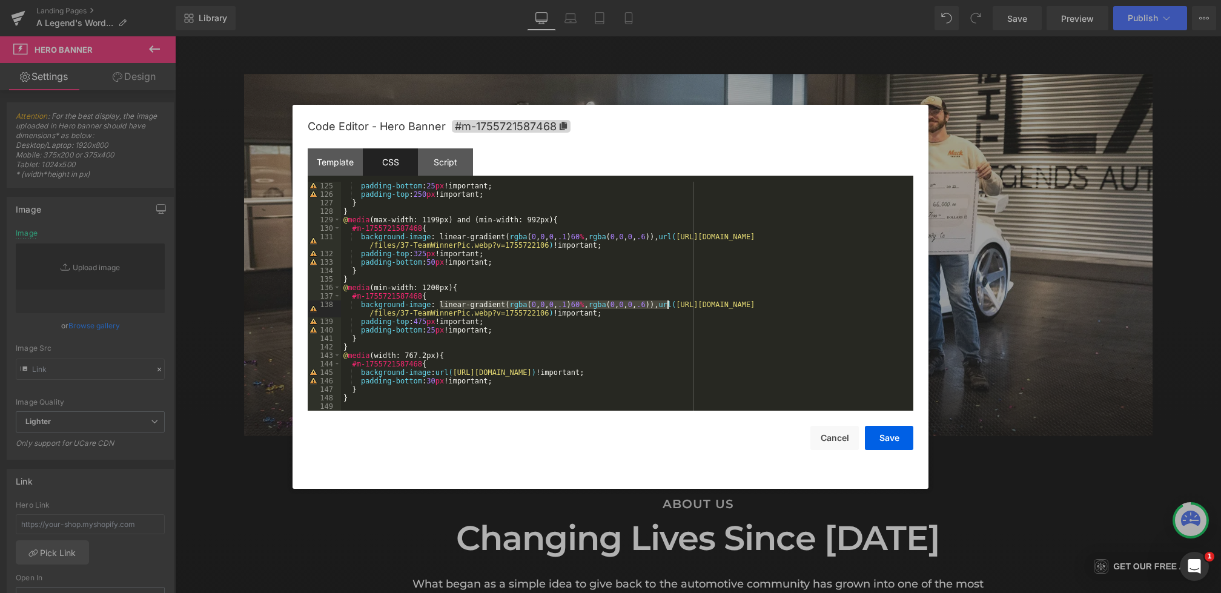
drag, startPoint x: 438, startPoint y: 305, endPoint x: 666, endPoint y: 304, distance: 227.7
click at [666, 304] on div "padding-bottom : 25 px !important; padding-top : 250 px !important; } } @ media…" at bounding box center [624, 305] width 567 height 246
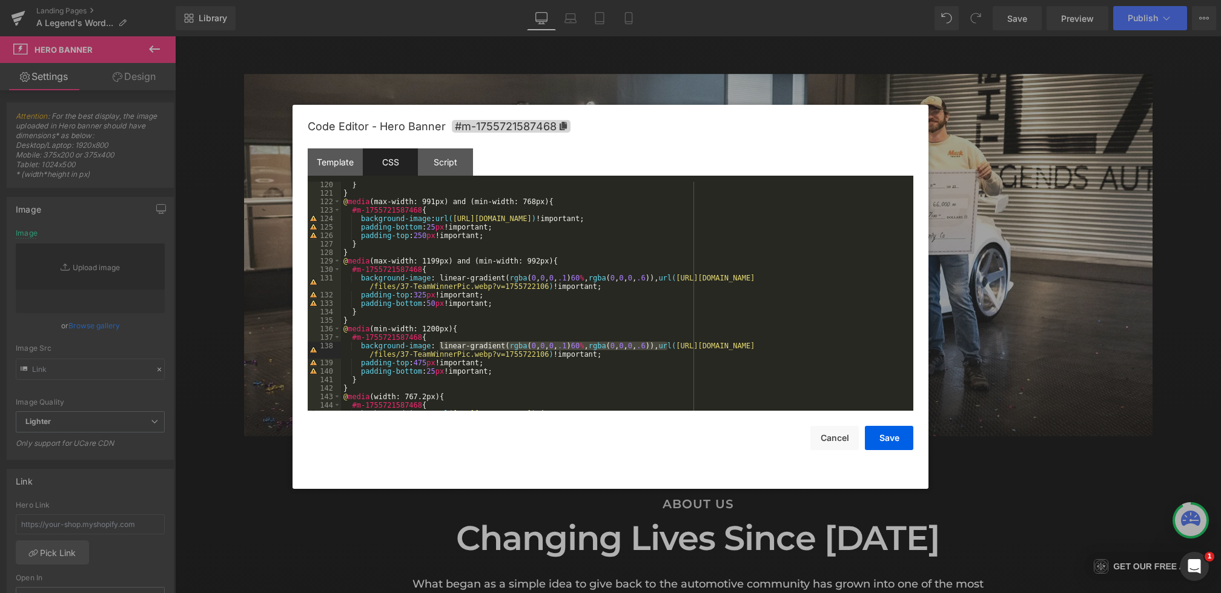
click at [437, 219] on div "} } @ media (max-width: 991px) and (min-width: 768px) { #m-1755721587468 { back…" at bounding box center [624, 303] width 567 height 246
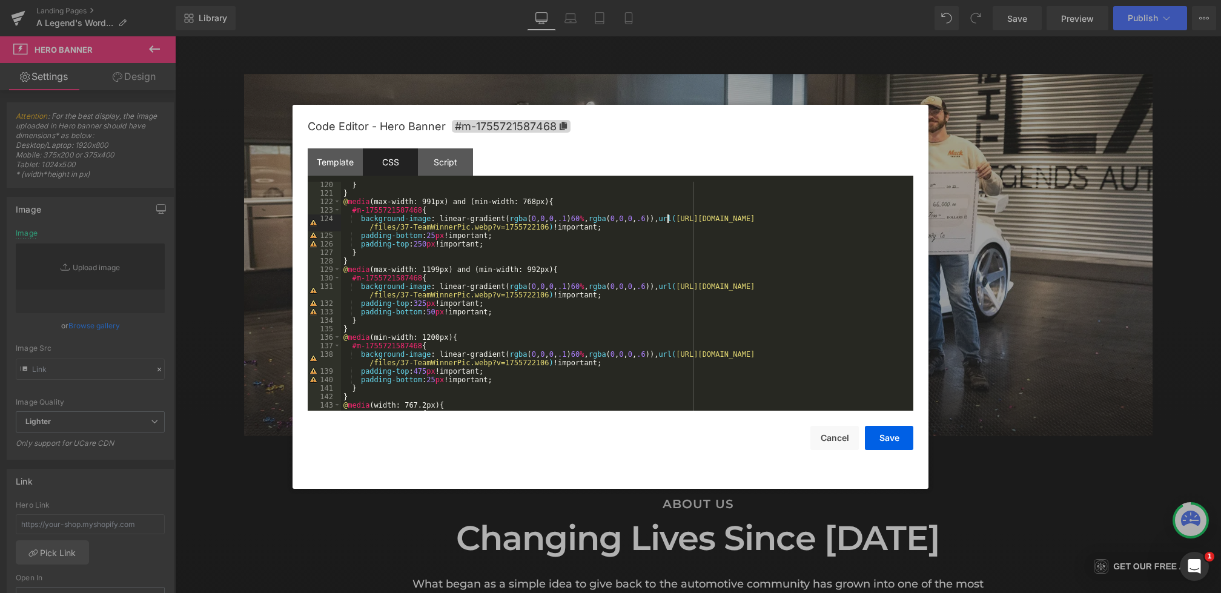
scroll to position [954, 0]
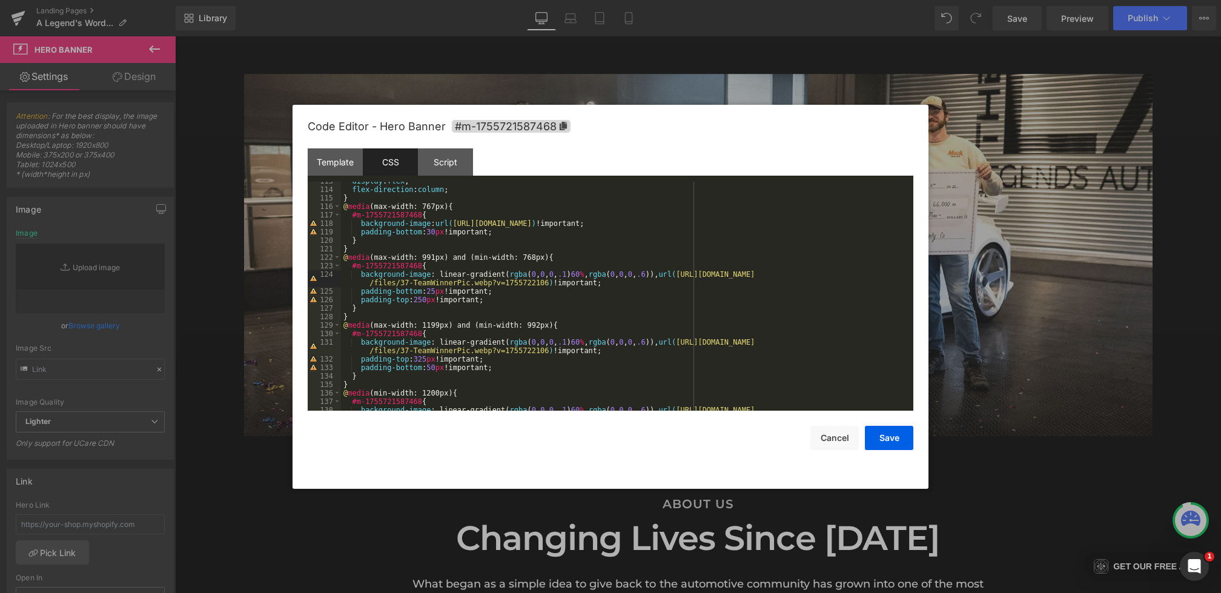
click at [440, 222] on div "display : flex ; flex-direction : column ; } @ media (max-width: 767px) { #m-17…" at bounding box center [624, 304] width 567 height 254
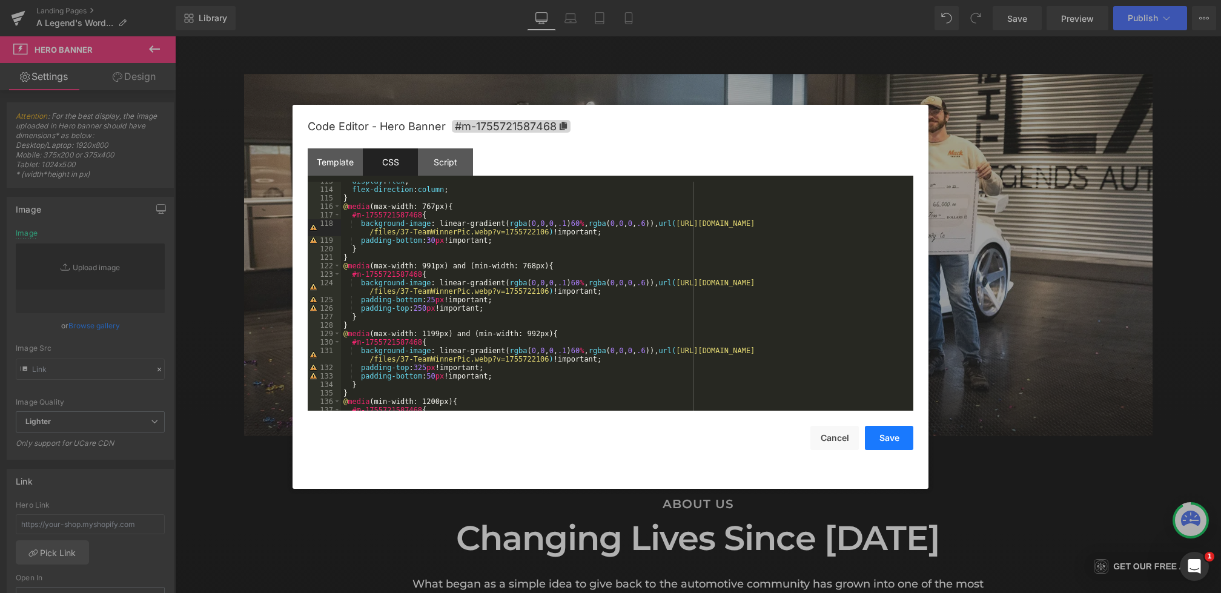
click at [882, 433] on button "Save" at bounding box center [889, 438] width 48 height 24
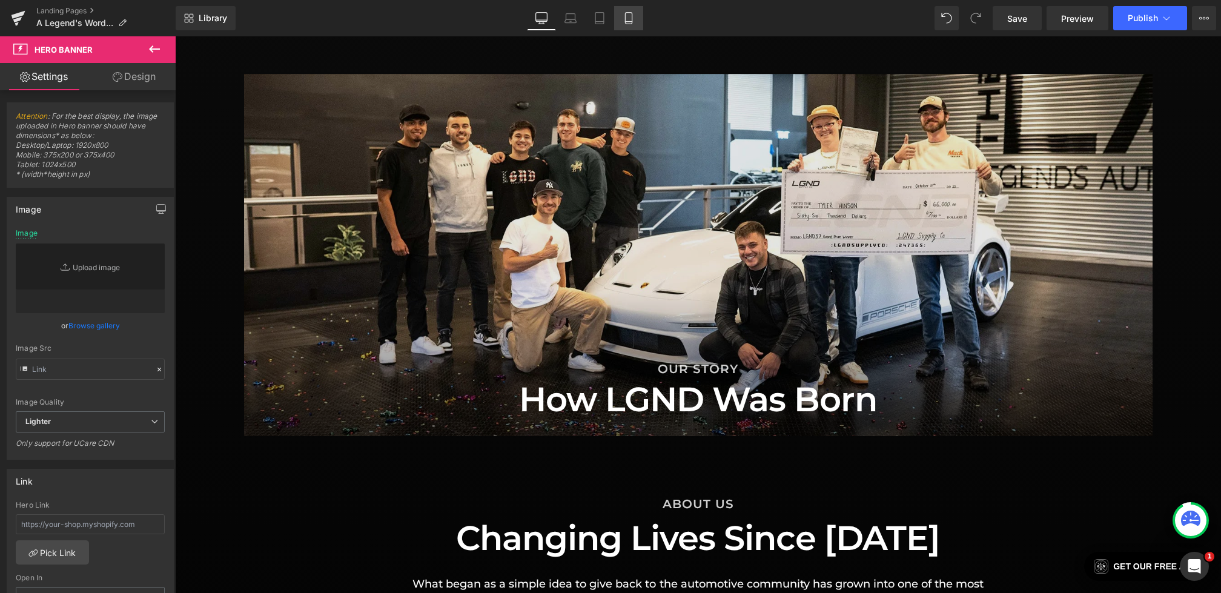
click at [632, 16] on icon at bounding box center [629, 18] width 12 height 12
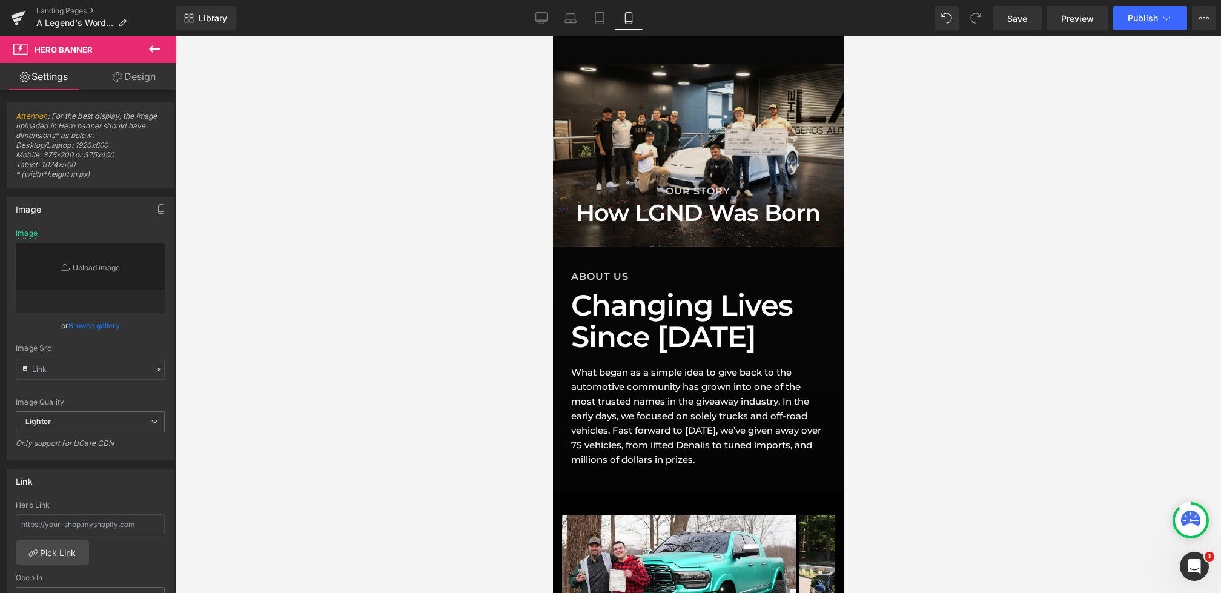
scroll to position [973, 0]
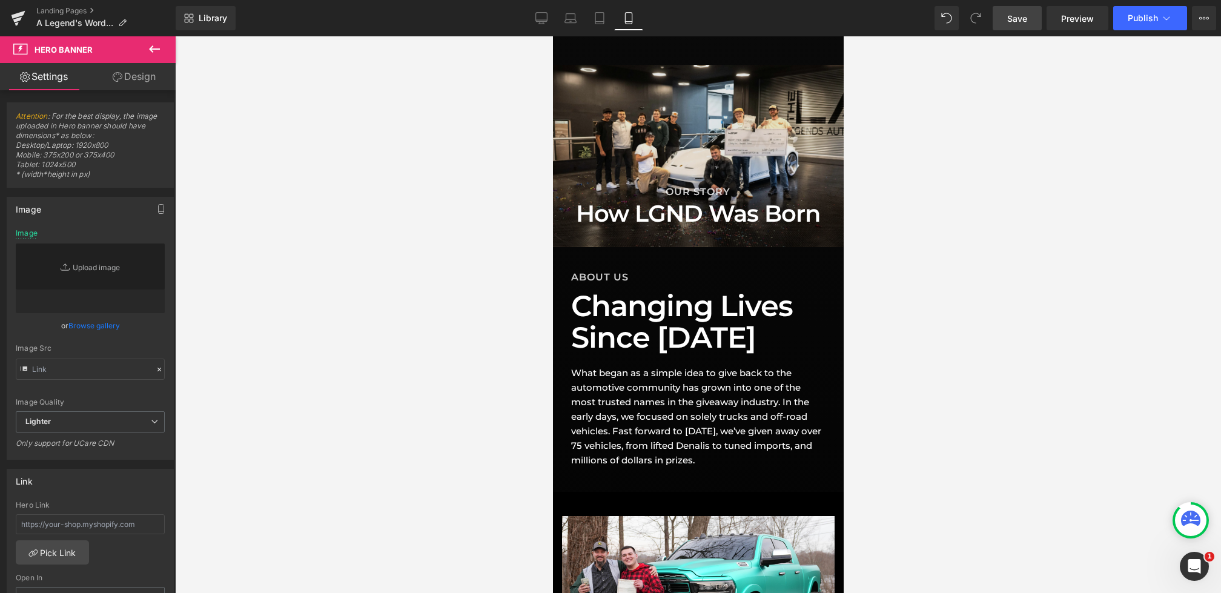
click at [1011, 15] on span "Save" at bounding box center [1017, 18] width 20 height 13
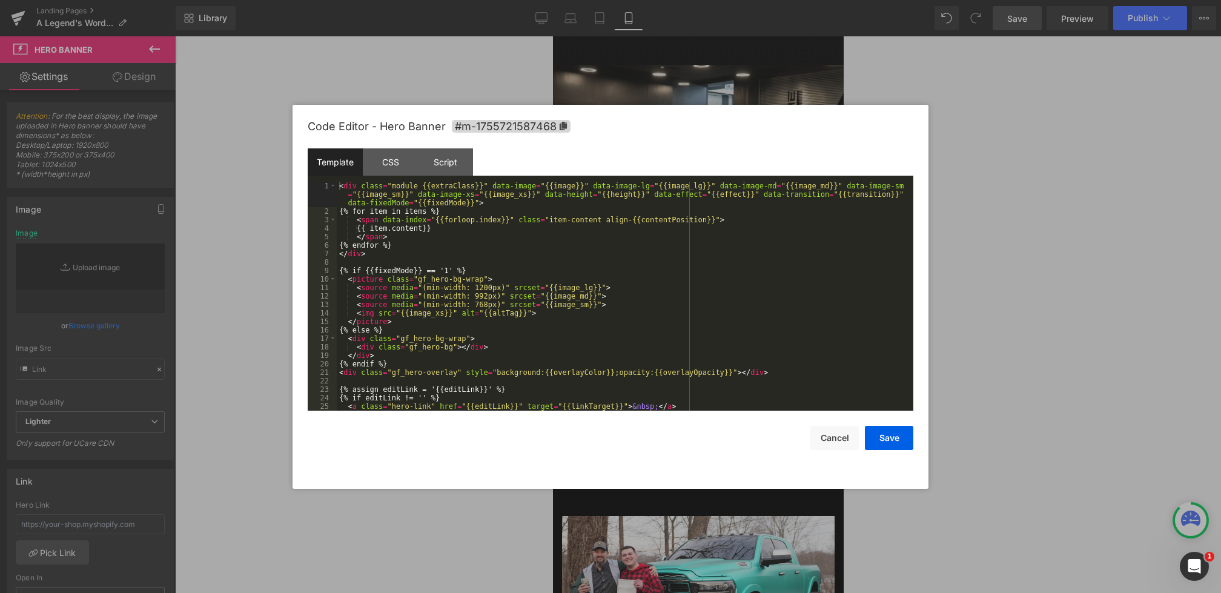
click at [591, 0] on div "Heading You are previewing how the will restyle your page. You can not edit Ele…" at bounding box center [610, 0] width 1221 height 0
click at [395, 171] on div "CSS" at bounding box center [390, 161] width 55 height 27
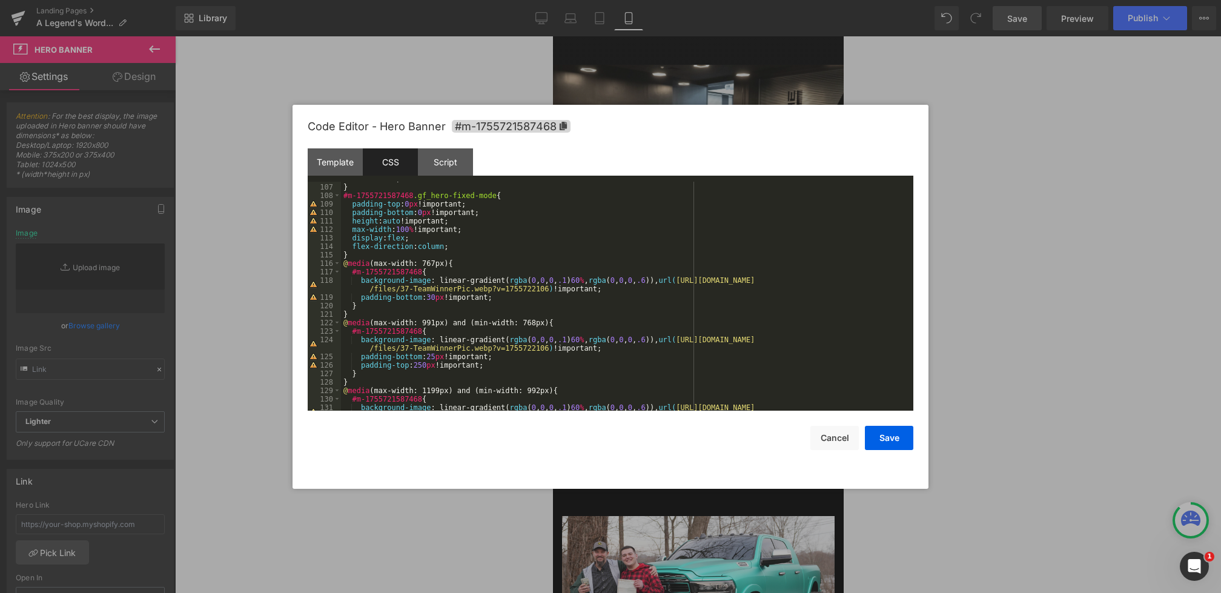
scroll to position [905, 0]
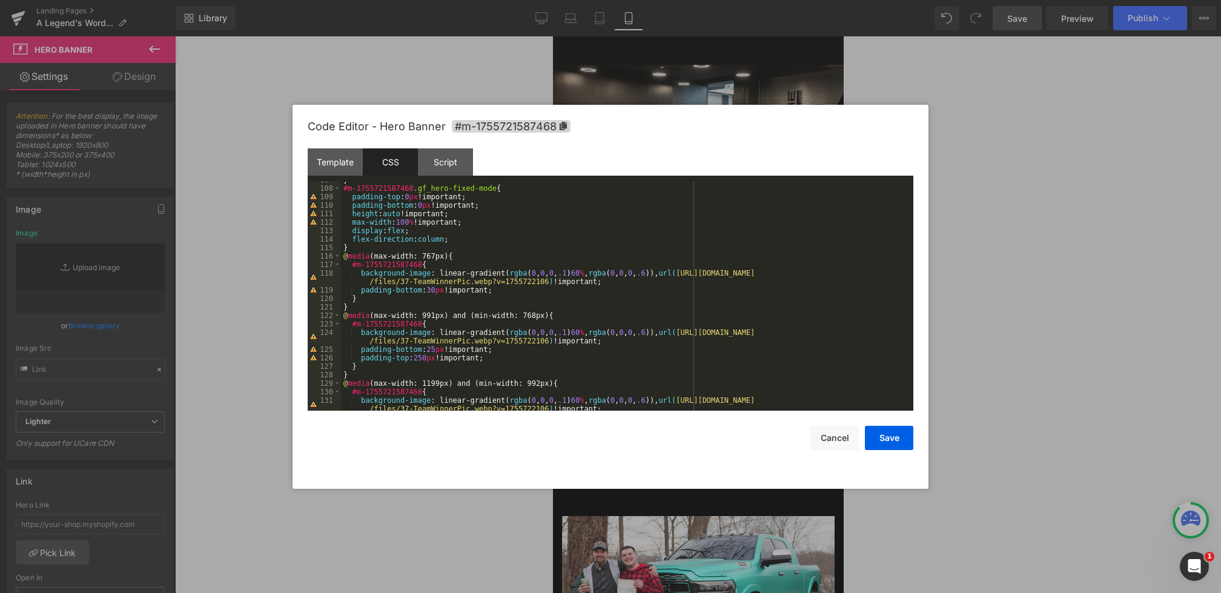
click at [653, 275] on div "} #m-1755721587468 .gf_hero-fixed-mode { padding-top : 0 px !important; padding…" at bounding box center [624, 303] width 567 height 254
click at [881, 434] on button "Save" at bounding box center [889, 438] width 48 height 24
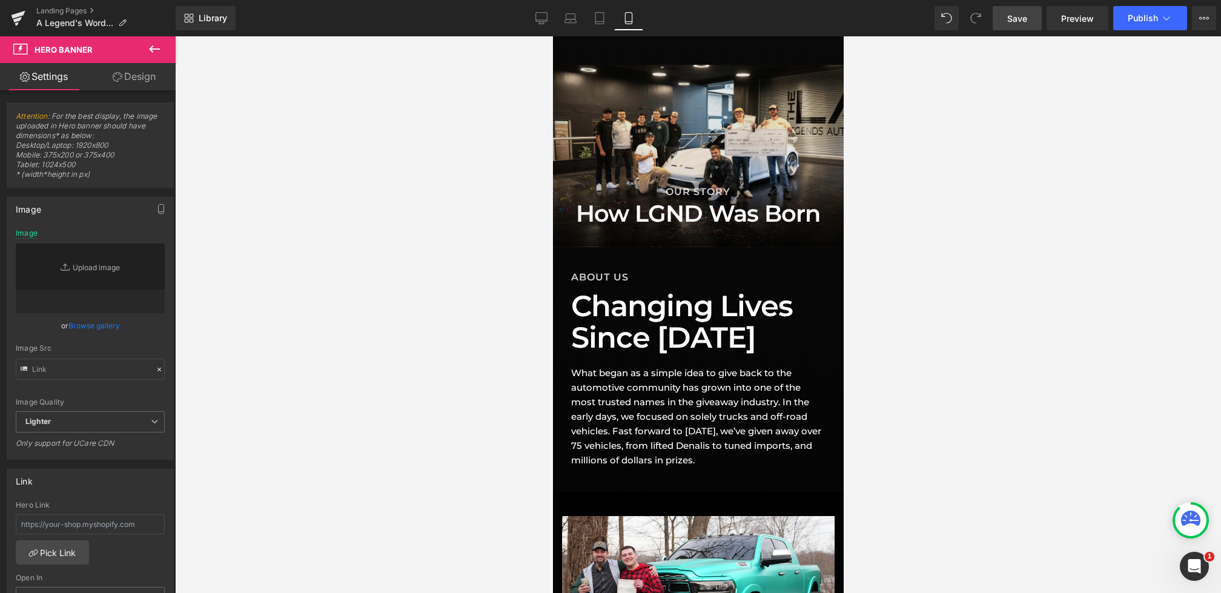
click at [1025, 10] on link "Save" at bounding box center [1017, 18] width 49 height 24
click at [544, 22] on icon at bounding box center [541, 18] width 12 height 12
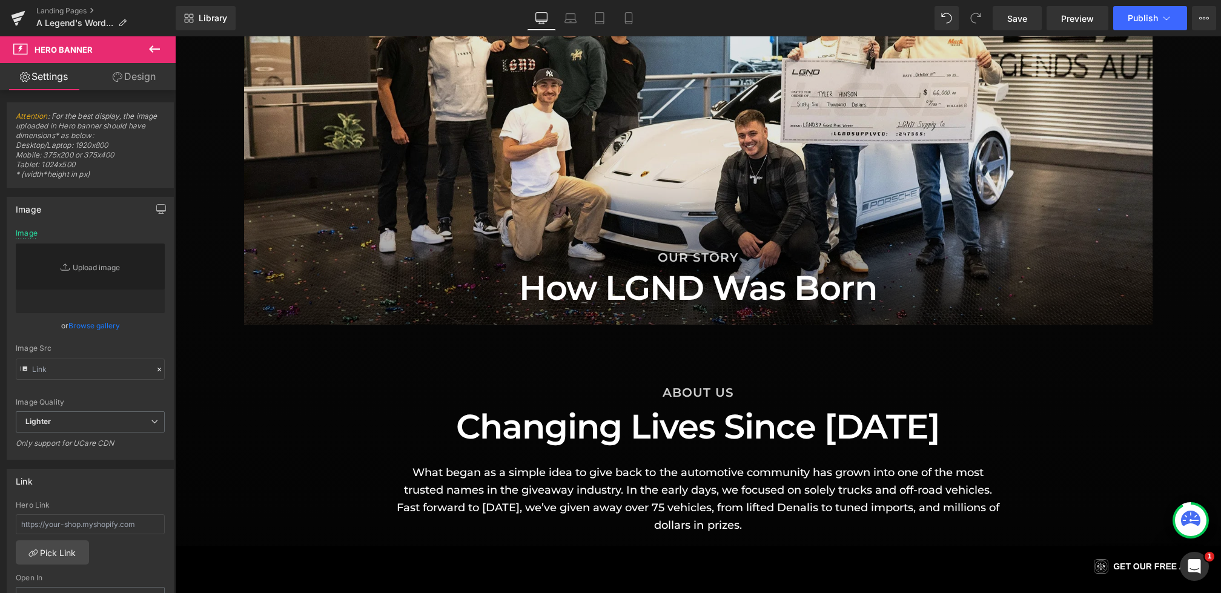
scroll to position [1146, 0]
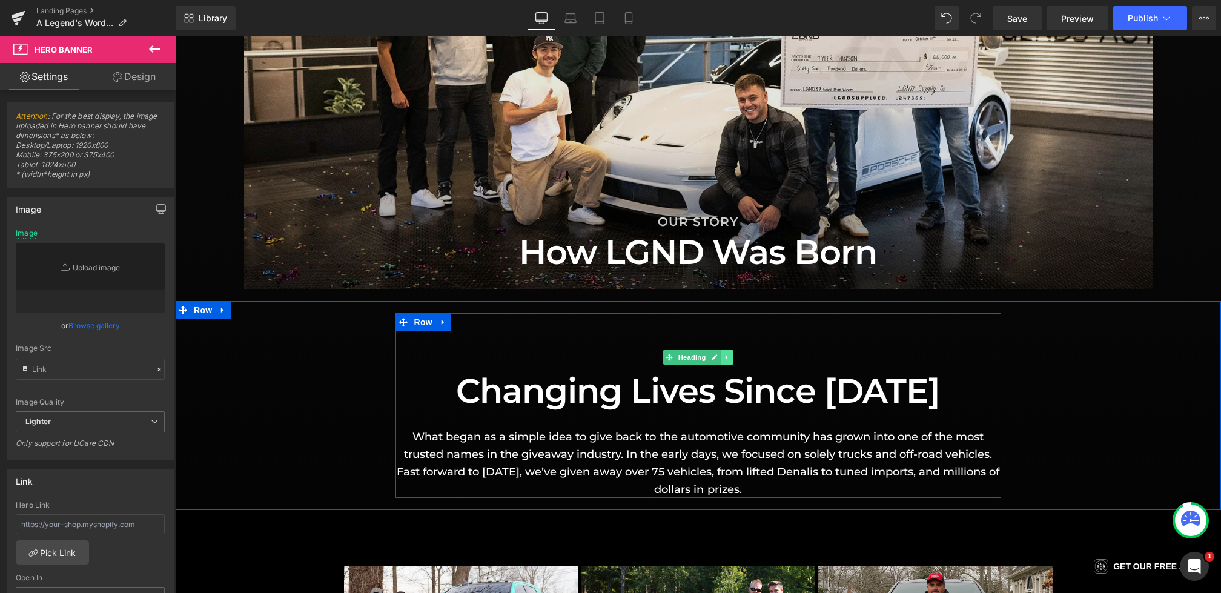
click at [724, 359] on icon at bounding box center [727, 357] width 7 height 7
click at [724, 389] on icon at bounding box center [727, 390] width 7 height 7
click at [732, 389] on icon at bounding box center [733, 390] width 7 height 7
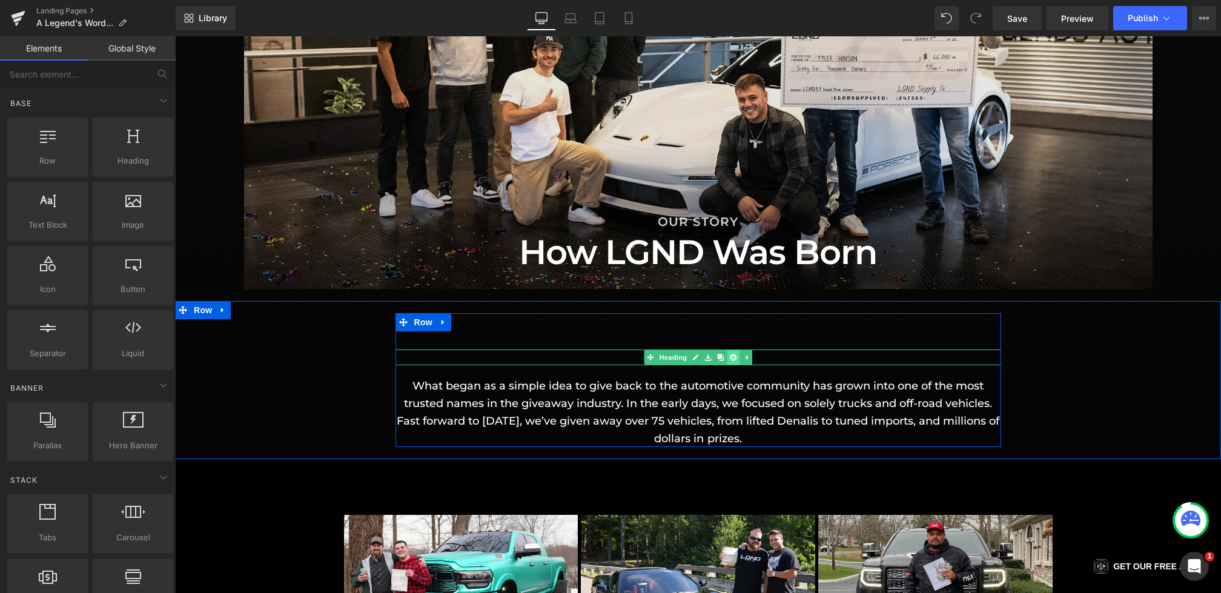
click at [738, 357] on link at bounding box center [733, 357] width 13 height 15
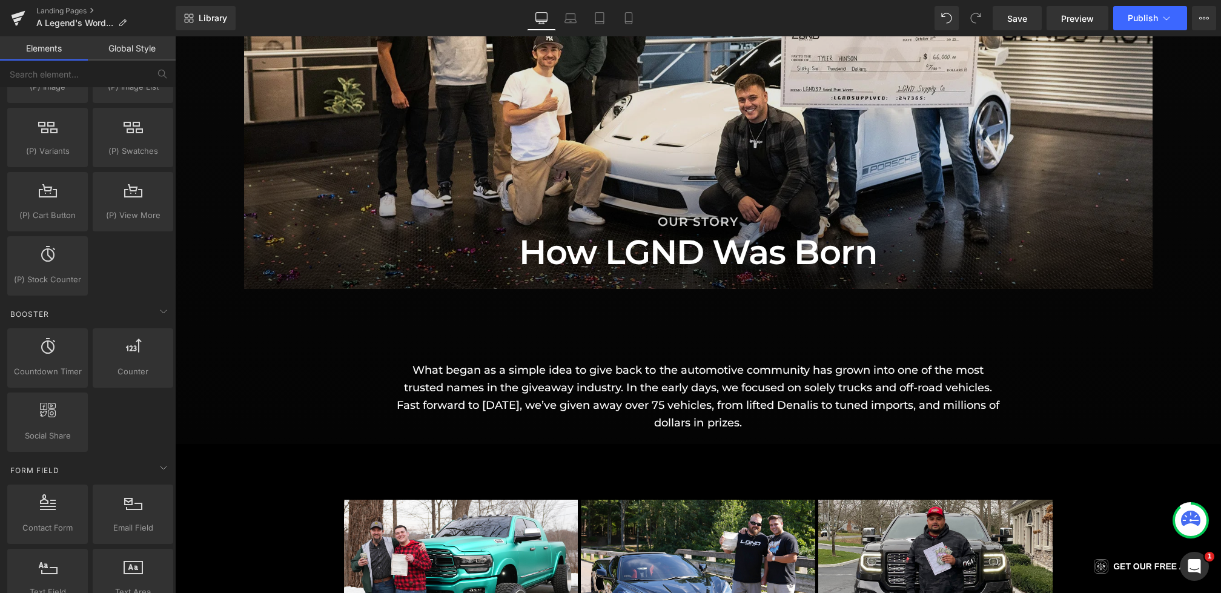
scroll to position [1607, 0]
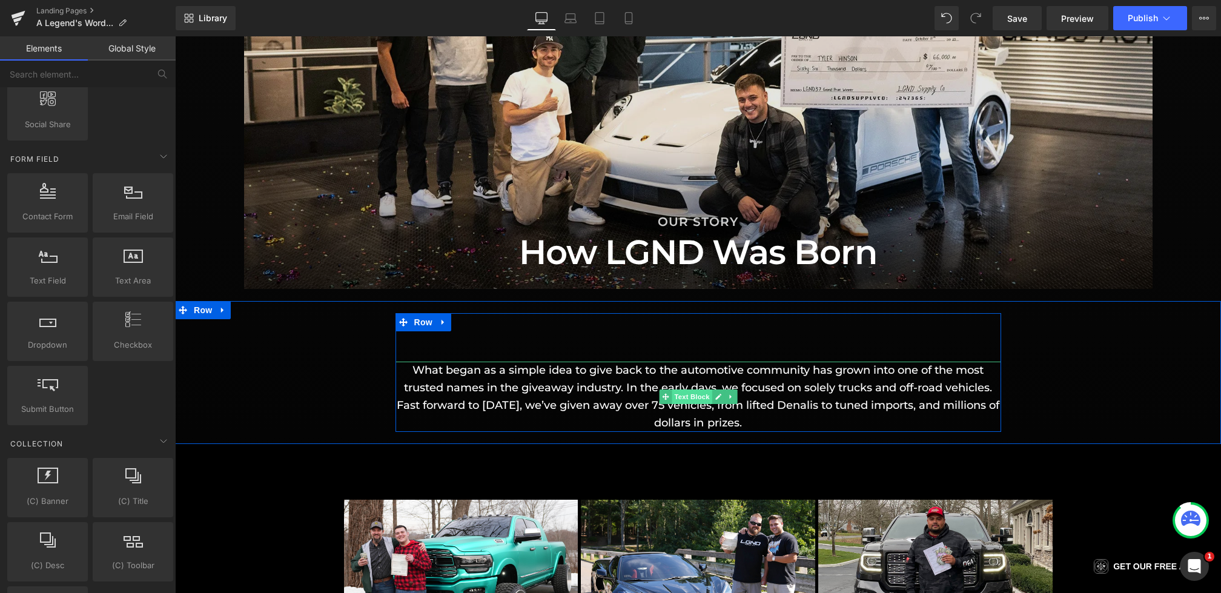
click at [691, 389] on link "Text Block" at bounding box center [685, 396] width 53 height 15
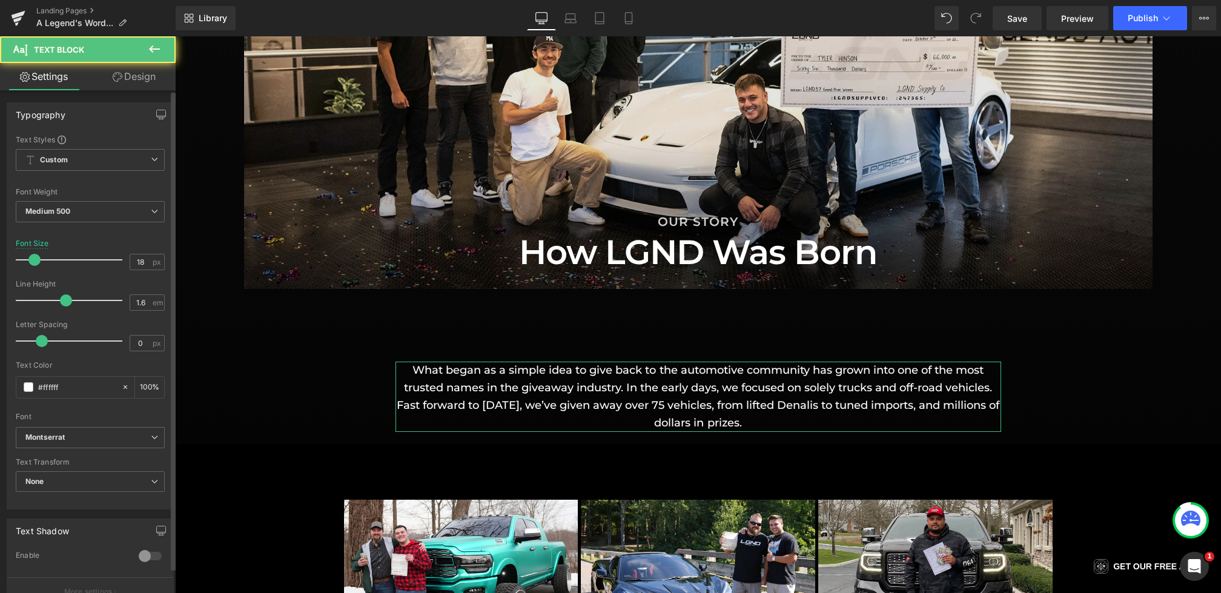
scroll to position [263, 0]
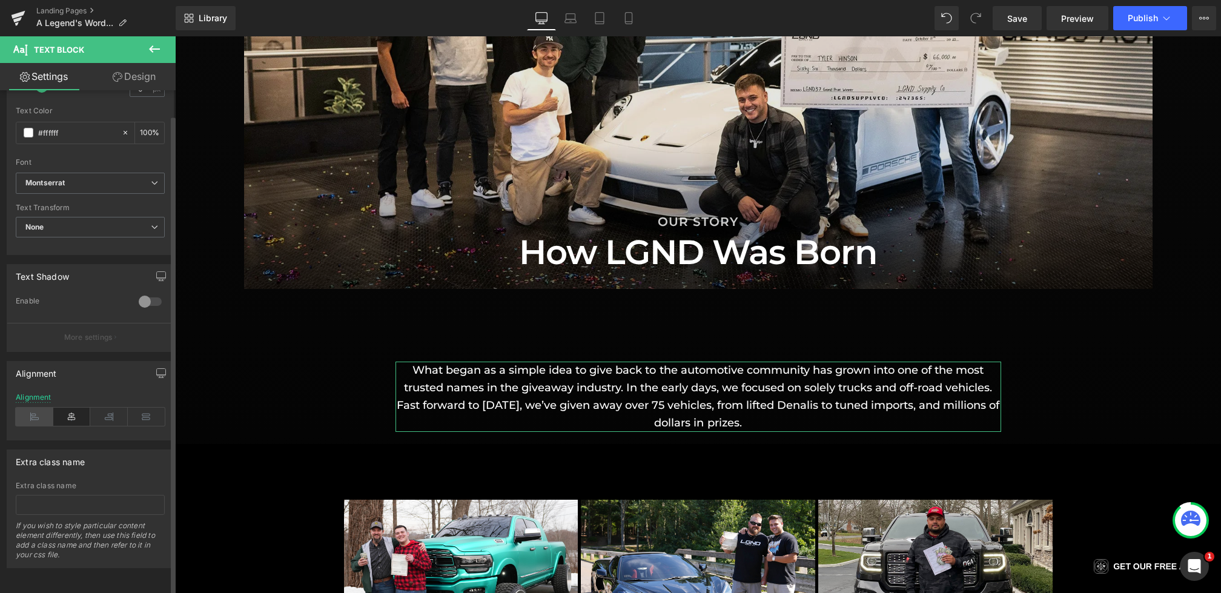
drag, startPoint x: 31, startPoint y: 406, endPoint x: 128, endPoint y: 309, distance: 136.6
click at [31, 408] on icon at bounding box center [35, 417] width 38 height 18
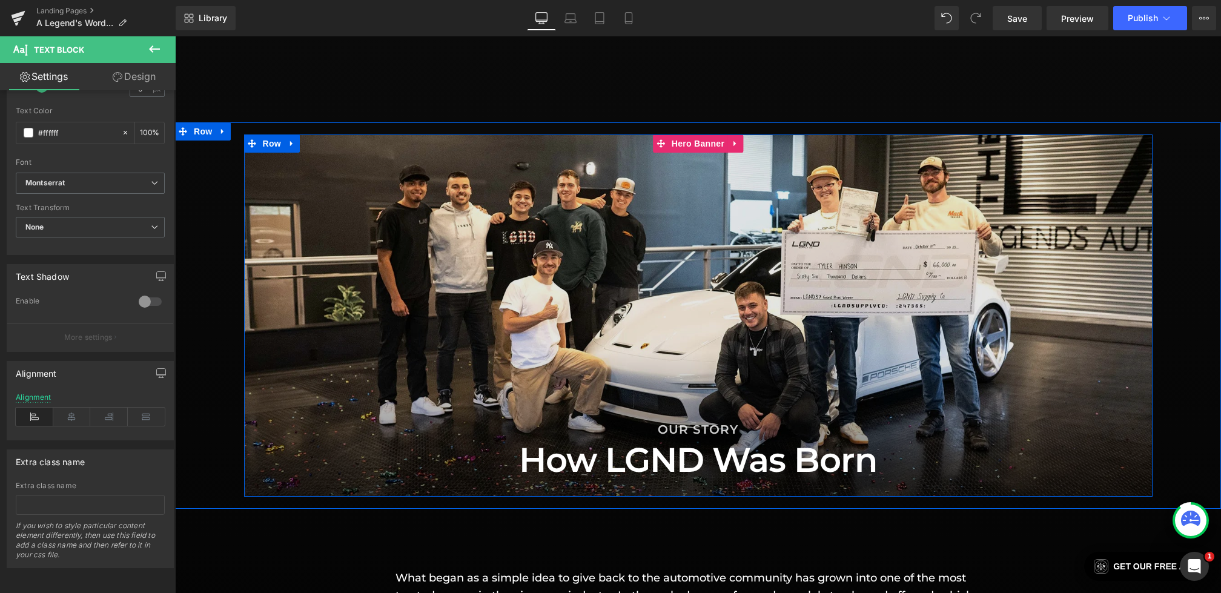
scroll to position [941, 0]
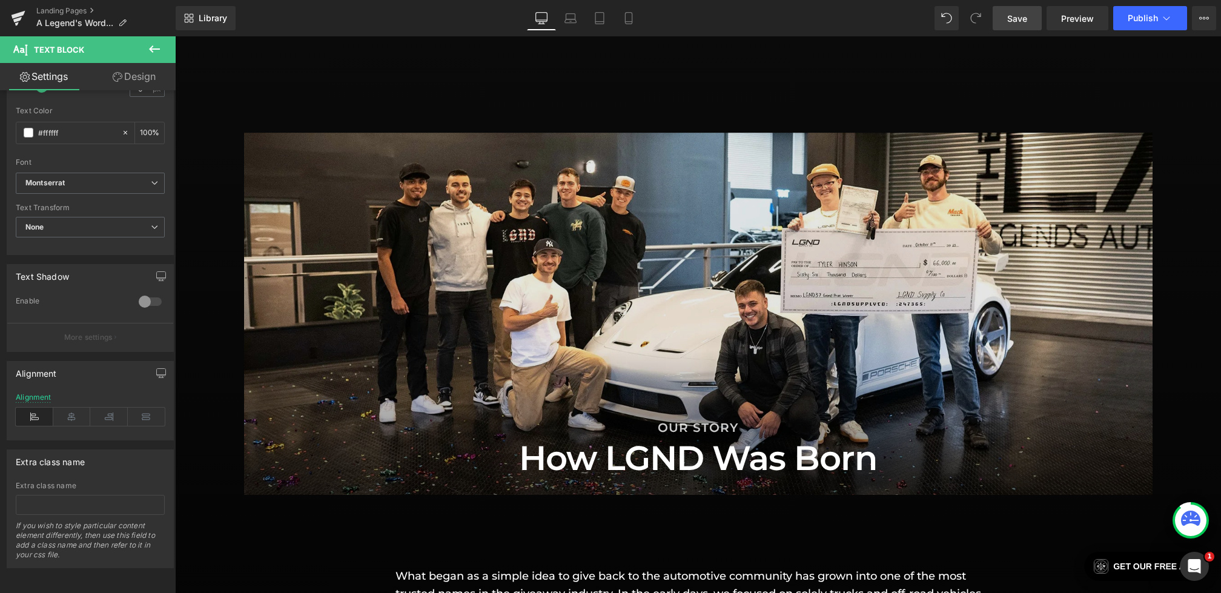
click at [1012, 23] on span "Save" at bounding box center [1017, 18] width 20 height 13
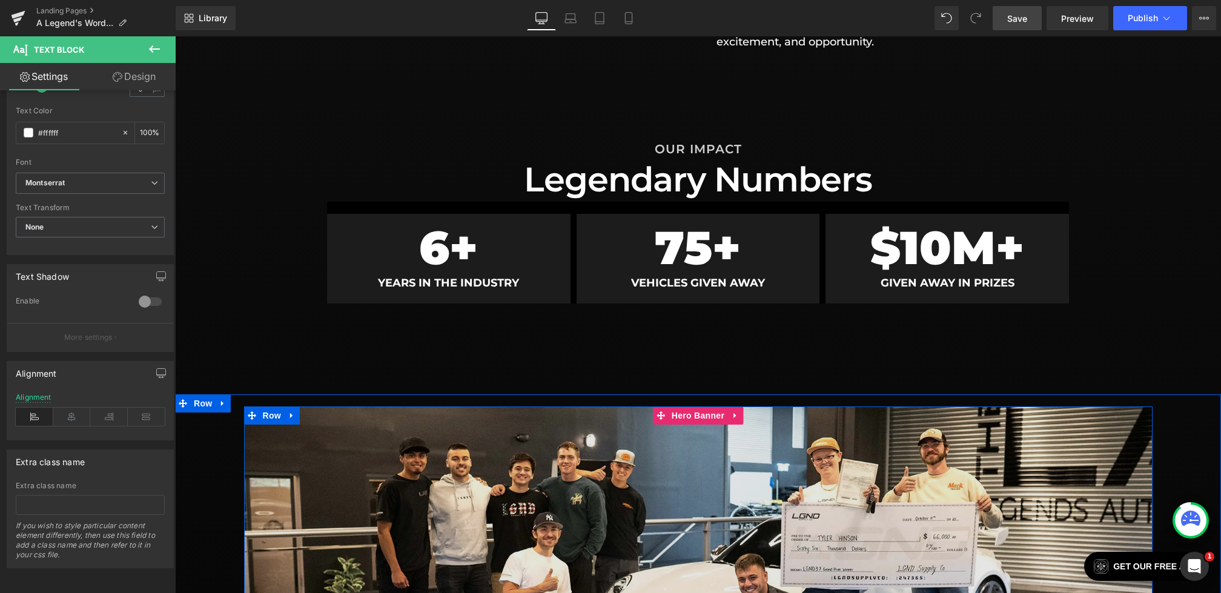
scroll to position [656, 0]
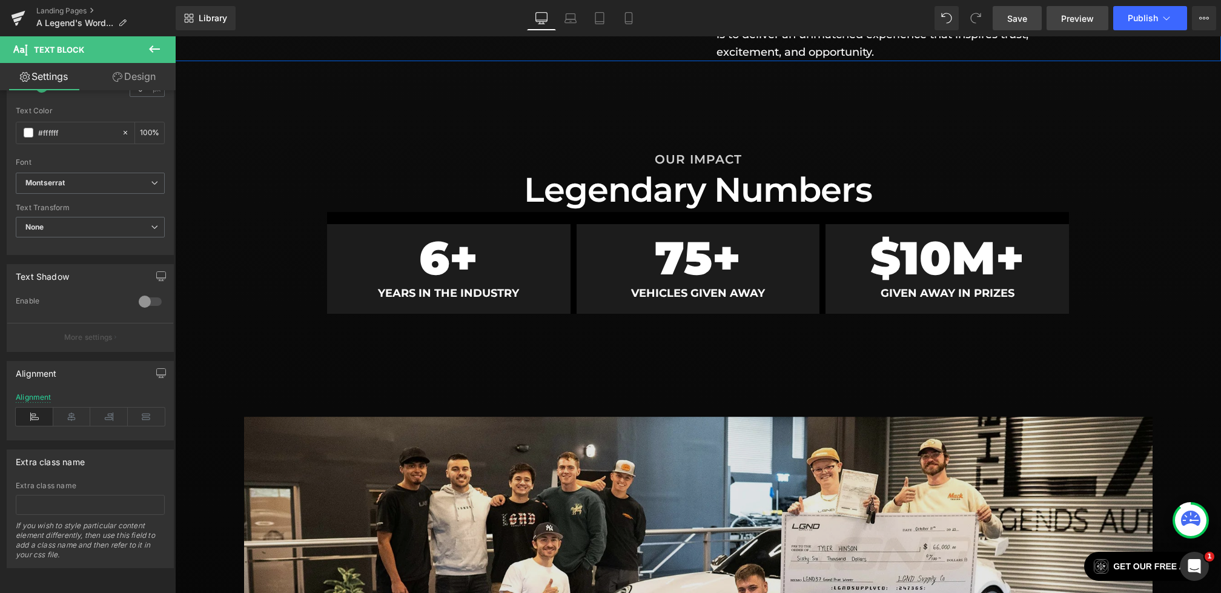
click at [1076, 26] on link "Preview" at bounding box center [1077, 18] width 62 height 24
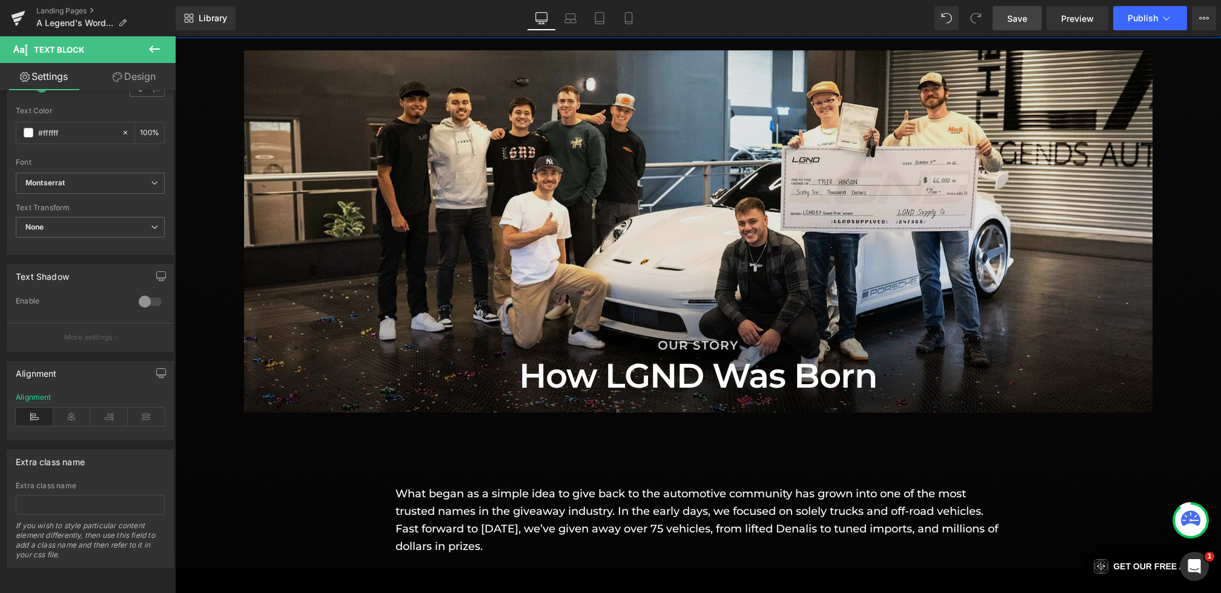
scroll to position [1151, 0]
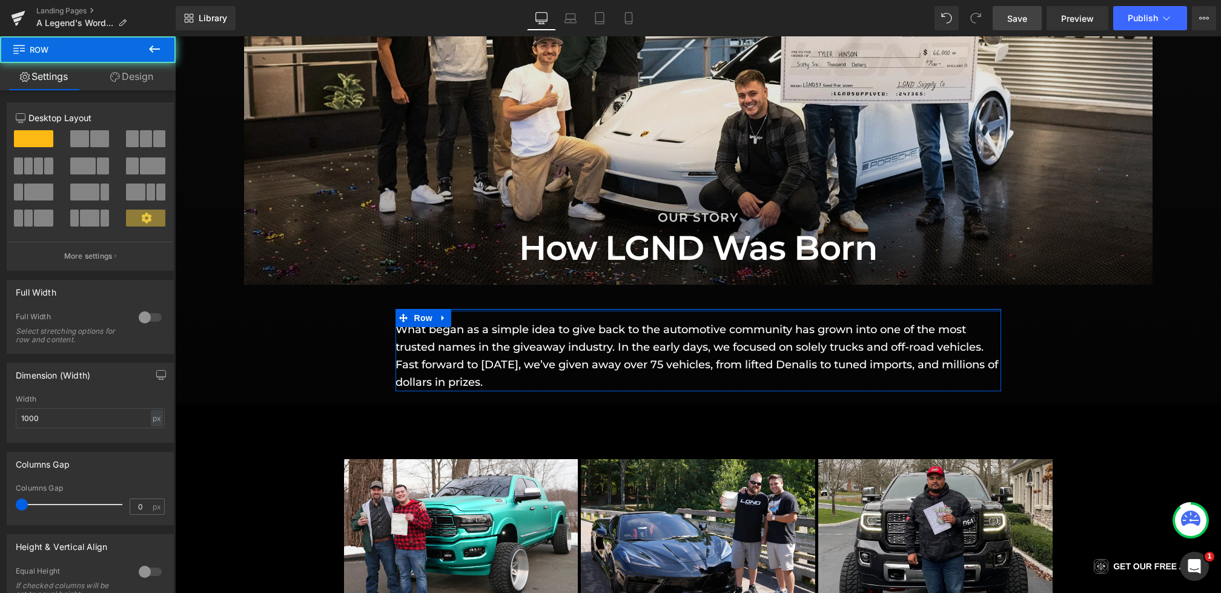
drag, startPoint x: 644, startPoint y: 299, endPoint x: 644, endPoint y: 271, distance: 27.3
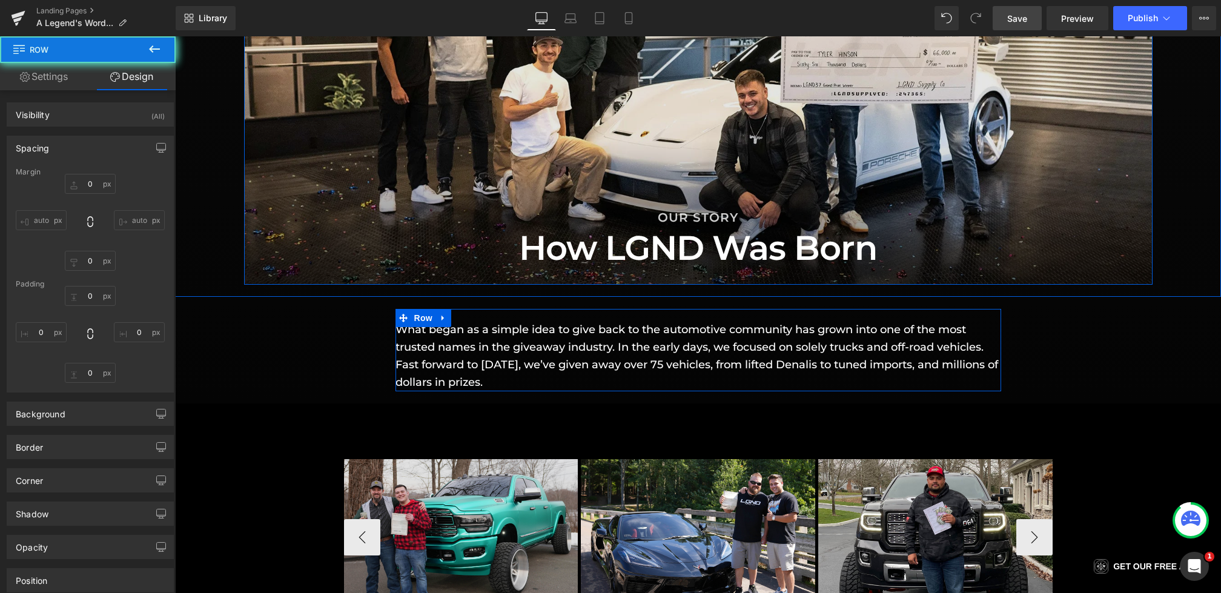
type input "0"
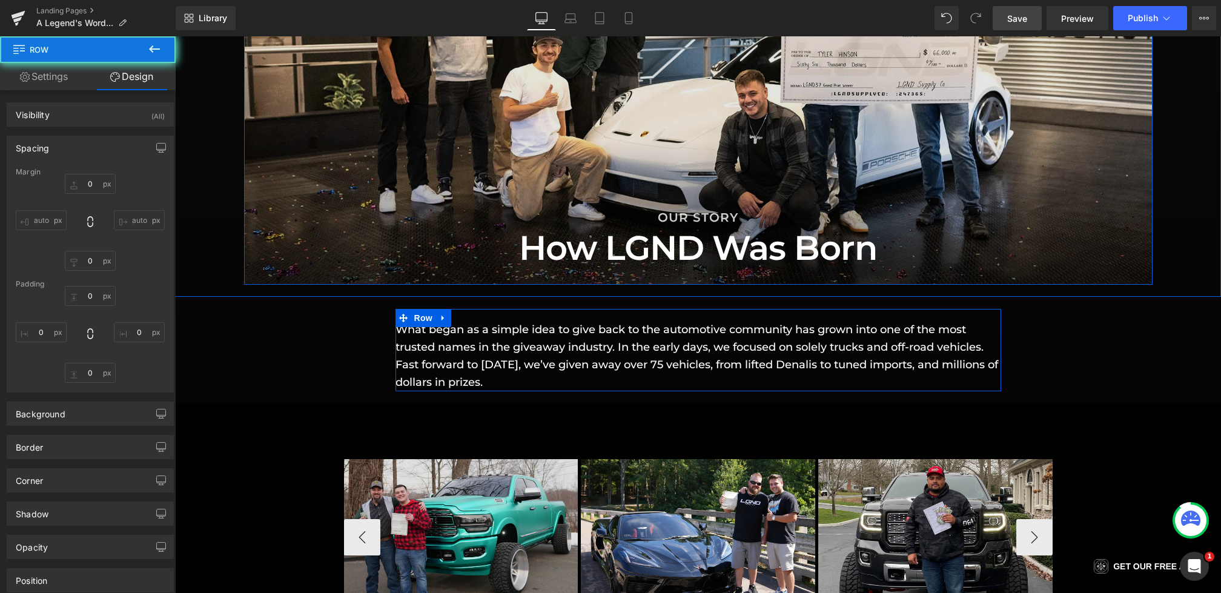
type input "0"
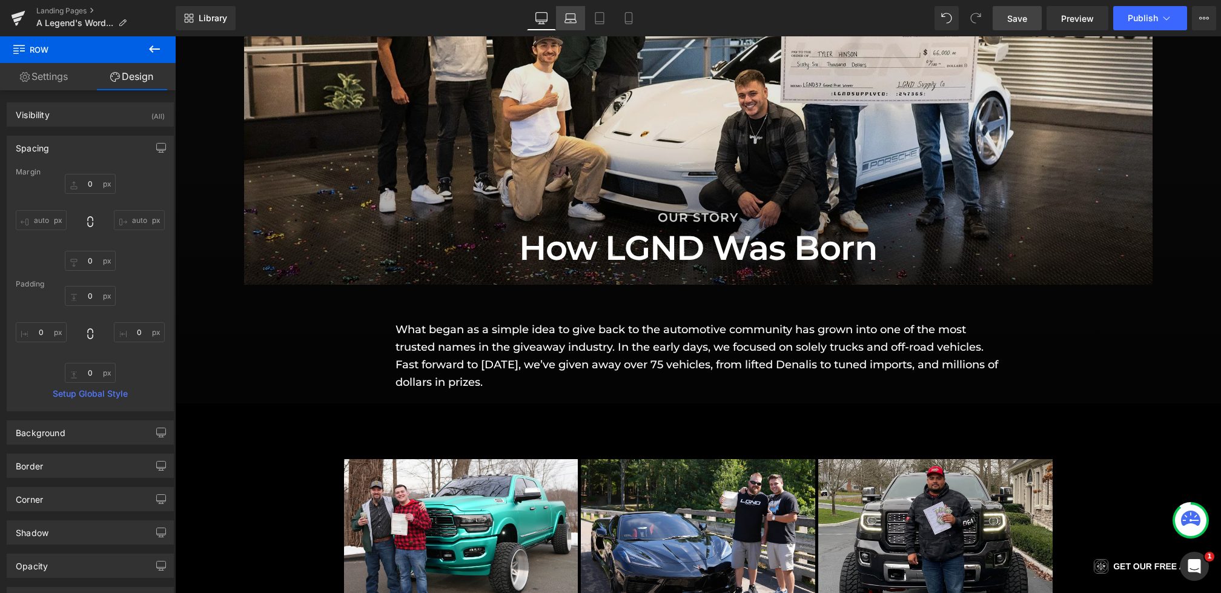
click at [577, 24] on link "Laptop" at bounding box center [570, 18] width 29 height 24
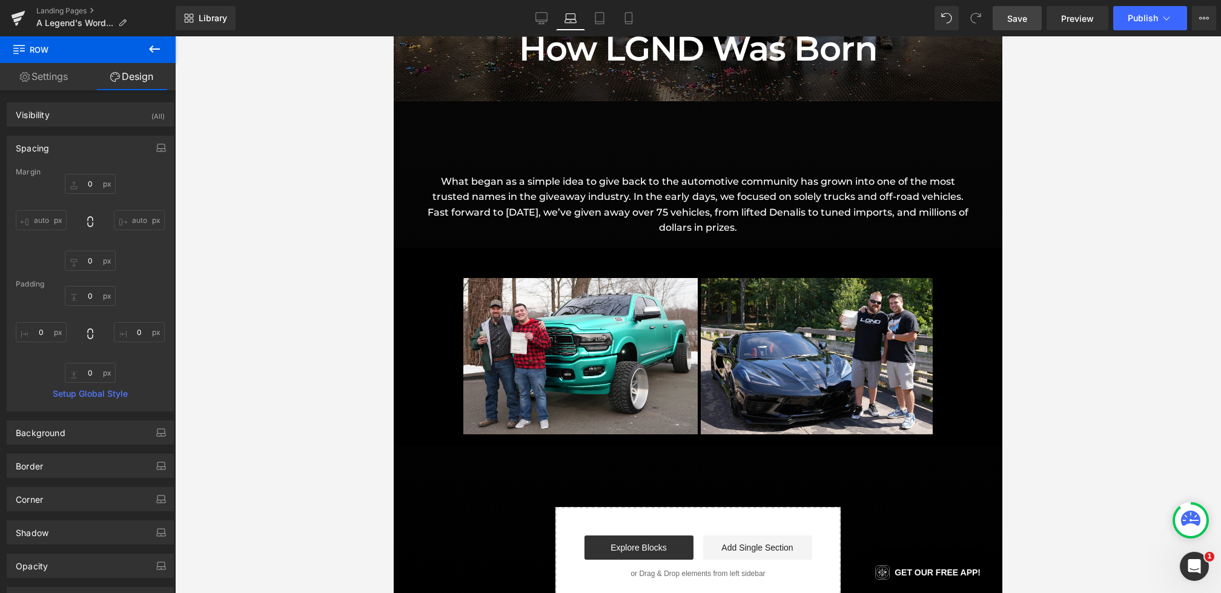
type input "0"
type input "60"
type input "0"
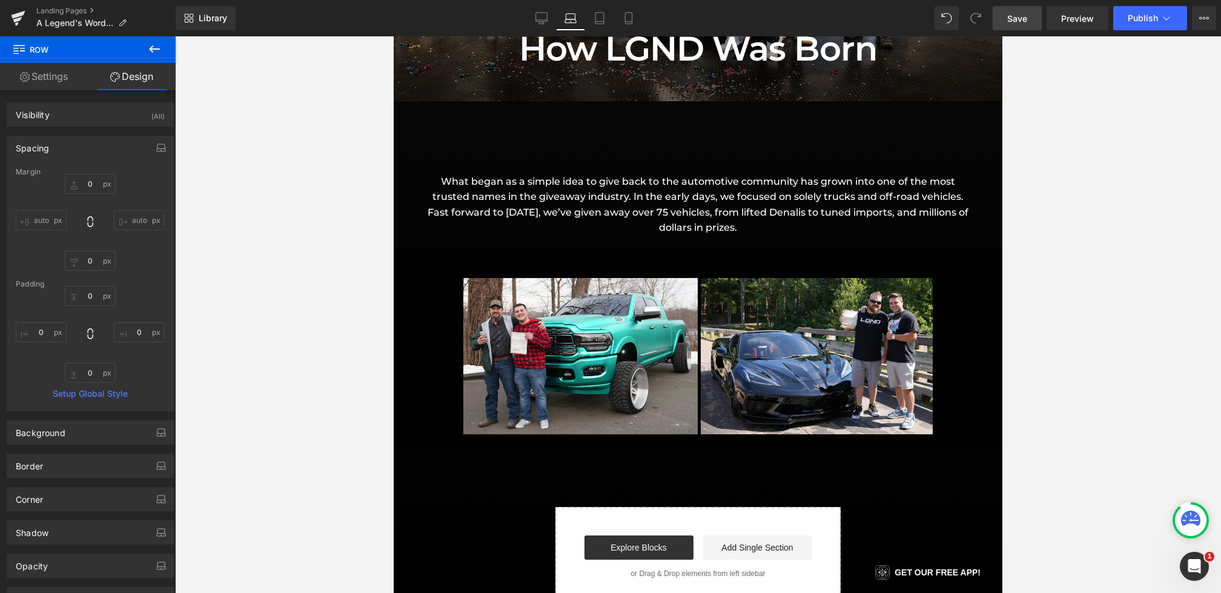
type input "0"
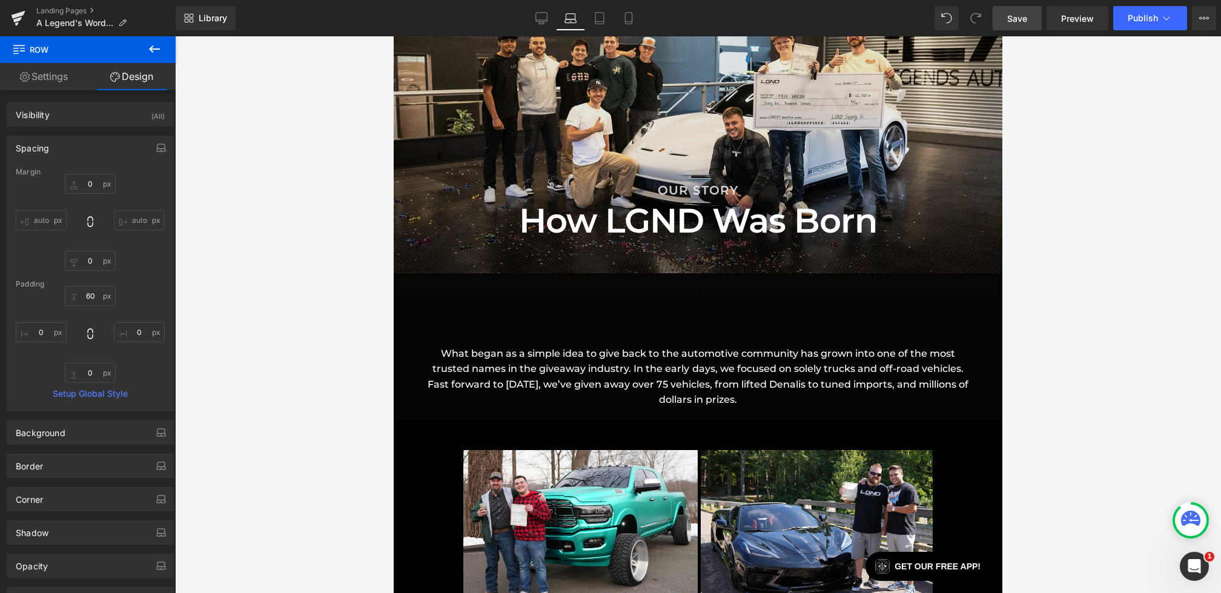
scroll to position [939, 0]
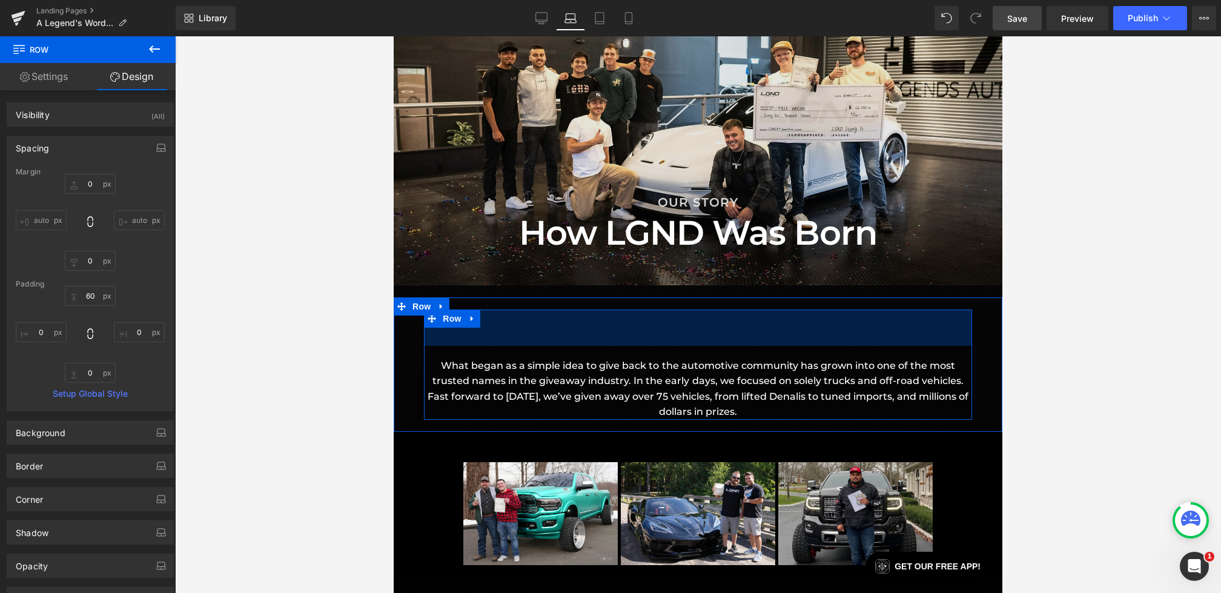
type input "0px"
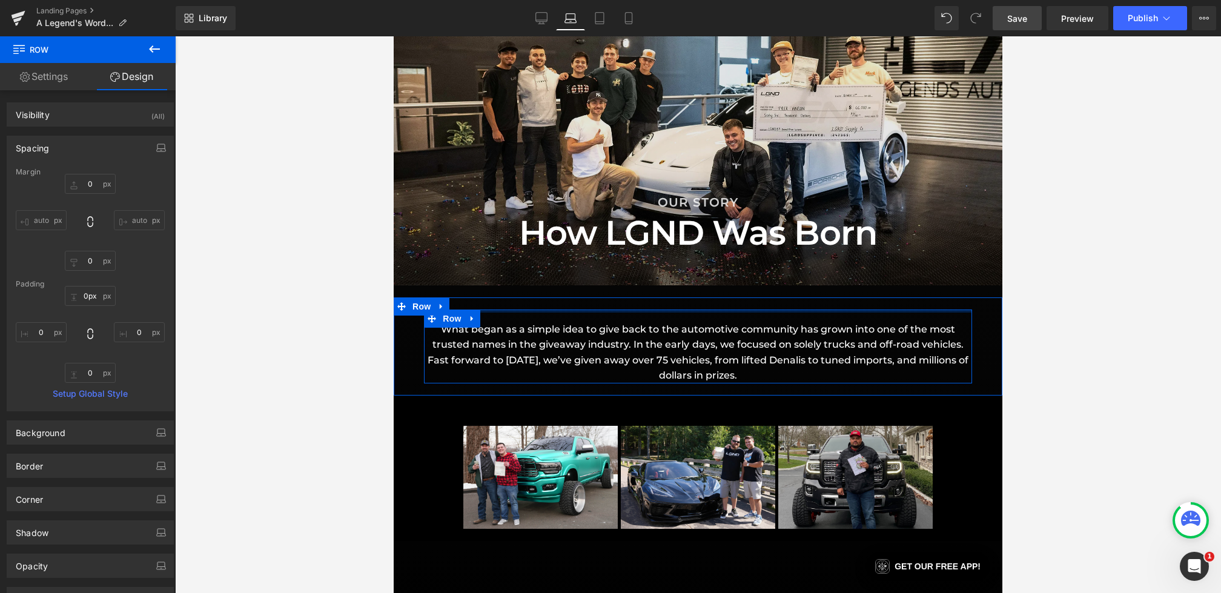
drag, startPoint x: 675, startPoint y: 317, endPoint x: 675, endPoint y: 250, distance: 67.8
click at [592, 17] on link "Tablet" at bounding box center [599, 18] width 29 height 24
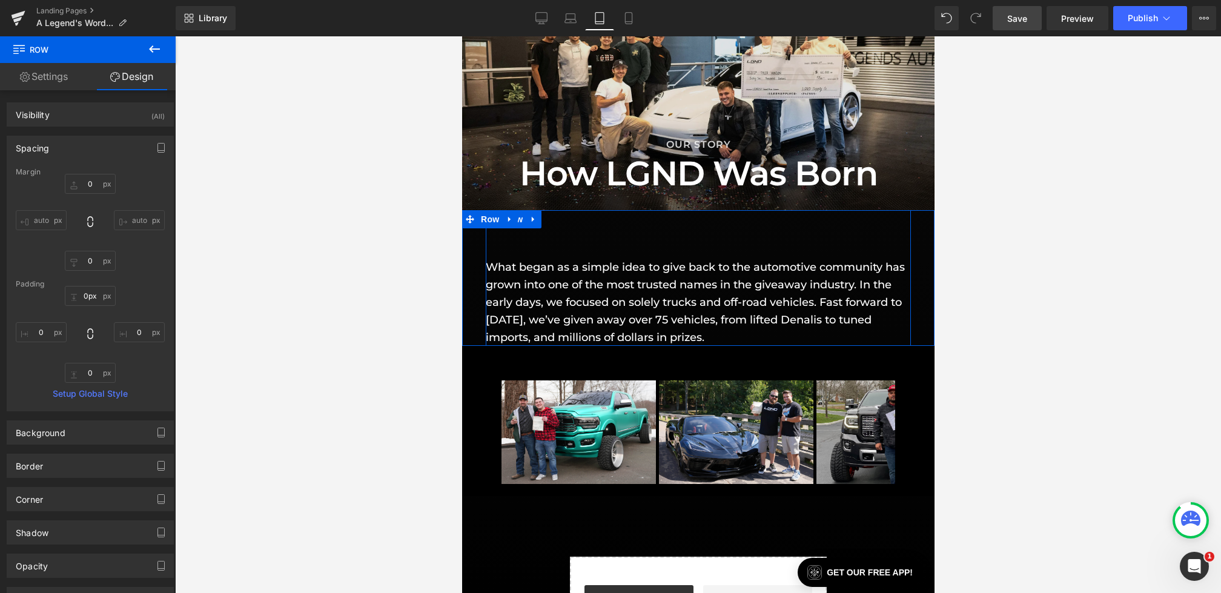
type input "0"
type input "60"
type input "0"
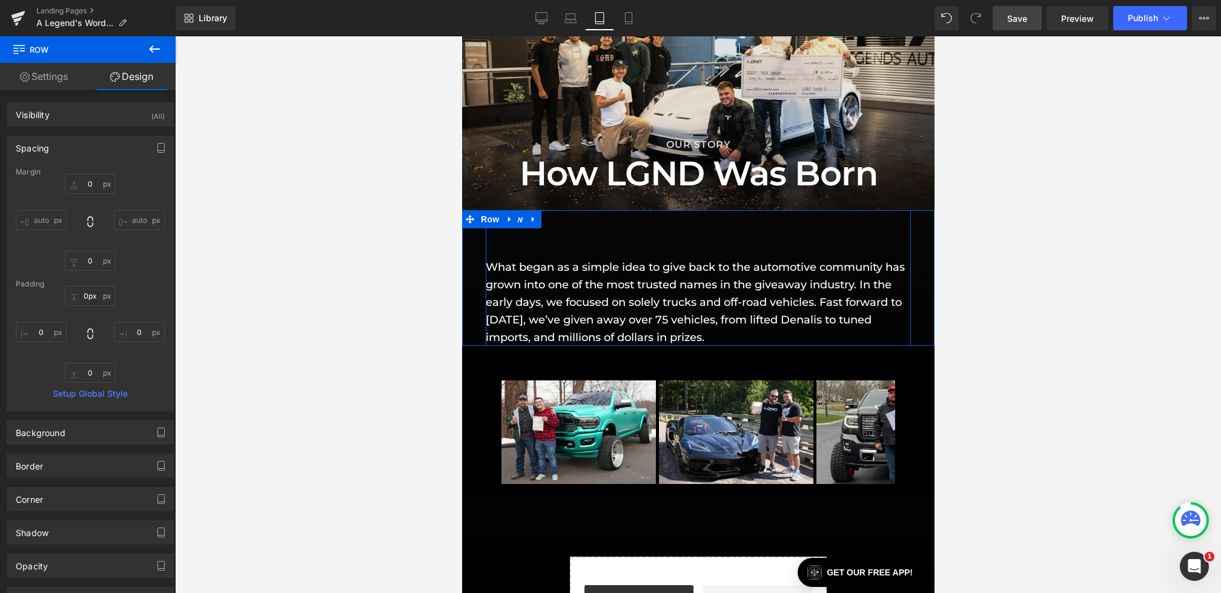
type input "0"
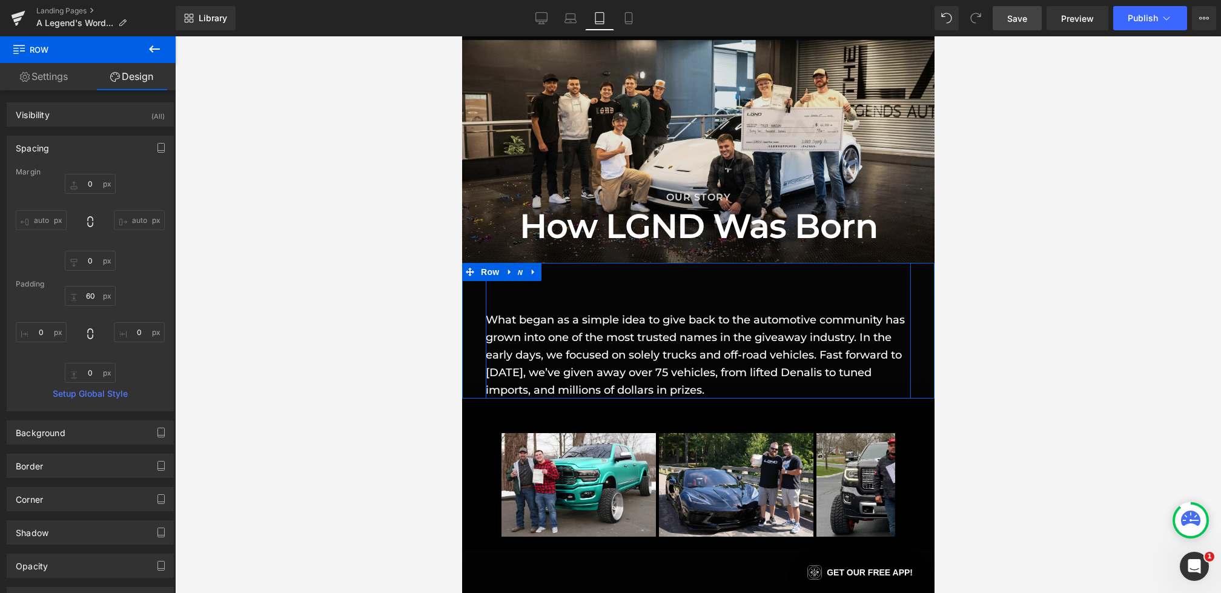
scroll to position [831, 0]
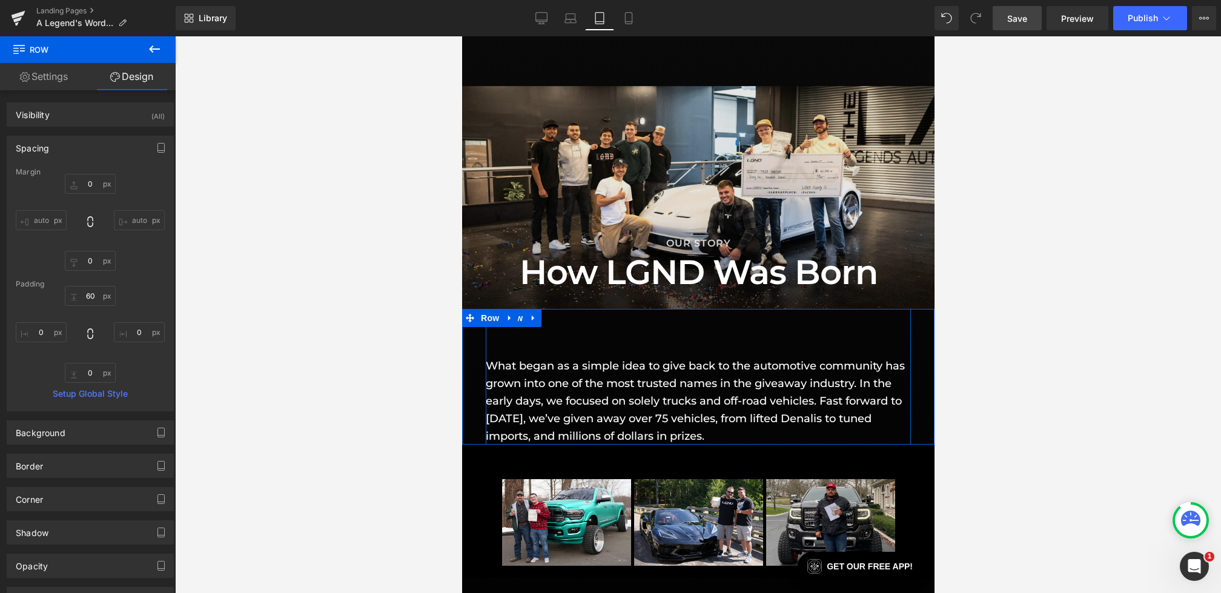
click at [662, 337] on div "What began as a simple idea to give back to the automotive community has grown …" at bounding box center [697, 377] width 425 height 136
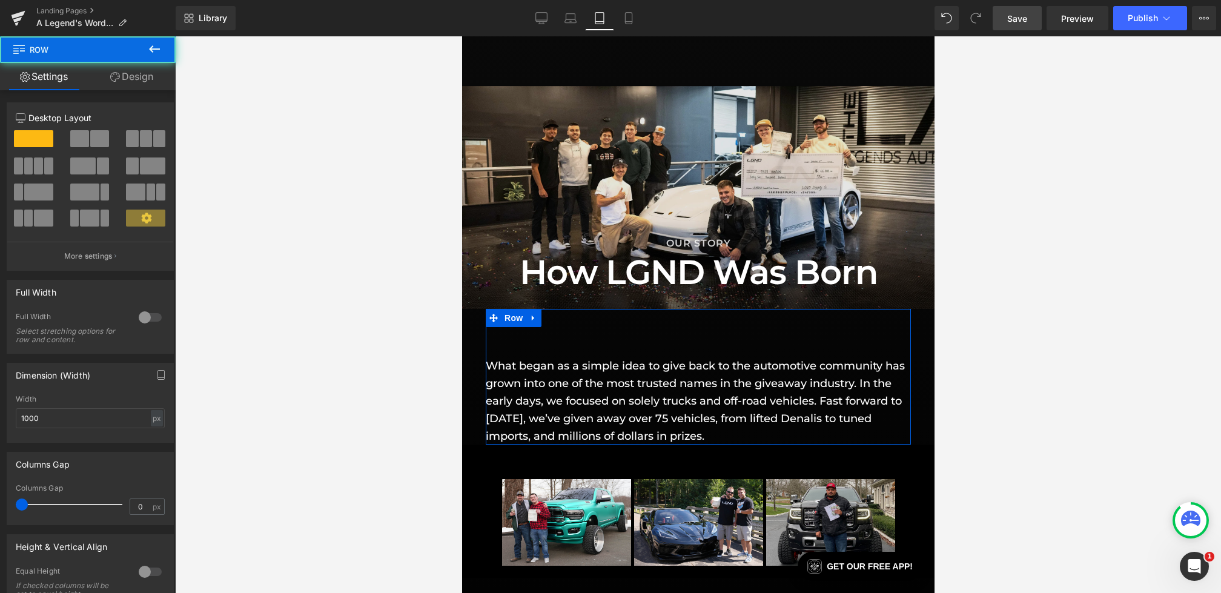
click at [105, 62] on div "Row Settings Design 12 12 12 Column Size Customizer 12 Desktop Layout Laptop La…" at bounding box center [88, 317] width 176 height 563
click at [108, 88] on link "Design" at bounding box center [132, 76] width 88 height 27
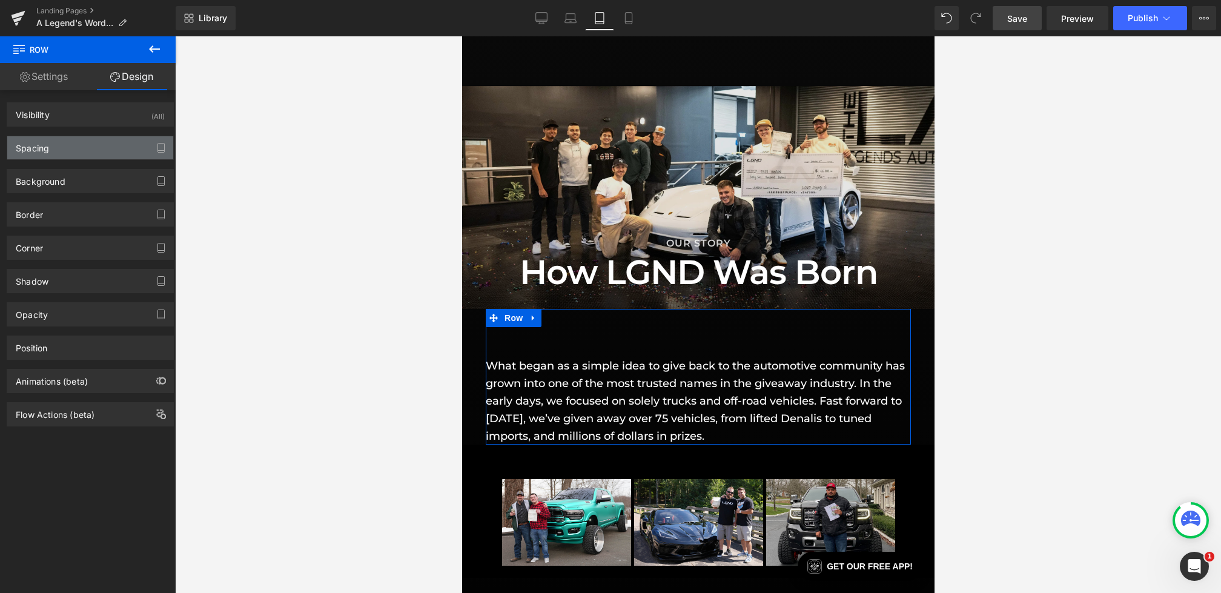
click at [72, 152] on div "Spacing" at bounding box center [90, 147] width 166 height 23
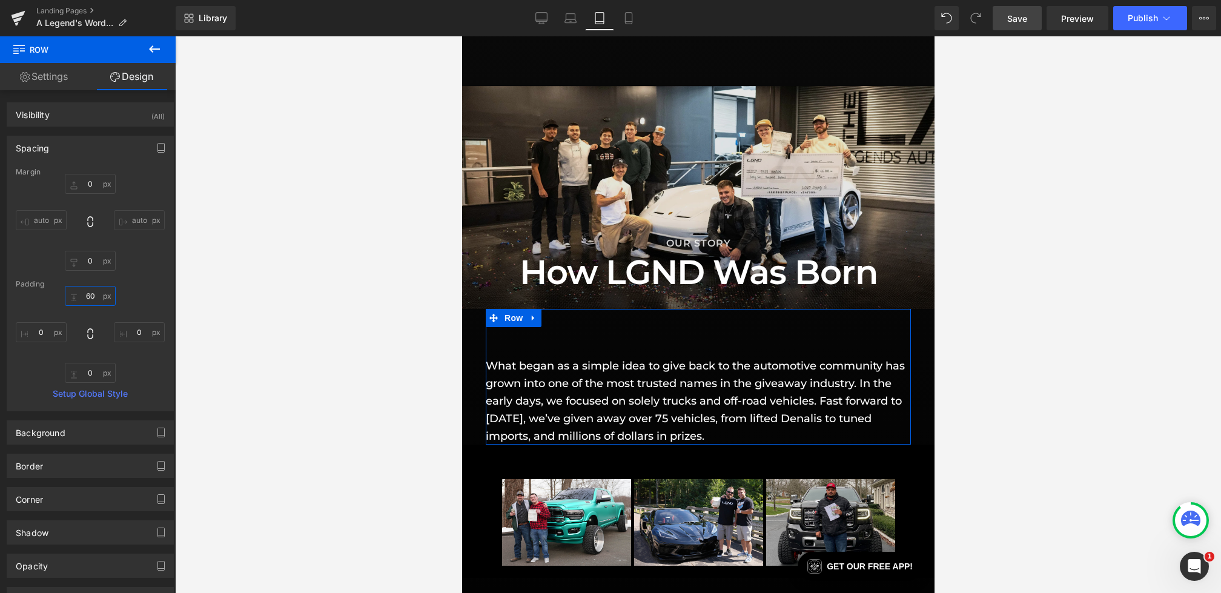
click at [87, 302] on input "60" at bounding box center [90, 296] width 51 height 20
click at [87, 296] on input "60" at bounding box center [90, 296] width 51 height 20
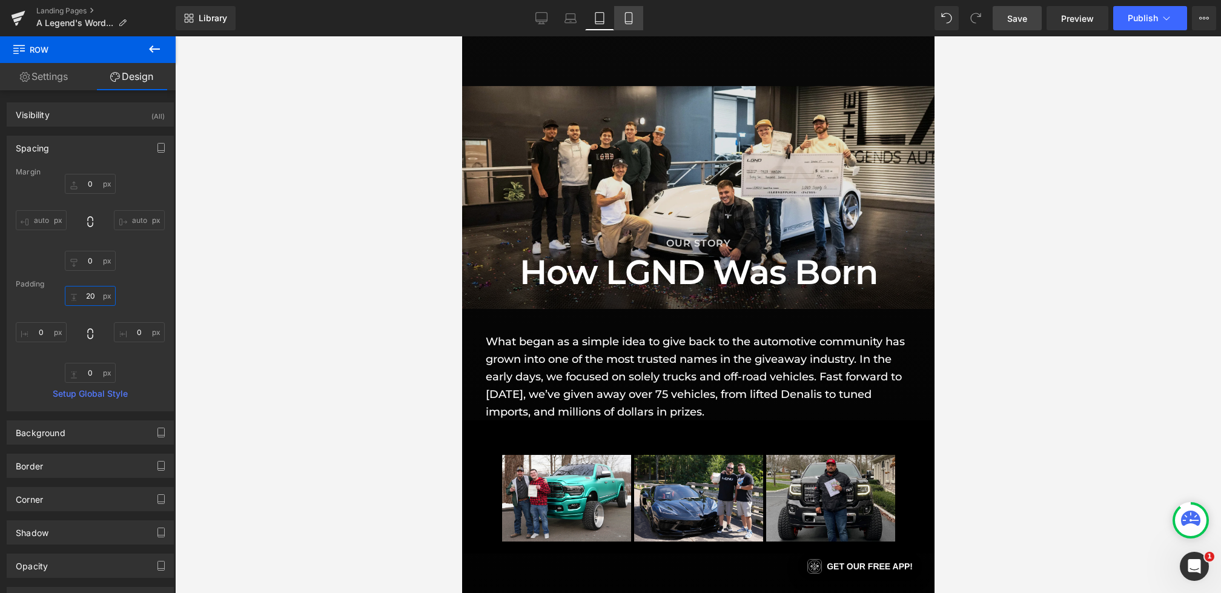
type input "20"
click at [626, 8] on link "Mobile" at bounding box center [628, 18] width 29 height 24
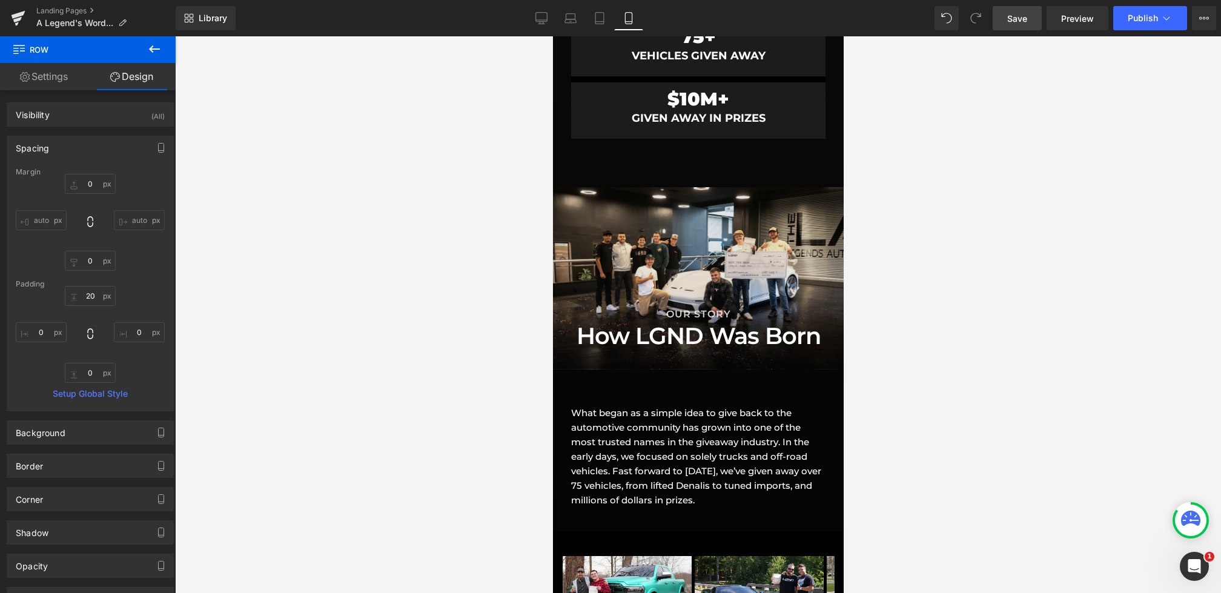
type input "0"
type input "40"
type input "30"
type input "40"
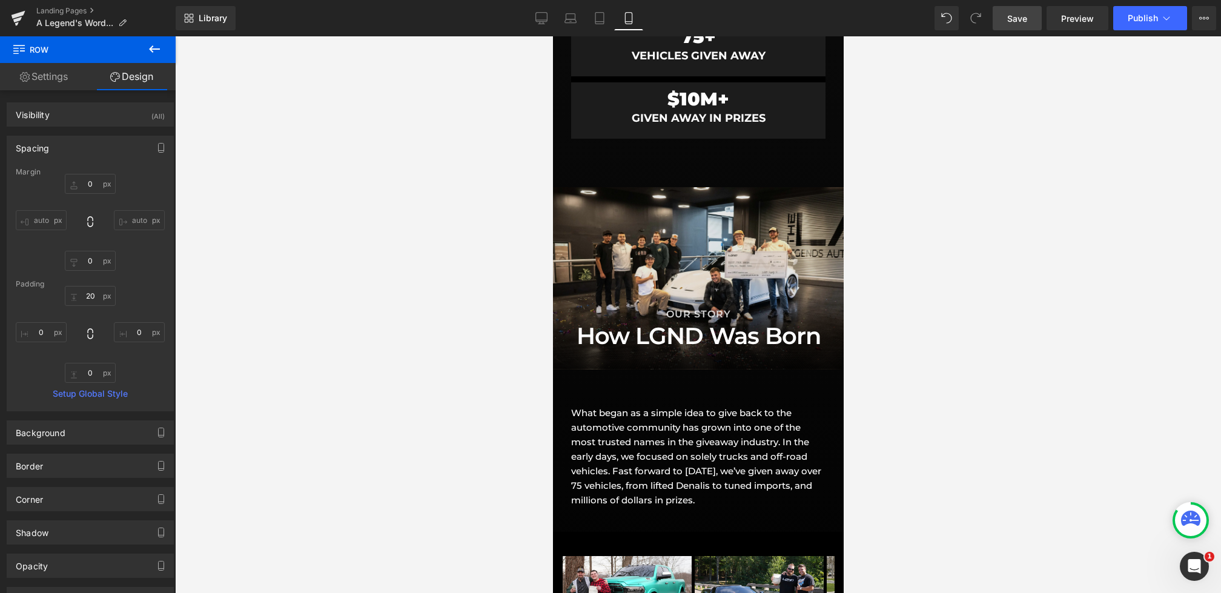
type input "30"
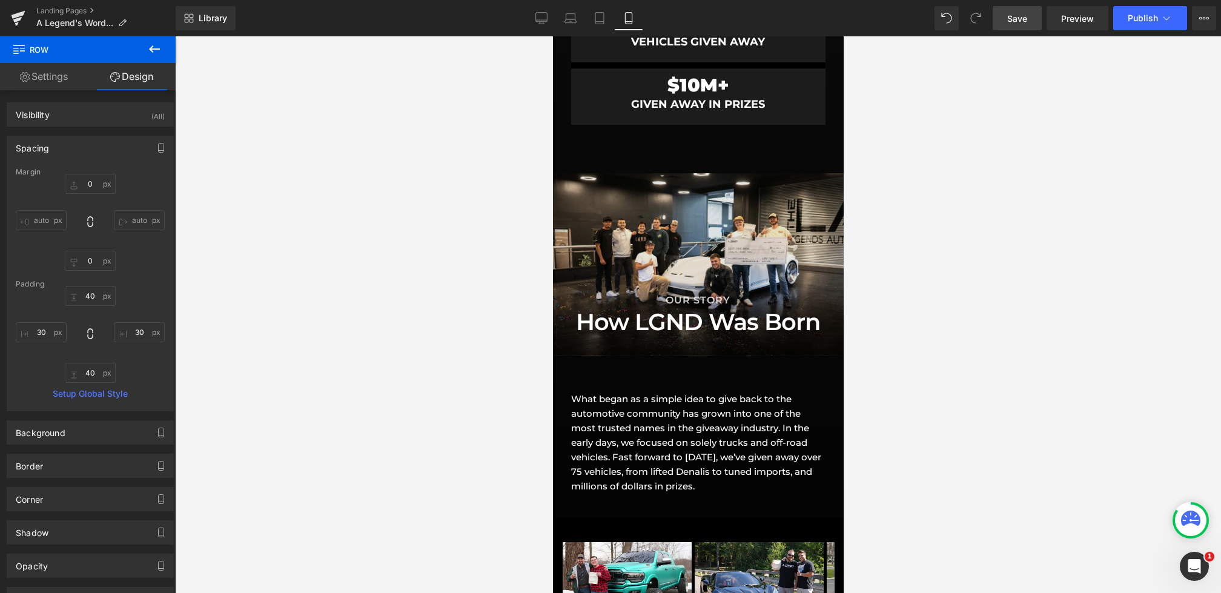
scroll to position [923, 0]
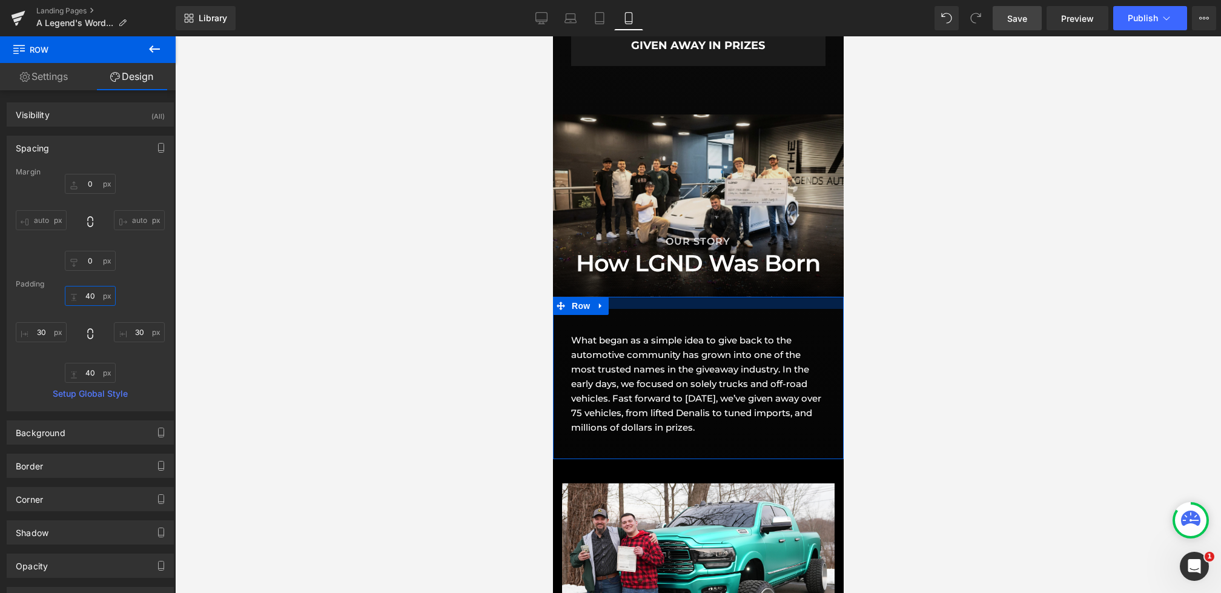
click at [87, 294] on input "40" at bounding box center [90, 296] width 51 height 20
click at [87, 296] on input "40" at bounding box center [90, 296] width 51 height 20
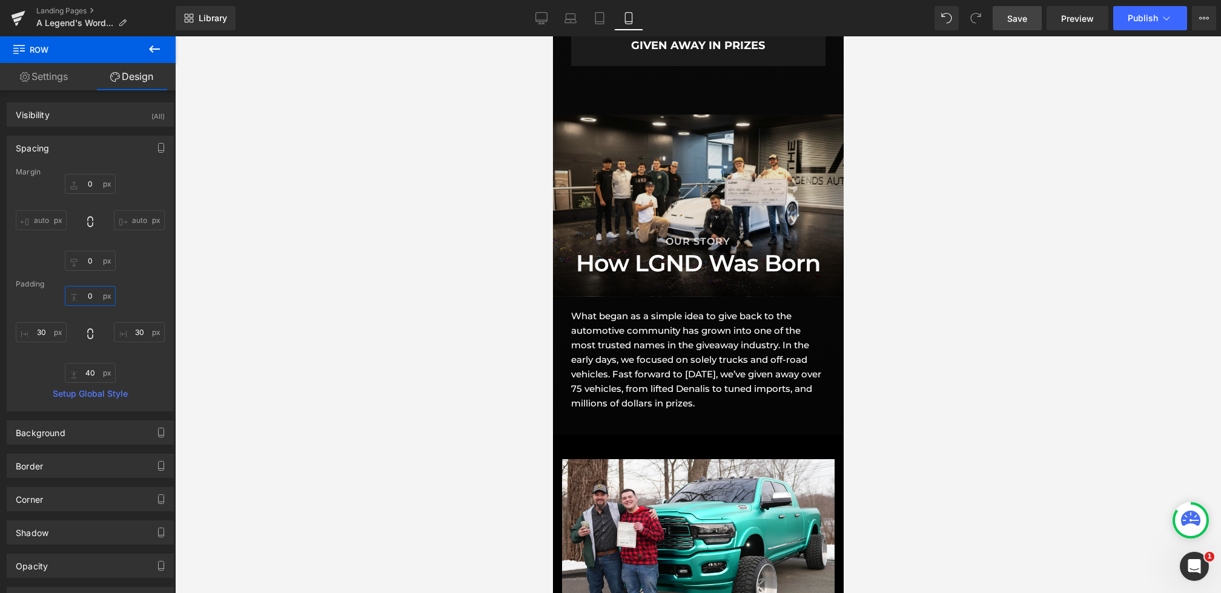
type input "0"
drag, startPoint x: 1034, startPoint y: 15, endPoint x: 191, endPoint y: 144, distance: 852.7
click at [1034, 15] on link "Save" at bounding box center [1017, 18] width 49 height 24
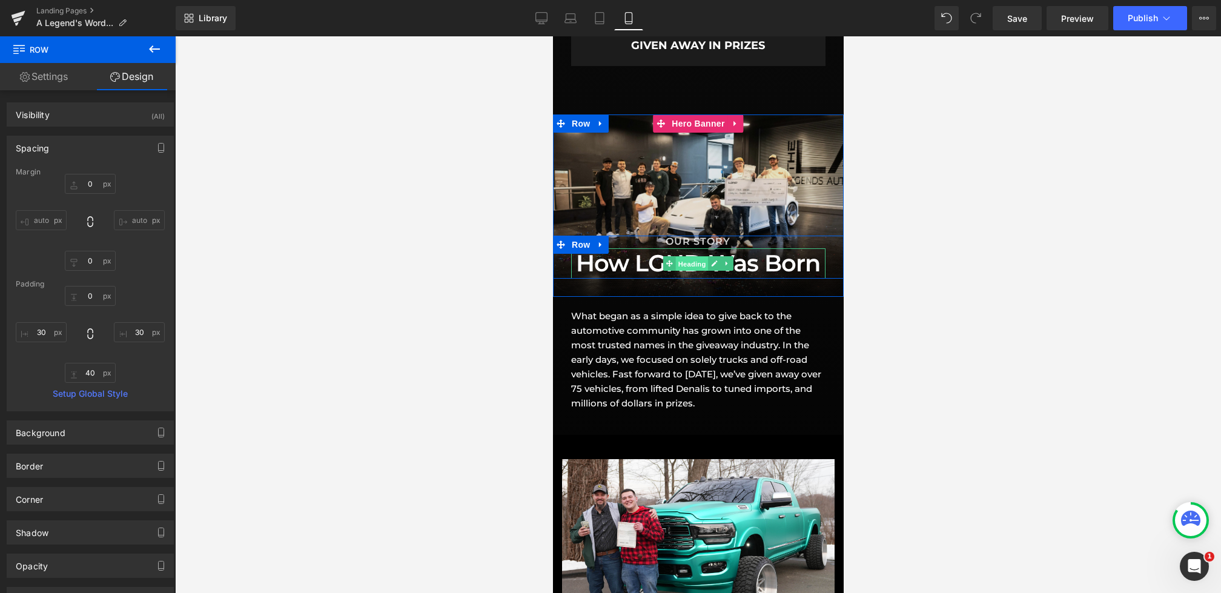
click at [687, 265] on span "Heading" at bounding box center [691, 264] width 33 height 15
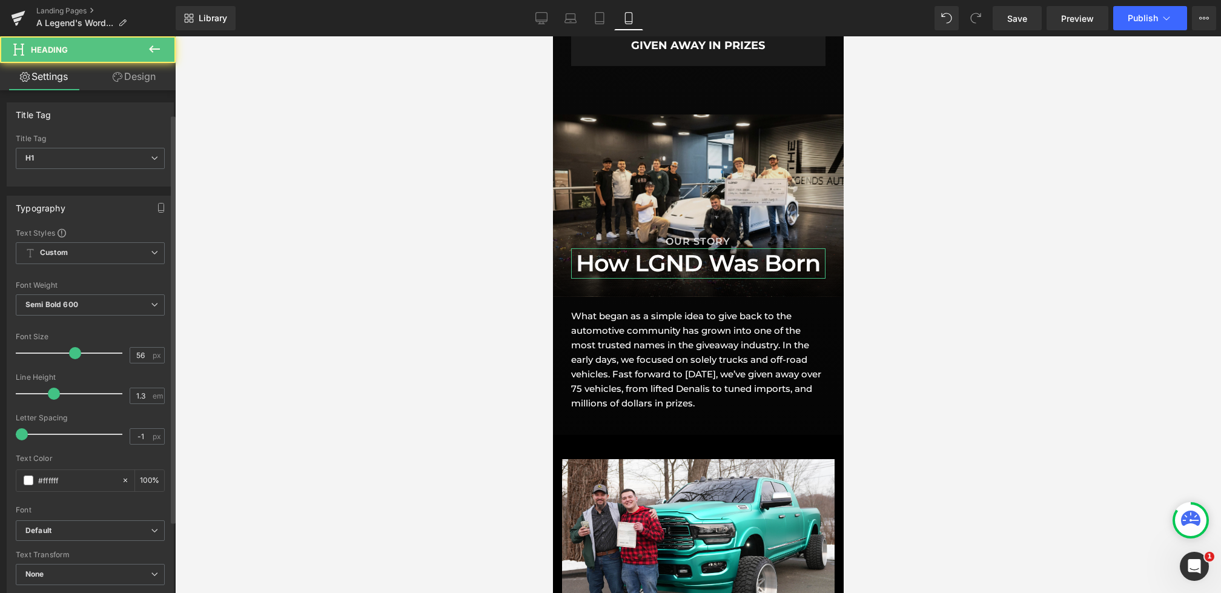
scroll to position [355, 0]
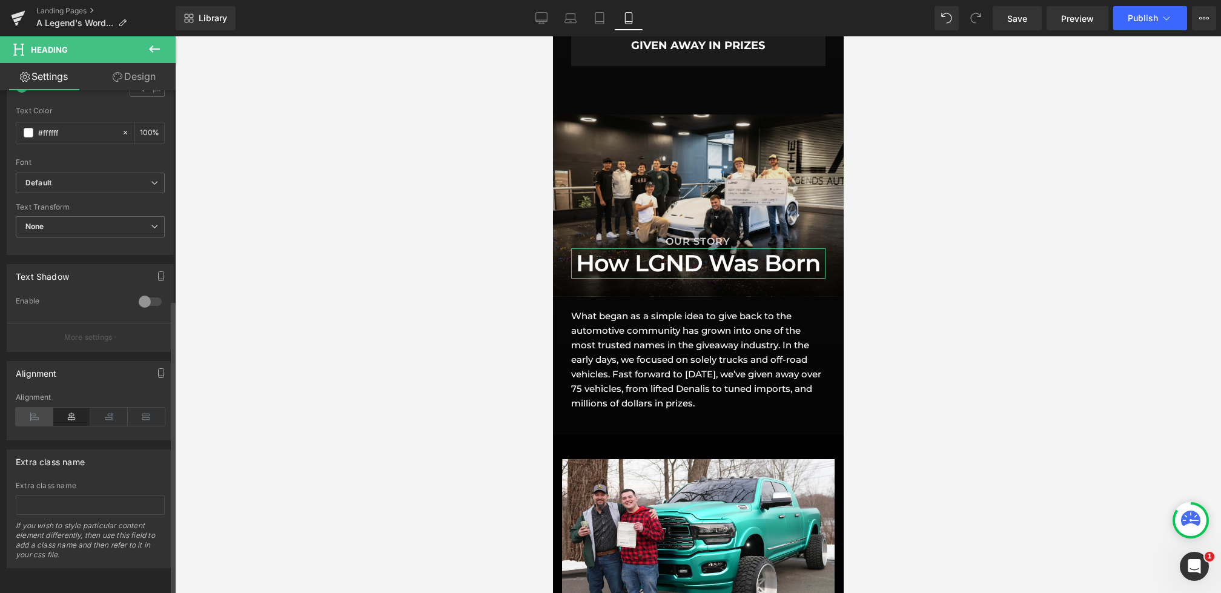
click at [33, 408] on icon at bounding box center [35, 417] width 38 height 18
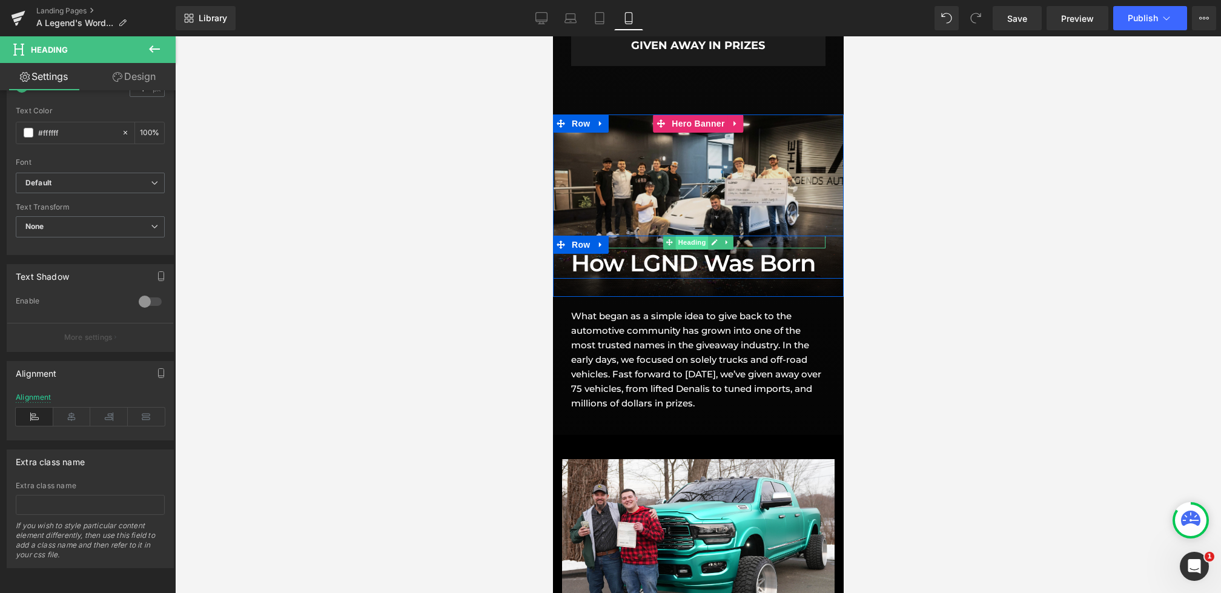
click at [701, 242] on span "Heading" at bounding box center [691, 242] width 33 height 15
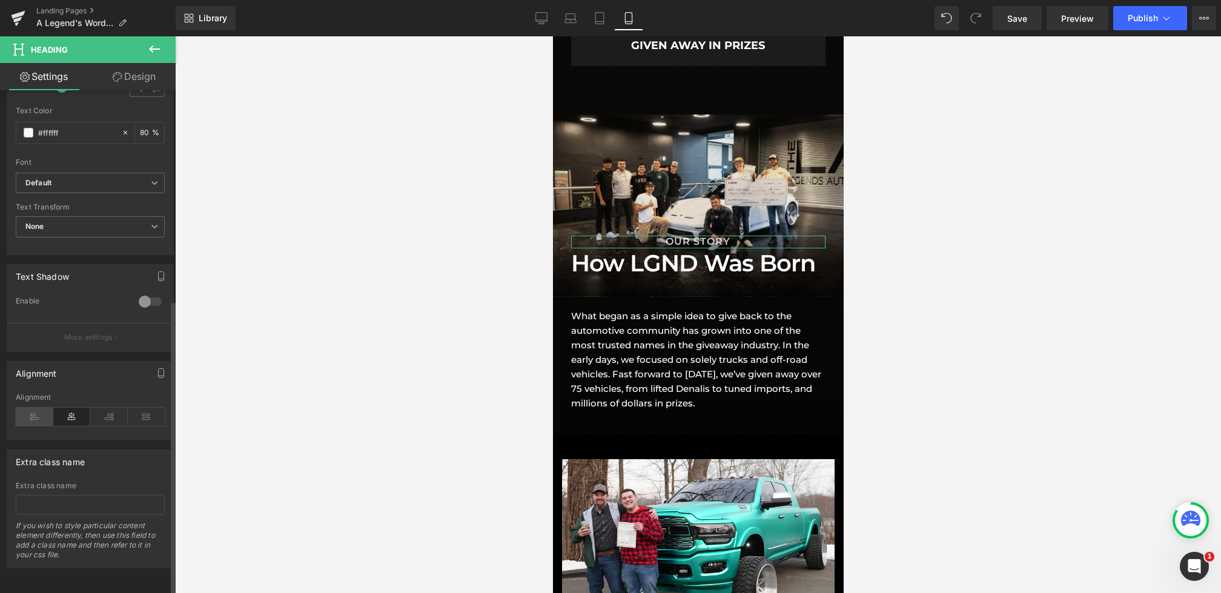
click at [31, 408] on icon at bounding box center [35, 417] width 38 height 18
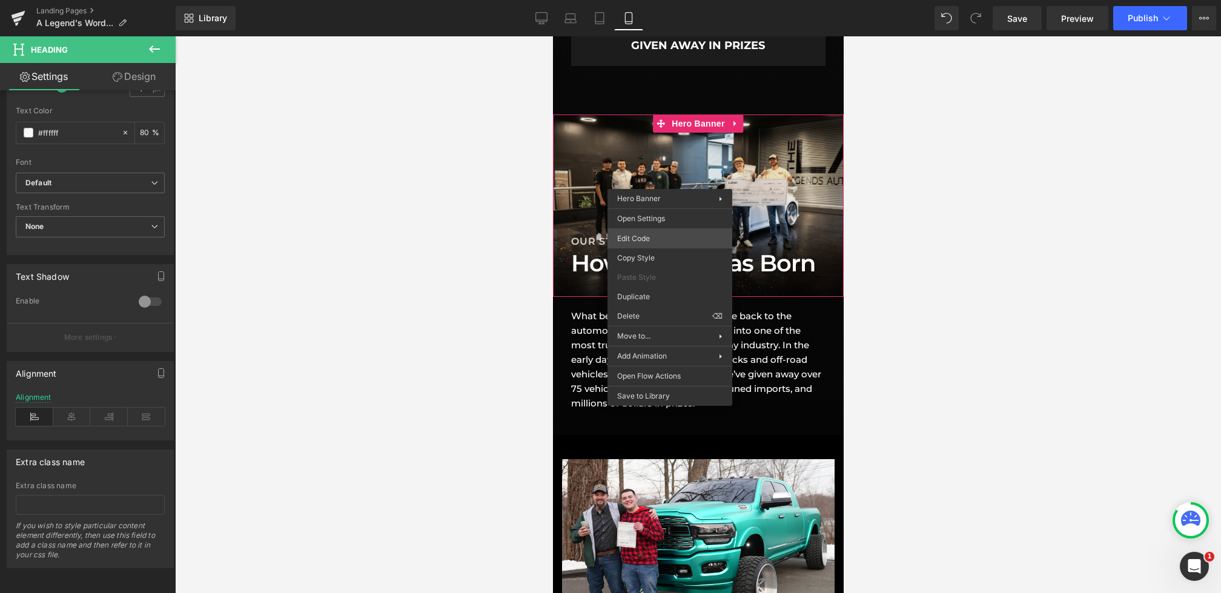
click at [646, 0] on div "Heading You are previewing how the will restyle your page. You can not edit Ele…" at bounding box center [610, 0] width 1221 height 0
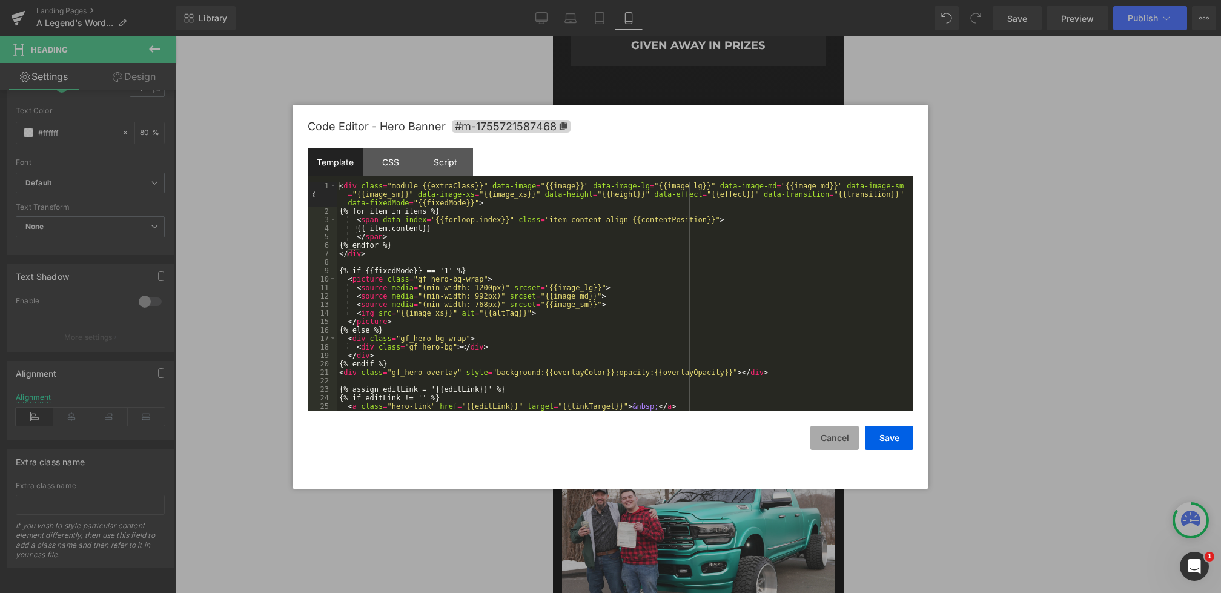
click at [827, 449] on button "Cancel" at bounding box center [834, 438] width 48 height 24
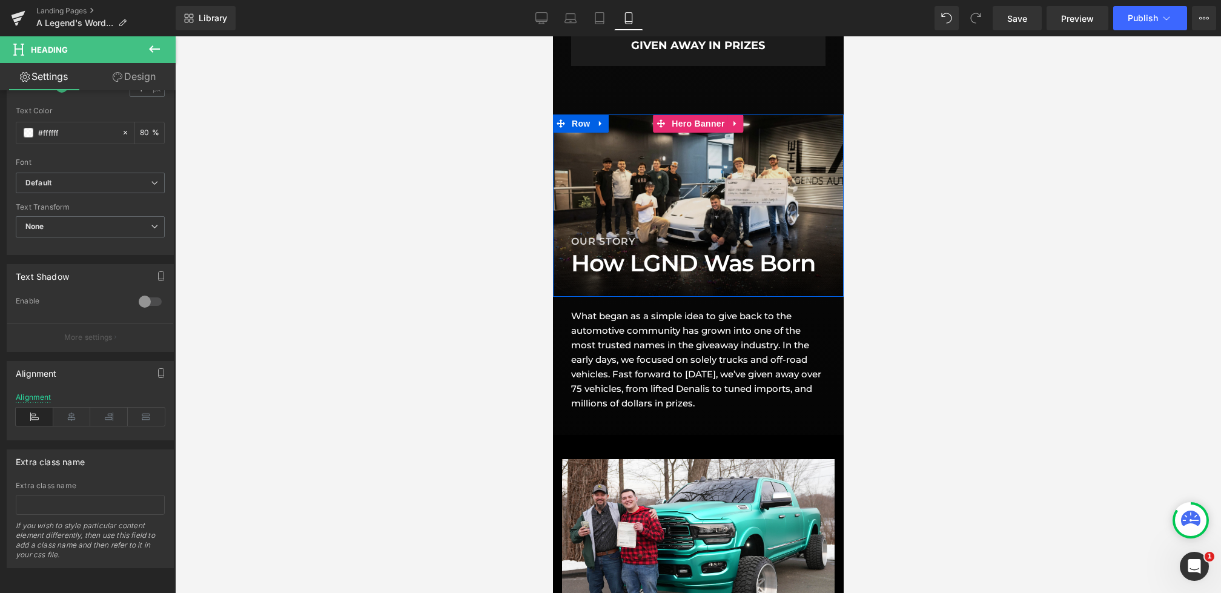
click at [684, 163] on div at bounding box center [697, 205] width 291 height 182
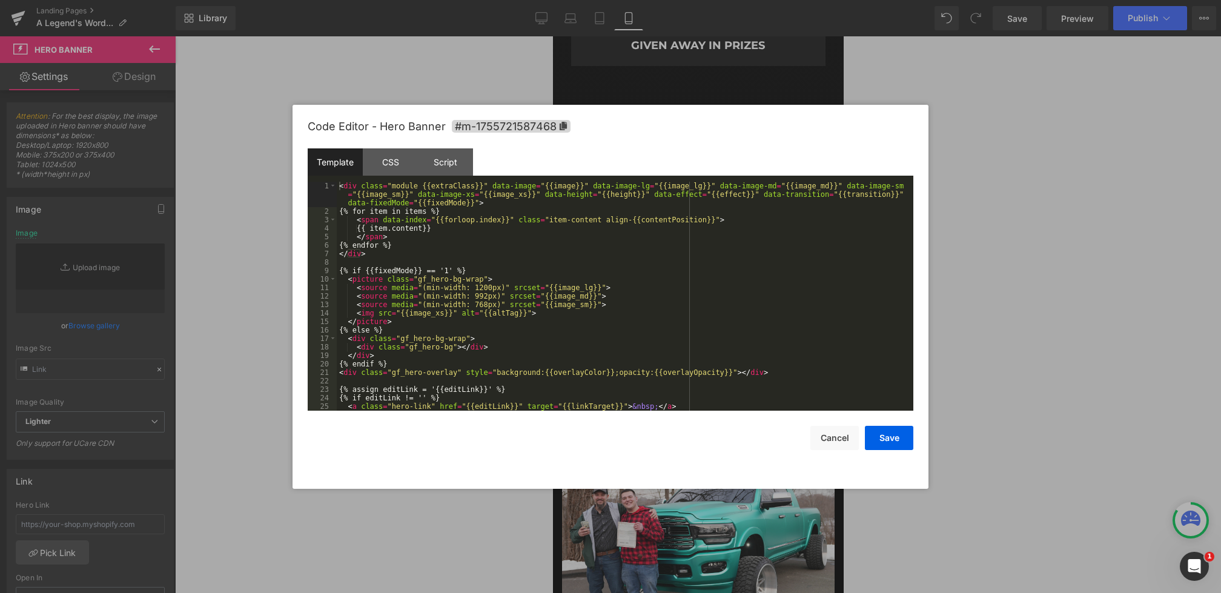
click at [628, 0] on div "Heading You are previewing how the will restyle your page. You can not edit Ele…" at bounding box center [610, 0] width 1221 height 0
click at [398, 162] on div "CSS" at bounding box center [390, 161] width 55 height 27
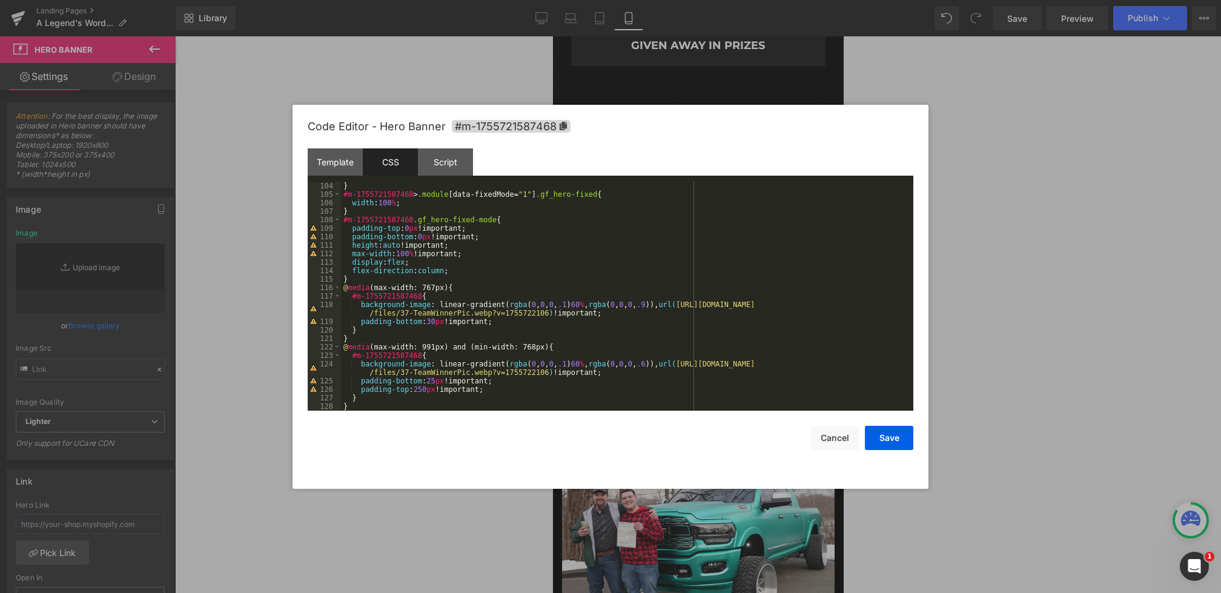
scroll to position [921, 0]
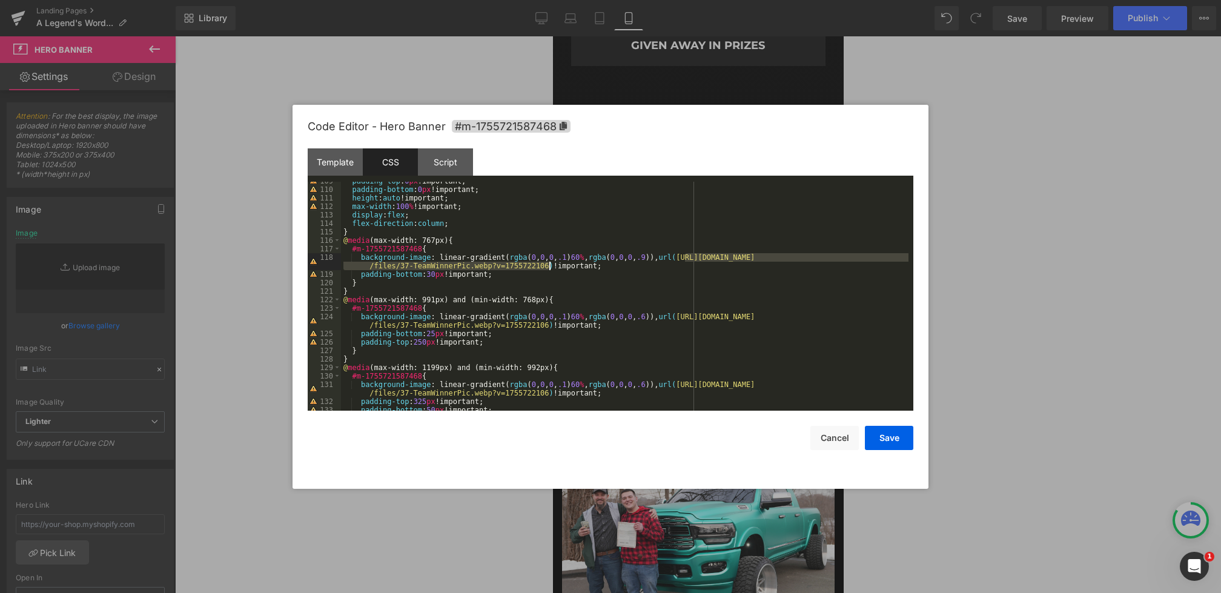
drag, startPoint x: 683, startPoint y: 254, endPoint x: 549, endPoint y: 262, distance: 134.1
click at [549, 262] on div "padding-top : 0 px !important; padding-bottom : 0 px !important; height : auto …" at bounding box center [624, 300] width 567 height 246
click at [886, 439] on button "Save" at bounding box center [889, 438] width 48 height 24
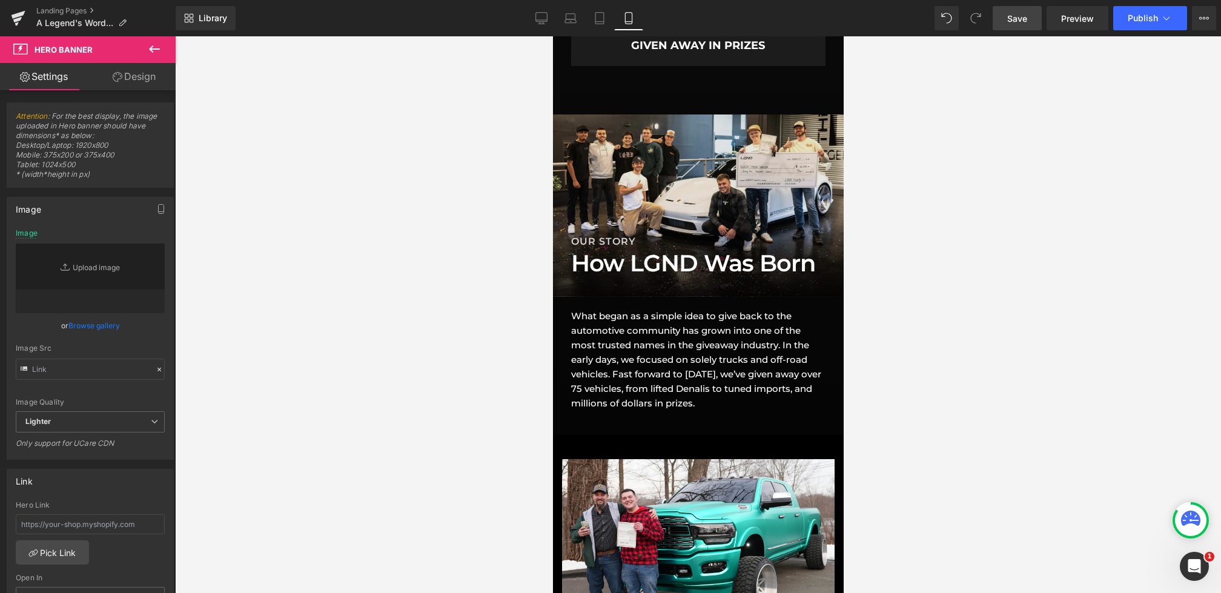
click at [1008, 22] on span "Save" at bounding box center [1017, 18] width 20 height 13
click at [531, 27] on link "Desktop" at bounding box center [541, 18] width 29 height 24
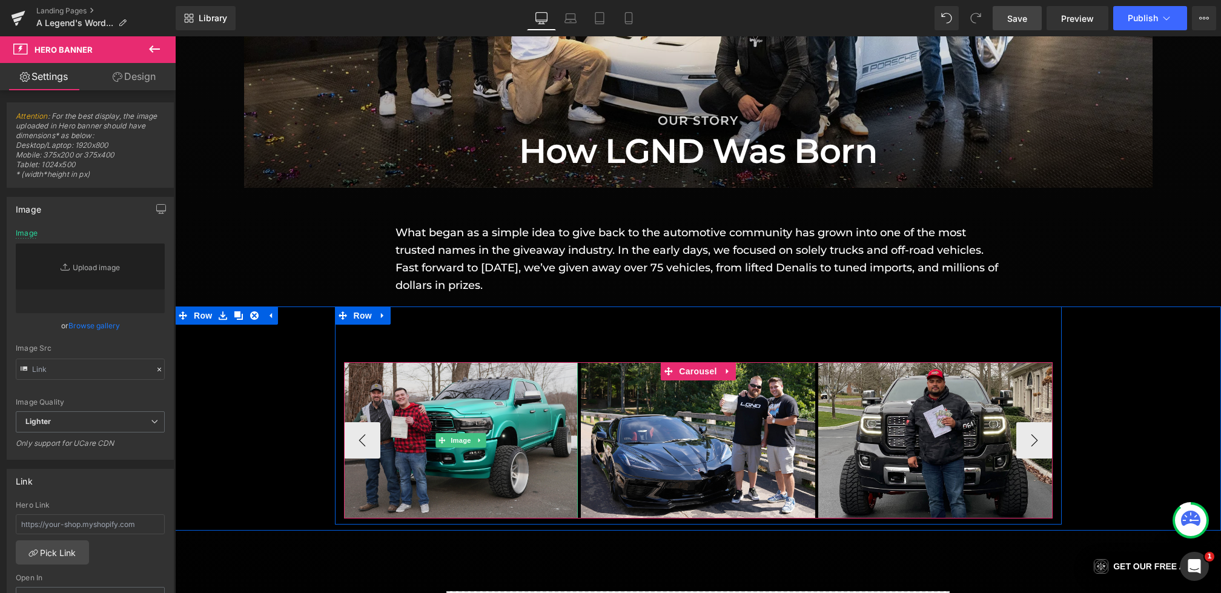
scroll to position [1256, 0]
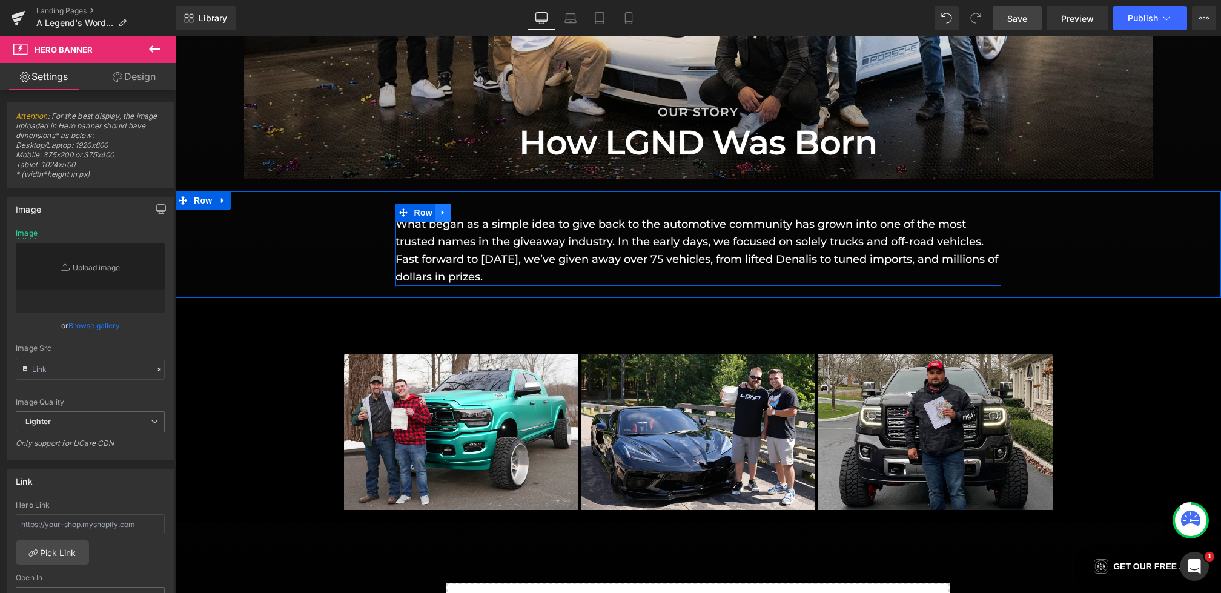
click at [441, 214] on icon at bounding box center [443, 212] width 8 height 9
click at [457, 215] on icon at bounding box center [459, 212] width 8 height 9
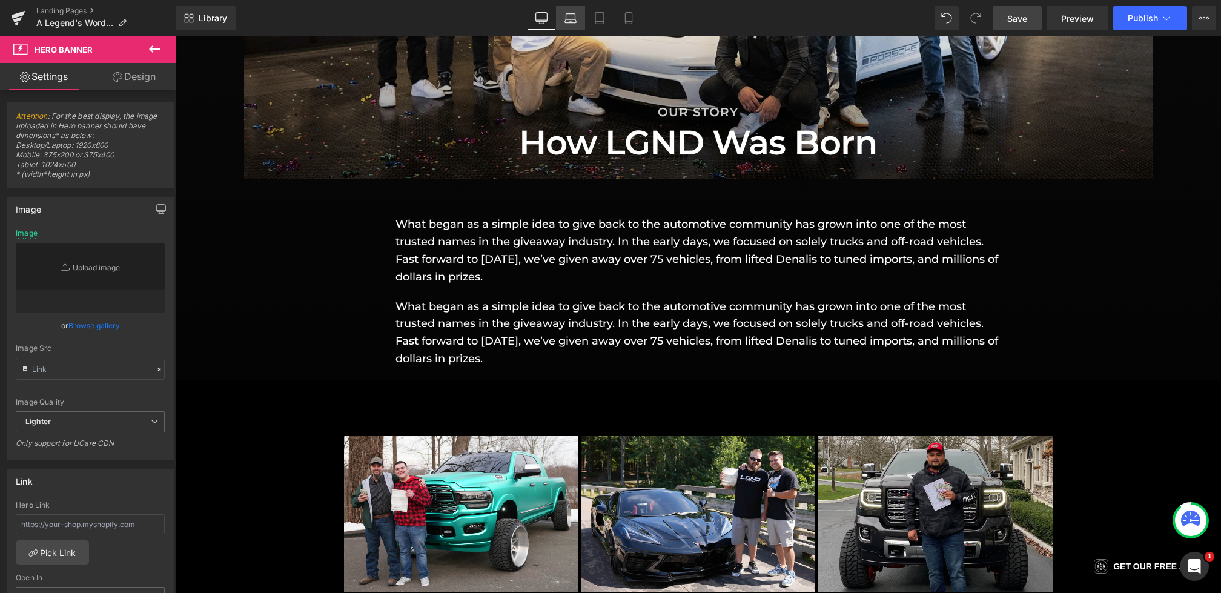
click at [561, 18] on link "Laptop" at bounding box center [570, 18] width 29 height 24
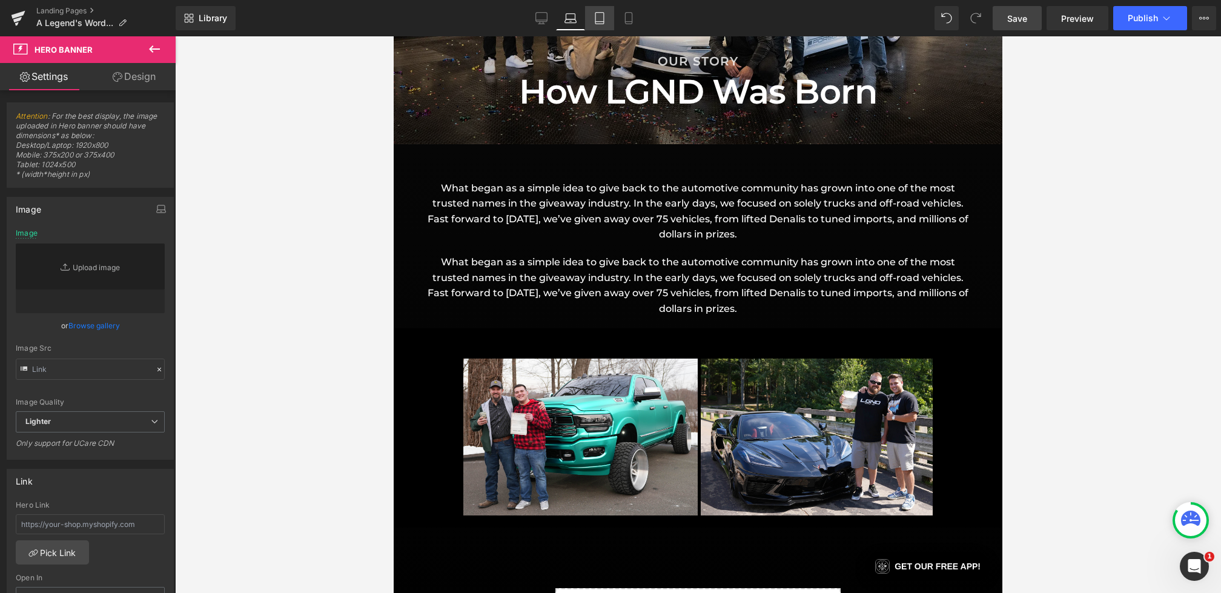
click at [593, 18] on link "Tablet" at bounding box center [599, 18] width 29 height 24
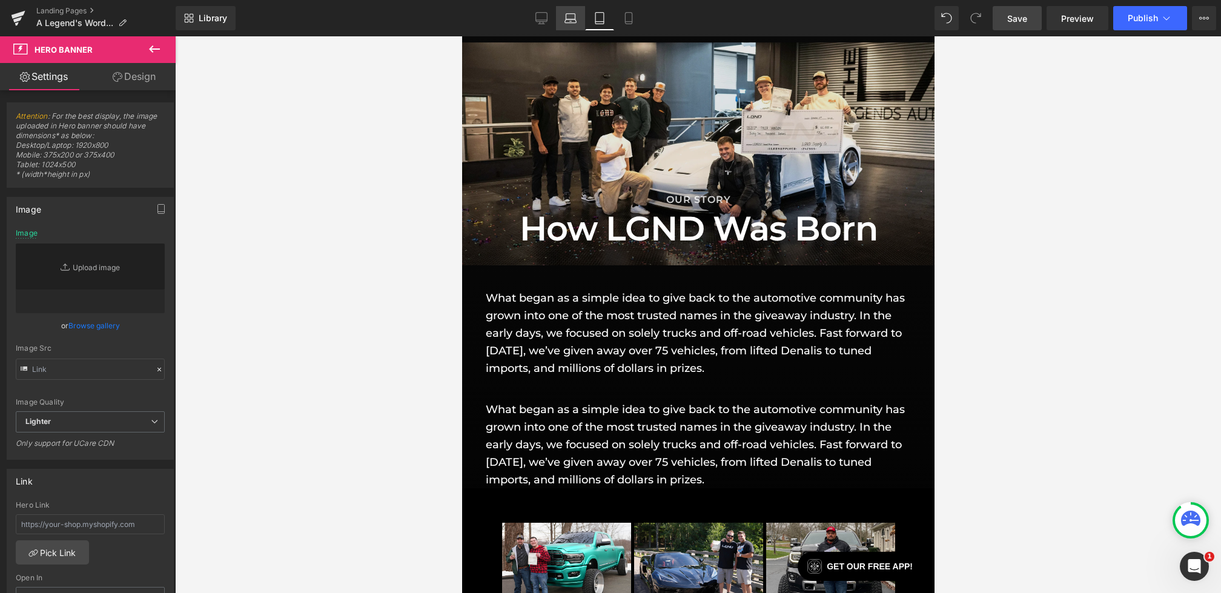
click at [570, 21] on icon at bounding box center [571, 21] width 2 height 0
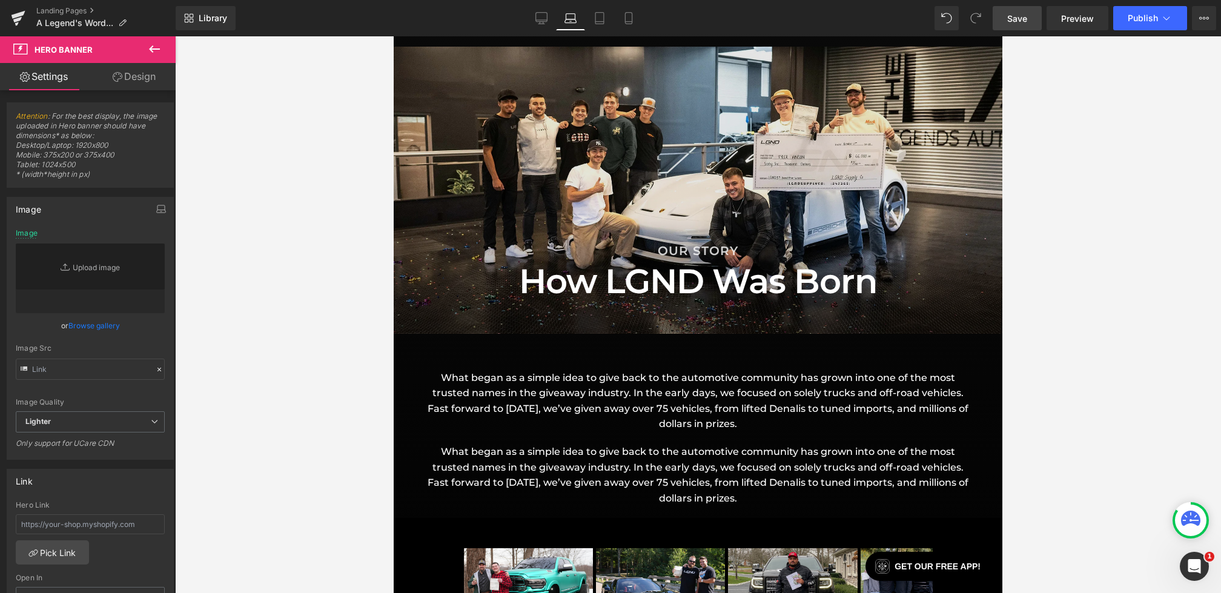
scroll to position [895, 0]
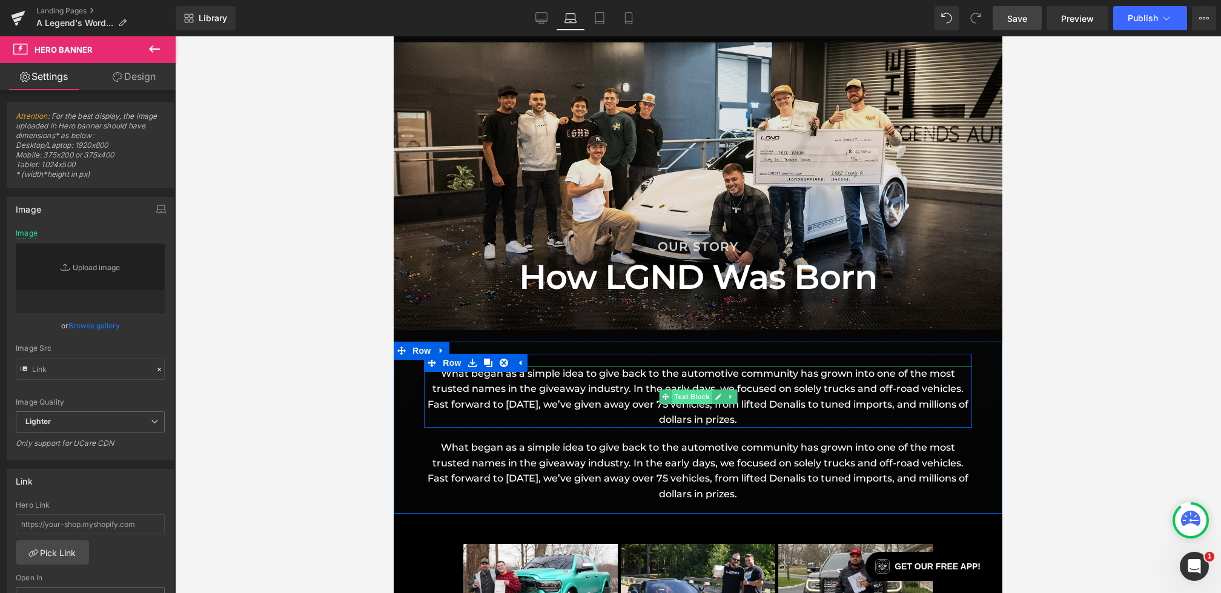
click at [681, 396] on span "Text Block" at bounding box center [692, 396] width 40 height 15
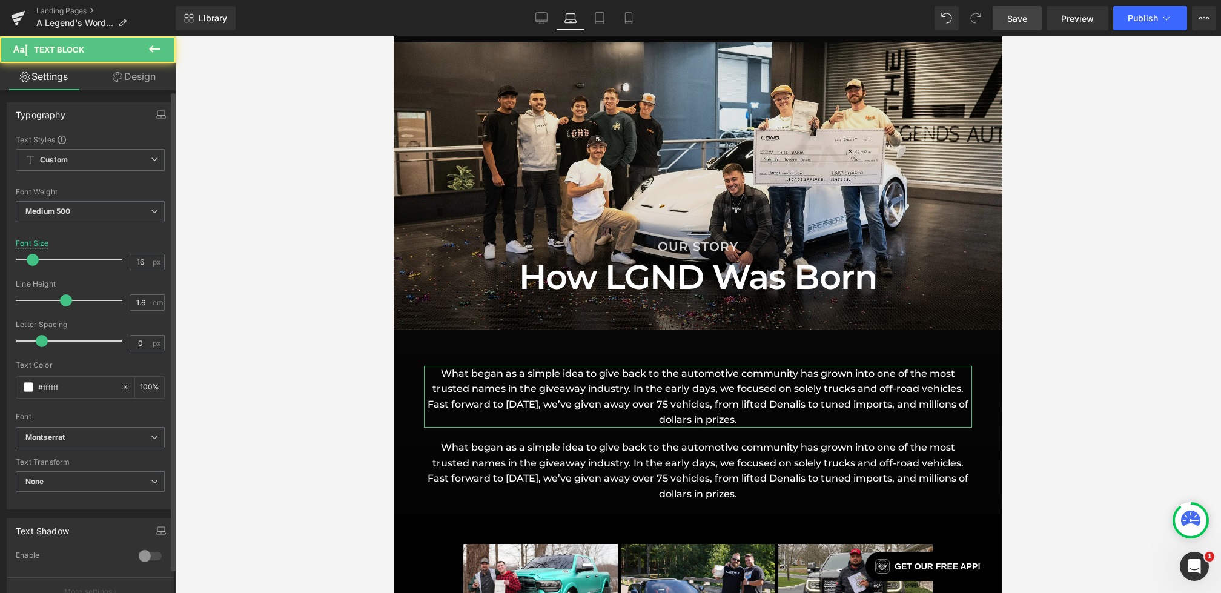
scroll to position [263, 0]
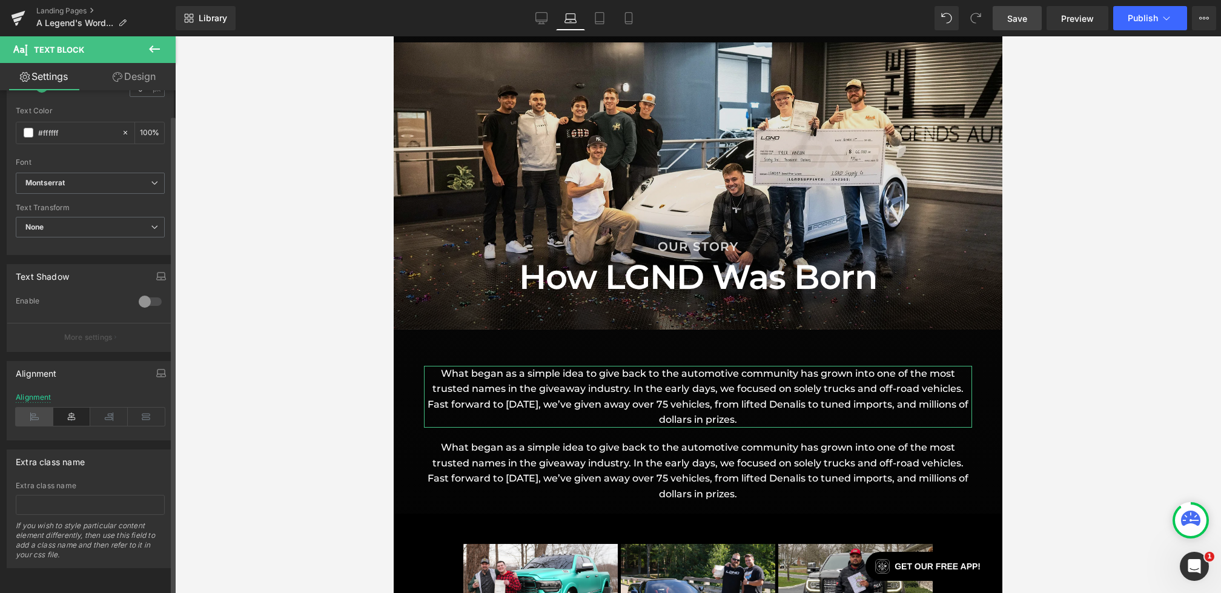
click at [24, 408] on icon at bounding box center [35, 417] width 38 height 18
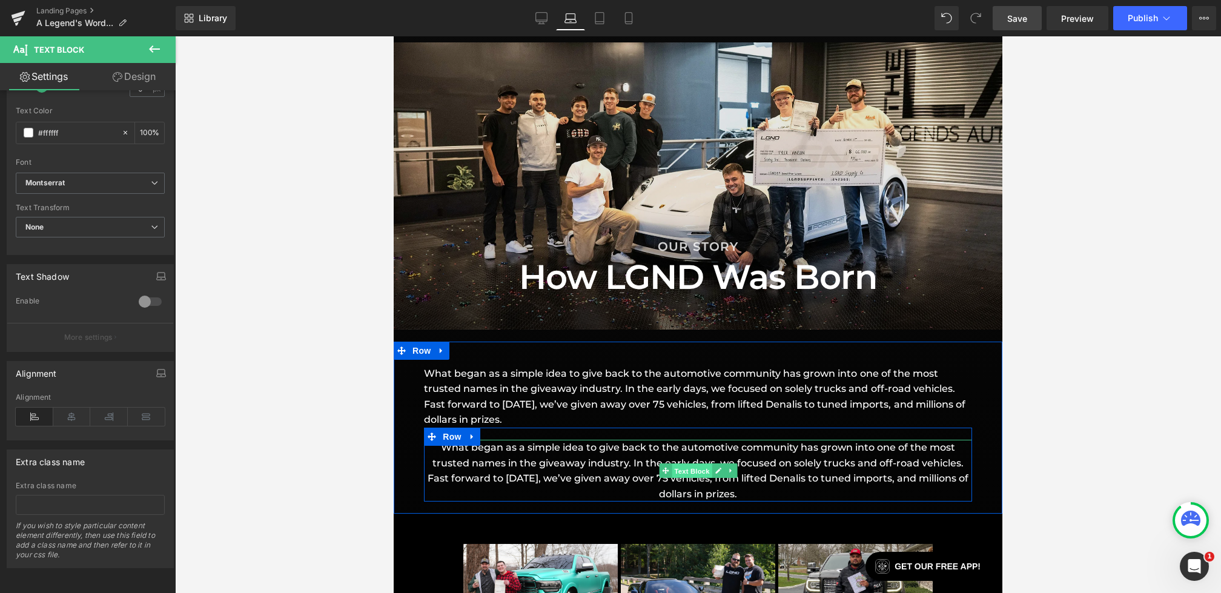
click at [687, 466] on span "Text Block" at bounding box center [692, 471] width 40 height 15
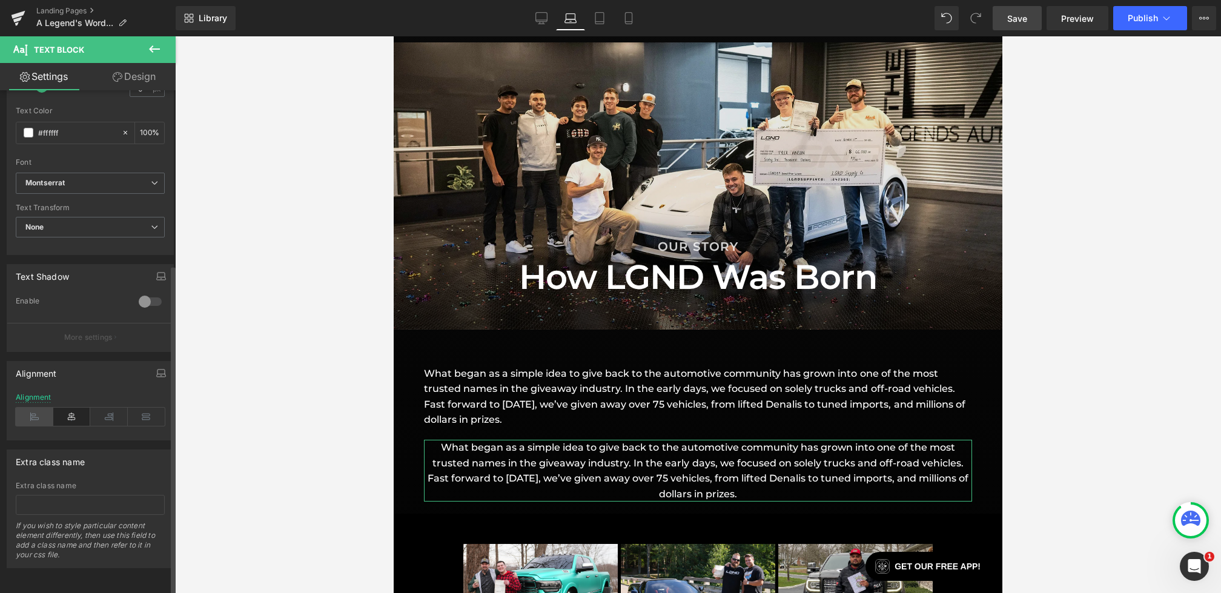
click at [36, 408] on icon at bounding box center [35, 417] width 38 height 18
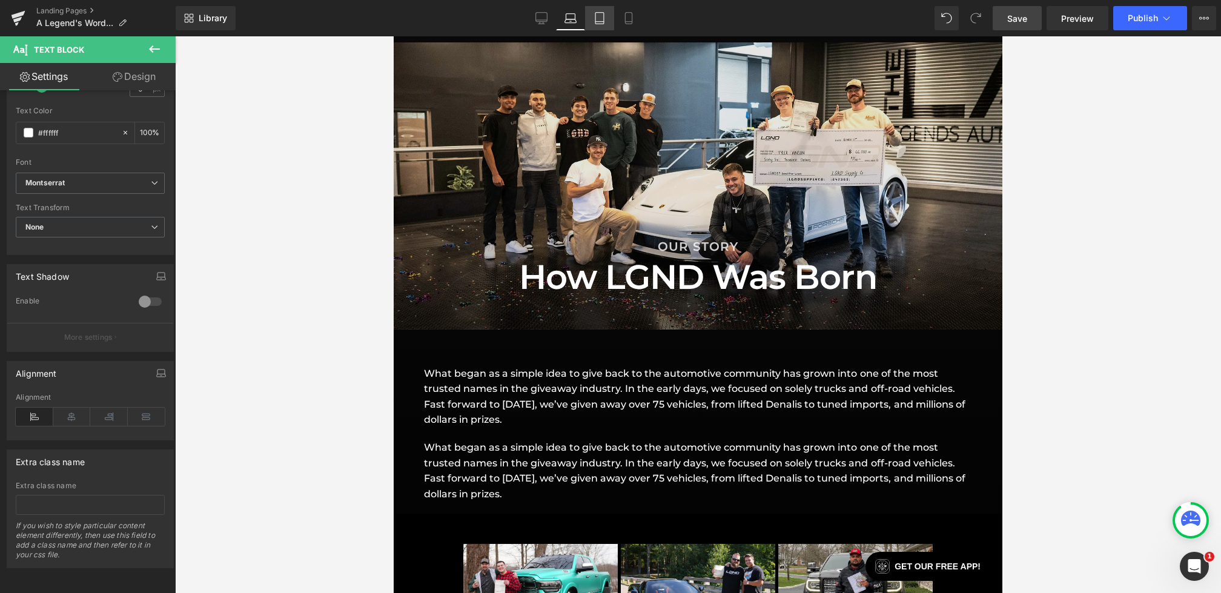
click at [596, 16] on icon at bounding box center [599, 19] width 8 height 12
type input "18"
type input "100"
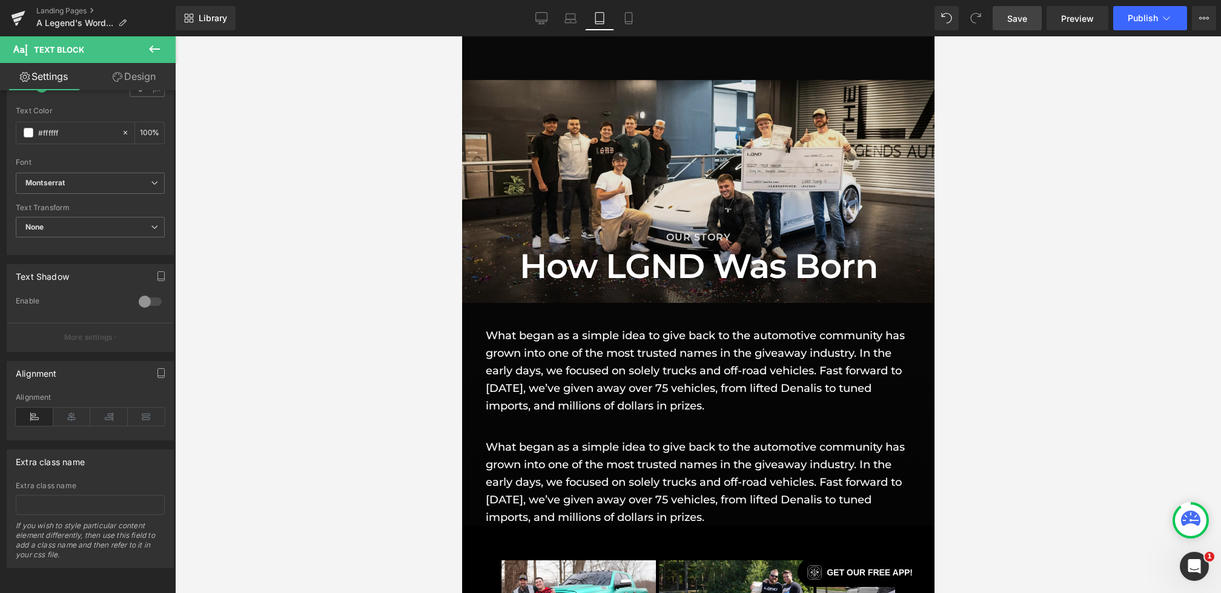
scroll to position [836, 0]
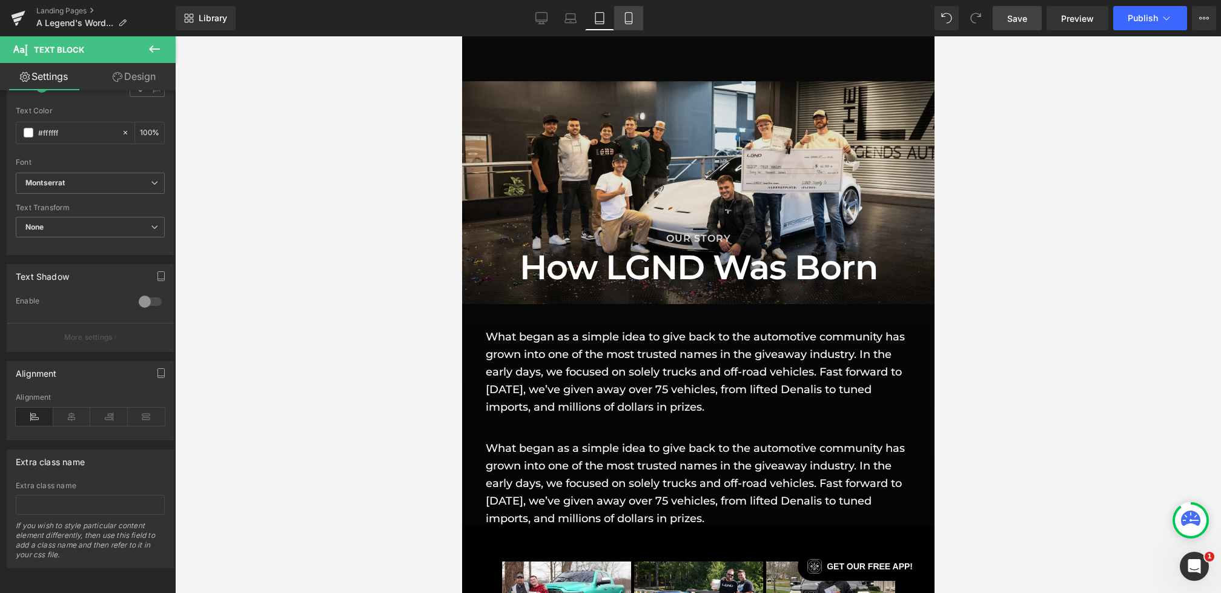
click at [637, 20] on link "Mobile" at bounding box center [628, 18] width 29 height 24
type input "15"
type input "100"
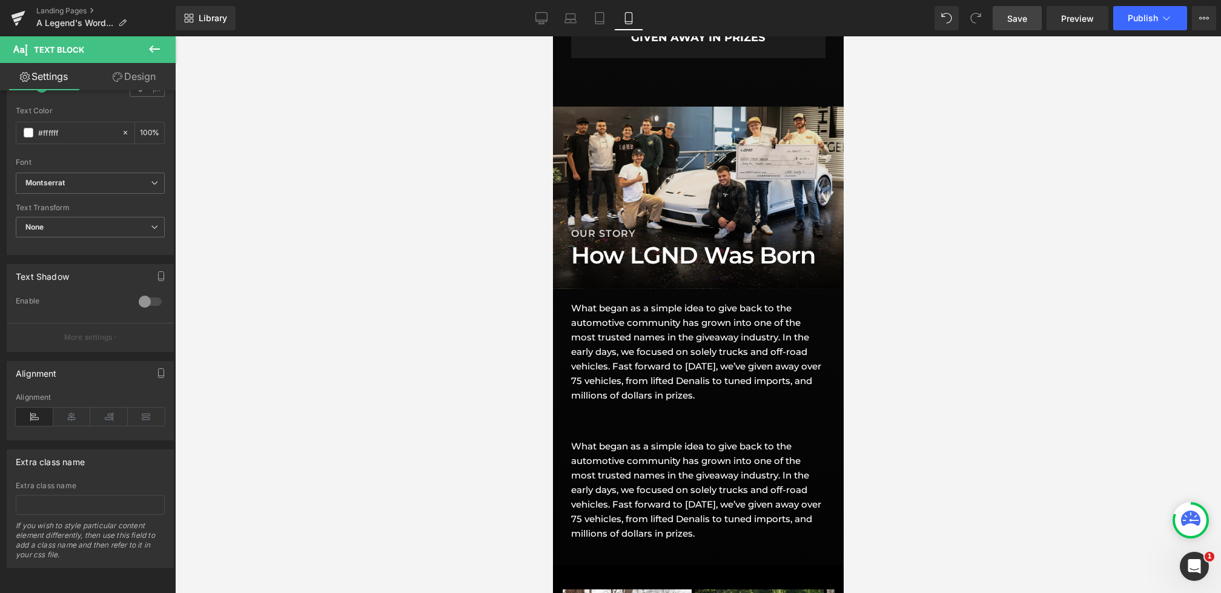
scroll to position [942, 0]
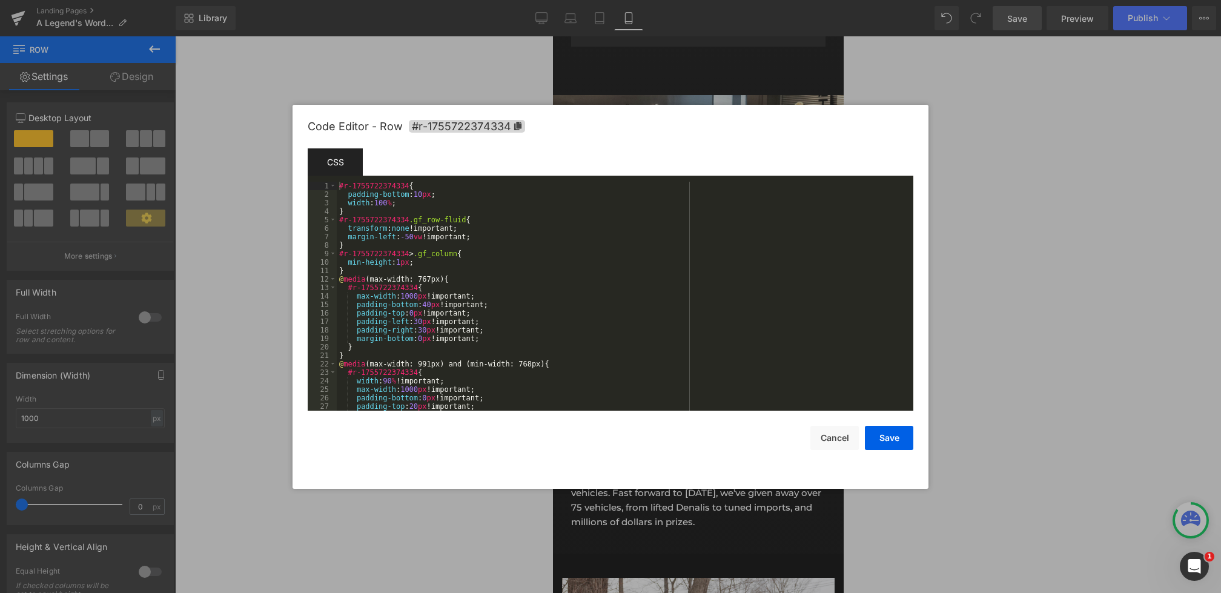
click at [632, 0] on div "Text Block You are previewing how the will restyle your page. You can not edit …" at bounding box center [610, 0] width 1221 height 0
click at [432, 304] on div "#r-1755722374334 { padding-bottom : 10 px ; width : 100 % ; } #r-1755722374334 …" at bounding box center [623, 305] width 572 height 246
click at [882, 435] on button "Save" at bounding box center [889, 438] width 48 height 24
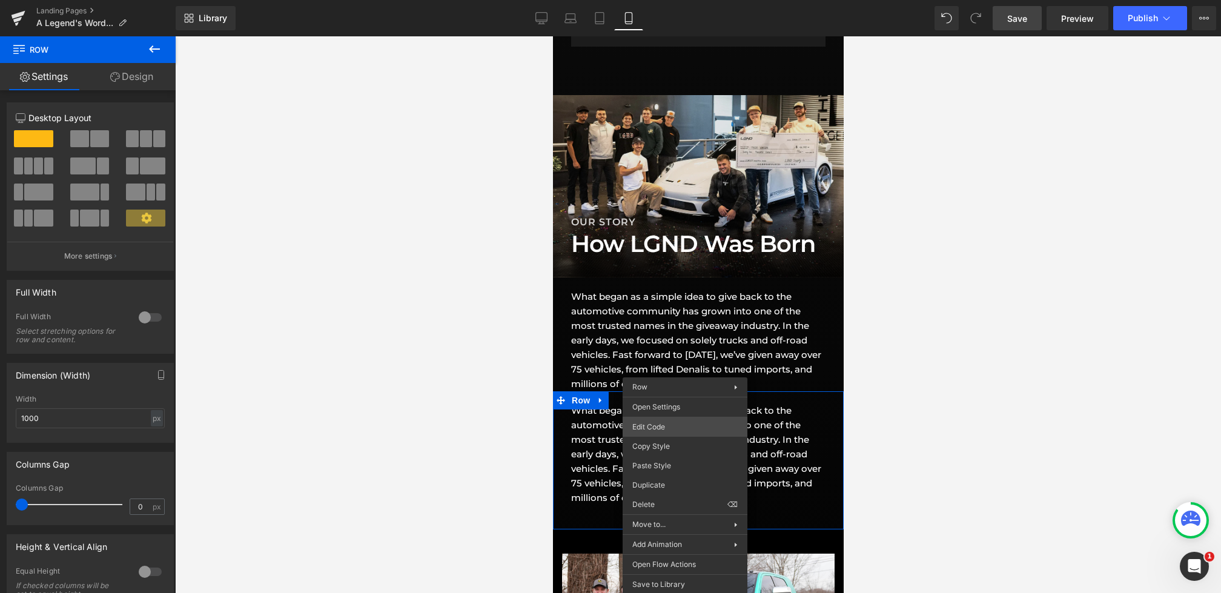
click at [664, 0] on div "Text Block You are previewing how the will restyle your page. You can not edit …" at bounding box center [610, 0] width 1221 height 0
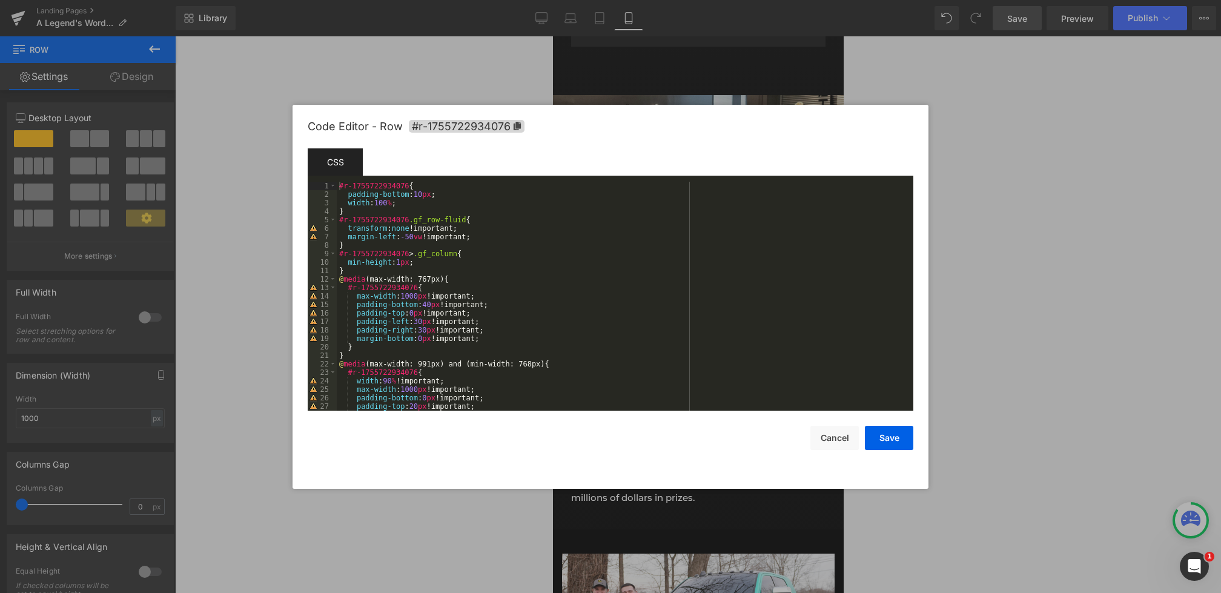
click at [432, 303] on div "#r-1755722934076 { padding-bottom : 10 px ; width : 100 % ; } #r-1755722934076 …" at bounding box center [623, 305] width 572 height 246
click at [879, 431] on button "Save" at bounding box center [889, 438] width 48 height 24
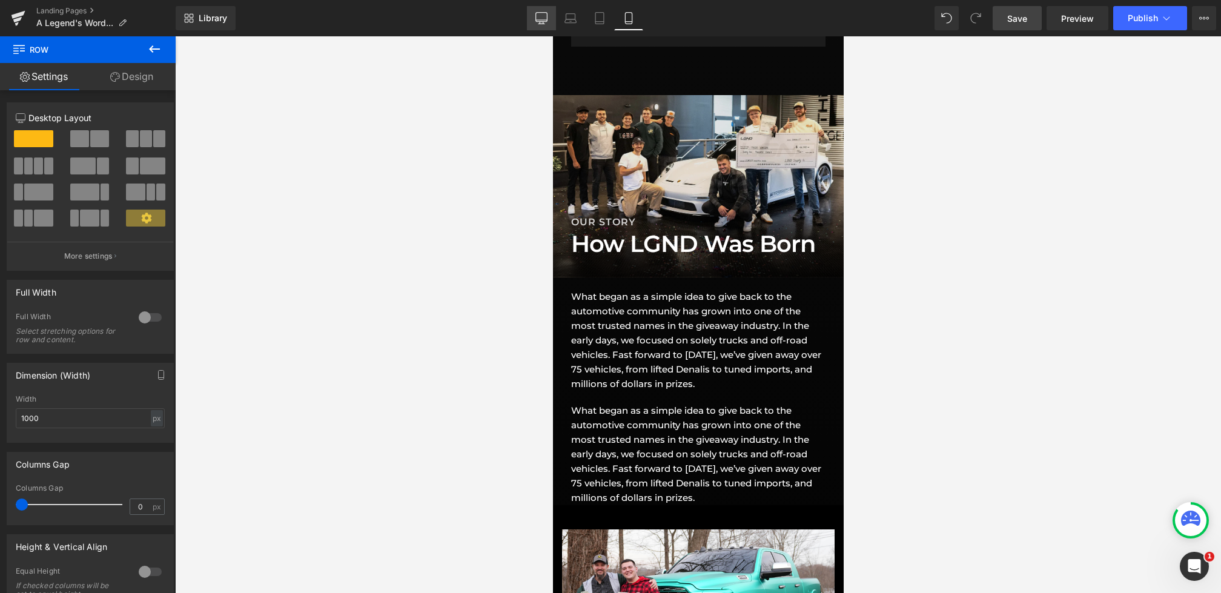
click at [533, 18] on link "Desktop" at bounding box center [541, 18] width 29 height 24
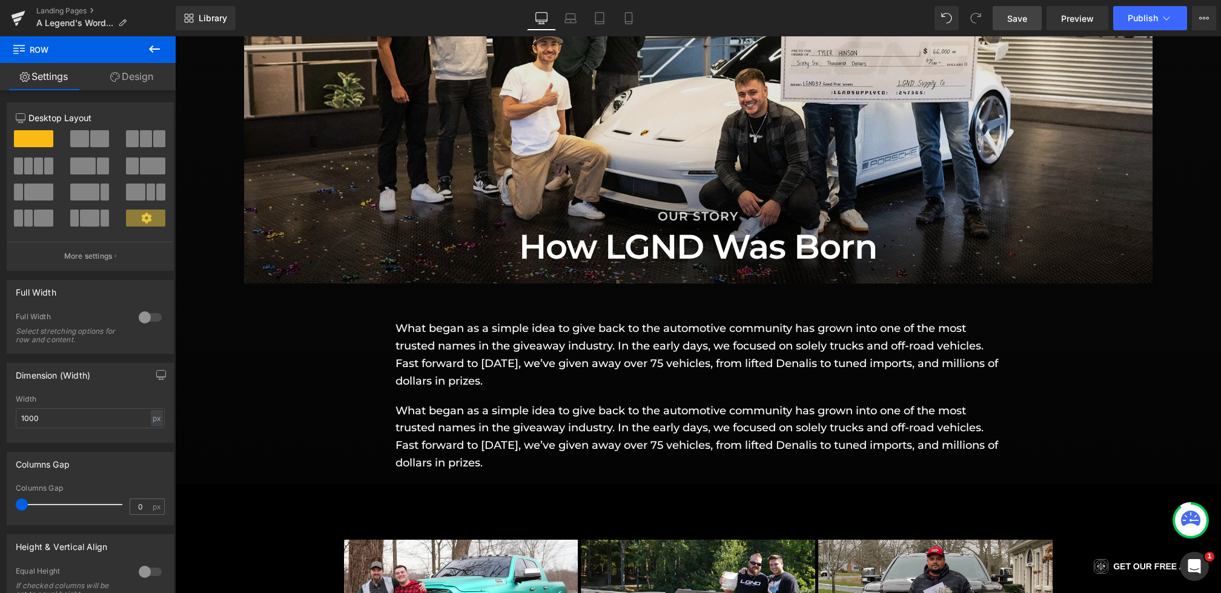
scroll to position [1170, 0]
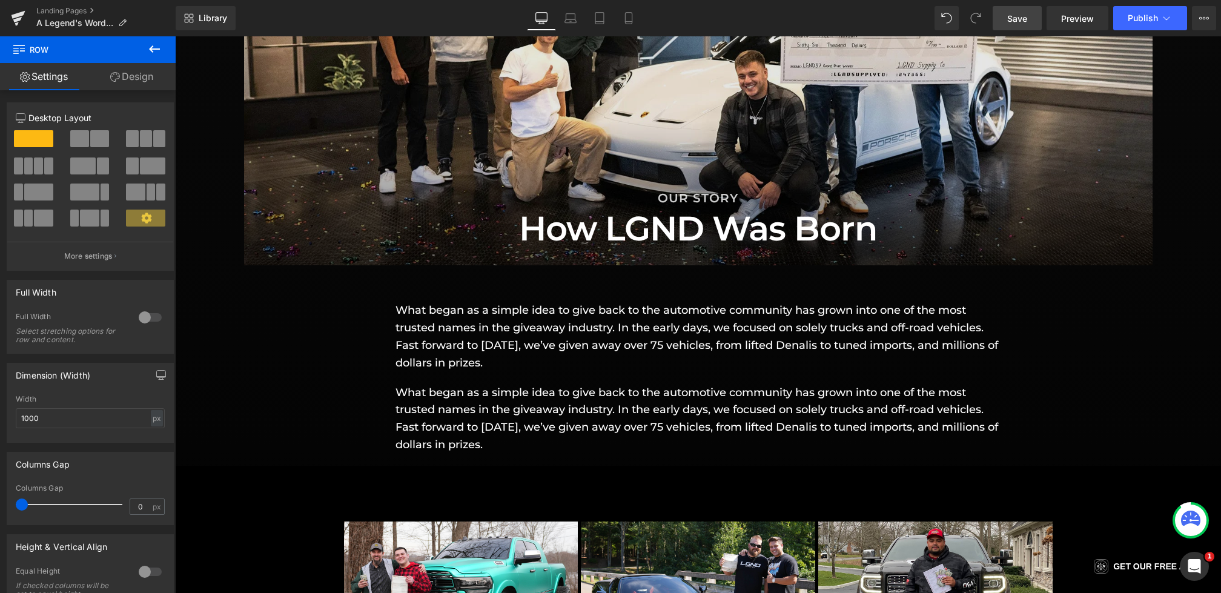
click at [1016, 21] on span "Save" at bounding box center [1017, 18] width 20 height 13
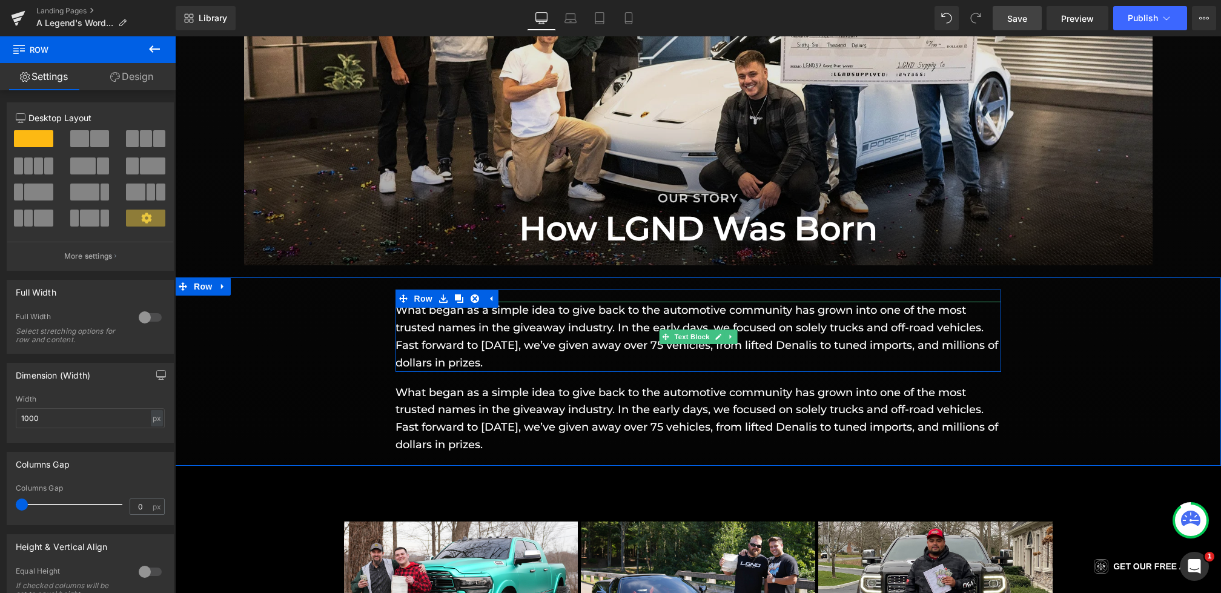
click at [497, 339] on p "What began as a simple idea to give back to the automotive community has grown …" at bounding box center [698, 337] width 606 height 70
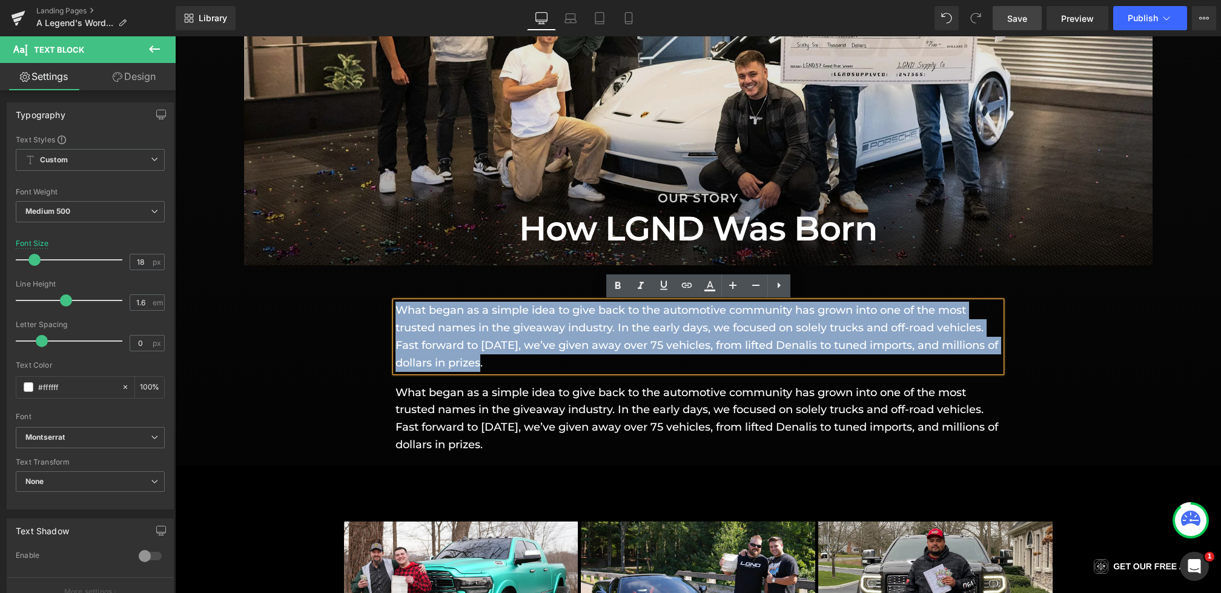
drag, startPoint x: 498, startPoint y: 359, endPoint x: 389, endPoint y: 290, distance: 129.5
click at [389, 290] on div "What began as a simple idea to give back to the automotive community has grown …" at bounding box center [698, 371] width 1046 height 164
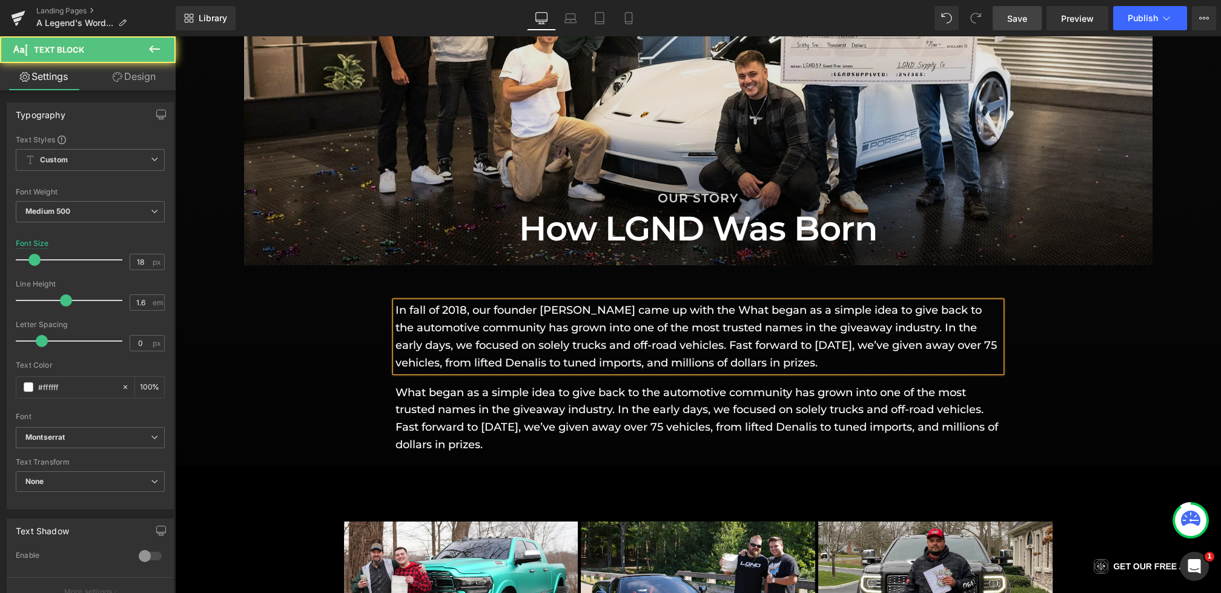
drag, startPoint x: 833, startPoint y: 363, endPoint x: 760, endPoint y: 316, distance: 87.0
click at [760, 316] on p "In fall of 2018, our founder [PERSON_NAME] came up with the What began as a sim…" at bounding box center [698, 337] width 606 height 70
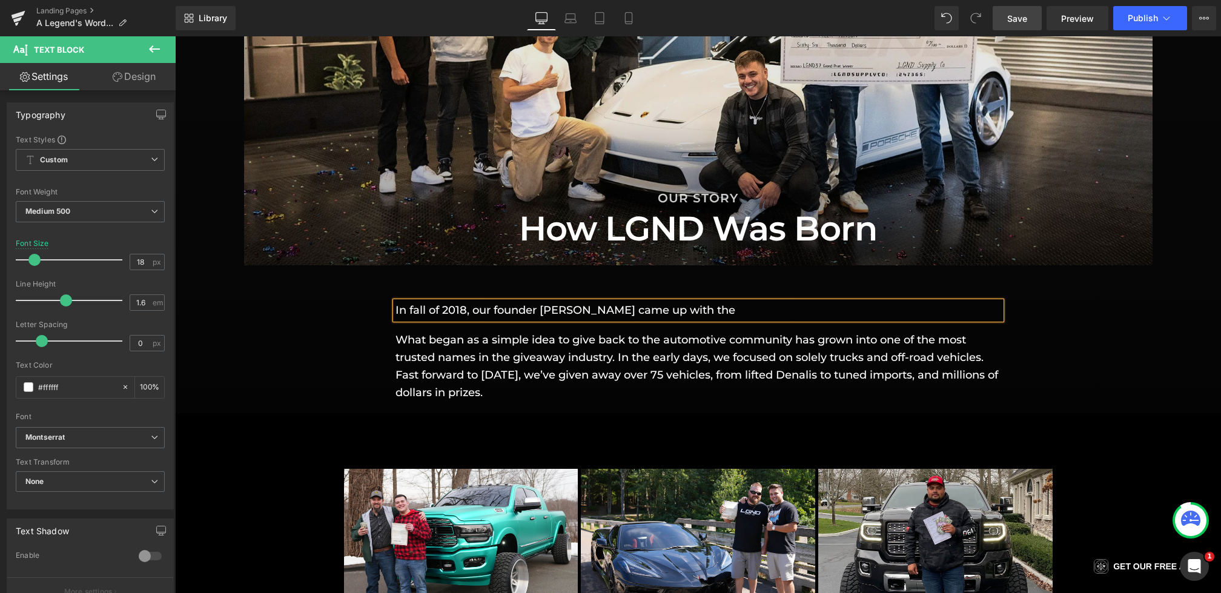
click at [535, 313] on p "In fall of 2018, our founder [PERSON_NAME] came up with the" at bounding box center [698, 311] width 606 height 18
click at [771, 311] on p "In fall of 2018, our founder, [PERSON_NAME] came up with the" at bounding box center [698, 311] width 606 height 18
drag, startPoint x: 771, startPoint y: 311, endPoint x: 665, endPoint y: 308, distance: 106.0
click at [665, 308] on p "In fall of 2018, our founder, [PERSON_NAME] came up with the" at bounding box center [698, 311] width 606 height 18
click at [331, 334] on div "In fall of 2018, our founder, [PERSON_NAME] had the idea Text Block Row What be…" at bounding box center [698, 344] width 1046 height 111
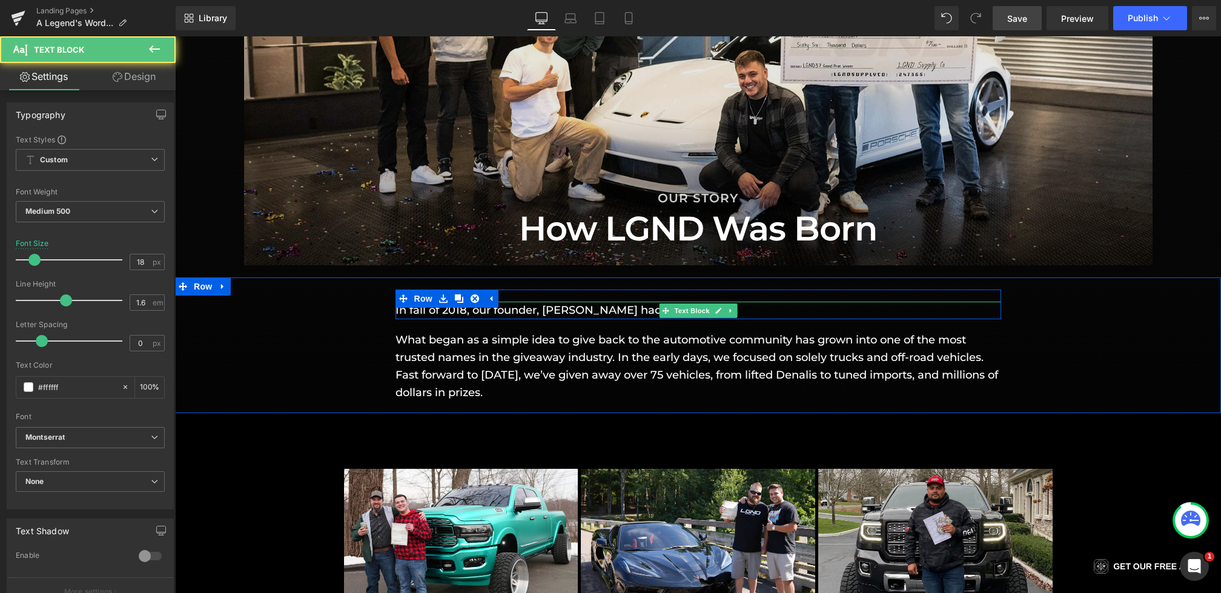
click at [653, 309] on p "In fall of 2018, our founder, [PERSON_NAME] had the idea" at bounding box center [698, 311] width 606 height 18
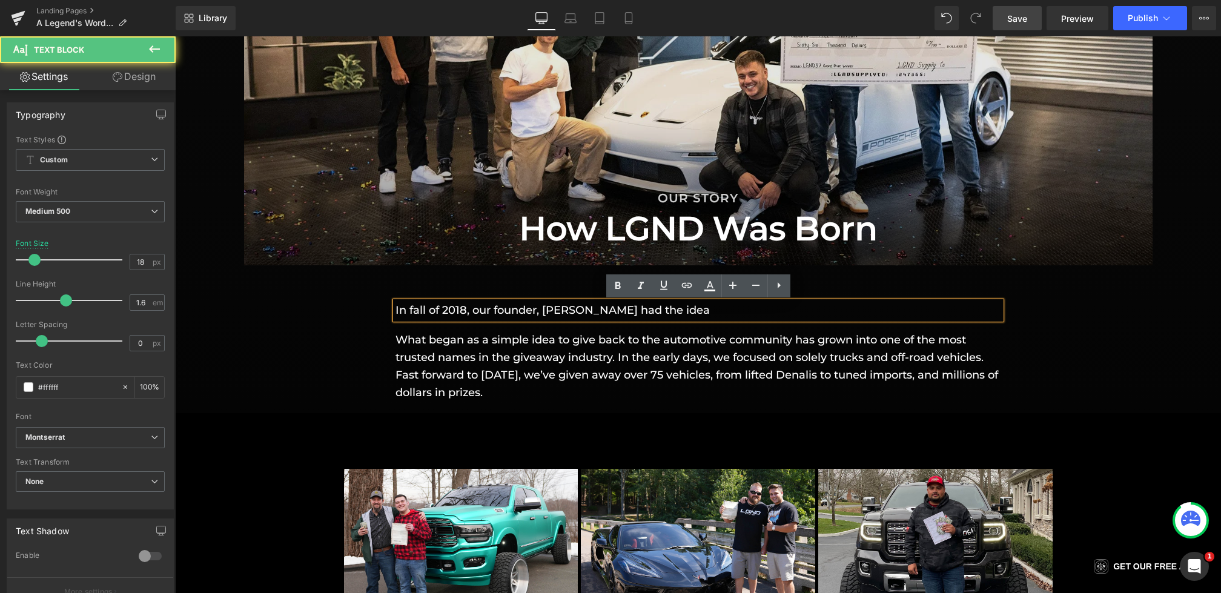
click at [765, 314] on p "In fall of 2018, our founder, [PERSON_NAME] had the idea" at bounding box center [698, 311] width 606 height 18
drag, startPoint x: 801, startPoint y: 311, endPoint x: 750, endPoint y: 311, distance: 50.9
click at [750, 311] on p "In fall of 2018, our founder, [PERSON_NAME] had the idea to raffle off" at bounding box center [698, 311] width 606 height 18
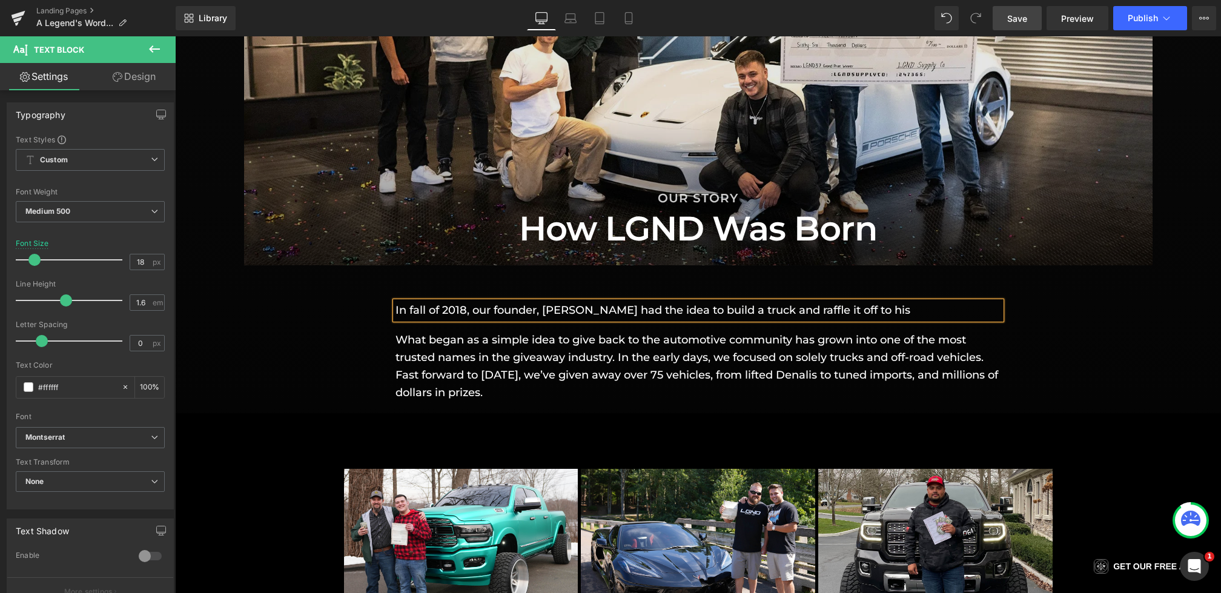
click at [841, 315] on p "In fall of 2018, our founder, [PERSON_NAME] had the idea to build a truck and r…" at bounding box center [698, 311] width 606 height 18
drag, startPoint x: 953, startPoint y: 312, endPoint x: 848, endPoint y: 311, distance: 104.2
click at [848, 311] on p "In fall of 2018, our founder, [PERSON_NAME] had the idea to build a truck and h…" at bounding box center [698, 311] width 606 height 18
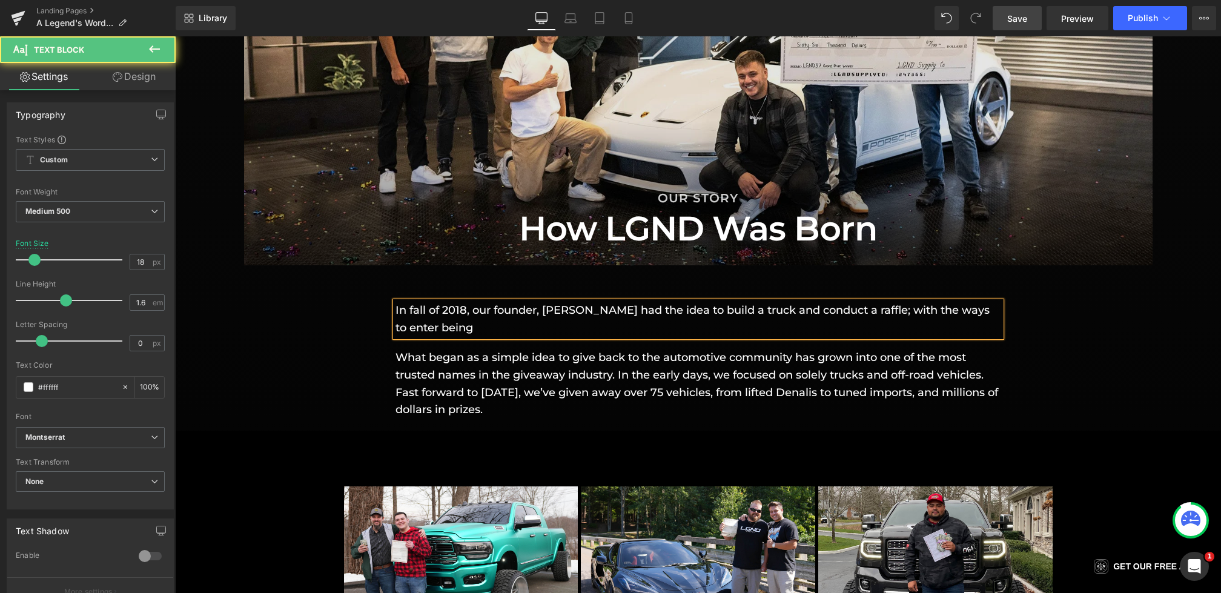
drag, startPoint x: 541, startPoint y: 331, endPoint x: 941, endPoint y: 307, distance: 400.4
click at [941, 307] on p "In fall of 2018, our founder, [PERSON_NAME] had the idea to build a truck and c…" at bounding box center [698, 319] width 606 height 35
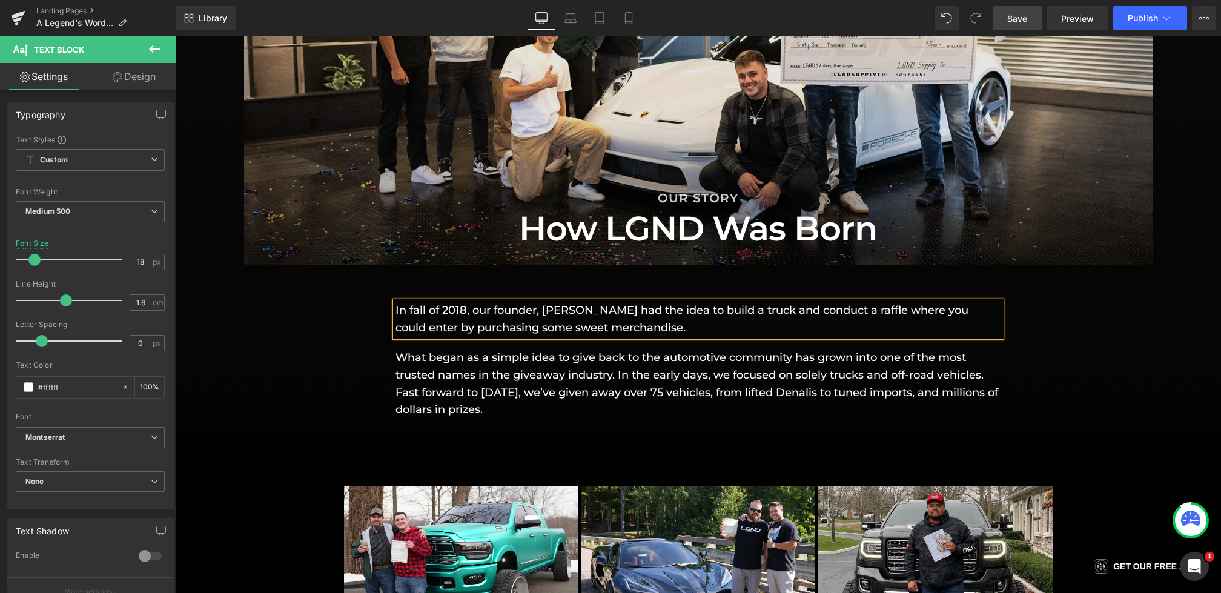
click at [276, 354] on div "In fall of 2018, our founder, [PERSON_NAME] had the idea to build a truck and c…" at bounding box center [698, 353] width 1046 height 129
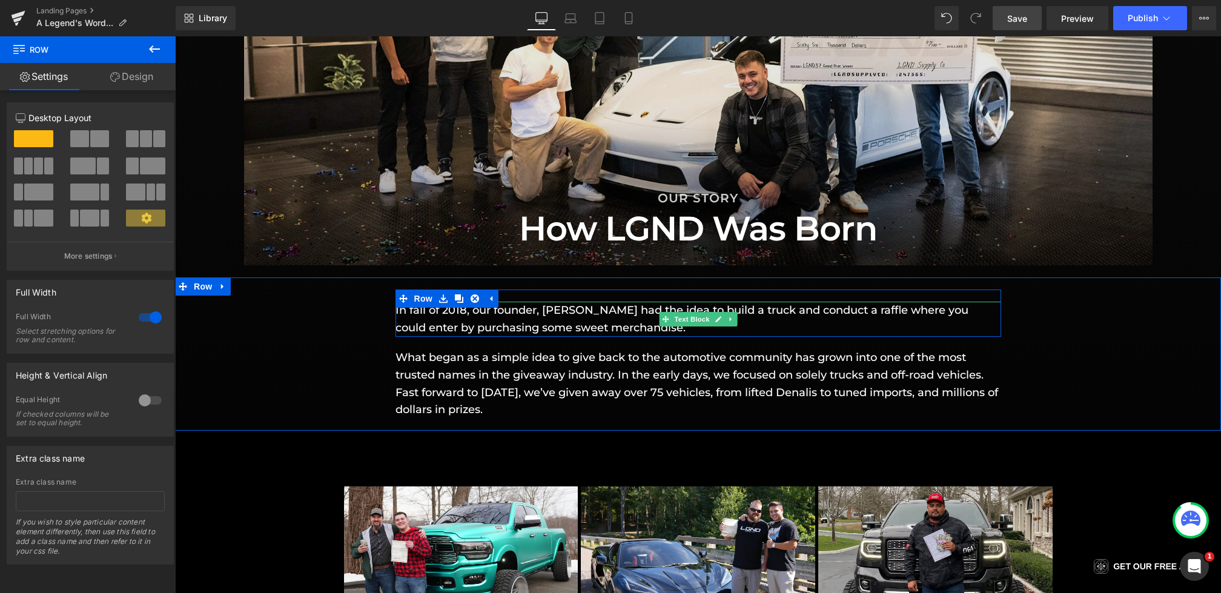
click at [465, 313] on p "In fall of 2018, our founder, [PERSON_NAME] had the idea to build a truck and c…" at bounding box center [698, 319] width 606 height 35
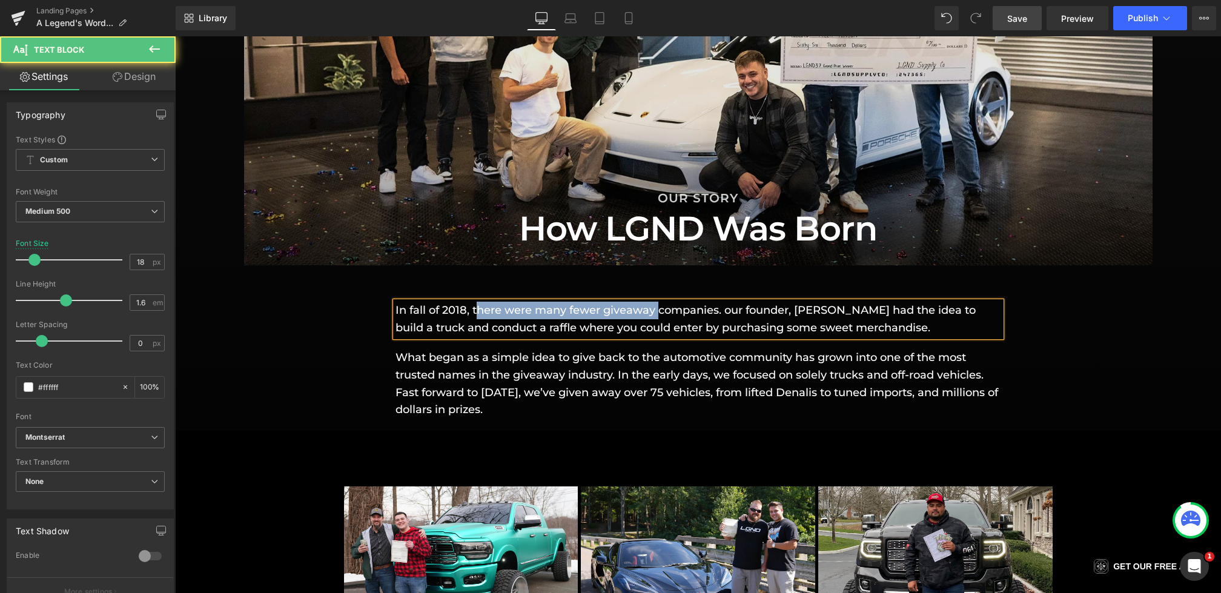
drag, startPoint x: 656, startPoint y: 311, endPoint x: 475, endPoint y: 309, distance: 180.5
click at [475, 309] on p "In fall of 2018, there were many fewer giveaway companies. our founder, [PERSON…" at bounding box center [698, 319] width 606 height 35
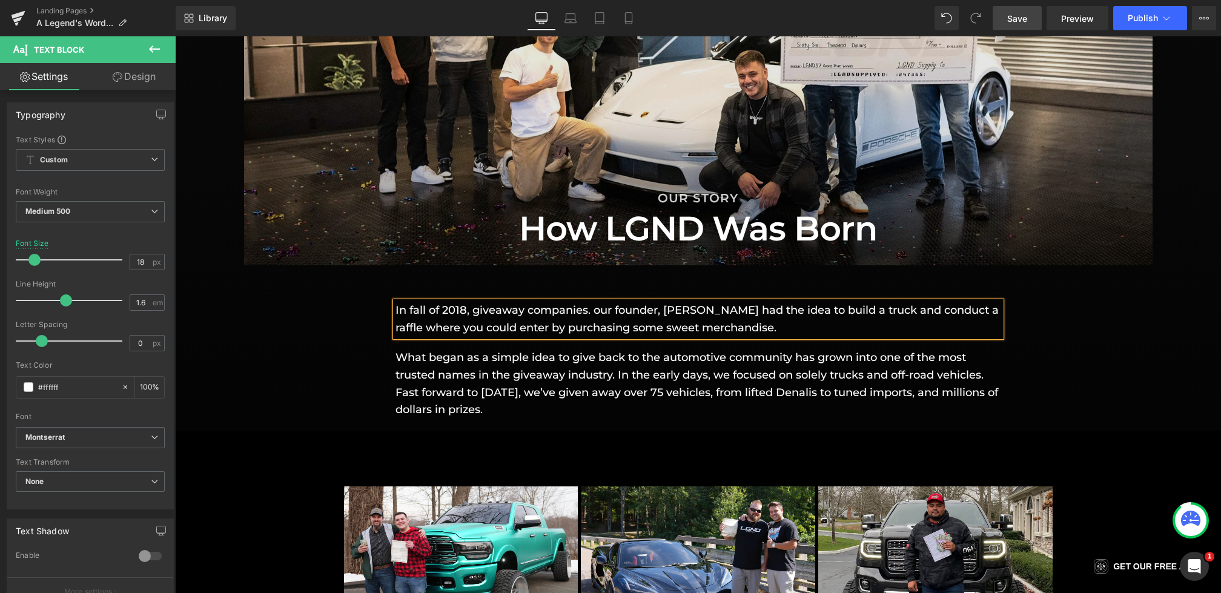
click at [589, 309] on p "In fall of 2018, giveaway companies. our founder, [PERSON_NAME] had the idea to…" at bounding box center [698, 319] width 606 height 35
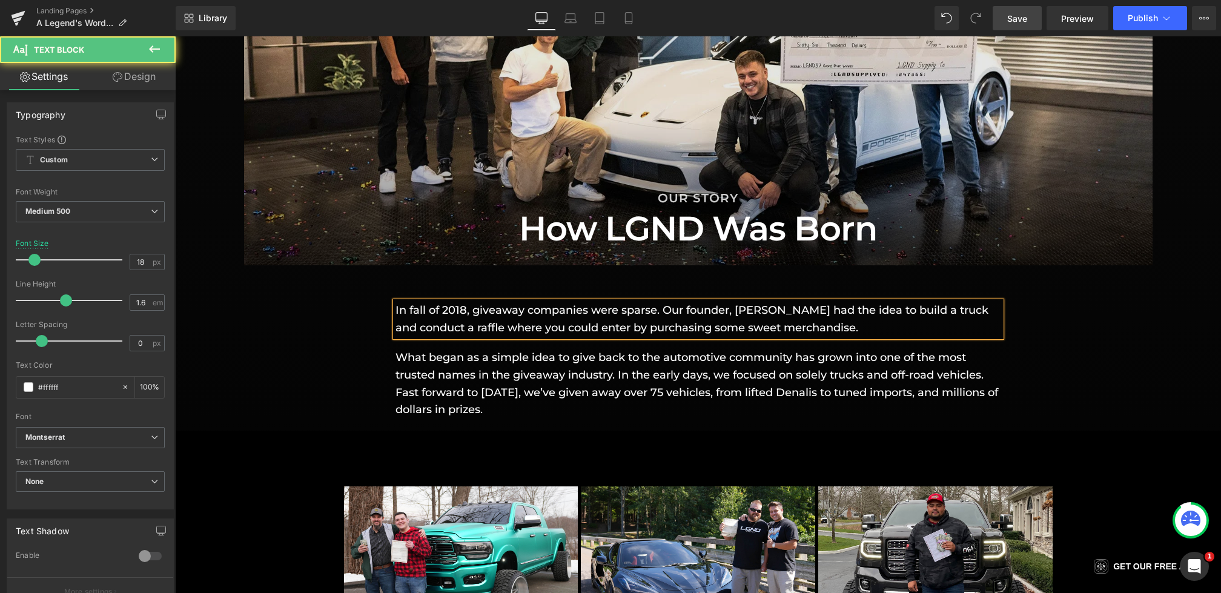
click at [656, 308] on p "In fall of 2018, giveaway companies were sparse. Our founder, [PERSON_NAME] had…" at bounding box center [698, 319] width 606 height 35
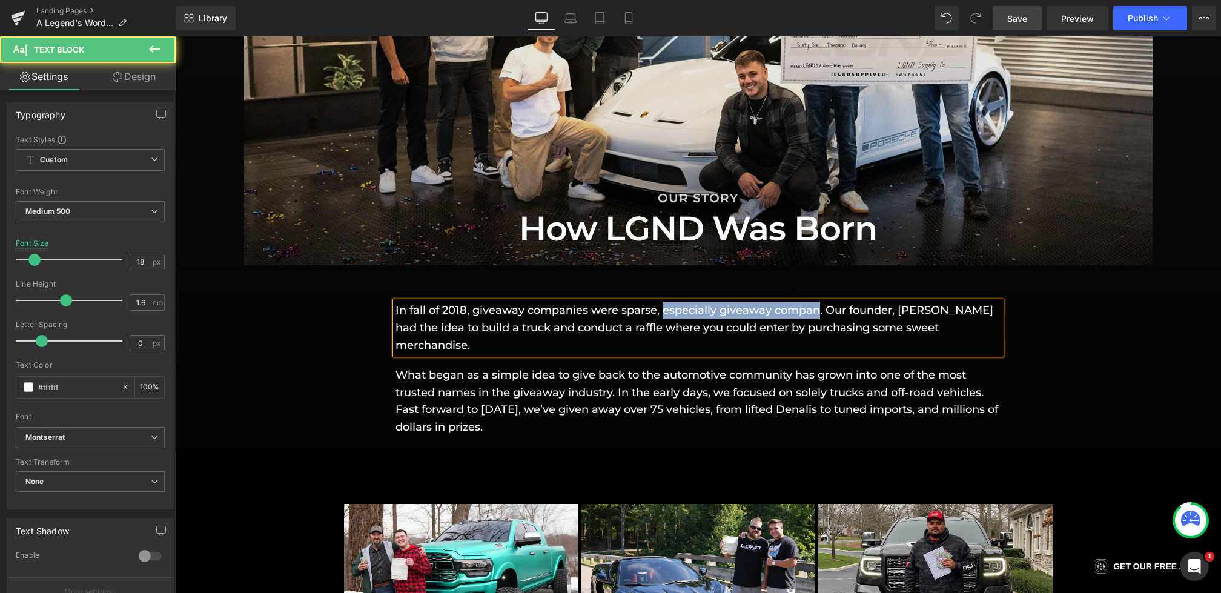
drag, startPoint x: 819, startPoint y: 314, endPoint x: 664, endPoint y: 311, distance: 155.1
click at [664, 312] on p "In fall of 2018, giveaway companies were sparse, especially giveaway compan. Ou…" at bounding box center [698, 328] width 606 height 52
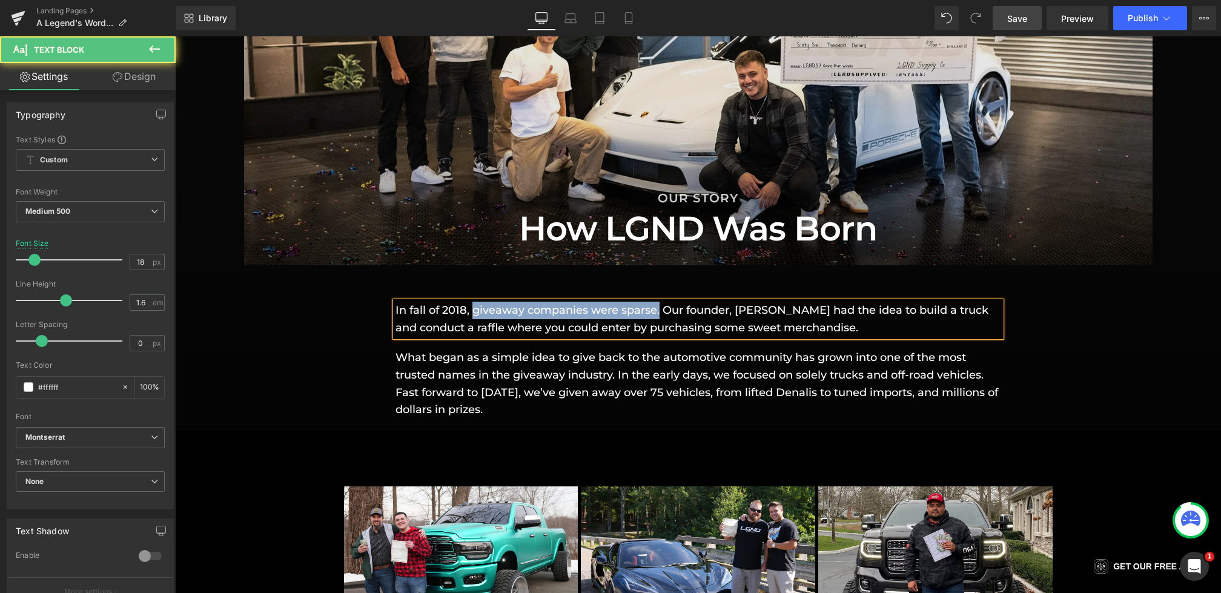
drag, startPoint x: 660, startPoint y: 312, endPoint x: 472, endPoint y: 312, distance: 188.3
click at [472, 312] on p "In fall of 2018, giveaway companies were sparse. Our founder, [PERSON_NAME] had…" at bounding box center [698, 319] width 606 height 35
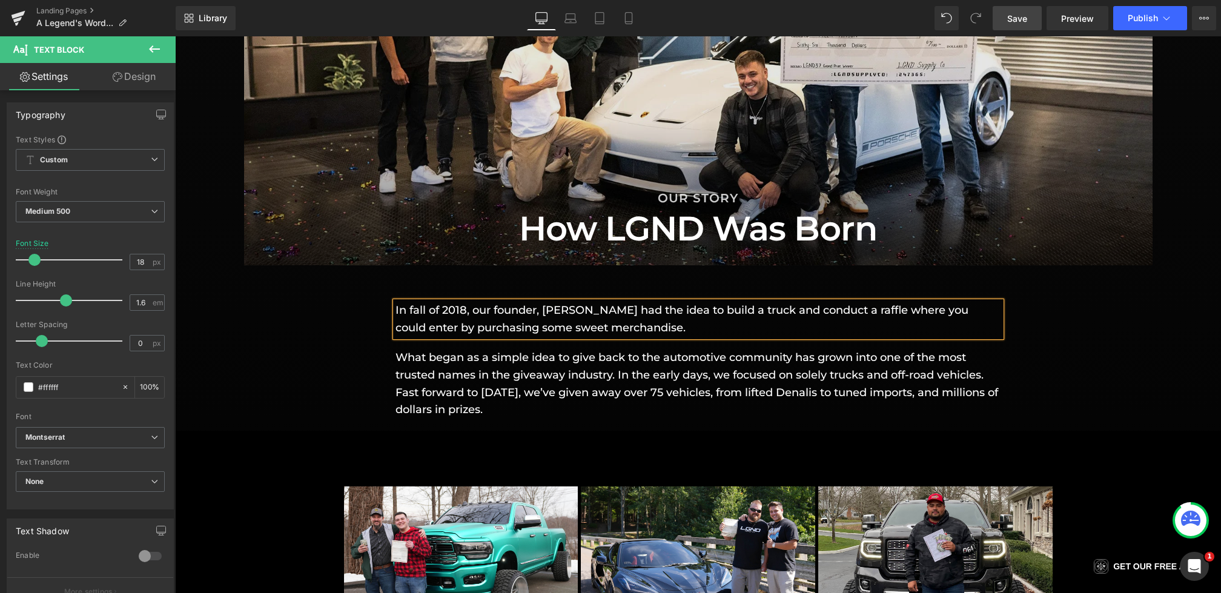
click at [714, 328] on p "In fall of 2018, our founder, [PERSON_NAME] had the idea to build a truck and c…" at bounding box center [698, 319] width 606 height 35
click at [693, 329] on p "In fall of 2018, our founder, [PERSON_NAME] had the idea to build a truck and c…" at bounding box center [698, 319] width 606 height 35
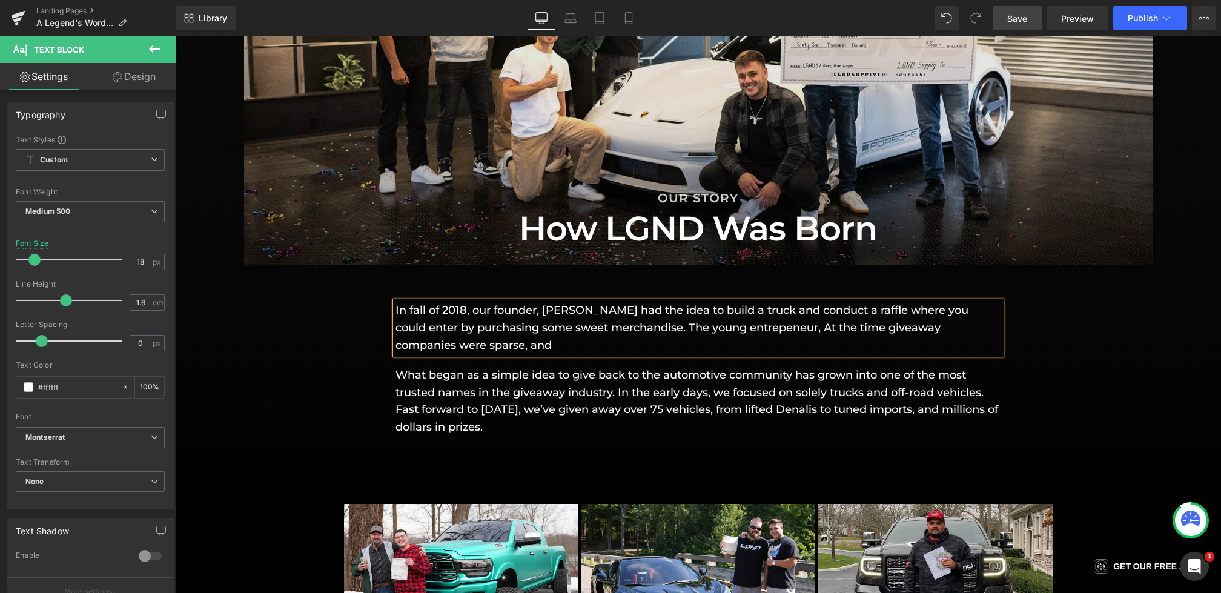
click at [765, 331] on p "In fall of 2018, our founder, [PERSON_NAME] had the idea to build a truck and c…" at bounding box center [698, 328] width 606 height 52
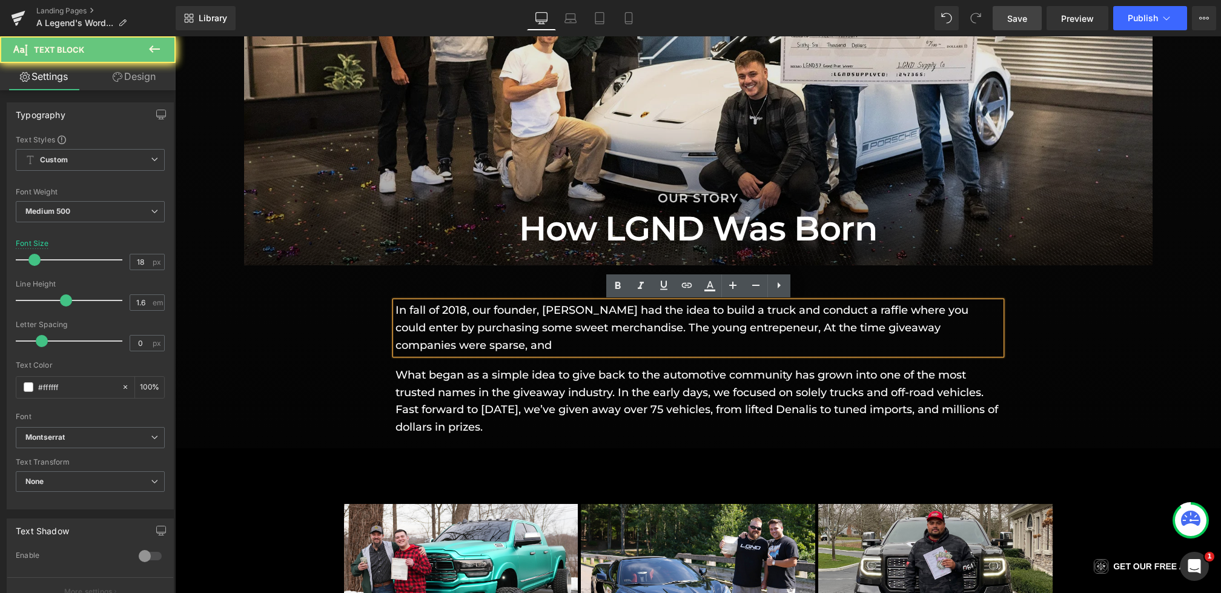
click at [780, 331] on p "In fall of 2018, our founder, [PERSON_NAME] had the idea to build a truck and c…" at bounding box center [698, 328] width 606 height 52
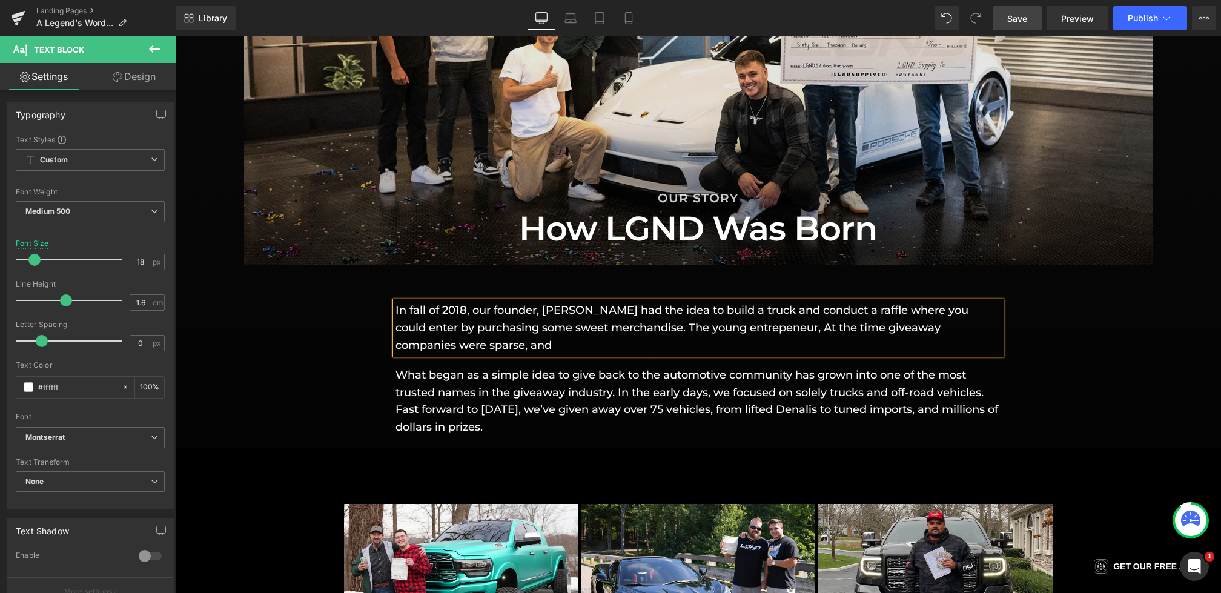
click at [781, 327] on p "In fall of 2018, our founder, [PERSON_NAME] had the idea to build a truck and c…" at bounding box center [698, 328] width 606 height 52
click at [787, 344] on p "In fall of 2018, our founder, [PERSON_NAME] had the idea to build a truck and c…" at bounding box center [698, 328] width 606 height 52
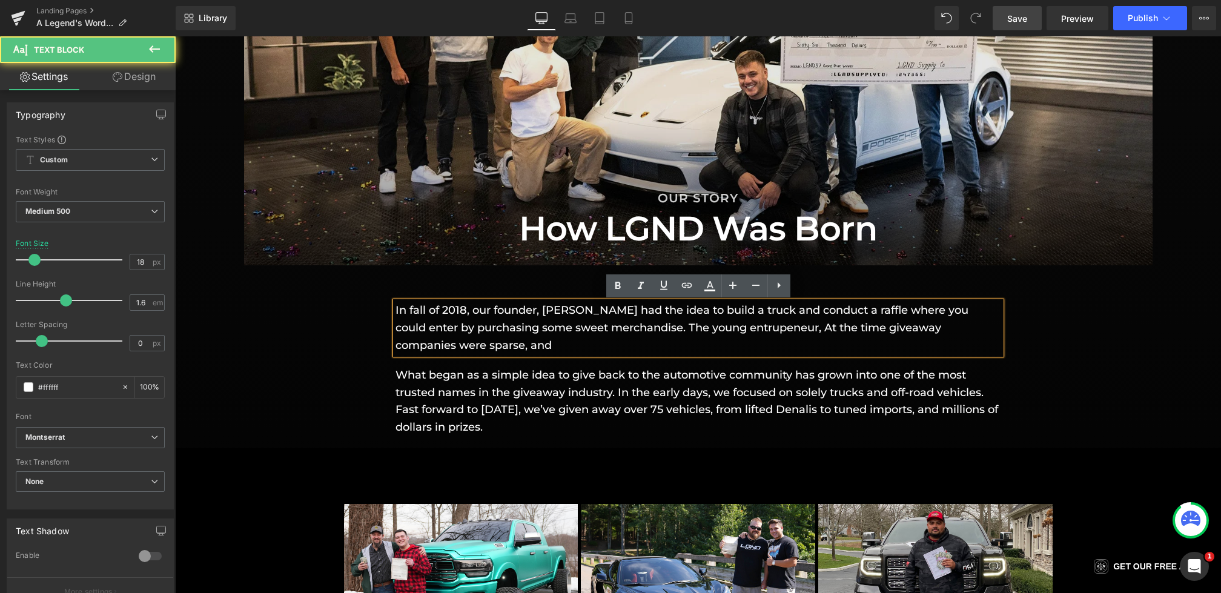
click at [826, 329] on p "In fall of 2018, our founder, [PERSON_NAME] had the idea to build a truck and c…" at bounding box center [698, 328] width 606 height 52
click at [772, 328] on p "In fall of 2018, our founder, [PERSON_NAME] had the idea to build a truck and c…" at bounding box center [698, 328] width 606 height 52
drag, startPoint x: 824, startPoint y: 325, endPoint x: 752, endPoint y: 326, distance: 71.5
click at [752, 326] on p "In fall of 2018, our founder, [PERSON_NAME] had the idea to build a truck and c…" at bounding box center [698, 328] width 606 height 52
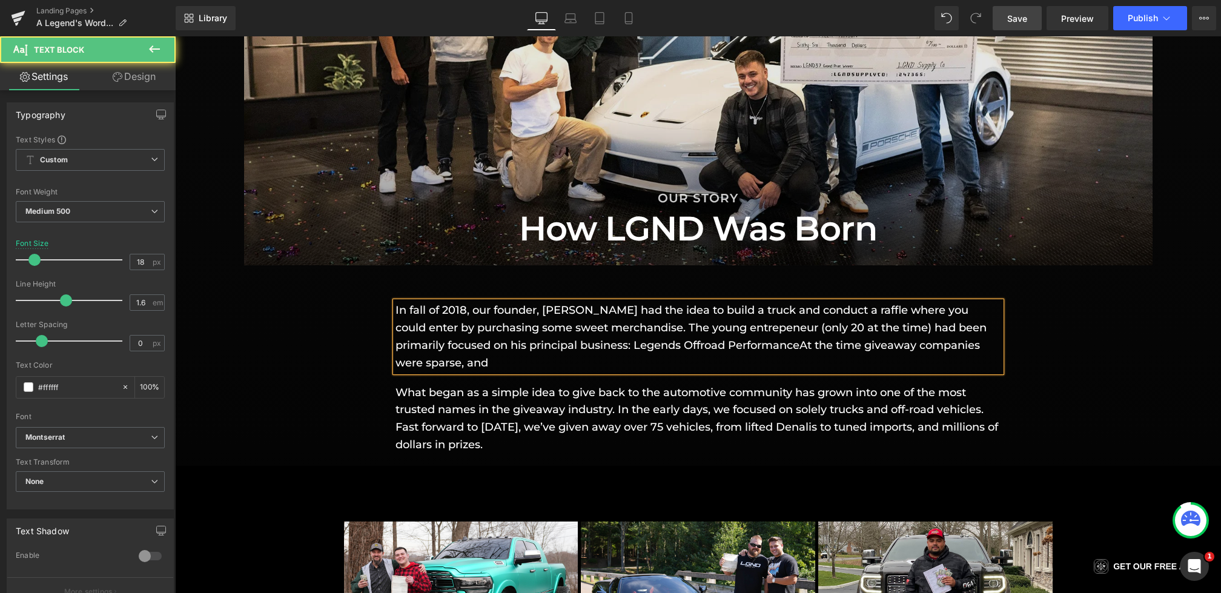
click at [630, 348] on p "In fall of 2018, our founder, [PERSON_NAME] had the idea to build a truck and c…" at bounding box center [698, 337] width 606 height 70
drag, startPoint x: 636, startPoint y: 343, endPoint x: 802, endPoint y: 346, distance: 166.6
click at [802, 346] on p "In fall of 2018, our founder, [PERSON_NAME] had the idea to build a truck and c…" at bounding box center [698, 337] width 606 height 70
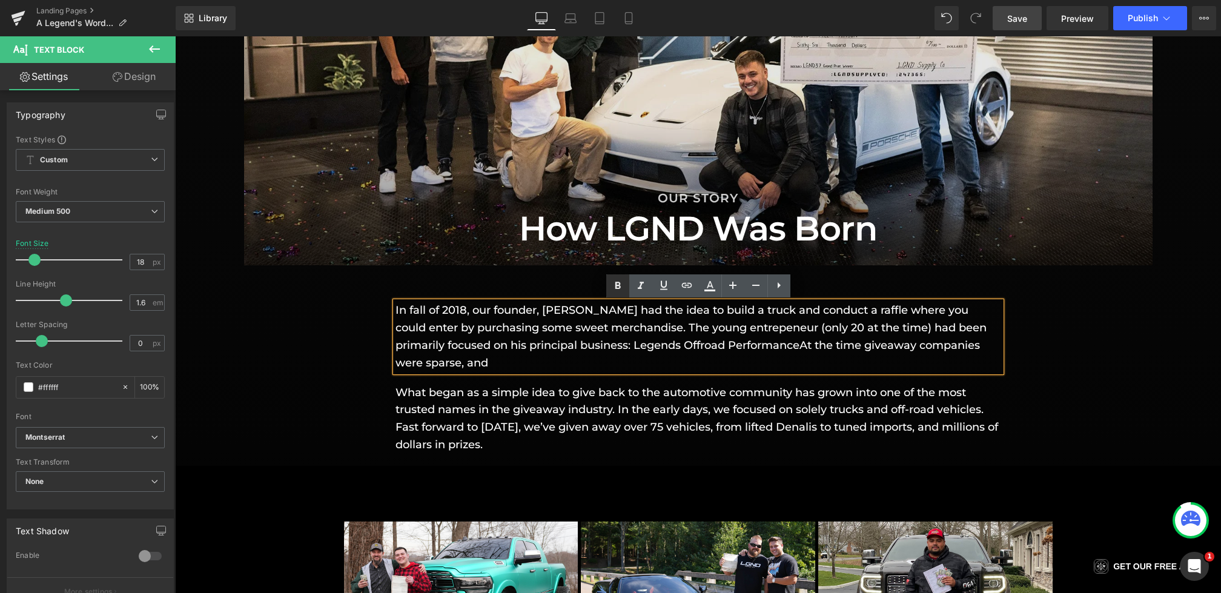
click at [626, 293] on link at bounding box center [617, 285] width 23 height 23
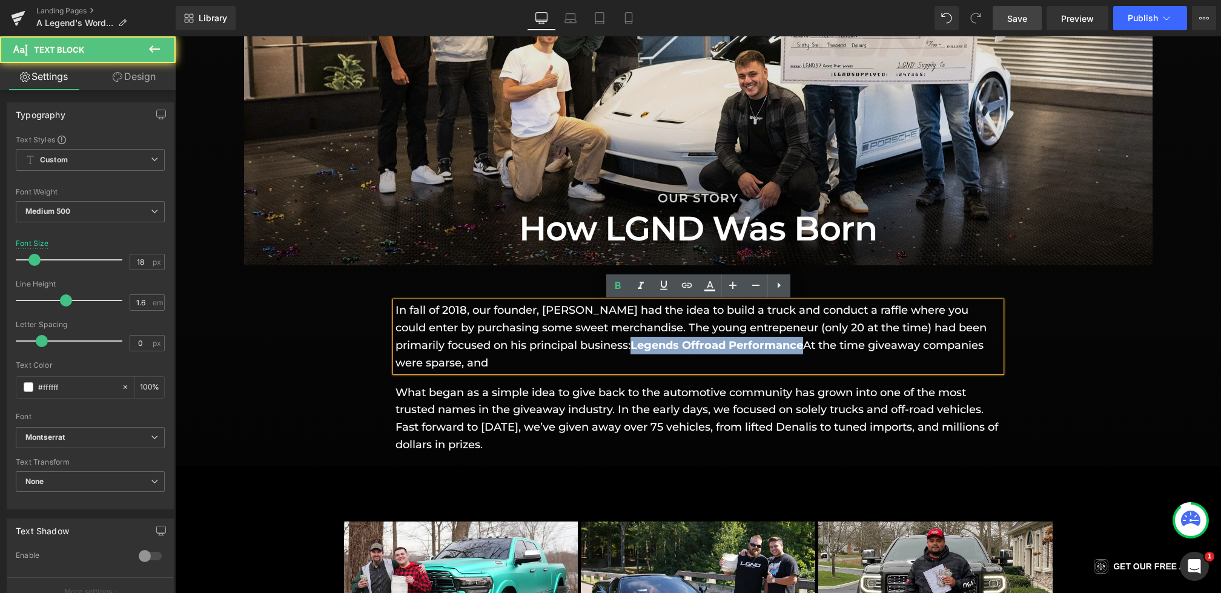
drag, startPoint x: 808, startPoint y: 345, endPoint x: 634, endPoint y: 345, distance: 174.4
click at [634, 345] on p "In fall of 2018, our founder, [PERSON_NAME] had the idea to build a truck and c…" at bounding box center [698, 337] width 606 height 70
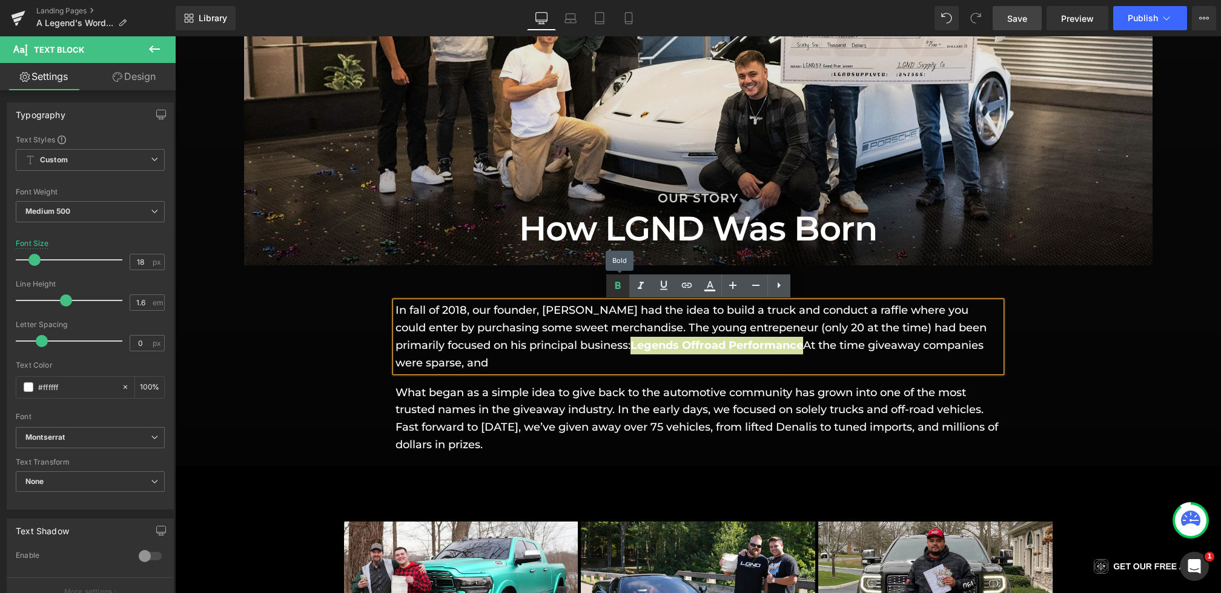
click at [621, 277] on link at bounding box center [617, 285] width 23 height 23
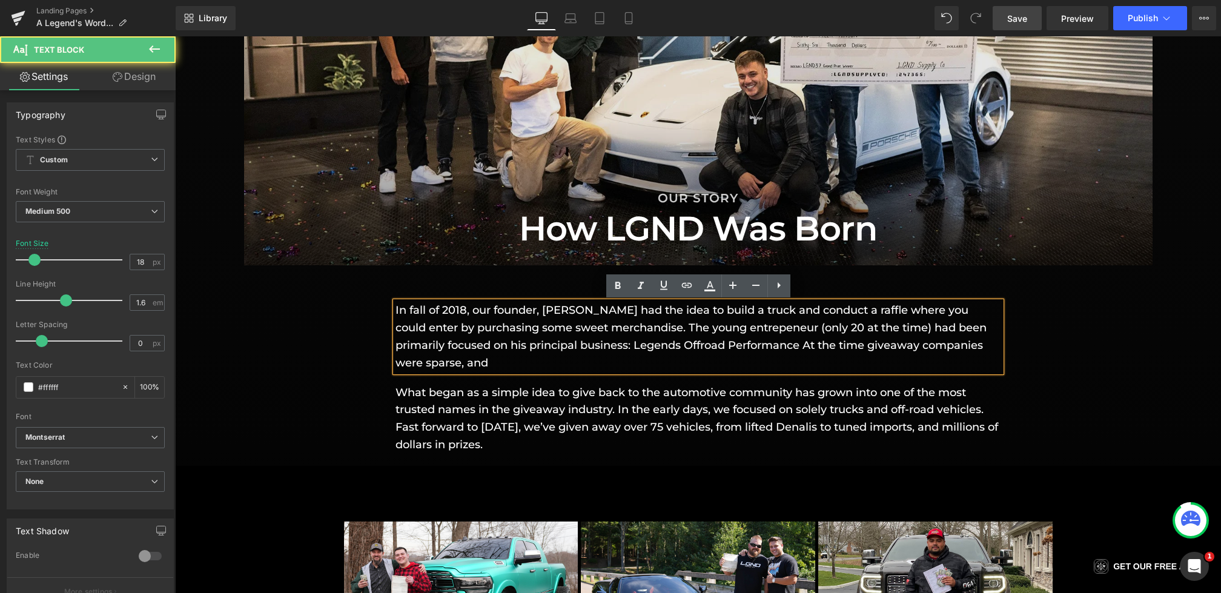
click at [805, 351] on p "In fall of 2018, our founder, [PERSON_NAME] had the idea to build a truck and c…" at bounding box center [698, 337] width 606 height 70
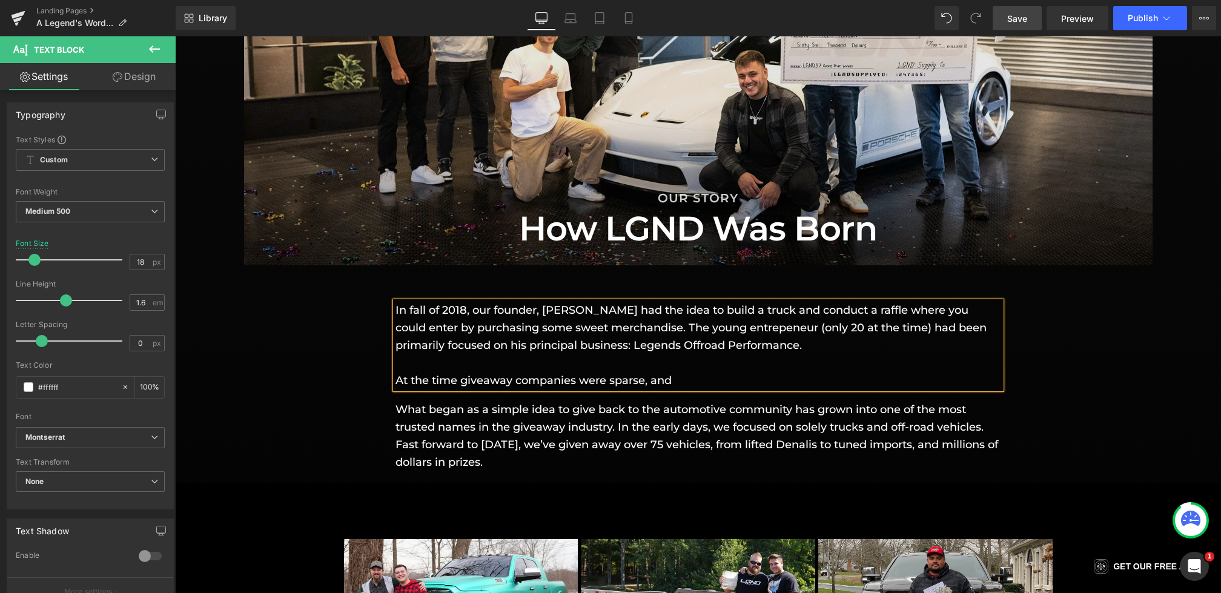
click at [323, 387] on div "In fall of 2018, our founder, [PERSON_NAME] had the idea to build a truck and c…" at bounding box center [698, 379] width 1046 height 181
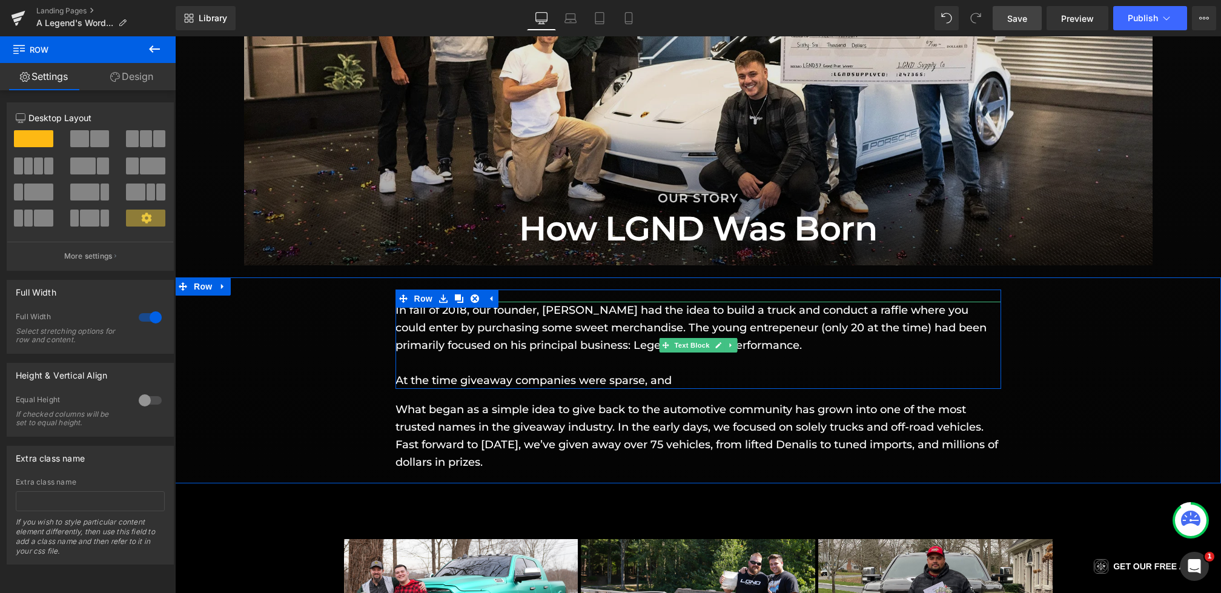
click at [660, 312] on p "In fall of 2018, our founder, [PERSON_NAME] had the idea to build a truck and c…" at bounding box center [698, 345] width 606 height 87
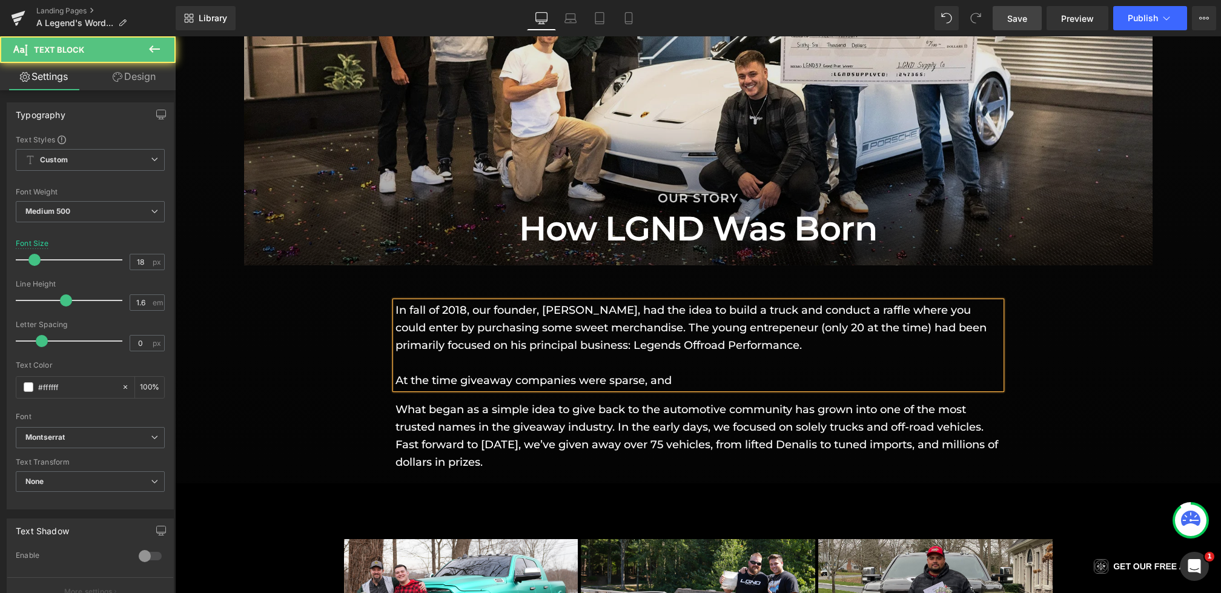
click at [344, 357] on div "In fall of 2018, our founder, [PERSON_NAME], had the idea to build a truck and …" at bounding box center [698, 379] width 1046 height 181
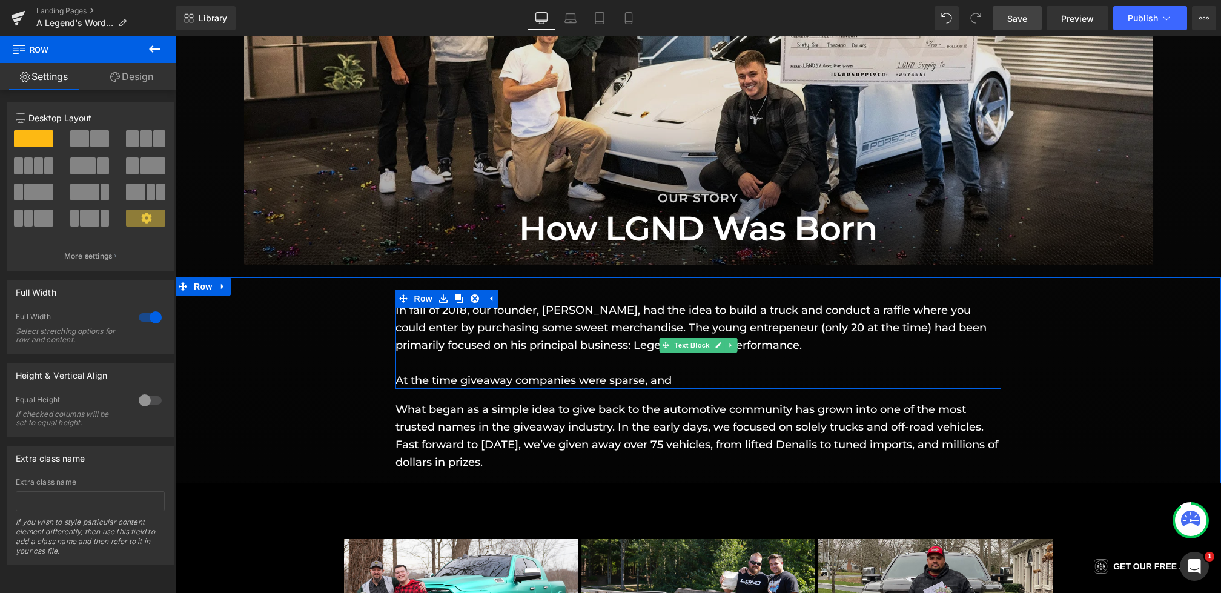
click at [870, 340] on p "In fall of 2018, our founder, [PERSON_NAME], had the idea to build a truck and …" at bounding box center [698, 345] width 606 height 87
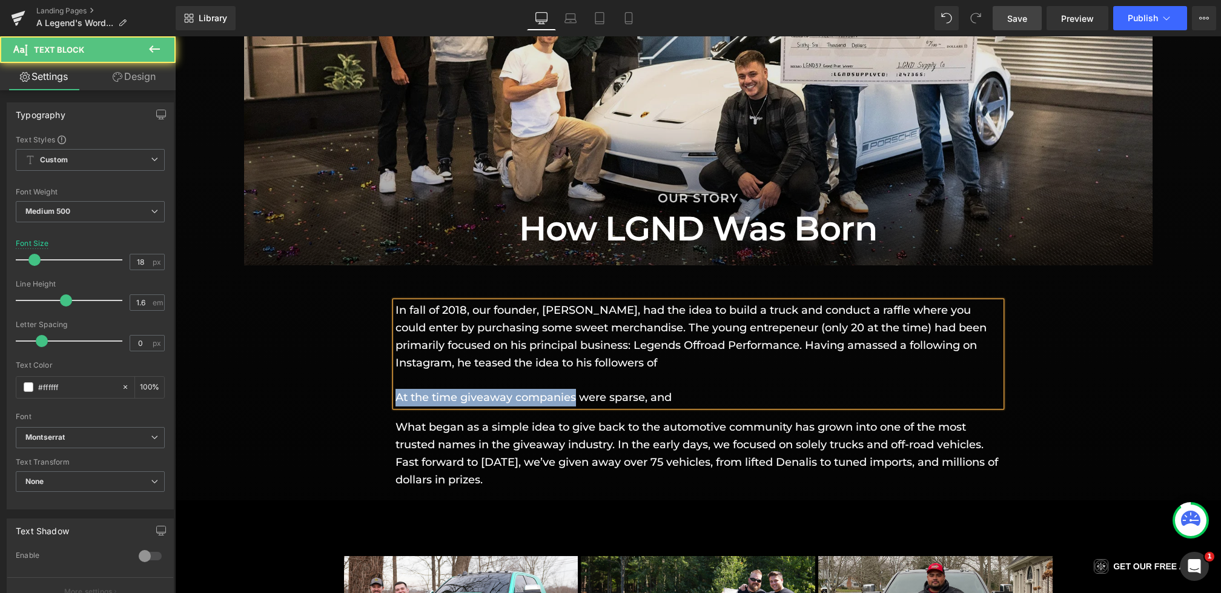
drag, startPoint x: 571, startPoint y: 400, endPoint x: 376, endPoint y: 400, distance: 195.0
click at [376, 400] on div "In fall of 2018, our founder, [PERSON_NAME], had the idea to build a truck and …" at bounding box center [698, 388] width 1046 height 199
click at [849, 402] on p "In fall of 2018, our founder, [PERSON_NAME], had the idea to build a truck and …" at bounding box center [698, 354] width 606 height 105
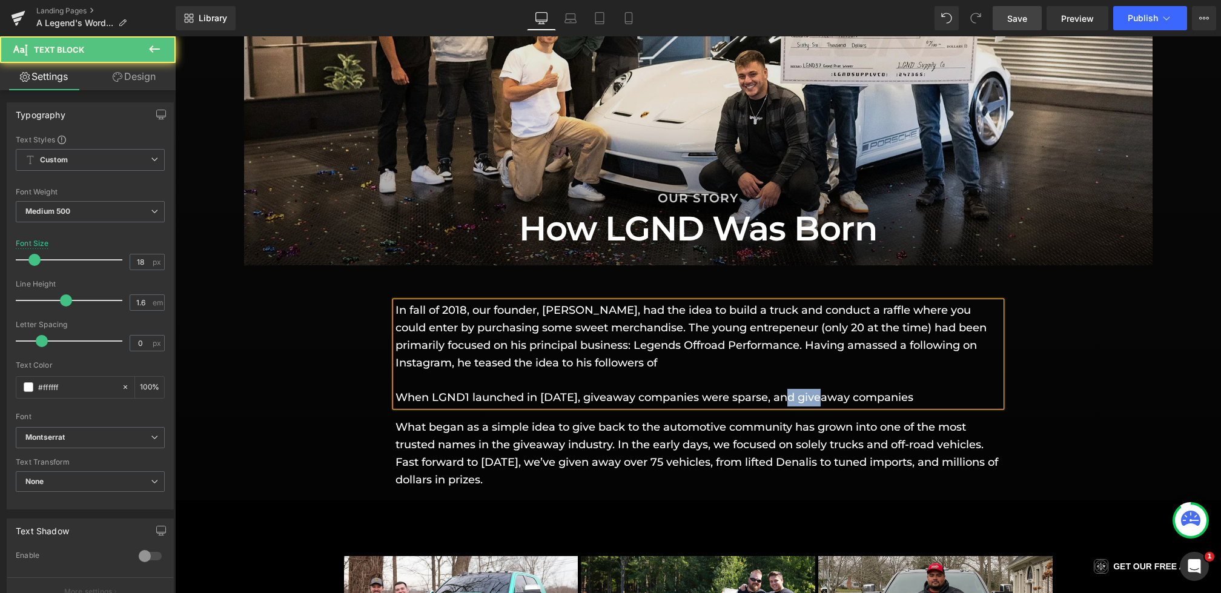
drag, startPoint x: 784, startPoint y: 402, endPoint x: 818, endPoint y: 402, distance: 34.5
click at [818, 402] on p "In fall of 2018, our founder, [PERSON_NAME], had the idea to build a truck and …" at bounding box center [698, 354] width 606 height 105
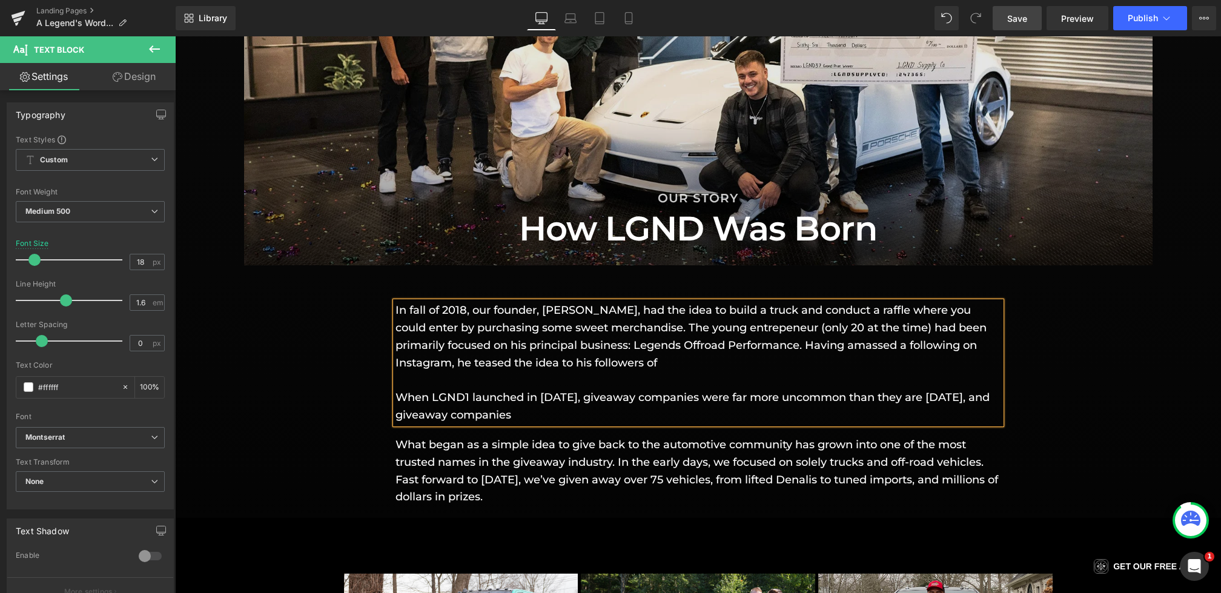
click at [590, 414] on p "In fall of 2018, our founder, [PERSON_NAME], had the idea to build a truck and …" at bounding box center [698, 363] width 606 height 122
click at [711, 362] on p "In fall of 2018, our founder, [PERSON_NAME], had the idea to build a truck and …" at bounding box center [698, 363] width 606 height 122
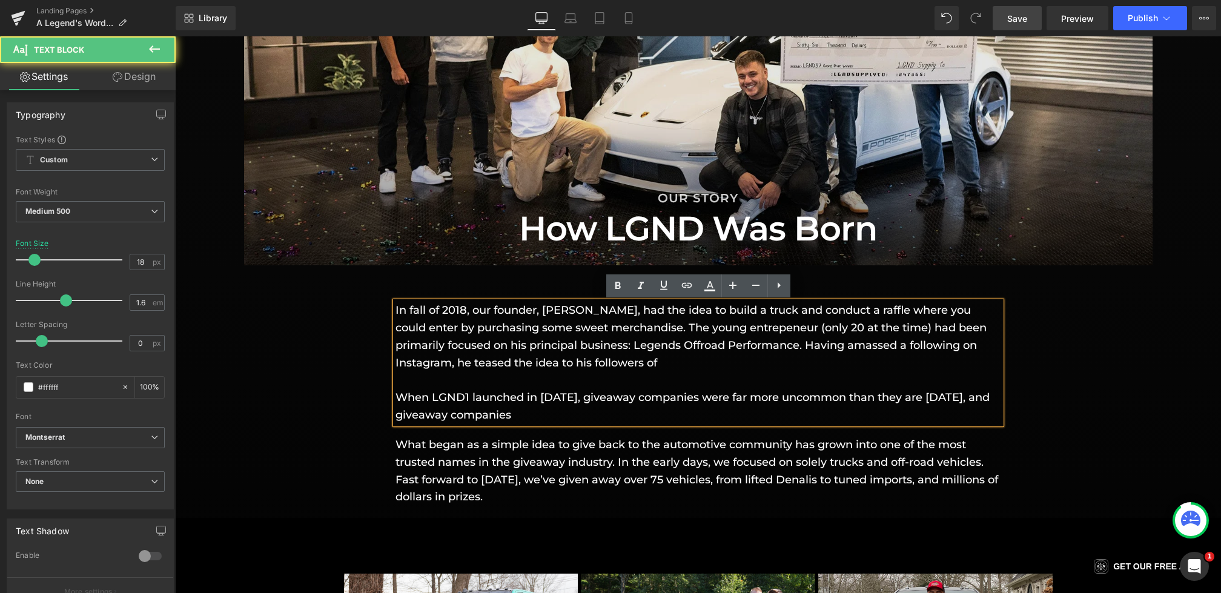
drag, startPoint x: 711, startPoint y: 362, endPoint x: 569, endPoint y: 362, distance: 142.3
click at [569, 362] on p "In fall of 2018, our founder, [PERSON_NAME], had the idea to build a truck and …" at bounding box center [698, 363] width 606 height 122
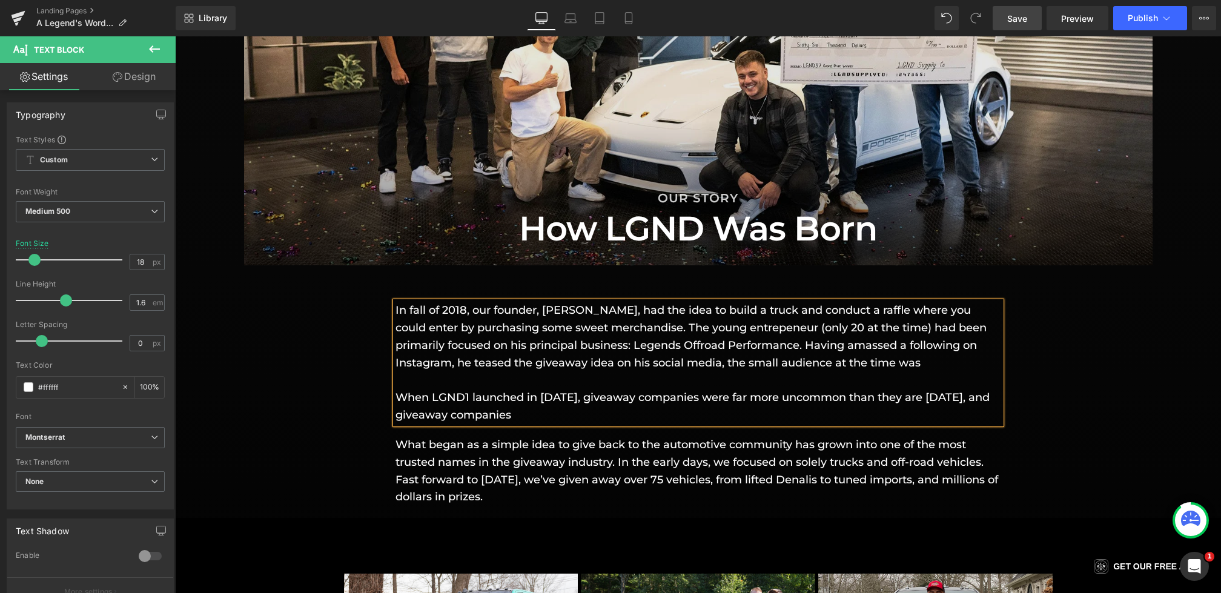
click at [749, 364] on p "In fall of 2018, our founder, [PERSON_NAME], had the idea to build a truck and …" at bounding box center [698, 363] width 606 height 122
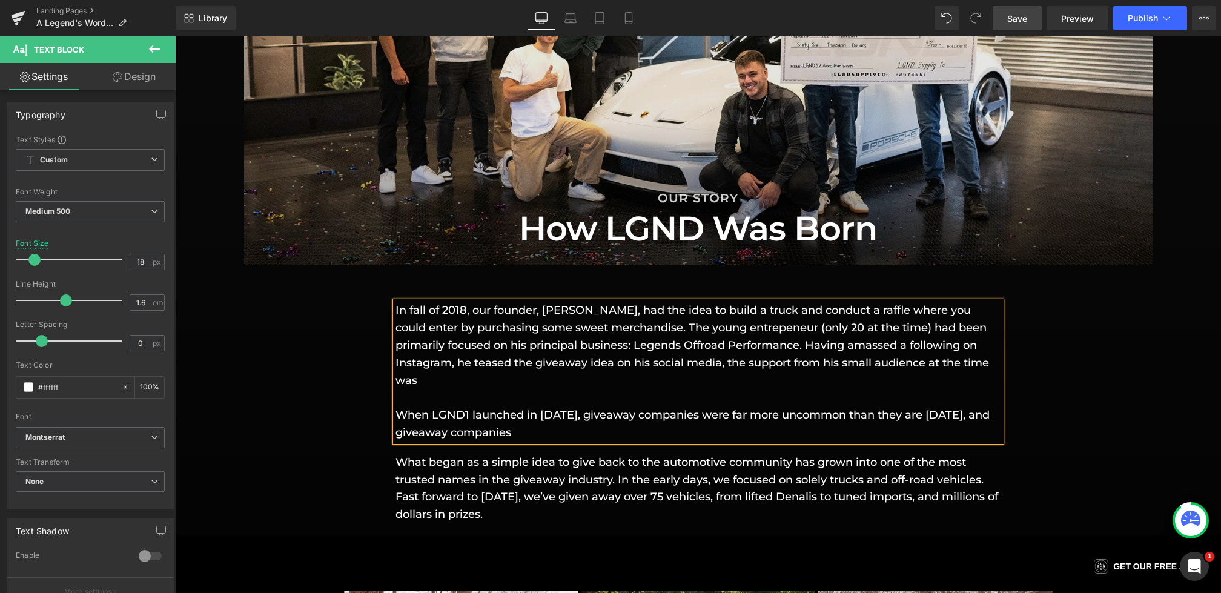
click at [606, 375] on p "In fall of 2018, our founder, [PERSON_NAME], had the idea to build a truck and …" at bounding box center [698, 371] width 606 height 139
click at [727, 362] on p "In fall of 2018, our founder, [PERSON_NAME], had the idea to build a truck and …" at bounding box center [698, 371] width 606 height 139
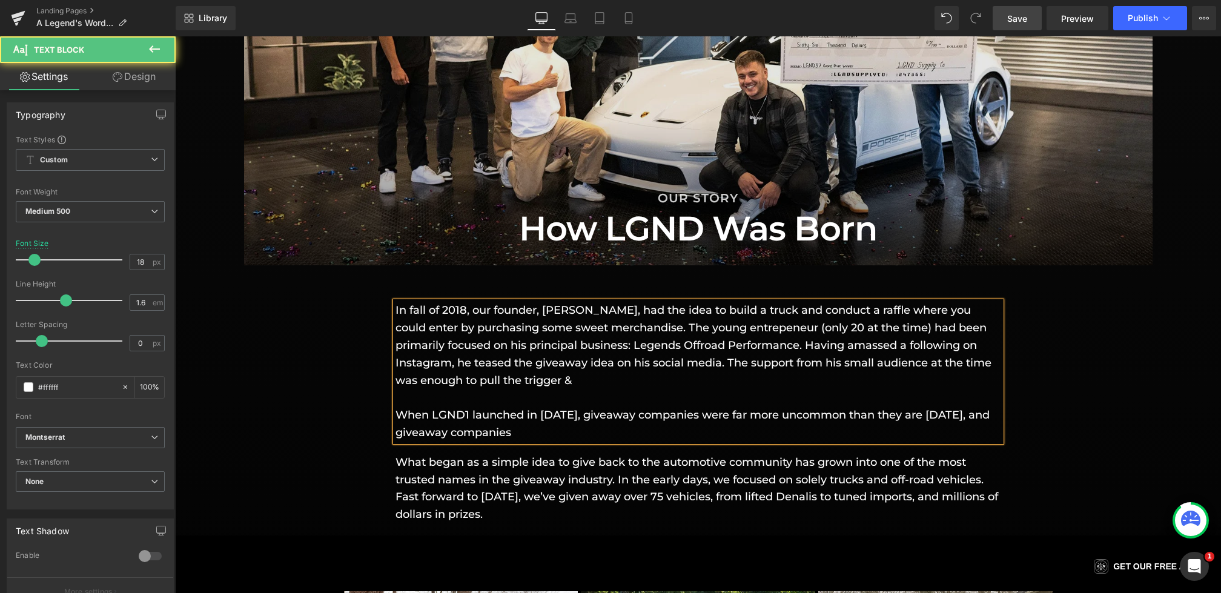
click at [681, 379] on p "In fall of 2018, our founder, [PERSON_NAME], had the idea to build a truck and …" at bounding box center [698, 371] width 606 height 139
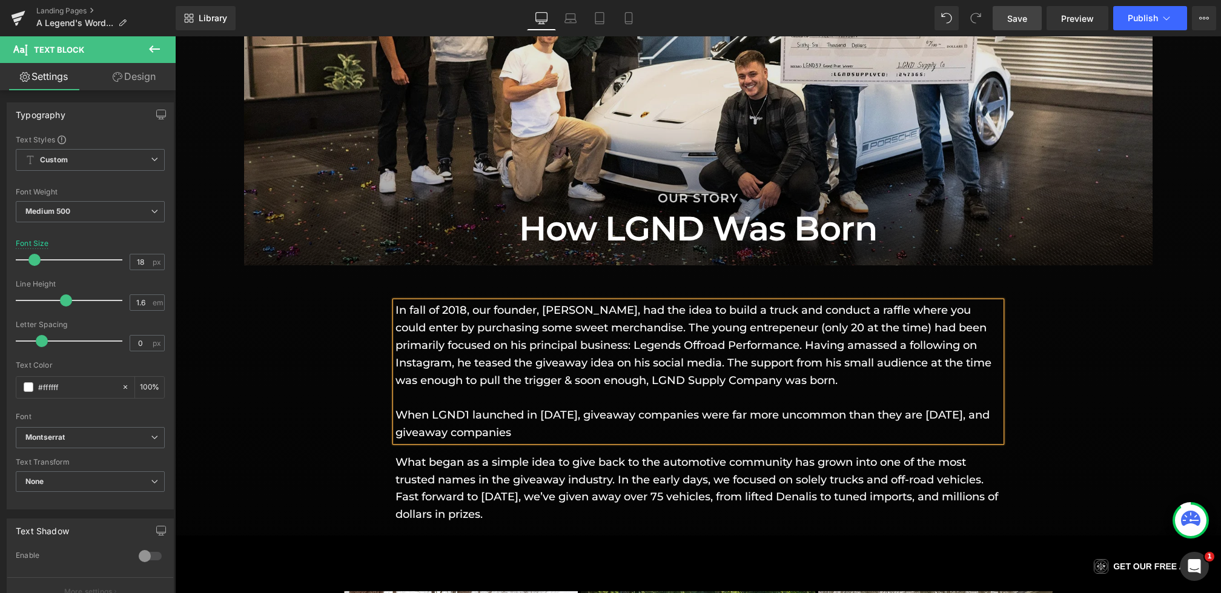
click at [279, 422] on div "In fall of 2018, our founder, [PERSON_NAME], had the idea to build a truck and …" at bounding box center [698, 406] width 1046 height 234
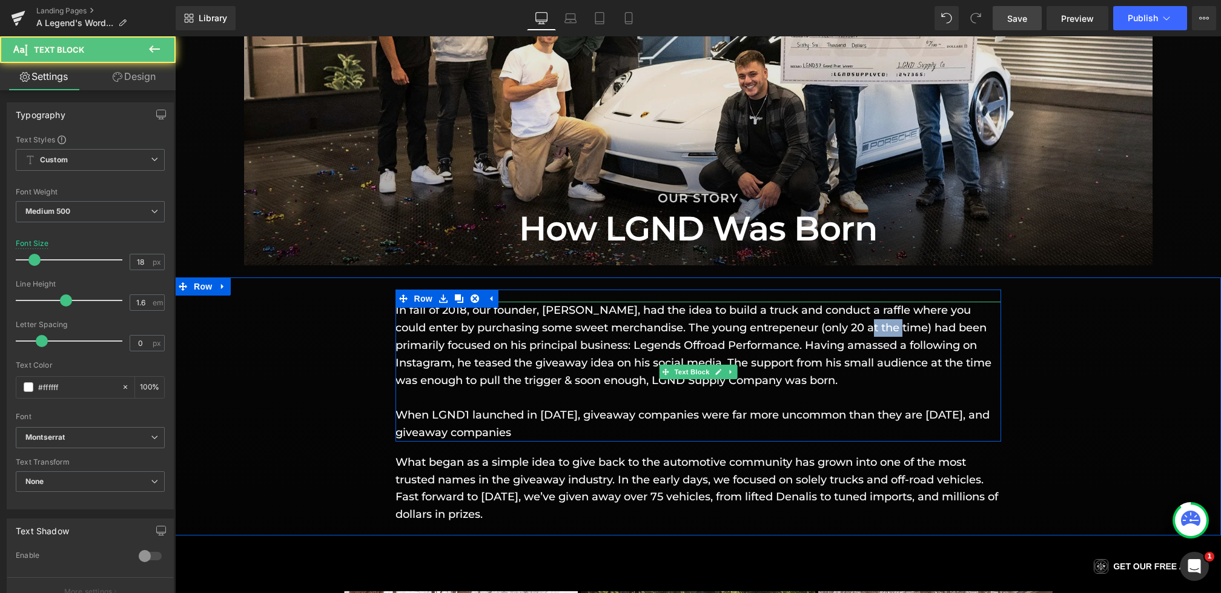
drag, startPoint x: 867, startPoint y: 329, endPoint x: 833, endPoint y: 331, distance: 33.4
click at [833, 331] on p "In fall of 2018, our founder, [PERSON_NAME], had the idea to build a truck and …" at bounding box center [698, 371] width 606 height 139
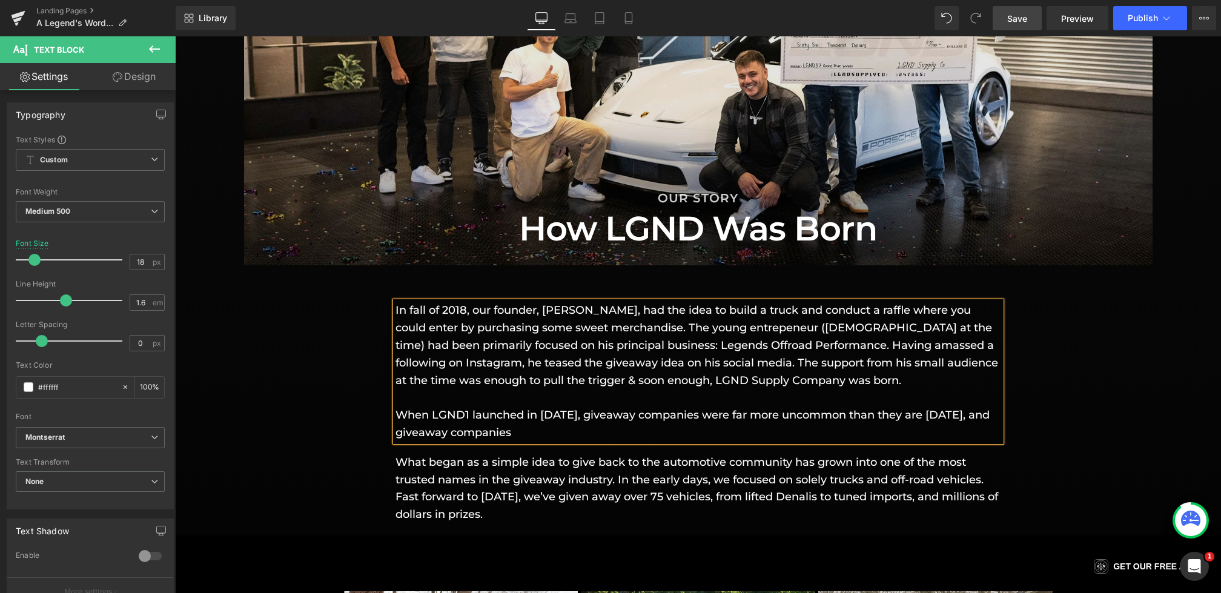
drag, startPoint x: 1011, startPoint y: 18, endPoint x: 688, endPoint y: 198, distance: 369.8
click at [1011, 18] on span "Save" at bounding box center [1017, 18] width 20 height 13
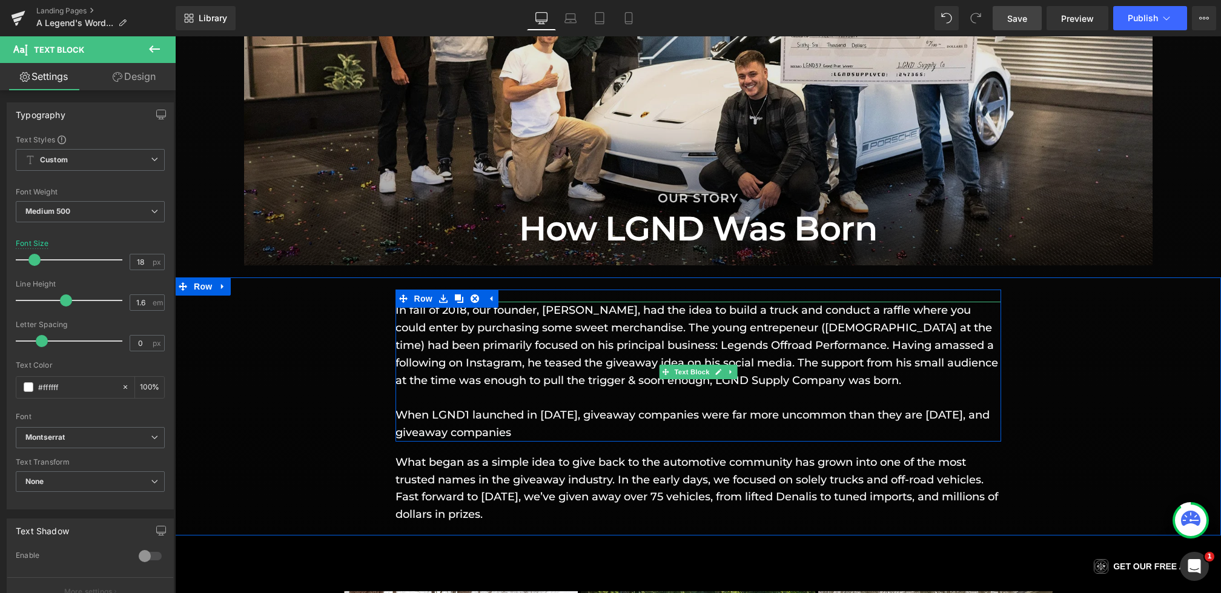
click at [909, 385] on p "In fall of 2018, our founder, [PERSON_NAME], had the idea to build a truck and …" at bounding box center [698, 371] width 606 height 139
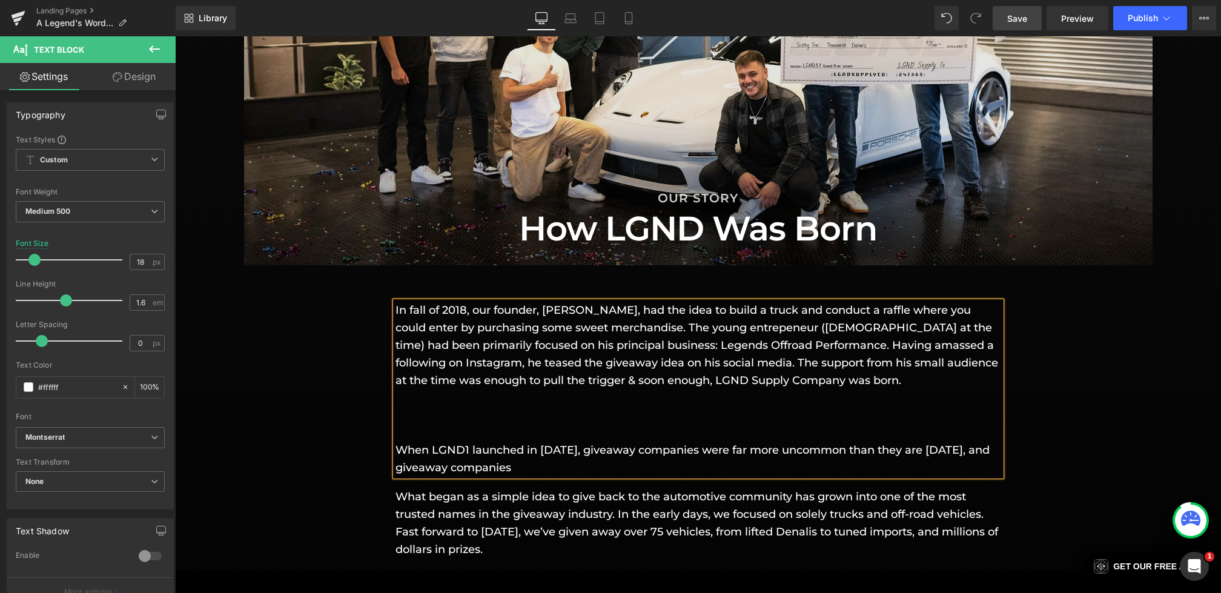
scroll to position [1297, 0]
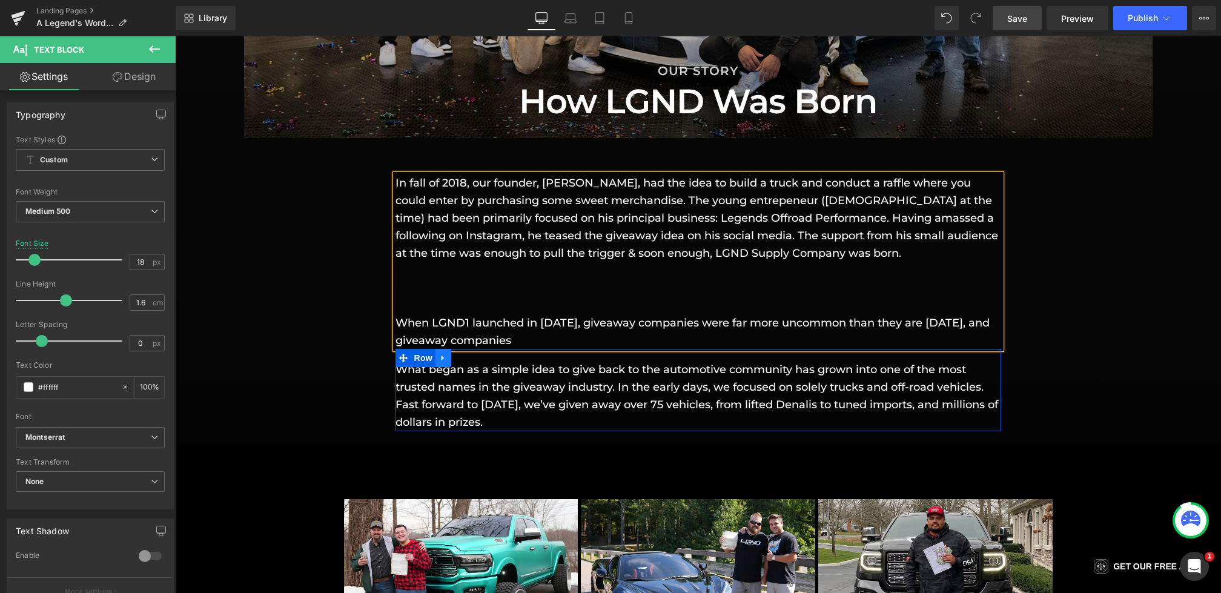
click at [442, 357] on icon at bounding box center [442, 357] width 2 height 5
click at [477, 361] on icon at bounding box center [475, 358] width 8 height 8
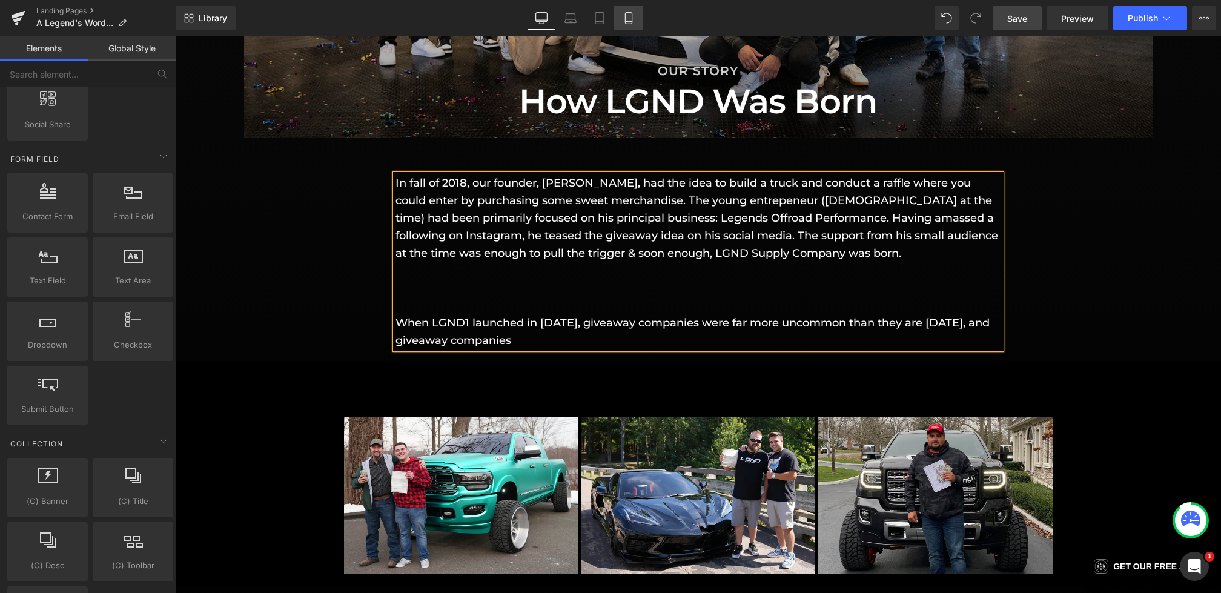
click at [640, 22] on link "Mobile" at bounding box center [628, 18] width 29 height 24
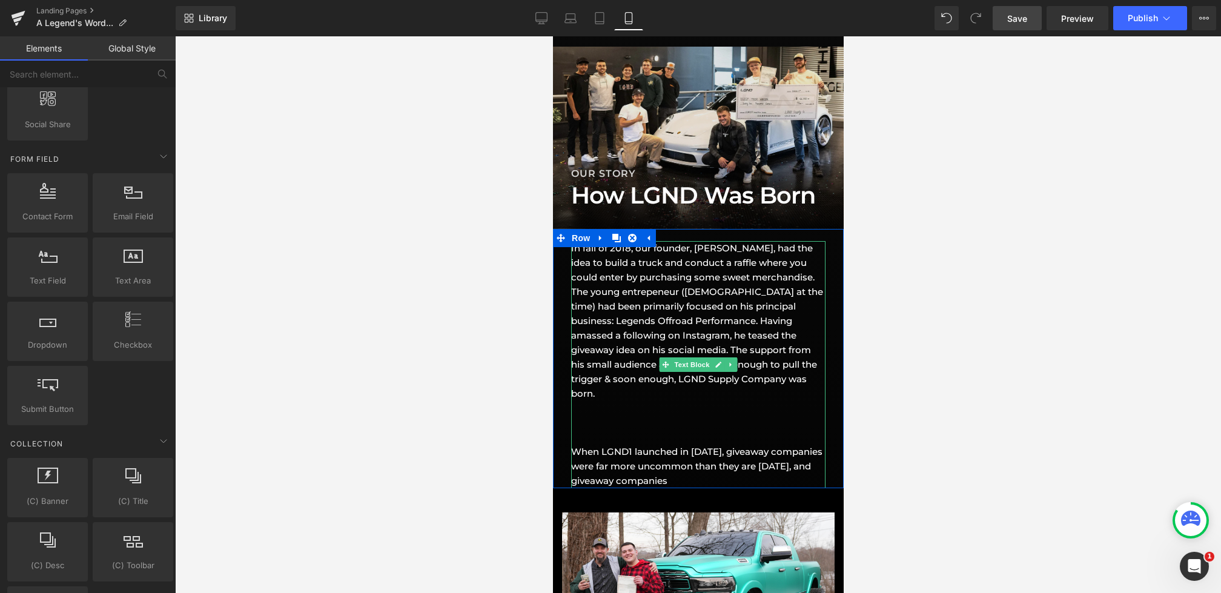
scroll to position [801, 0]
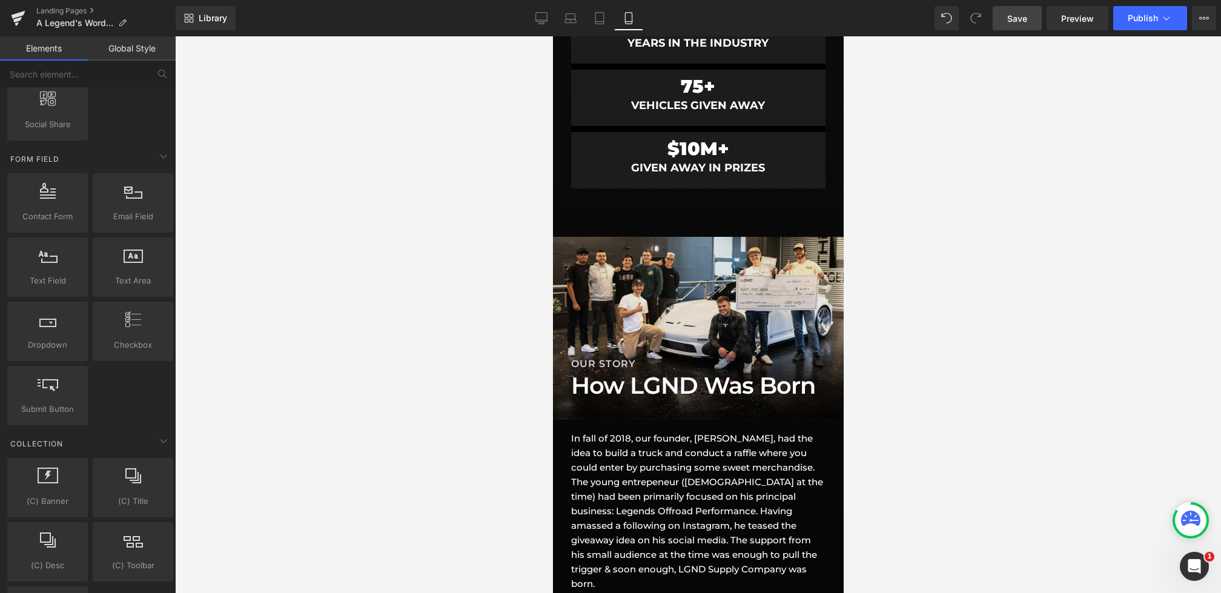
click at [1017, 22] on span "Save" at bounding box center [1017, 18] width 20 height 13
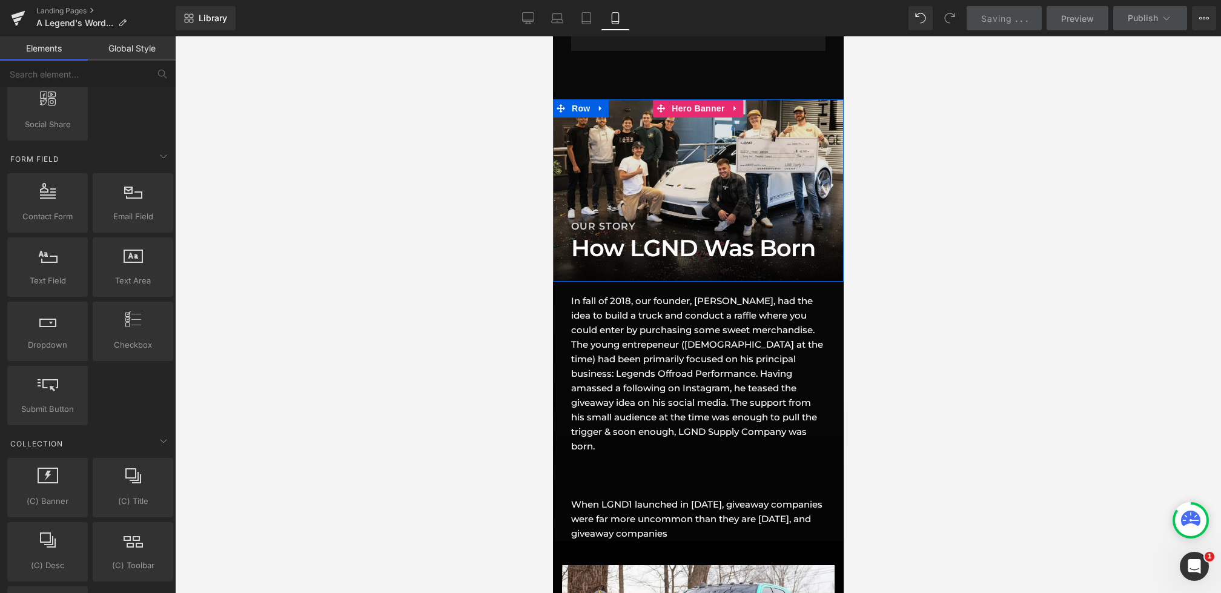
scroll to position [941, 0]
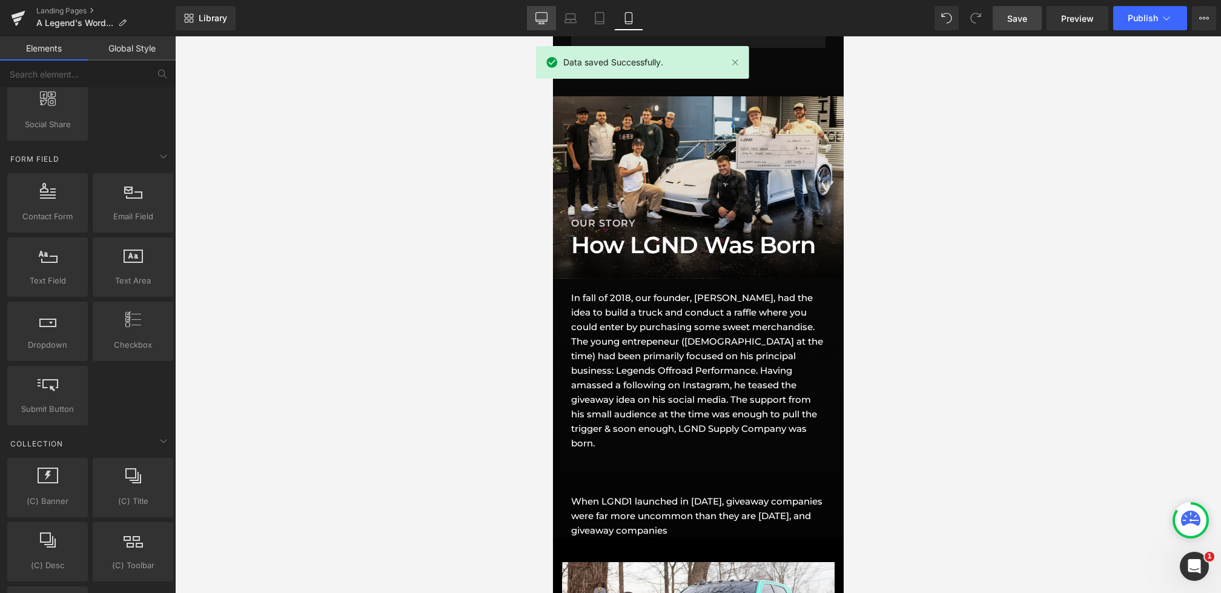
drag, startPoint x: 538, startPoint y: 24, endPoint x: 386, endPoint y: 61, distance: 156.4
click at [538, 24] on link "Desktop" at bounding box center [541, 18] width 29 height 24
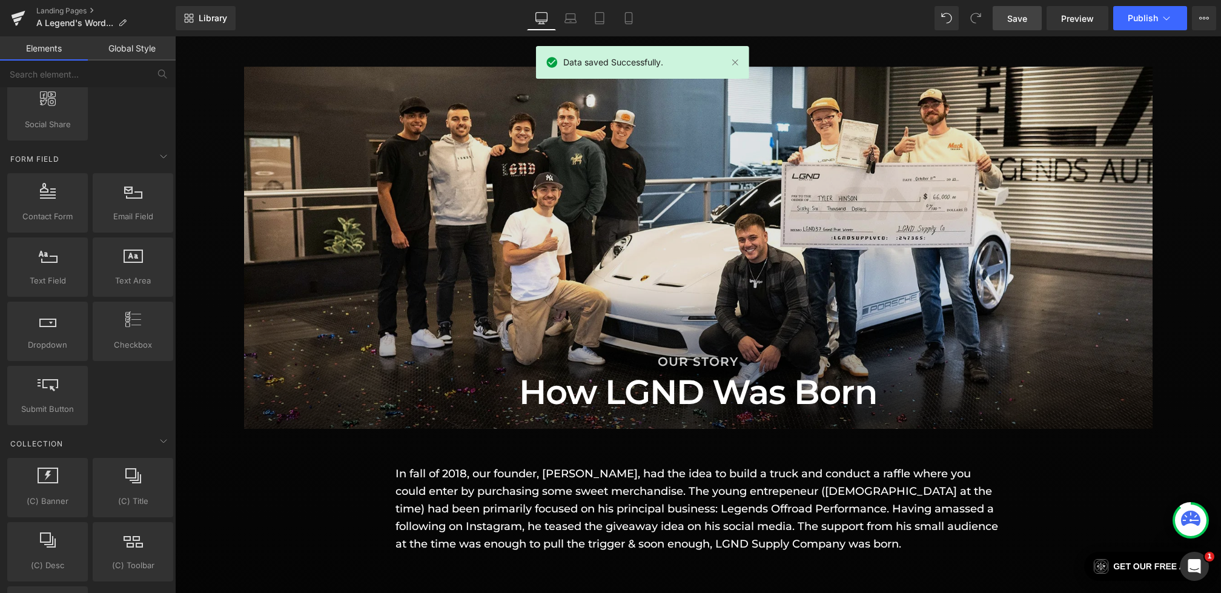
scroll to position [946, 0]
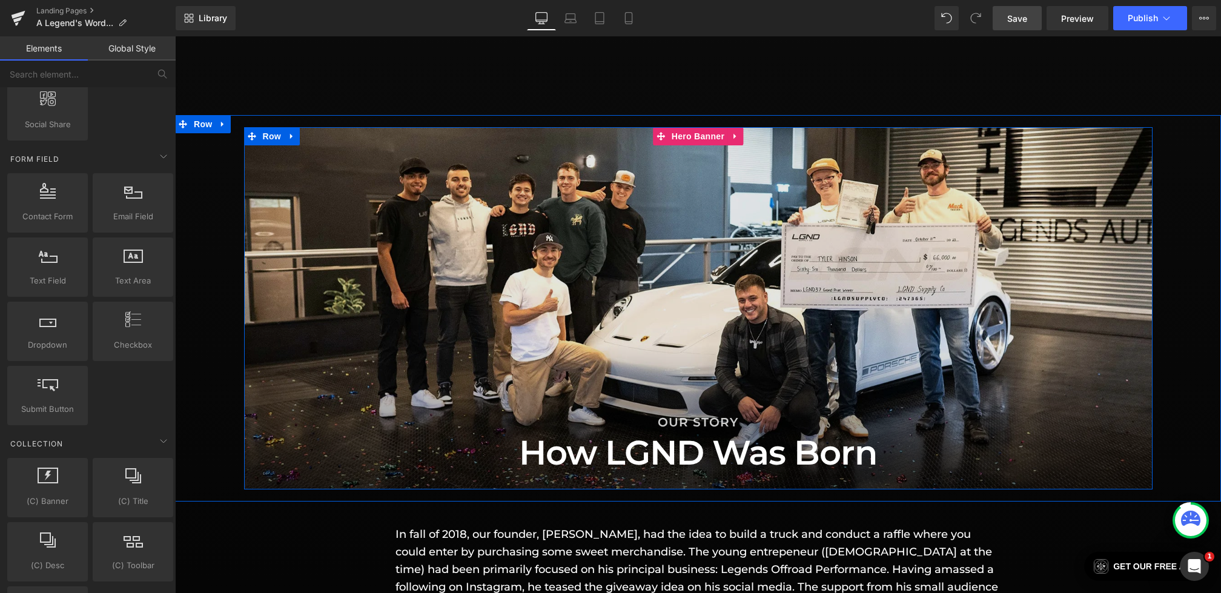
click at [537, 223] on div at bounding box center [698, 308] width 908 height 363
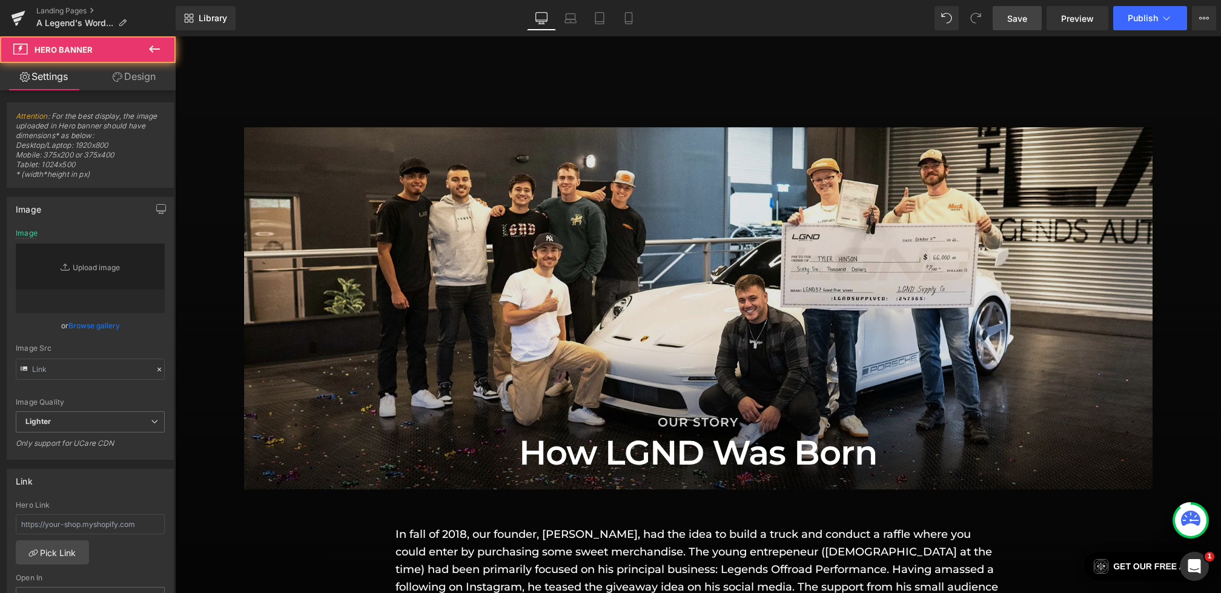
click at [133, 81] on link "Design" at bounding box center [134, 76] width 88 height 27
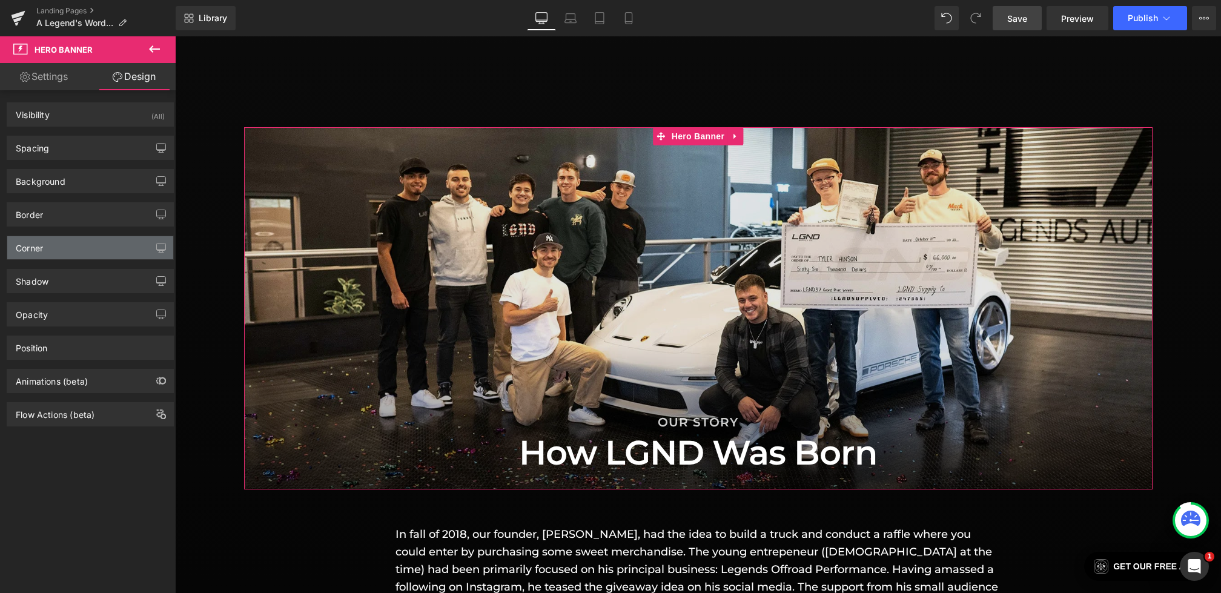
click at [59, 249] on div "Corner" at bounding box center [90, 247] width 166 height 23
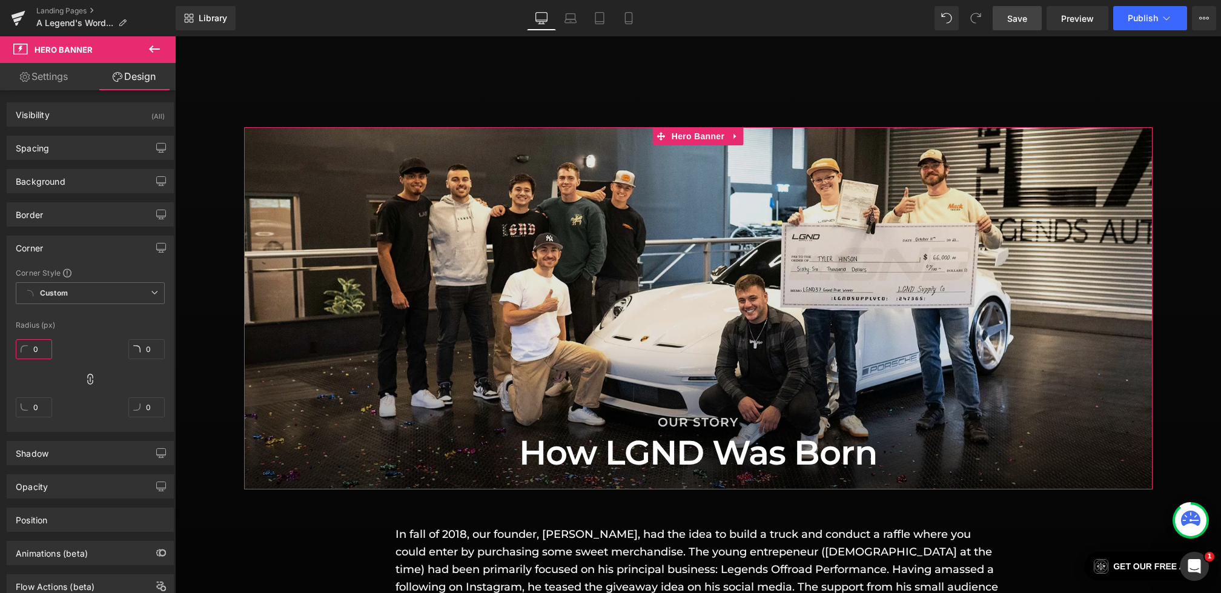
click at [48, 348] on input "0" at bounding box center [34, 349] width 36 height 20
type input "2"
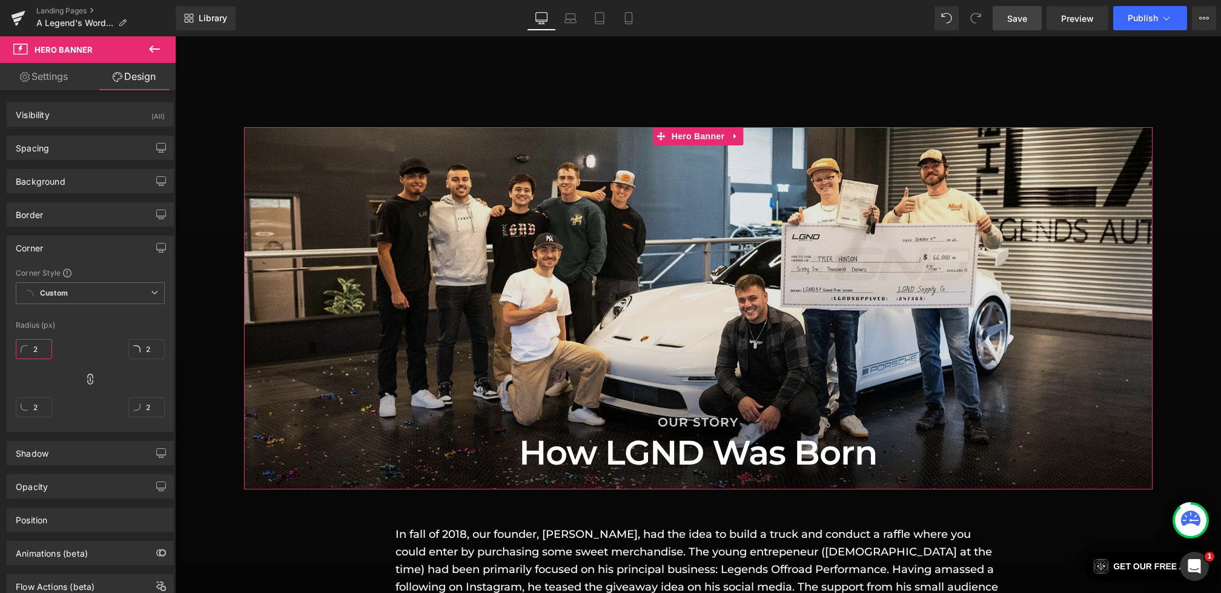
type input "20"
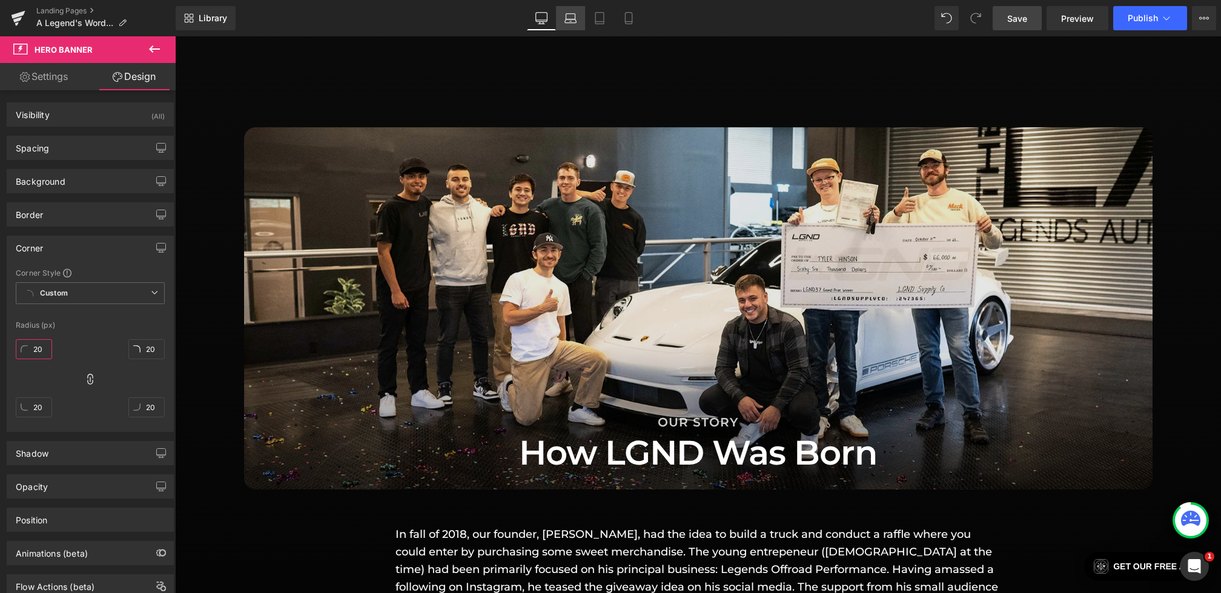
type input "20"
click at [566, 21] on icon at bounding box center [571, 21] width 12 height 4
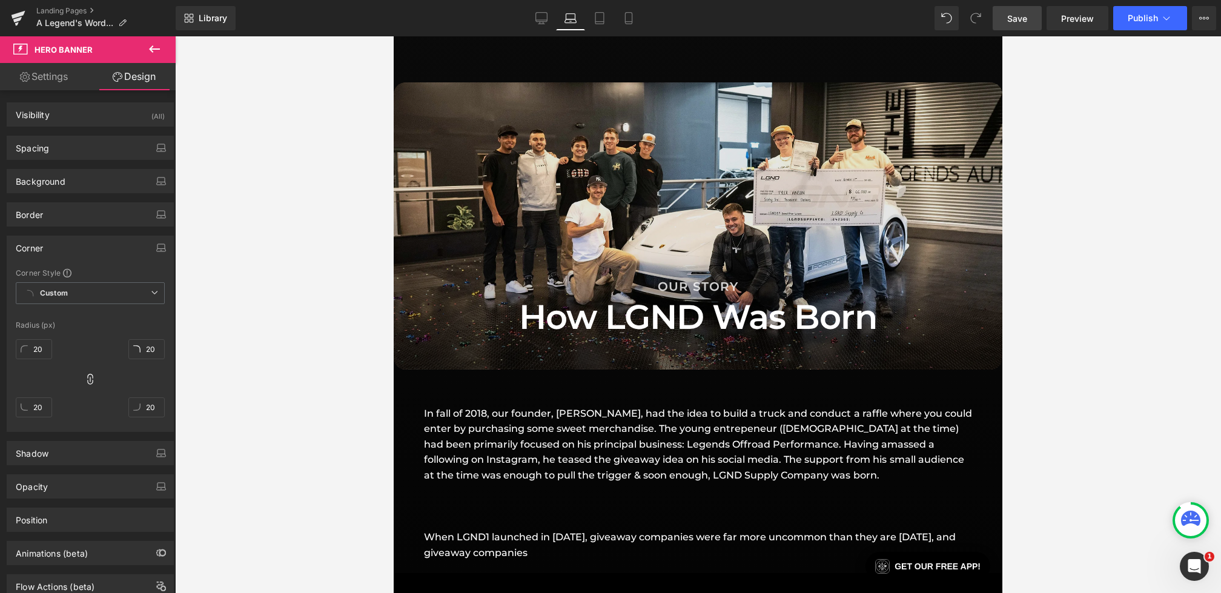
scroll to position [810, 0]
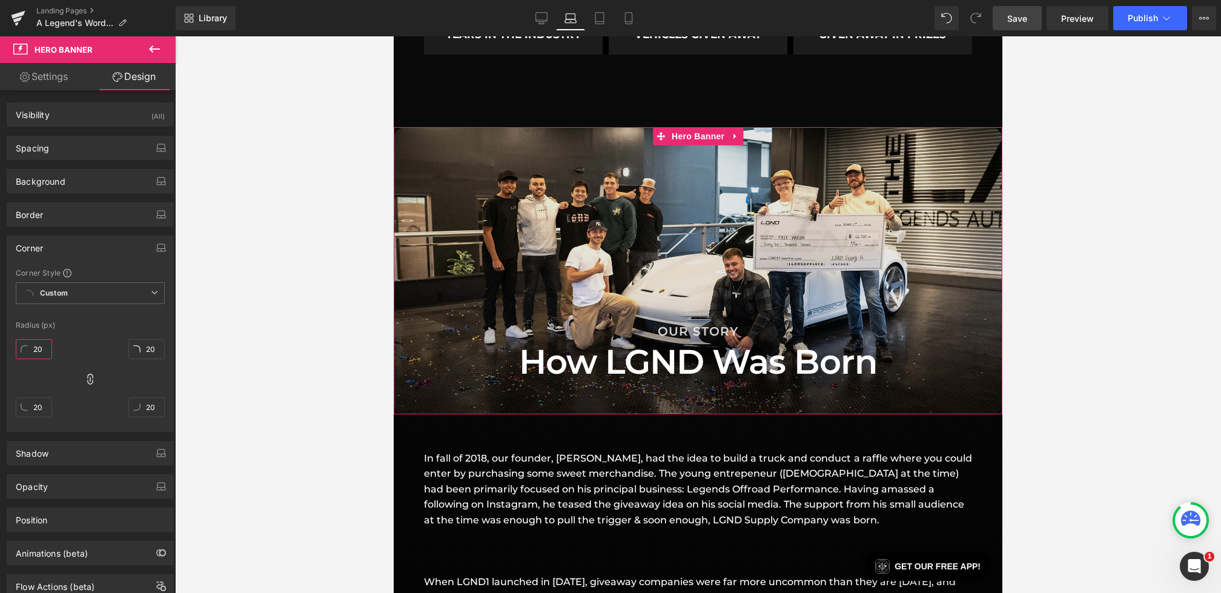
click at [47, 345] on input "20" at bounding box center [34, 349] width 36 height 20
type input "0"
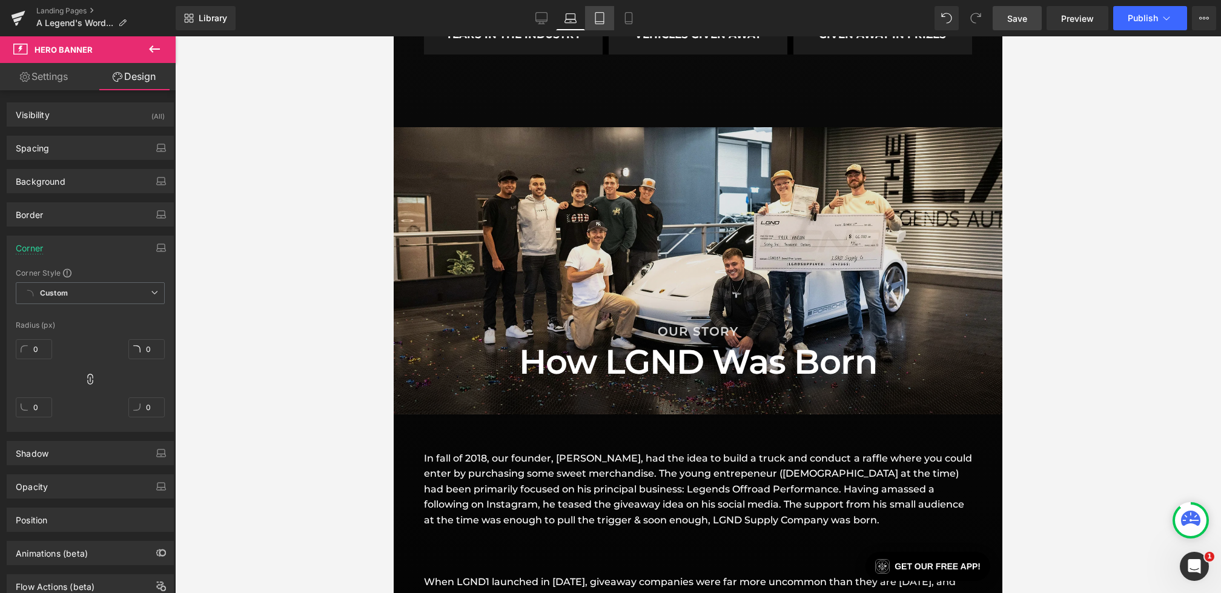
click at [603, 18] on icon at bounding box center [600, 18] width 12 height 12
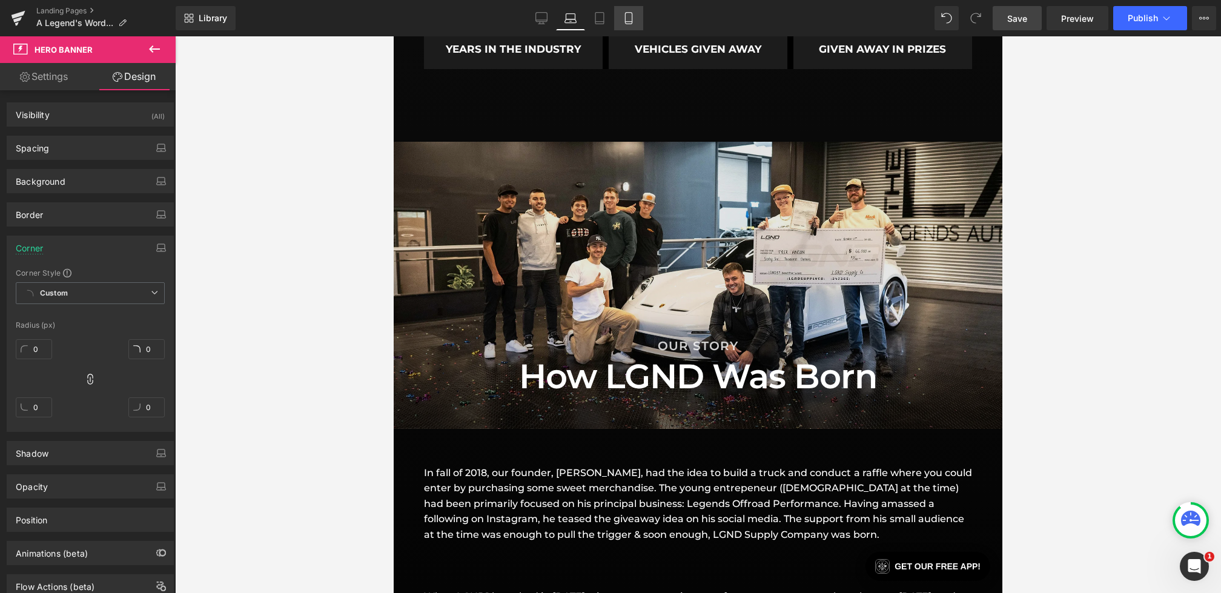
type input "20"
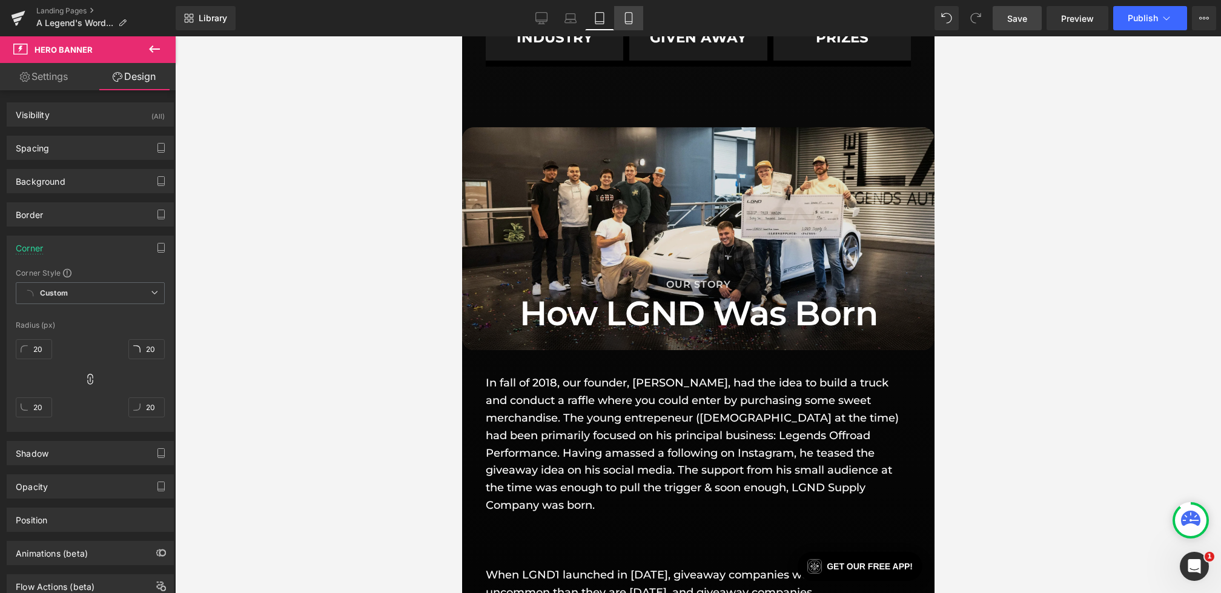
click at [628, 18] on icon at bounding box center [629, 18] width 12 height 12
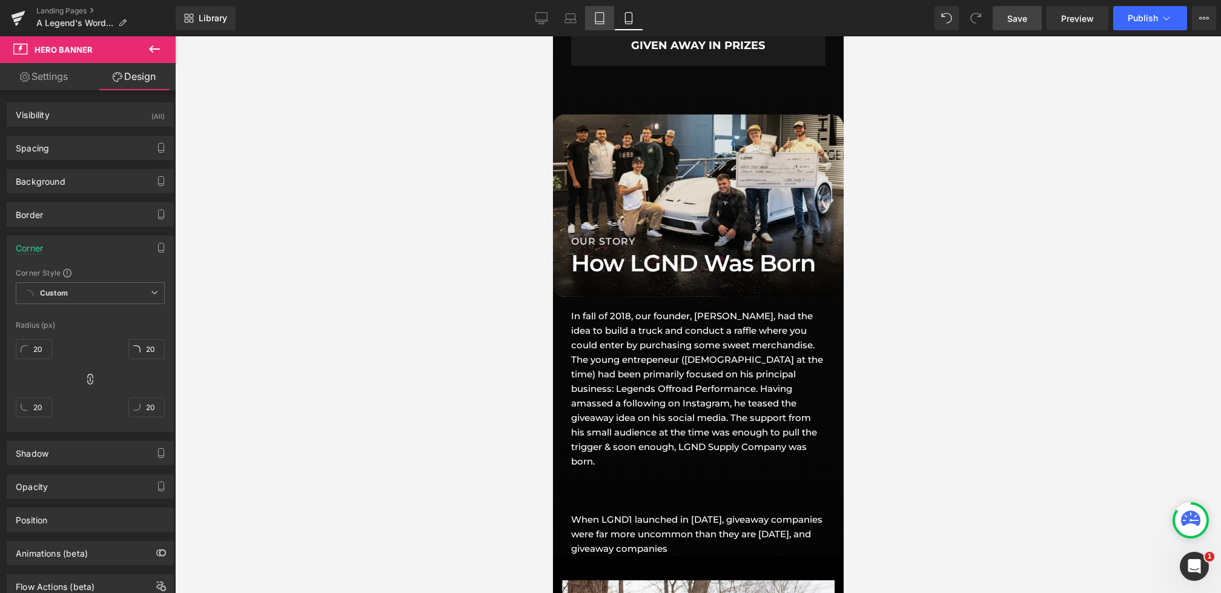
click at [600, 23] on icon at bounding box center [600, 18] width 12 height 12
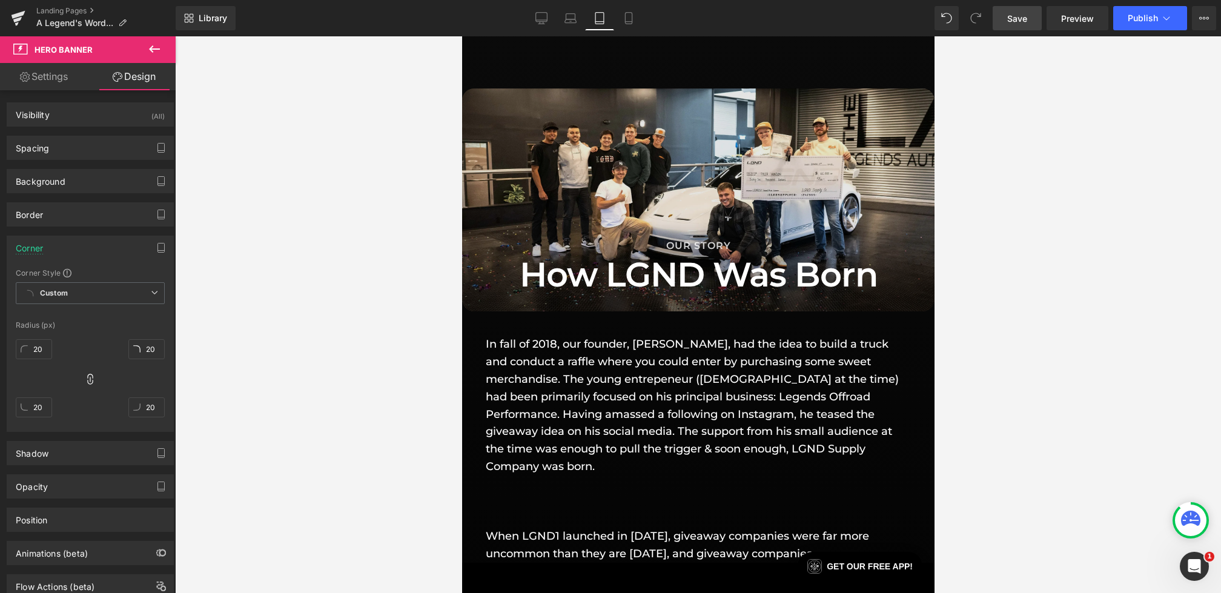
scroll to position [790, 0]
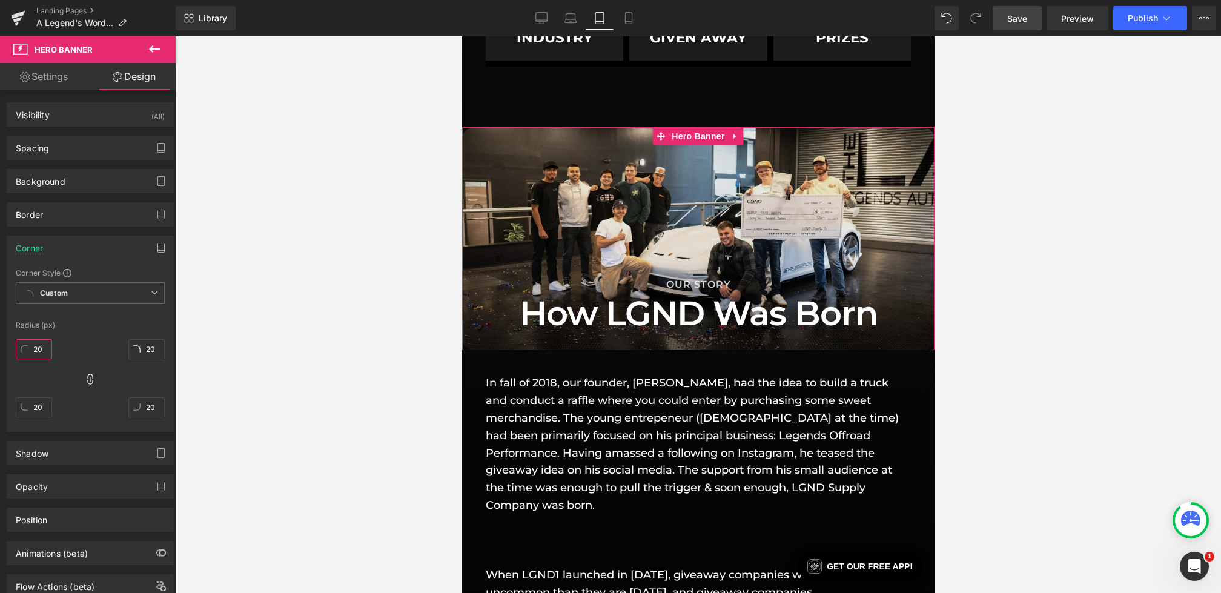
click at [46, 347] on input "20" at bounding box center [34, 349] width 36 height 20
type input "0"
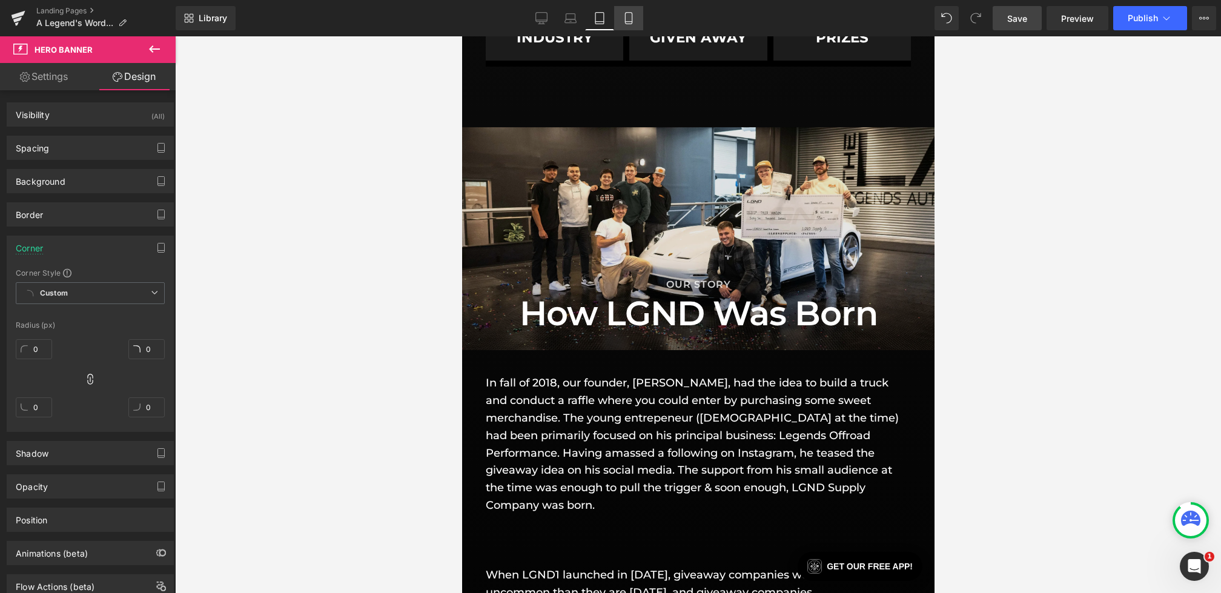
click at [624, 24] on icon at bounding box center [629, 18] width 12 height 12
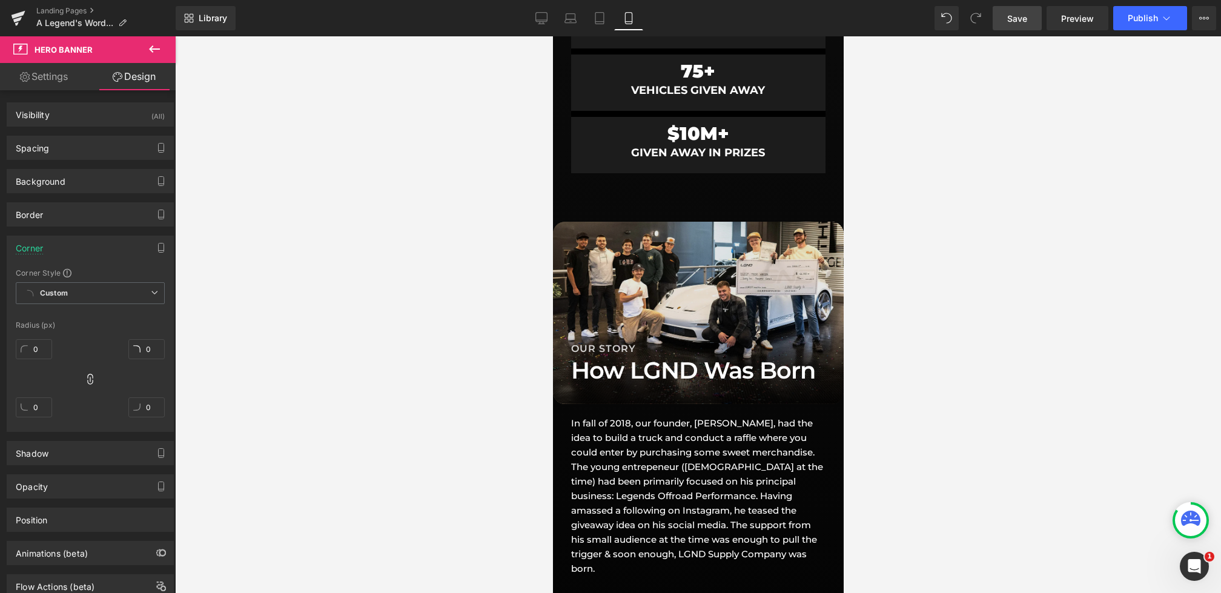
type input "20"
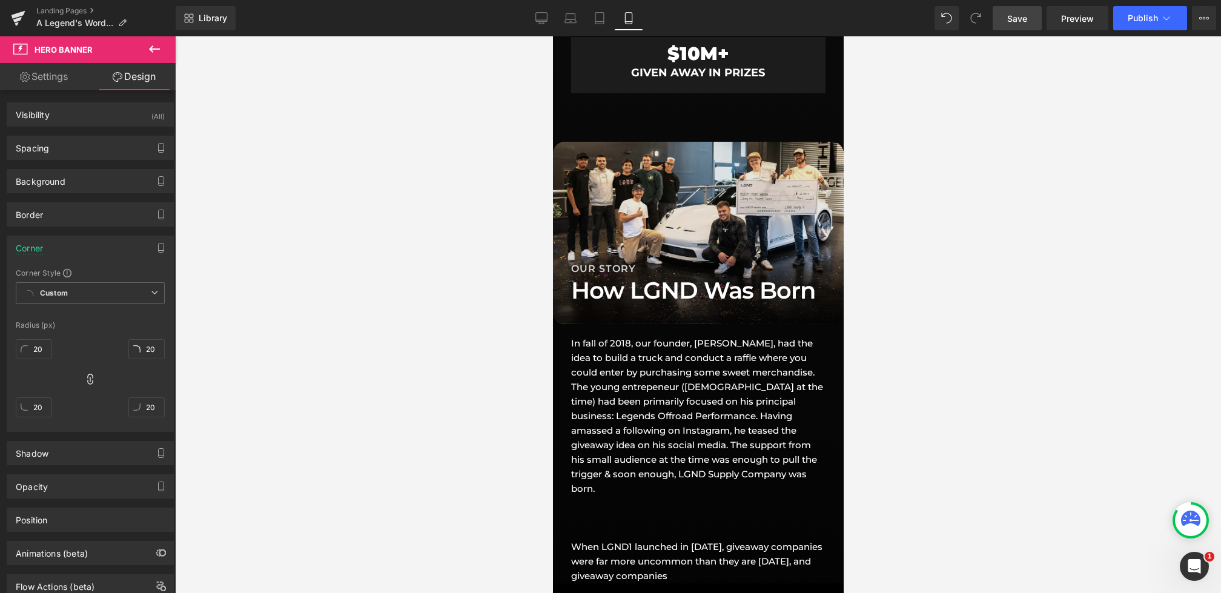
scroll to position [923, 0]
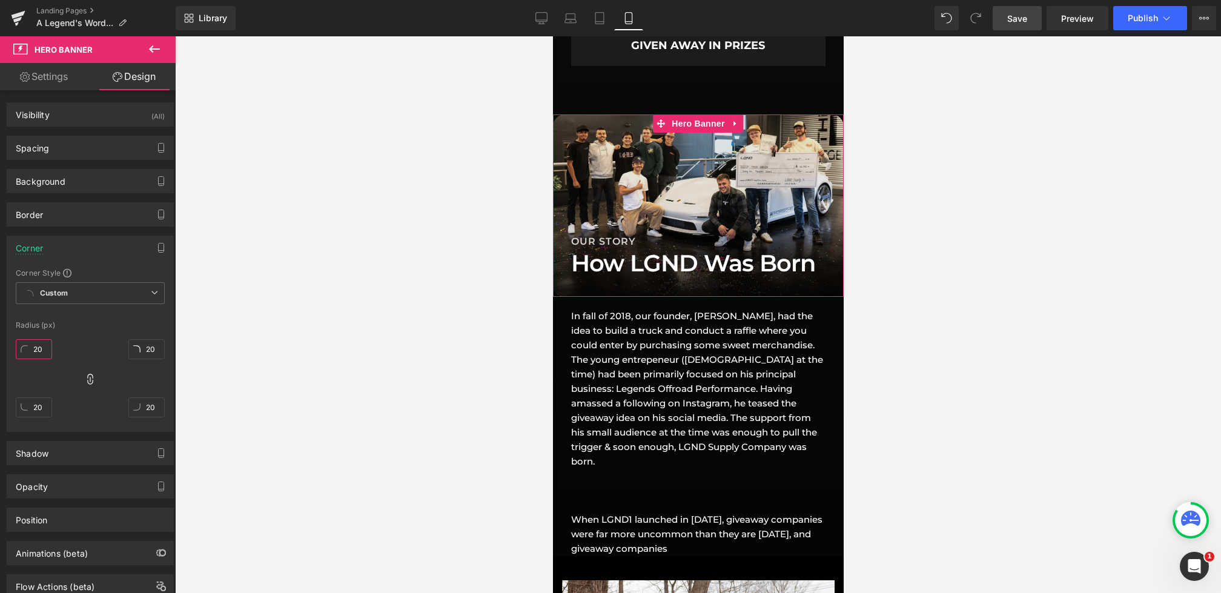
click at [48, 344] on input "20" at bounding box center [34, 349] width 36 height 20
click at [1022, 21] on span "Save" at bounding box center [1017, 18] width 20 height 13
click at [541, 23] on icon at bounding box center [541, 18] width 12 height 12
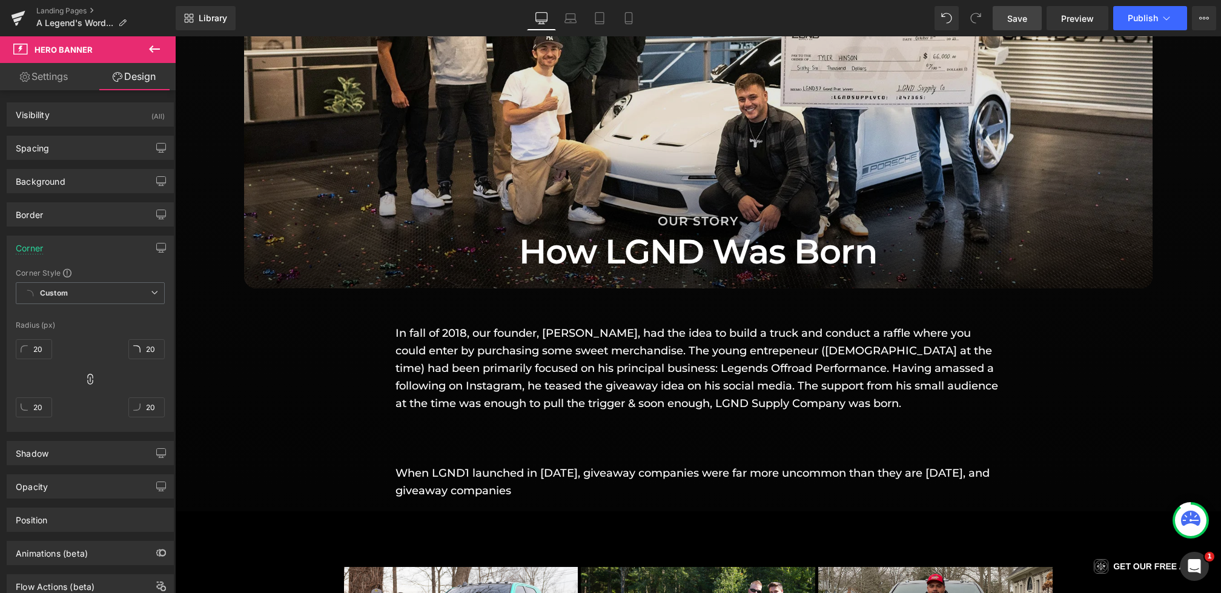
scroll to position [1194, 0]
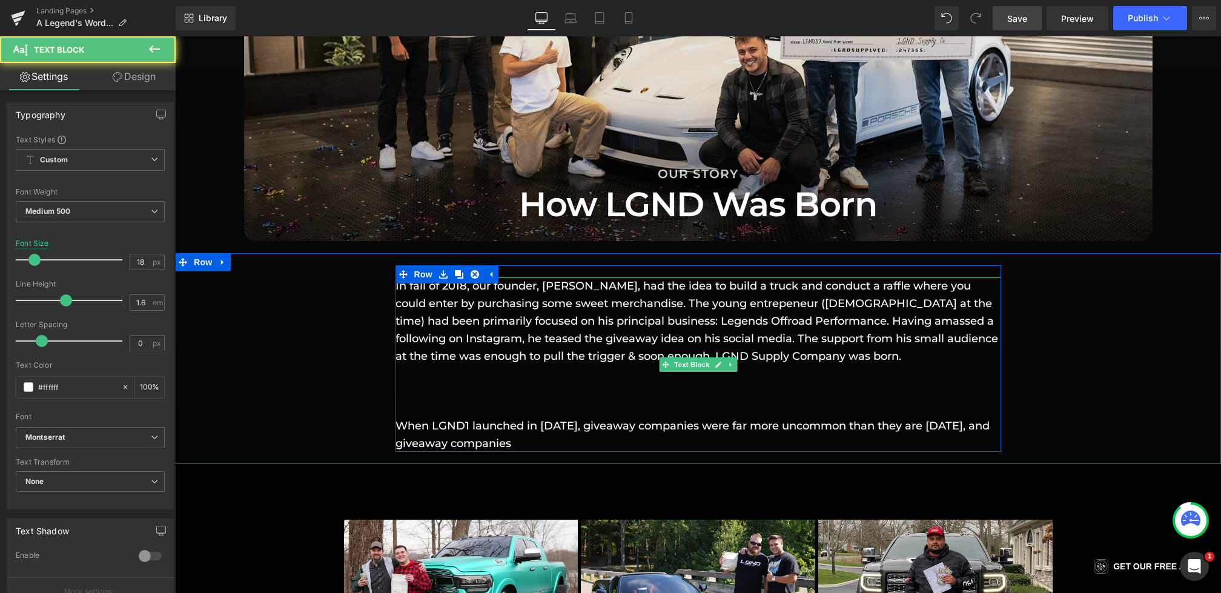
click at [488, 402] on p "When LGND1 launched in [DATE], giveaway companies were far more uncommon than t…" at bounding box center [698, 417] width 606 height 70
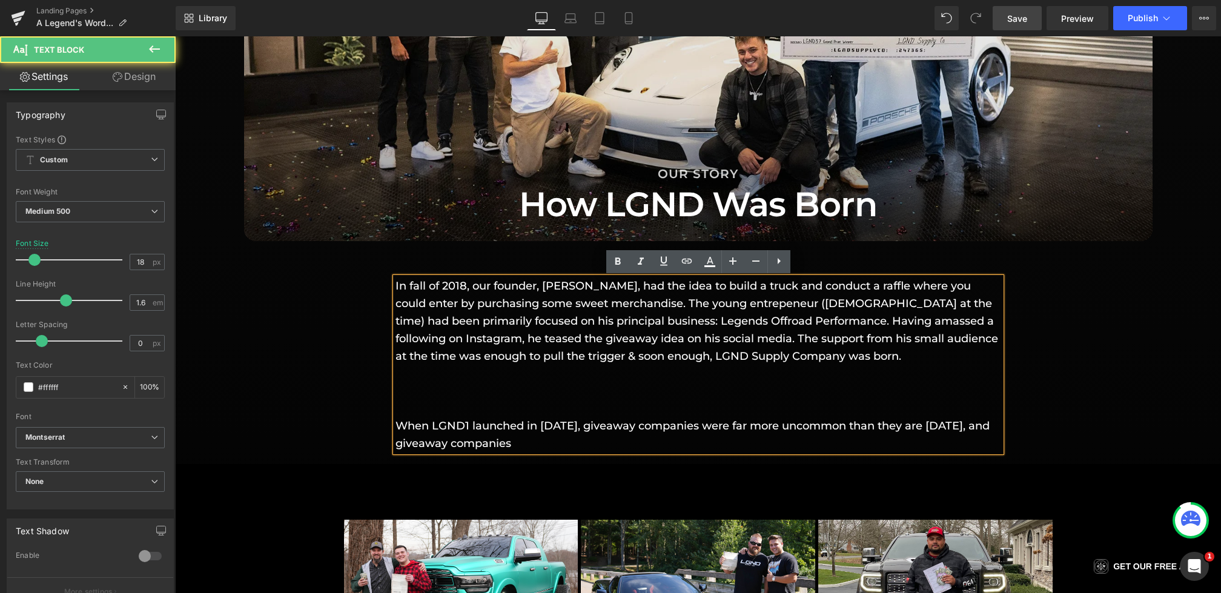
click at [475, 384] on p "When LGND1 launched in [DATE], giveaway companies were far more uncommon than t…" at bounding box center [698, 417] width 606 height 70
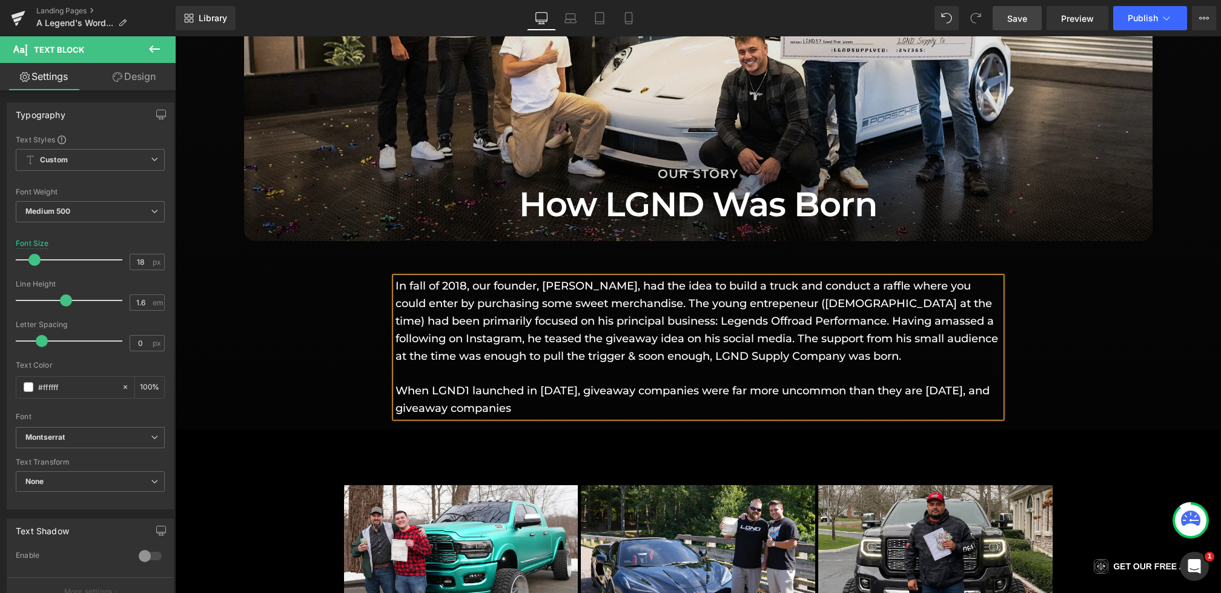
drag, startPoint x: 620, startPoint y: 411, endPoint x: 590, endPoint y: 414, distance: 30.4
click at [590, 414] on p "When LGND1 launched in [DATE], giveaway companies were far more uncommon than t…" at bounding box center [698, 391] width 606 height 52
drag, startPoint x: 695, startPoint y: 413, endPoint x: 573, endPoint y: 409, distance: 122.4
click at [573, 409] on p "When LGND1 launched in [DATE], giveaway companies were far more uncommon than t…" at bounding box center [698, 391] width 606 height 52
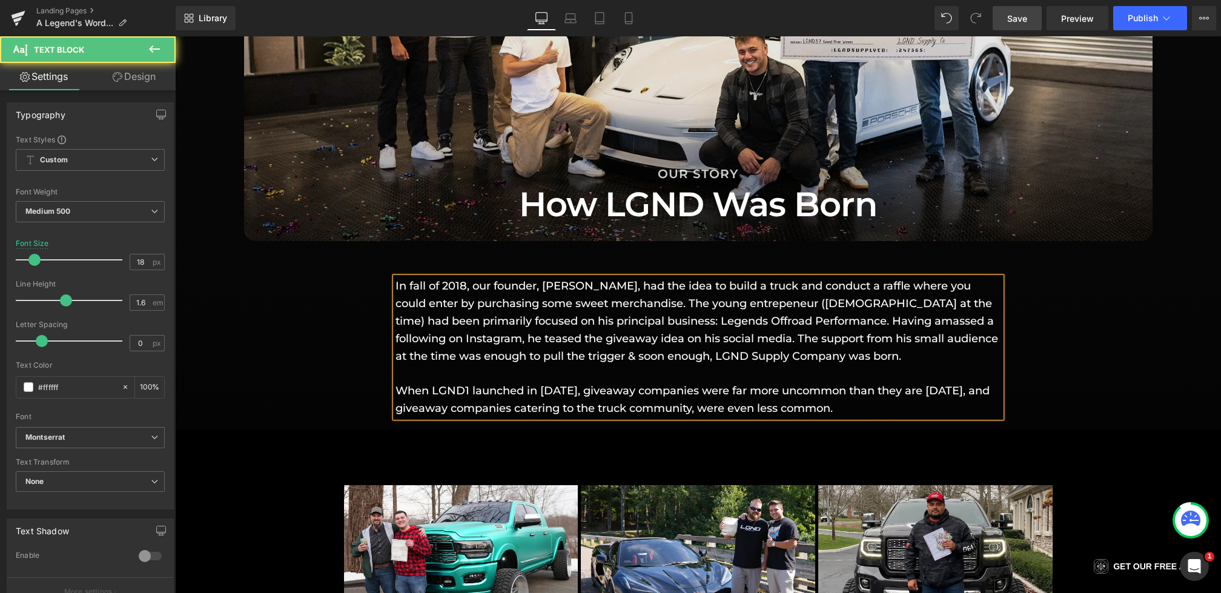
drag, startPoint x: 904, startPoint y: 406, endPoint x: 331, endPoint y: 236, distance: 597.1
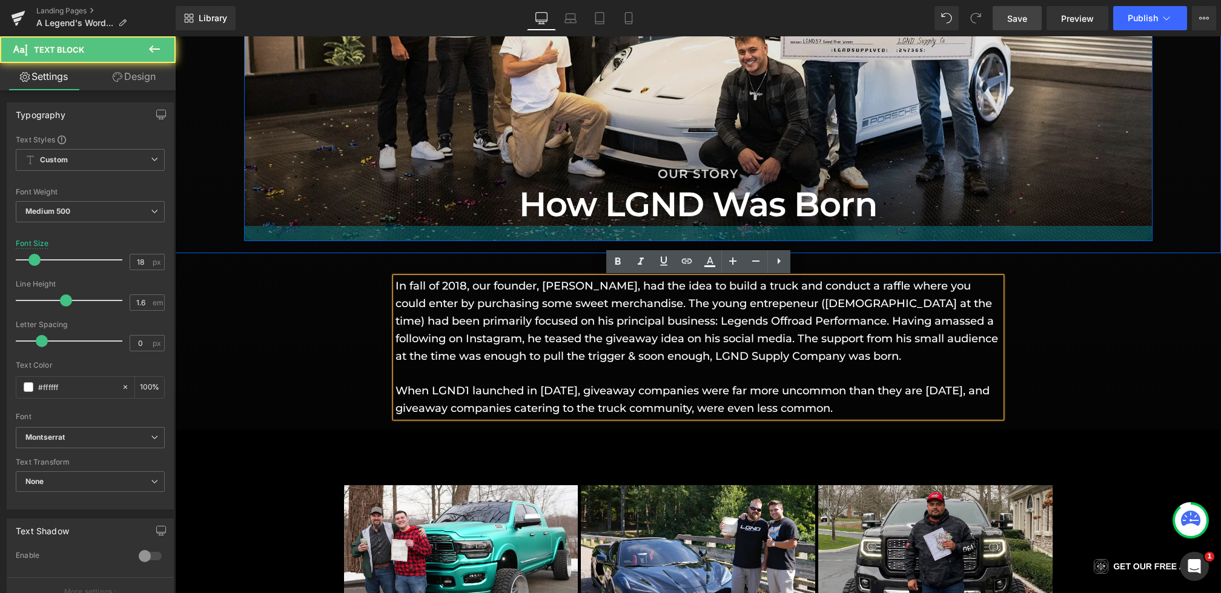
copy div "In fall of 2018, our founder, [PERSON_NAME], had the idea to build a truck and …"
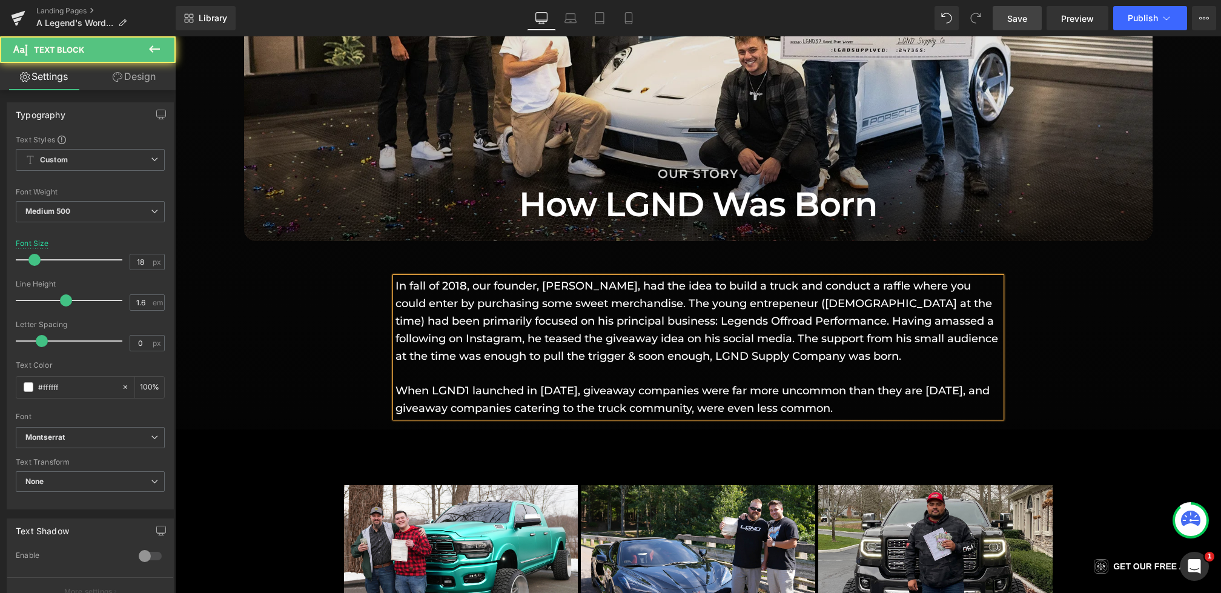
click at [808, 406] on p "When LGND1 launched in [DATE], giveaway companies were far more uncommon than t…" at bounding box center [698, 391] width 606 height 52
click at [917, 408] on p "When LGND1 launched in [DATE], giveaway companies were far more uncommon than t…" at bounding box center [698, 391] width 606 height 52
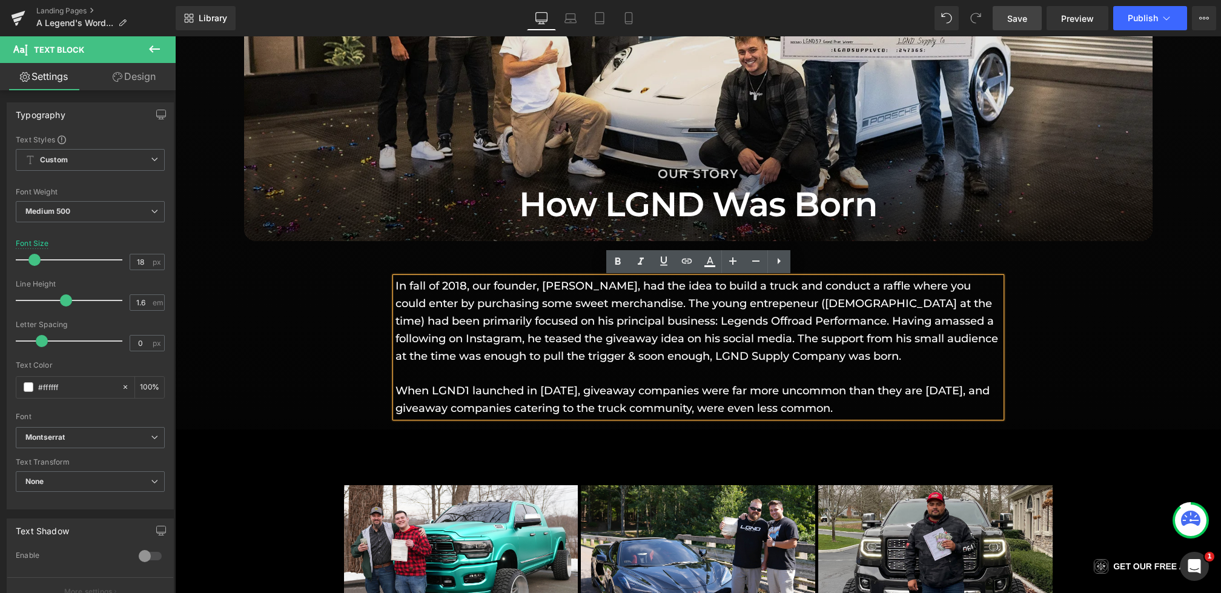
click at [775, 305] on p "In fall of 2018, our founder, [PERSON_NAME], had the idea to build a truck and …" at bounding box center [698, 320] width 606 height 87
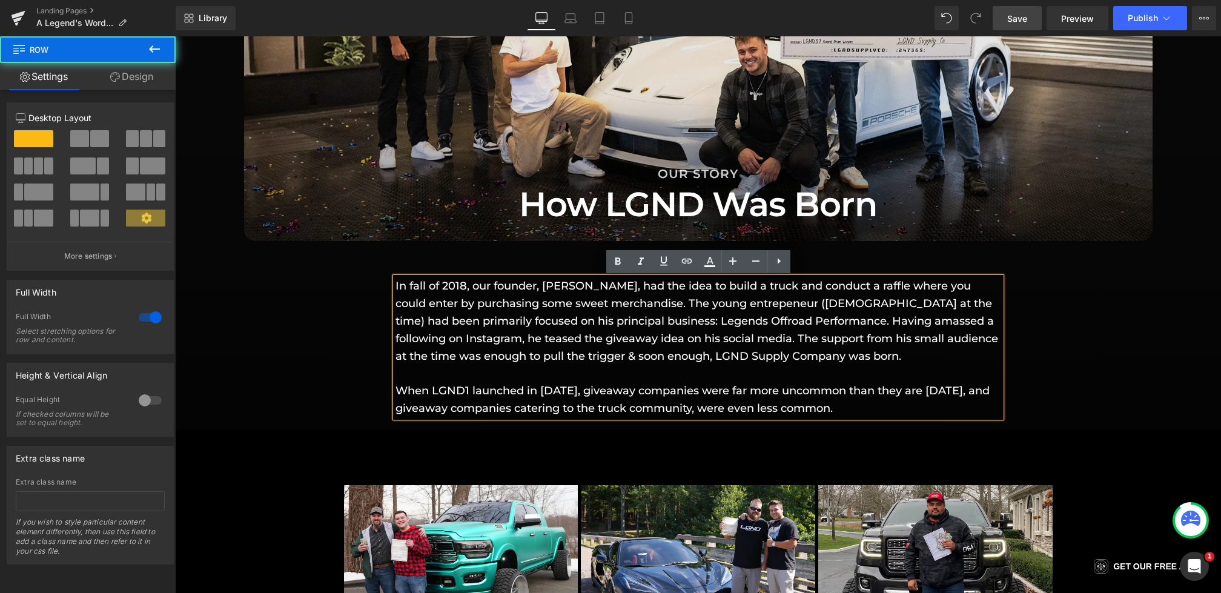
click at [1102, 314] on div "In fall of 2018, our founder, [PERSON_NAME], had the idea to build a truck and …" at bounding box center [698, 340] width 1046 height 151
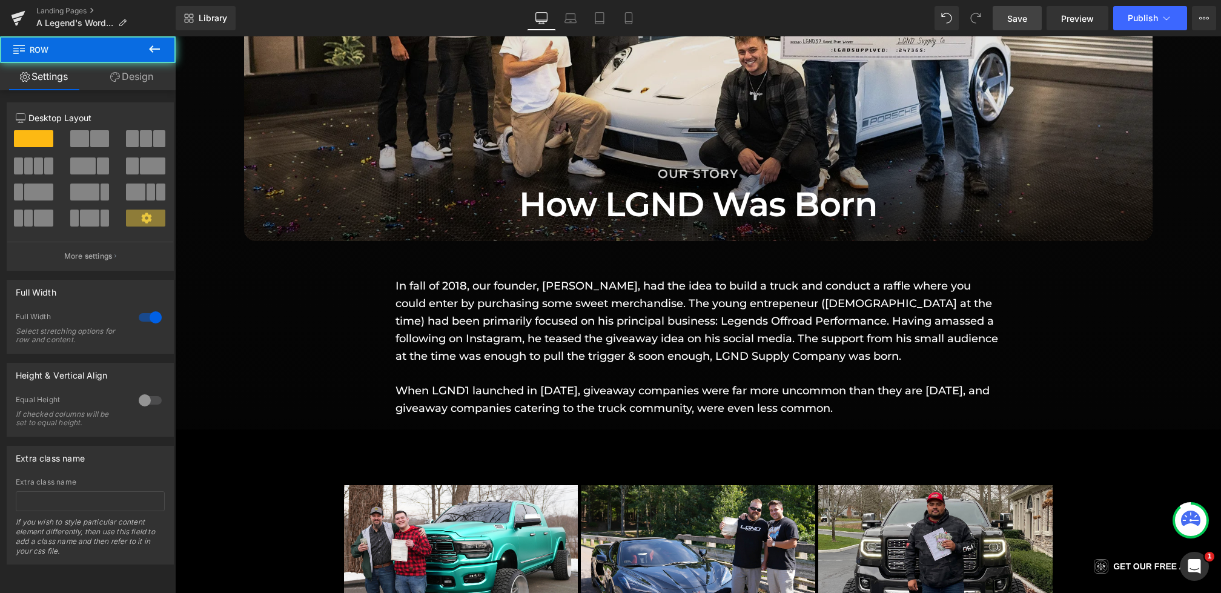
drag, startPoint x: 1017, startPoint y: 21, endPoint x: 821, endPoint y: 319, distance: 357.3
click at [1017, 21] on span "Save" at bounding box center [1017, 18] width 20 height 13
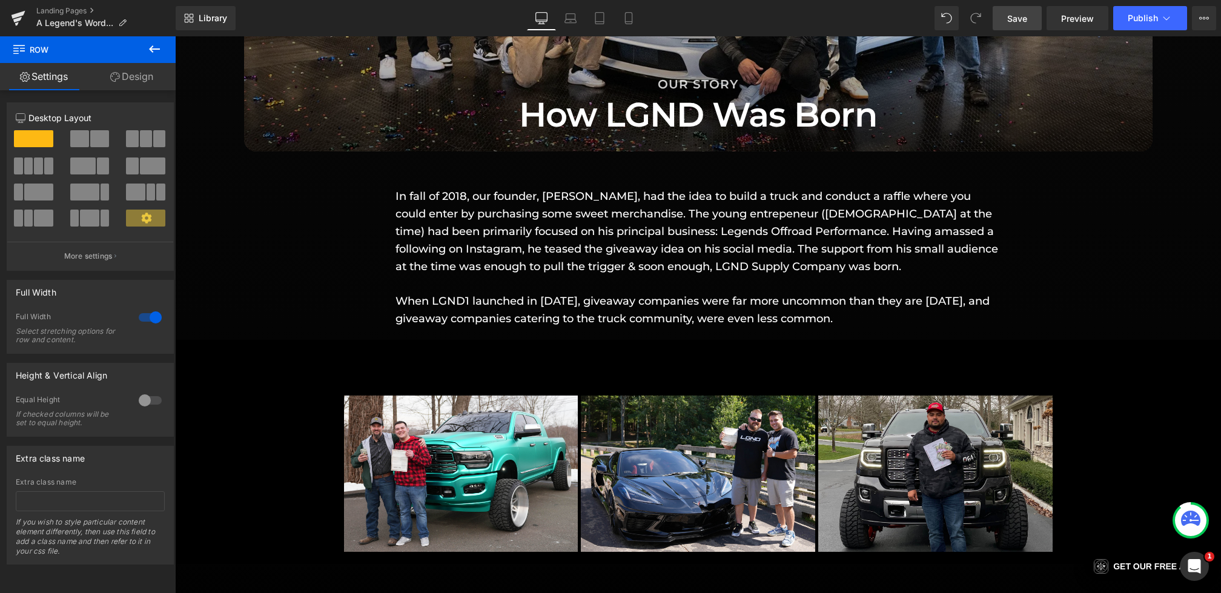
scroll to position [1306, 0]
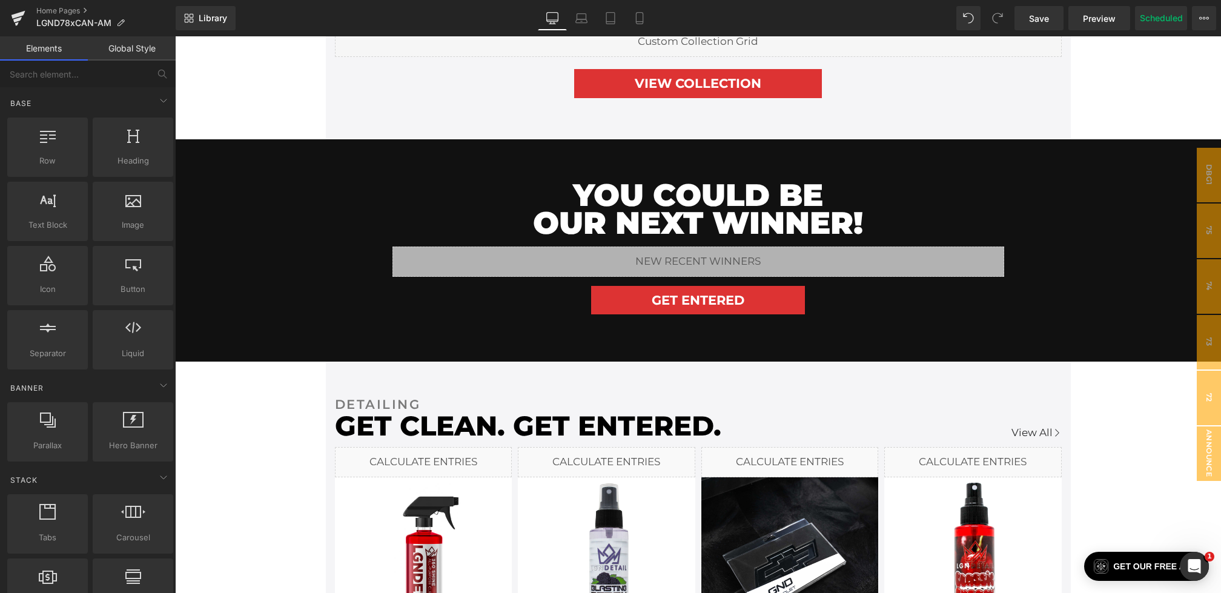
scroll to position [170, 0]
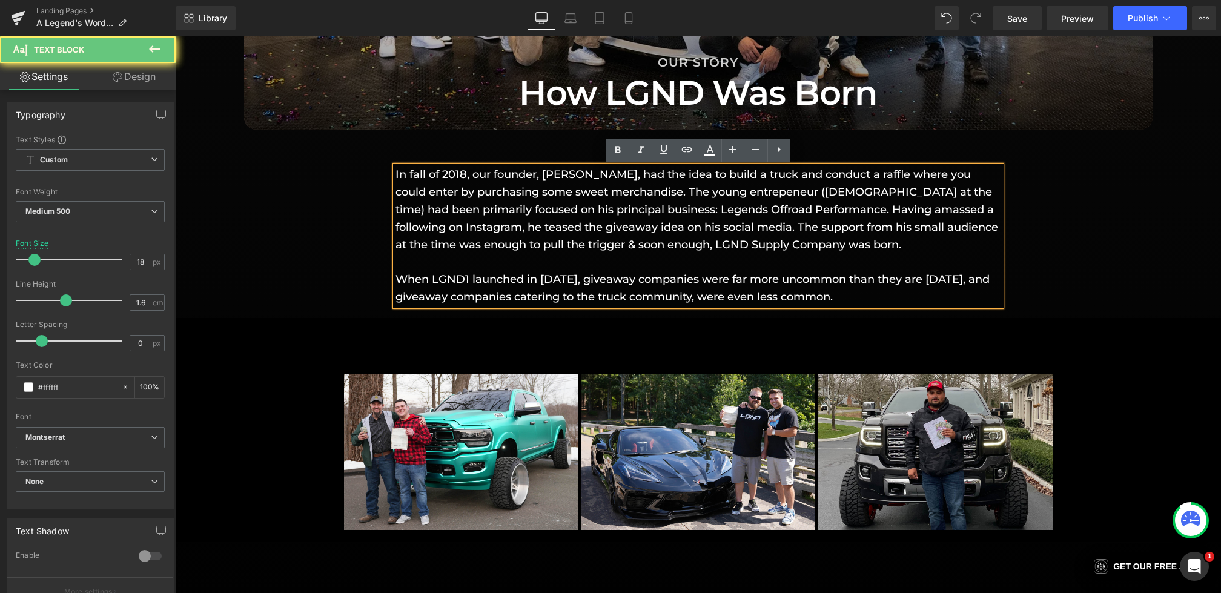
drag, startPoint x: 924, startPoint y: 297, endPoint x: 392, endPoint y: 284, distance: 531.9
click at [395, 284] on div "In fall of 2018, our founder, [PERSON_NAME], had the idea to build a truck and …" at bounding box center [698, 235] width 606 height 139
drag, startPoint x: 922, startPoint y: 297, endPoint x: 383, endPoint y: 282, distance: 538.6
click at [383, 282] on div "In fall of 2018, our founder, Giovanni Petruzziello, had the idea to build a tr…" at bounding box center [698, 229] width 1046 height 151
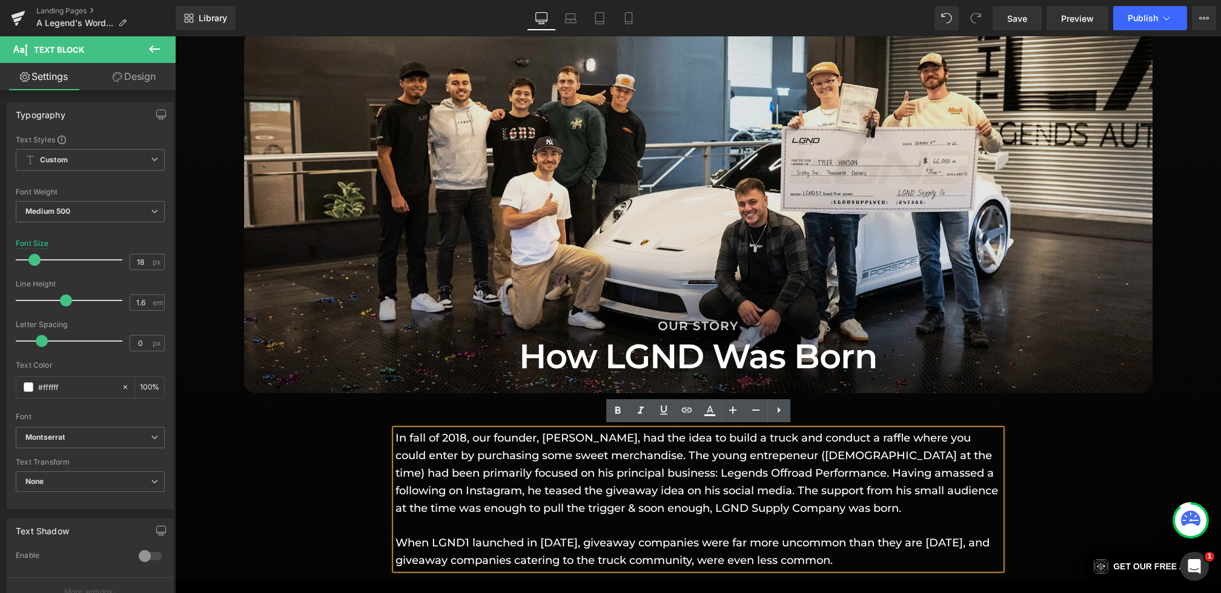
scroll to position [1040, 0]
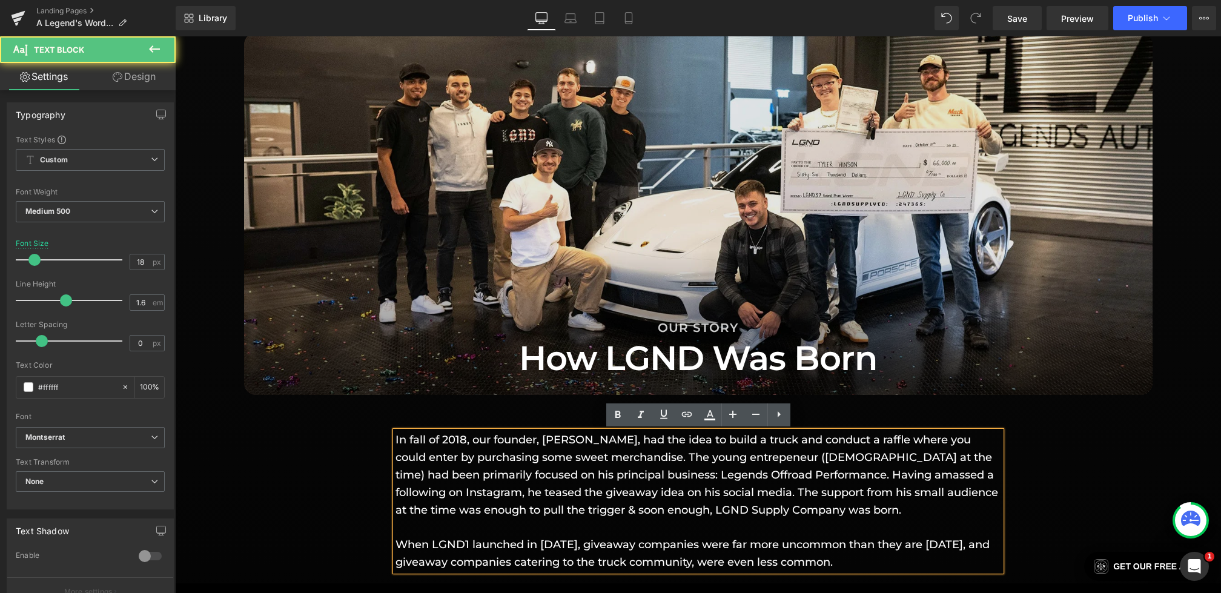
click at [918, 561] on p "When LGND1 launched in February of 2019, giveaway companies were far more uncom…" at bounding box center [698, 544] width 606 height 52
drag, startPoint x: 875, startPoint y: 564, endPoint x: 398, endPoint y: 551, distance: 476.8
click at [398, 551] on p "When LGND1 launched in February of 2019, giveaway companies were far more uncom…" at bounding box center [698, 544] width 606 height 52
click at [916, 562] on p "When LGND1 launched in February of 2019, giveaway companies were far more uncom…" at bounding box center [698, 544] width 606 height 52
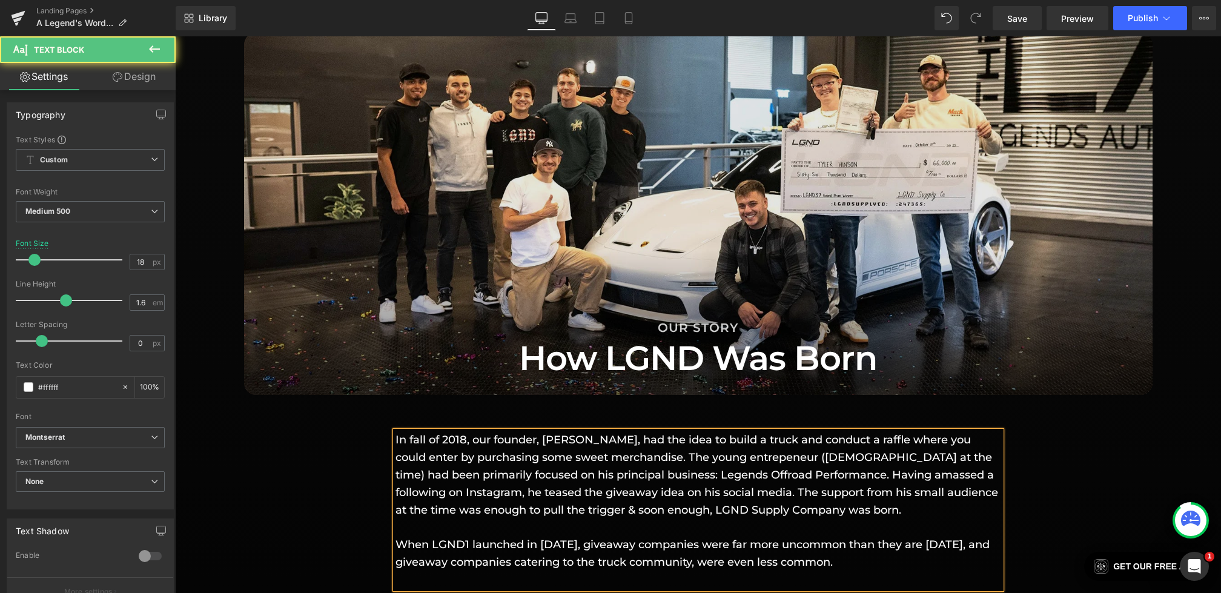
scroll to position [1051, 0]
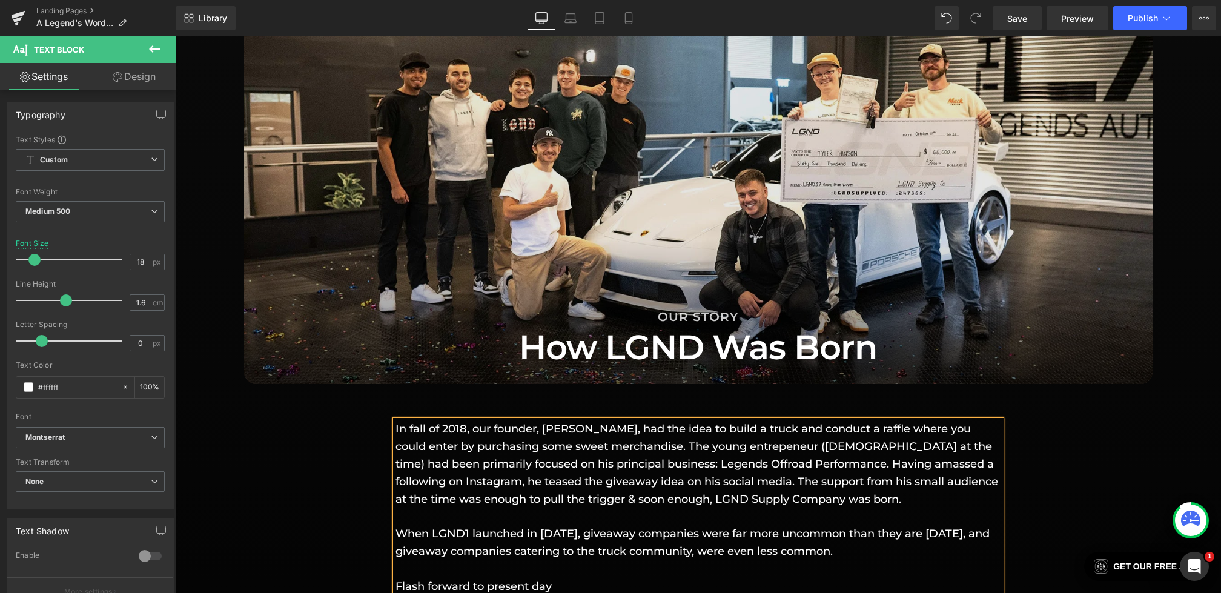
click at [421, 583] on p "Flash forward to present day" at bounding box center [698, 587] width 606 height 18
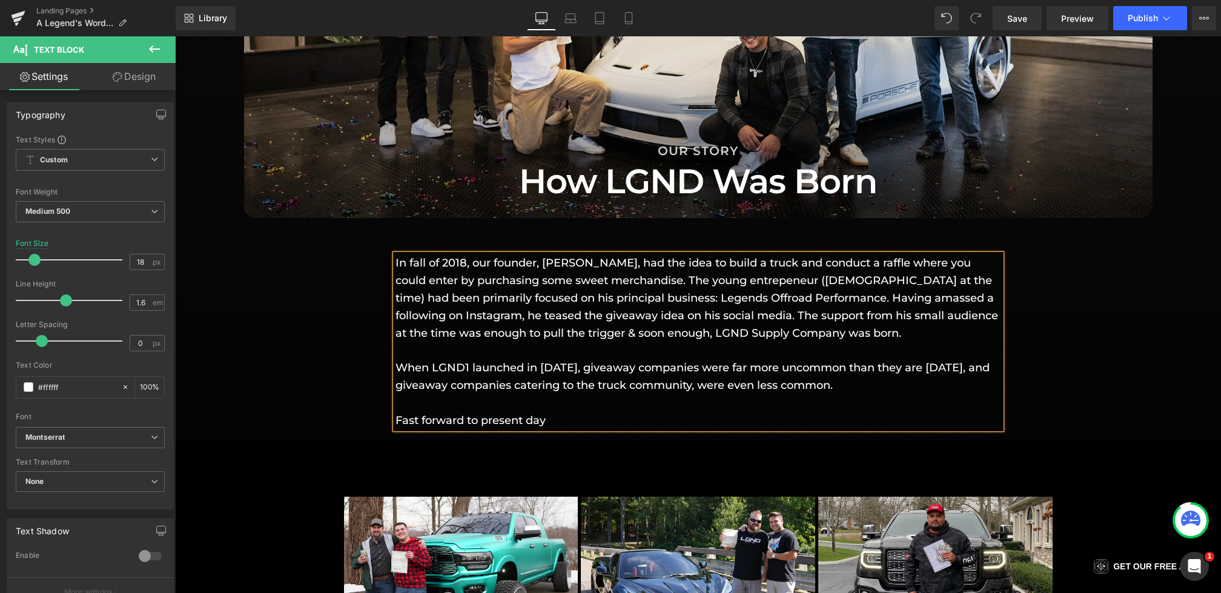
scroll to position [1239, 0]
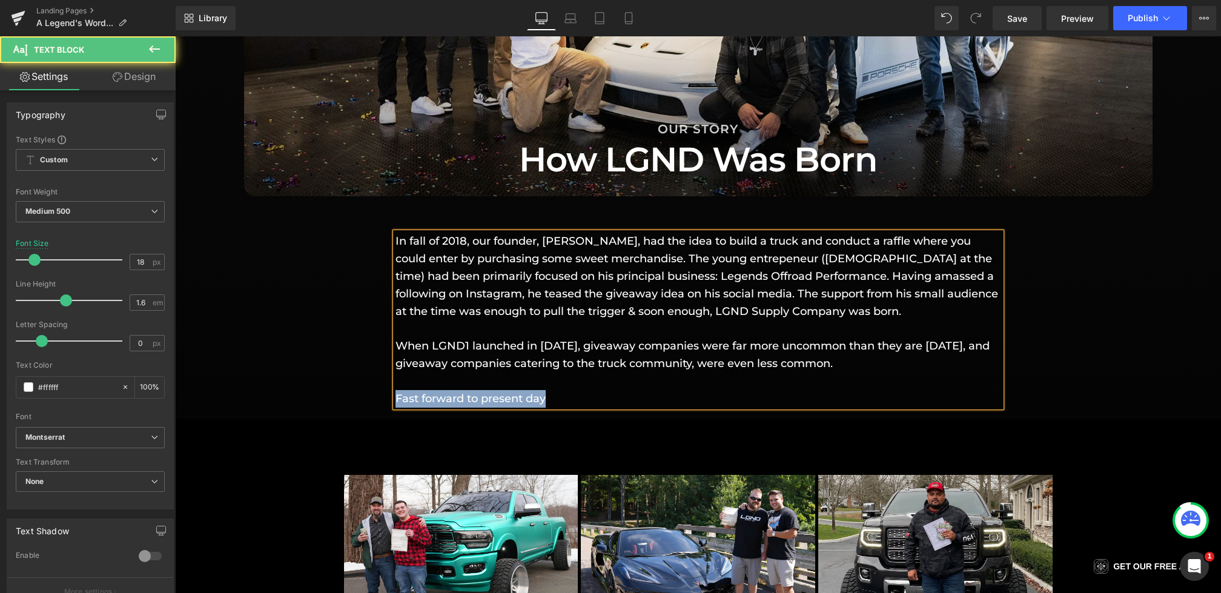
drag, startPoint x: 573, startPoint y: 398, endPoint x: 361, endPoint y: 397, distance: 212.0
click at [361, 397] on div "In fall of 2018, our founder, Giovanni Petruzziello, had the idea to build a tr…" at bounding box center [698, 313] width 1046 height 187
drag, startPoint x: 649, startPoint y: 394, endPoint x: 377, endPoint y: 396, distance: 272.5
click at [377, 396] on div "In fall of 2018, our founder, Giovanni Petruzziello, had the idea to build a tr…" at bounding box center [698, 313] width 1046 height 187
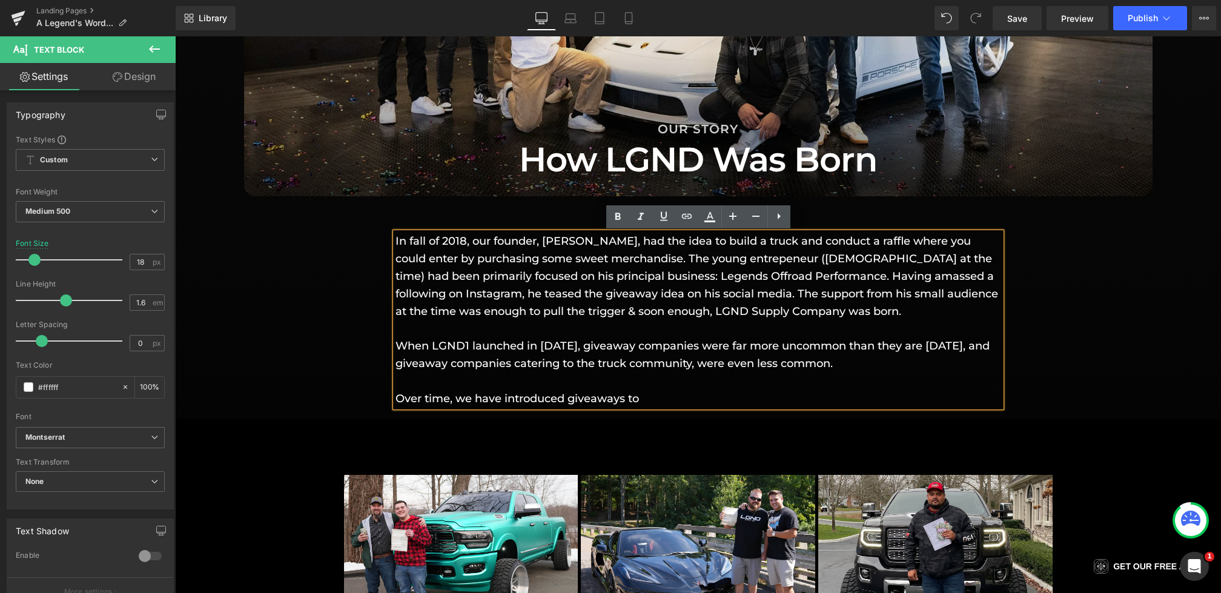
click at [925, 366] on p "When LGND1 launched in February of 2019, giveaway companies were far more uncom…" at bounding box center [698, 346] width 606 height 52
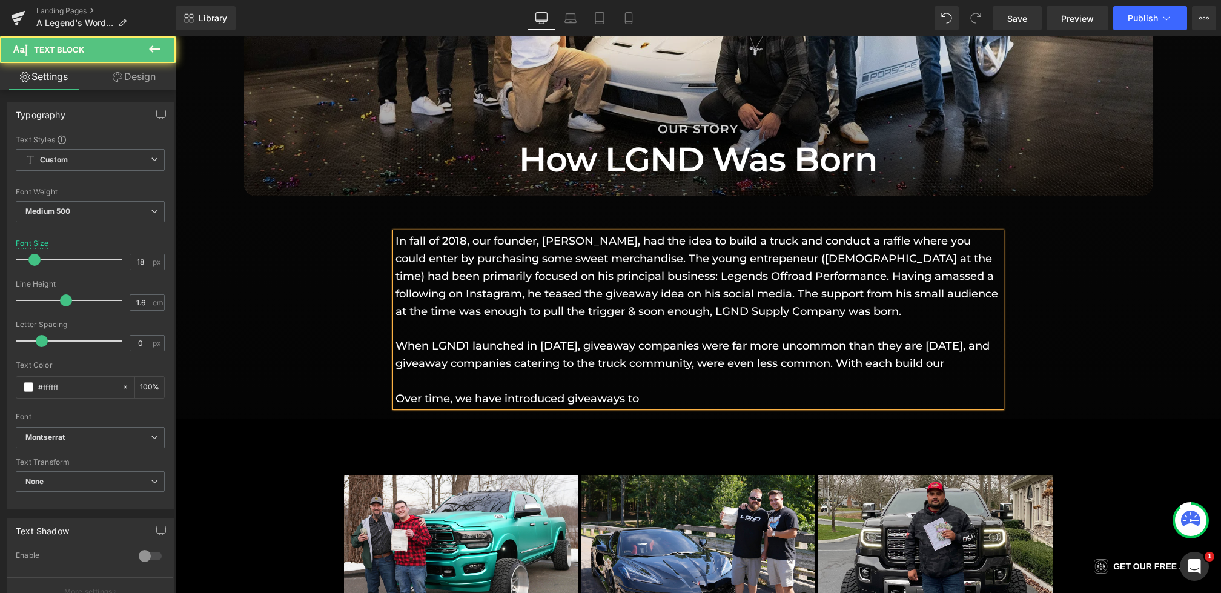
click at [959, 365] on p "When LGND1 launched in February of 2019, giveaway companies were far more uncom…" at bounding box center [698, 346] width 606 height 52
click at [570, 372] on p "When LGND1 launched in February of 2019, giveaway companies were far more uncom…" at bounding box center [698, 346] width 606 height 52
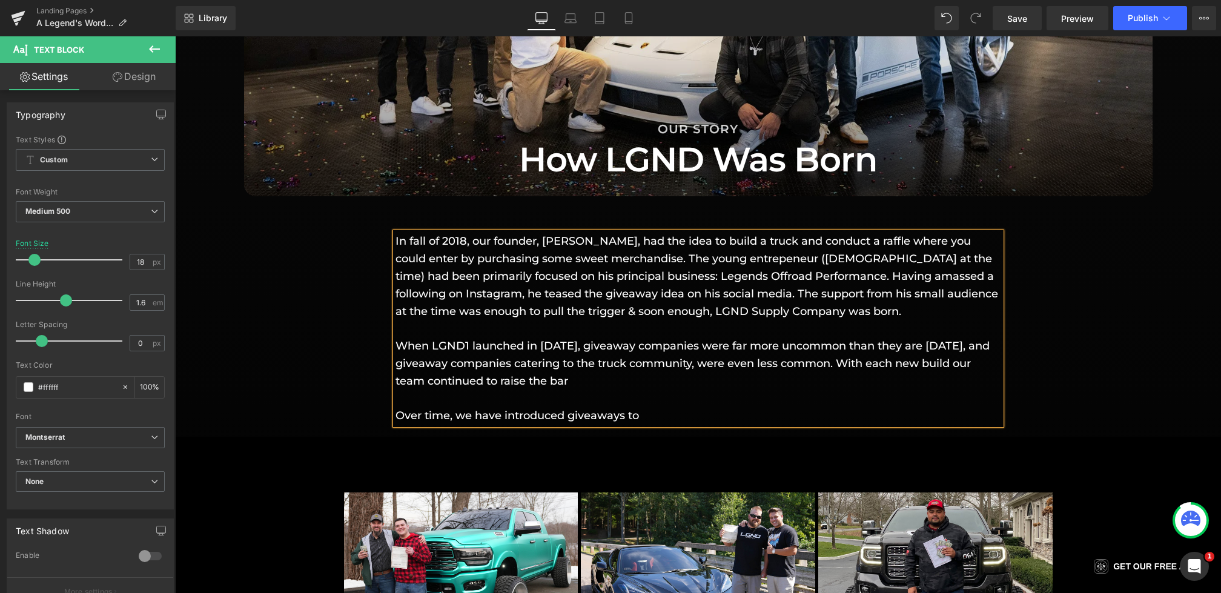
drag, startPoint x: 665, startPoint y: 388, endPoint x: 905, endPoint y: 360, distance: 241.4
click at [905, 360] on p "When LGND1 launched in February of 2019, giveaway companies were far more uncom…" at bounding box center [698, 355] width 606 height 70
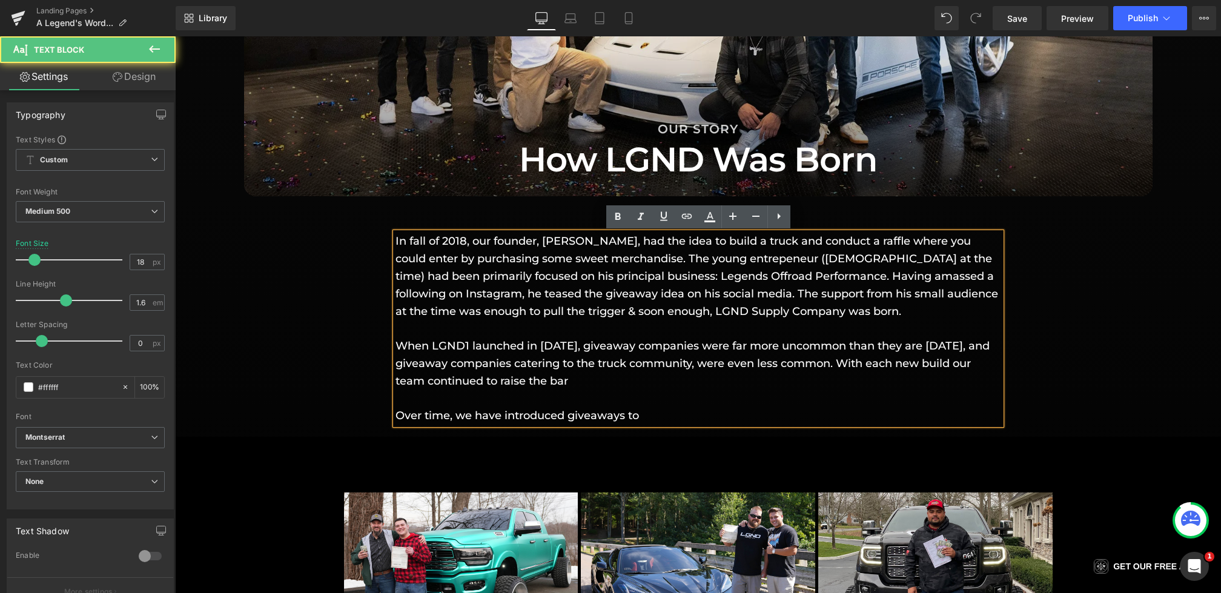
click at [632, 382] on p "When LGND1 launched in February of 2019, giveaway companies were far more uncom…" at bounding box center [698, 355] width 606 height 70
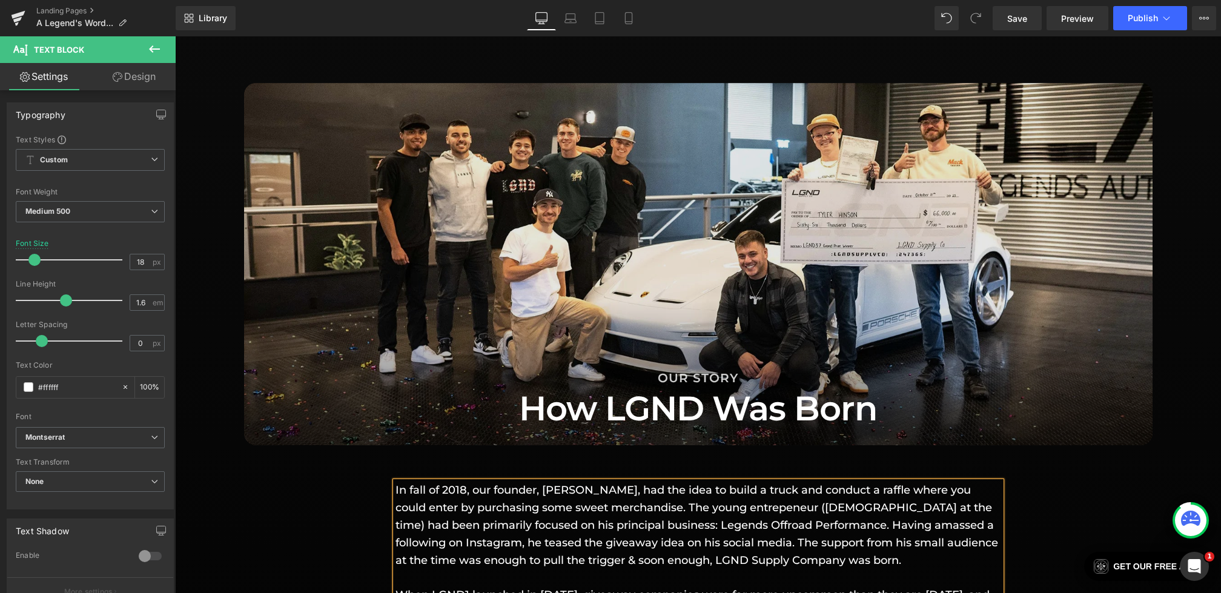
scroll to position [1151, 0]
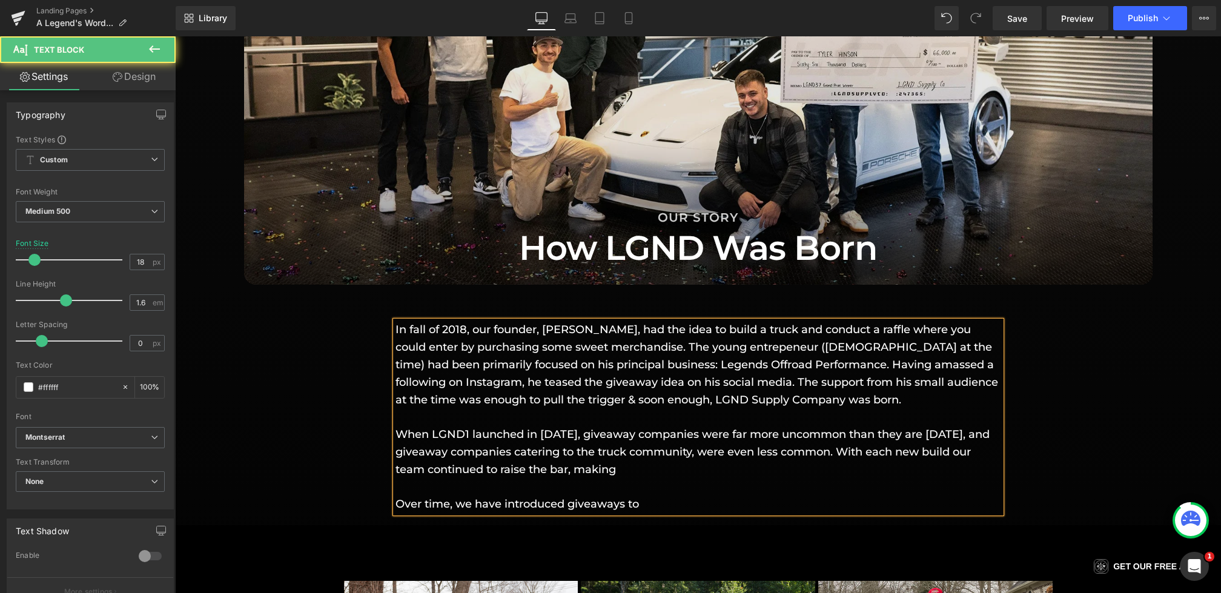
drag, startPoint x: 685, startPoint y: 474, endPoint x: 626, endPoint y: 472, distance: 58.8
click at [626, 472] on p "When LGND1 launched in February of 2019, giveaway companies were far more uncom…" at bounding box center [698, 443] width 606 height 70
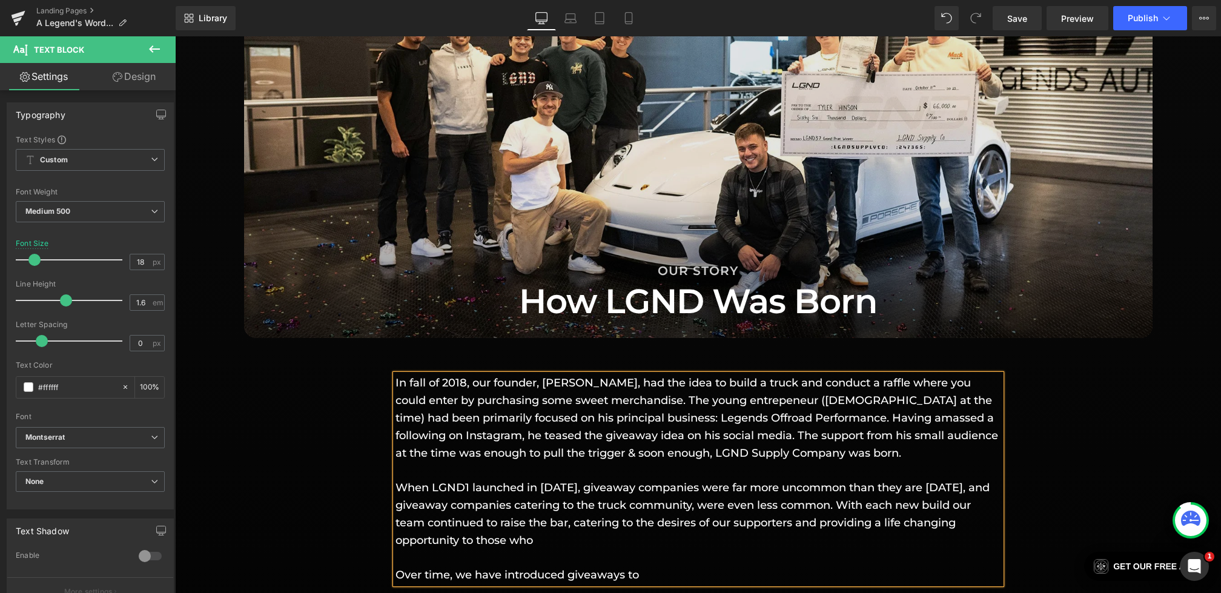
scroll to position [1106, 0]
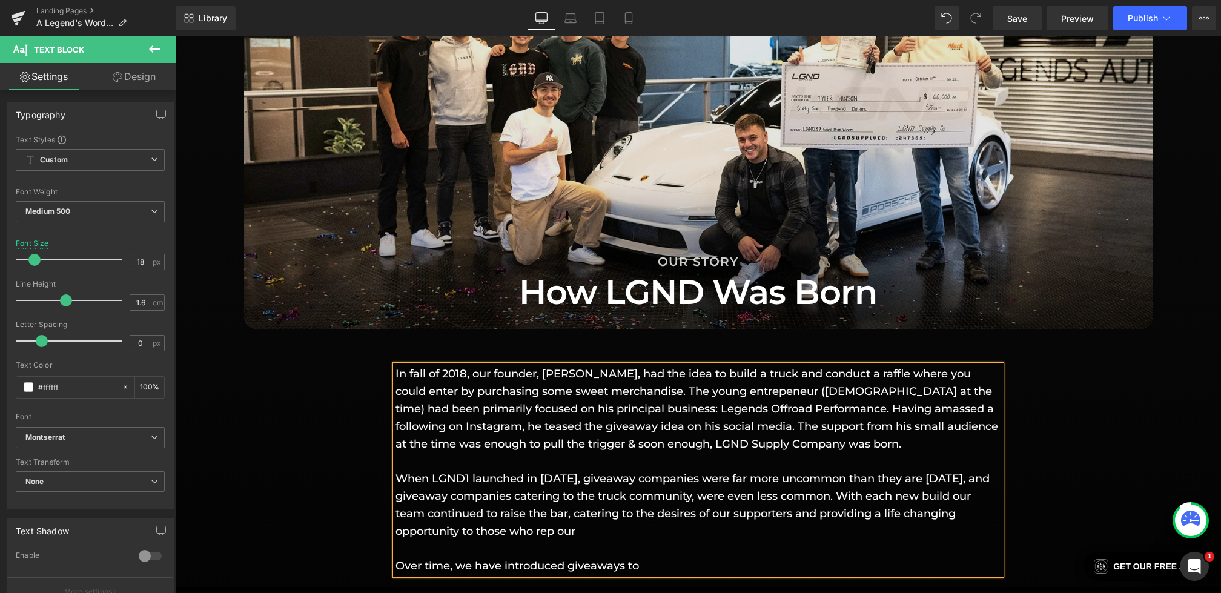
click at [653, 532] on p "When LGND1 launched in February of 2019, giveaway companies were far more uncom…" at bounding box center [698, 495] width 606 height 87
click at [316, 474] on div "In fall of 2018, our founder, Giovanni Petruzziello, had the idea to build a tr…" at bounding box center [698, 464] width 1046 height 222
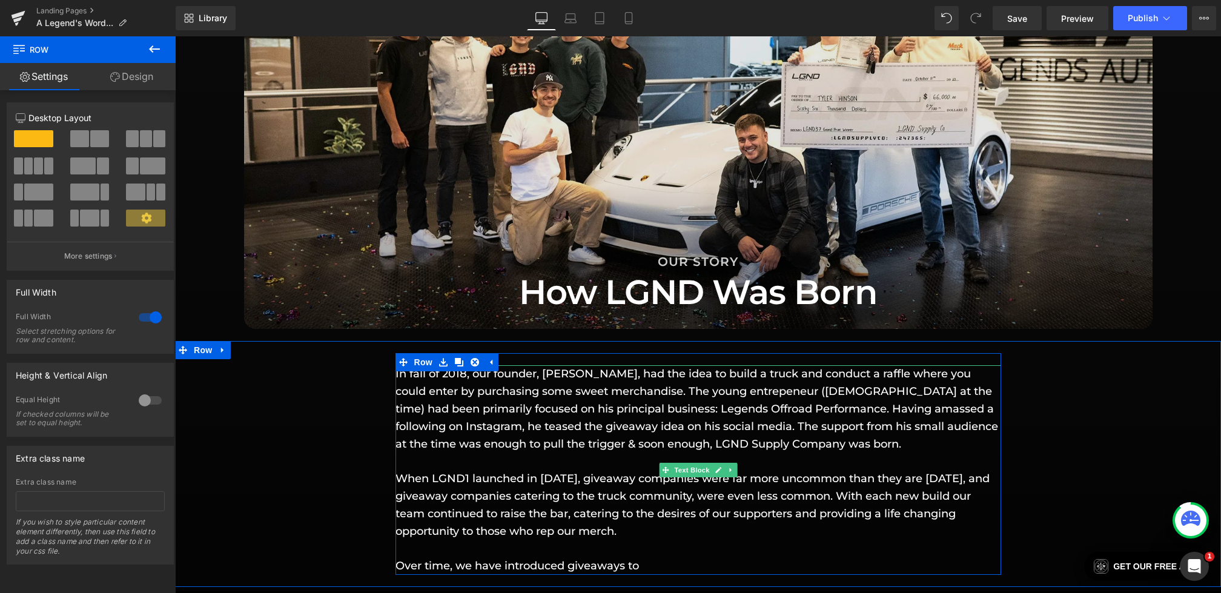
click at [853, 514] on p "When LGND1 launched in February of 2019, giveaway companies were far more uncom…" at bounding box center [698, 495] width 606 height 87
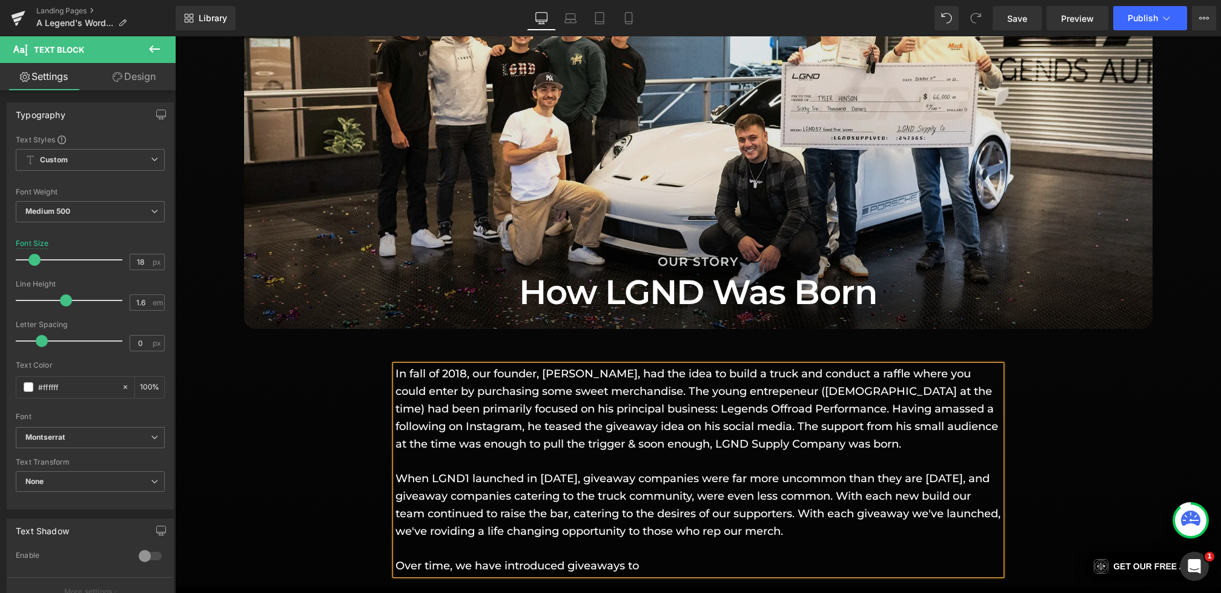
click at [531, 529] on p "When LGND1 launched in February of 2019, giveaway companies were far more uncom…" at bounding box center [698, 495] width 606 height 87
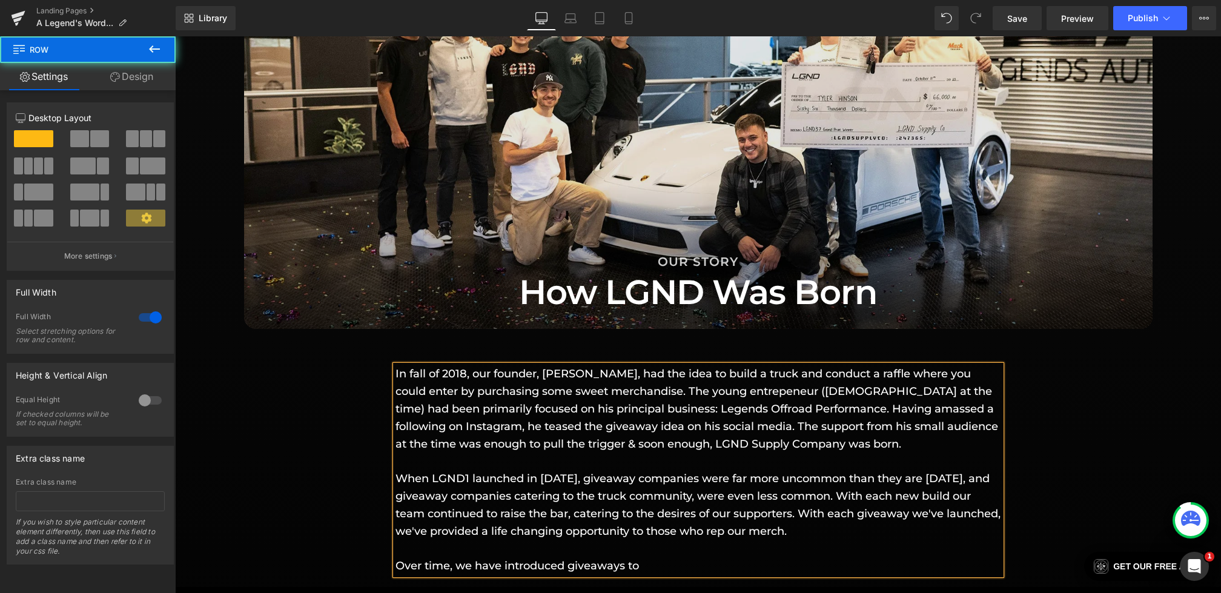
click at [340, 544] on div "In fall of 2018, our founder, Giovanni Petruzziello, had the idea to build a tr…" at bounding box center [698, 464] width 1046 height 222
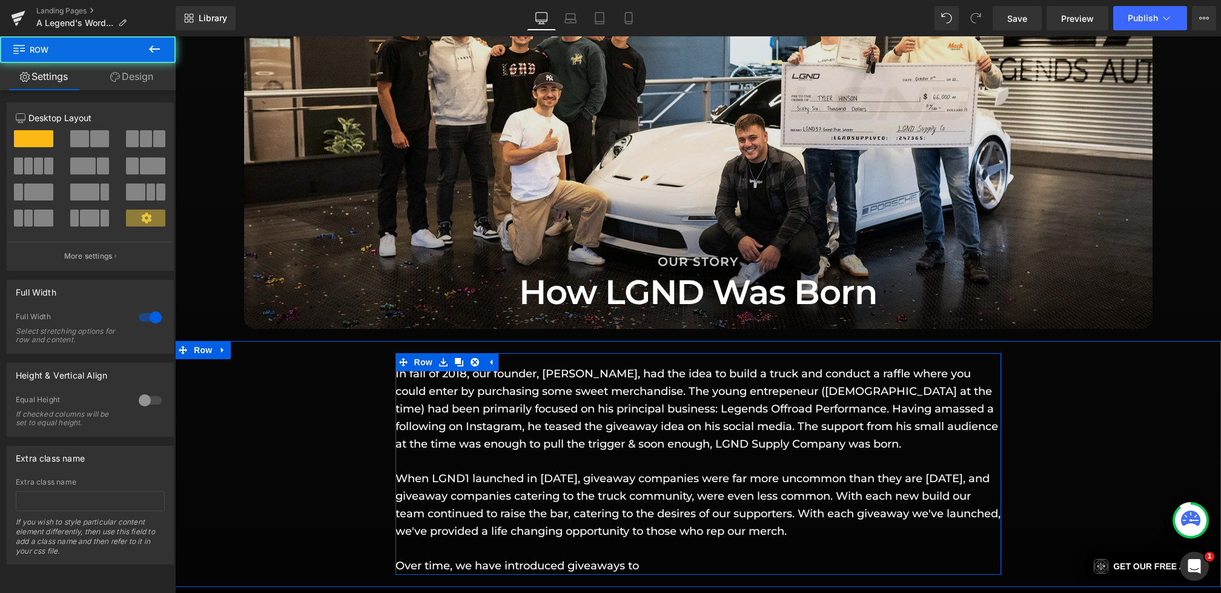
scroll to position [1194, 0]
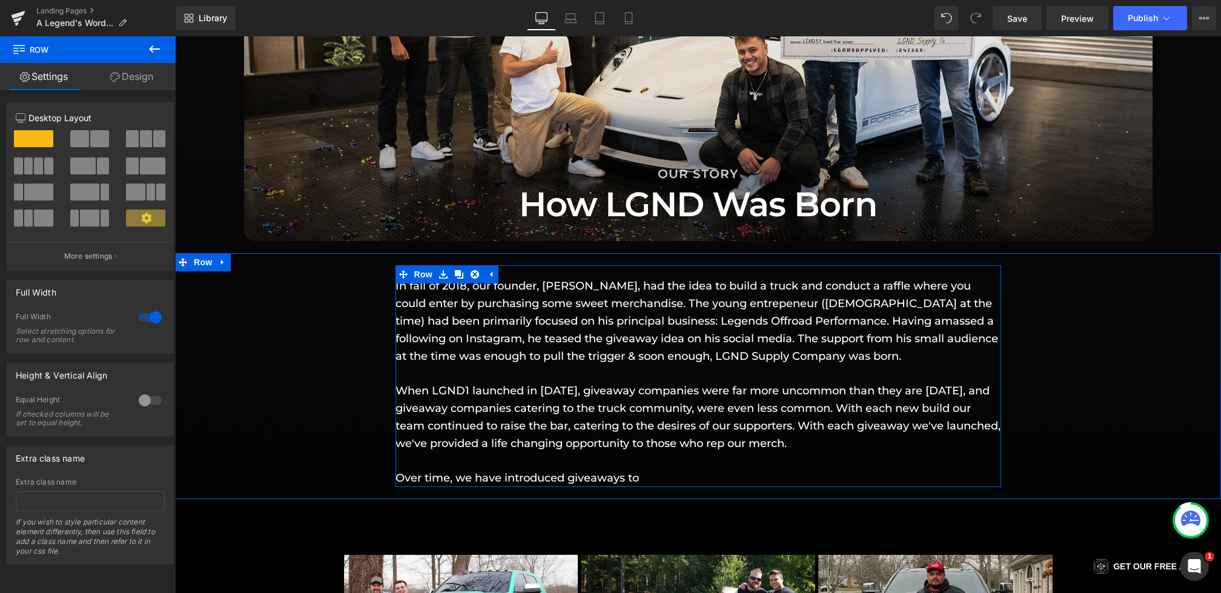
click at [663, 483] on div "In fall of 2018, our founder, Giovanni Petruzziello, had the idea to build a tr…" at bounding box center [698, 376] width 606 height 222
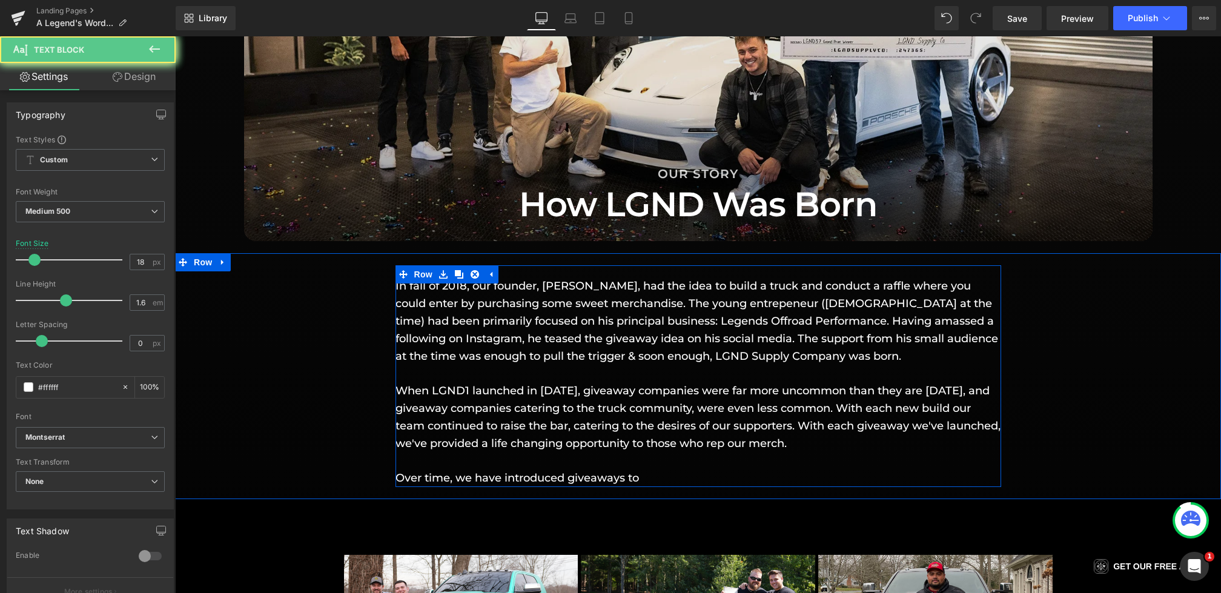
click at [671, 481] on p "Over time, we have introduced giveaways to" at bounding box center [698, 478] width 606 height 18
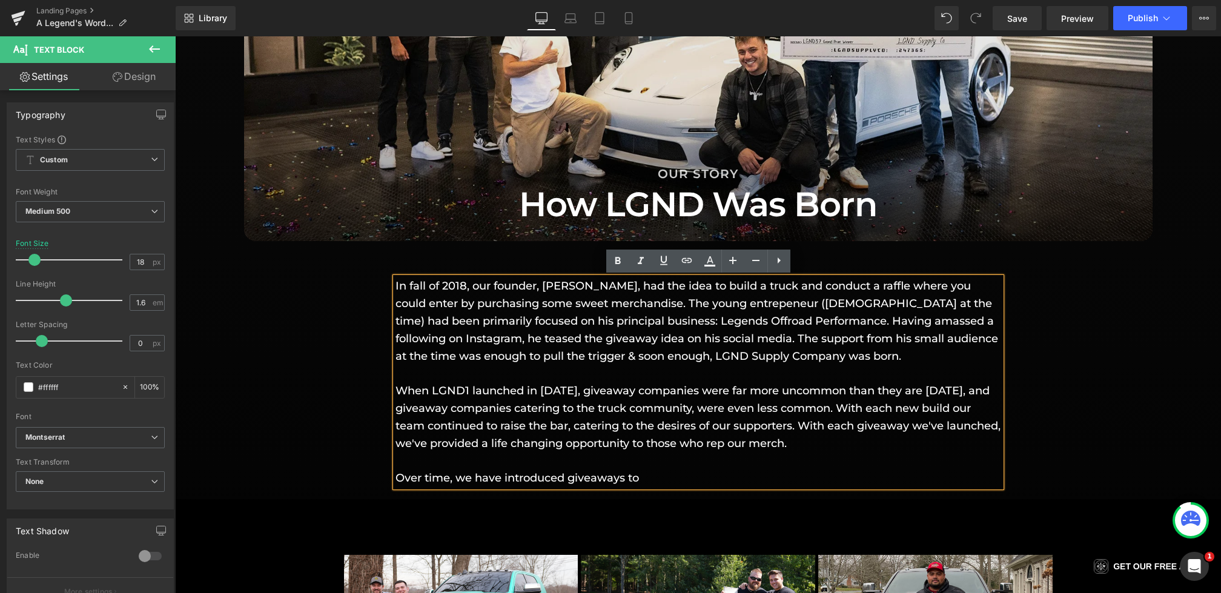
drag, startPoint x: 684, startPoint y: 478, endPoint x: 379, endPoint y: 480, distance: 305.2
click at [379, 480] on div "In fall of 2018, our founder, Giovanni Petruzziello, had the idea to build a tr…" at bounding box center [698, 376] width 1046 height 222
click at [678, 475] on p "Over time, we have introduced giveaways to" at bounding box center [698, 478] width 606 height 18
drag, startPoint x: 675, startPoint y: 479, endPoint x: 505, endPoint y: 481, distance: 169.6
click at [505, 481] on p "Over time, we have introduced giveaways to" at bounding box center [698, 478] width 606 height 18
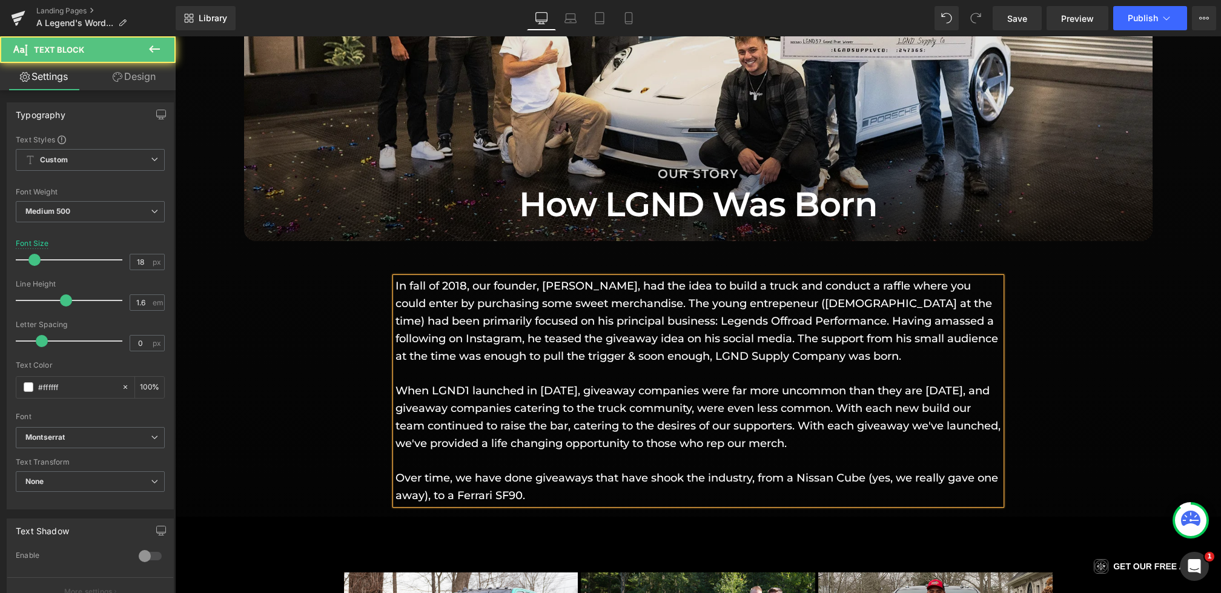
click at [457, 494] on p "Over time, we have done giveaways that have shook the industry, from a Nissan C…" at bounding box center [698, 486] width 606 height 35
click at [713, 484] on p "Over time, we have done giveaways that have shook the industry, from a Nissan C…" at bounding box center [698, 486] width 606 height 35
click at [459, 497] on p "Over time, we have done giveaways that have shook the industry, from a Nissan C…" at bounding box center [698, 486] width 606 height 35
click at [798, 480] on p "Over time, we have done giveaways that have shook the industry, from a Nissan C…" at bounding box center [698, 486] width 606 height 35
click at [435, 497] on p "Over time, we have done giveaways that have shook the industry, from a Nissan C…" at bounding box center [698, 486] width 606 height 35
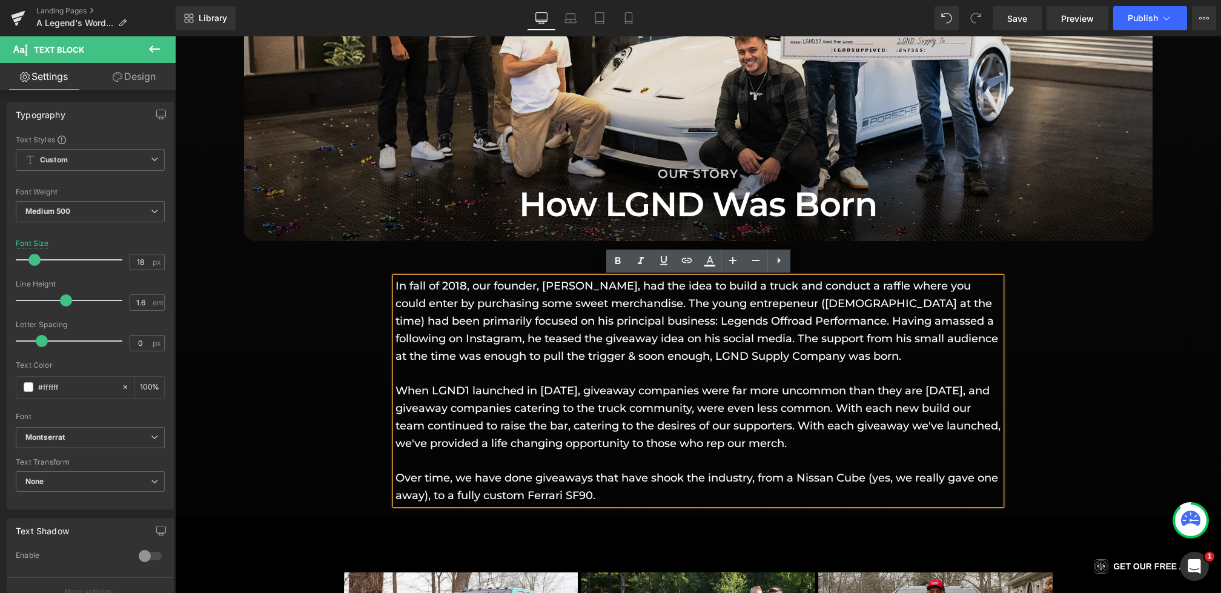
click at [523, 494] on p "Over time, we have done giveaways that have shook the industry, from a Nissan C…" at bounding box center [698, 486] width 606 height 35
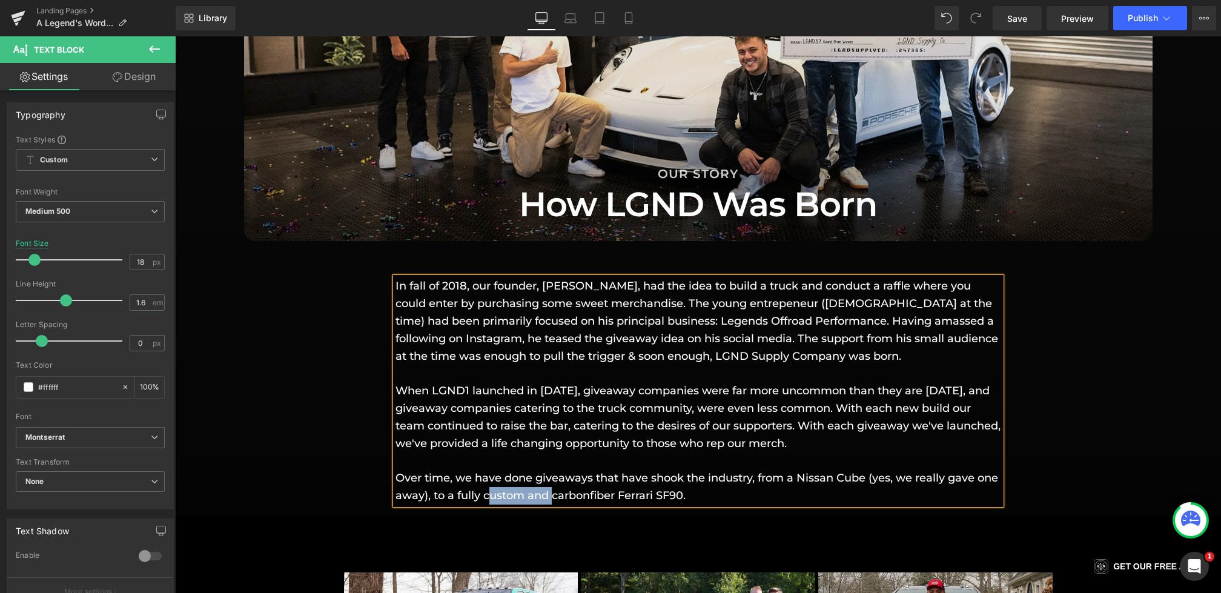
drag, startPoint x: 552, startPoint y: 496, endPoint x: 487, endPoint y: 497, distance: 64.8
click at [487, 497] on p "Over time, we have done giveaways that have shook the industry, from a Nissan C…" at bounding box center [698, 486] width 606 height 35
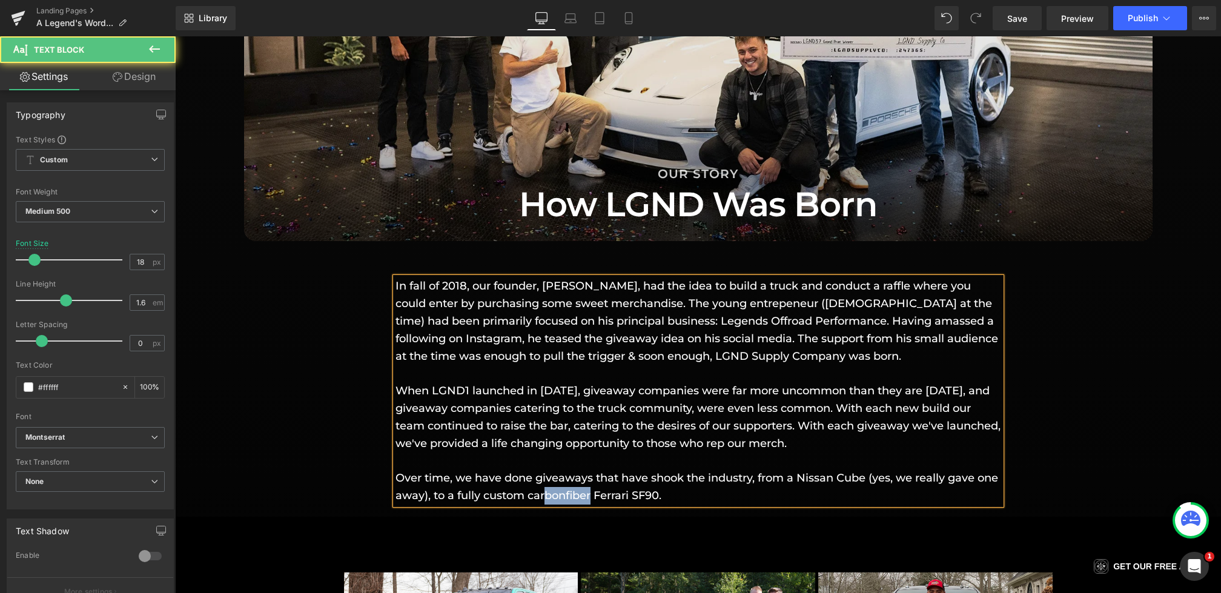
drag, startPoint x: 592, startPoint y: 495, endPoint x: 546, endPoint y: 495, distance: 46.6
click at [546, 495] on p "Over time, we have done giveaways that have shook the industry, from a Nissan C…" at bounding box center [698, 486] width 606 height 35
click at [431, 495] on p "Over time, we have done giveaways that have shook the industry, from a Nissan C…" at bounding box center [698, 486] width 606 height 35
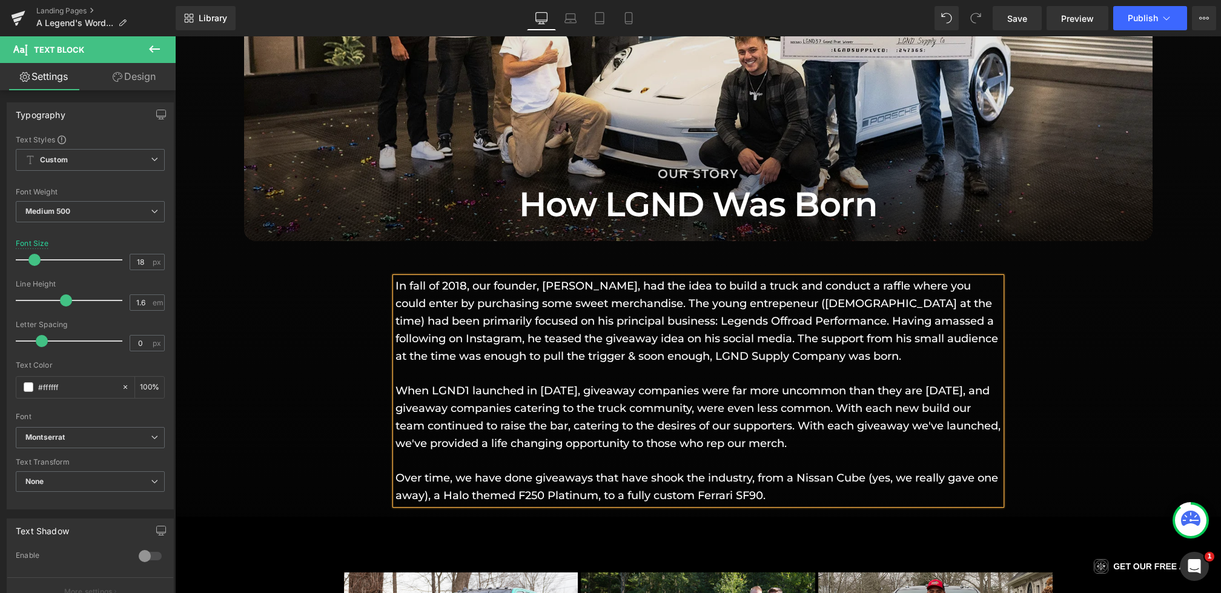
click at [333, 417] on div "In fall of 2018, our founder, Giovanni Petruzziello, had the idea to build a tr…" at bounding box center [698, 384] width 1046 height 239
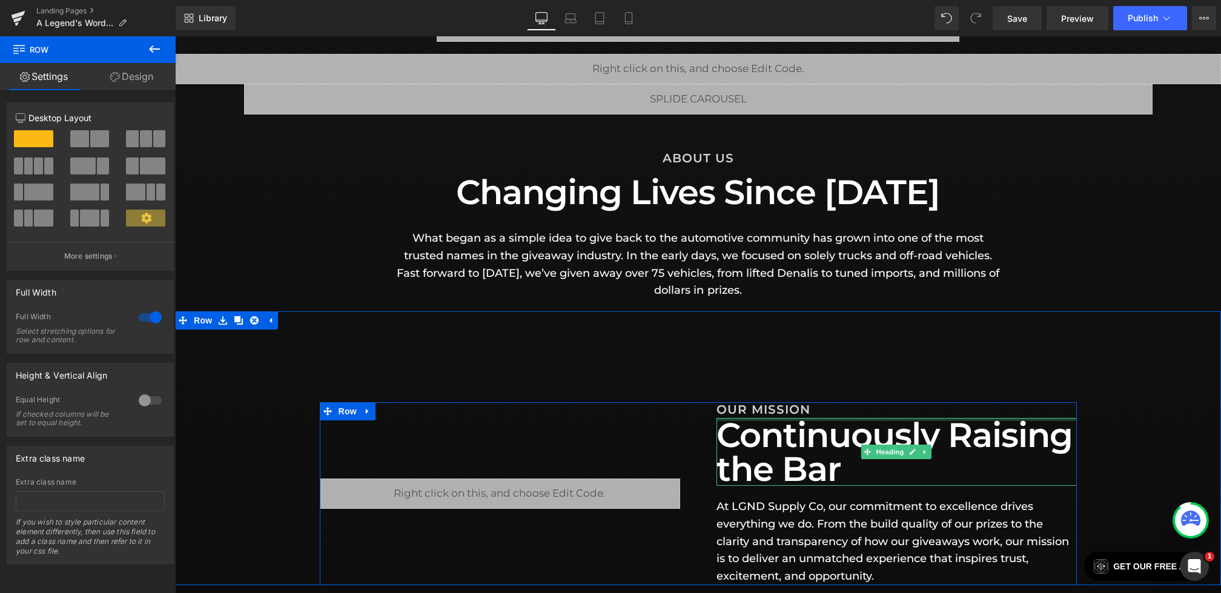
scroll to position [152, 0]
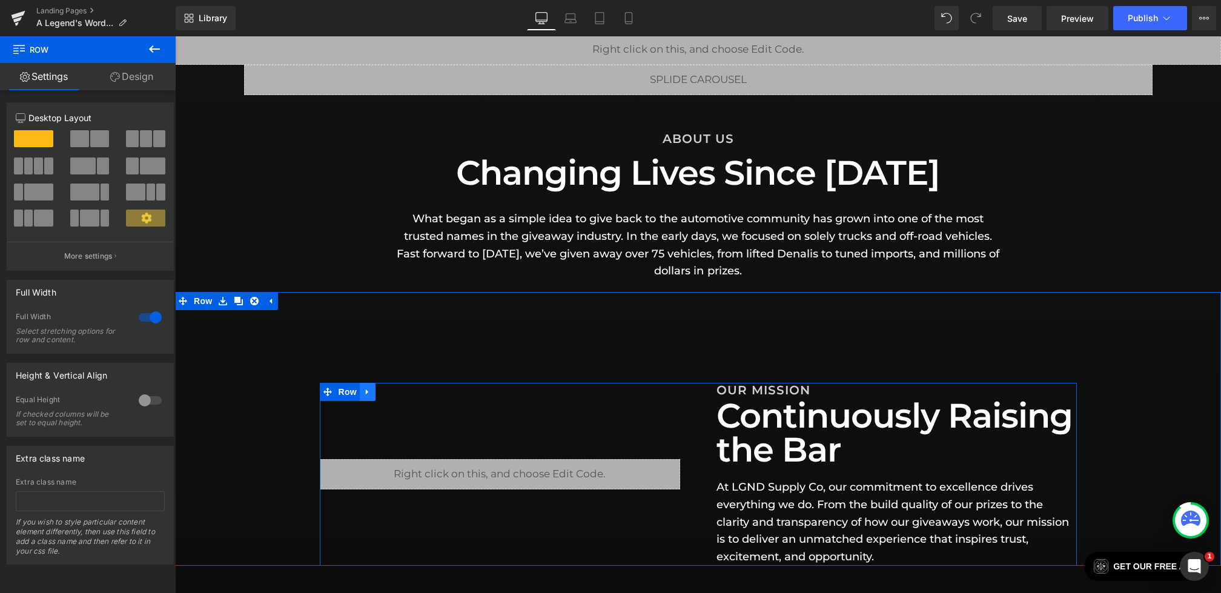
click at [373, 393] on link at bounding box center [368, 392] width 16 height 18
click at [387, 392] on icon at bounding box center [383, 392] width 8 height 8
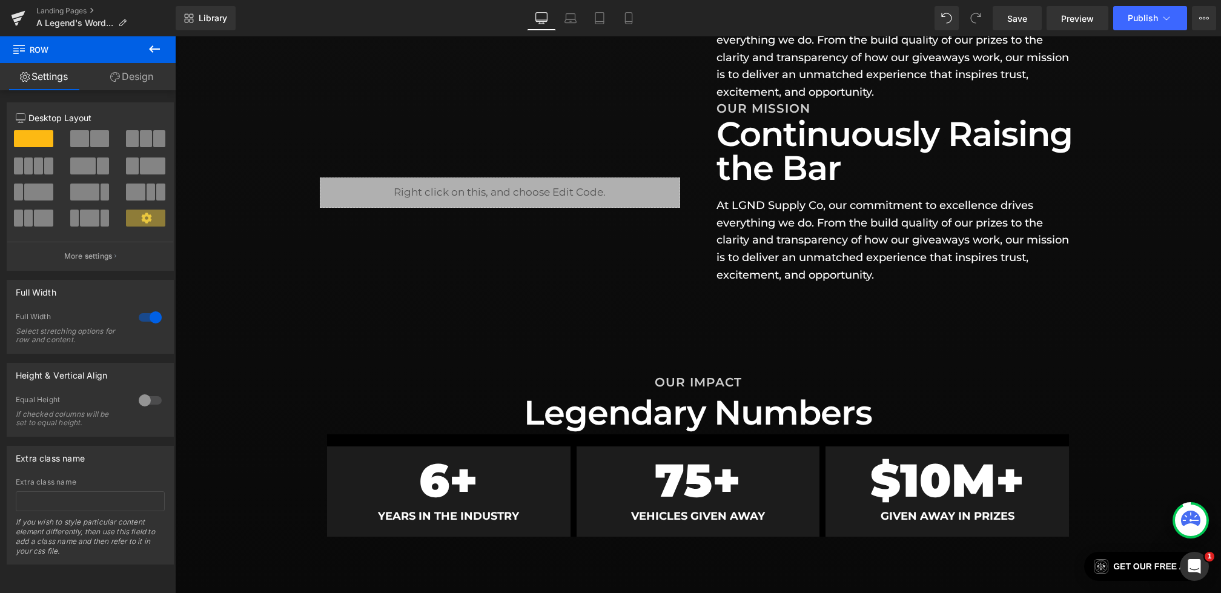
scroll to position [633, 0]
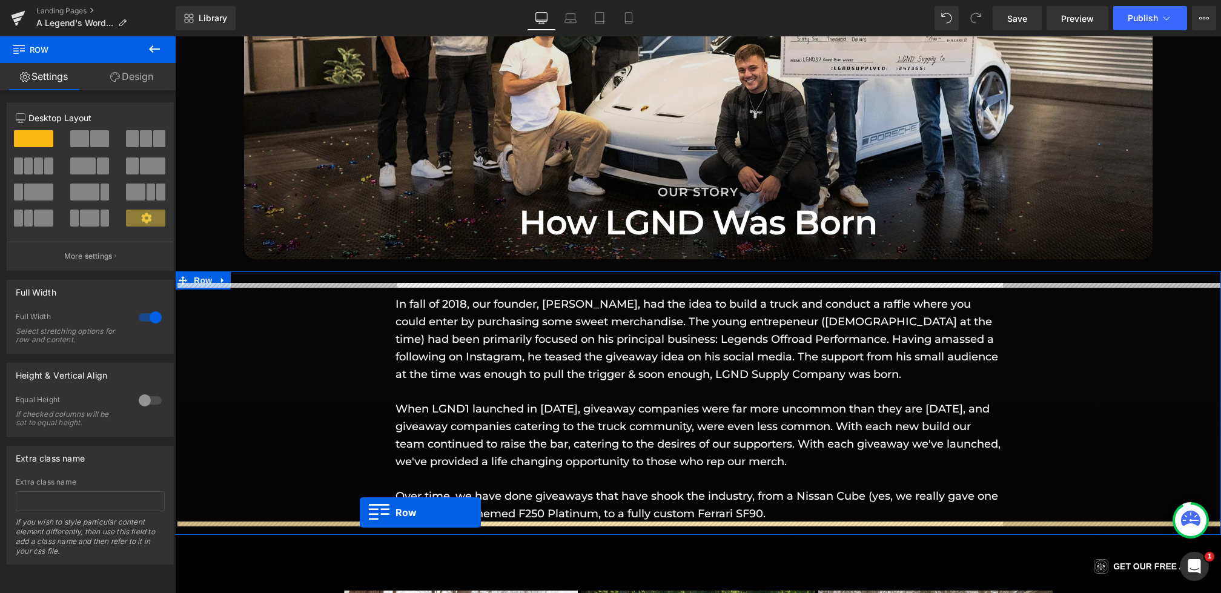
drag, startPoint x: 322, startPoint y: 93, endPoint x: 360, endPoint y: 513, distance: 421.4
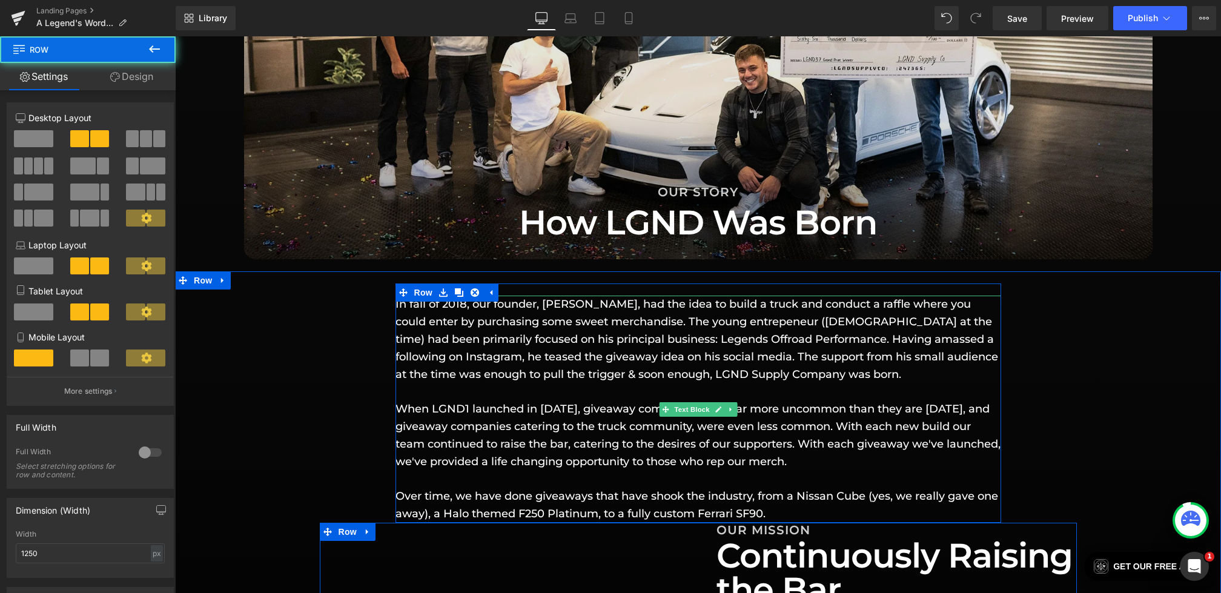
scroll to position [1323, 0]
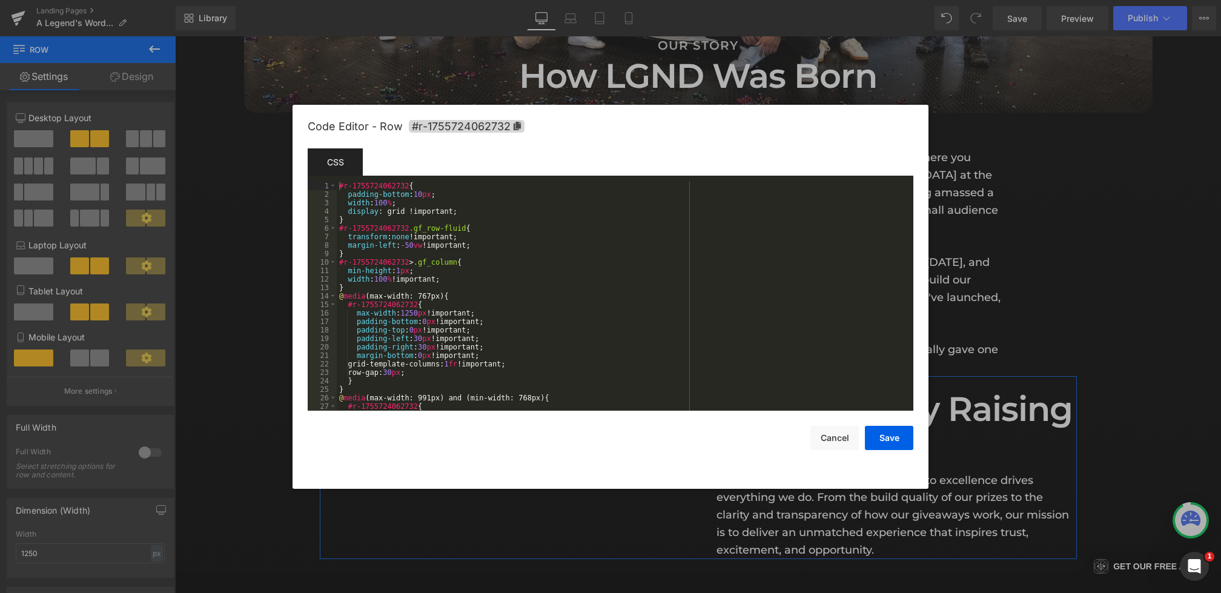
click at [685, 0] on div "Row You are previewing how the will restyle your page. You can not edit Element…" at bounding box center [610, 0] width 1221 height 0
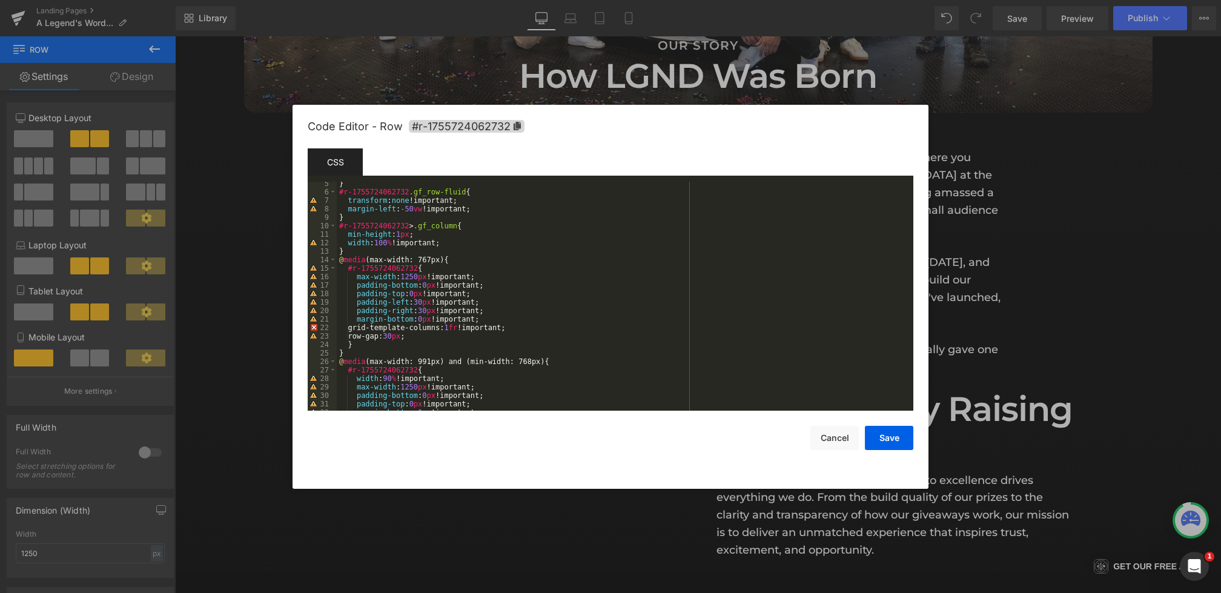
scroll to position [230, 0]
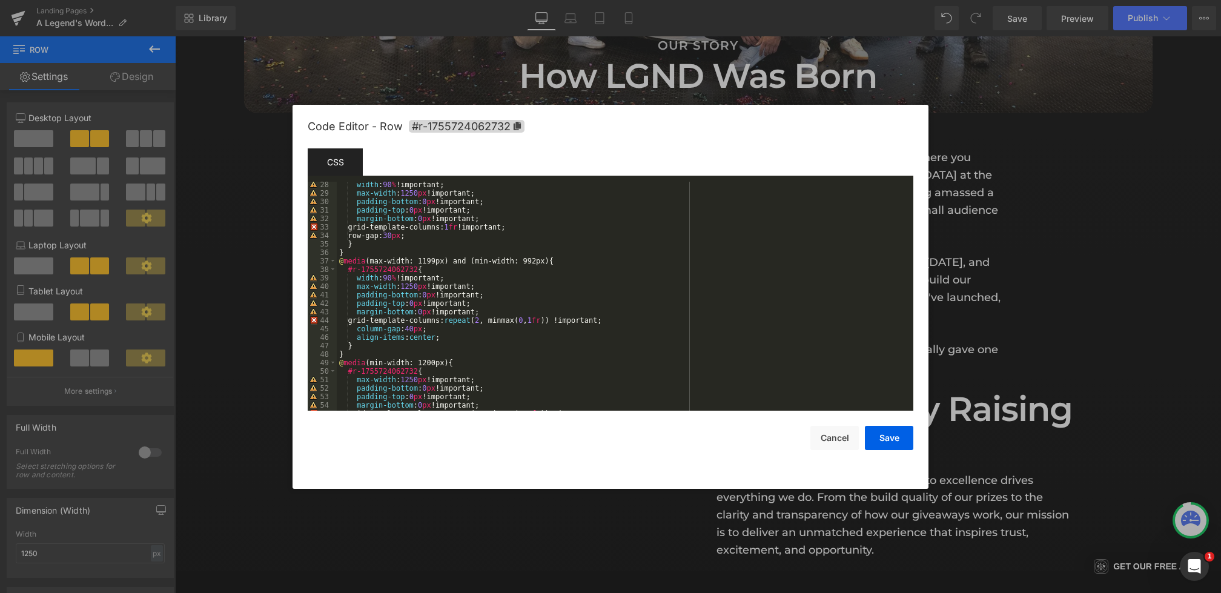
click at [491, 322] on div "width : 90 % !important; max-width : 1250 px !important; padding-bottom : 0 px …" at bounding box center [623, 303] width 572 height 246
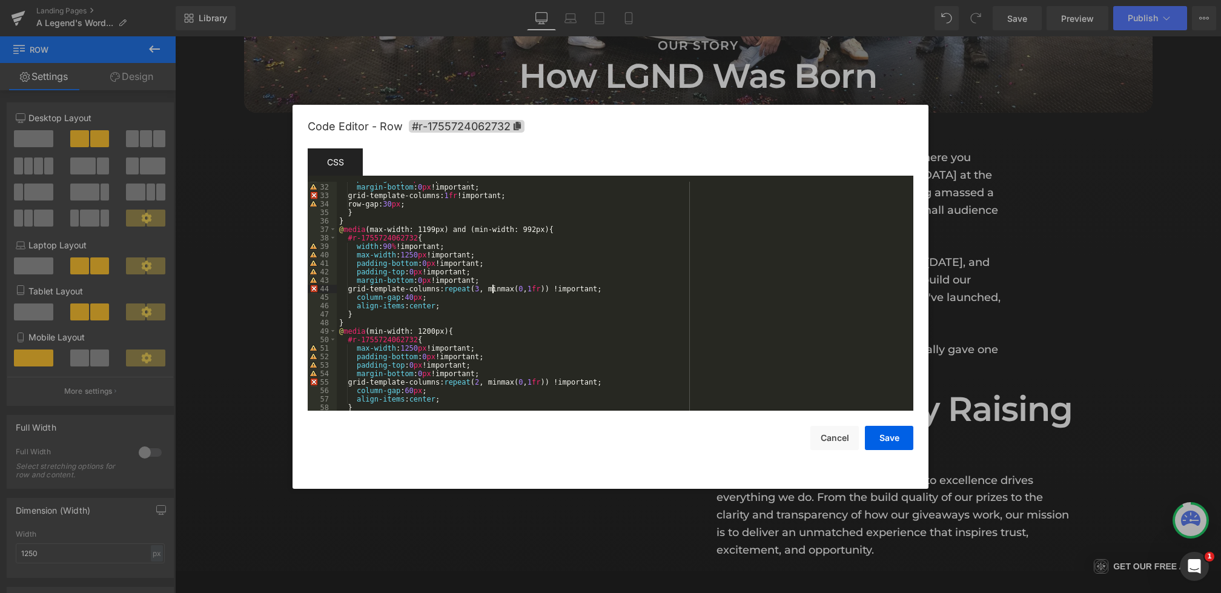
scroll to position [280, 0]
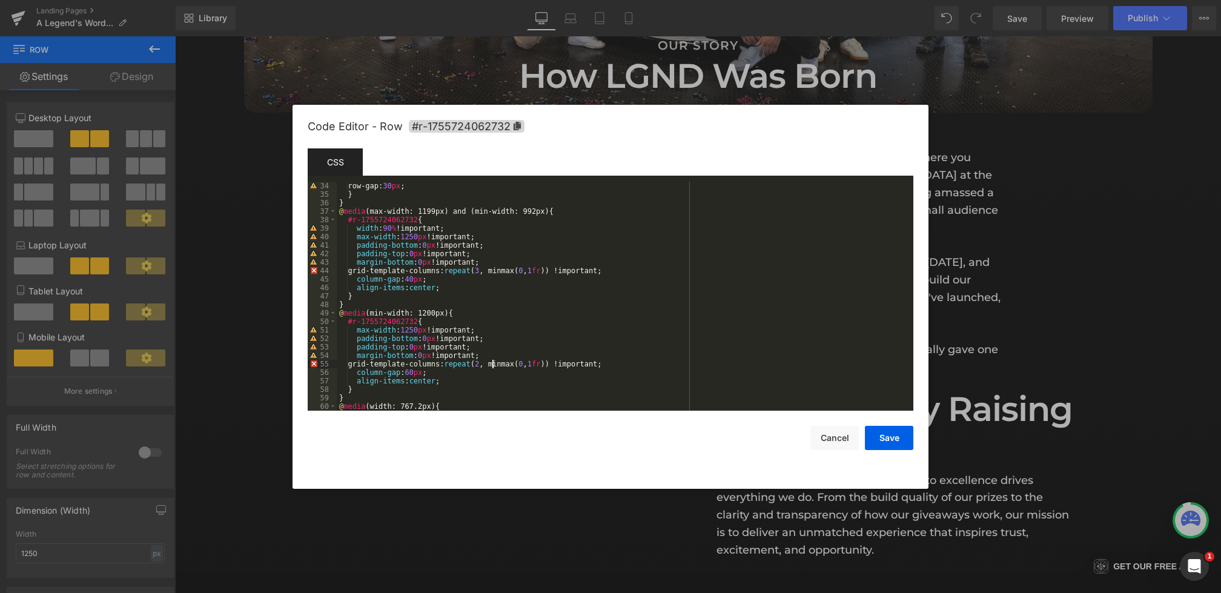
click at [492, 366] on div "row-gap: 30 px ; } } @ media (max-width: 1199px) and (min-width: 992px) { #r-17…" at bounding box center [623, 305] width 572 height 246
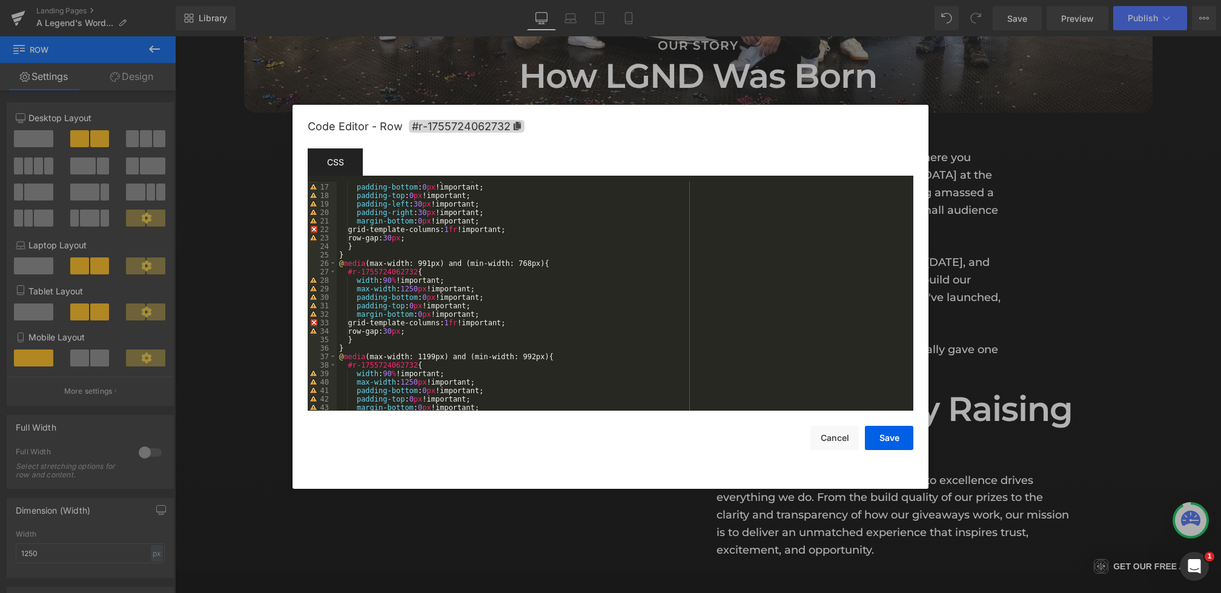
scroll to position [131, 0]
click at [879, 438] on button "Save" at bounding box center [889, 438] width 48 height 24
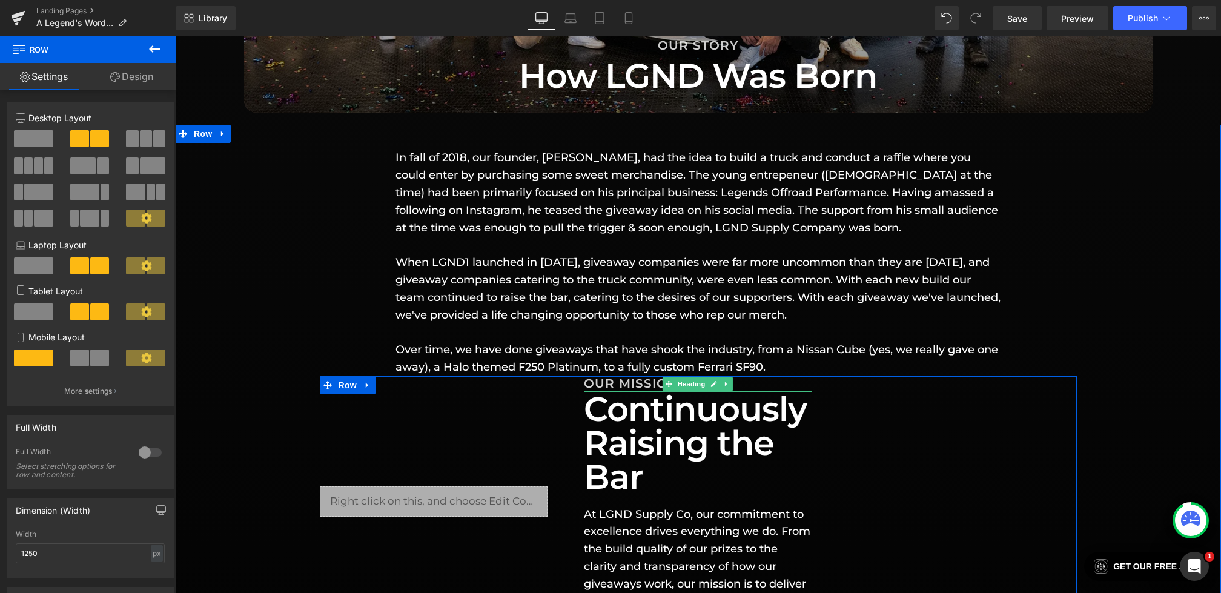
scroll to position [1406, 0]
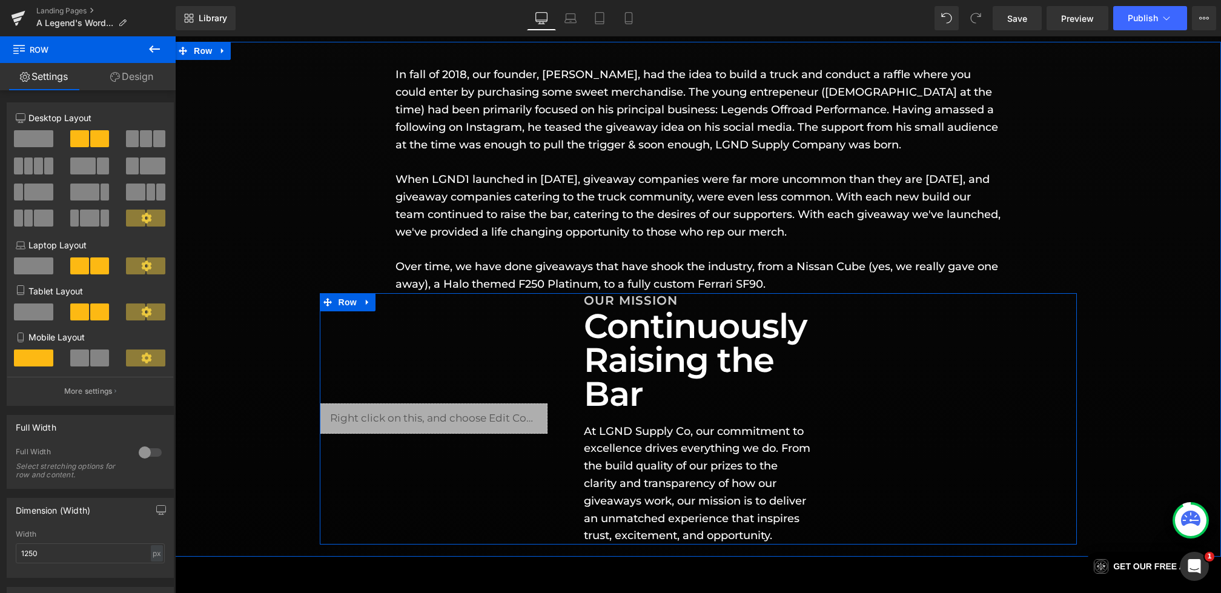
click at [561, 337] on div "Liquid OUR MISSION Heading Continuously Raising the Bar Heading At LGND Supply …" at bounding box center [698, 418] width 757 height 251
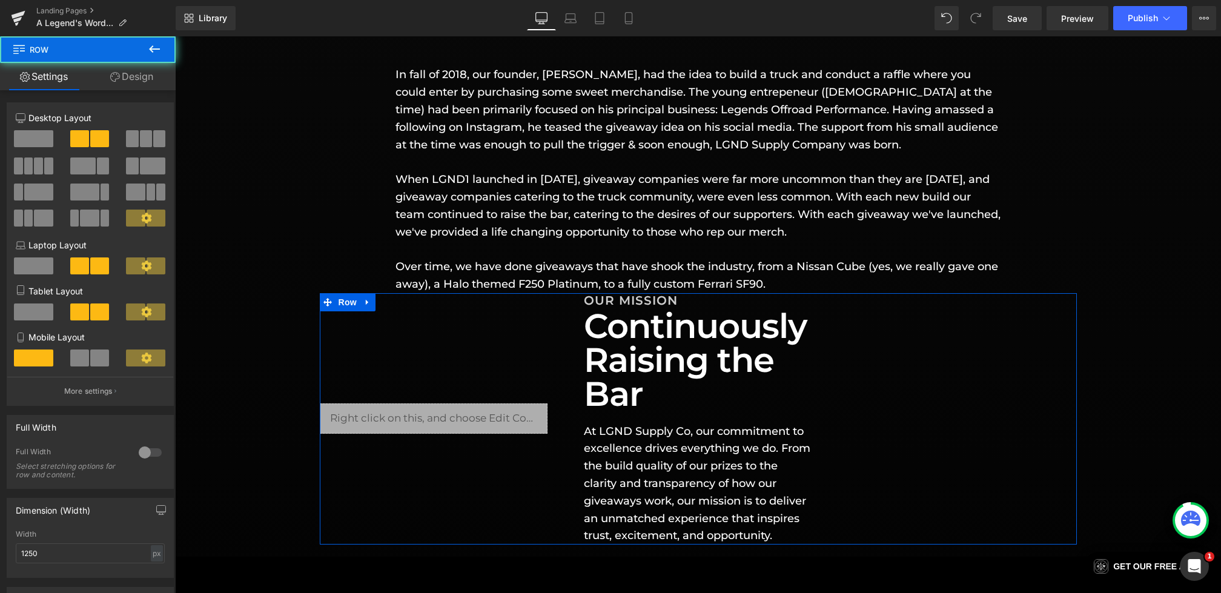
click at [130, 148] on div at bounding box center [146, 143] width 56 height 26
click at [141, 139] on span at bounding box center [146, 138] width 12 height 17
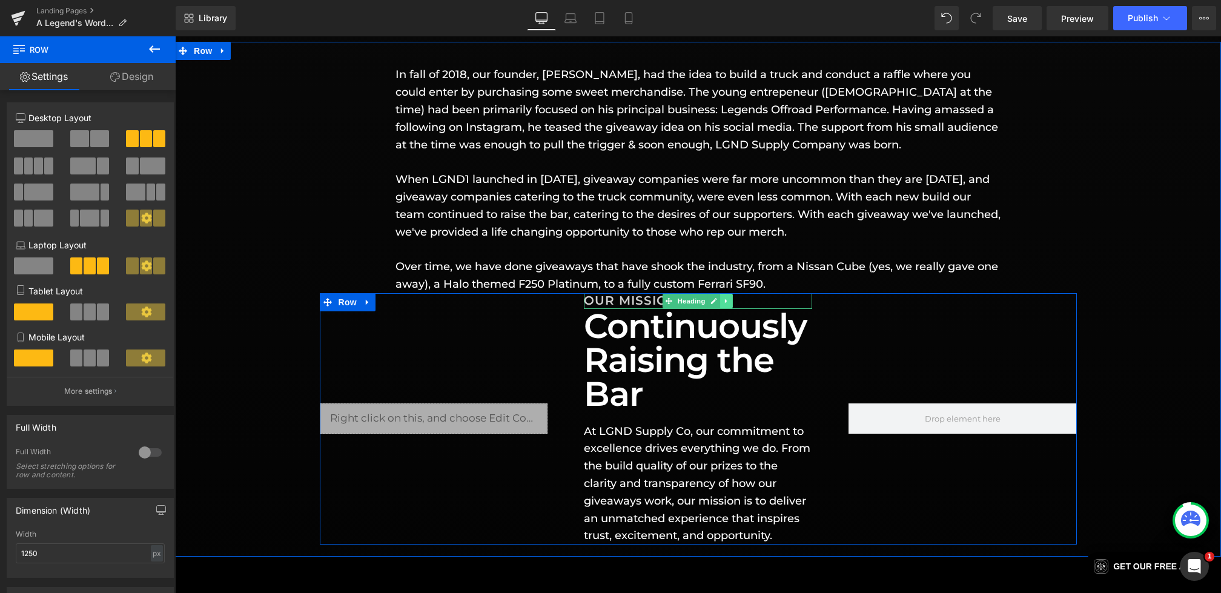
click at [727, 300] on icon at bounding box center [727, 301] width 2 height 4
click at [730, 301] on icon at bounding box center [733, 300] width 7 height 7
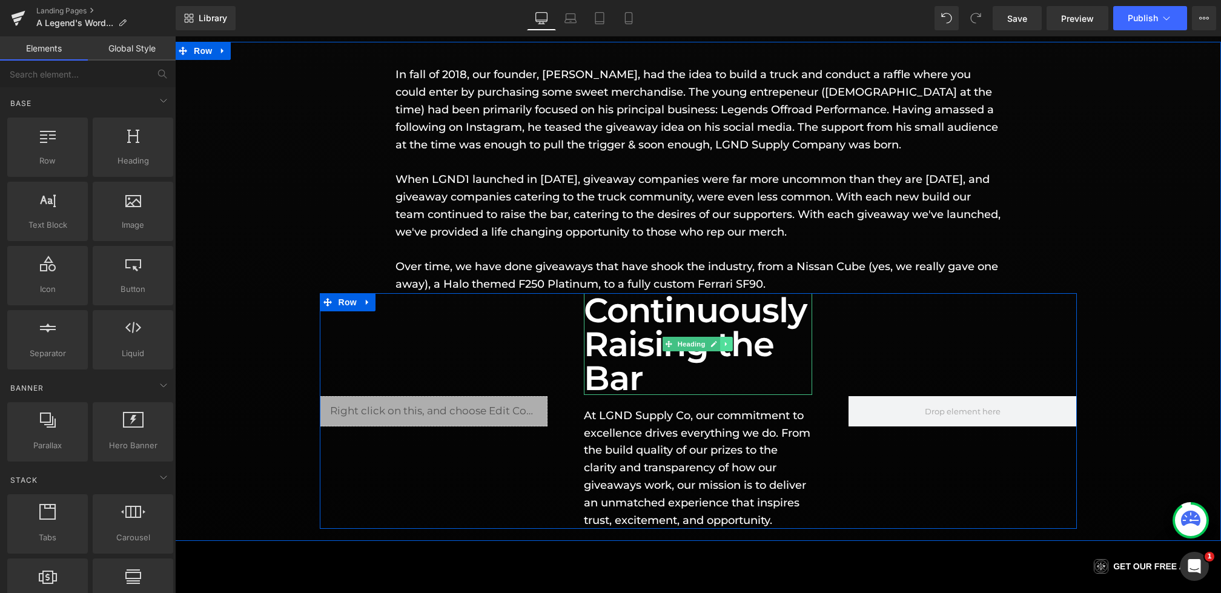
click at [726, 343] on icon at bounding box center [727, 344] width 2 height 4
click at [730, 343] on icon at bounding box center [733, 343] width 7 height 7
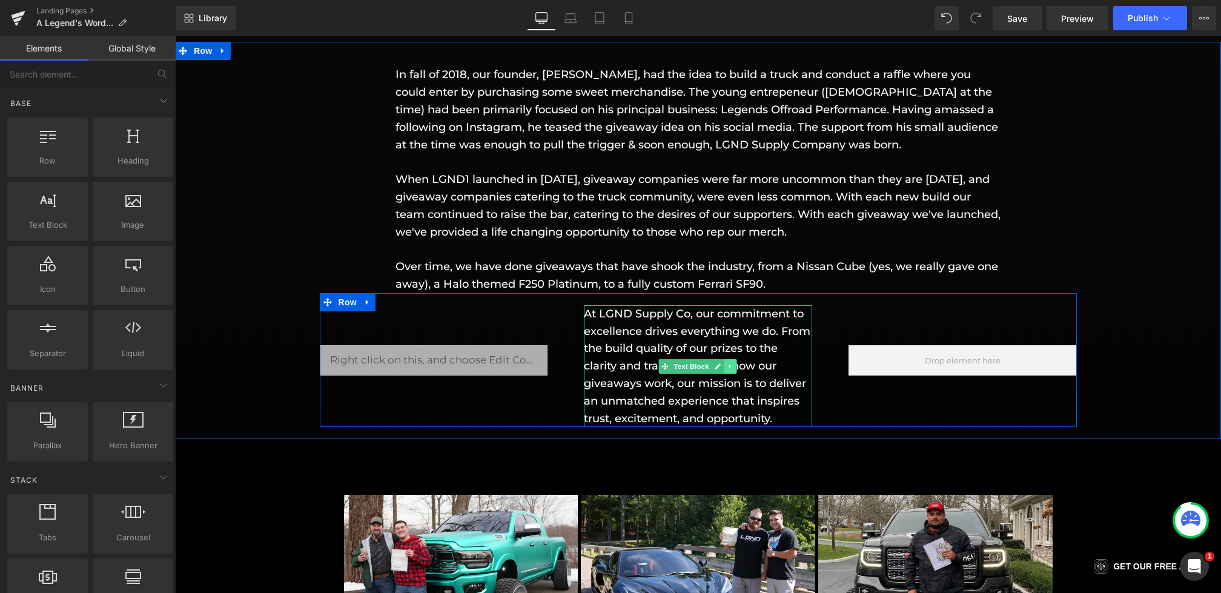
click at [732, 363] on icon at bounding box center [730, 366] width 7 height 7
click at [742, 366] on link at bounding box center [736, 366] width 13 height 15
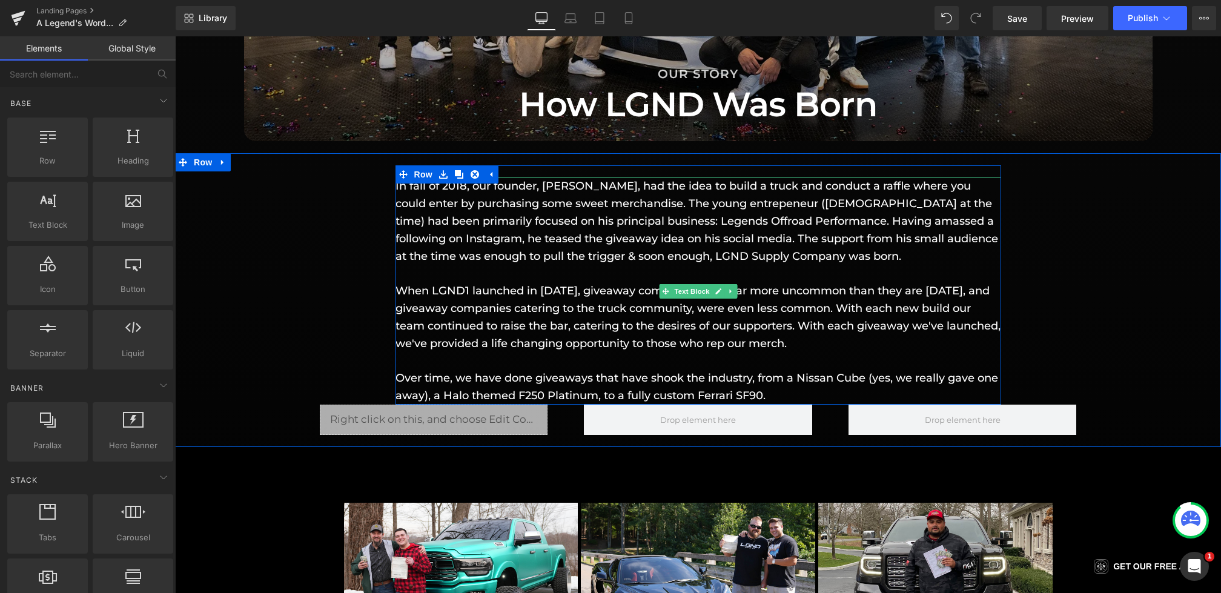
scroll to position [1280, 0]
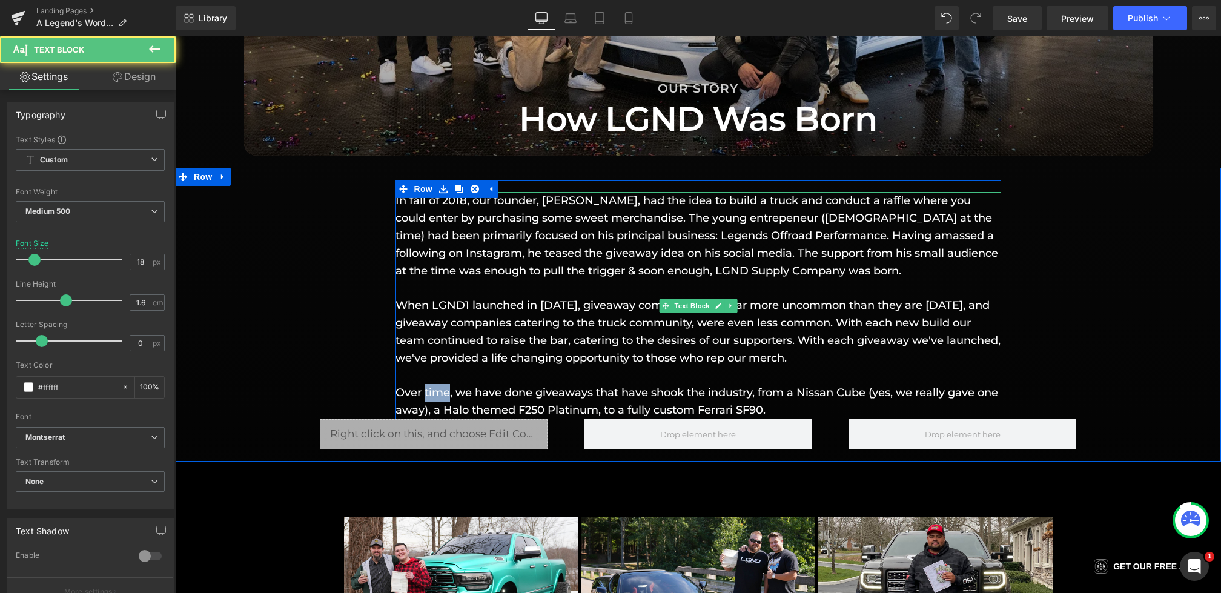
drag, startPoint x: 449, startPoint y: 394, endPoint x: 426, endPoint y: 394, distance: 23.0
click at [426, 394] on p "Over time, we have done giveaways that have shook the industry, from a Nissan C…" at bounding box center [698, 401] width 606 height 35
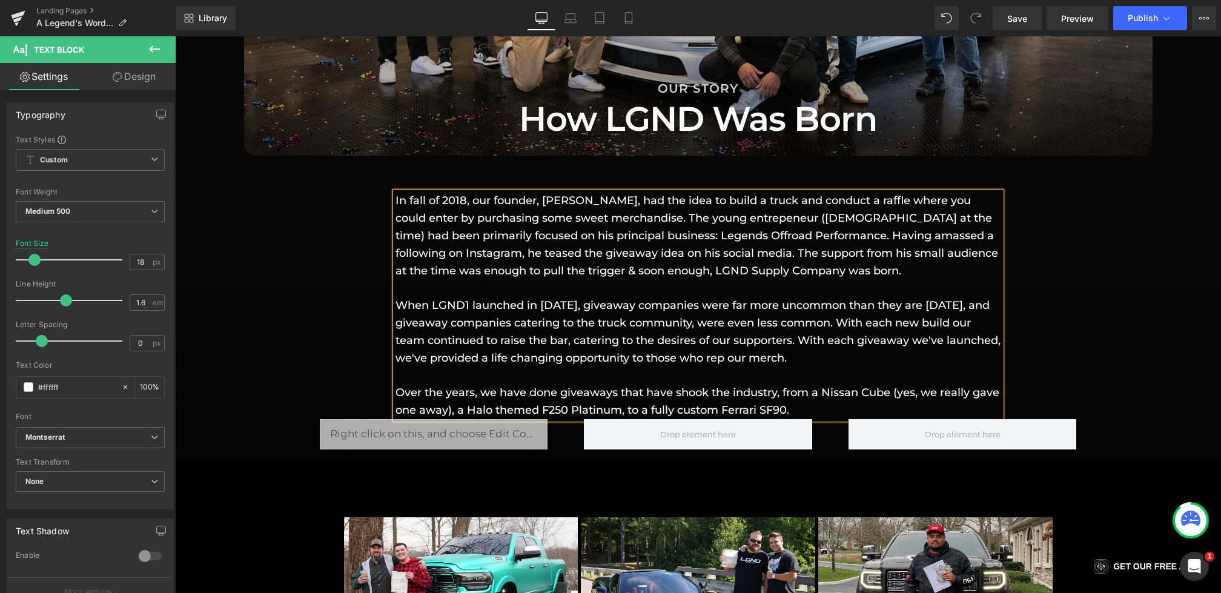
click at [352, 372] on div "In fall of 2018, our founder, Giovanni Petruzziello, had the idea to build a tr…" at bounding box center [698, 314] width 1046 height 269
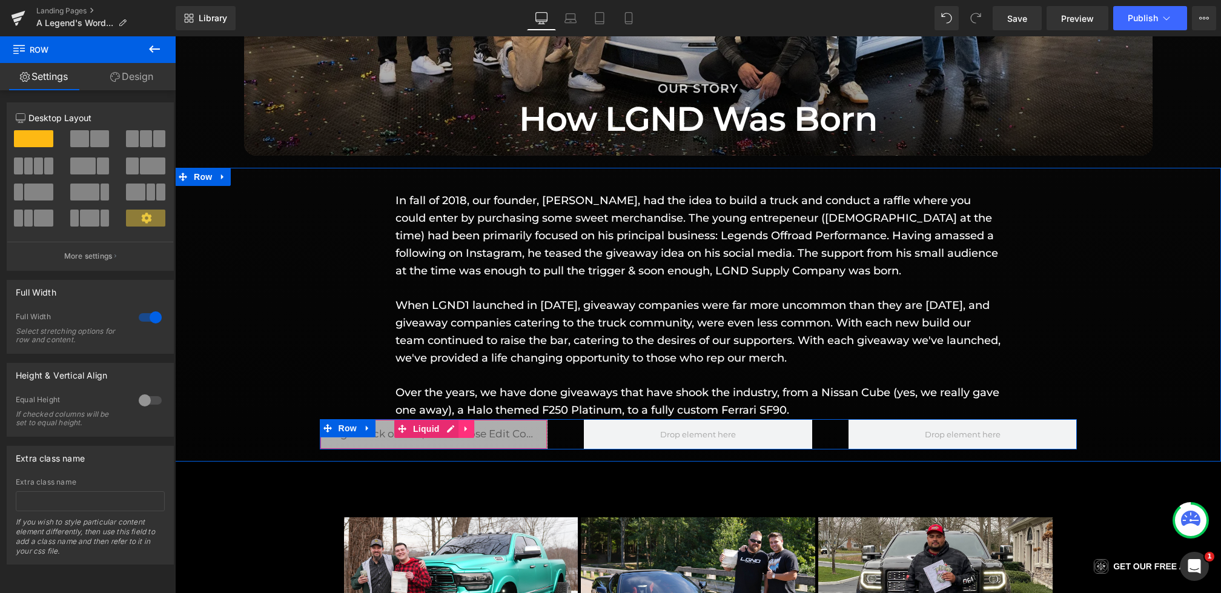
click at [466, 432] on icon at bounding box center [466, 428] width 8 height 9
click at [475, 428] on icon at bounding box center [474, 429] width 8 height 8
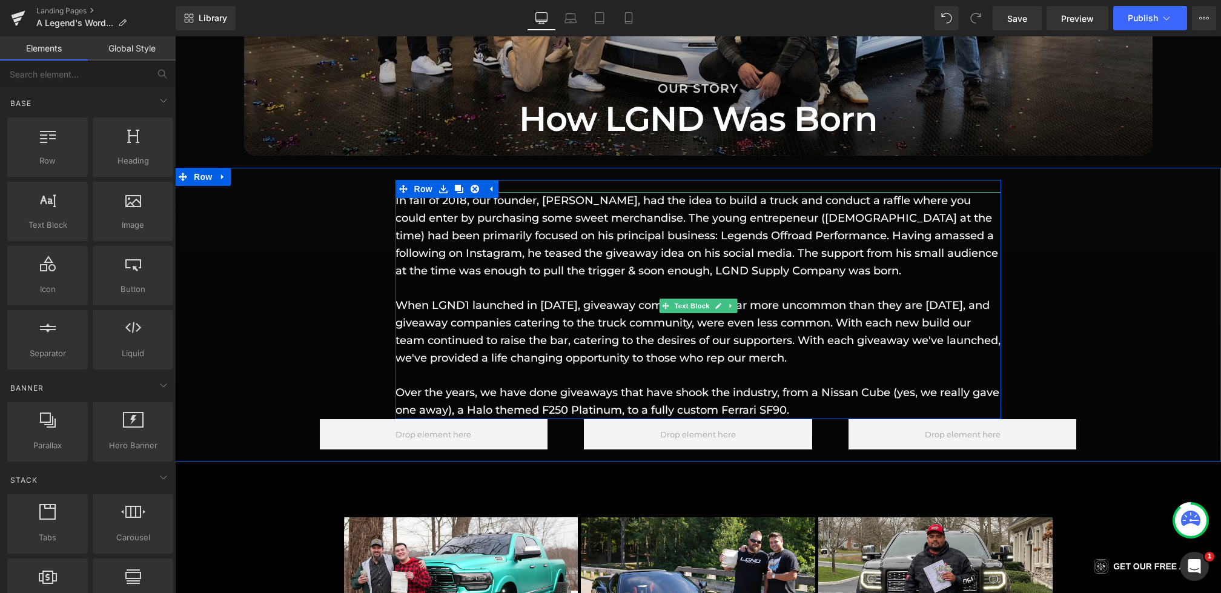
scroll to position [1249, 0]
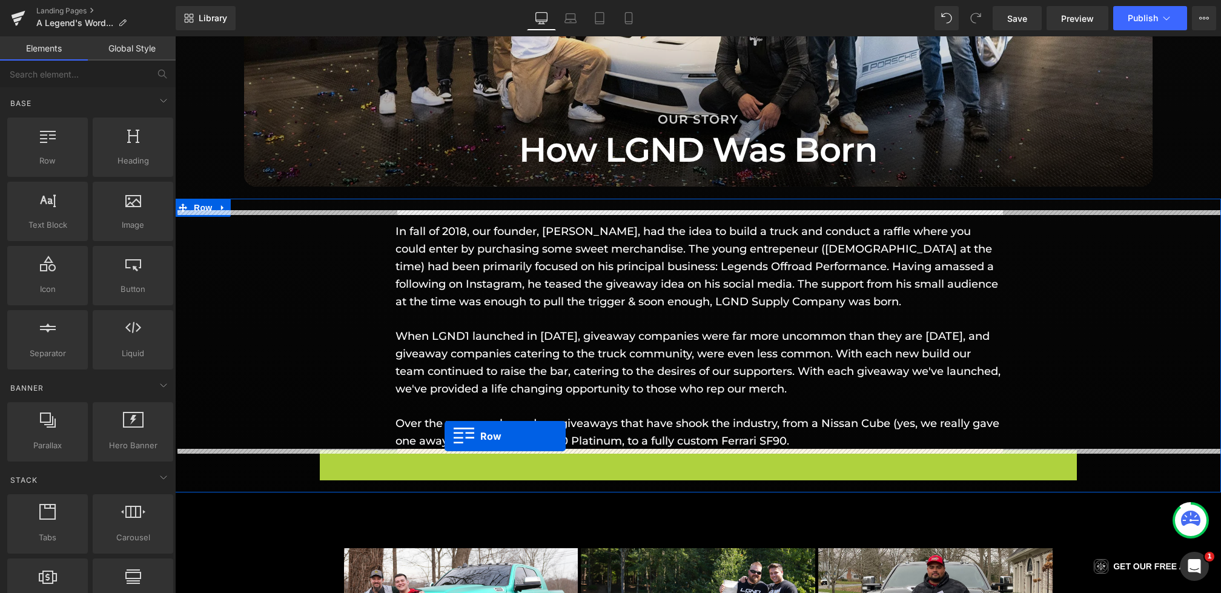
drag, startPoint x: 326, startPoint y: 455, endPoint x: 445, endPoint y: 437, distance: 120.1
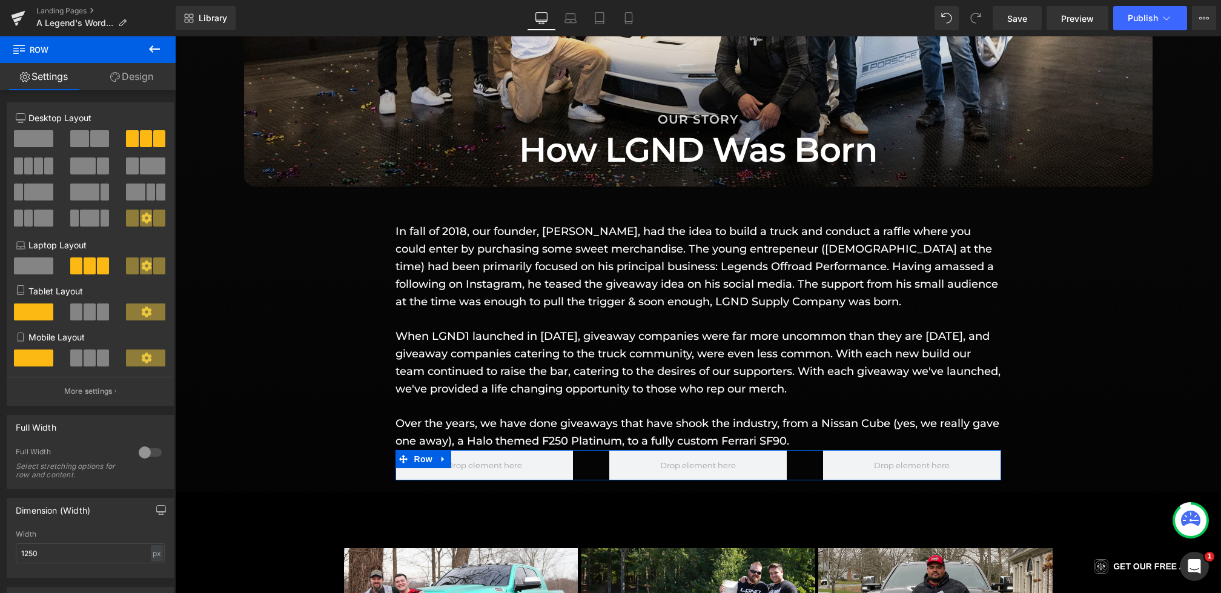
click at [125, 85] on link "Design" at bounding box center [132, 76] width 88 height 27
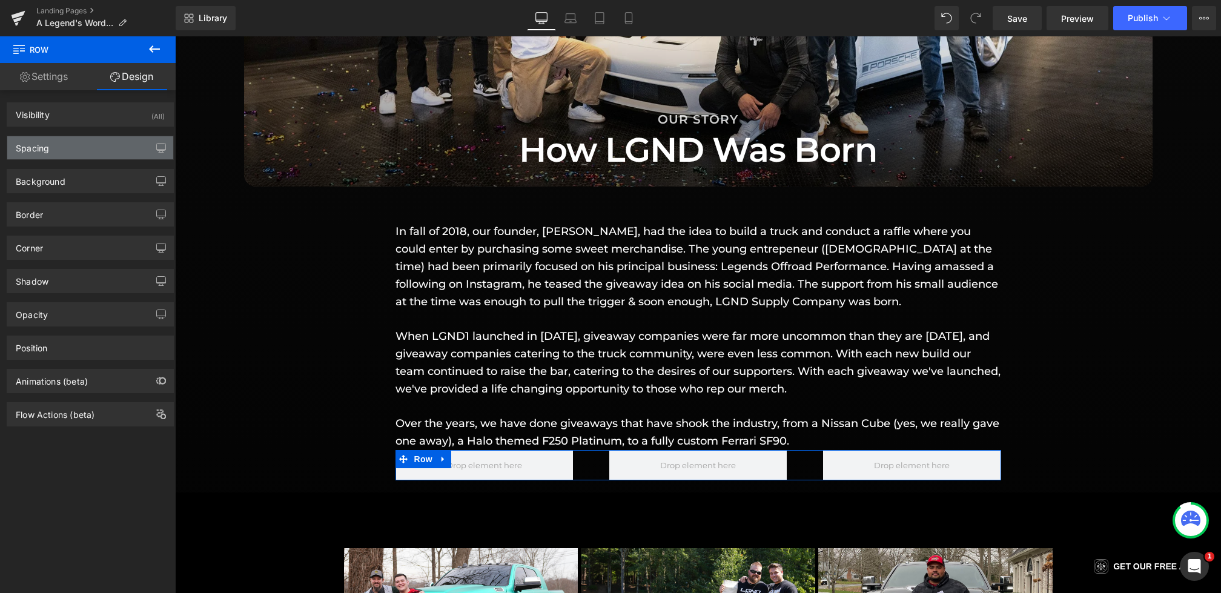
click at [64, 155] on div "Spacing" at bounding box center [90, 147] width 166 height 23
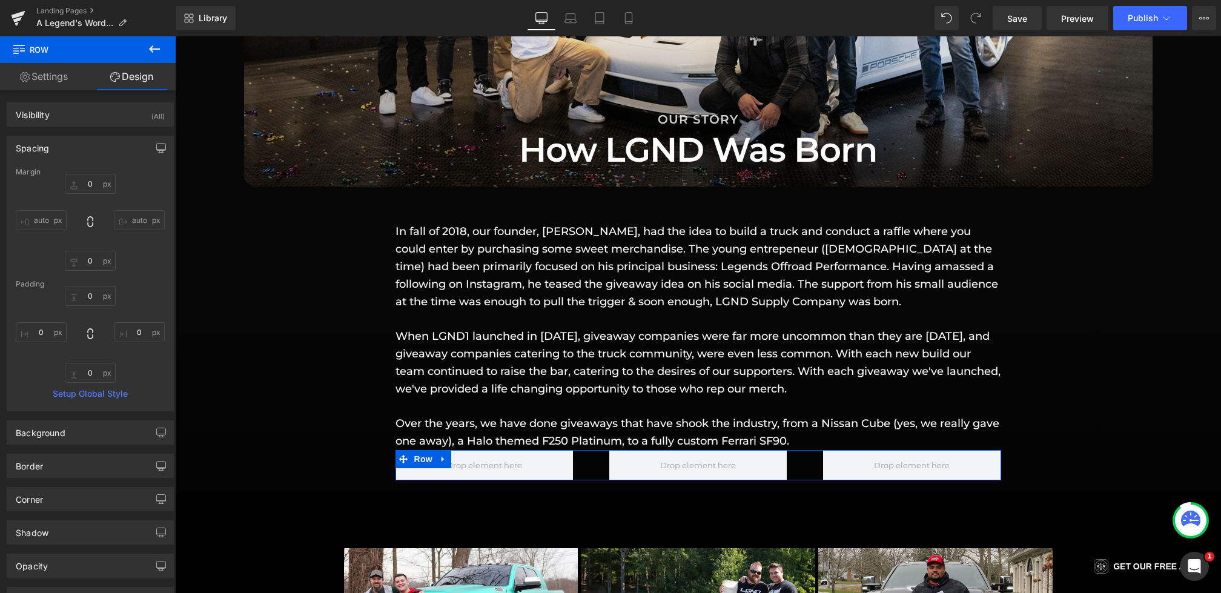
click at [73, 199] on div "0px 0 auto auto 0px 0 auto auto" at bounding box center [90, 222] width 149 height 97
click at [73, 183] on input "0" at bounding box center [90, 184] width 51 height 20
type input "20"
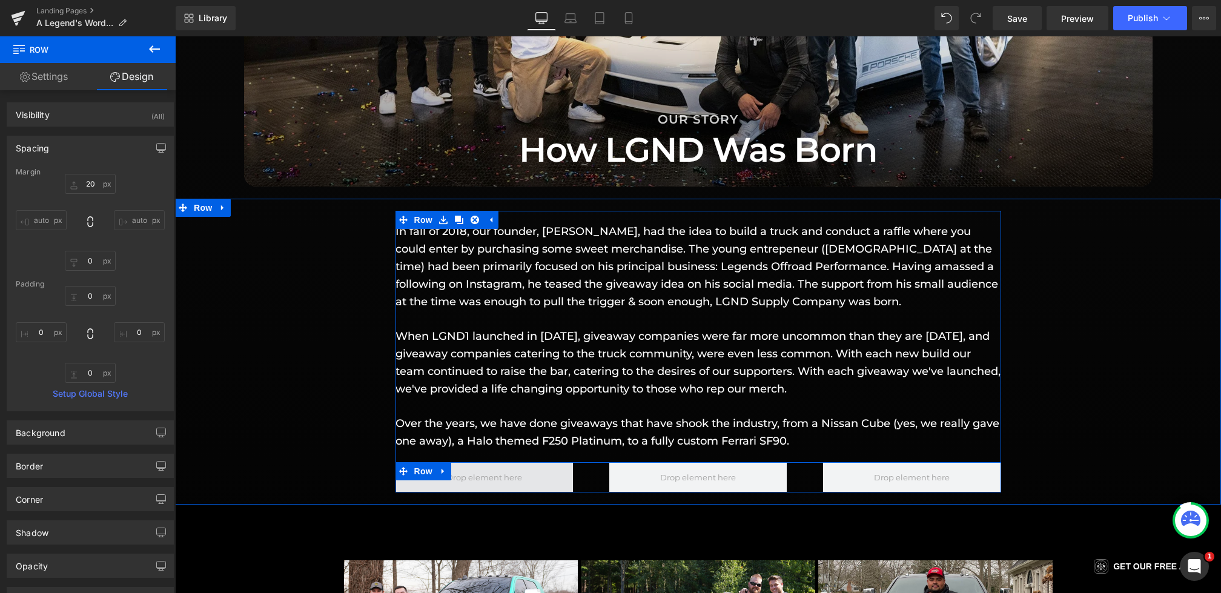
click at [547, 478] on span at bounding box center [483, 477] width 177 height 30
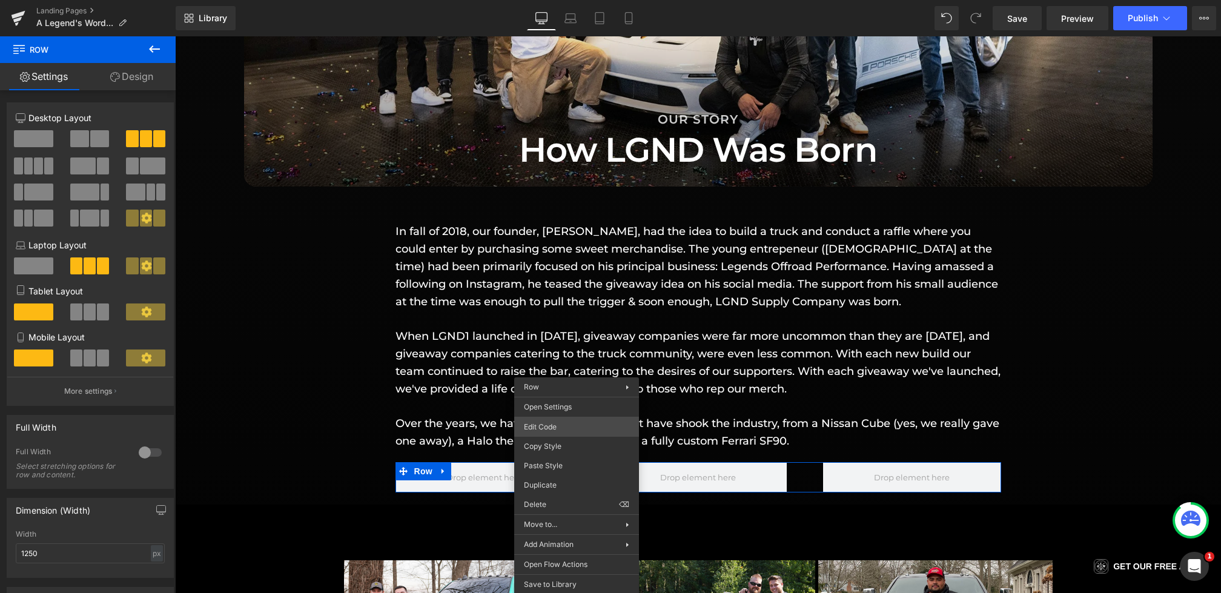
click at [553, 0] on div "Row You are previewing how the will restyle your page. You can not edit Element…" at bounding box center [610, 0] width 1221 height 0
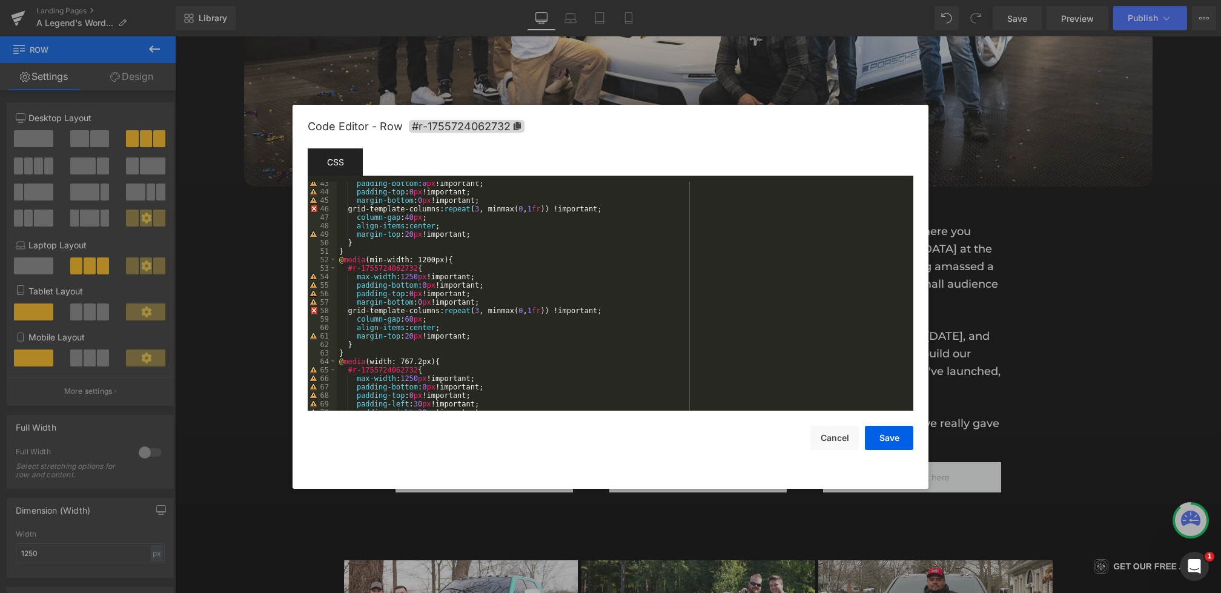
scroll to position [400, 0]
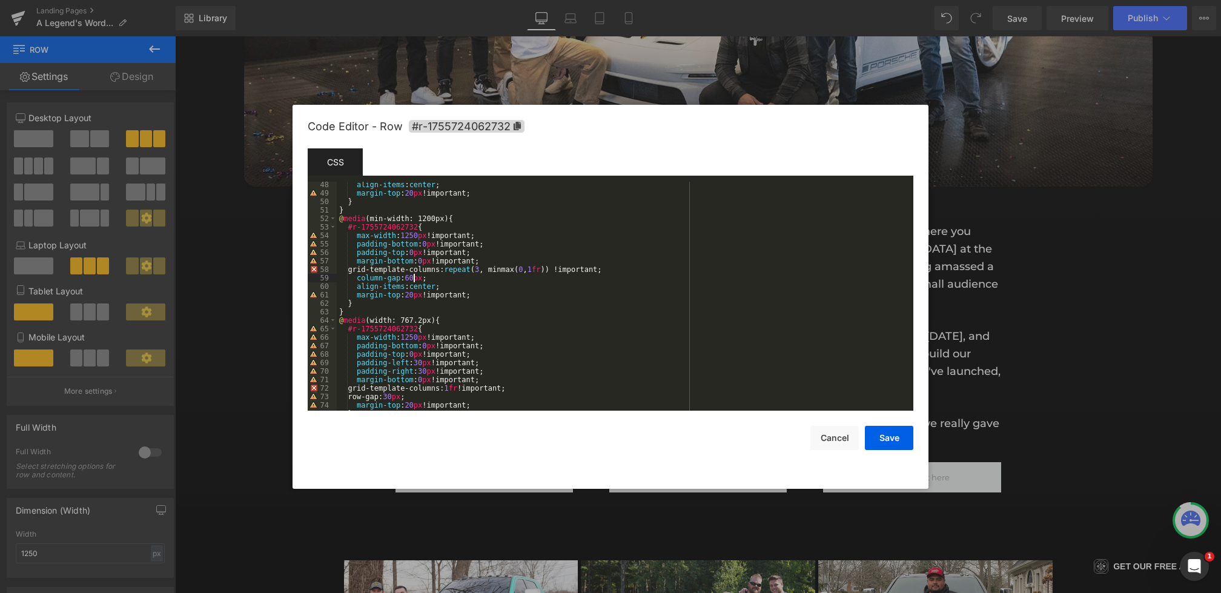
click at [413, 276] on div "align-items : center ; margin-top : 20 px !important; } } @ media (min-width: 1…" at bounding box center [623, 303] width 572 height 246
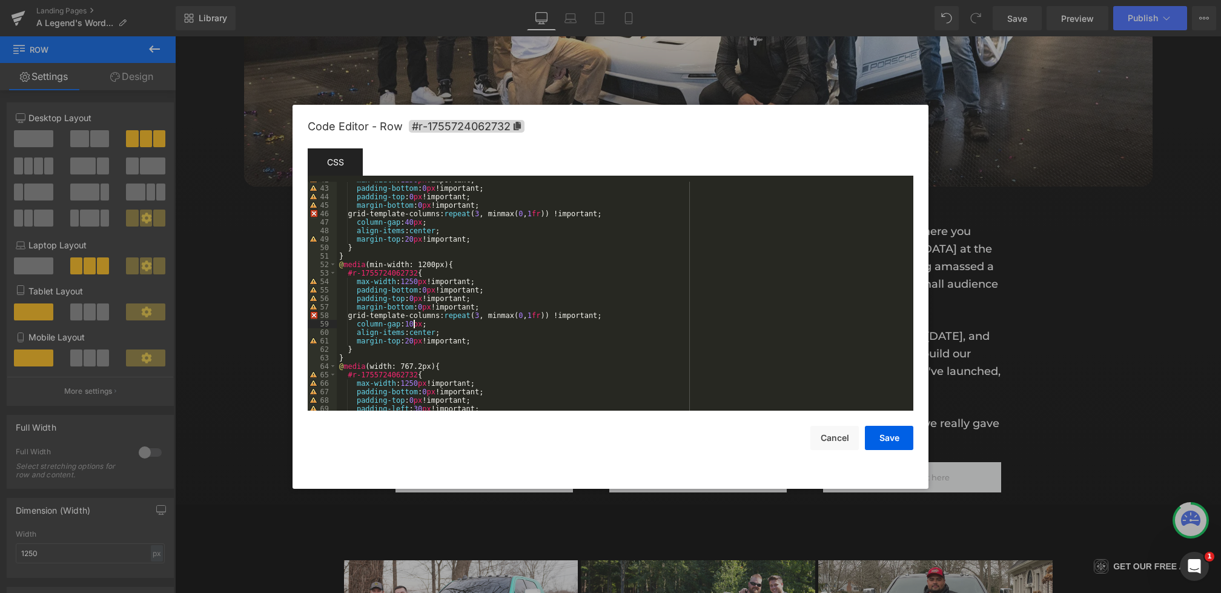
scroll to position [352, 0]
click at [414, 223] on div "max-width : 1250 px !important; padding-bottom : 0 px !important; padding-top :…" at bounding box center [623, 300] width 572 height 246
click at [884, 445] on button "Save" at bounding box center [889, 438] width 48 height 24
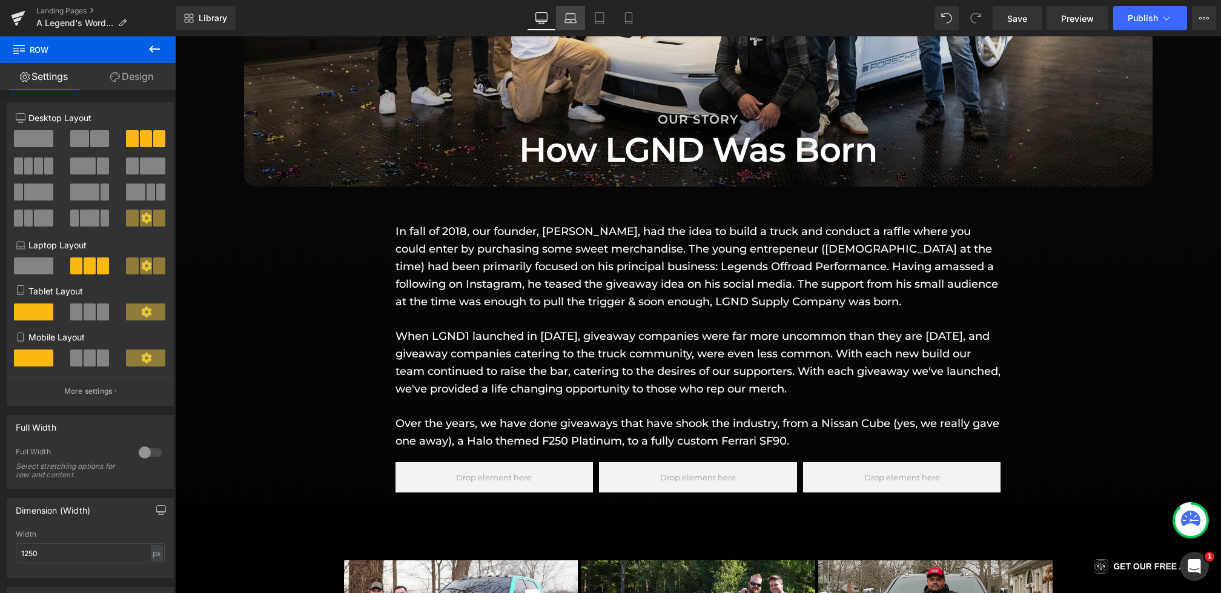
click at [580, 16] on link "Laptop" at bounding box center [570, 18] width 29 height 24
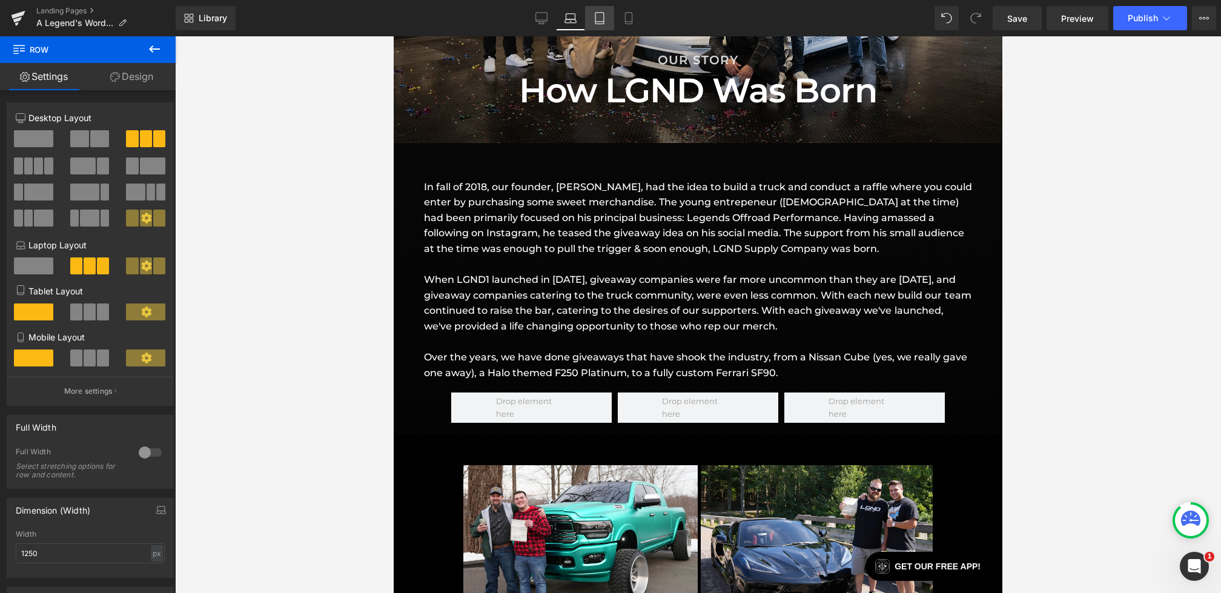
click at [597, 17] on icon at bounding box center [600, 18] width 12 height 12
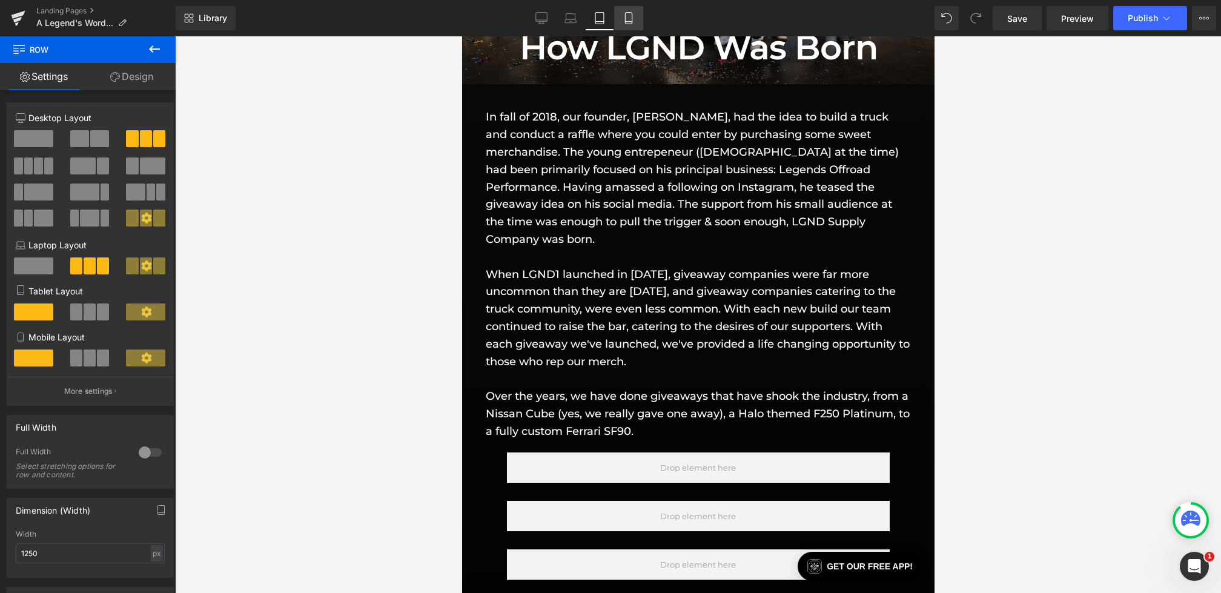
click at [623, 17] on icon at bounding box center [629, 18] width 12 height 12
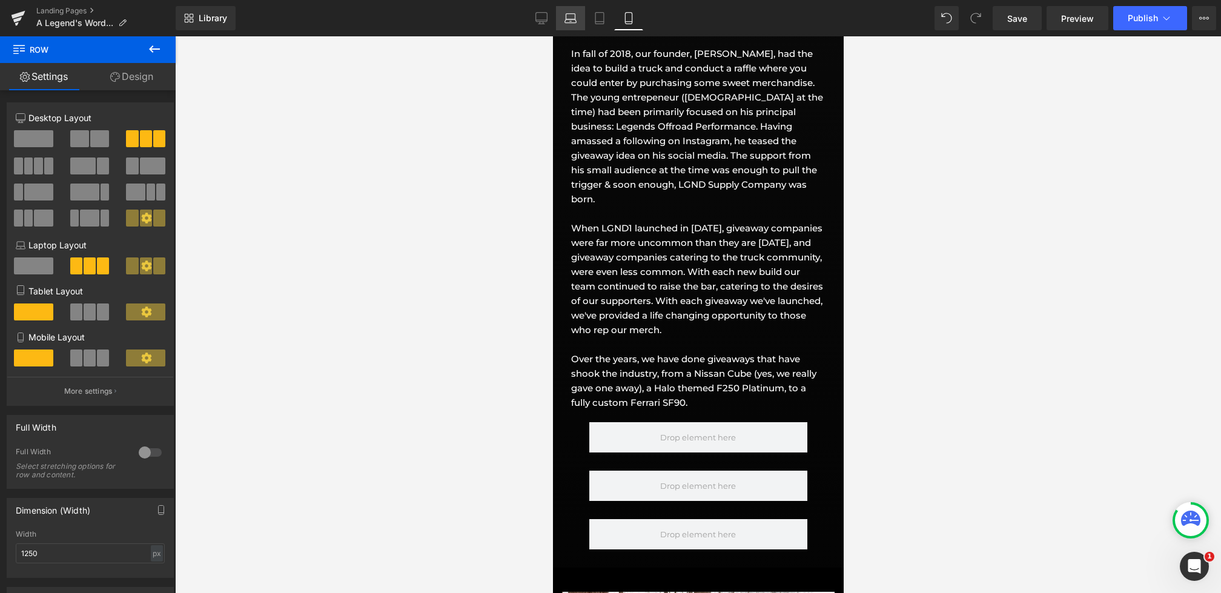
click at [563, 18] on link "Laptop" at bounding box center [570, 18] width 29 height 24
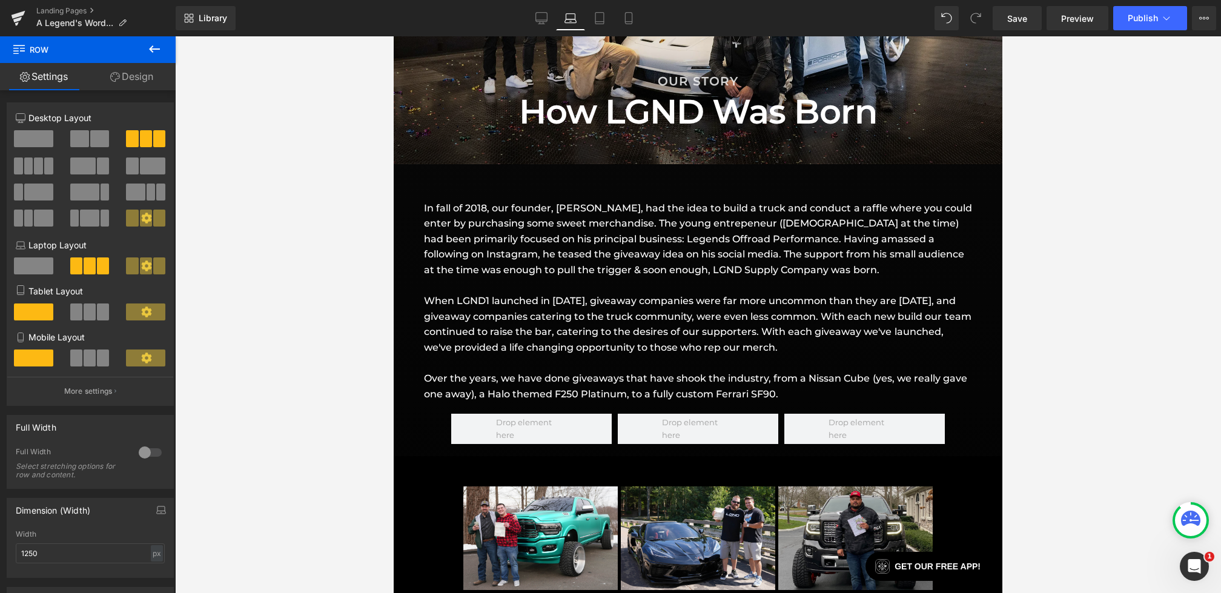
scroll to position [1040, 0]
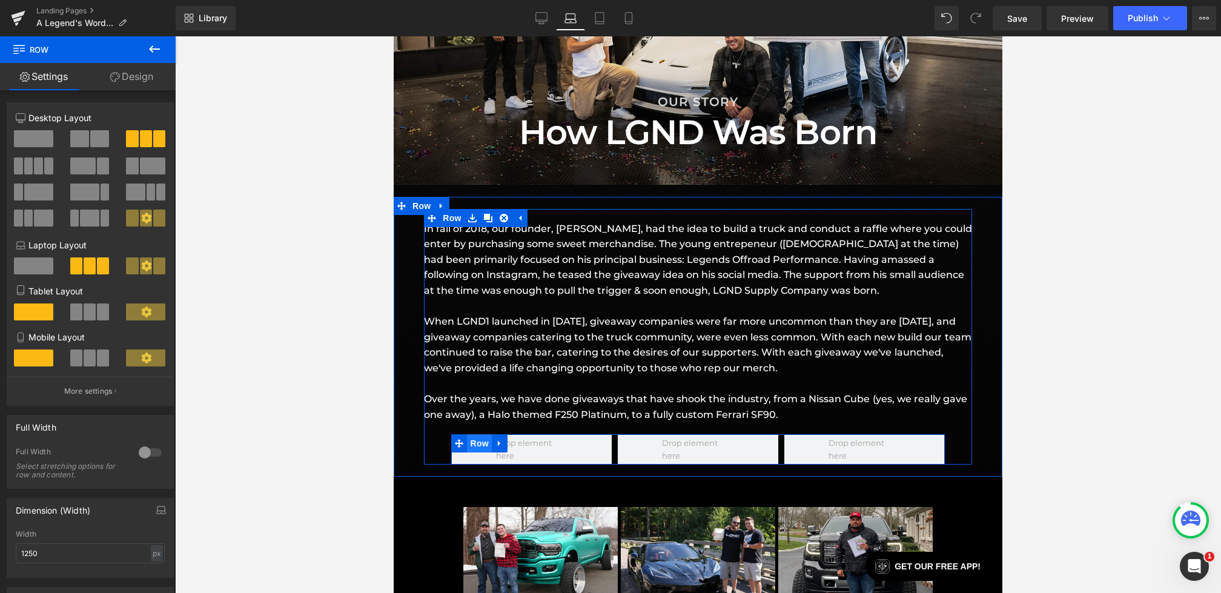
click at [477, 440] on span "Row" at bounding box center [479, 443] width 24 height 18
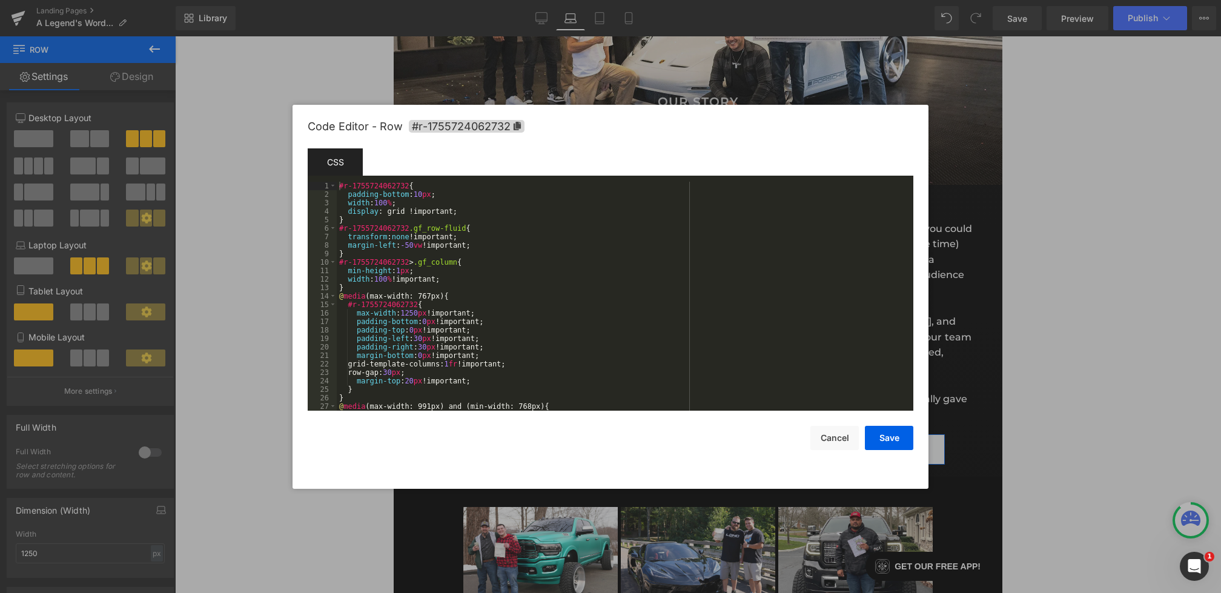
click at [450, 0] on div "Row You are previewing how the will restyle your page. You can not edit Element…" at bounding box center [610, 0] width 1221 height 0
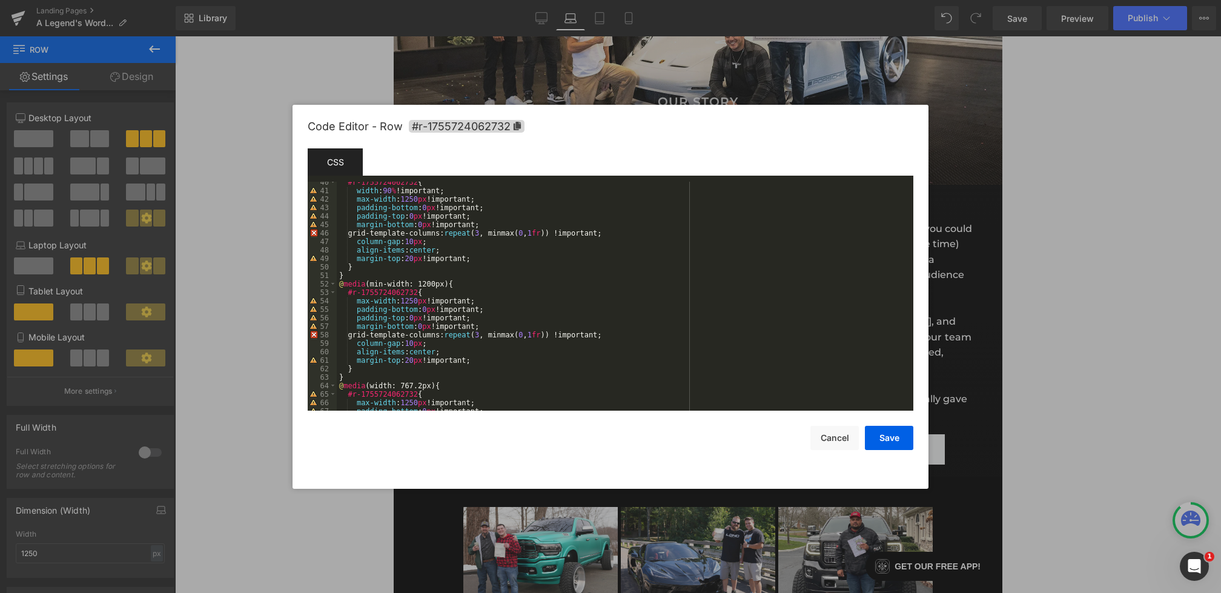
scroll to position [328, 0]
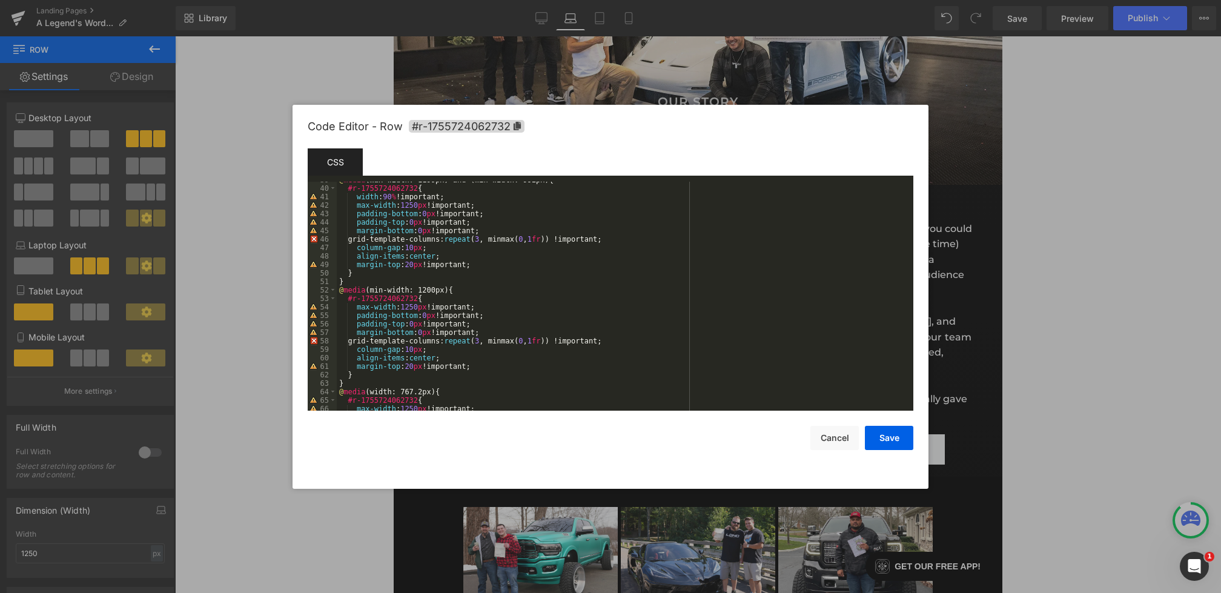
click at [389, 199] on div "@ media (max-width: 1199px) and (min-width: 992px) { #r-1755724062732 { width :…" at bounding box center [623, 299] width 572 height 246
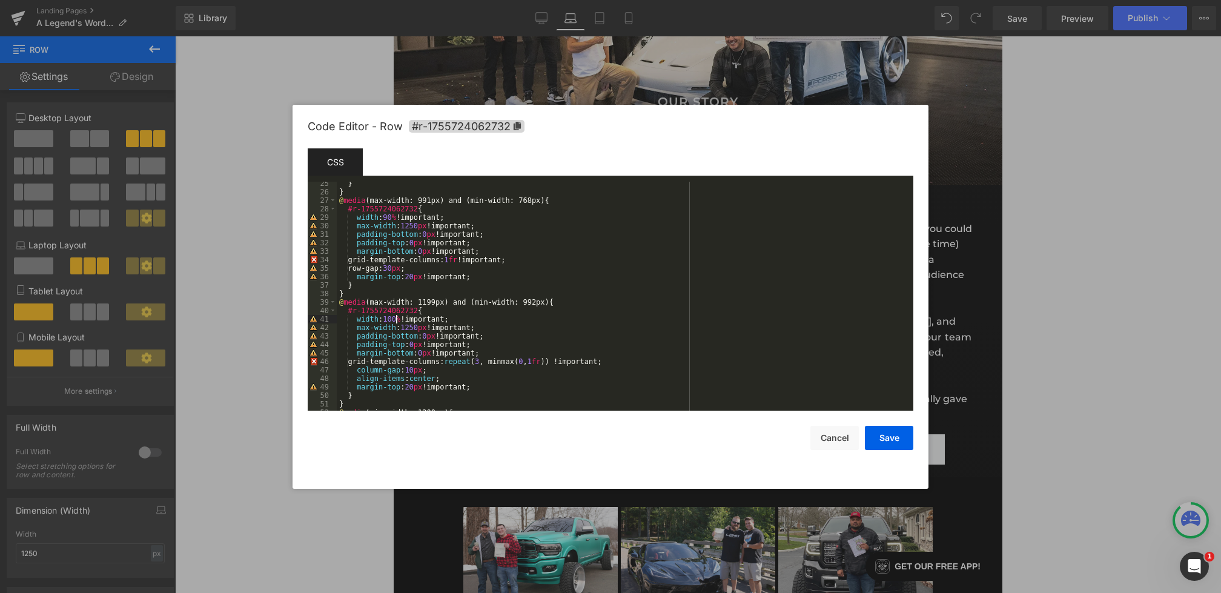
scroll to position [183, 0]
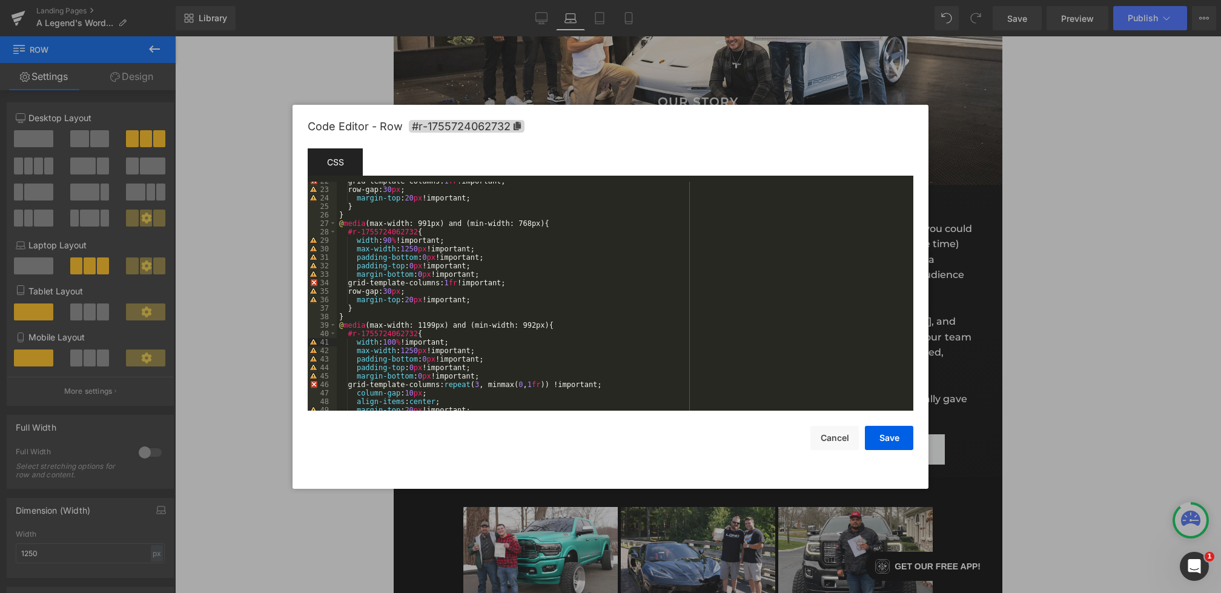
click at [391, 241] on div "grid-template-columns: 1 fr !important; row-gap: 30 px ; margin-top : 20 px !im…" at bounding box center [623, 300] width 572 height 246
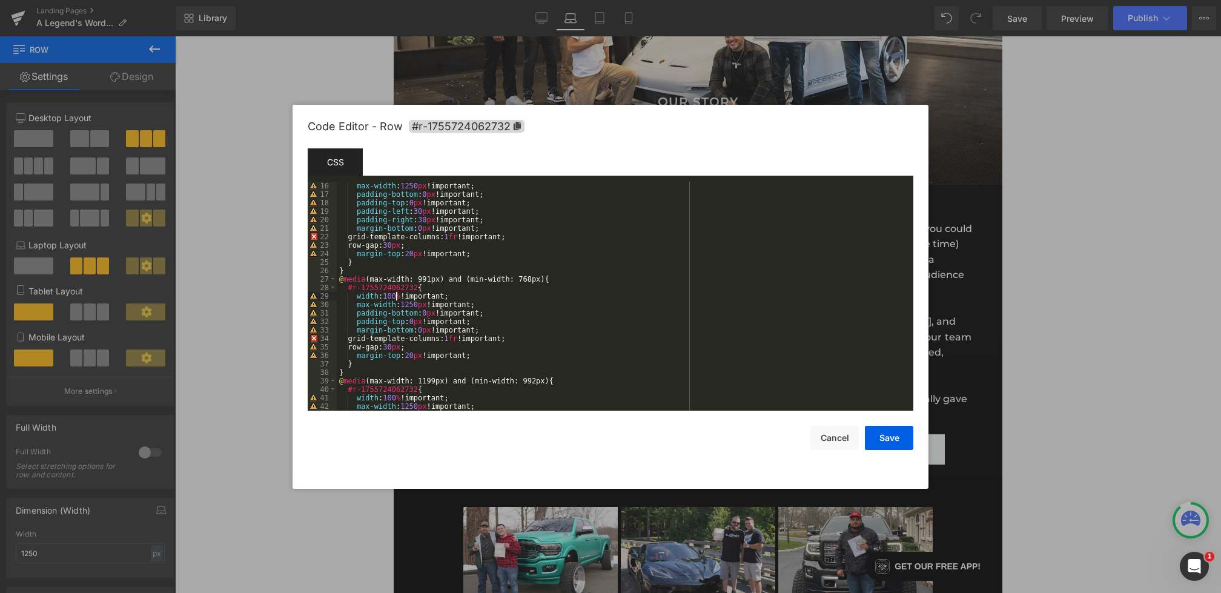
scroll to position [64, 0]
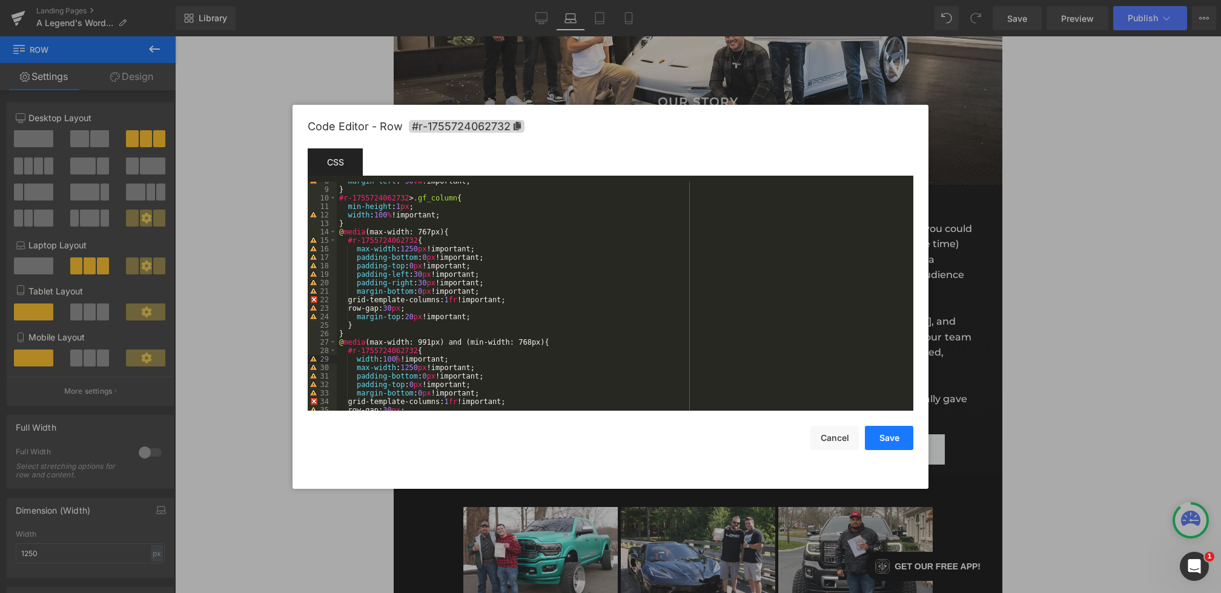
click at [887, 436] on button "Save" at bounding box center [889, 438] width 48 height 24
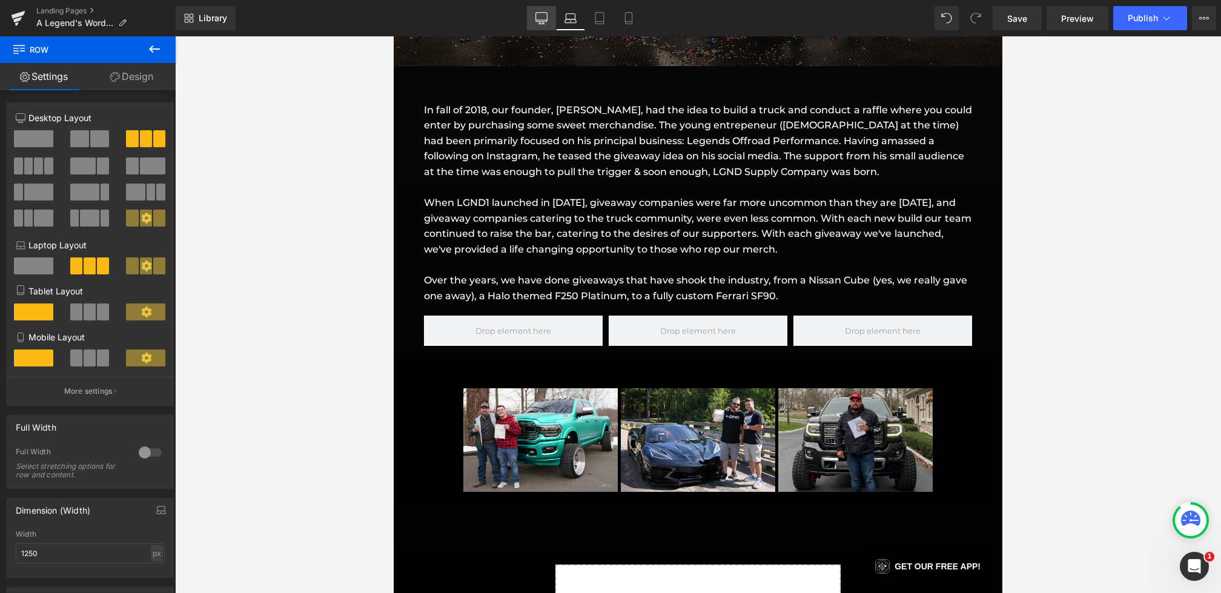
click at [534, 24] on link "Desktop" at bounding box center [541, 18] width 29 height 24
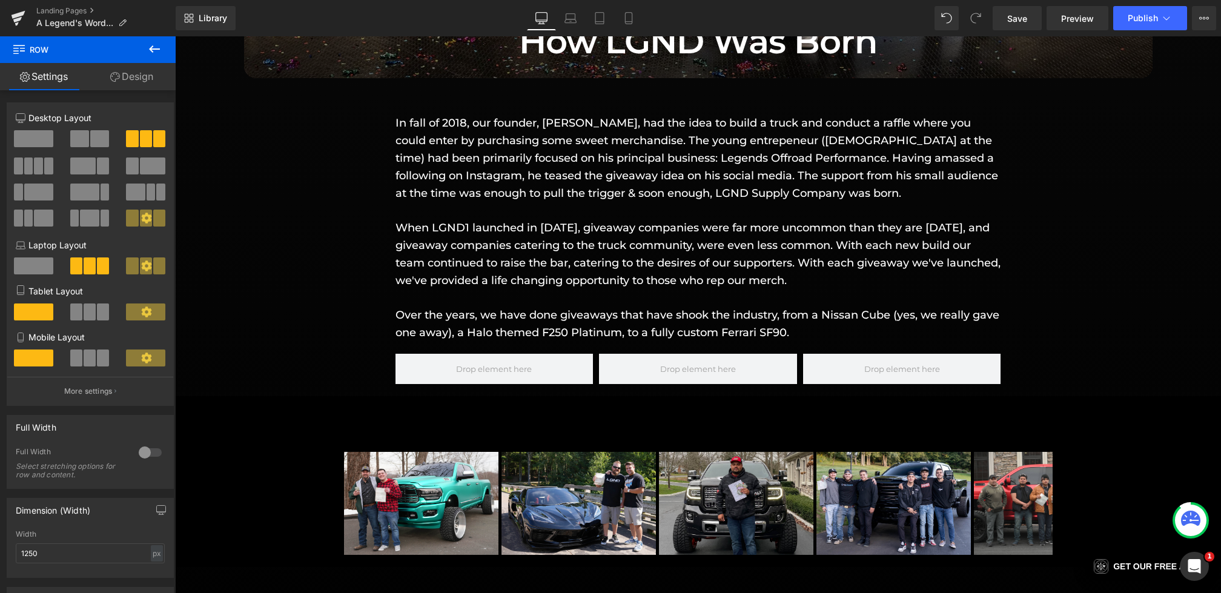
scroll to position [1395, 0]
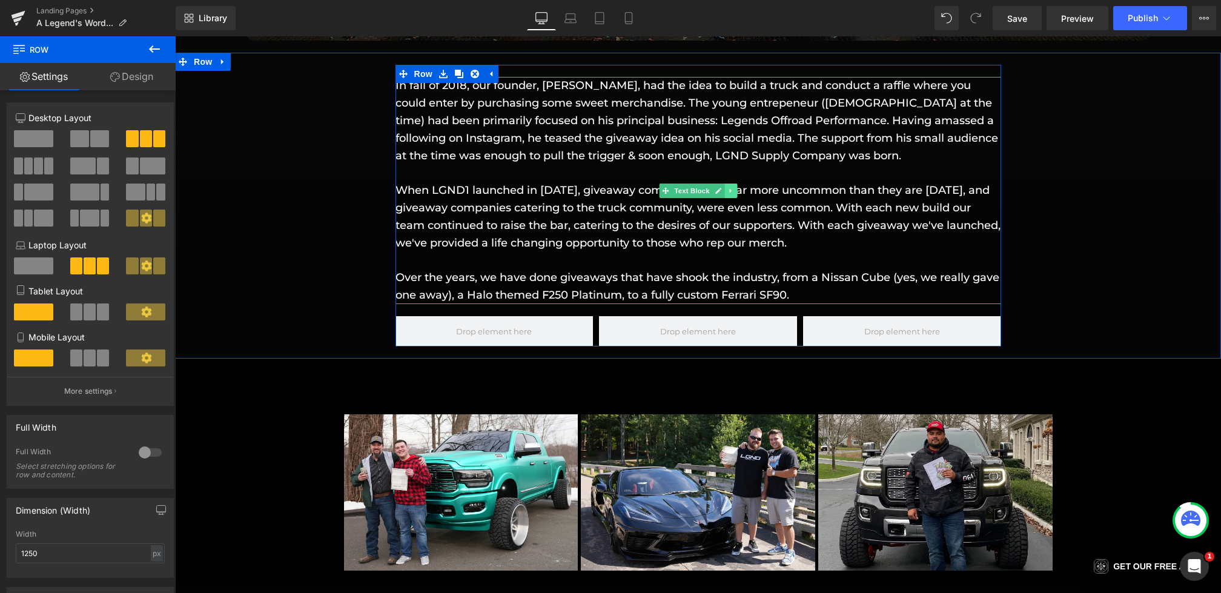
click at [734, 194] on link at bounding box center [730, 191] width 13 height 15
click at [726, 193] on icon at bounding box center [724, 190] width 7 height 7
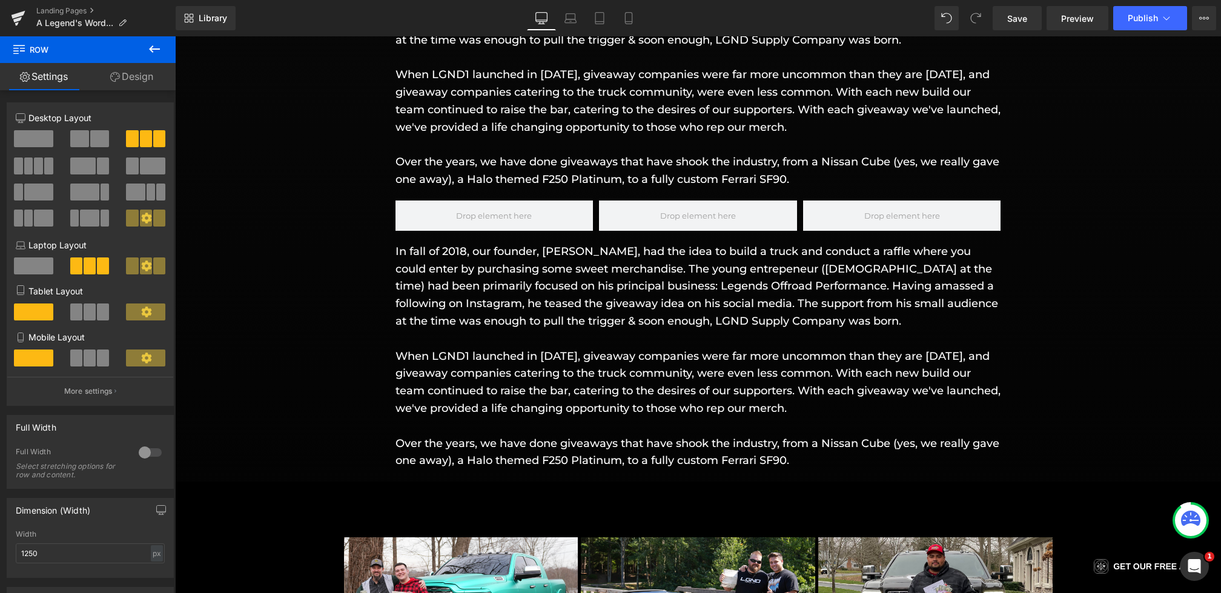
scroll to position [1505, 0]
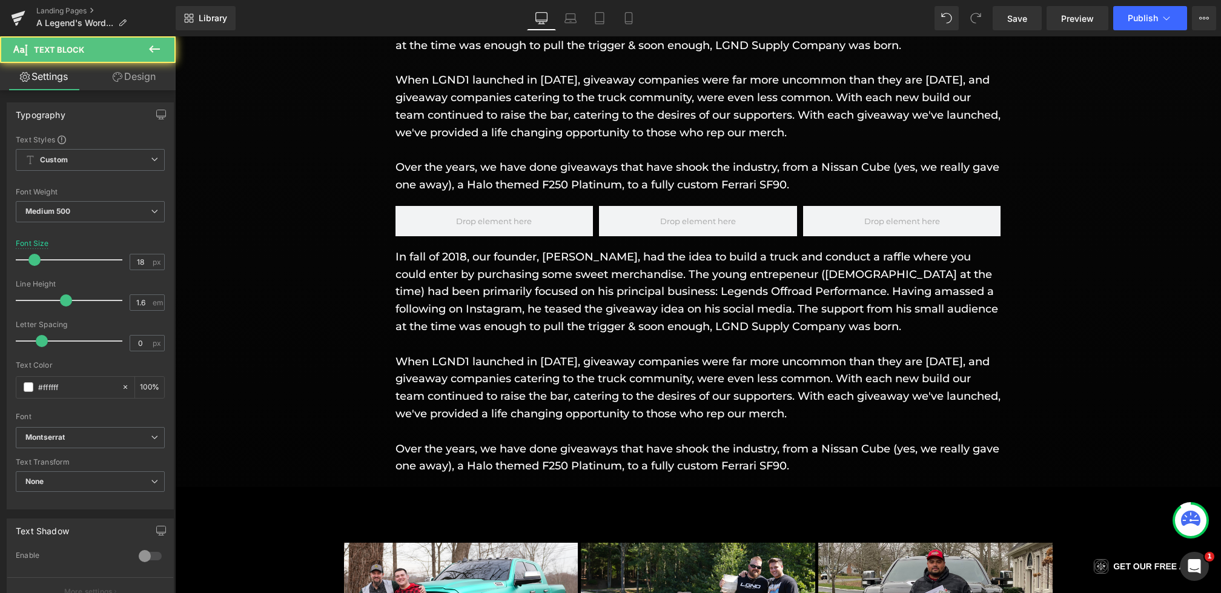
click at [582, 328] on p "In fall of 2018, our founder, [PERSON_NAME], had the idea to build a truck and …" at bounding box center [698, 291] width 606 height 87
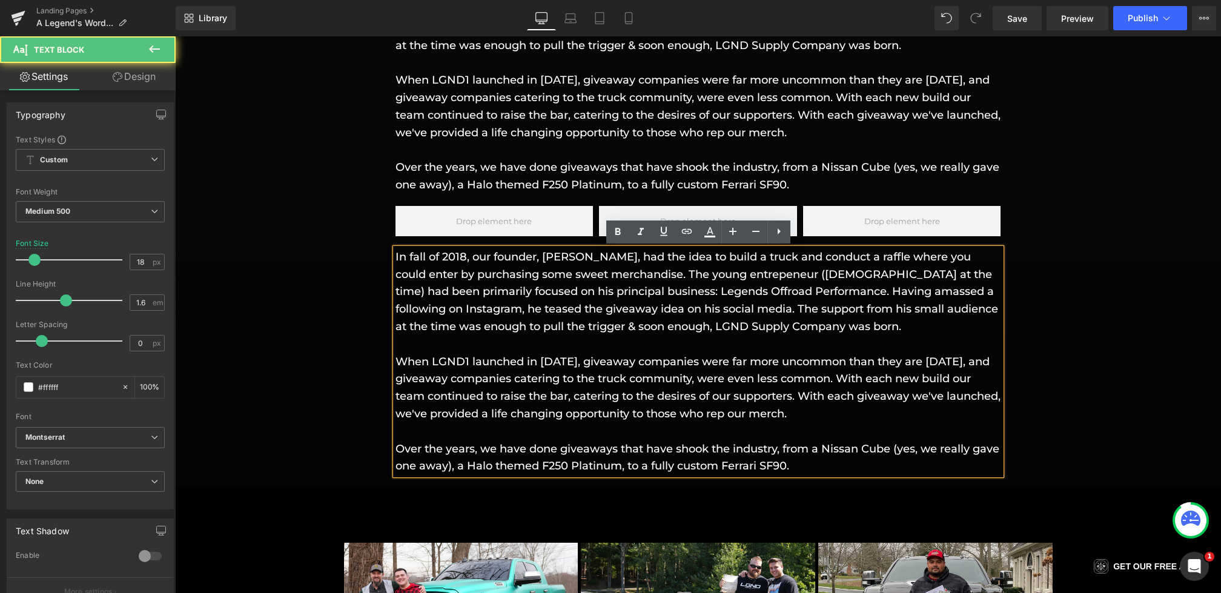
drag, startPoint x: 808, startPoint y: 465, endPoint x: 397, endPoint y: 262, distance: 459.1
click at [397, 262] on div "In fall of 2018, our founder, Giovanni Petruzziello, had the idea to build a tr…" at bounding box center [698, 361] width 606 height 226
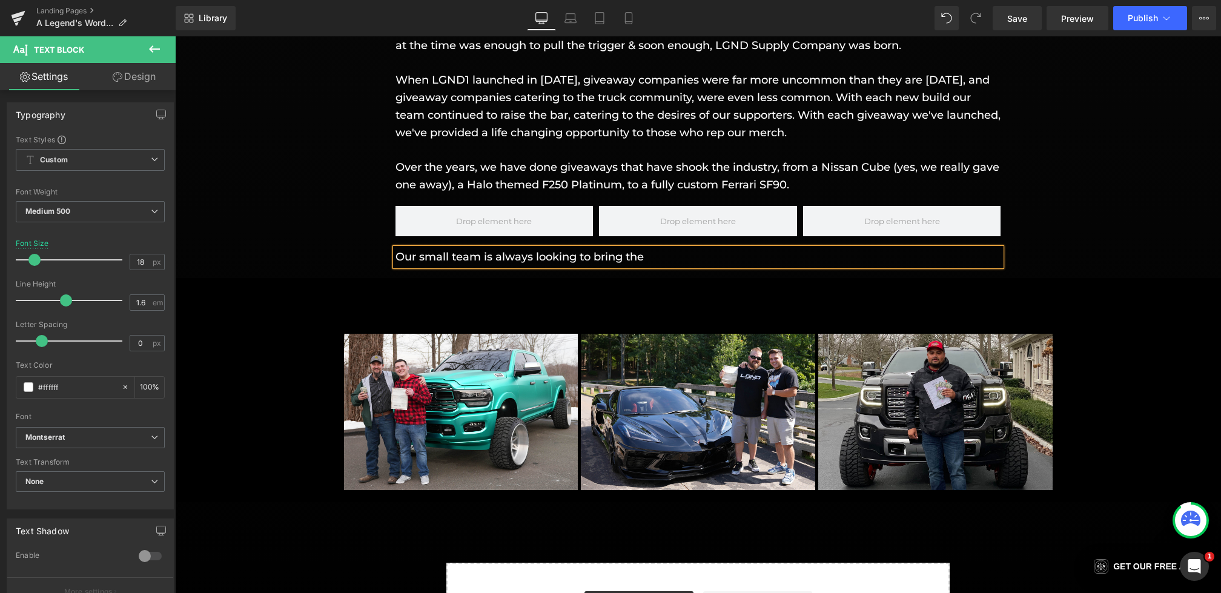
drag, startPoint x: 663, startPoint y: 255, endPoint x: 479, endPoint y: 258, distance: 184.1
click at [479, 258] on p "Our small team is always looking to bring the" at bounding box center [698, 257] width 606 height 18
click at [597, 263] on p "Our small team always strives for the best" at bounding box center [698, 257] width 606 height 18
click at [689, 259] on p "Our small team always strives for the very best" at bounding box center [698, 257] width 606 height 18
drag, startPoint x: 693, startPoint y: 259, endPoint x: 357, endPoint y: 257, distance: 336.7
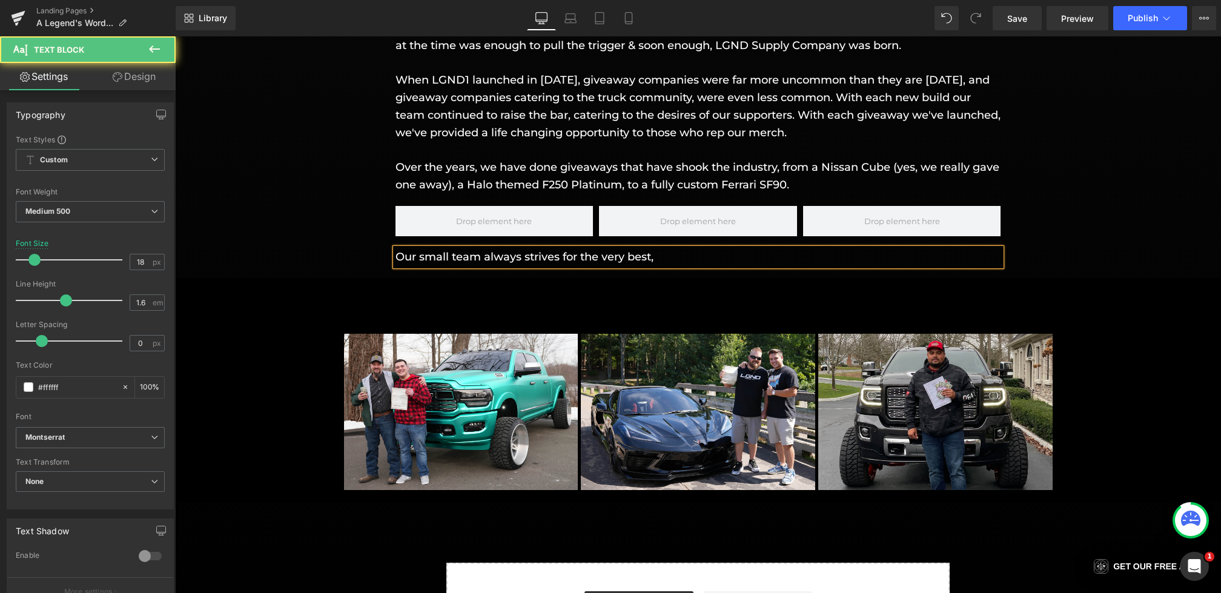
click at [357, 257] on div "In fall of 2018, our founder, Giovanni Petruzziello, had the idea to build a tr…" at bounding box center [698, 110] width 1046 height 311
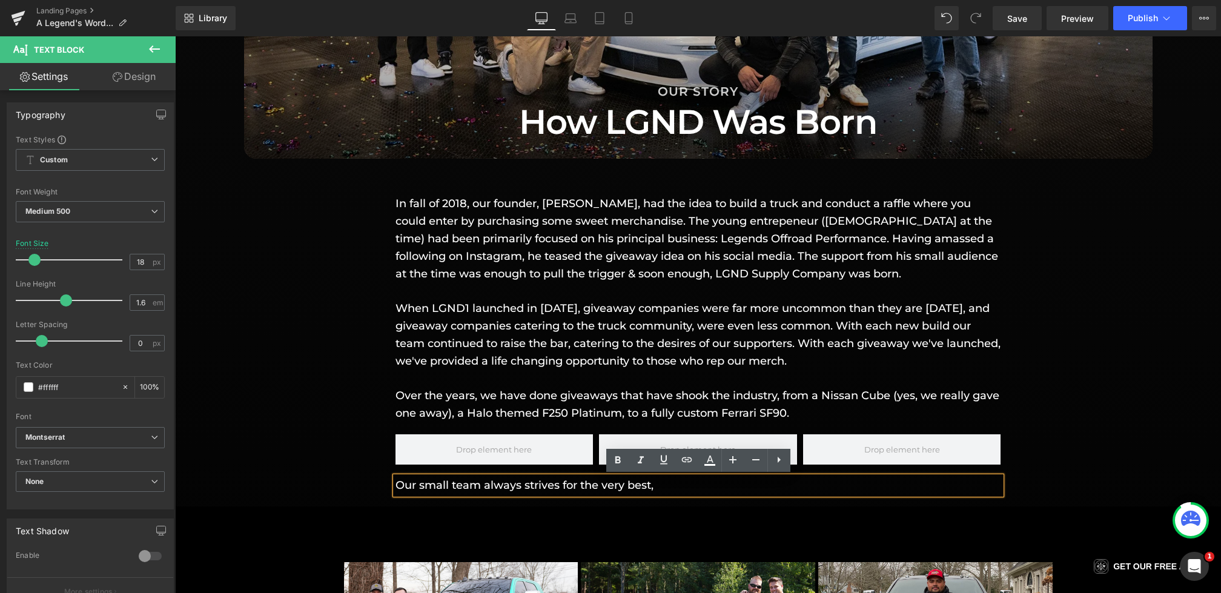
scroll to position [1278, 0]
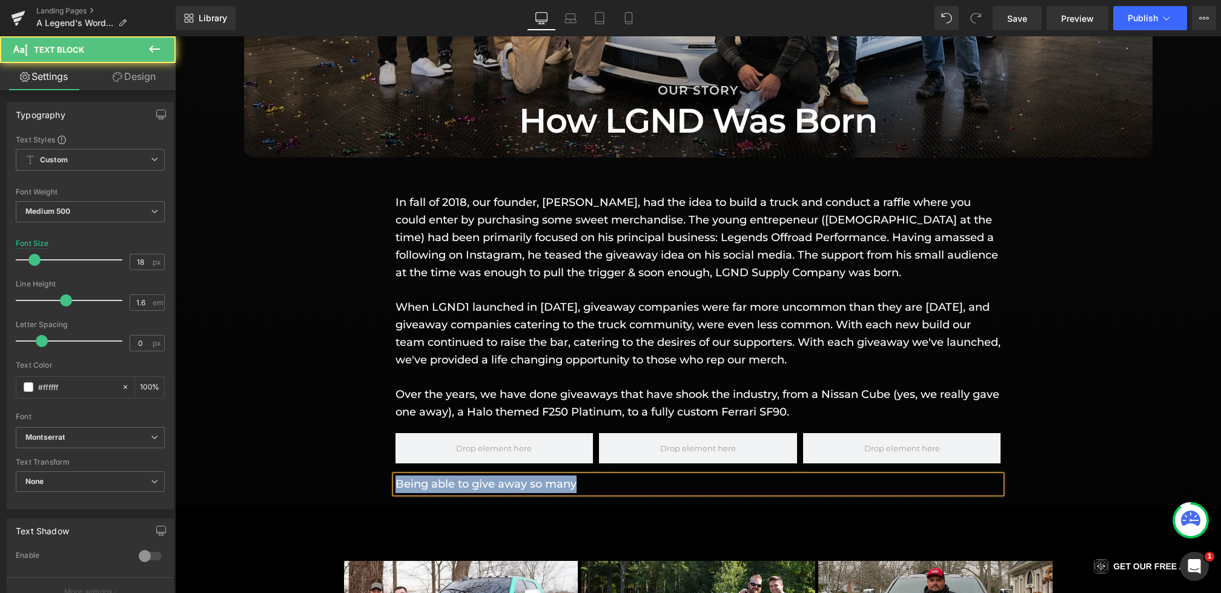
drag, startPoint x: 614, startPoint y: 484, endPoint x: 385, endPoint y: 476, distance: 229.1
click at [385, 476] on div "In fall of 2018, our founder, Giovanni Petruzziello, had the idea to build a tr…" at bounding box center [698, 337] width 1046 height 311
drag, startPoint x: 567, startPoint y: 484, endPoint x: 491, endPoint y: 484, distance: 75.7
click at [491, 484] on p "We have had the priveledge" at bounding box center [698, 484] width 606 height 18
click at [398, 486] on p "We have had the honor of" at bounding box center [698, 484] width 606 height 18
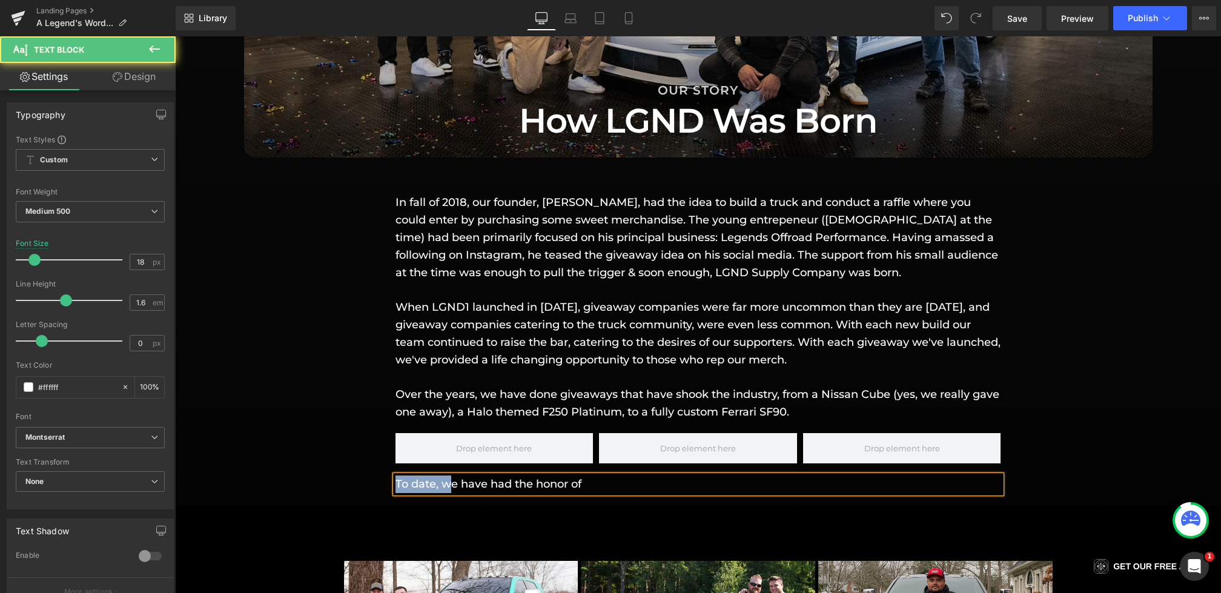
drag, startPoint x: 449, startPoint y: 486, endPoint x: 377, endPoint y: 485, distance: 72.1
click at [377, 486] on div "In fall of 2018, our founder, Giovanni Petruzziello, had the idea to build a tr…" at bounding box center [698, 337] width 1046 height 311
click at [554, 485] on p "We have had the honor of" at bounding box center [698, 484] width 606 height 18
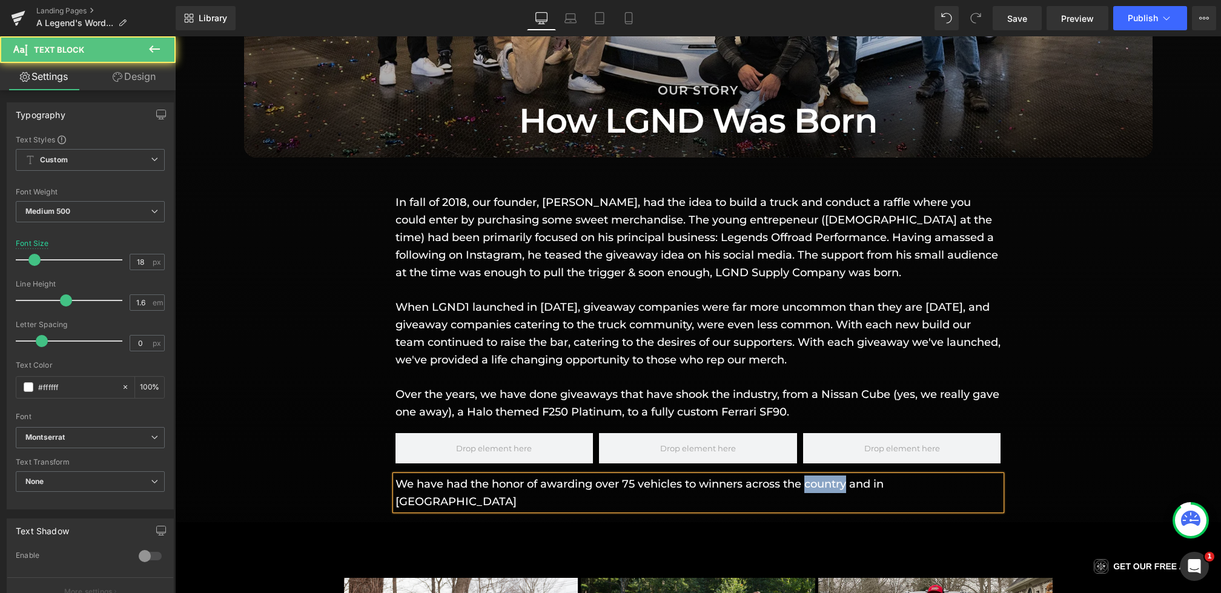
drag, startPoint x: 848, startPoint y: 487, endPoint x: 807, endPoint y: 486, distance: 40.6
click at [807, 486] on p "We have had the honor of awarding over 75 vehicles to winners across the countr…" at bounding box center [698, 492] width 606 height 35
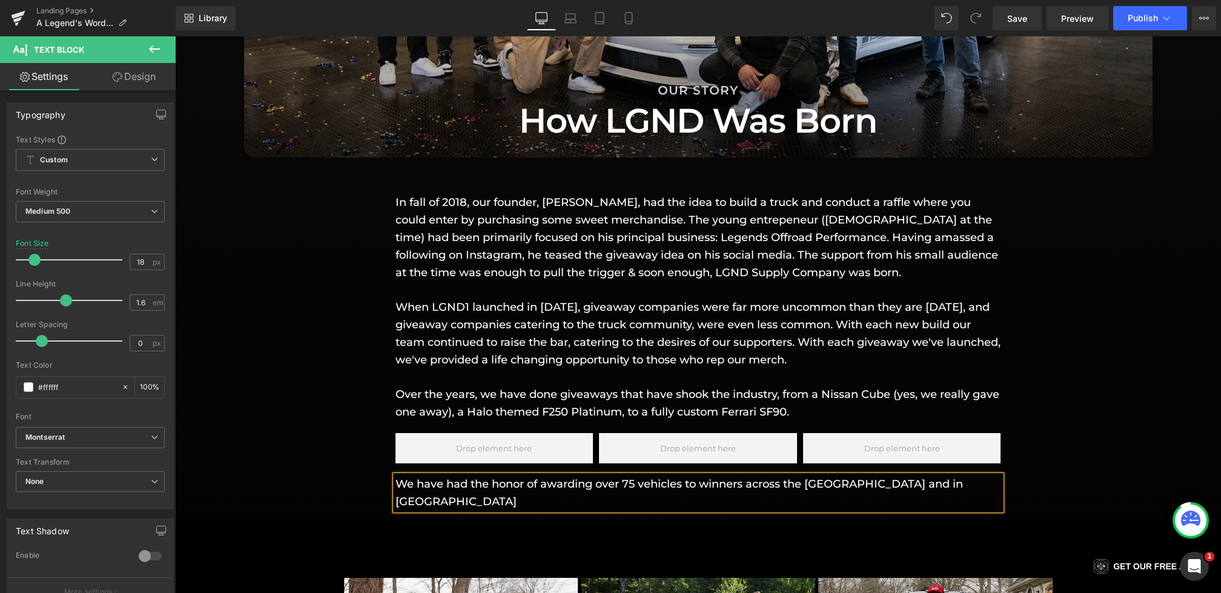
click at [924, 484] on p "We have had the honor of awarding over 75 vehicles to winners across the USA an…" at bounding box center [698, 492] width 606 height 35
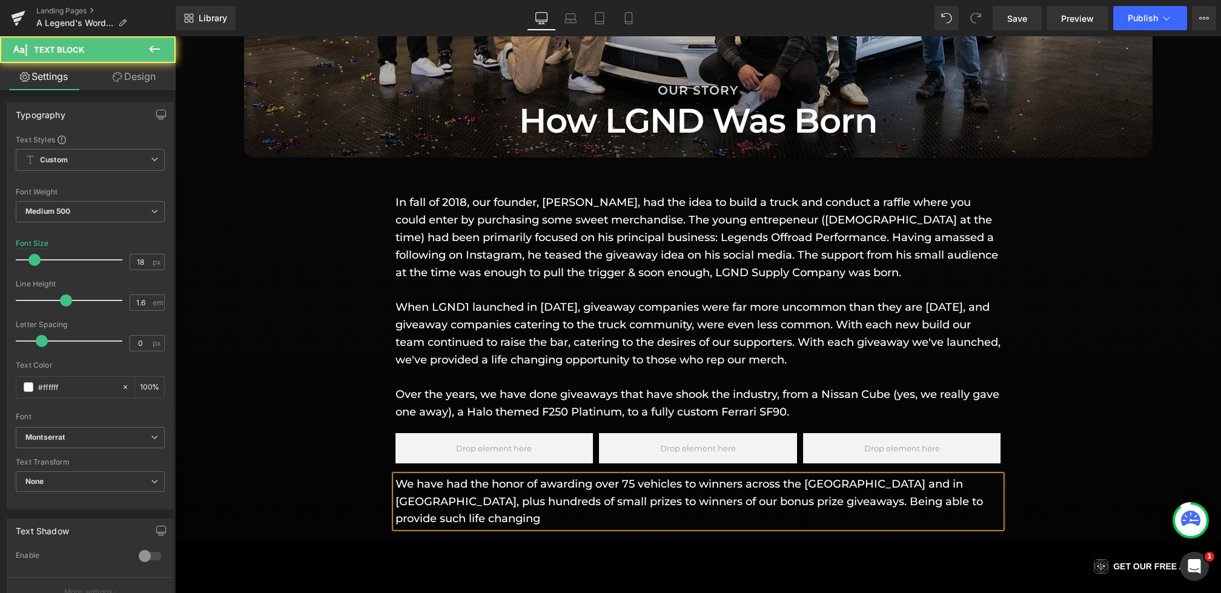
click at [701, 502] on p "We have had the honor of awarding over 75 vehicles to winners across the USA an…" at bounding box center [698, 501] width 606 height 52
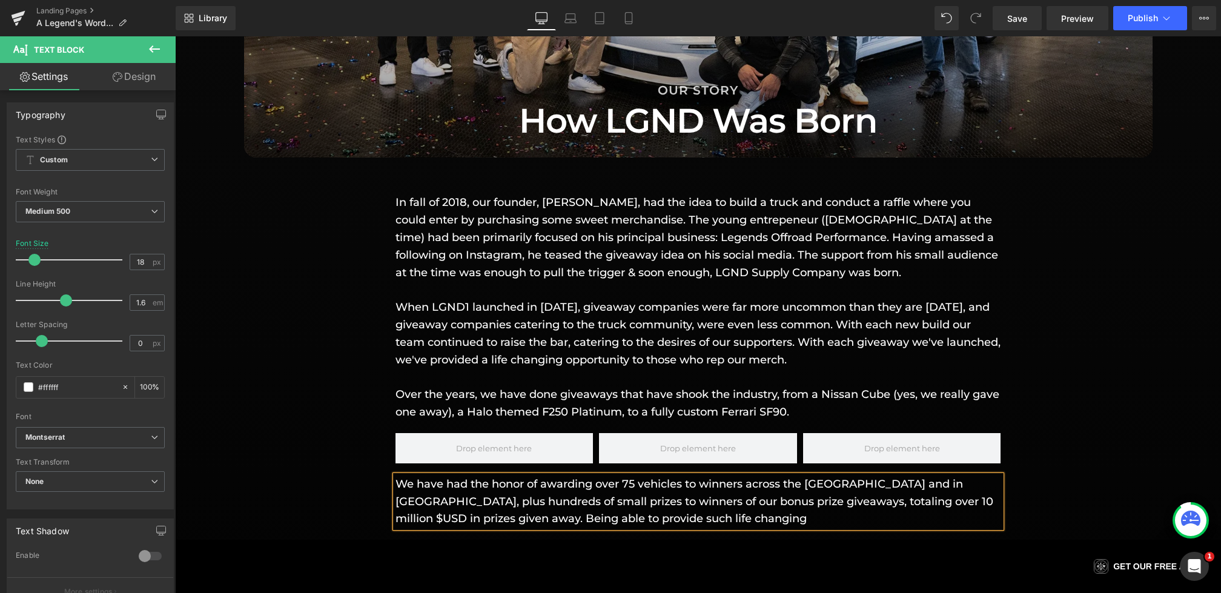
click at [644, 517] on p "We have had the honor of awarding over 75 vehicles to winners across the USA an…" at bounding box center [698, 501] width 606 height 52
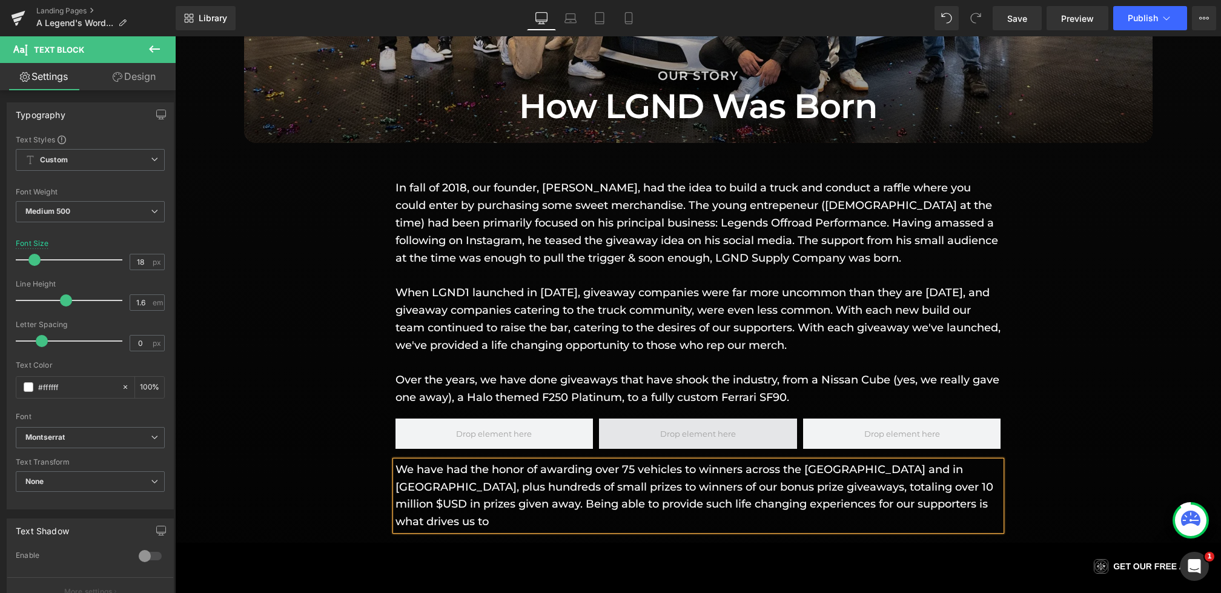
scroll to position [1304, 0]
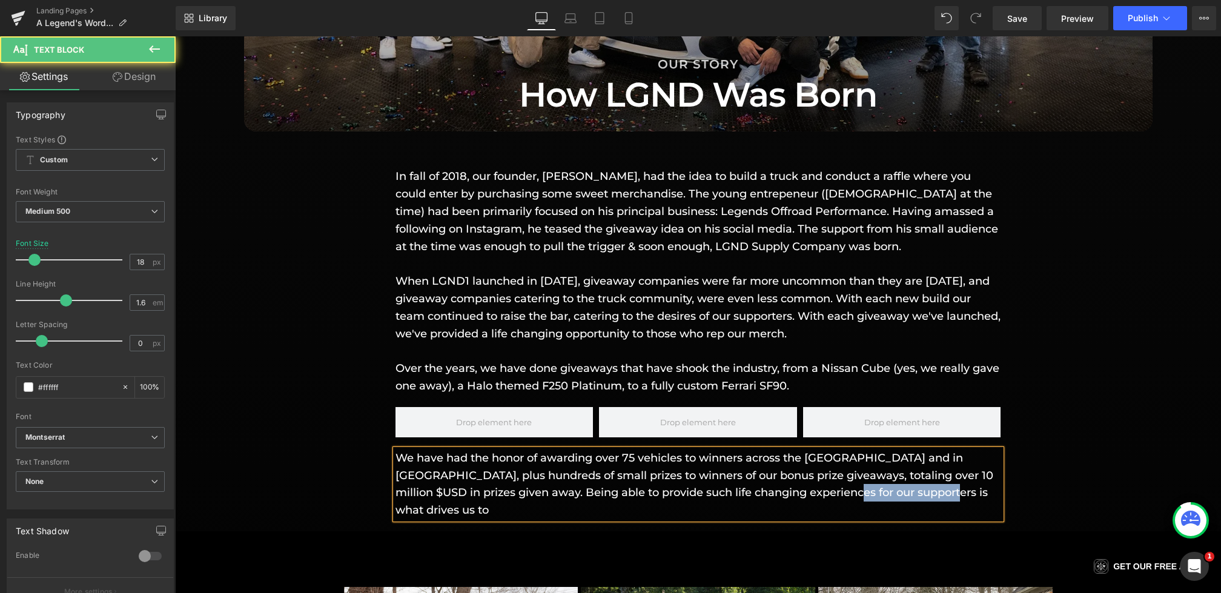
drag, startPoint x: 922, startPoint y: 494, endPoint x: 806, endPoint y: 495, distance: 116.3
click at [806, 495] on p "We have had the honor of awarding over 75 vehicles to winners across the USA an…" at bounding box center [698, 484] width 606 height 70
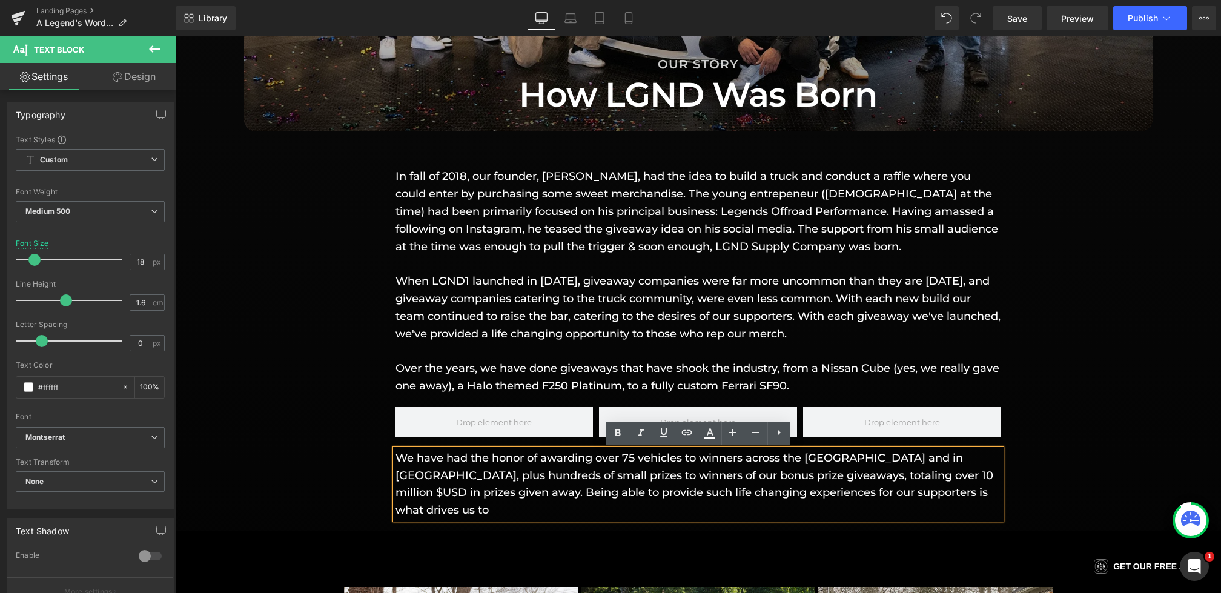
click at [919, 503] on div "We have had the honor of awarding over 75 vehicles to winners across the USA an…" at bounding box center [698, 484] width 606 height 70
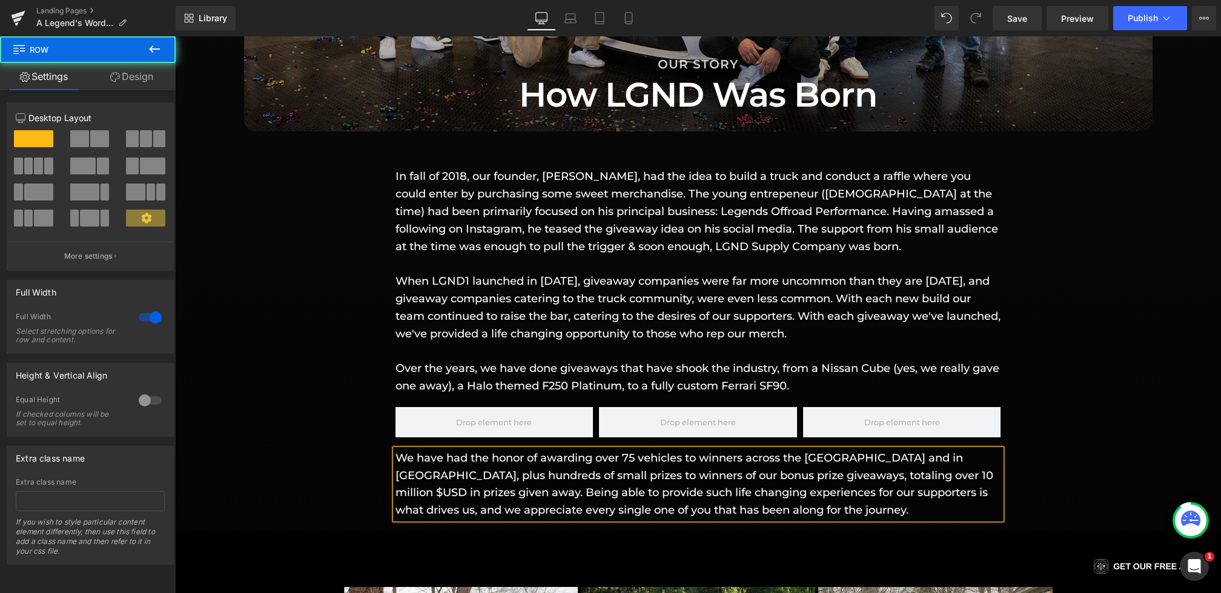
click at [366, 472] on div "In fall of 2018, our founder, Giovanni Petruzziello, had the idea to build a tr…" at bounding box center [698, 337] width 1046 height 363
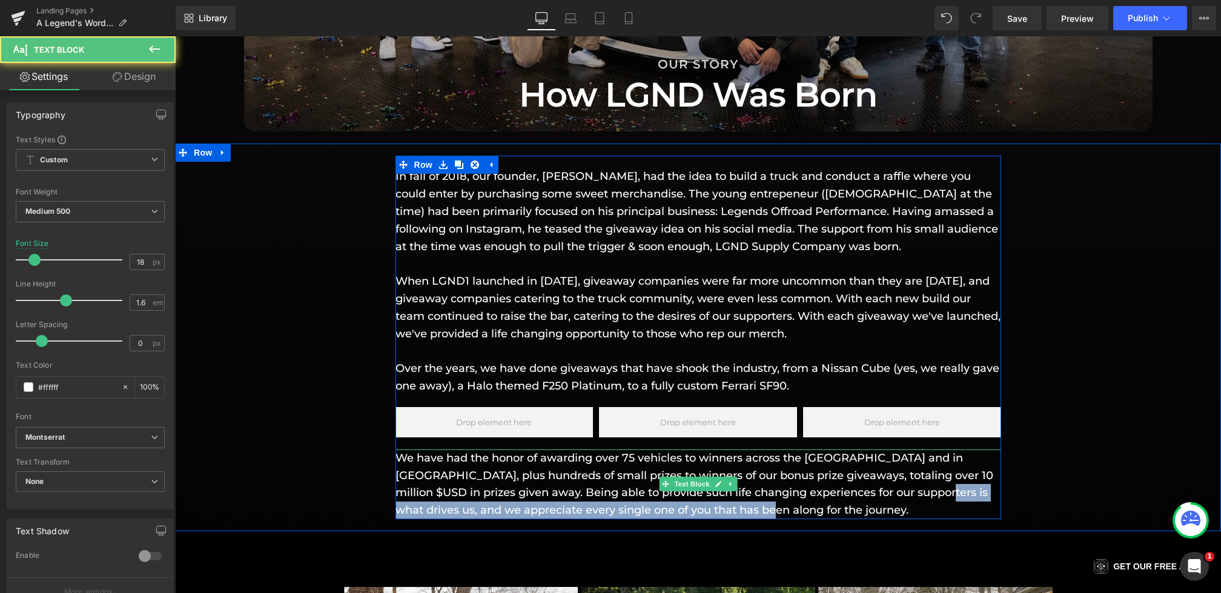
drag, startPoint x: 874, startPoint y: 491, endPoint x: 894, endPoint y: 494, distance: 20.9
click at [894, 494] on p "We have had the honor of awarding over 75 vehicles to winners across the USA an…" at bounding box center [698, 484] width 606 height 70
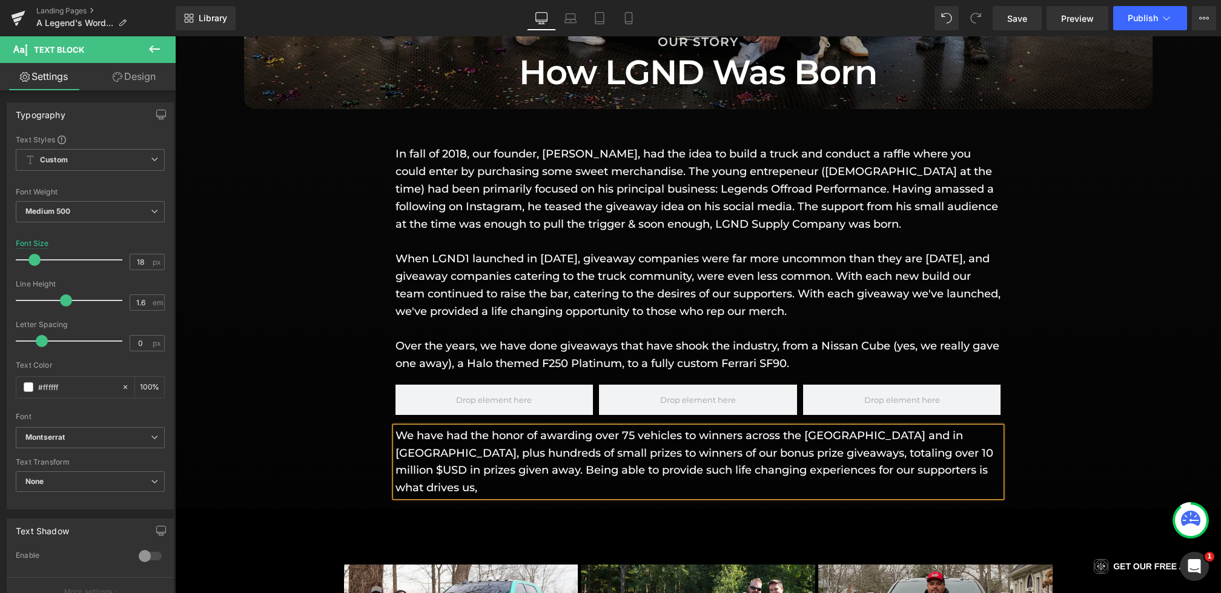
scroll to position [1323, 0]
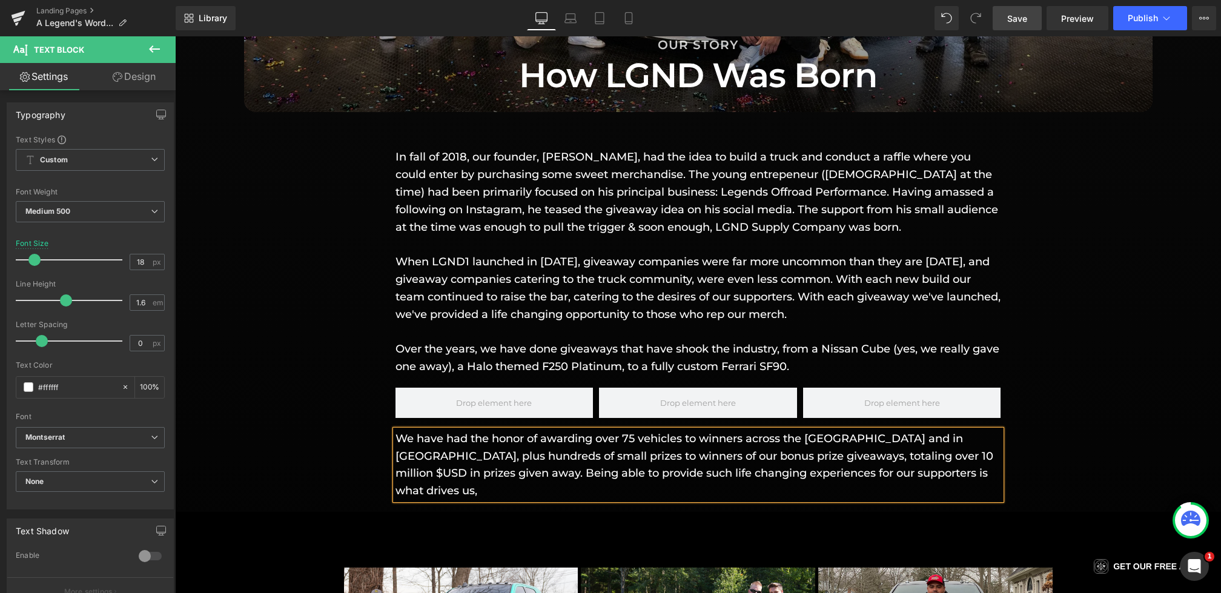
click at [1014, 27] on link "Save" at bounding box center [1017, 18] width 49 height 24
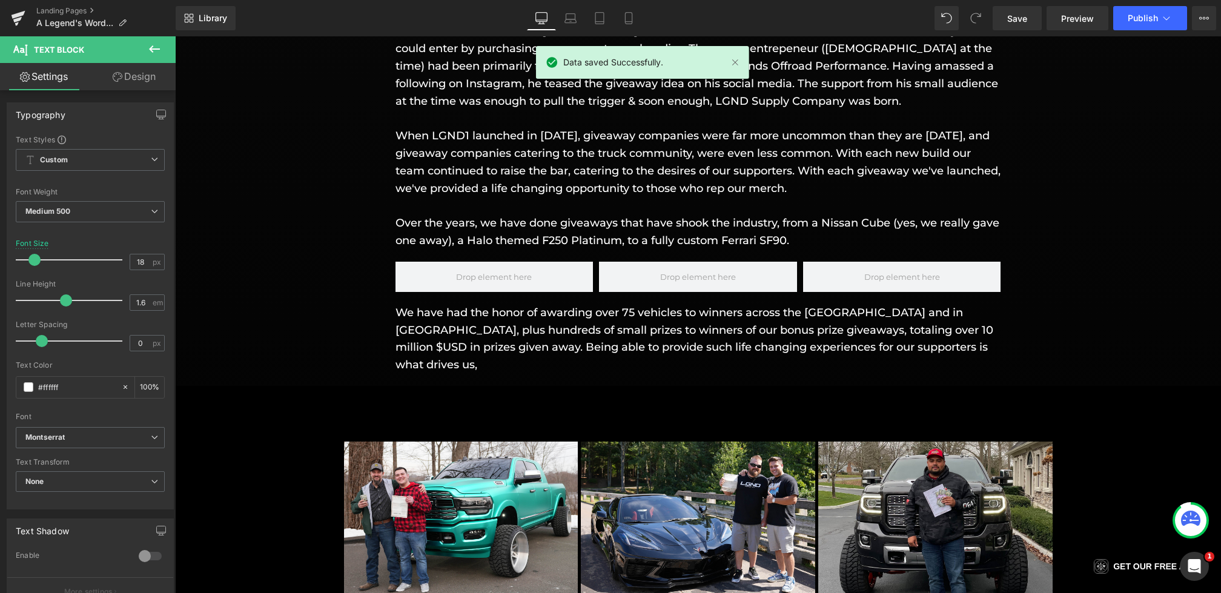
scroll to position [1458, 0]
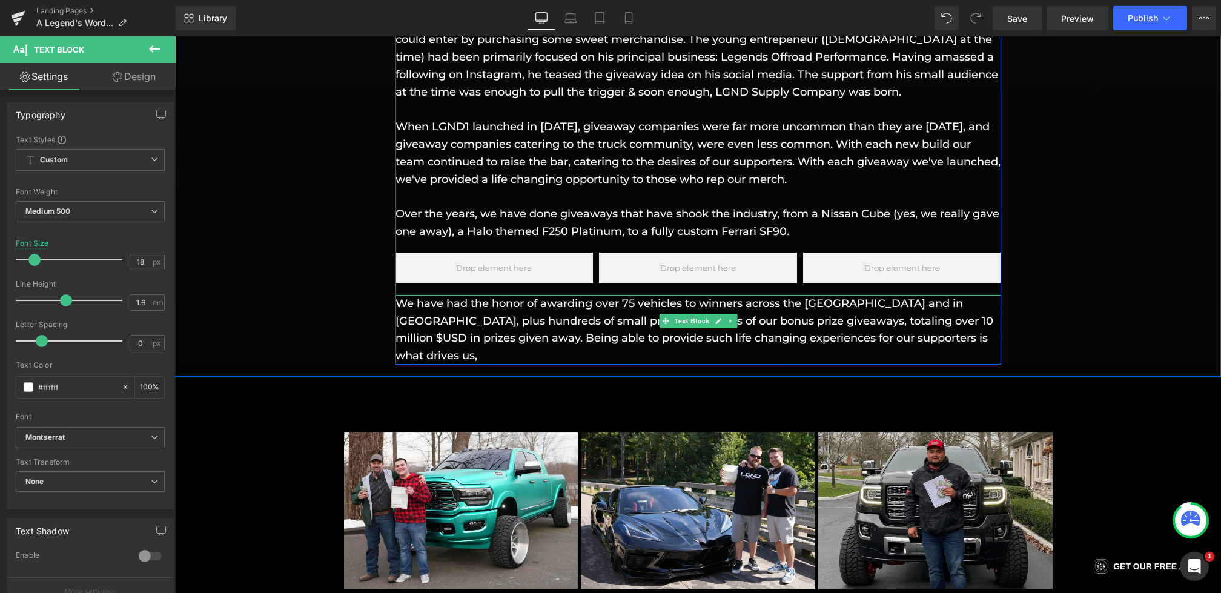
click at [911, 334] on p "We have had the honor of awarding over 75 vehicles to winners across the USA an…" at bounding box center [698, 330] width 606 height 70
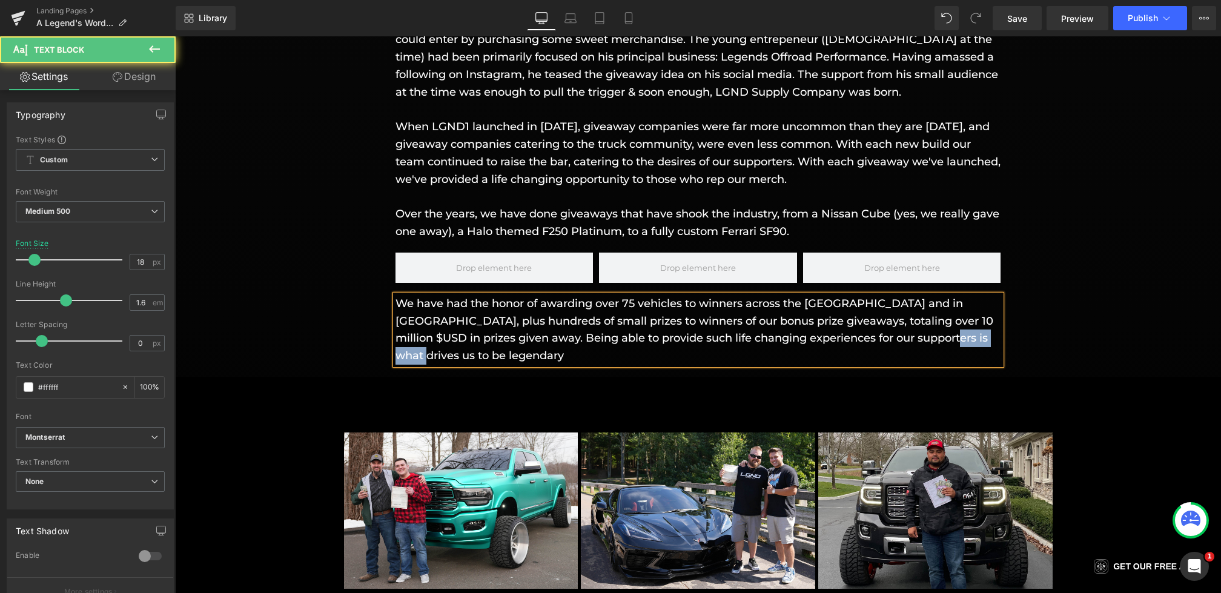
drag, startPoint x: 968, startPoint y: 339, endPoint x: 903, endPoint y: 339, distance: 65.4
click at [903, 339] on p "We have had the honor of awarding over 75 vehicles to winners across the USA an…" at bounding box center [698, 330] width 606 height 70
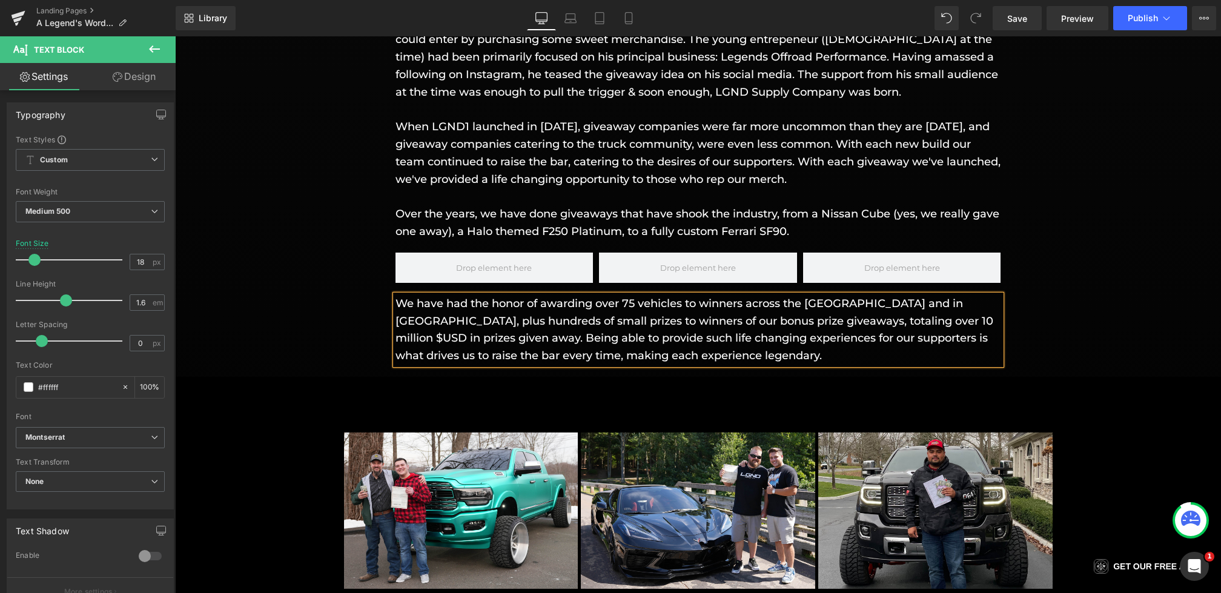
click at [250, 345] on div "In fall of 2018, our founder, Giovanni Petruzziello, had the idea to build a tr…" at bounding box center [698, 182] width 1046 height 363
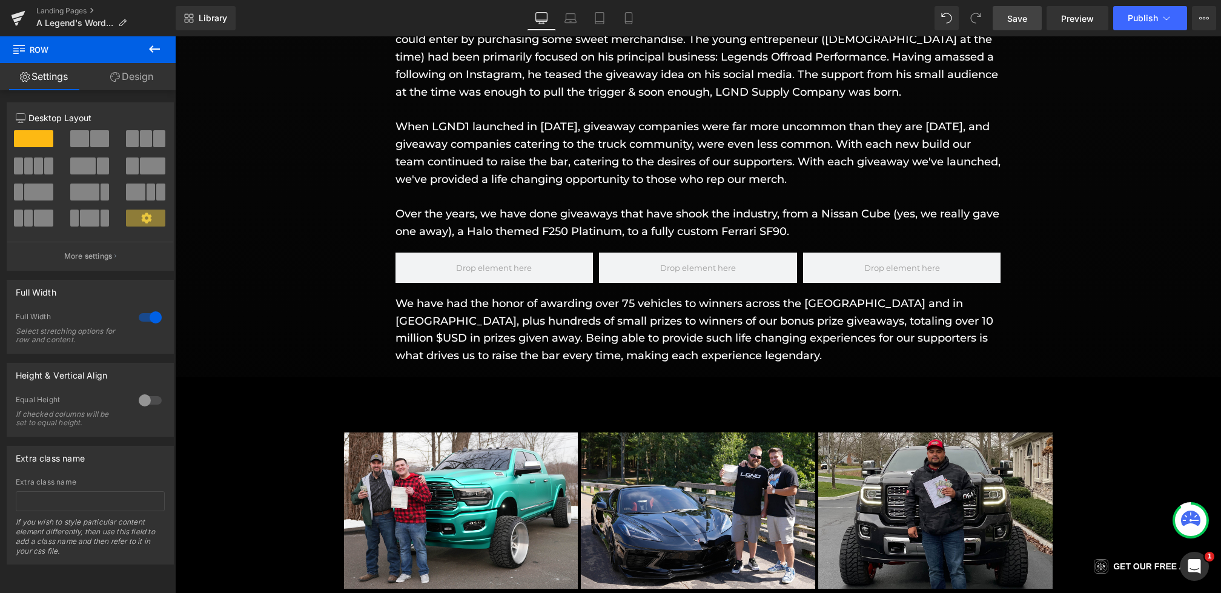
click at [1022, 21] on span "Save" at bounding box center [1017, 18] width 20 height 13
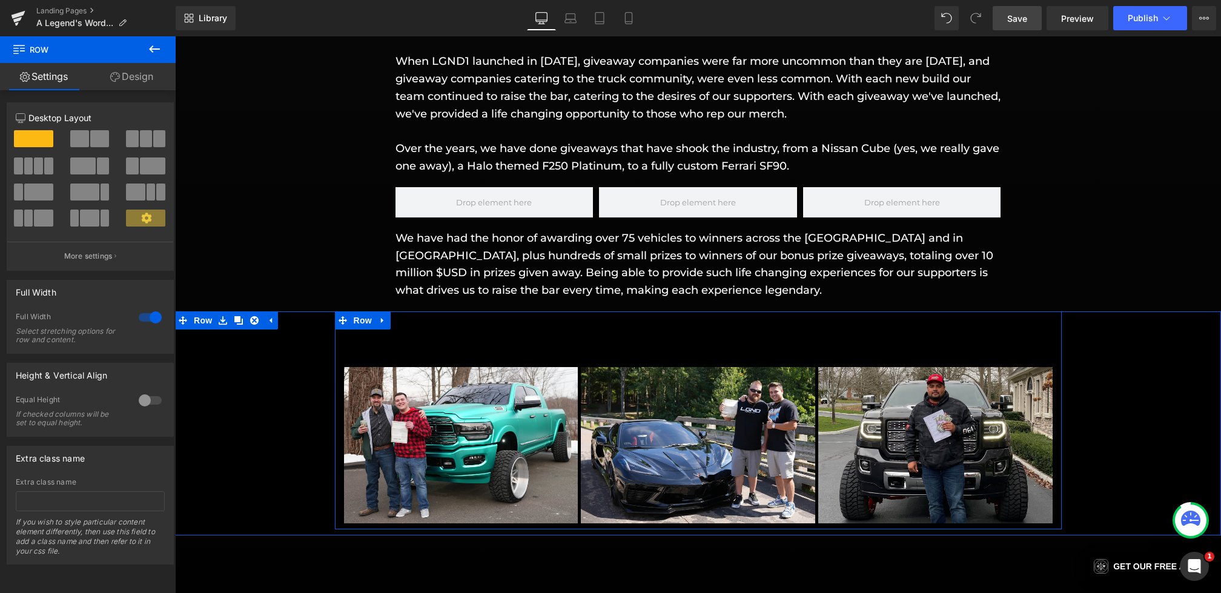
scroll to position [1527, 0]
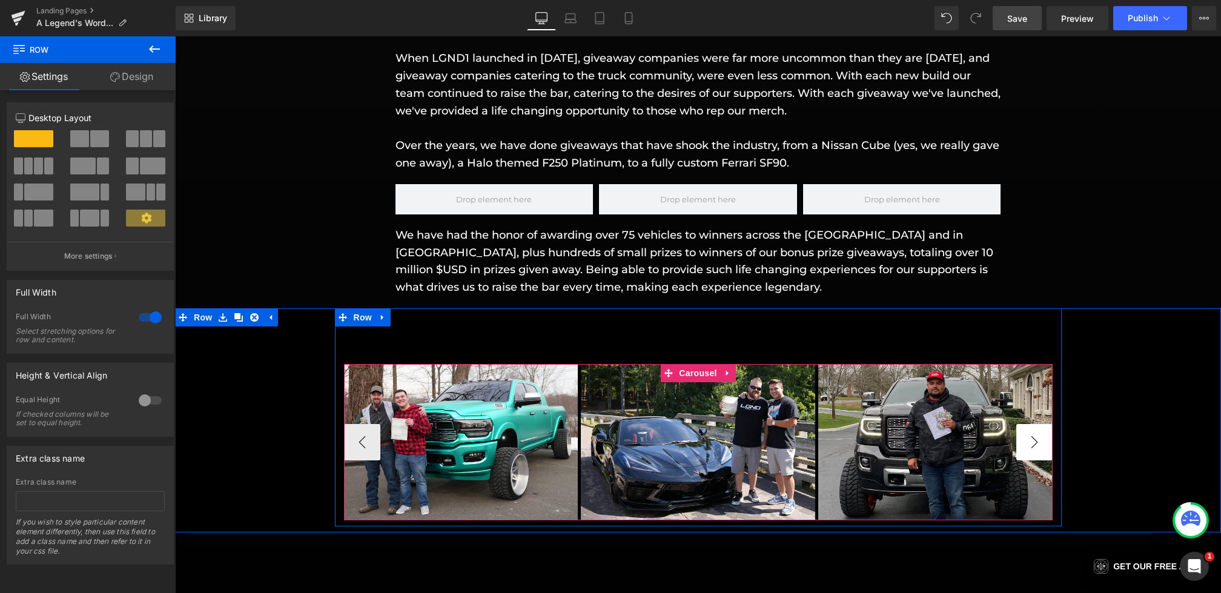
click at [1025, 440] on button "›" at bounding box center [1034, 442] width 36 height 36
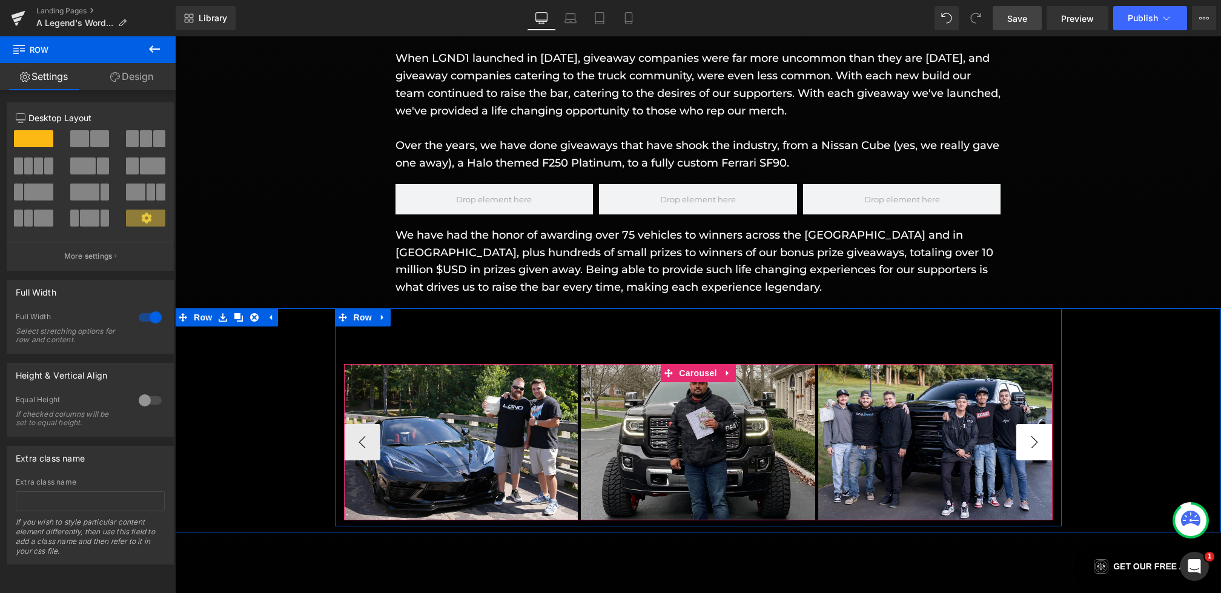
click at [1036, 439] on button "›" at bounding box center [1034, 442] width 36 height 36
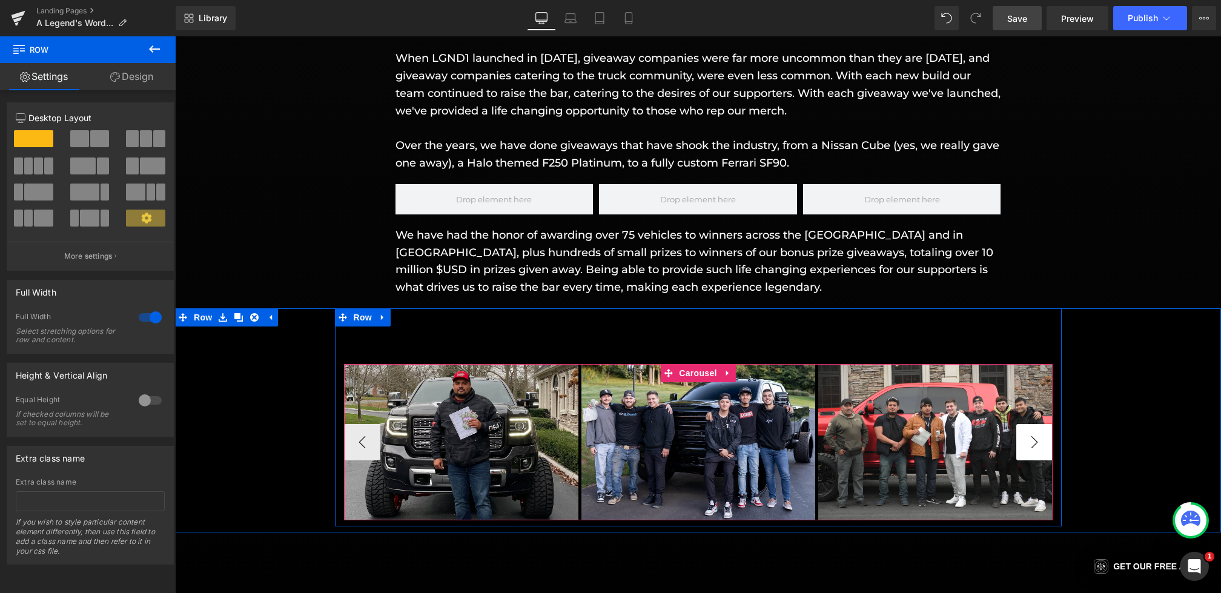
click at [1036, 439] on button "›" at bounding box center [1034, 442] width 36 height 36
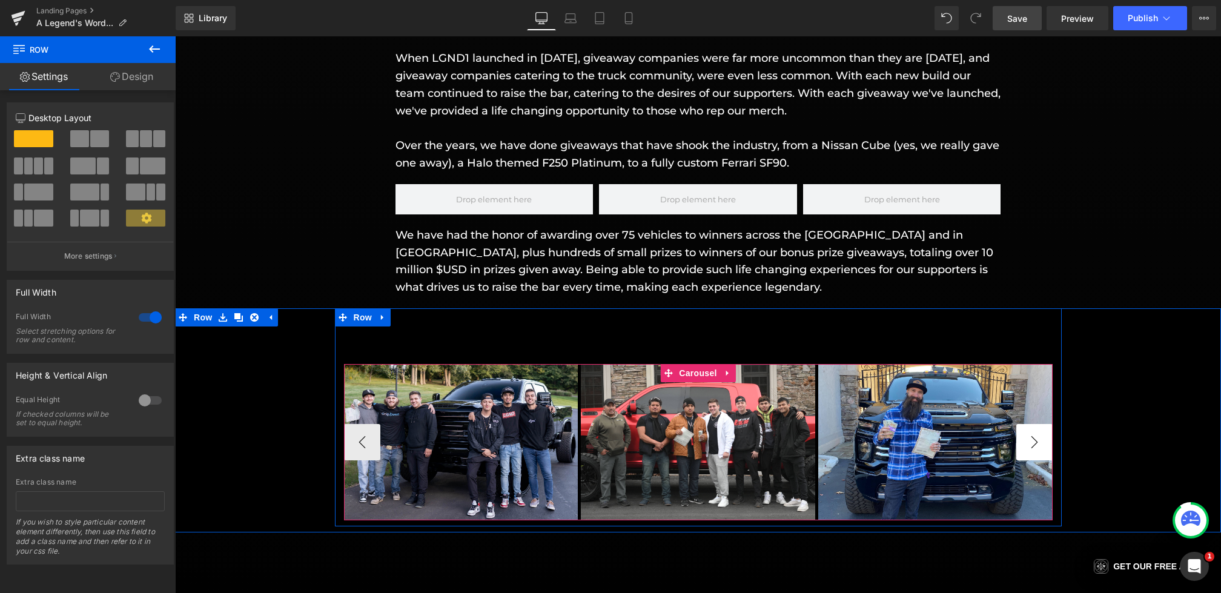
click at [1036, 439] on button "›" at bounding box center [1034, 442] width 36 height 36
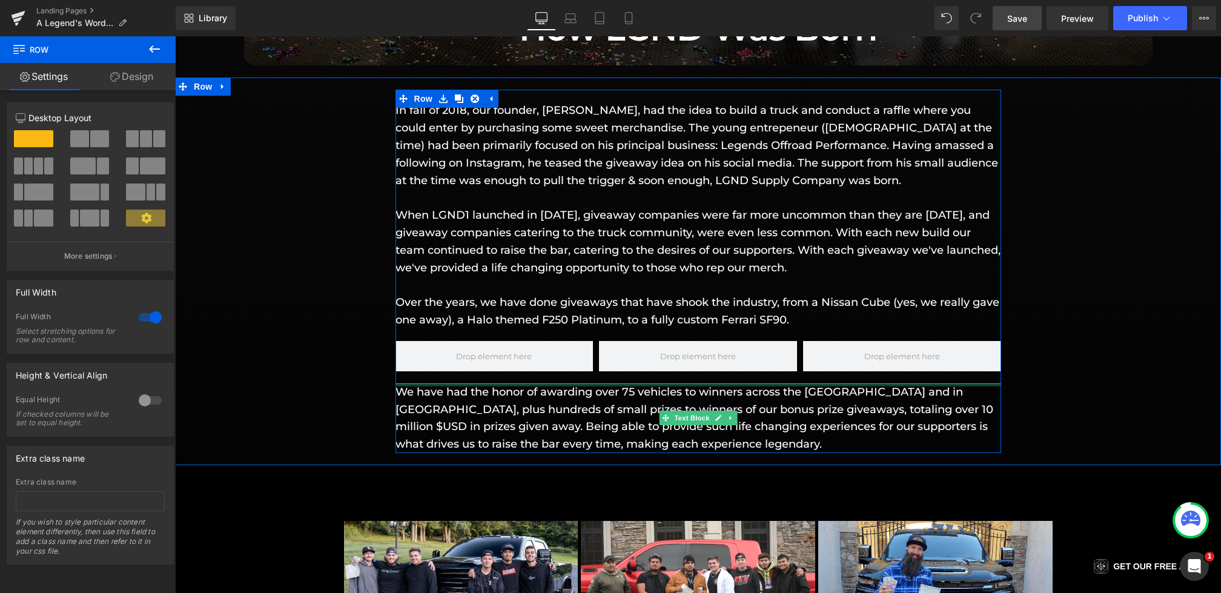
scroll to position [1369, 0]
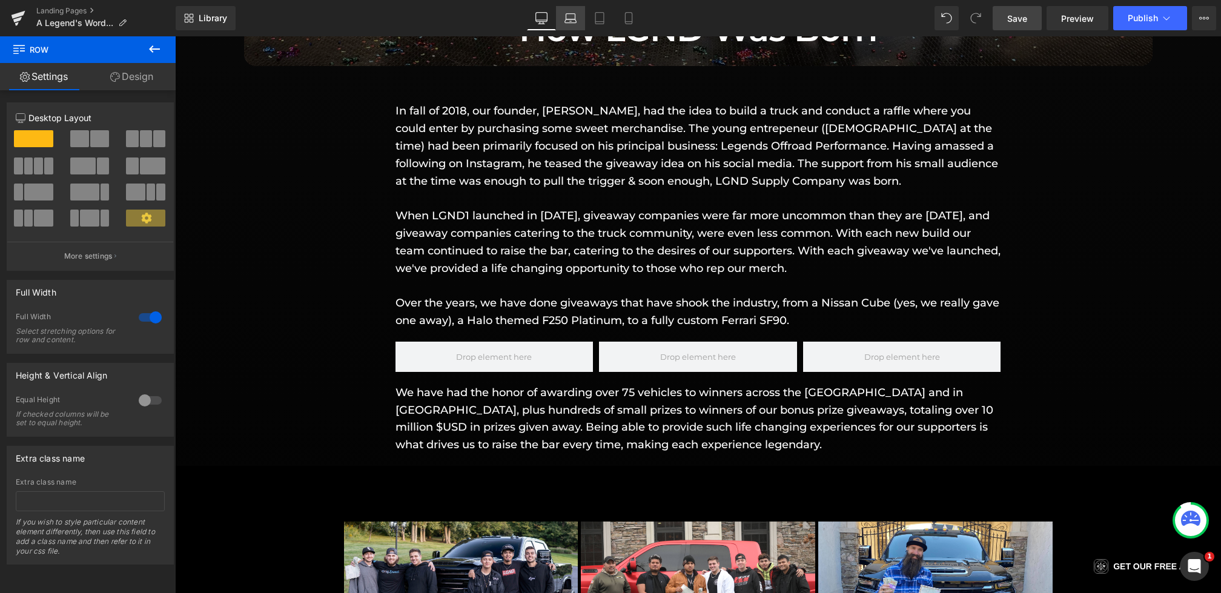
click at [580, 16] on link "Laptop" at bounding box center [570, 18] width 29 height 24
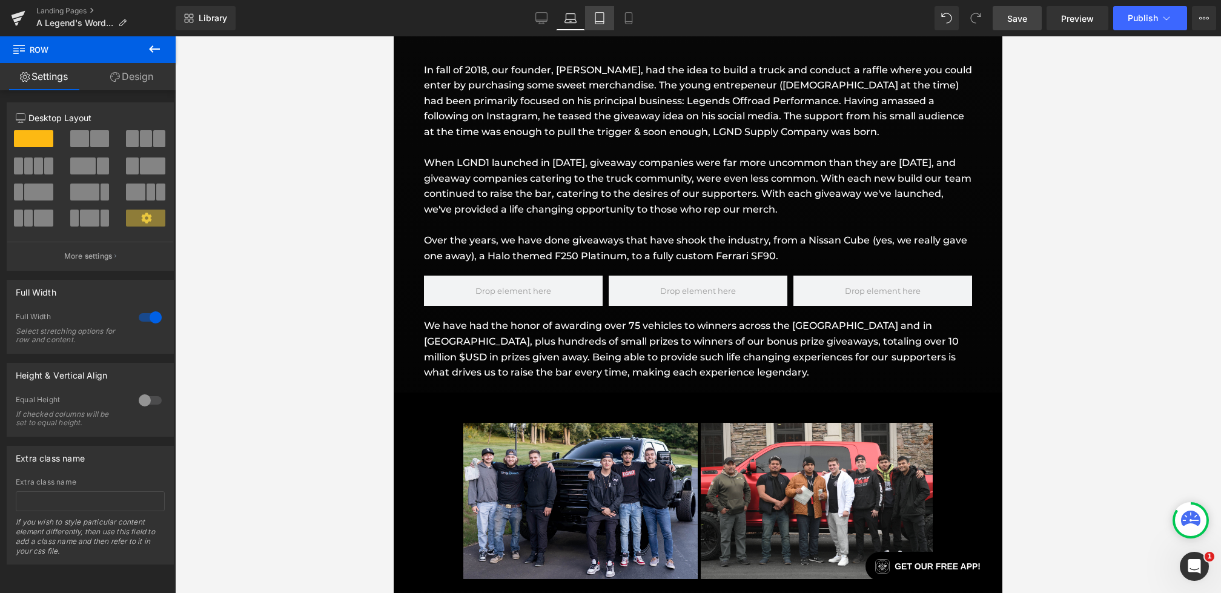
click at [613, 24] on link "Tablet" at bounding box center [599, 18] width 29 height 24
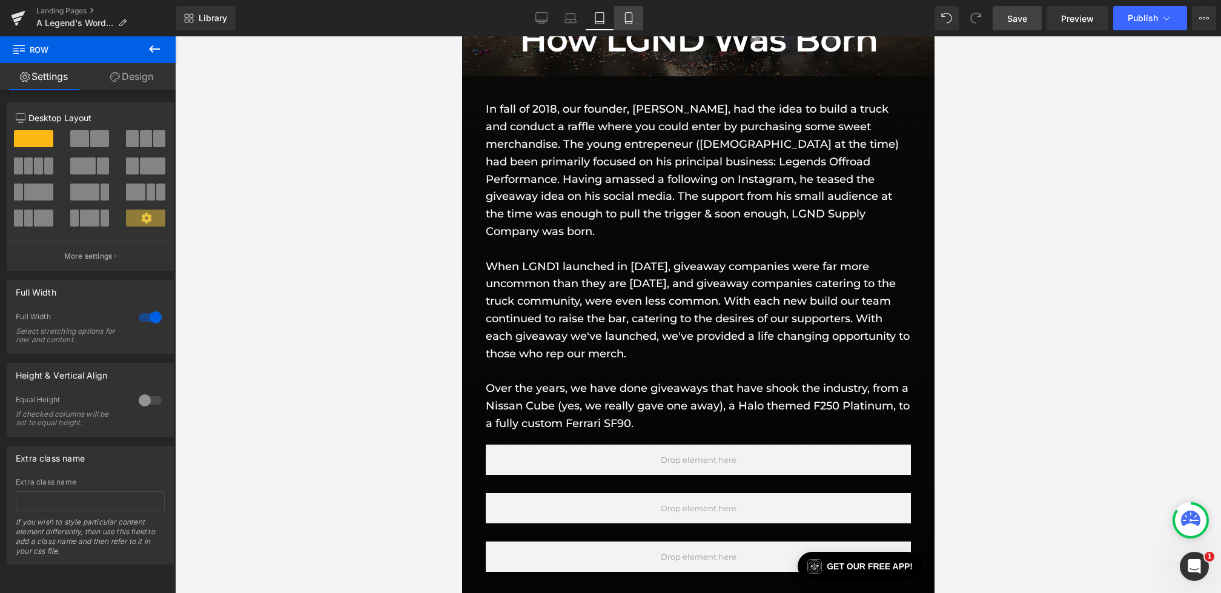
click at [623, 24] on icon at bounding box center [629, 18] width 12 height 12
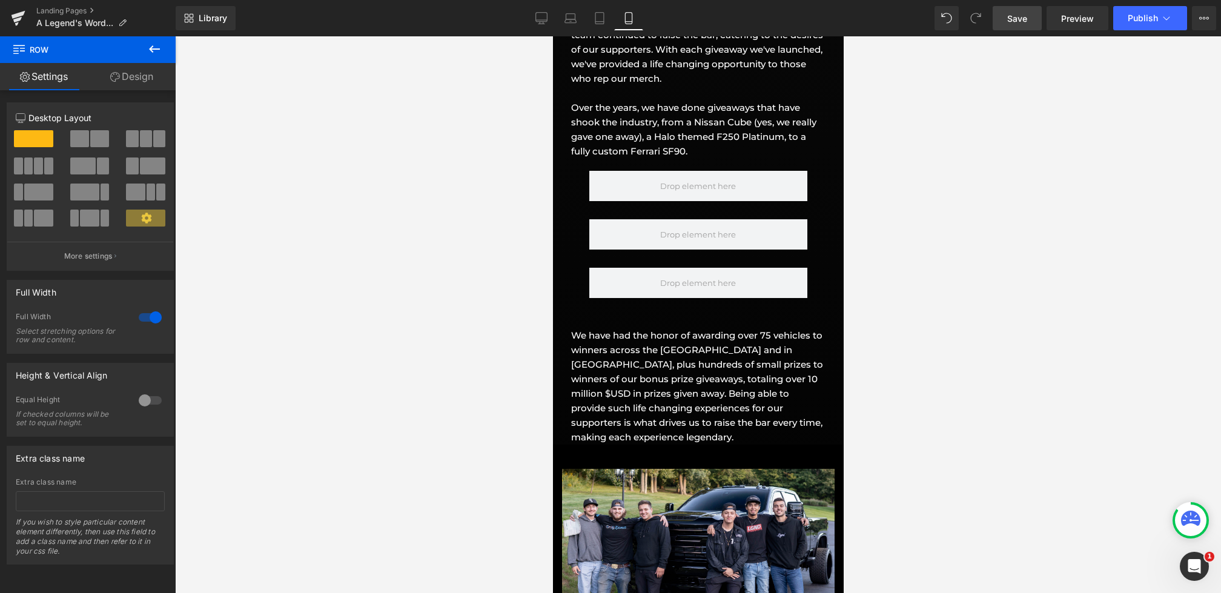
scroll to position [1452, 0]
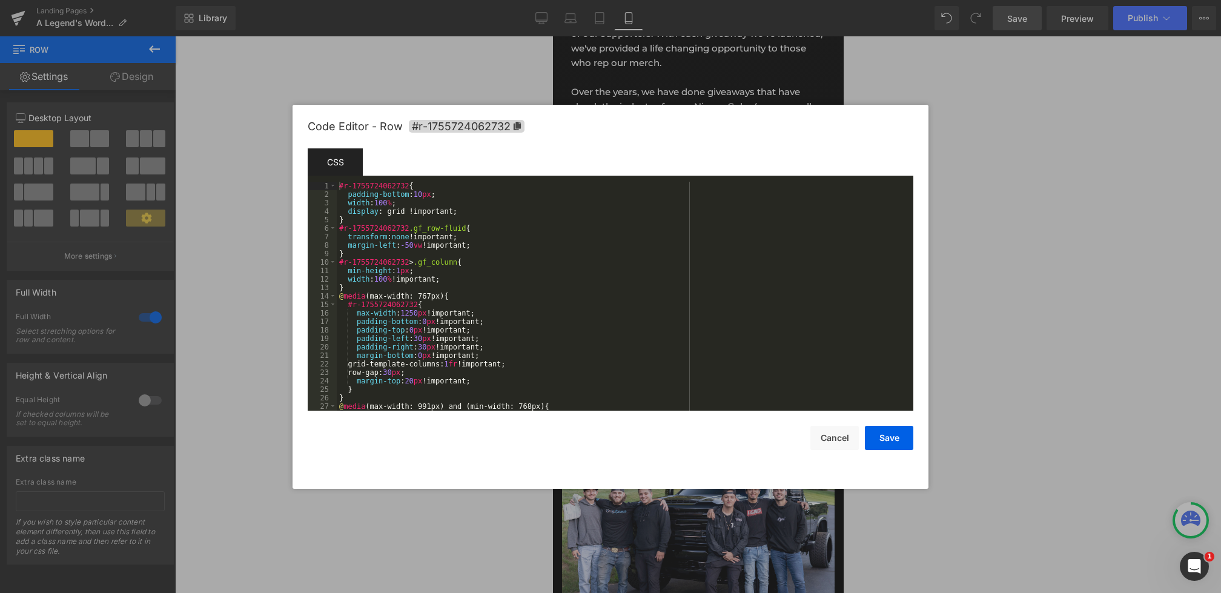
click at [620, 0] on div "Row You are previewing how the will restyle your page. You can not edit Element…" at bounding box center [610, 0] width 1221 height 0
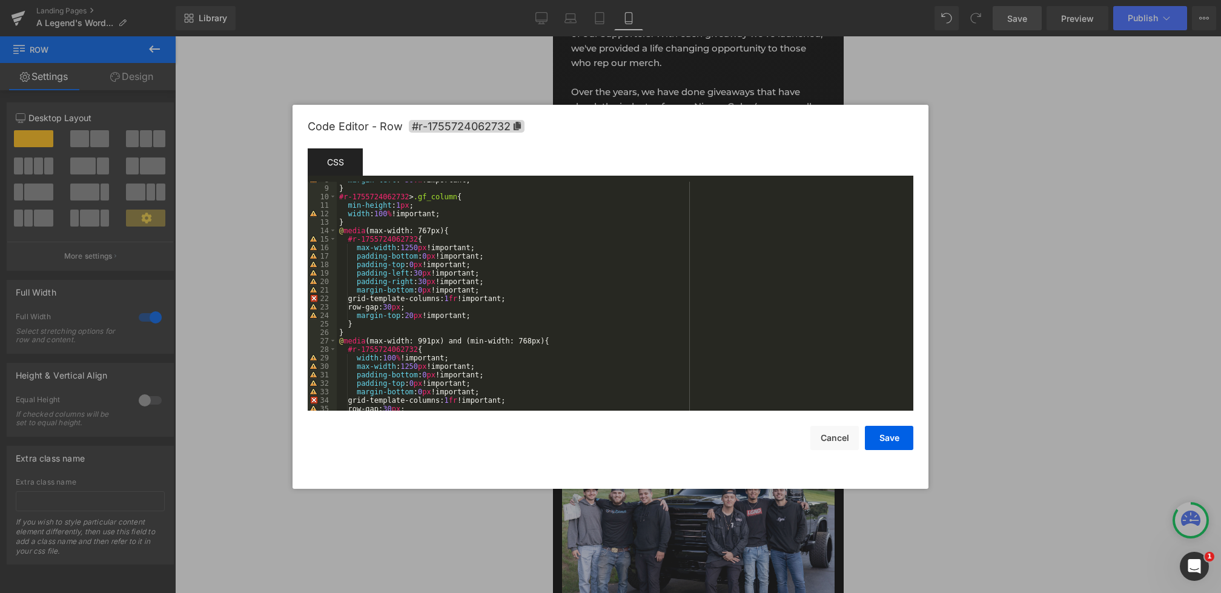
scroll to position [65, 0]
drag, startPoint x: 431, startPoint y: 309, endPoint x: 248, endPoint y: 309, distance: 182.9
click at [248, 309] on body "Row You are previewing how the will restyle your page. You can not edit Element…" at bounding box center [610, 296] width 1221 height 593
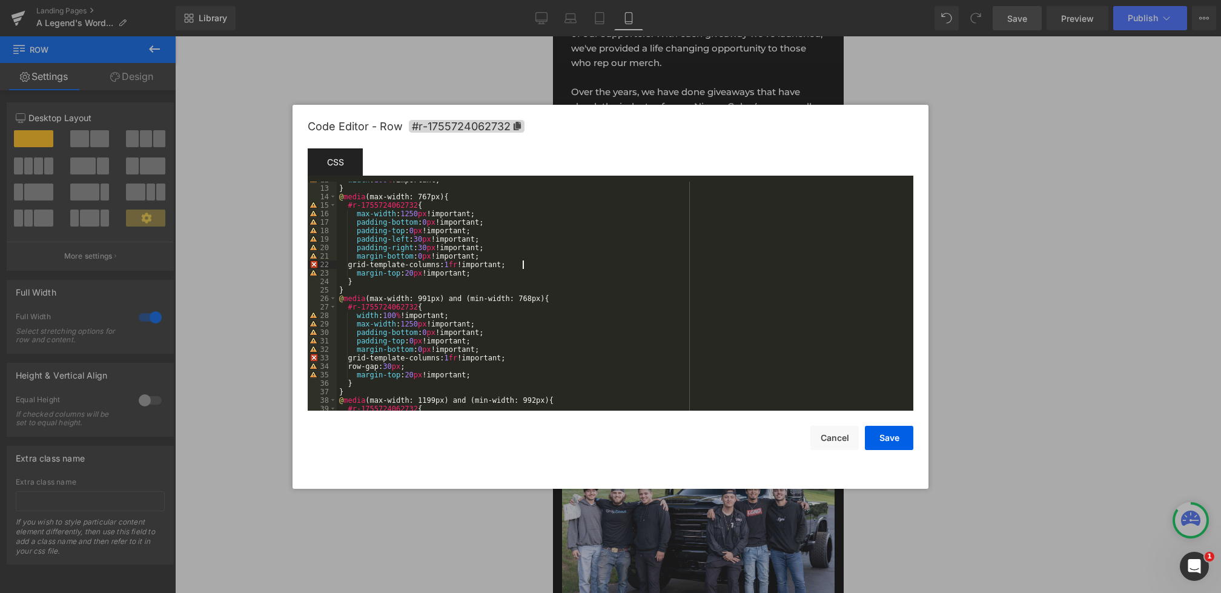
scroll to position [116, 0]
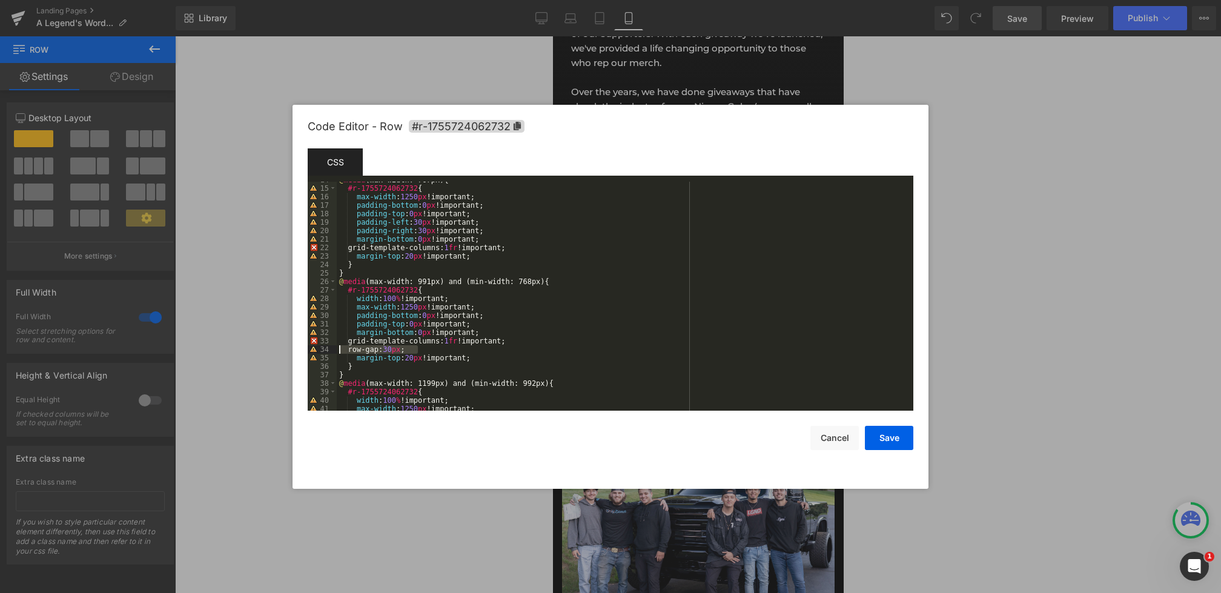
drag, startPoint x: 422, startPoint y: 349, endPoint x: 255, endPoint y: 349, distance: 167.1
click at [255, 349] on body "Row You are previewing how the will restyle your page. You can not edit Element…" at bounding box center [610, 296] width 1221 height 593
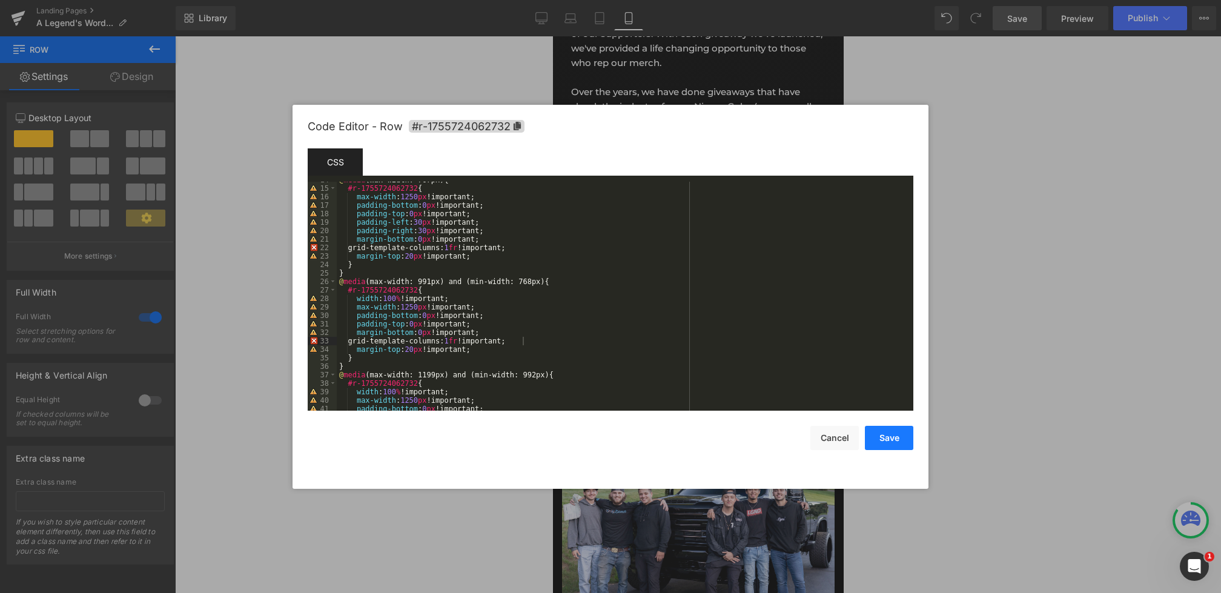
click at [873, 445] on button "Save" at bounding box center [889, 438] width 48 height 24
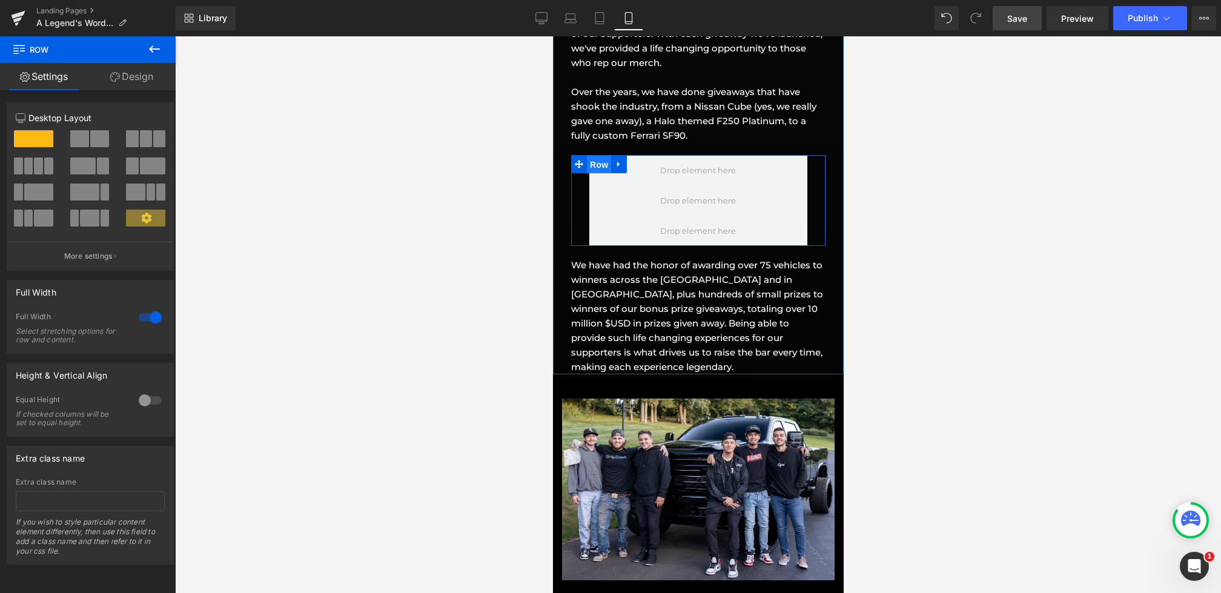
click at [593, 160] on span "Row" at bounding box center [598, 165] width 24 height 18
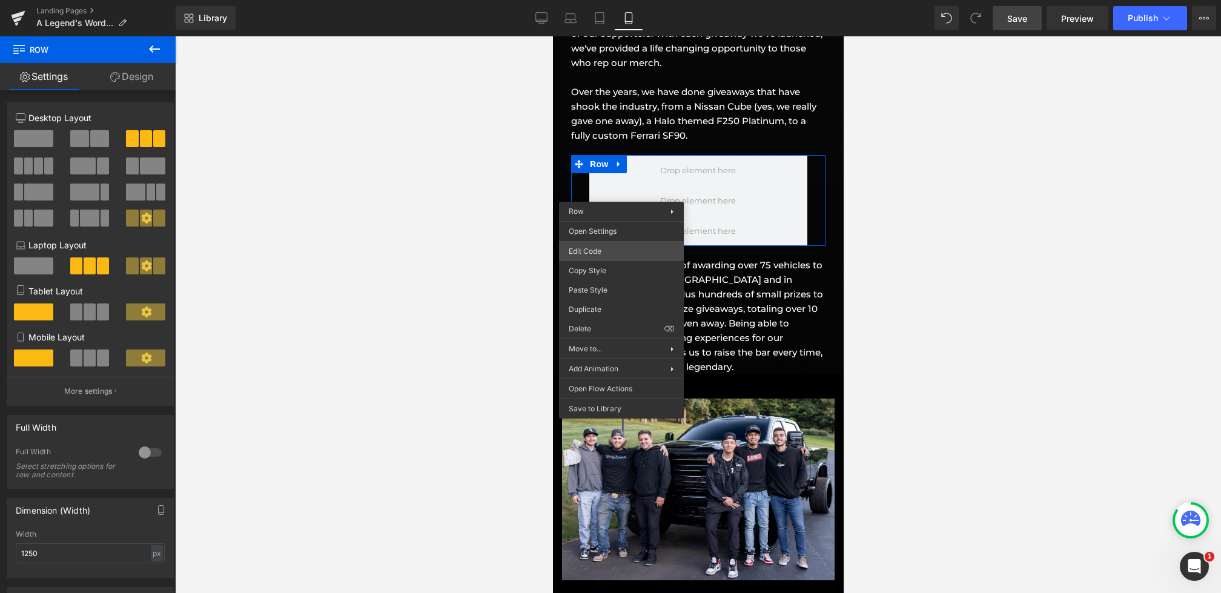
click at [589, 0] on div "Row You are previewing how the will restyle your page. You can not edit Element…" at bounding box center [610, 0] width 1221 height 0
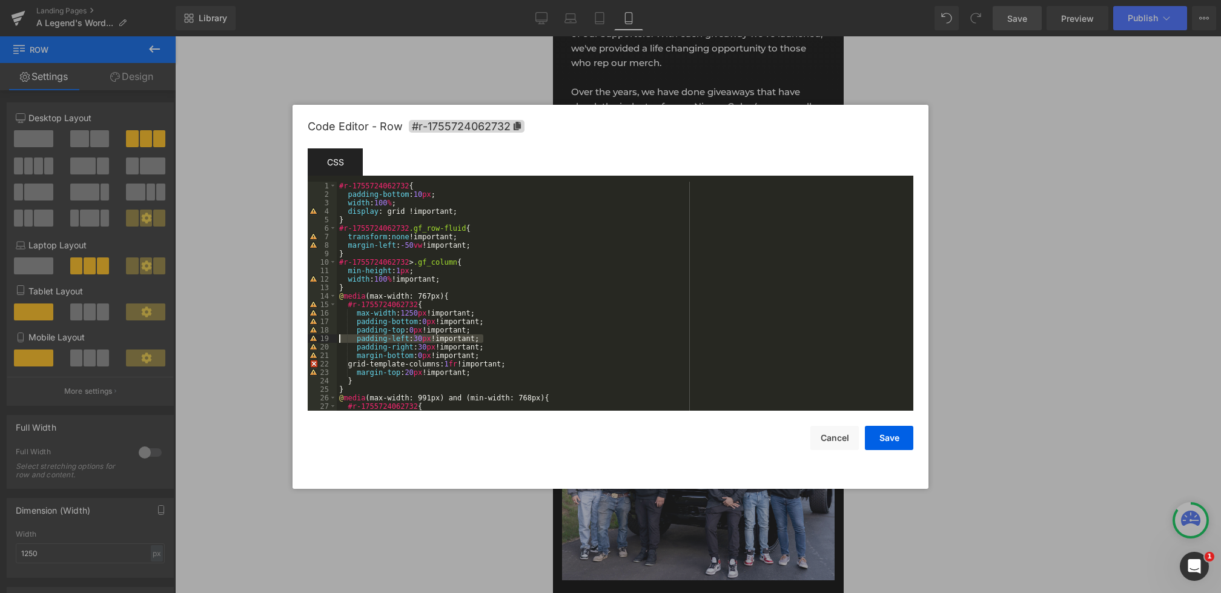
drag, startPoint x: 497, startPoint y: 342, endPoint x: 273, endPoint y: 342, distance: 224.1
click at [273, 342] on body "Row You are previewing how the will restyle your page. You can not edit Element…" at bounding box center [610, 296] width 1221 height 593
drag, startPoint x: 493, startPoint y: 337, endPoint x: 151, endPoint y: 336, distance: 342.2
click at [151, 337] on body "Row You are previewing how the will restyle your page. You can not edit Element…" at bounding box center [610, 296] width 1221 height 593
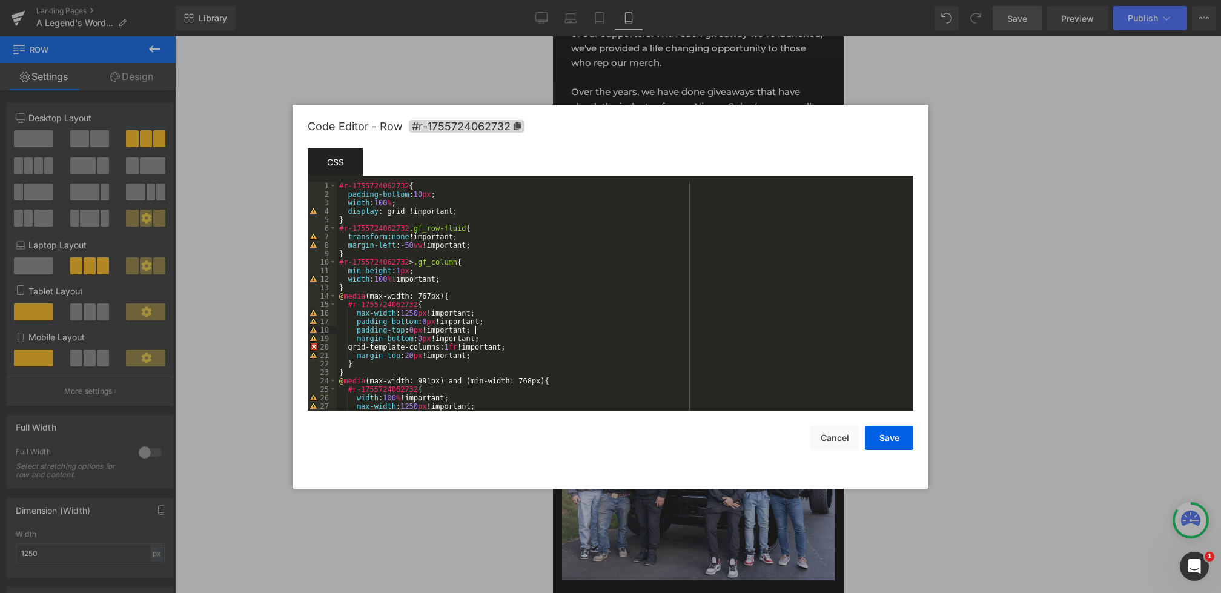
scroll to position [67, 0]
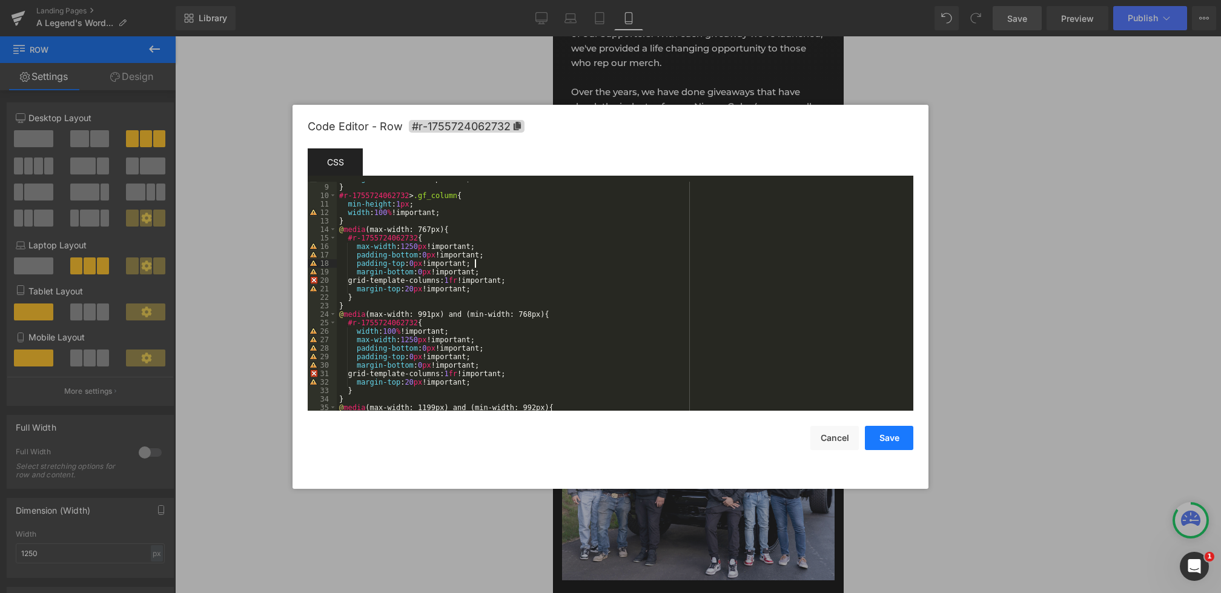
click at [884, 439] on button "Save" at bounding box center [889, 438] width 48 height 24
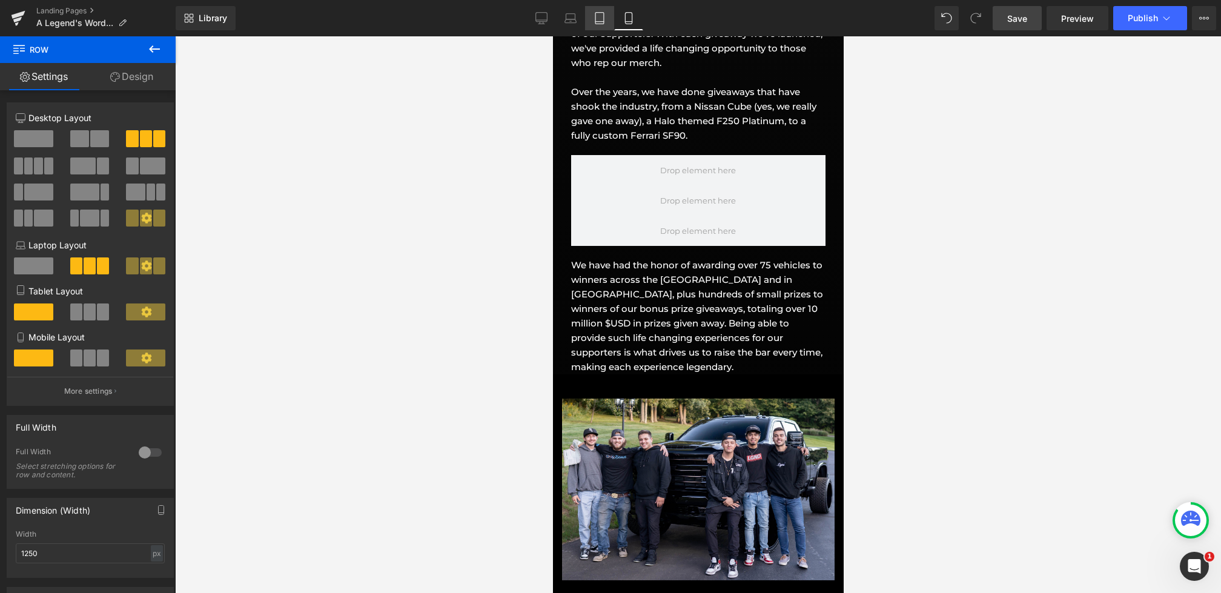
click at [597, 16] on icon at bounding box center [600, 18] width 12 height 12
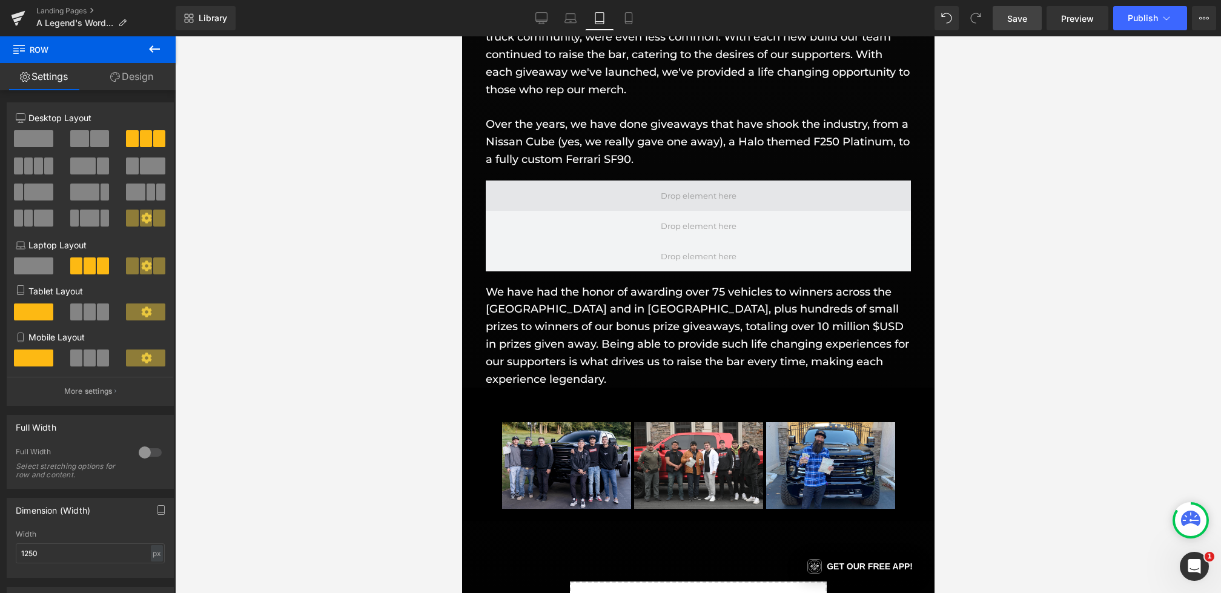
scroll to position [1323, 0]
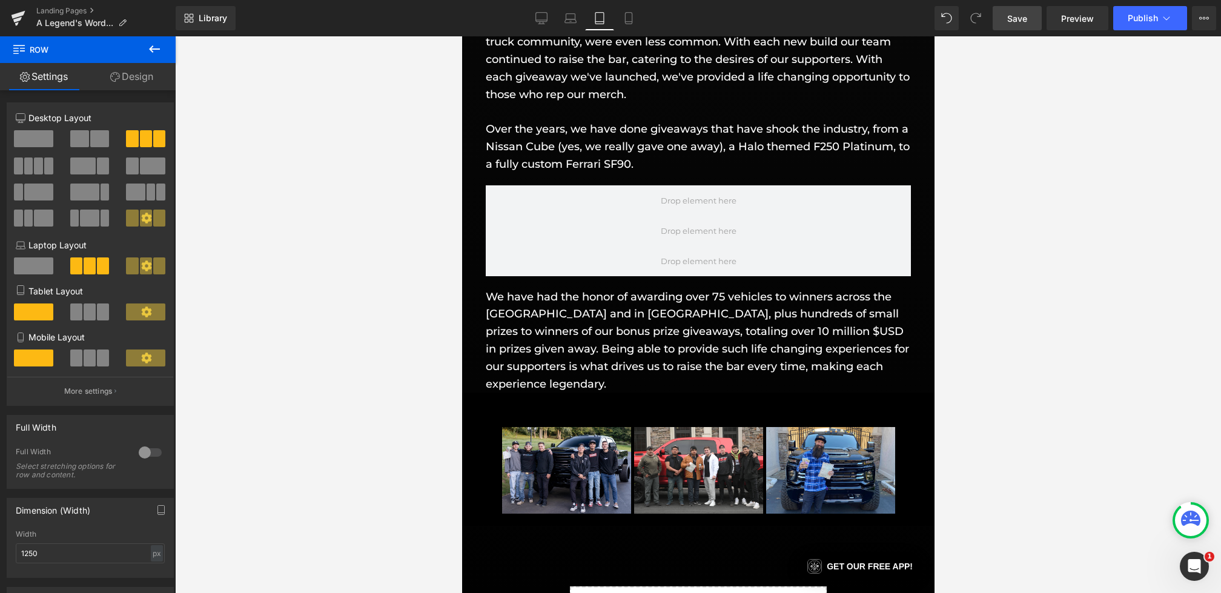
click at [543, 5] on div "Library Tablet Desktop Laptop Tablet Mobile Save Preview Publish Scheduled View…" at bounding box center [698, 18] width 1045 height 36
click at [543, 18] on icon at bounding box center [541, 18] width 12 height 12
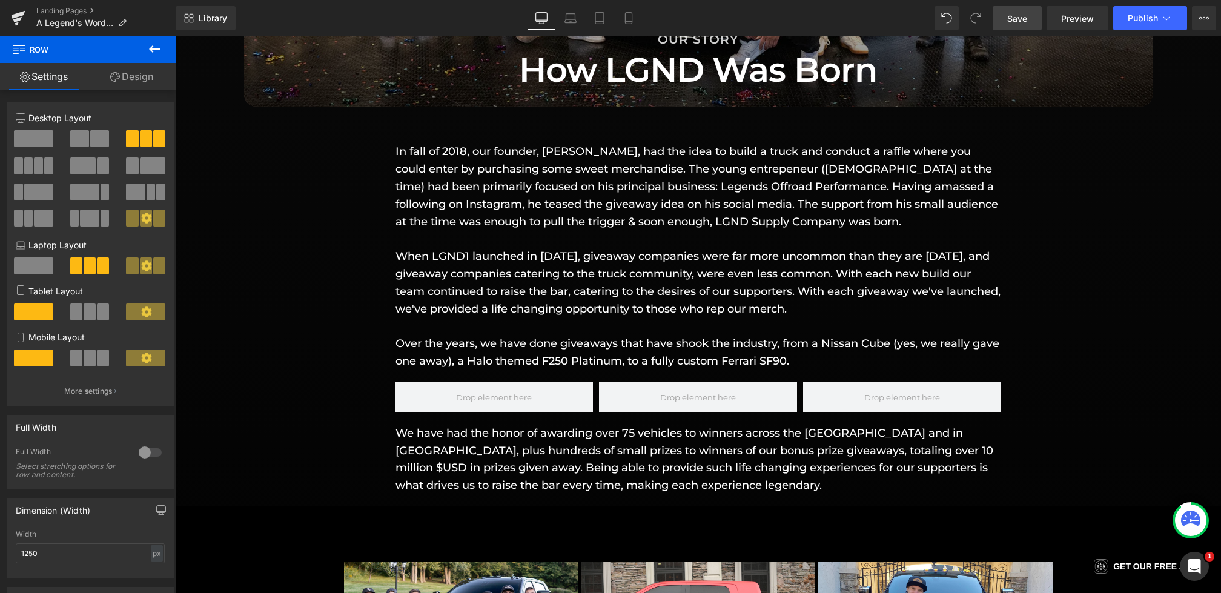
scroll to position [1411, 0]
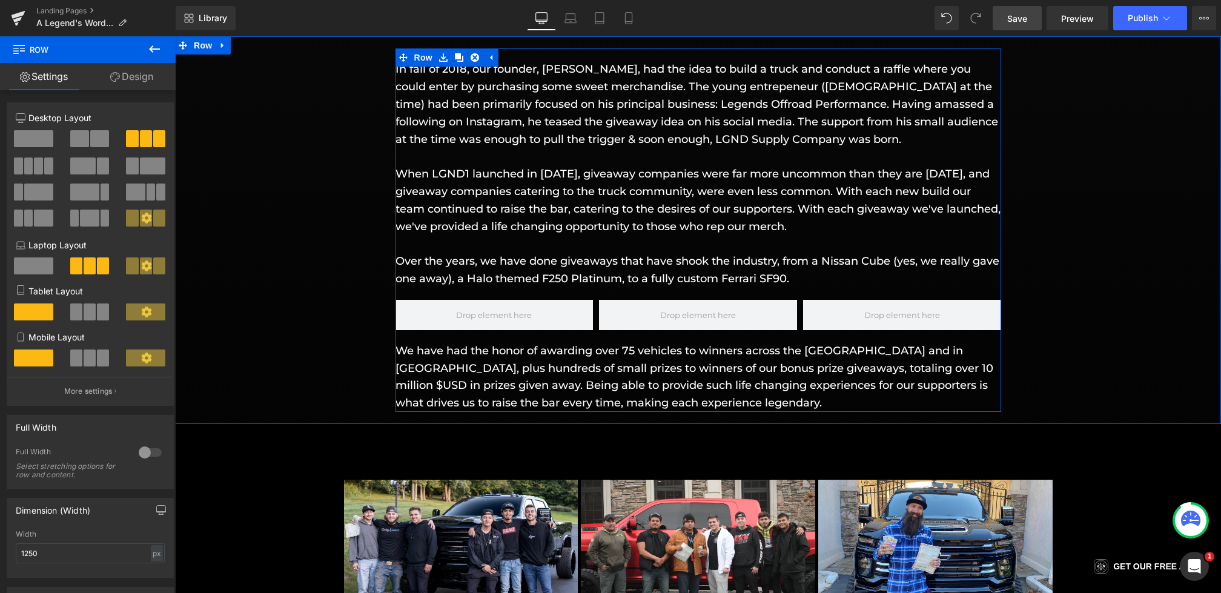
drag, startPoint x: 208, startPoint y: 171, endPoint x: 637, endPoint y: 291, distance: 445.2
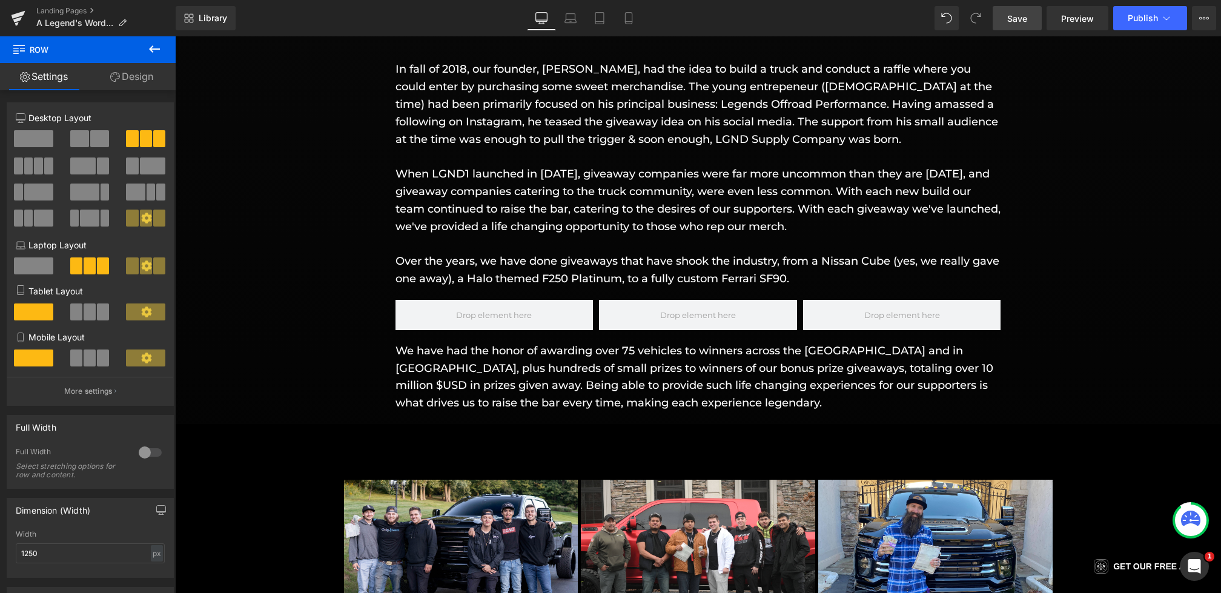
click at [162, 52] on button at bounding box center [154, 49] width 42 height 27
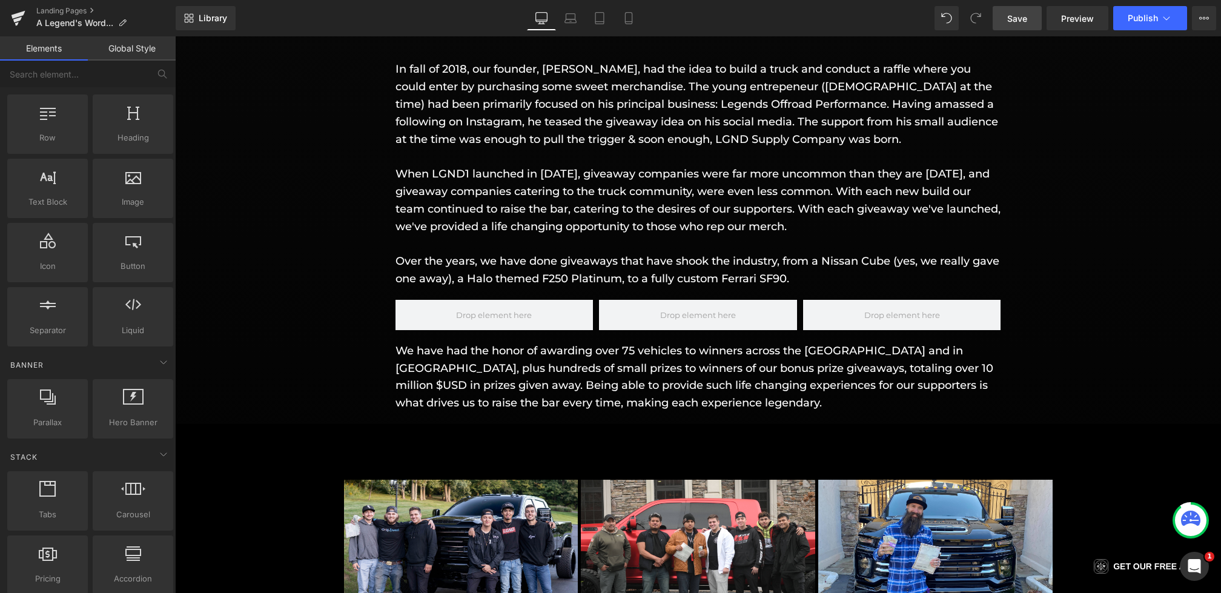
scroll to position [0, 0]
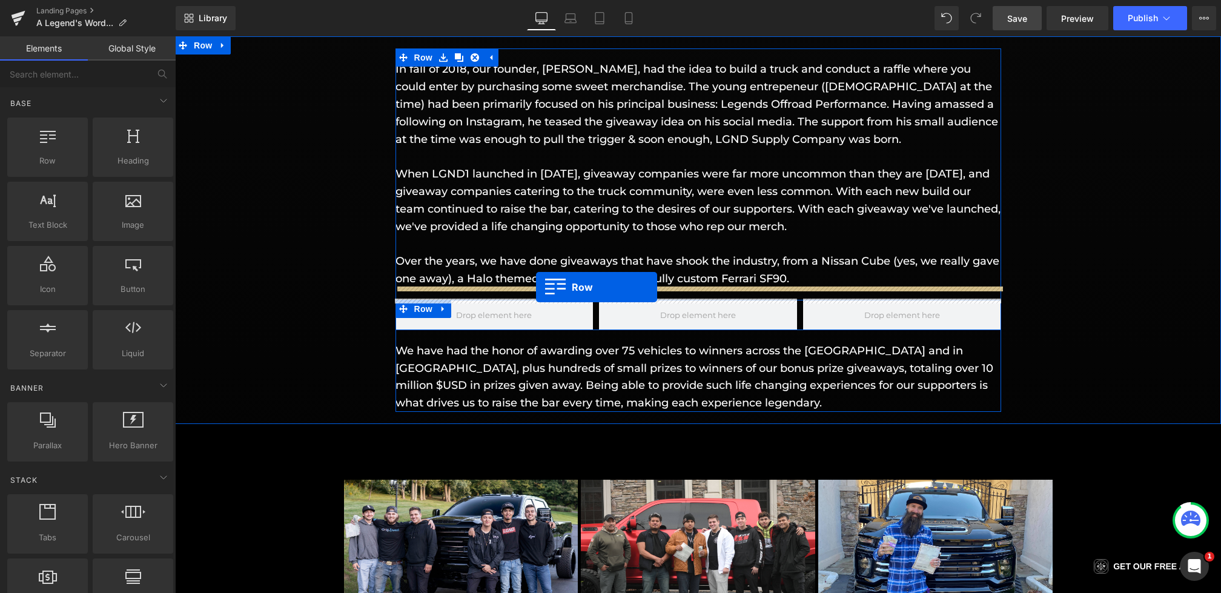
drag, startPoint x: 222, startPoint y: 191, endPoint x: 536, endPoint y: 288, distance: 328.2
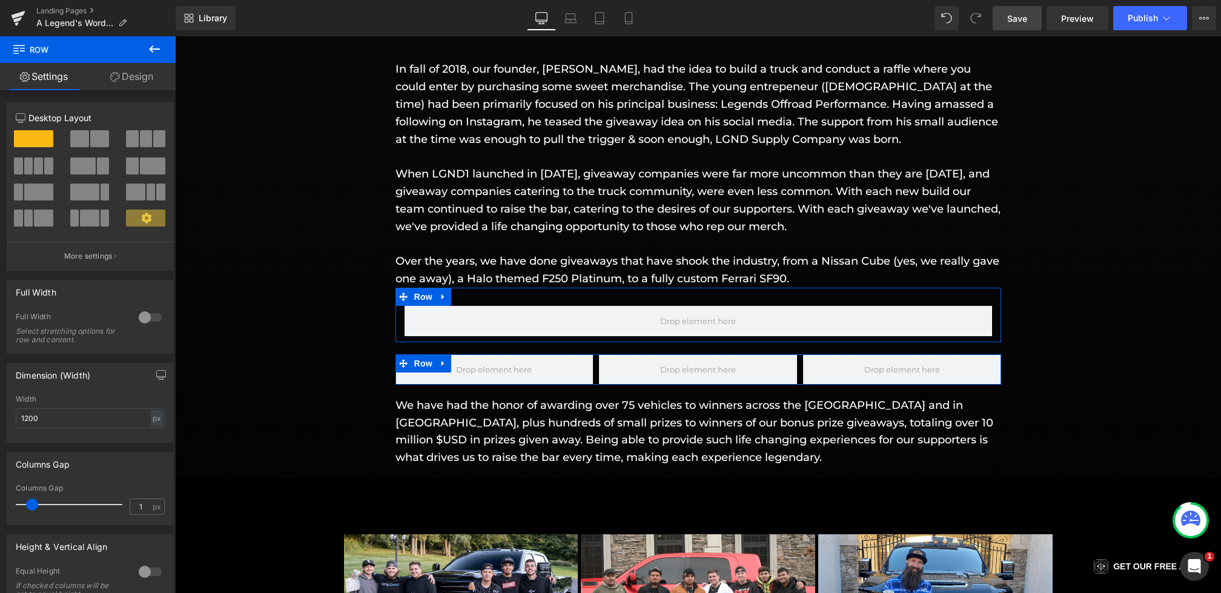
type input "0"
drag, startPoint x: 26, startPoint y: 496, endPoint x: 0, endPoint y: 496, distance: 26.0
click at [0, 496] on div "Columns Gap 0px Columns Gap 0 px" at bounding box center [90, 484] width 181 height 82
click at [104, 93] on div "12 12 12 Column Size Customizer 12 Desktop Layout Laptop Layout Tablet Layout M…" at bounding box center [90, 413] width 181 height 646
click at [121, 79] on link "Design" at bounding box center [132, 76] width 88 height 27
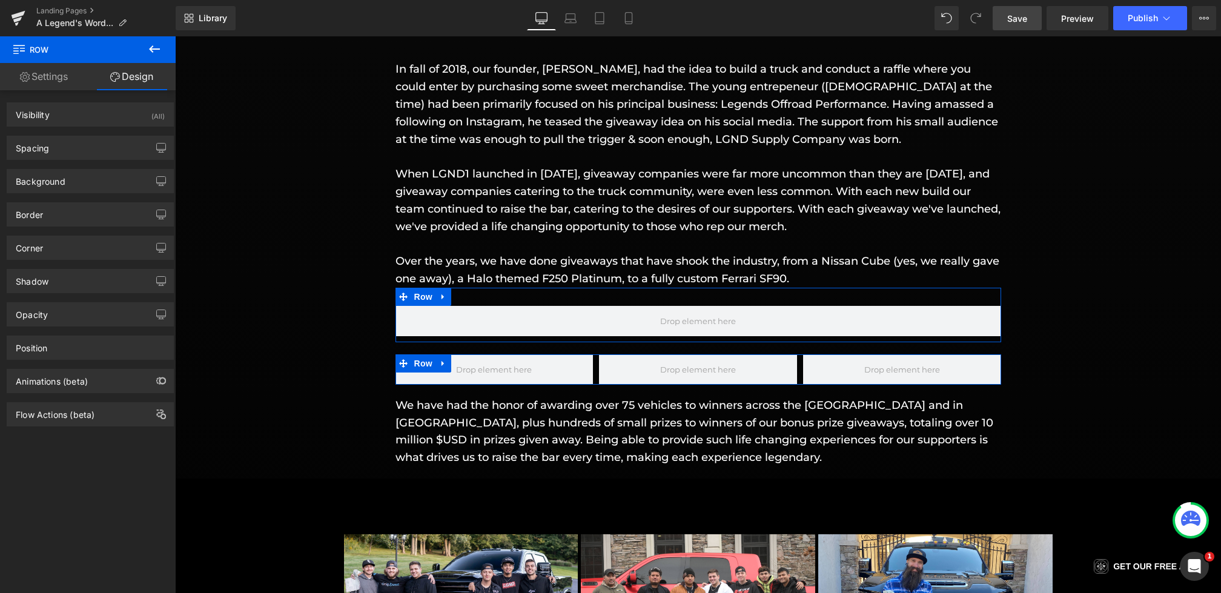
click at [80, 136] on div "Spacing Margin 0px 0 auto auto 0px 0 auto auto Padding 30px 30 0px 0 10px 10 0p…" at bounding box center [90, 148] width 167 height 24
click at [80, 146] on div "Spacing" at bounding box center [90, 147] width 166 height 23
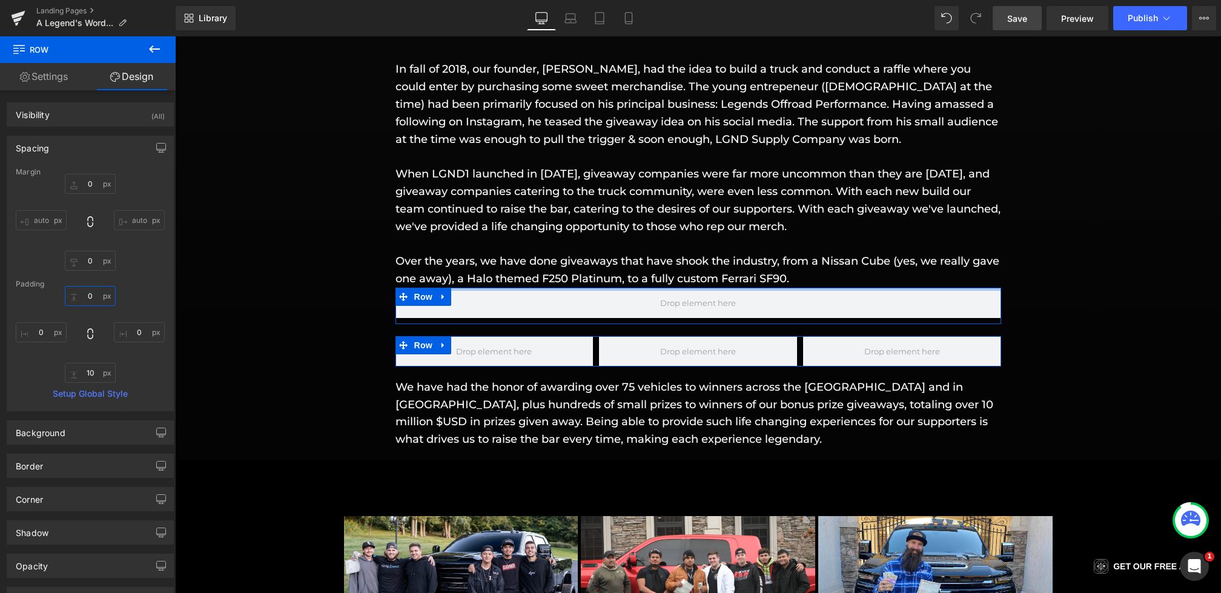
type input "0"
drag, startPoint x: 91, startPoint y: 296, endPoint x: 91, endPoint y: 344, distance: 48.4
click at [91, 344] on div "0px 0 0px 0 10px 10 0px 0" at bounding box center [90, 334] width 149 height 97
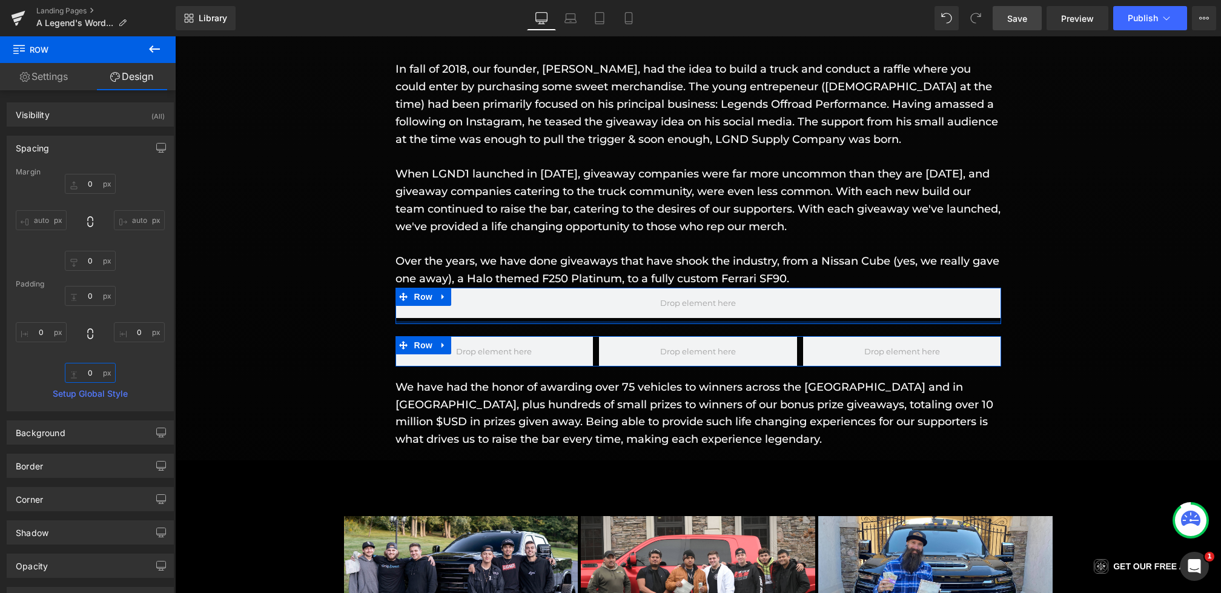
type input "0"
drag, startPoint x: 87, startPoint y: 374, endPoint x: 87, endPoint y: 443, distance: 69.6
click at [87, 443] on div "Visibility (All) 0|0|0|0 1 Show on Desktop 1 Show on Laptop 1 Show on Tablet 1 …" at bounding box center [90, 383] width 181 height 587
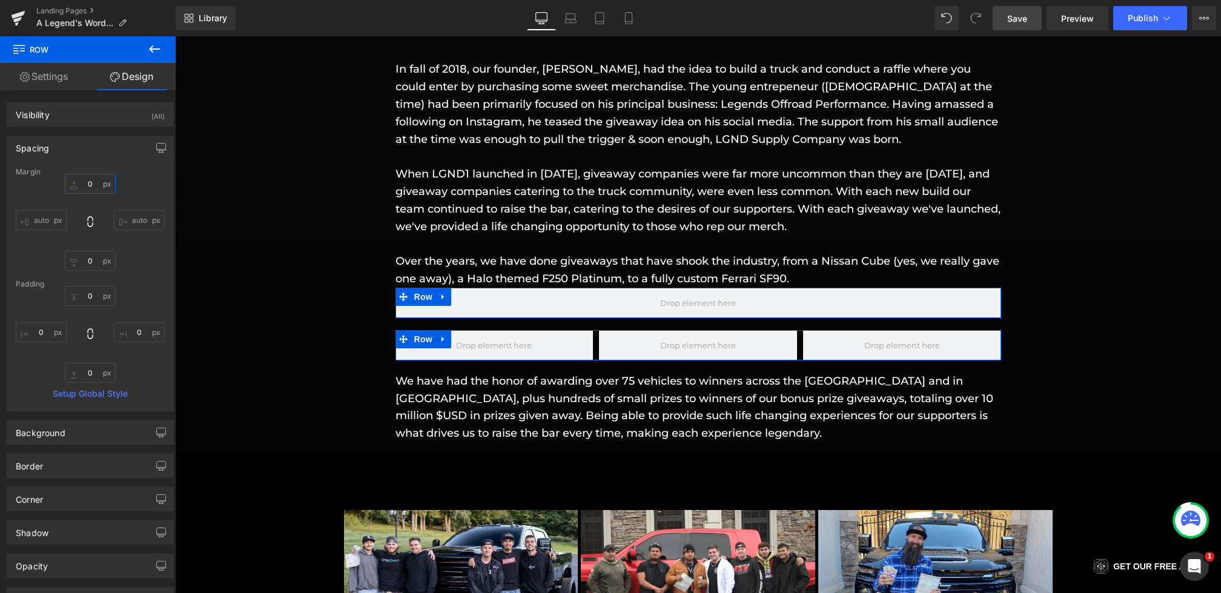
click at [79, 176] on input "0" at bounding box center [90, 184] width 51 height 20
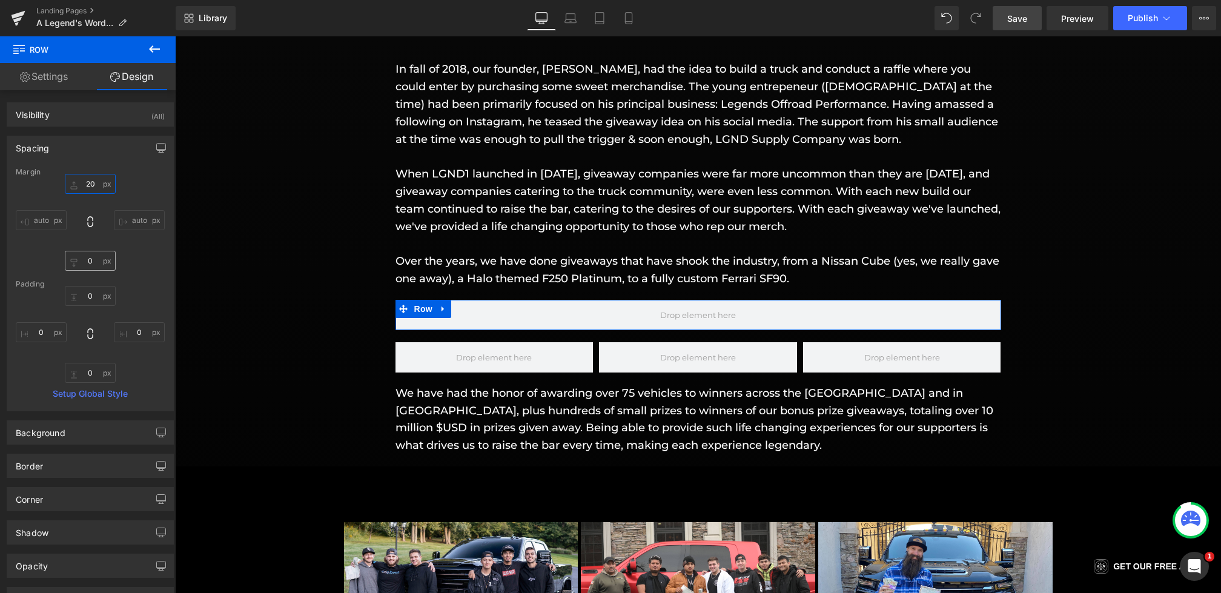
type input "20"
click at [69, 262] on input "0" at bounding box center [90, 261] width 51 height 20
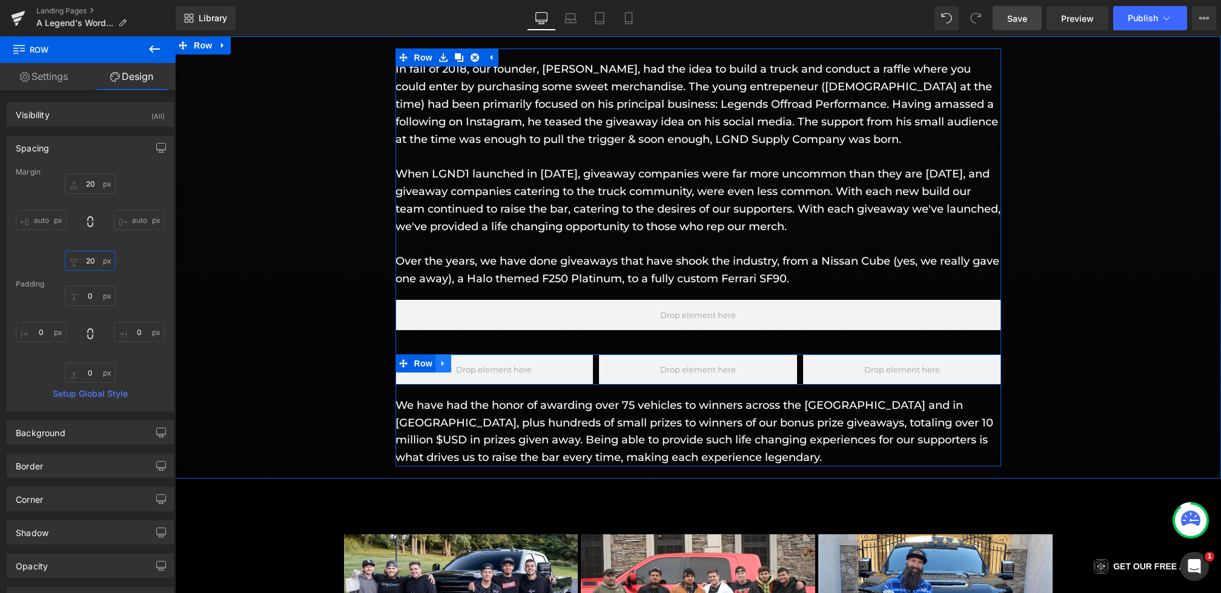
type input "20"
click at [443, 359] on icon at bounding box center [443, 363] width 8 height 9
click at [470, 361] on link at bounding box center [475, 363] width 16 height 18
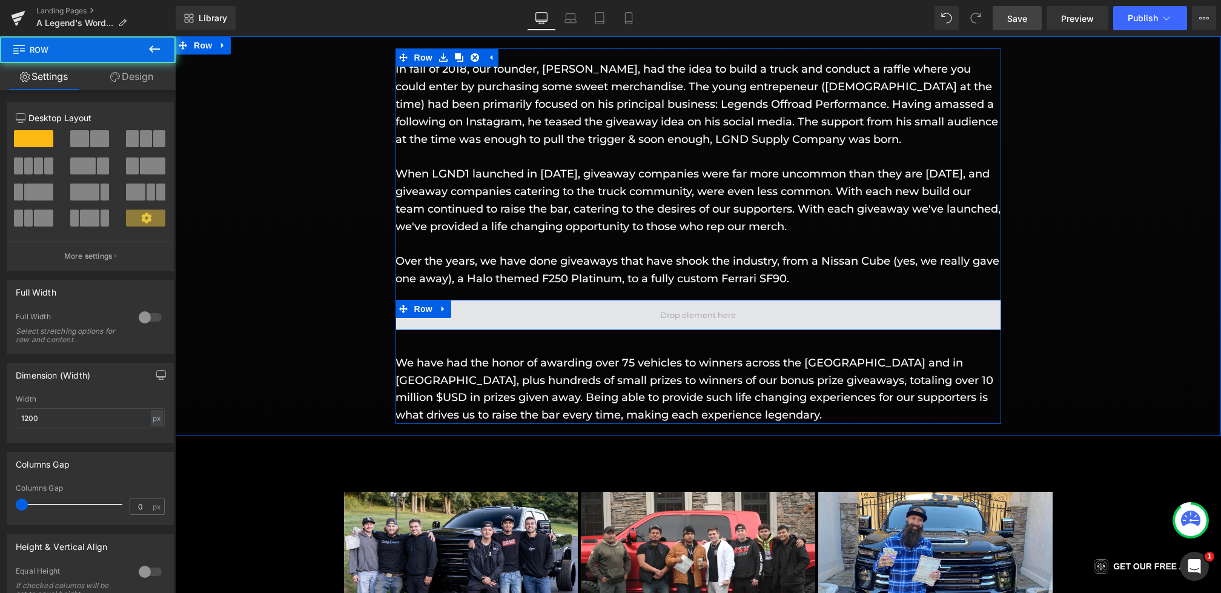
click at [538, 320] on span at bounding box center [698, 315] width 606 height 30
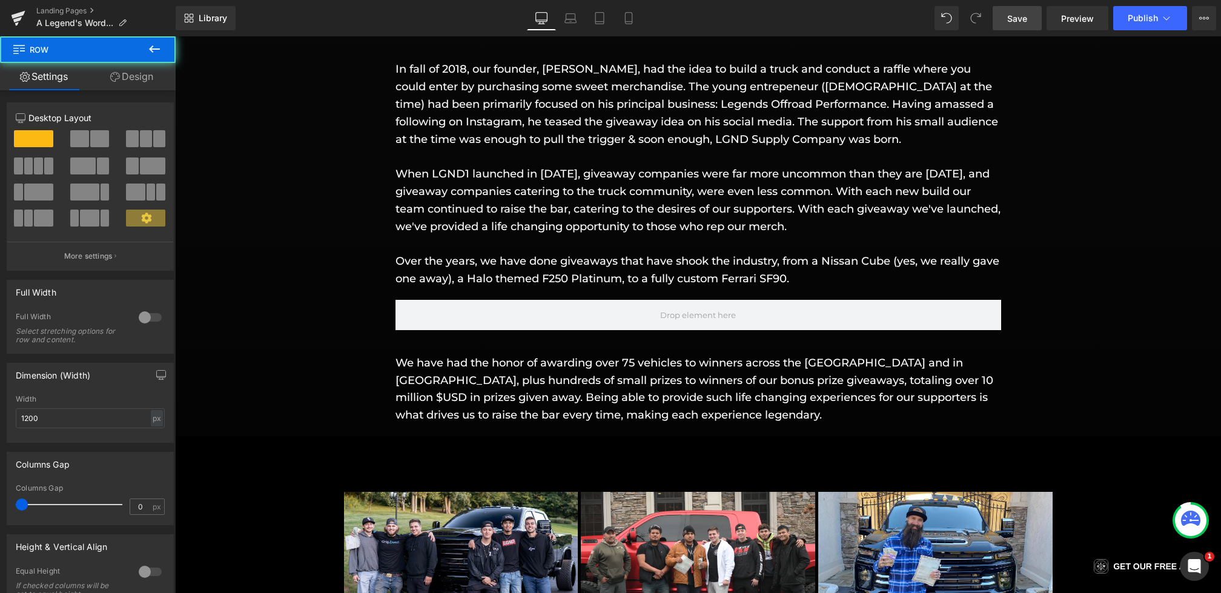
click at [116, 67] on link "Design" at bounding box center [132, 76] width 88 height 27
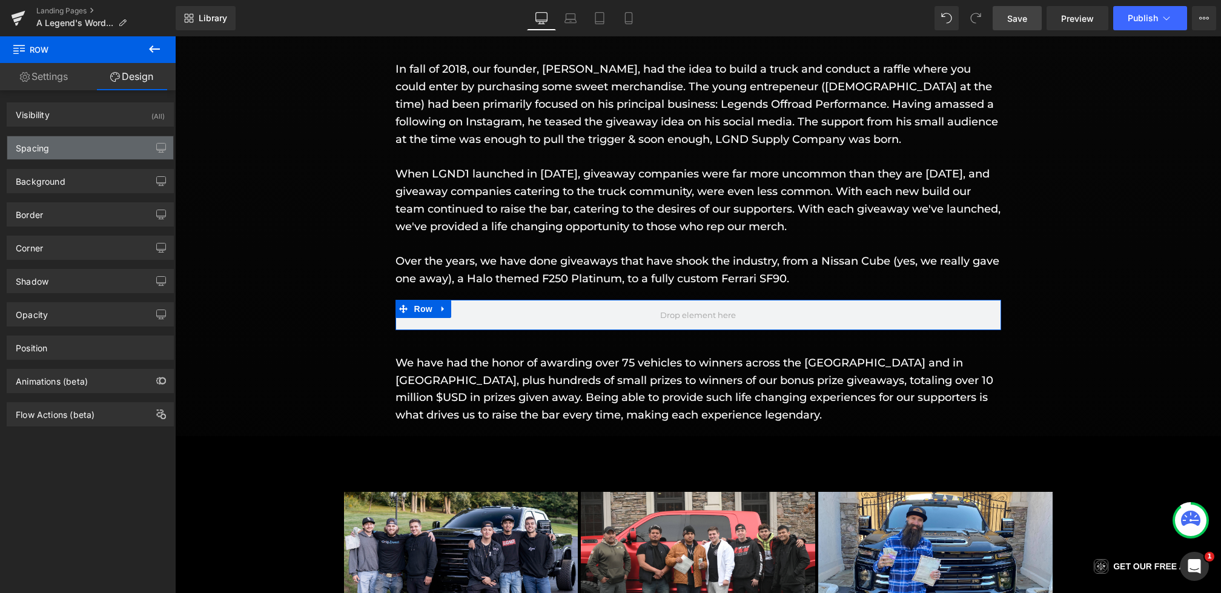
click at [72, 148] on div "Spacing" at bounding box center [90, 147] width 166 height 23
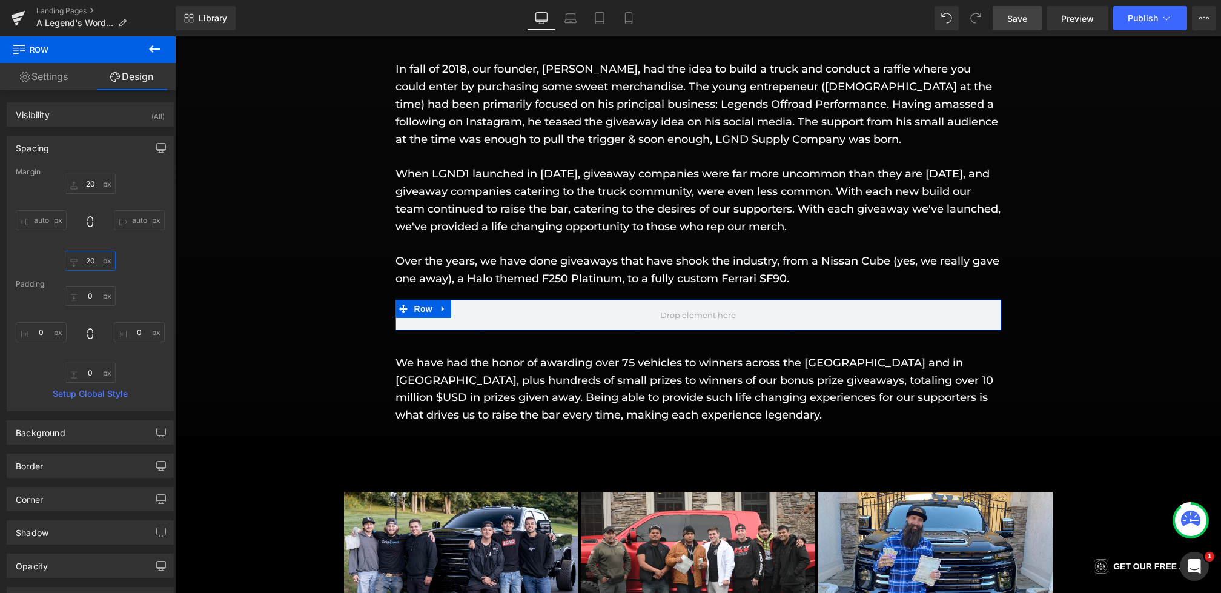
click at [90, 261] on input "20" at bounding box center [90, 261] width 51 height 20
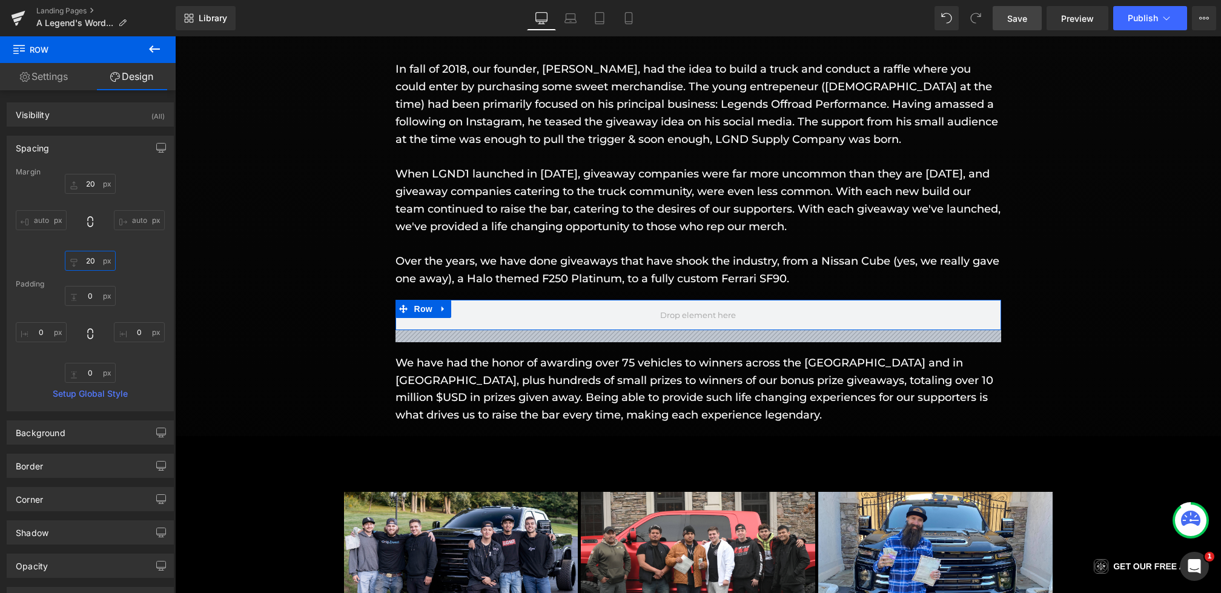
click at [88, 259] on input "20" at bounding box center [90, 261] width 51 height 20
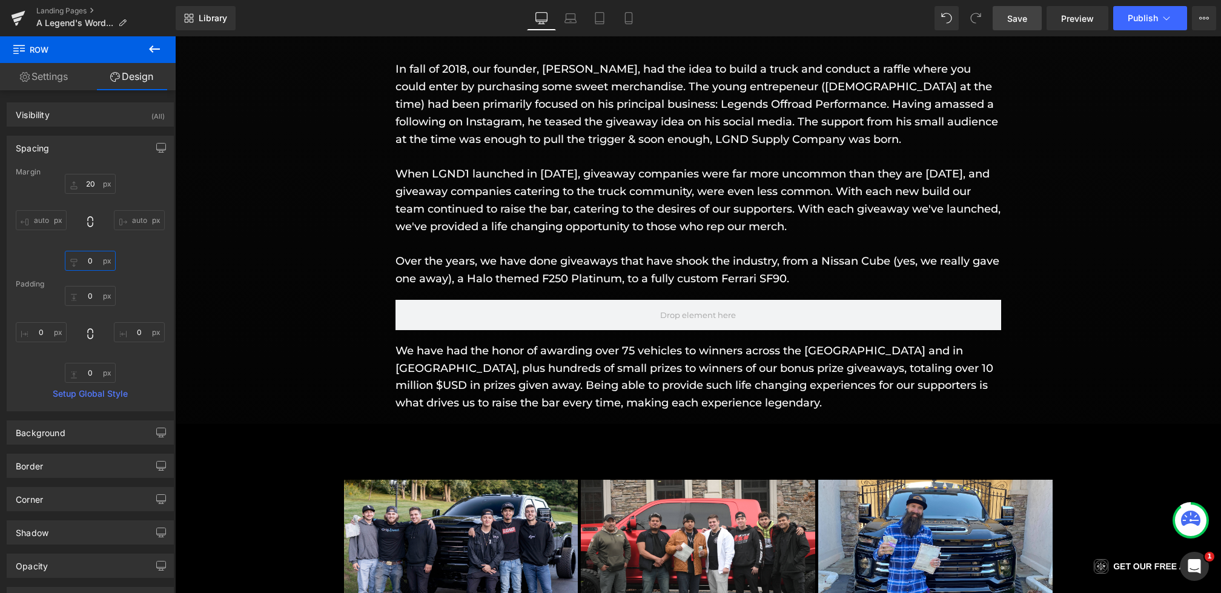
type input "0"
click at [1002, 12] on link "Save" at bounding box center [1017, 18] width 49 height 24
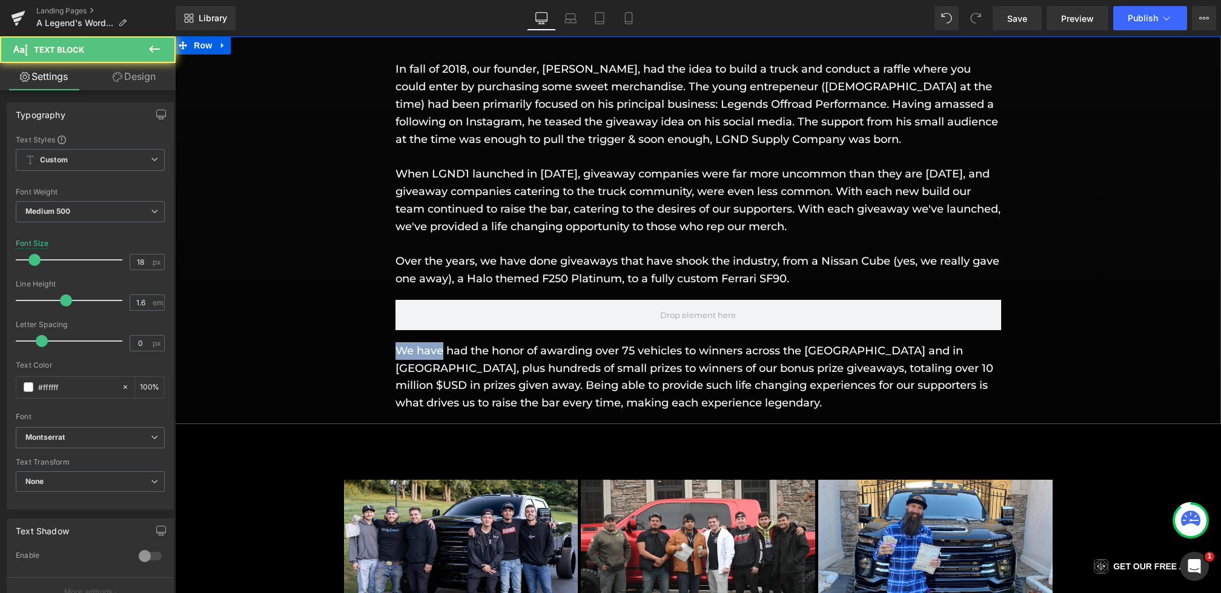
drag, startPoint x: 443, startPoint y: 352, endPoint x: 383, endPoint y: 350, distance: 59.4
click at [383, 350] on div "In fall of 2018, our founder, Giovanni Petruzziello, had the idea to build a tr…" at bounding box center [698, 229] width 1046 height 363
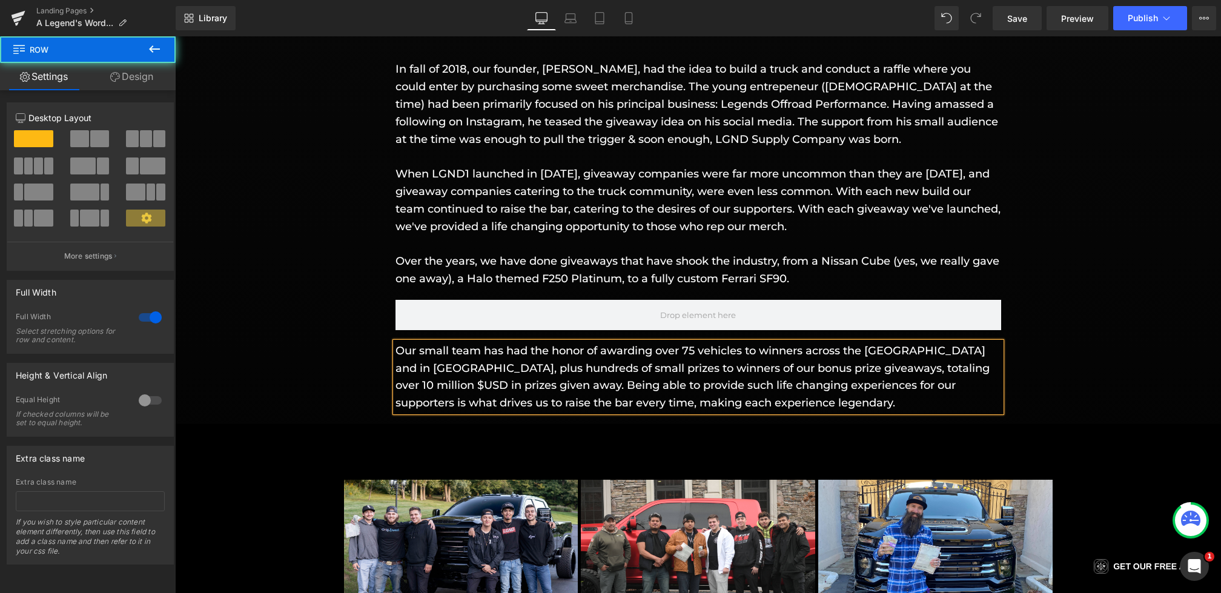
click at [288, 366] on div "In fall of 2018, our founder, Giovanni Petruzziello, had the idea to build a tr…" at bounding box center [698, 229] width 1046 height 363
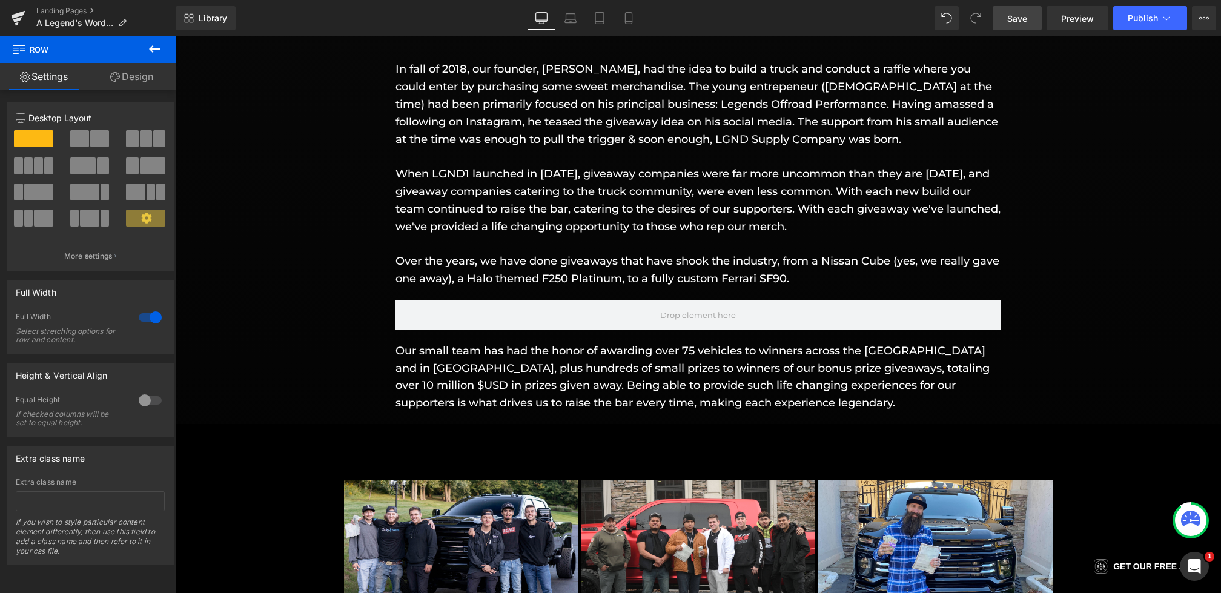
click at [1021, 17] on span "Save" at bounding box center [1017, 18] width 20 height 13
click at [1022, 31] on div "Library Desktop Desktop Laptop Tablet Mobile Save Preview Publish Scheduled Vie…" at bounding box center [698, 18] width 1045 height 36
click at [1020, 22] on span "Save" at bounding box center [1017, 18] width 20 height 13
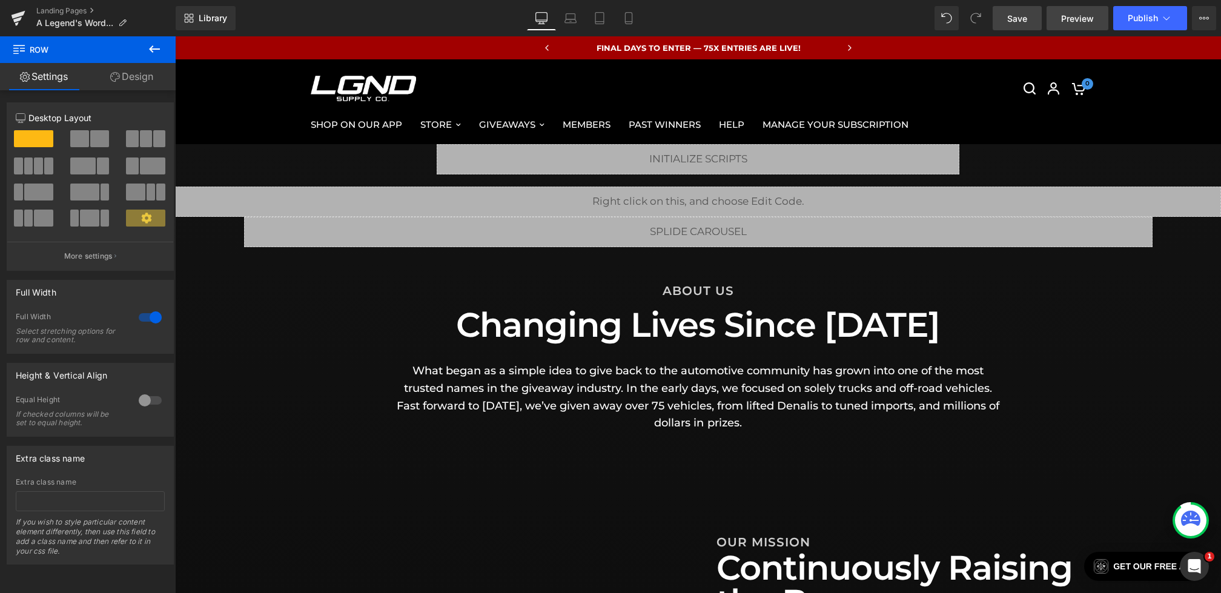
click at [1053, 18] on link "Preview" at bounding box center [1077, 18] width 62 height 24
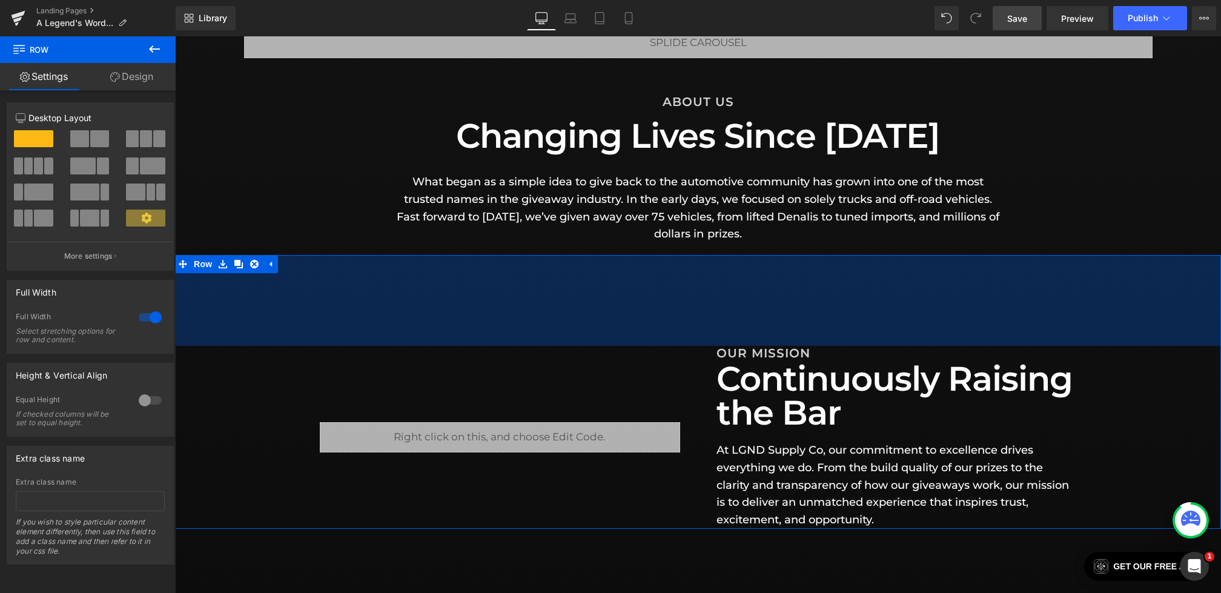
scroll to position [230, 0]
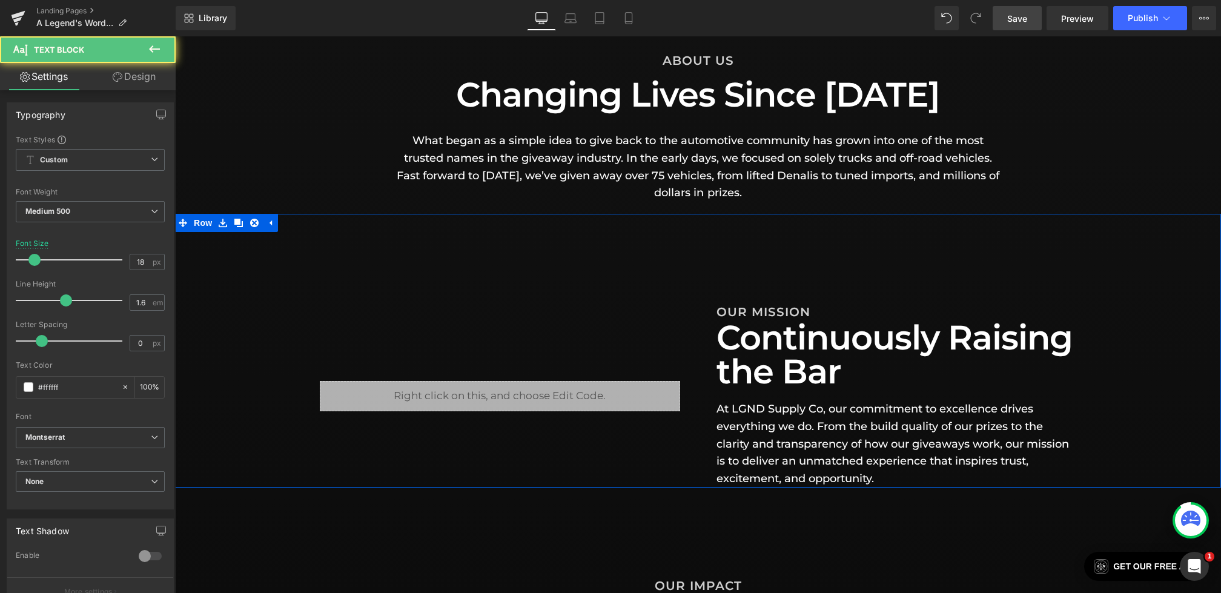
click at [1004, 447] on p "At LGND Supply Co, our commitment to excellence drives everything we do. From t…" at bounding box center [896, 443] width 360 height 87
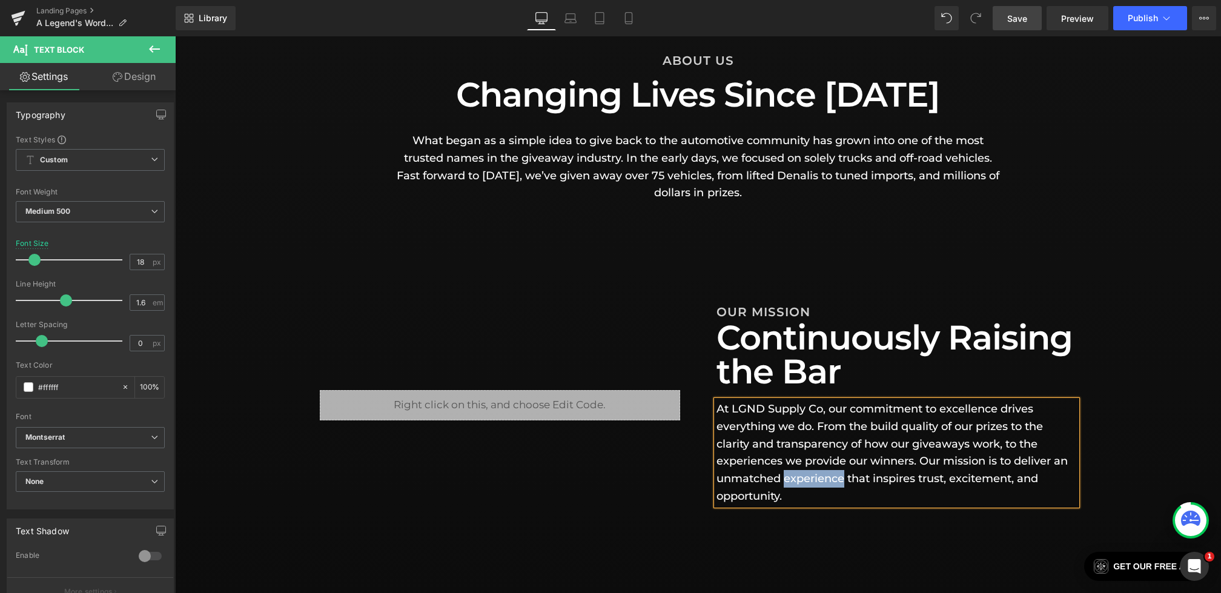
drag, startPoint x: 845, startPoint y: 480, endPoint x: 785, endPoint y: 478, distance: 59.4
click at [785, 478] on p "At LGND Supply Co, our commitment to excellence drives everything we do. From t…" at bounding box center [896, 452] width 360 height 105
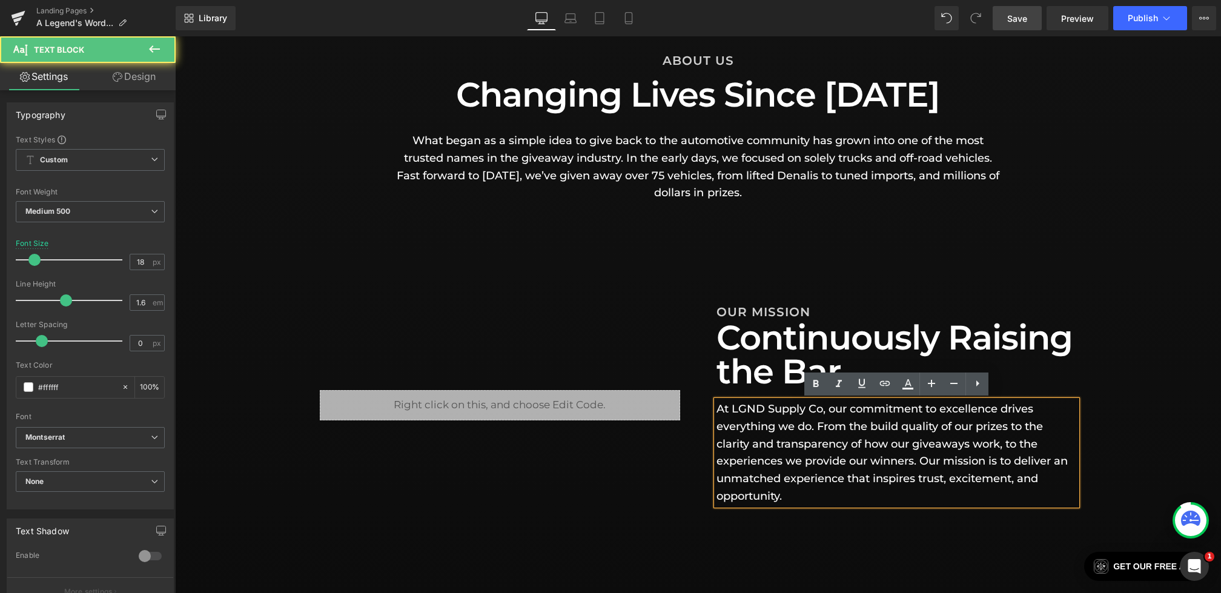
click at [774, 438] on p "At LGND Supply Co, our commitment to excellence drives everything we do. From t…" at bounding box center [896, 452] width 360 height 105
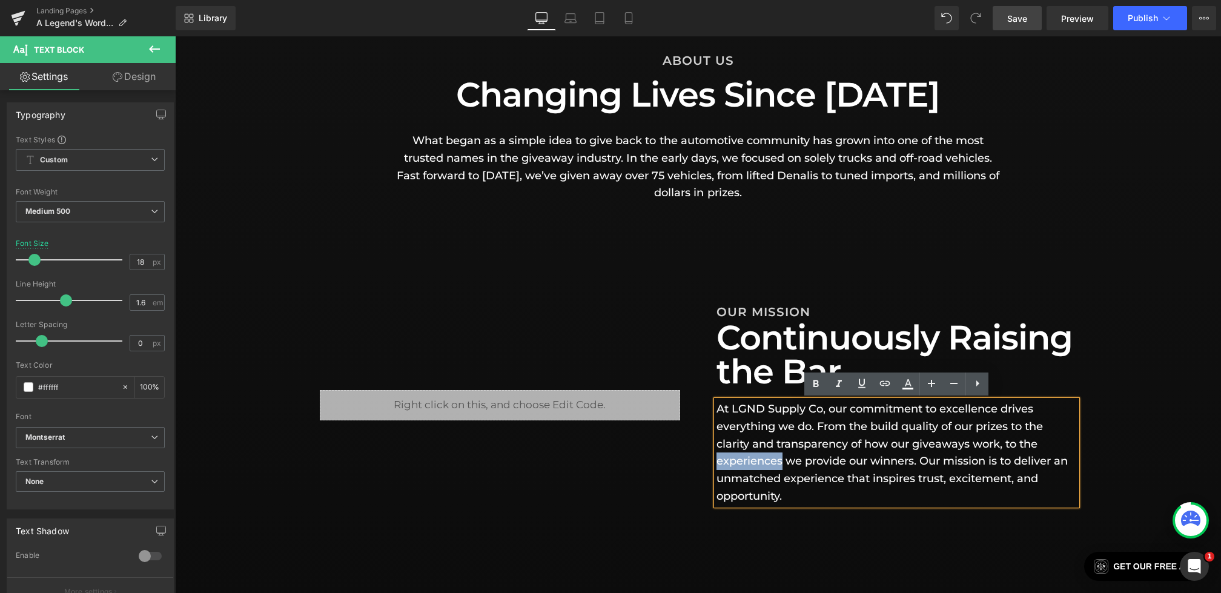
drag, startPoint x: 782, startPoint y: 462, endPoint x: 719, endPoint y: 460, distance: 63.0
click at [719, 460] on p "At LGND Supply Co, our commitment to excellence drives everything we do. From t…" at bounding box center [896, 452] width 360 height 105
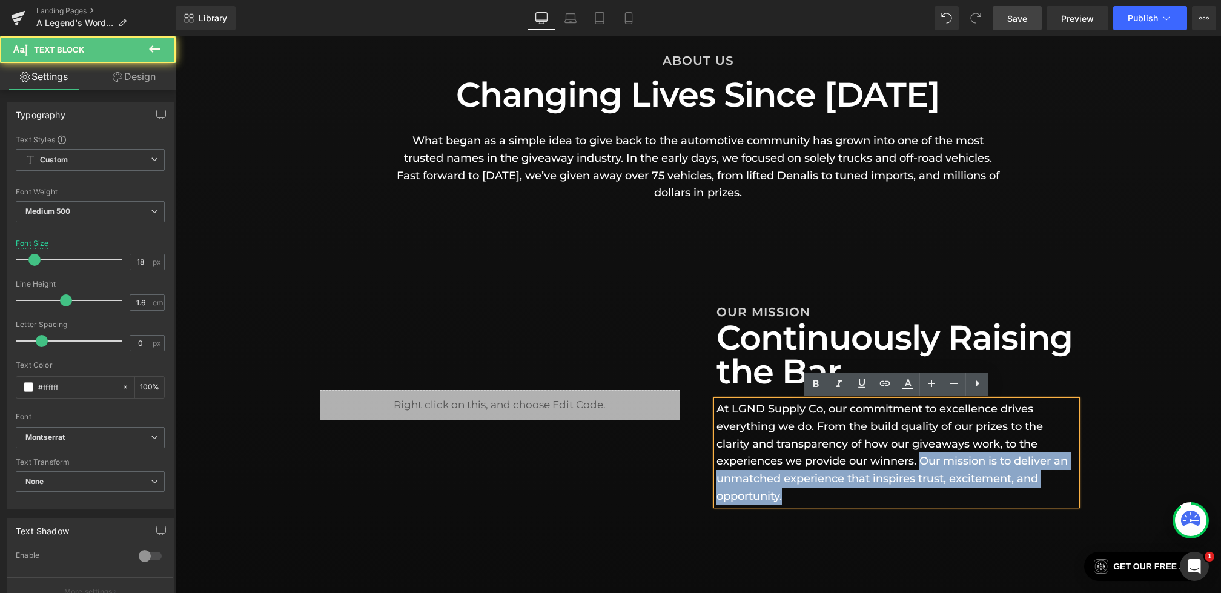
drag, startPoint x: 923, startPoint y: 464, endPoint x: 865, endPoint y: 494, distance: 65.6
click at [865, 494] on p "At LGND Supply Co, our commitment to excellence drives everything we do. From t…" at bounding box center [896, 452] width 360 height 105
copy p "Our mission is to deliver an unmatched experience that inspires trust, exciteme…"
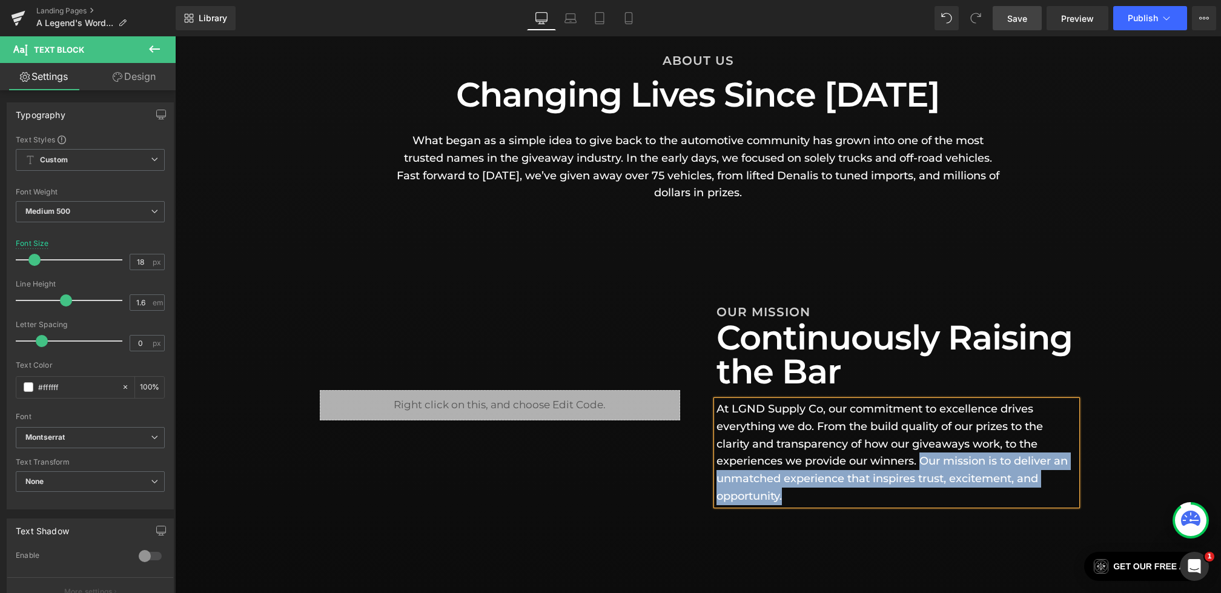
click at [925, 460] on p "At LGND Supply Co, our commitment to excellence drives everything we do. From t…" at bounding box center [896, 452] width 360 height 105
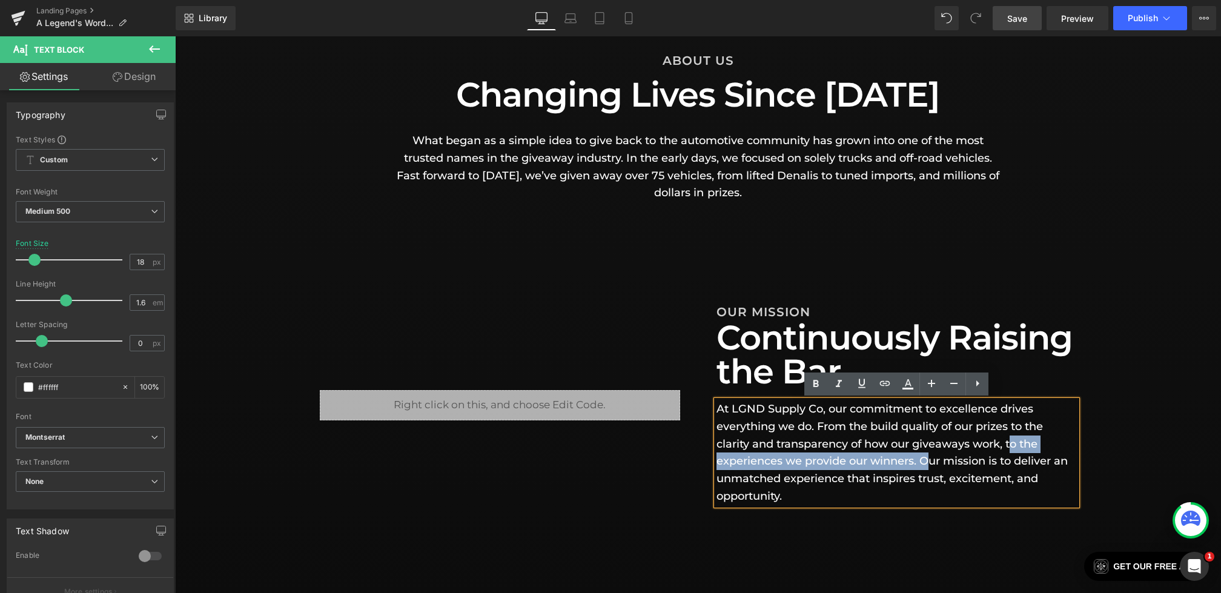
drag, startPoint x: 928, startPoint y: 461, endPoint x: 1010, endPoint y: 448, distance: 82.8
click at [1010, 448] on p "At LGND Supply Co, our commitment to excellence drives everything we do. From t…" at bounding box center [896, 452] width 360 height 105
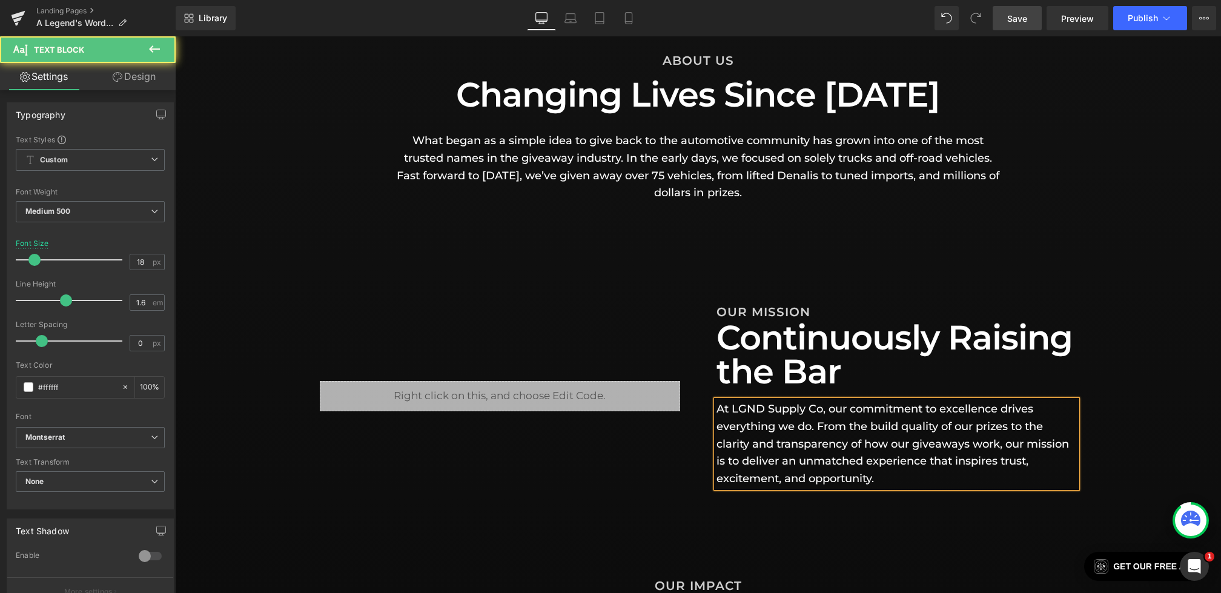
click at [1076, 407] on p "At LGND Supply Co, our commitment to excellence drives everything we do. From t…" at bounding box center [896, 443] width 360 height 87
click at [1020, 10] on link "Save" at bounding box center [1017, 18] width 49 height 24
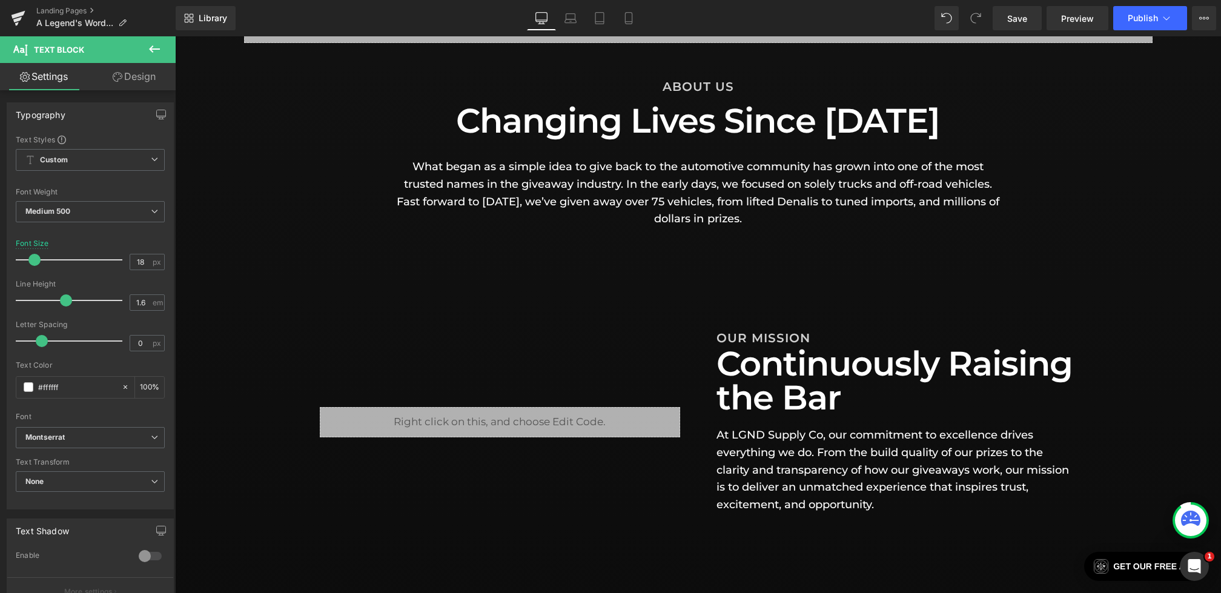
scroll to position [197, 0]
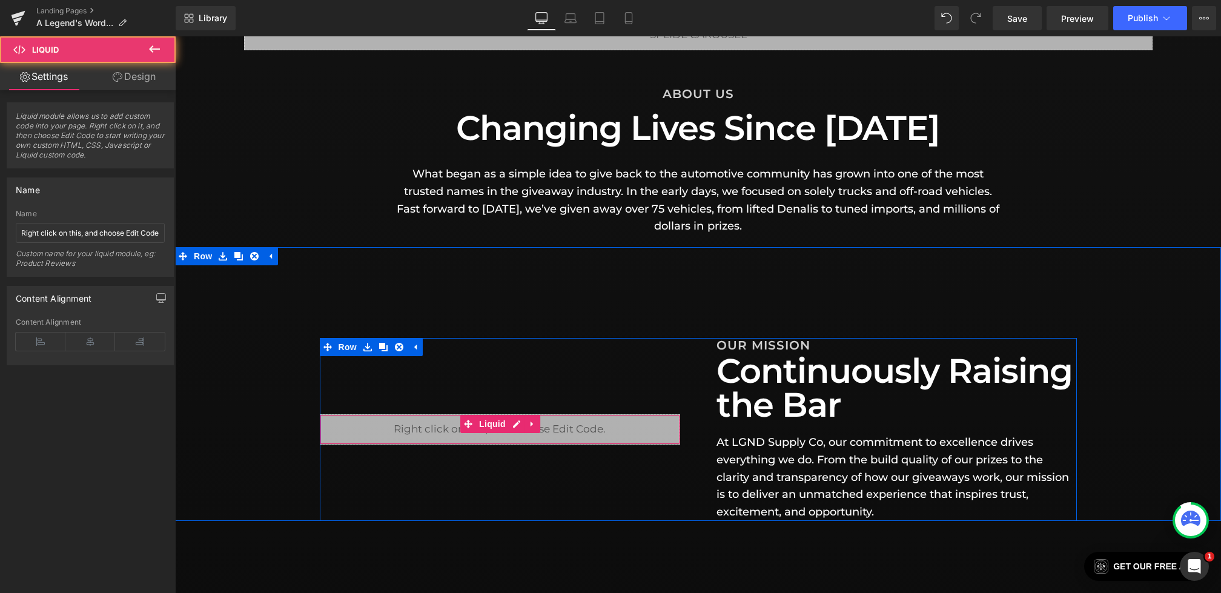
click at [440, 428] on div "Liquid" at bounding box center [500, 429] width 360 height 30
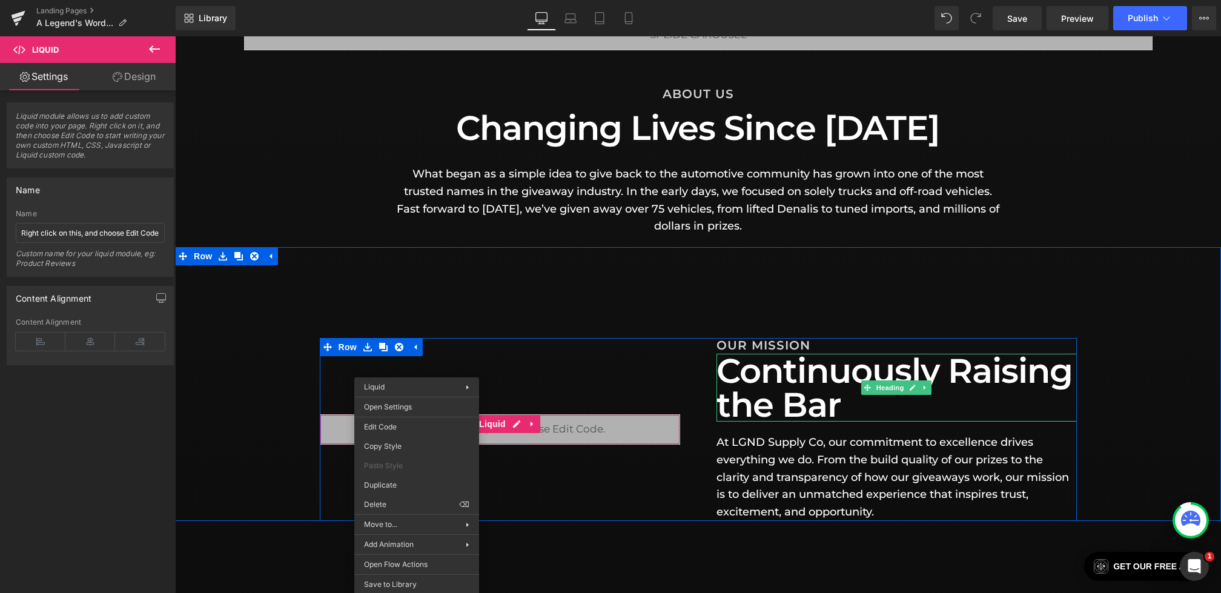
click at [827, 386] on h1 "Continuously Raising the Bar" at bounding box center [896, 388] width 360 height 68
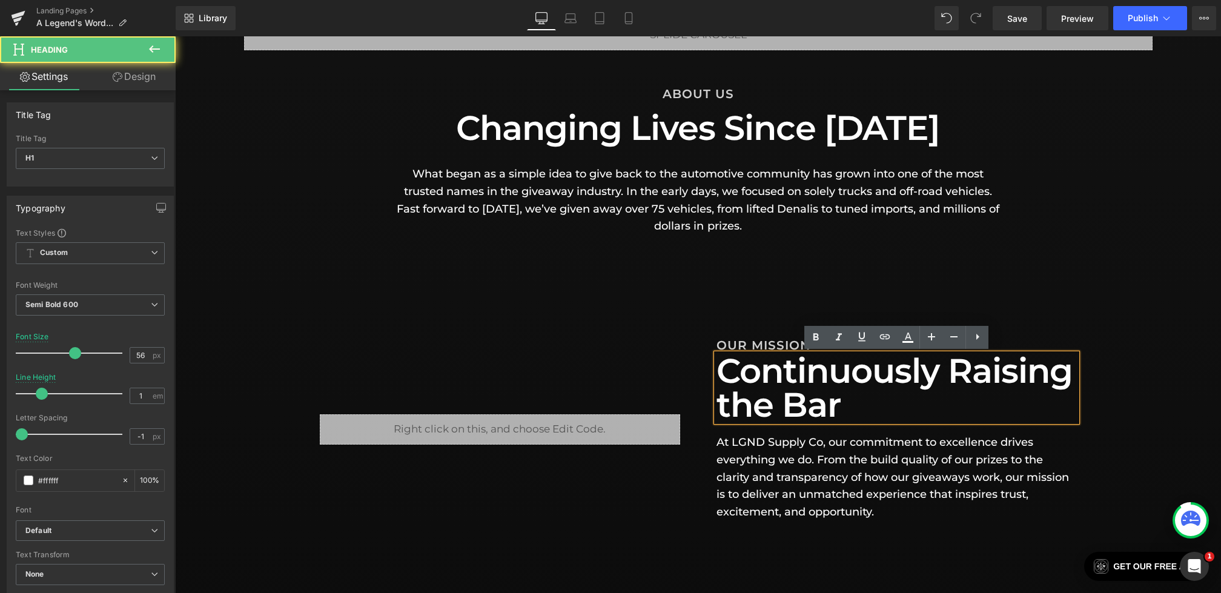
click at [796, 297] on div "Liquid OUR MISSION Heading Continuously Raising the Bar Heading At LGND Supply …" at bounding box center [698, 384] width 1046 height 274
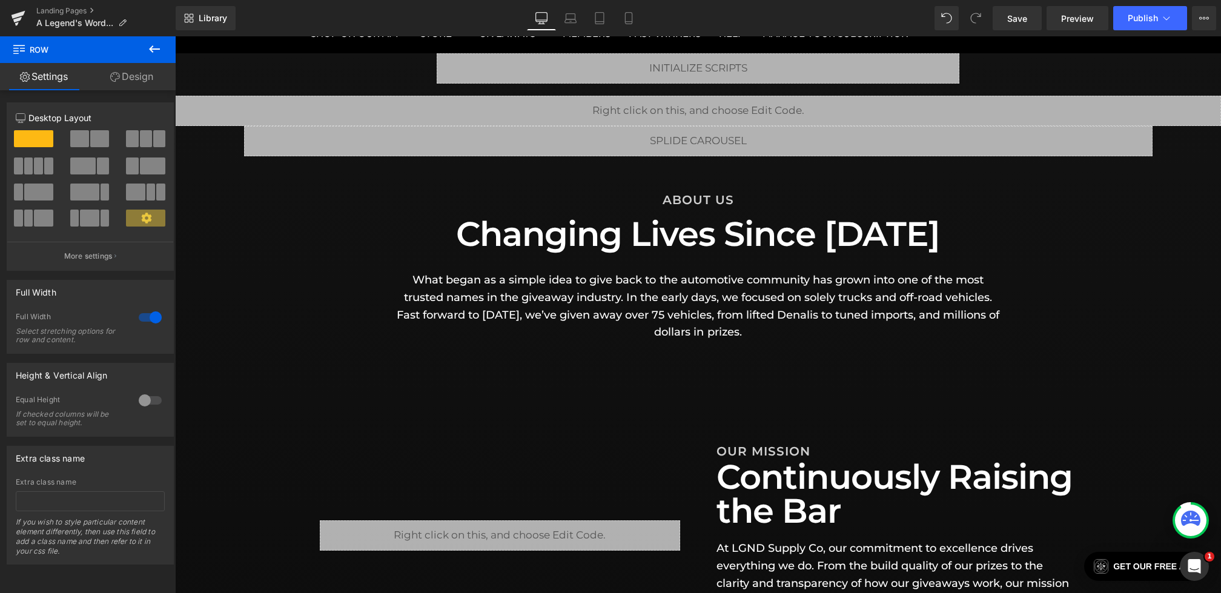
scroll to position [53, 0]
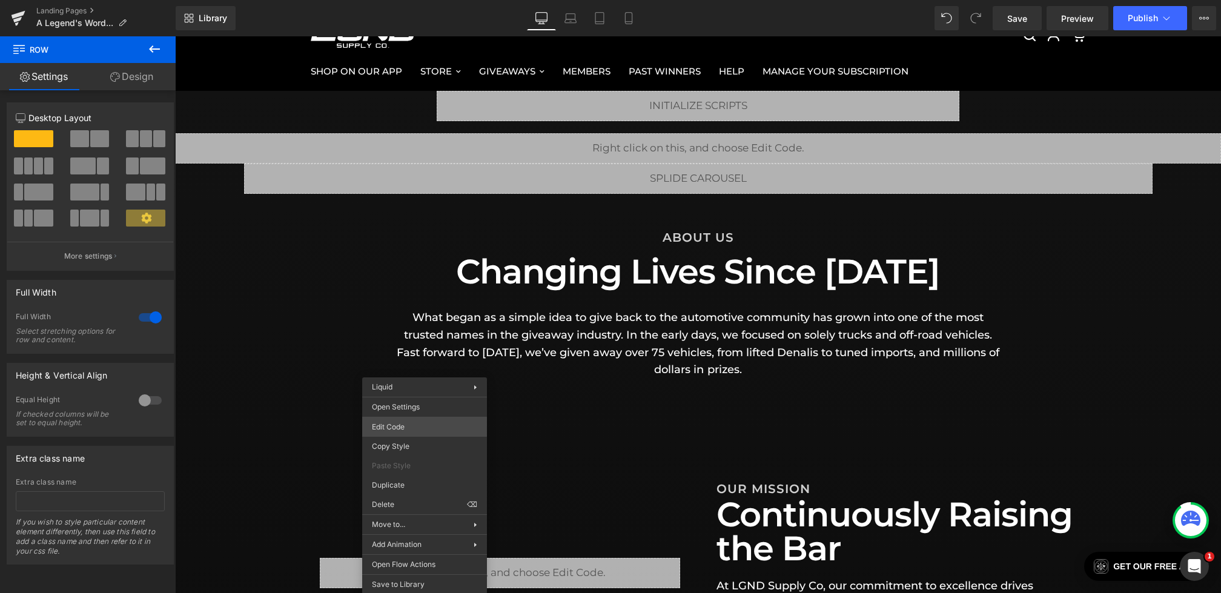
click at [399, 0] on div "Row You are previewing how the will restyle your page. You can not edit Element…" at bounding box center [610, 0] width 1221 height 0
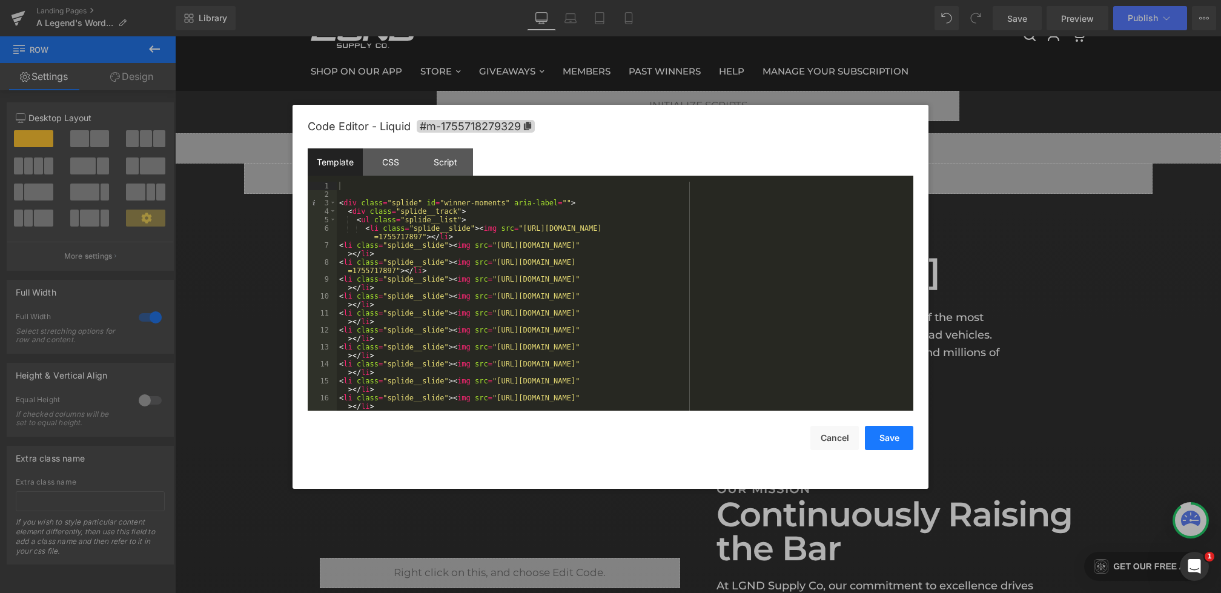
click at [890, 434] on button "Save" at bounding box center [889, 438] width 48 height 24
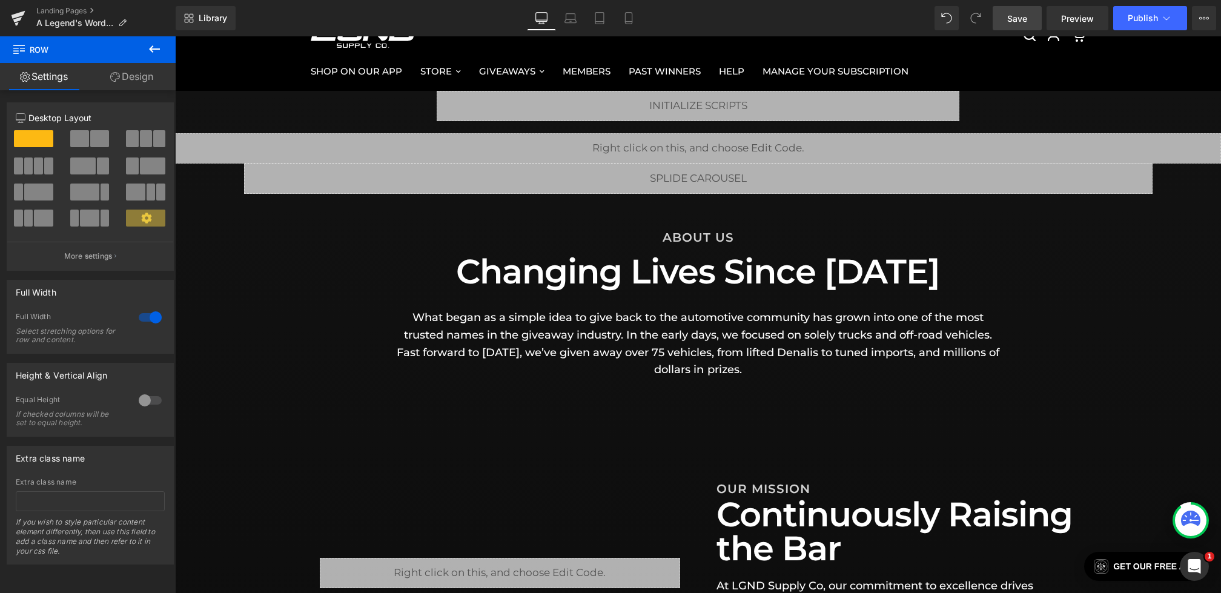
click at [1027, 16] on span "Save" at bounding box center [1017, 18] width 20 height 13
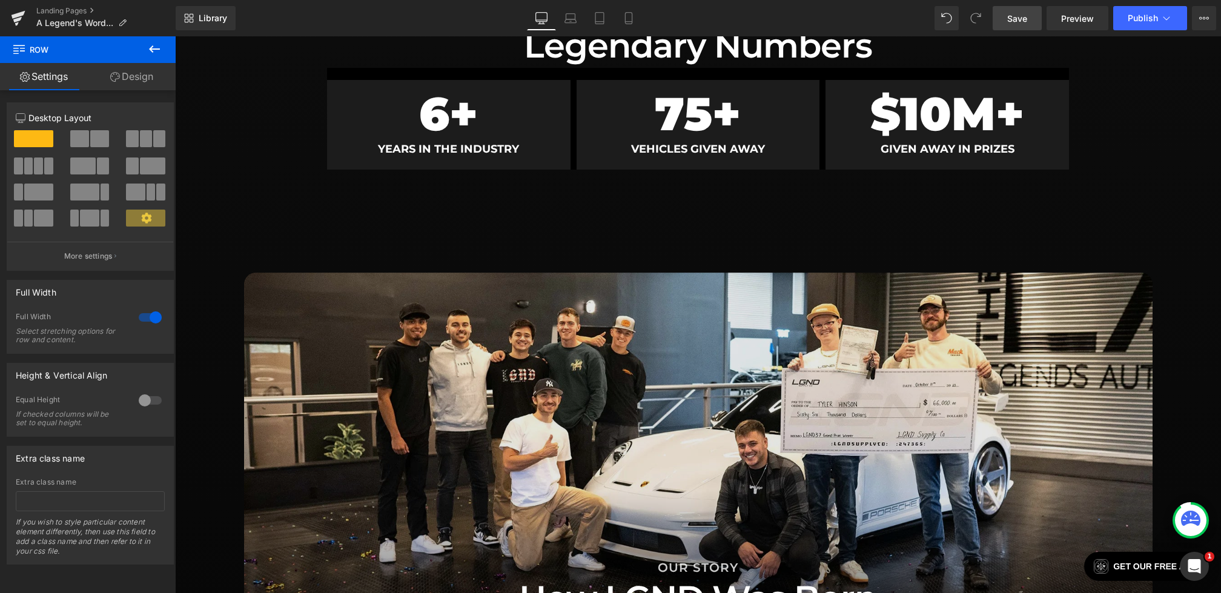
scroll to position [868, 0]
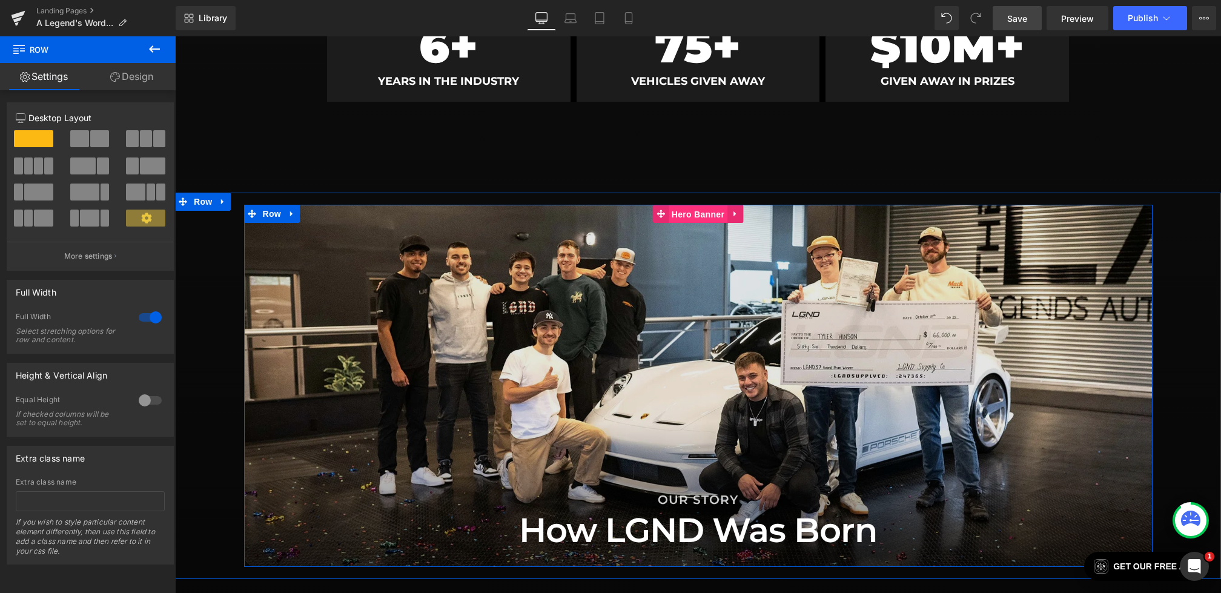
click at [683, 213] on span "Hero Banner" at bounding box center [698, 214] width 59 height 18
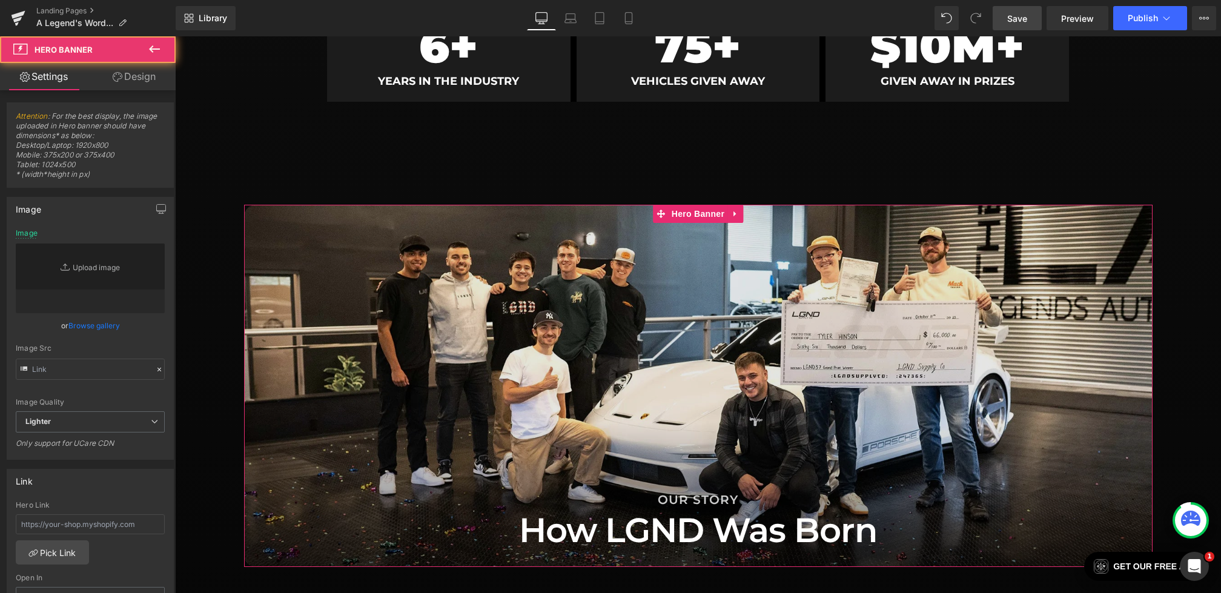
click at [129, 78] on link "Design" at bounding box center [134, 76] width 88 height 27
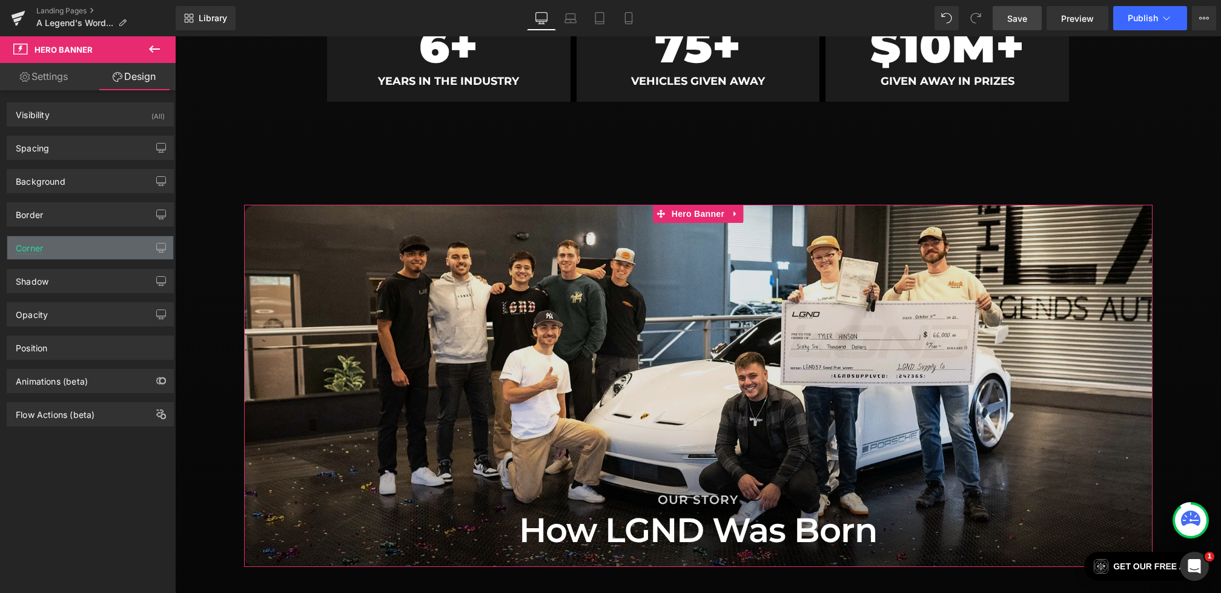
click at [77, 246] on div "Corner" at bounding box center [90, 247] width 166 height 23
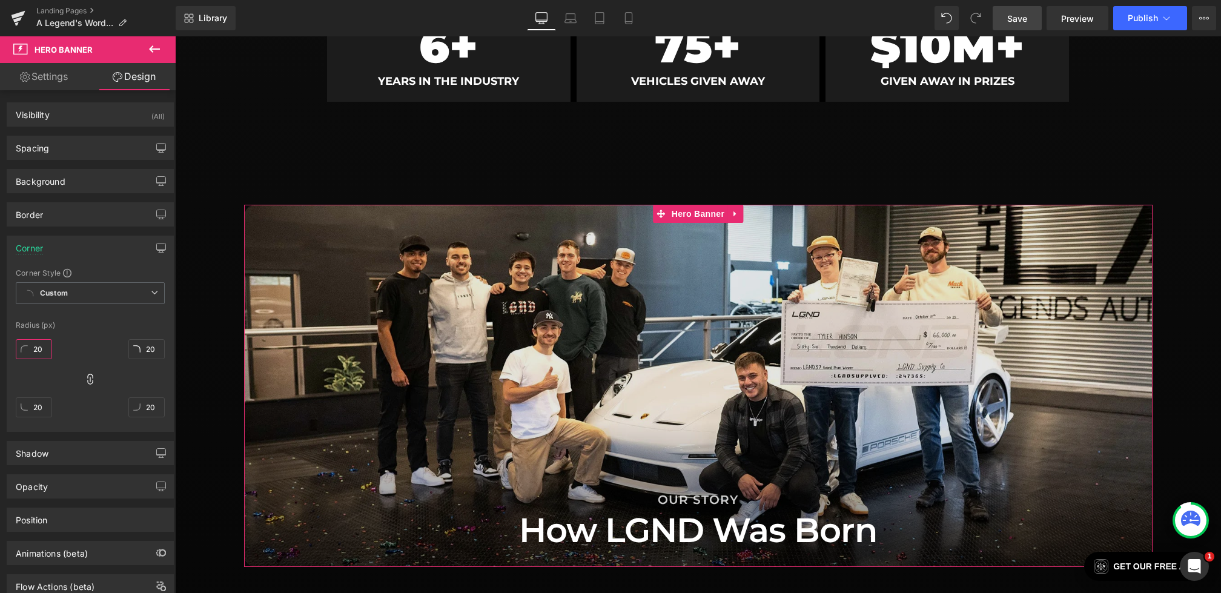
click at [46, 347] on input "20" at bounding box center [34, 349] width 36 height 20
type input "0"
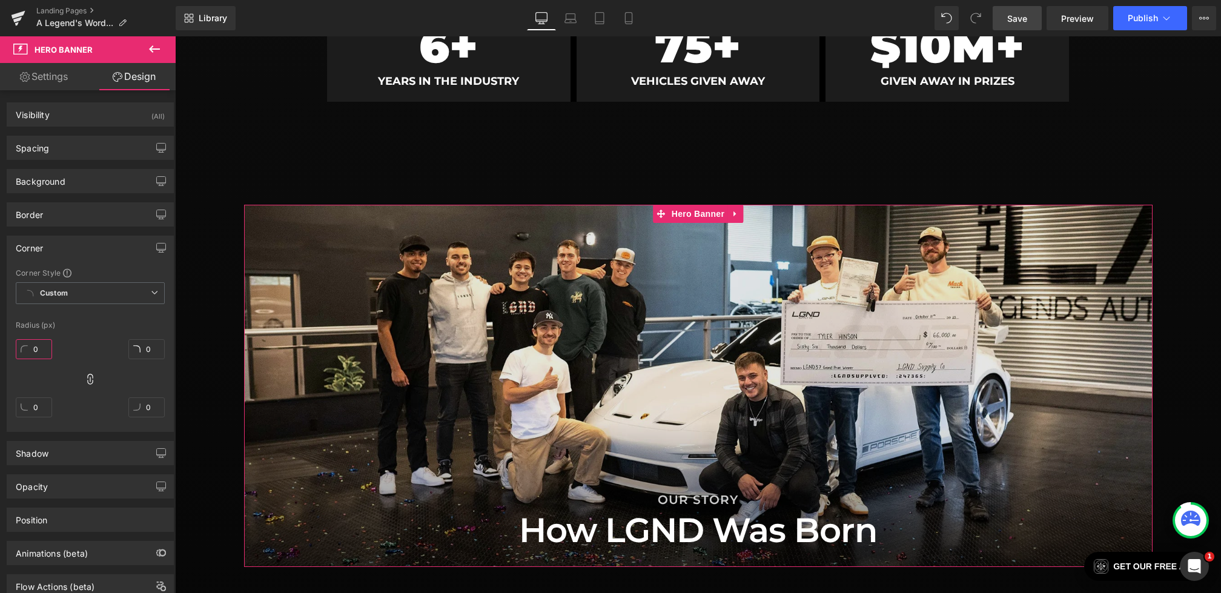
type input "0"
click at [147, 321] on div "Radius (px)" at bounding box center [90, 325] width 149 height 8
click at [1027, 21] on span "Save" at bounding box center [1017, 18] width 20 height 13
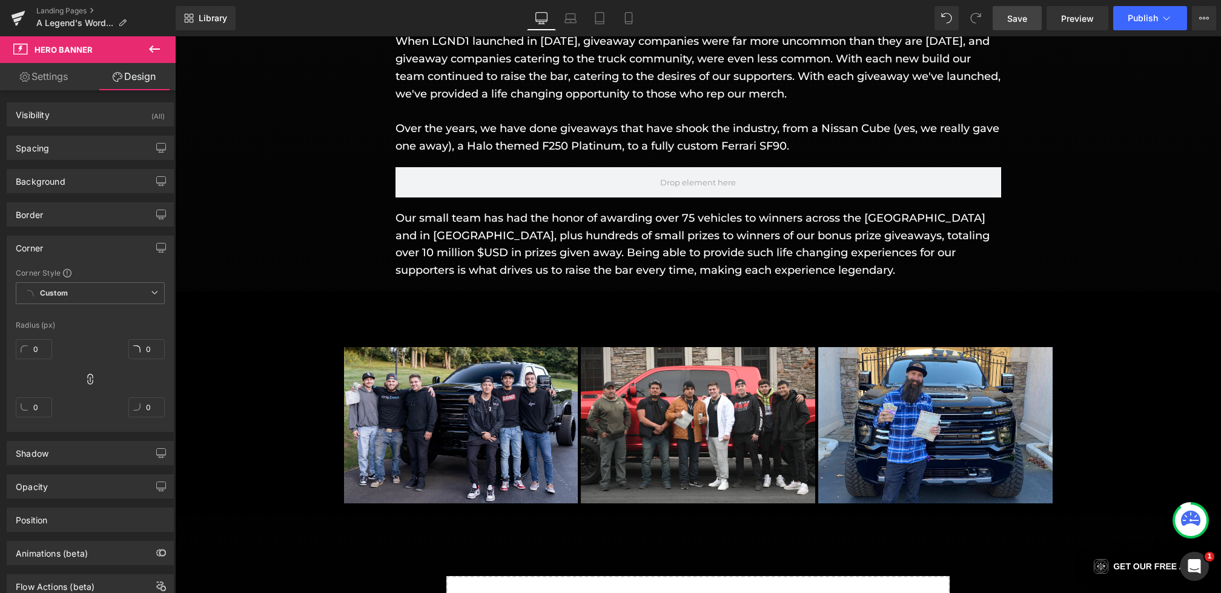
scroll to position [1568, 0]
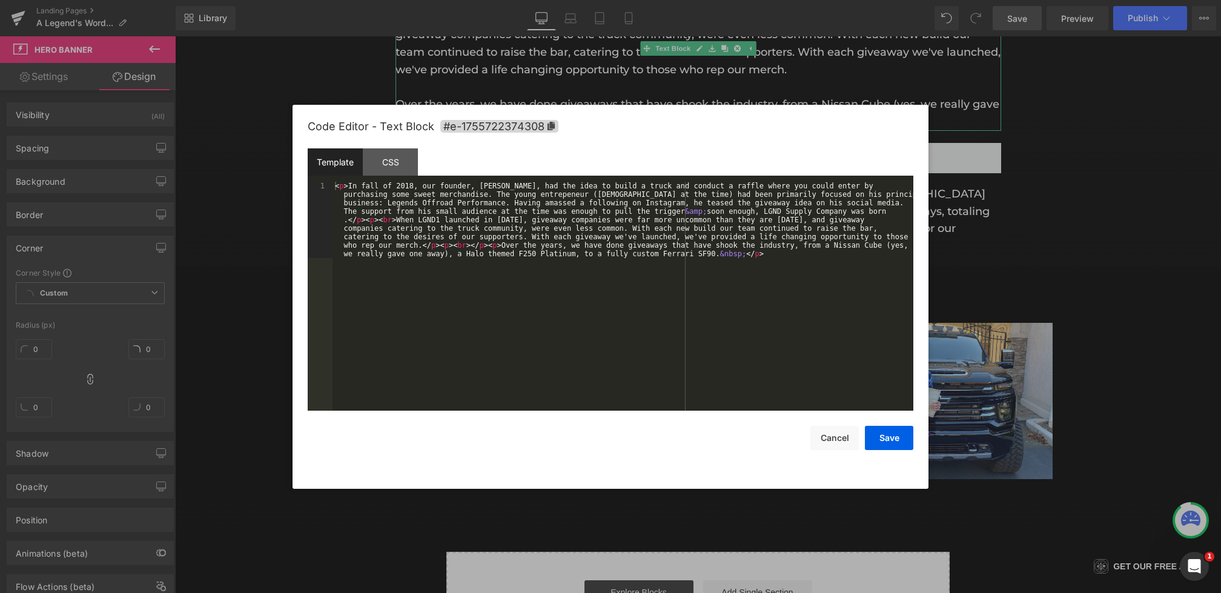
click at [656, 0] on div "Hero Banner You are previewing how the will restyle your page. You can not edit…" at bounding box center [610, 0] width 1221 height 0
click at [836, 433] on button "Cancel" at bounding box center [834, 438] width 48 height 24
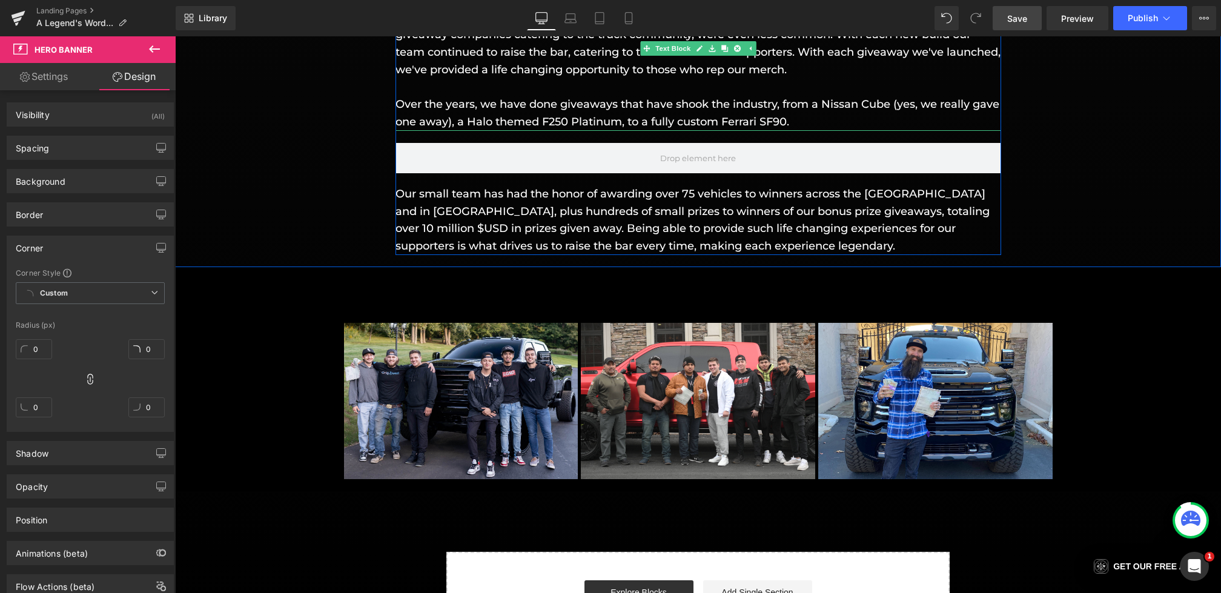
click at [668, 100] on p "Over the years, we have done giveaways that have shook the industry, from a Nis…" at bounding box center [698, 113] width 606 height 35
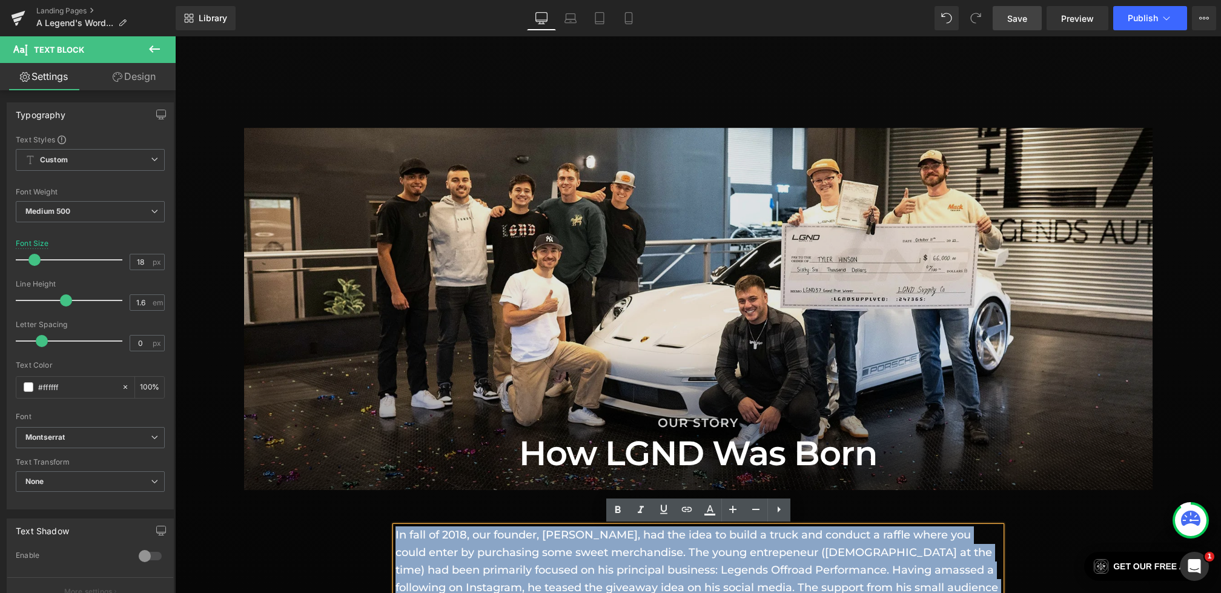
drag, startPoint x: 677, startPoint y: 104, endPoint x: 727, endPoint y: 336, distance: 237.2
click at [727, 336] on div "Liquid Liquid Liquid Row ABOUT US Heading Changing Lives Since [DATE] Heading W…" at bounding box center [698, 245] width 523 height 2093
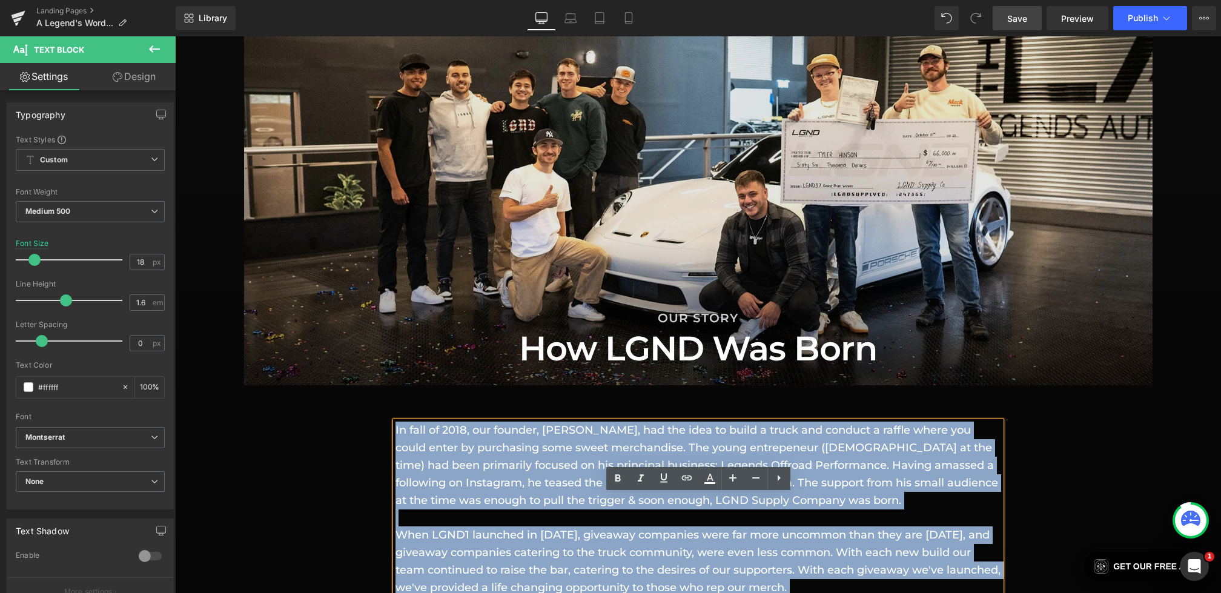
scroll to position [1313, 0]
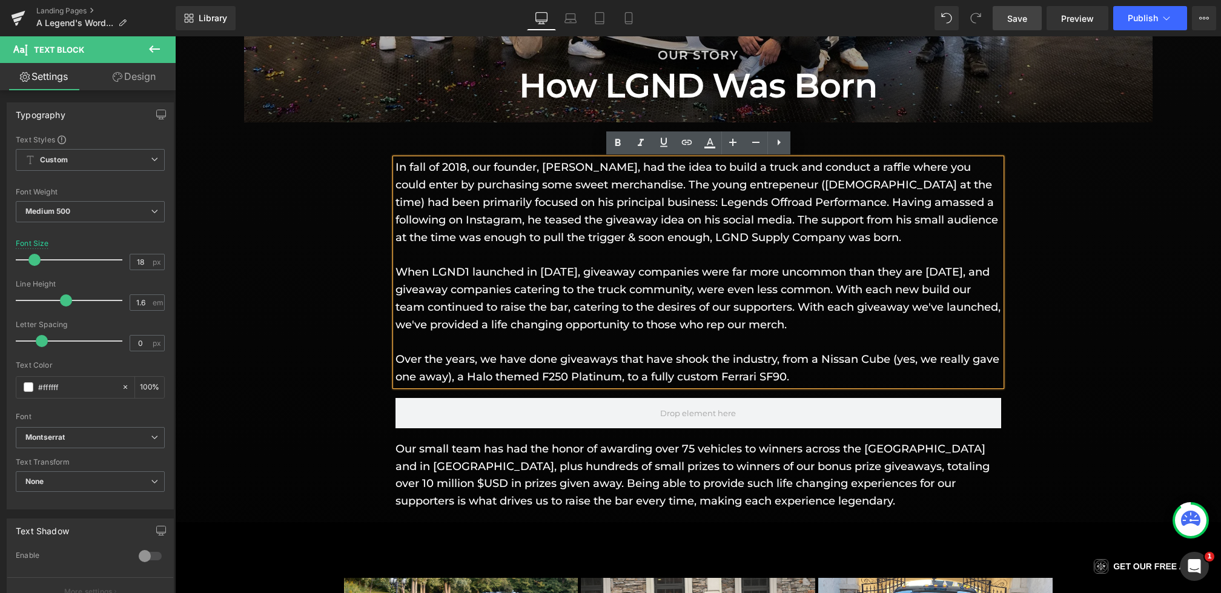
click at [689, 348] on p at bounding box center [698, 342] width 606 height 18
drag, startPoint x: 710, startPoint y: 360, endPoint x: 676, endPoint y: 359, distance: 33.9
click at [676, 359] on p "Over the years, we have done giveaways that have shook the industry, from a Nis…" at bounding box center [698, 368] width 606 height 35
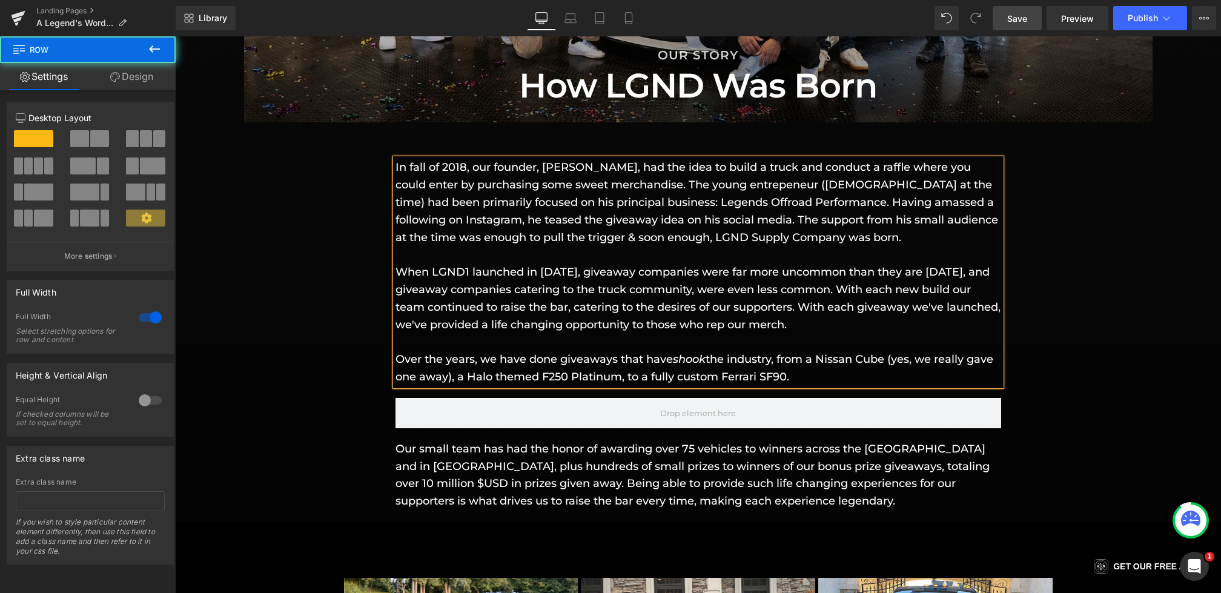
click at [1065, 365] on div "In fall of 2018, our founder, Giovanni Petruzziello, had the idea to build a tr…" at bounding box center [698, 328] width 1046 height 363
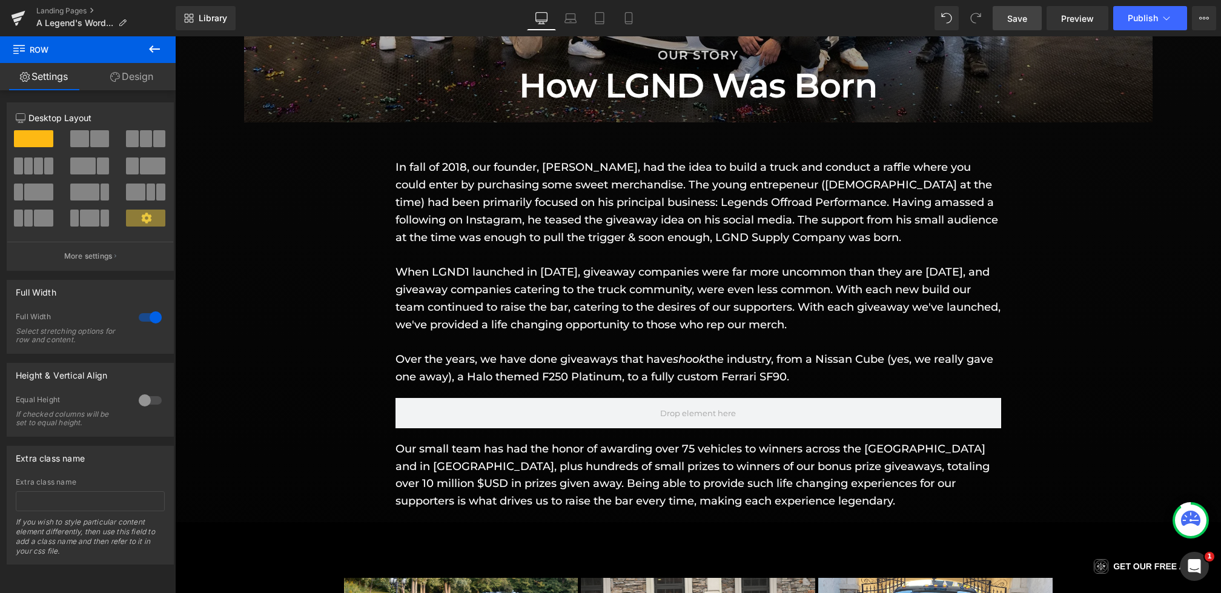
click at [1029, 22] on link "Save" at bounding box center [1017, 18] width 49 height 24
click at [150, 57] on button at bounding box center [154, 49] width 42 height 27
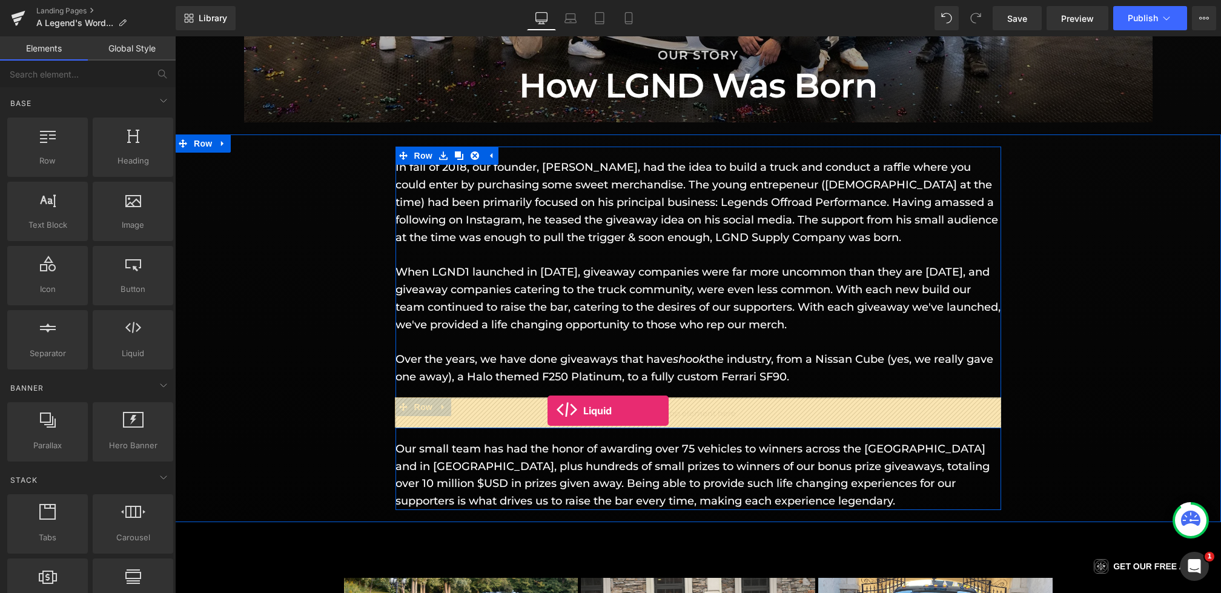
drag, startPoint x: 294, startPoint y: 375, endPoint x: 547, endPoint y: 411, distance: 256.3
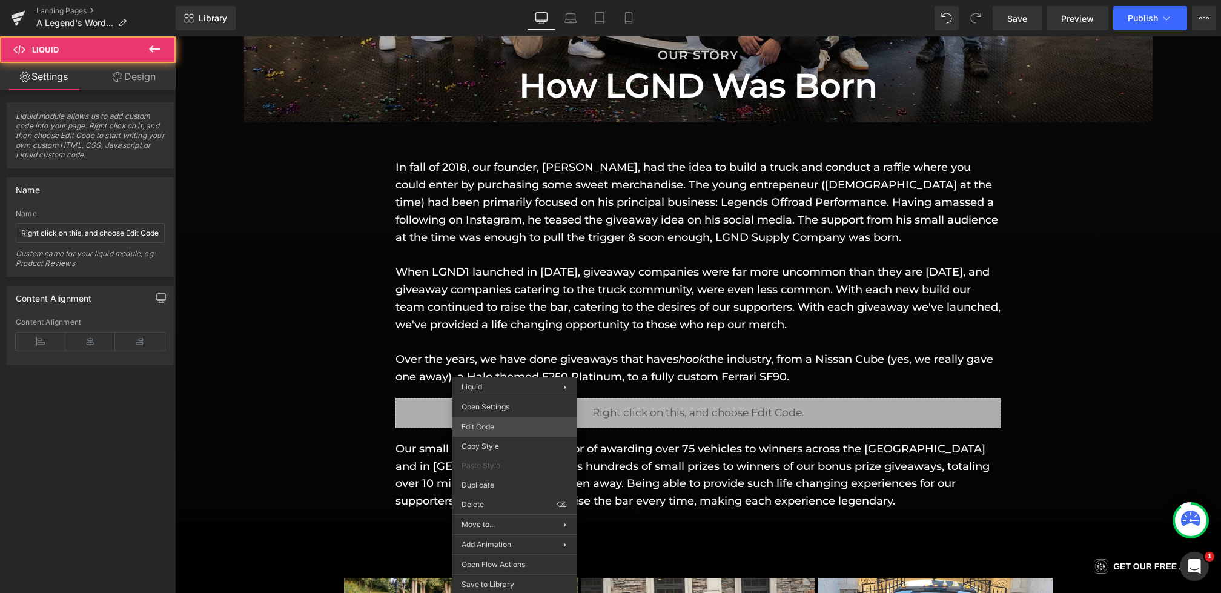
click at [497, 0] on div "Liquid You are previewing how the will restyle your page. You can not edit Elem…" at bounding box center [610, 0] width 1221 height 0
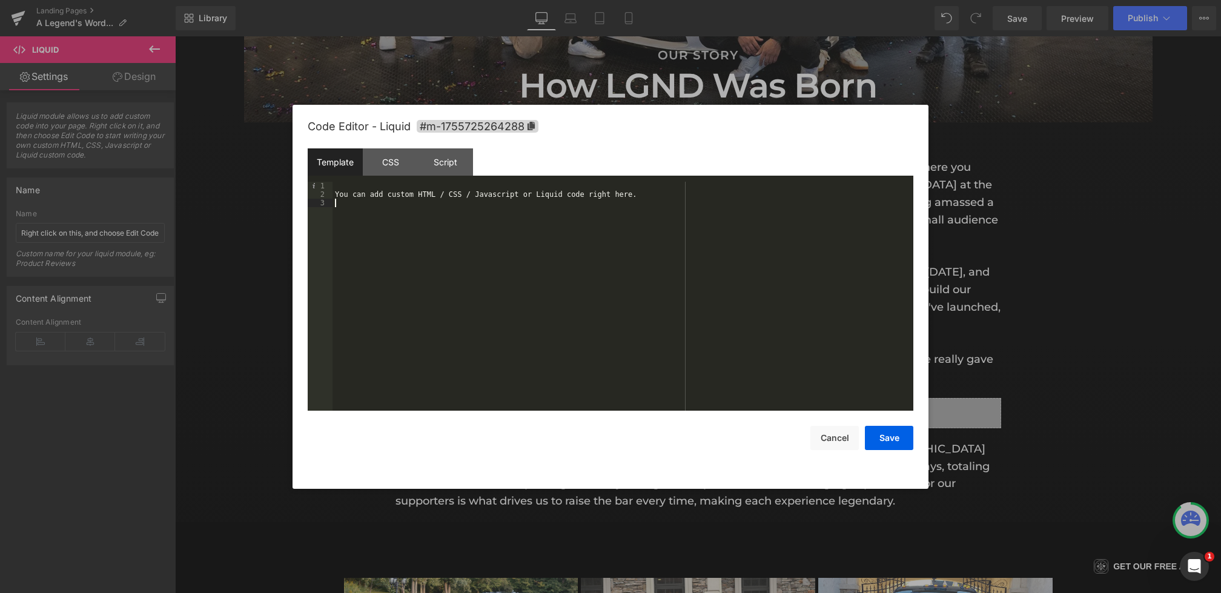
drag, startPoint x: 460, startPoint y: 329, endPoint x: 266, endPoint y: 108, distance: 293.5
click at [267, 110] on body "Liquid You are previewing how the will restyle your page. You can not edit Elem…" at bounding box center [610, 296] width 1221 height 593
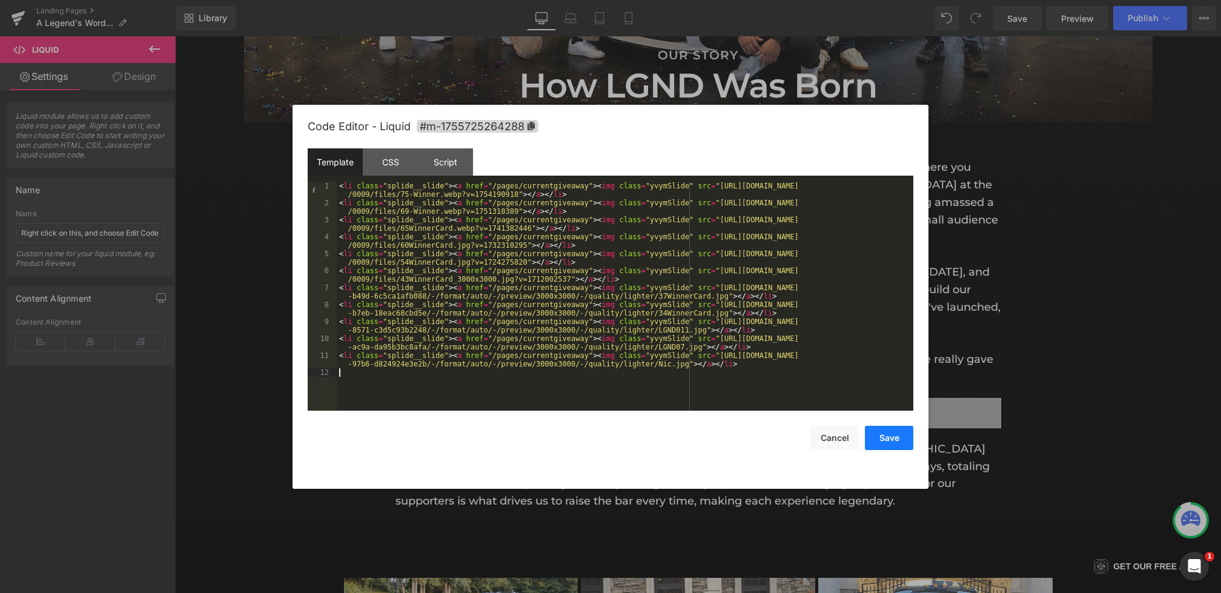
click at [887, 438] on button "Save" at bounding box center [889, 438] width 48 height 24
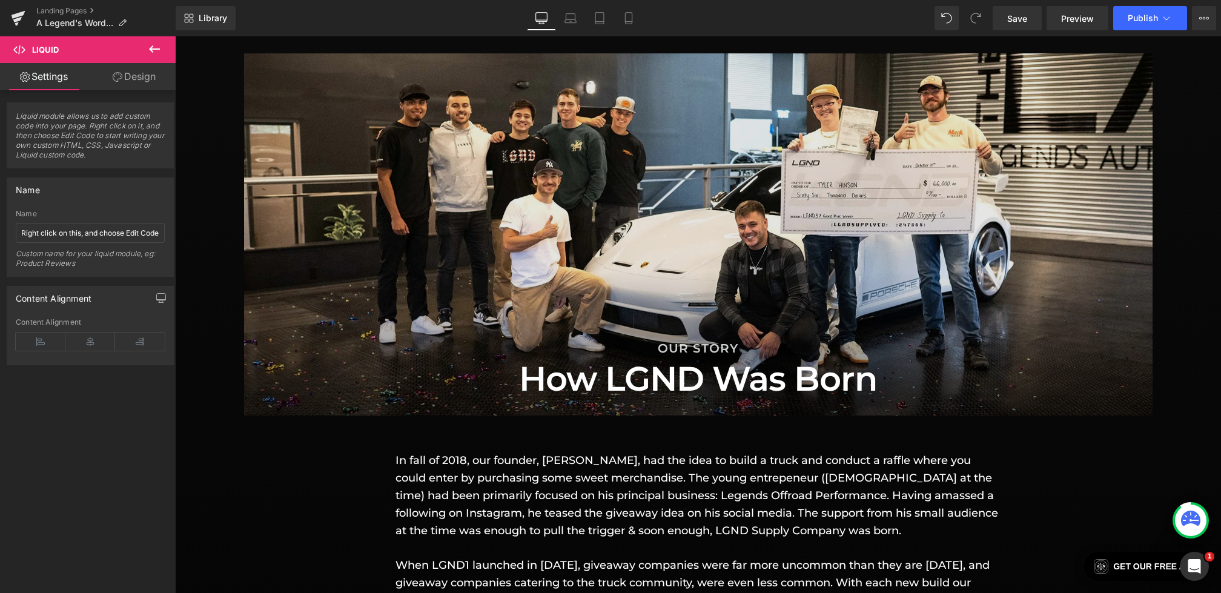
scroll to position [1456, 0]
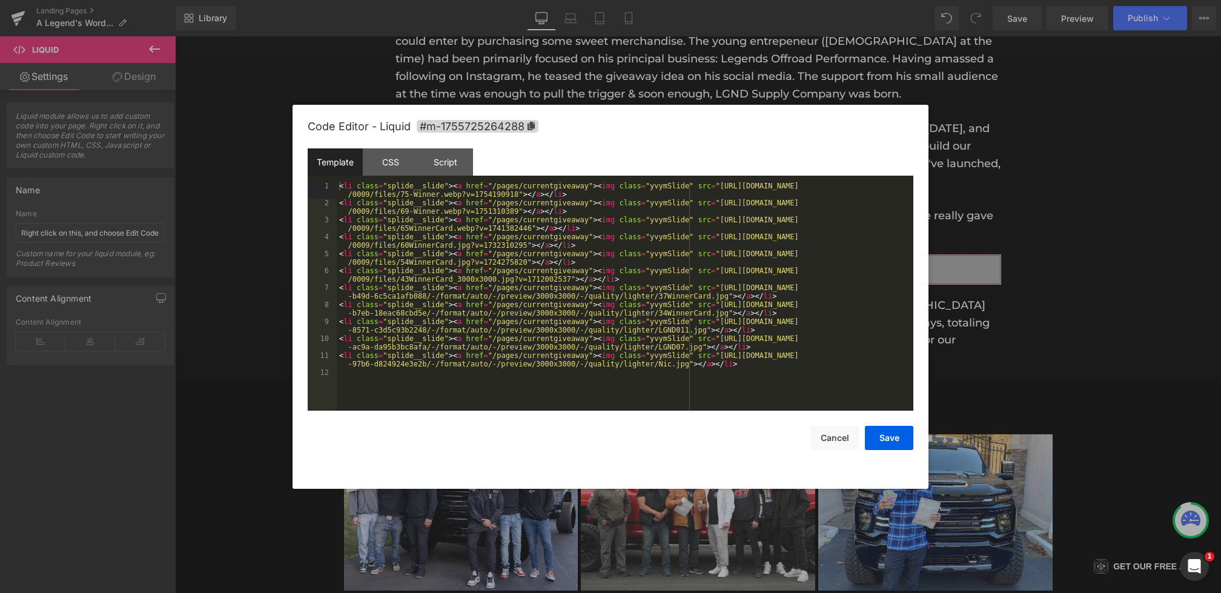
click at [530, 0] on div "Liquid You are previewing how the will restyle your page. You can not edit Elem…" at bounding box center [610, 0] width 1221 height 0
click at [898, 442] on button "Save" at bounding box center [889, 438] width 48 height 24
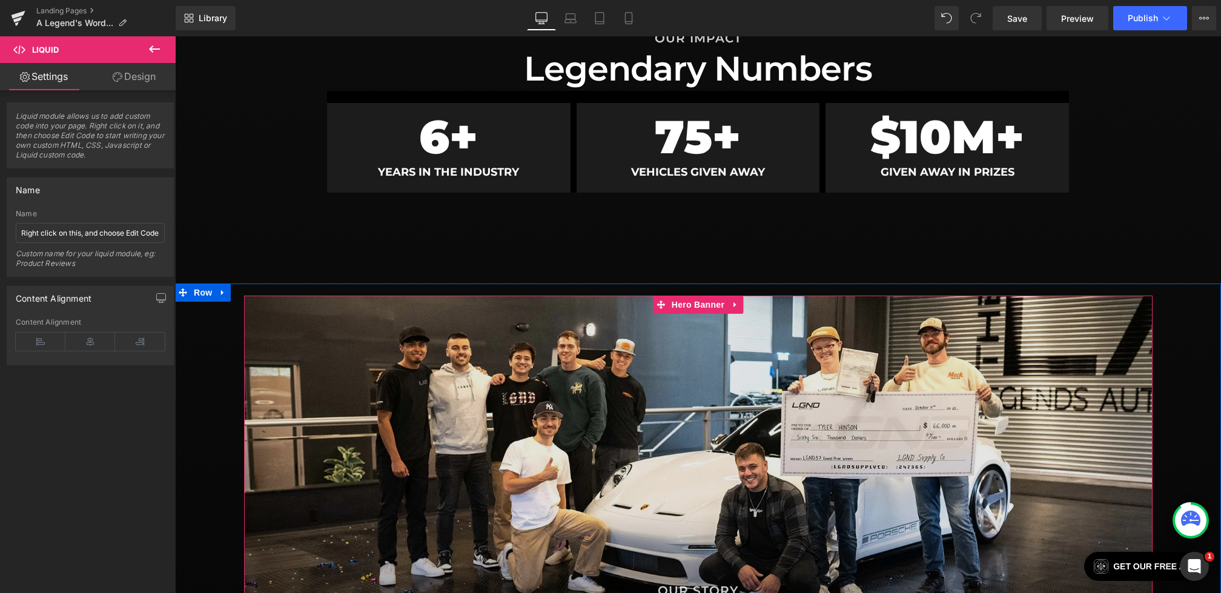
scroll to position [536, 0]
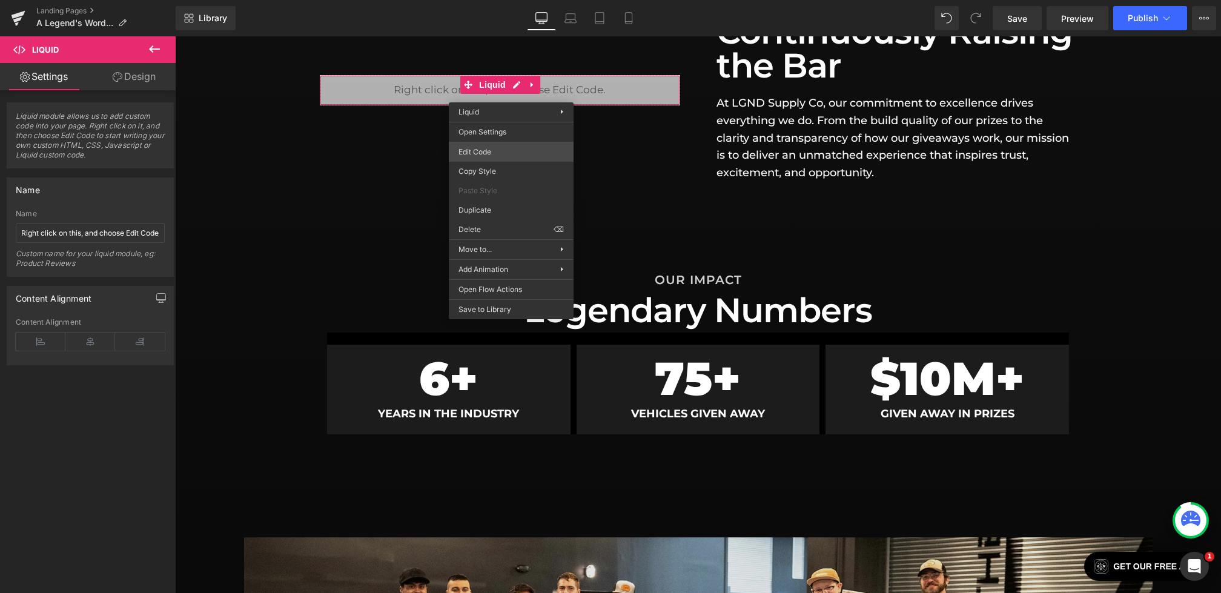
click at [484, 0] on div "Liquid You are previewing how the will restyle your page. You can not edit Elem…" at bounding box center [610, 0] width 1221 height 0
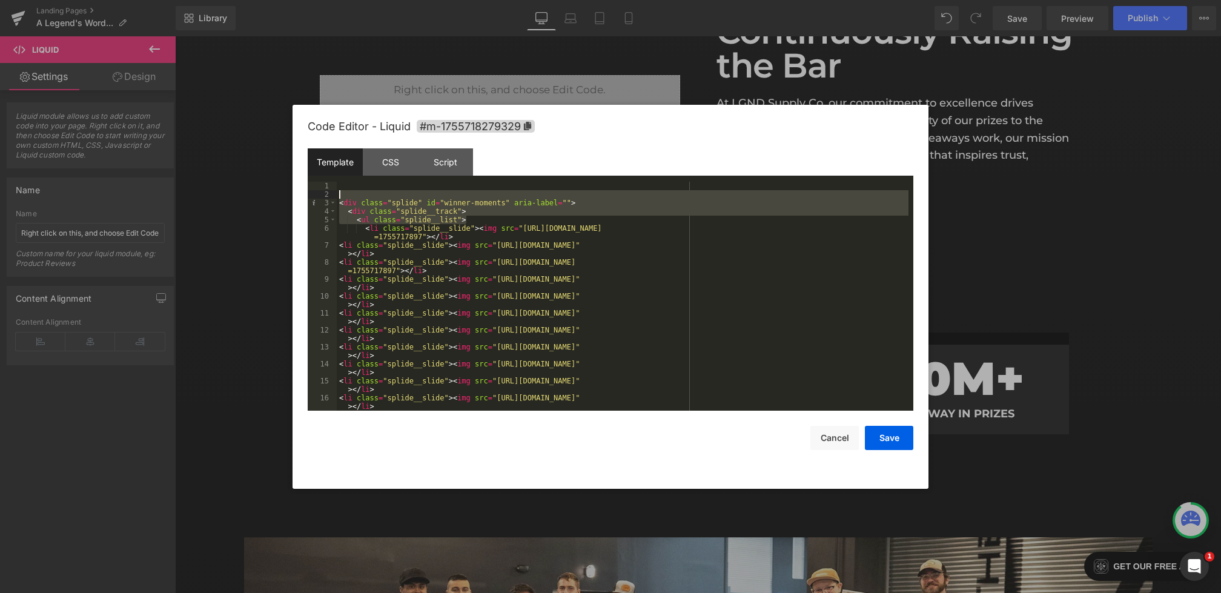
drag, startPoint x: 508, startPoint y: 221, endPoint x: 250, endPoint y: 196, distance: 258.6
click at [250, 196] on body "Liquid You are previewing how the will restyle your page. You can not edit Elem…" at bounding box center [610, 296] width 1221 height 593
click at [832, 435] on button "Cancel" at bounding box center [834, 438] width 48 height 24
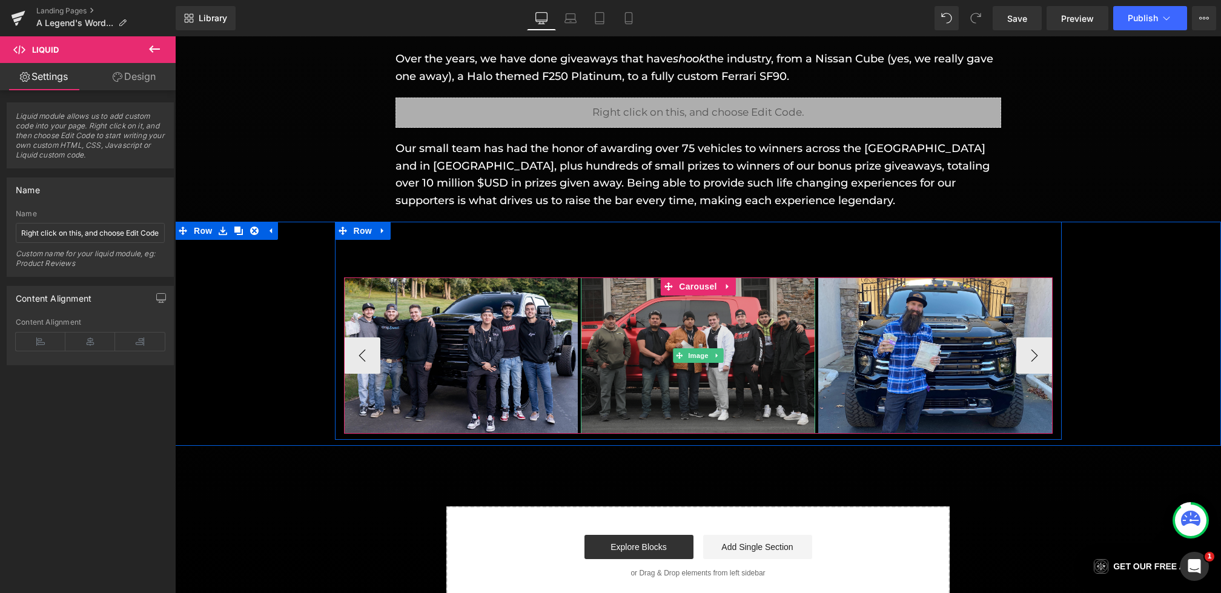
scroll to position [1304, 0]
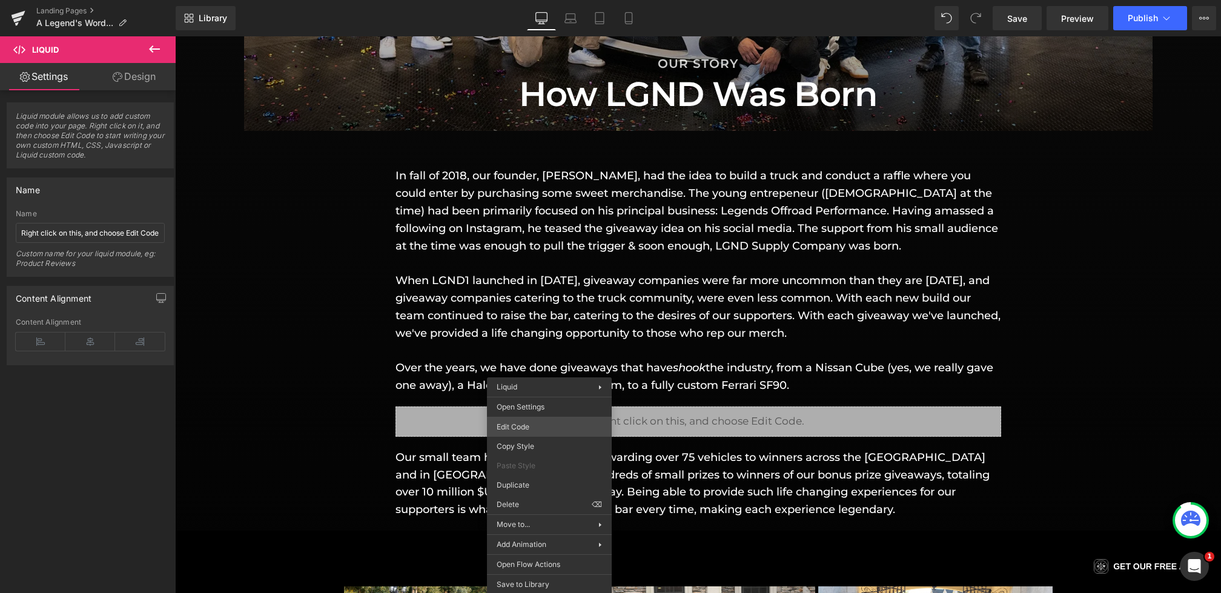
click at [524, 0] on div "Liquid You are previewing how the will restyle your page. You can not edit Elem…" at bounding box center [610, 0] width 1221 height 0
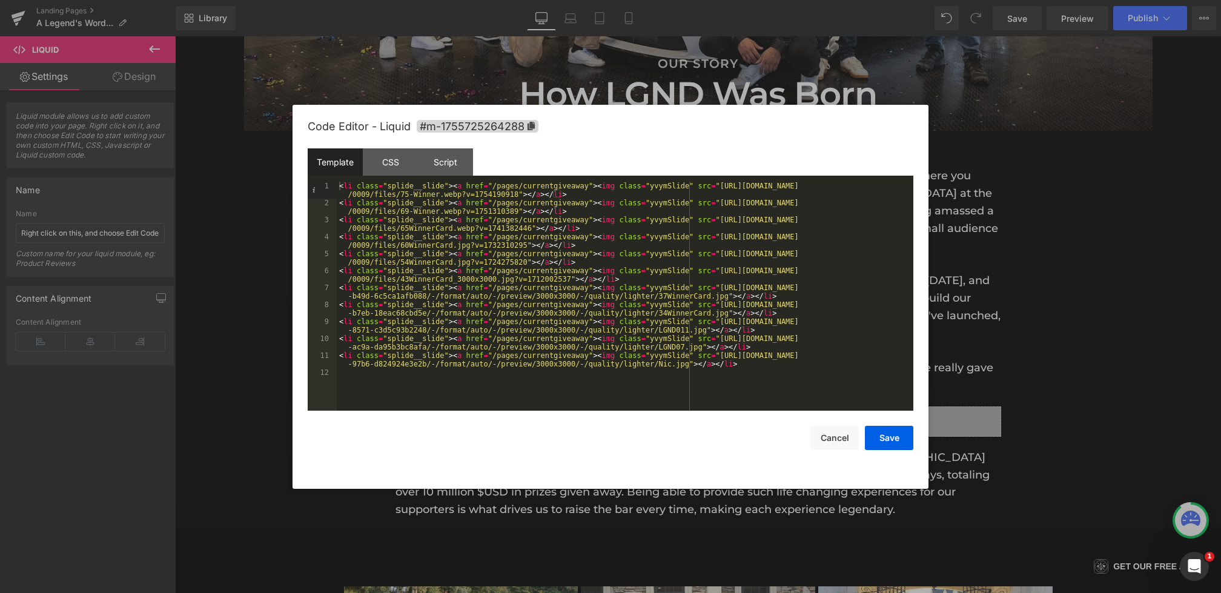
click at [339, 188] on div "< li class = "splide__slide" > < a href = "/pages/currentgiveaway" > < img clas…" at bounding box center [625, 309] width 577 height 254
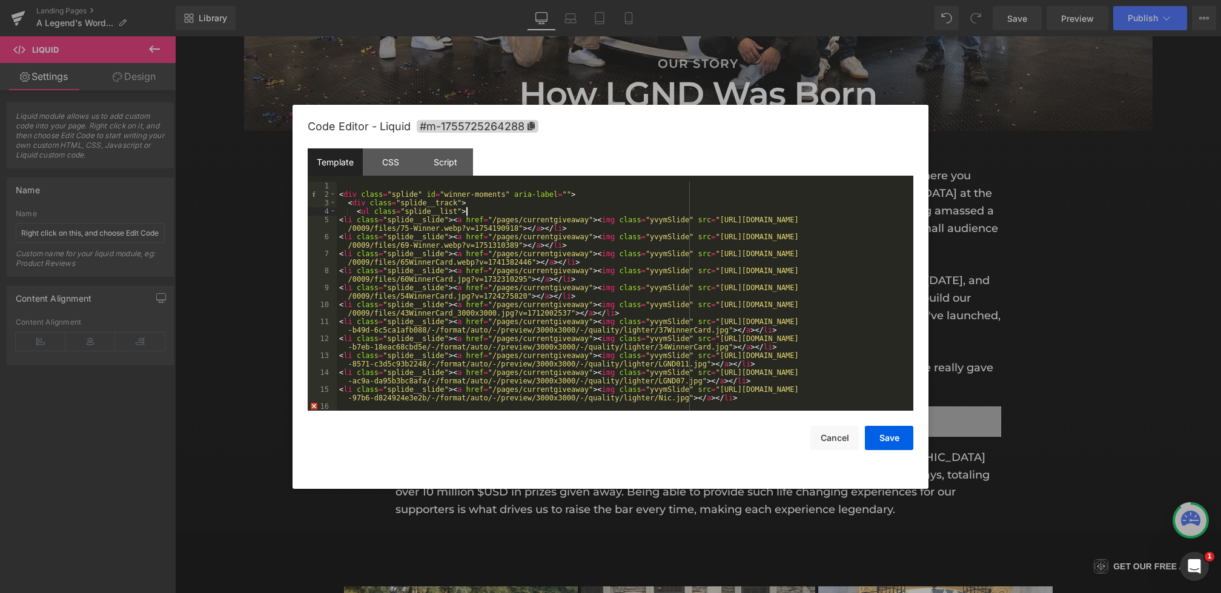
click at [492, 210] on div "< div class = "splide" id = "winner-moments" aria-label = "" > < div class = "s…" at bounding box center [625, 305] width 577 height 246
click at [762, 403] on div "< div class = "splide" id = "winner-moments" aria-label = "" > < div class = "s…" at bounding box center [625, 305] width 577 height 246
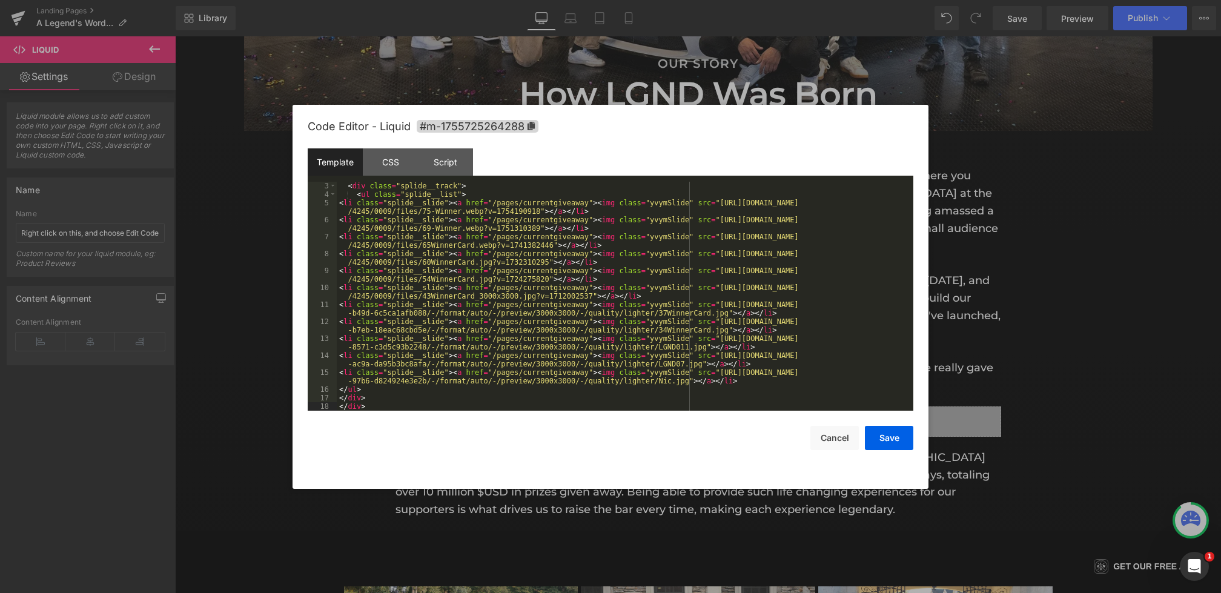
scroll to position [0, 0]
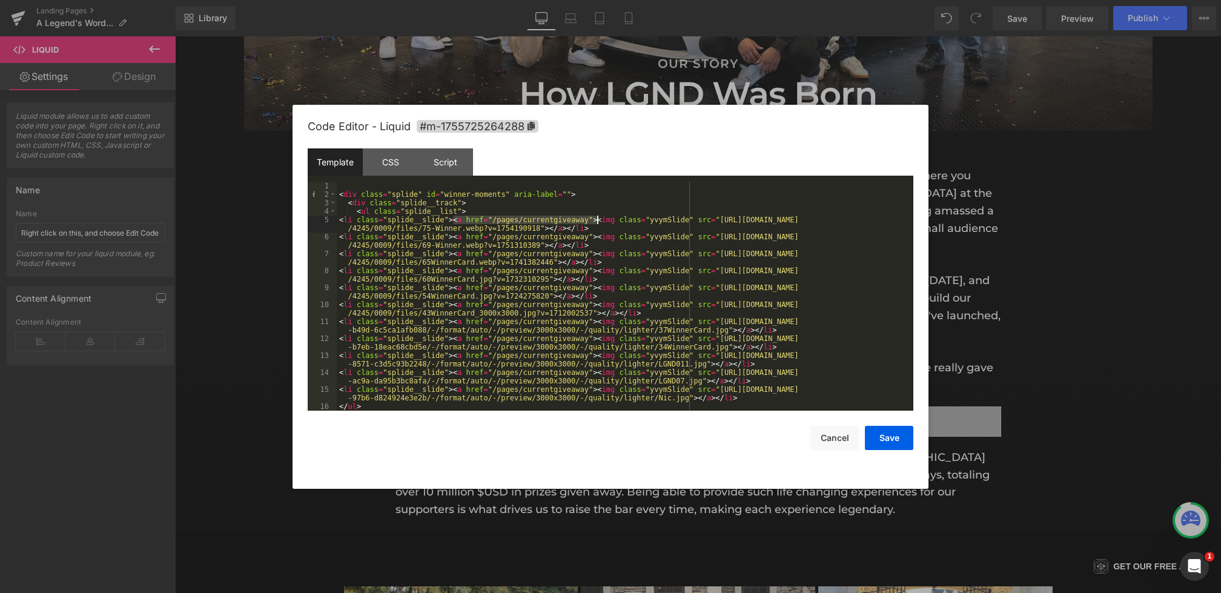
drag, startPoint x: 453, startPoint y: 220, endPoint x: 597, endPoint y: 220, distance: 144.1
click at [597, 220] on div "< div class = "splide" id = "winner-moments" aria-label = "" > < div class = "s…" at bounding box center [623, 305] width 572 height 246
click at [758, 197] on span "All" at bounding box center [758, 199] width 22 height 10
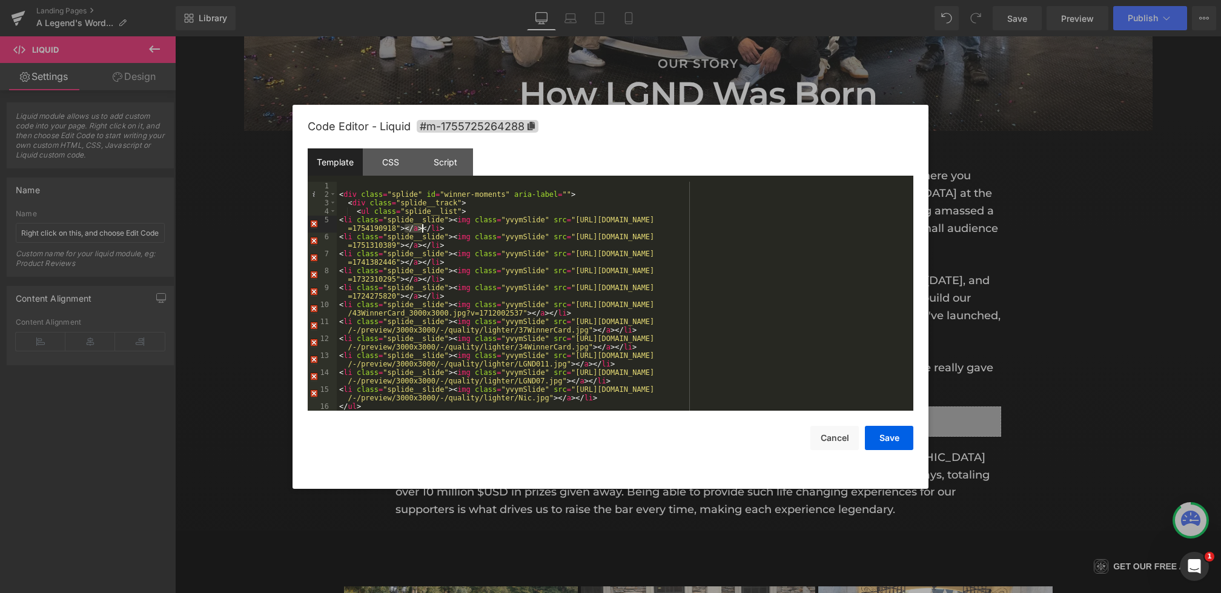
drag, startPoint x: 405, startPoint y: 228, endPoint x: 422, endPoint y: 229, distance: 17.6
click at [422, 229] on div "< div class = "splide" id = "winner-moments" aria-label = "" > < div class = "s…" at bounding box center [623, 305] width 572 height 246
click at [756, 195] on span "All" at bounding box center [758, 199] width 22 height 10
drag, startPoint x: 474, startPoint y: 220, endPoint x: 549, endPoint y: 218, distance: 75.7
click at [549, 218] on div "< div class = "splide" id = "winner-moments" aria-label = "" > < div class = "s…" at bounding box center [623, 305] width 572 height 246
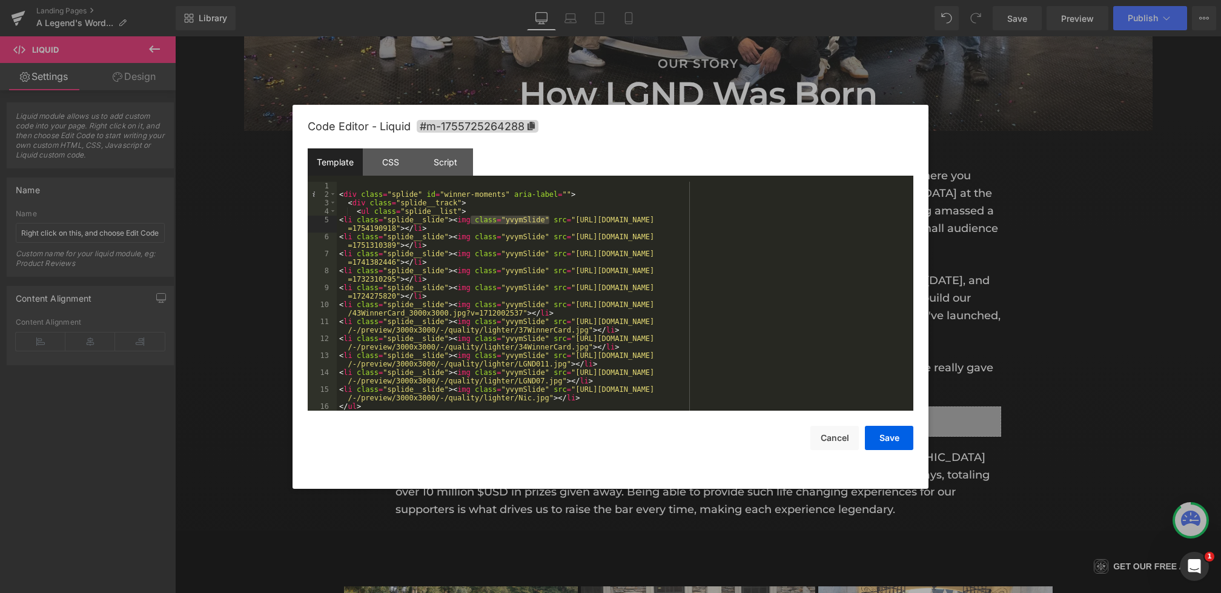
type input "class="yvymSlide""
drag, startPoint x: 475, startPoint y: 219, endPoint x: 550, endPoint y: 221, distance: 75.1
click at [550, 221] on div "< div class = "splide" id = "winner-moments" aria-label = "" > < div class = "s…" at bounding box center [623, 305] width 572 height 246
type input "class="yvymSlide""
click at [762, 199] on span "All" at bounding box center [758, 199] width 22 height 10
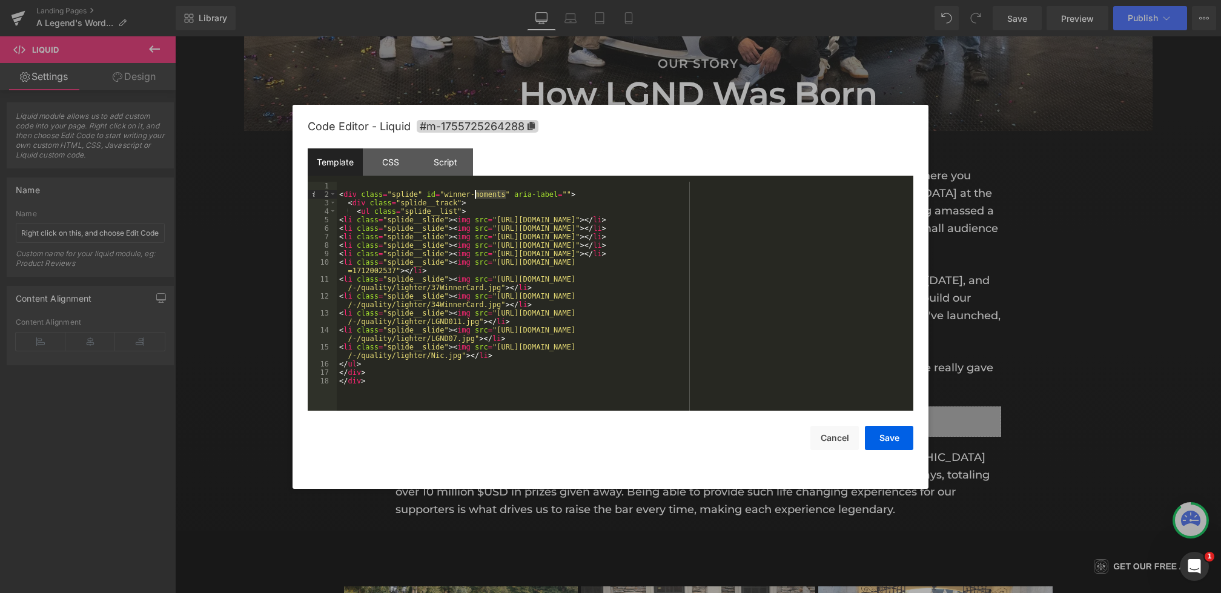
drag, startPoint x: 506, startPoint y: 196, endPoint x: 475, endPoint y: 196, distance: 30.9
click at [475, 196] on div "< div class = "splide" id = "winner-moments" aria-label = "" > < div class = "s…" at bounding box center [625, 305] width 577 height 246
click at [886, 436] on button "Save" at bounding box center [889, 438] width 48 height 24
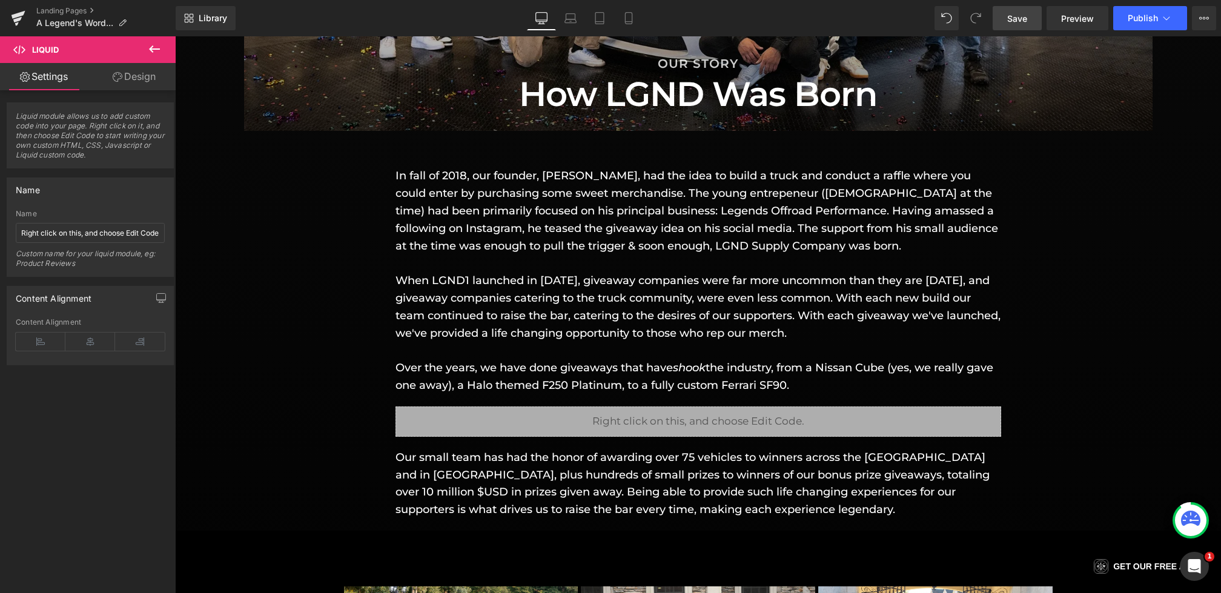
click at [1019, 22] on span "Save" at bounding box center [1017, 18] width 20 height 13
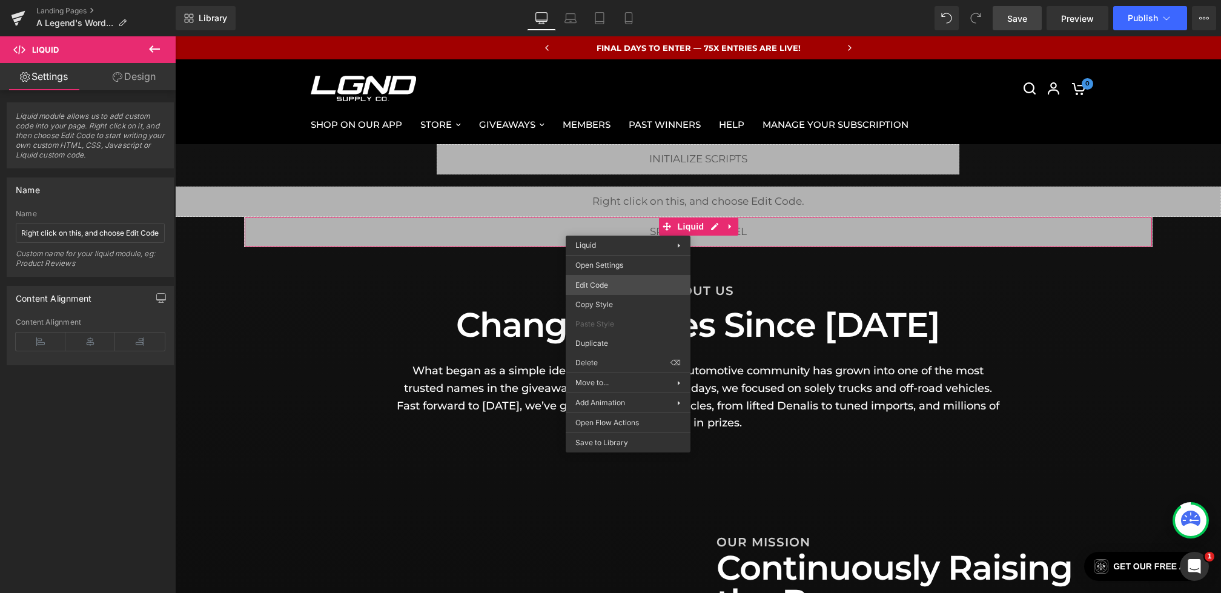
click at [602, 0] on div "Liquid You are previewing how the will restyle your page. You can not edit Elem…" at bounding box center [610, 0] width 1221 height 0
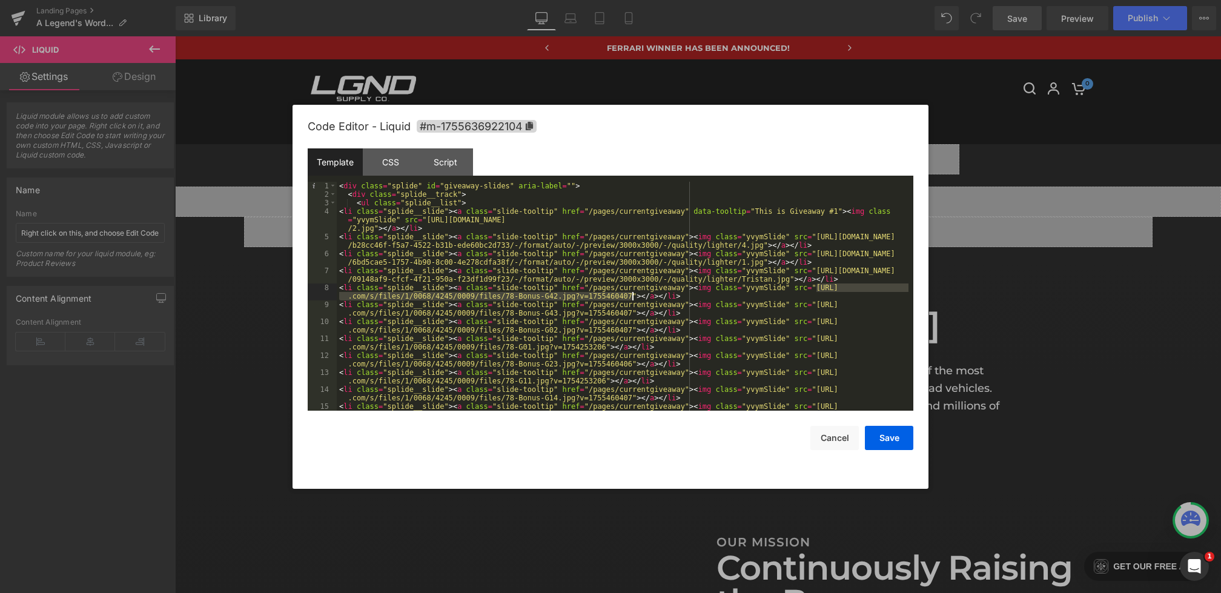
drag, startPoint x: 816, startPoint y: 289, endPoint x: 632, endPoint y: 294, distance: 184.2
click at [632, 294] on div "< div class = "splide" id = "giveaway-slides" aria-label = "" > < div class = "…" at bounding box center [623, 309] width 572 height 254
click at [876, 439] on button "Save" at bounding box center [889, 438] width 48 height 24
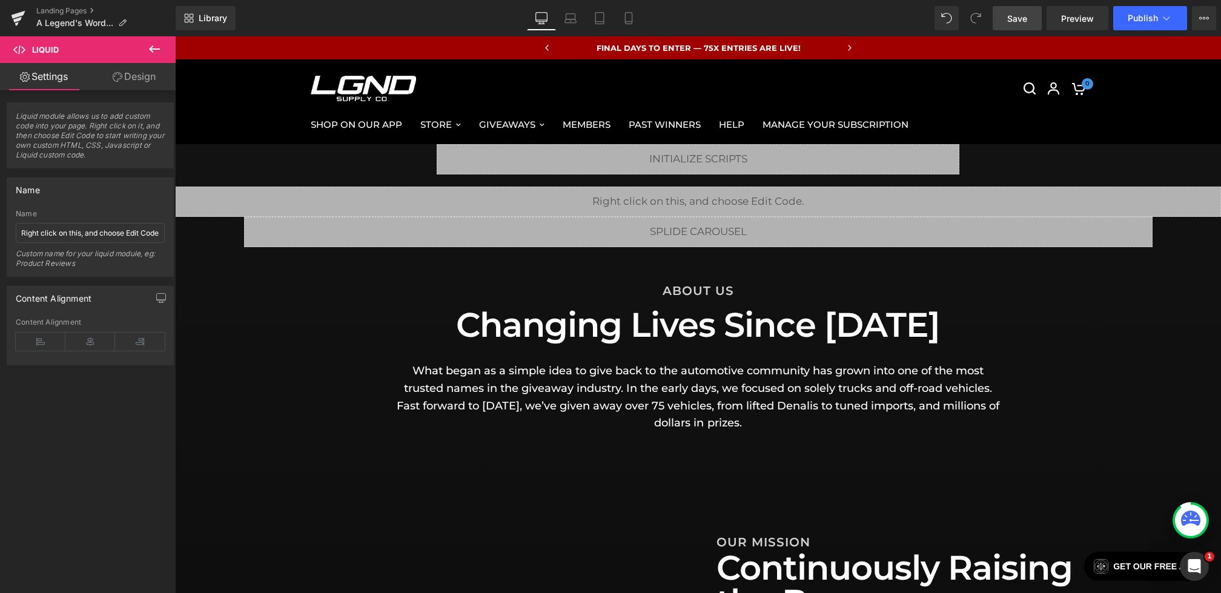
click at [1006, 15] on link "Save" at bounding box center [1017, 18] width 49 height 24
